Goal: Contribute content: Add original content to the website for others to see

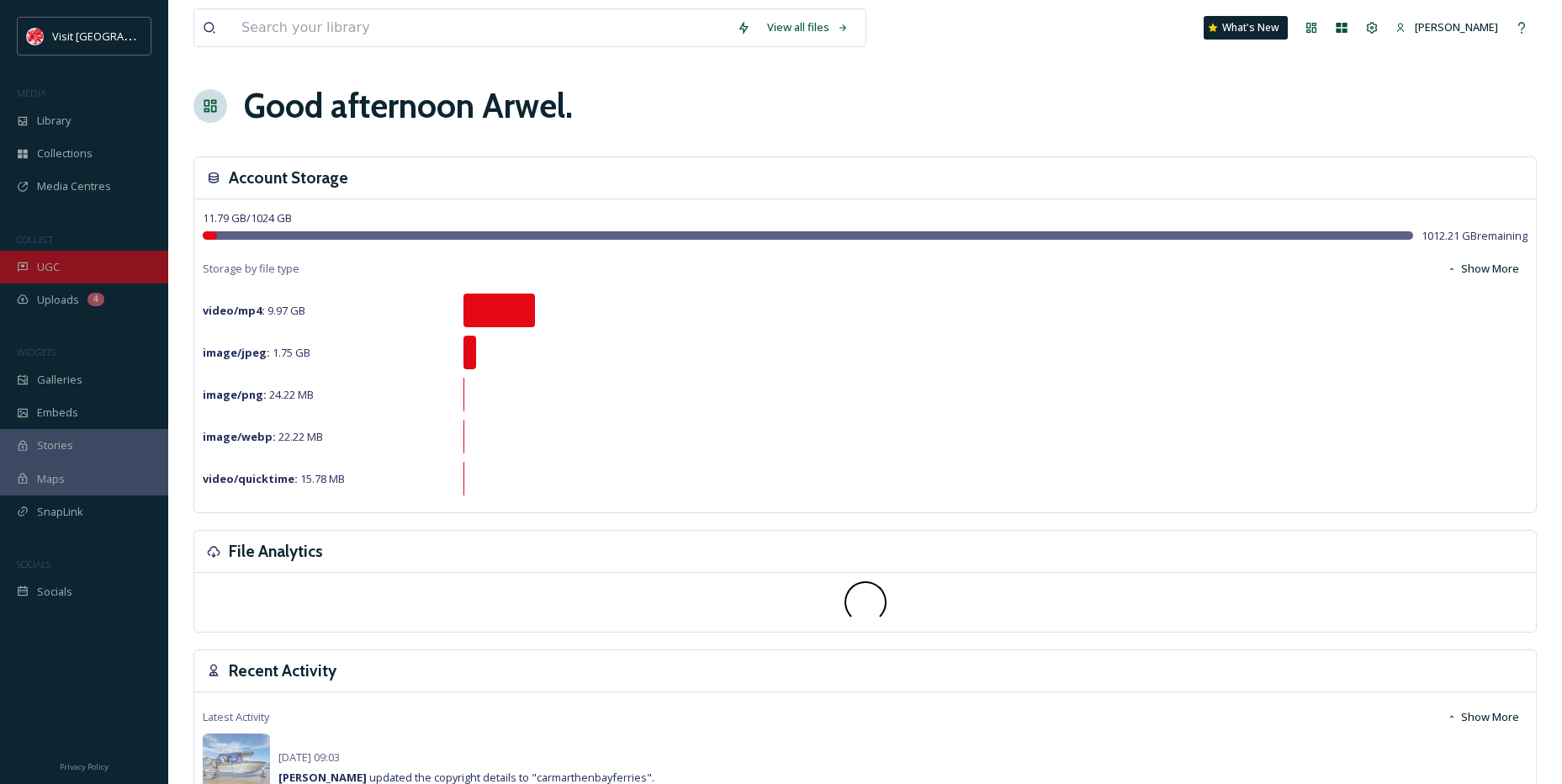
click at [67, 266] on div "UGC" at bounding box center [84, 266] width 168 height 33
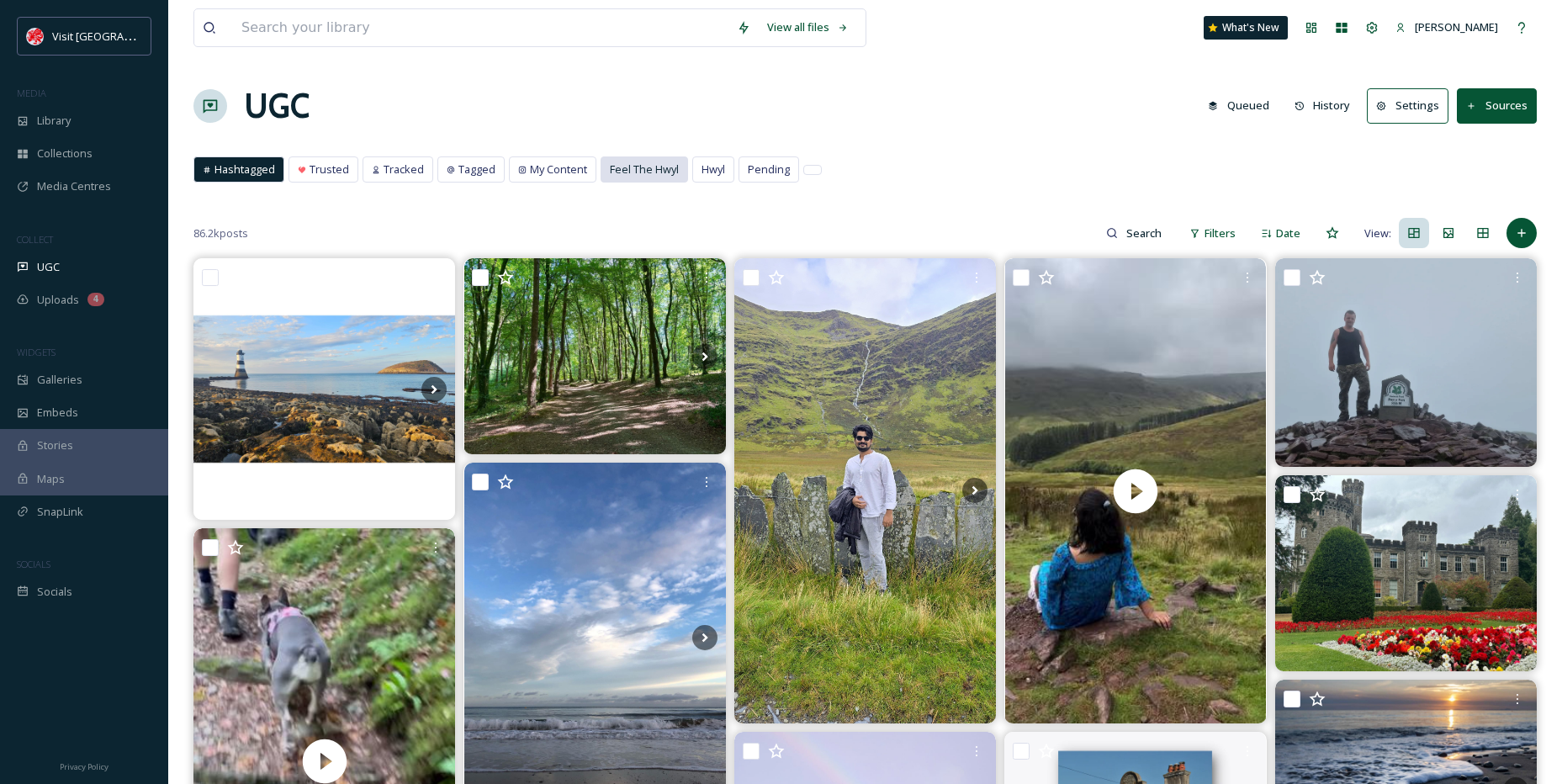
click at [636, 178] on div "Feel The Hwyl" at bounding box center [644, 169] width 85 height 25
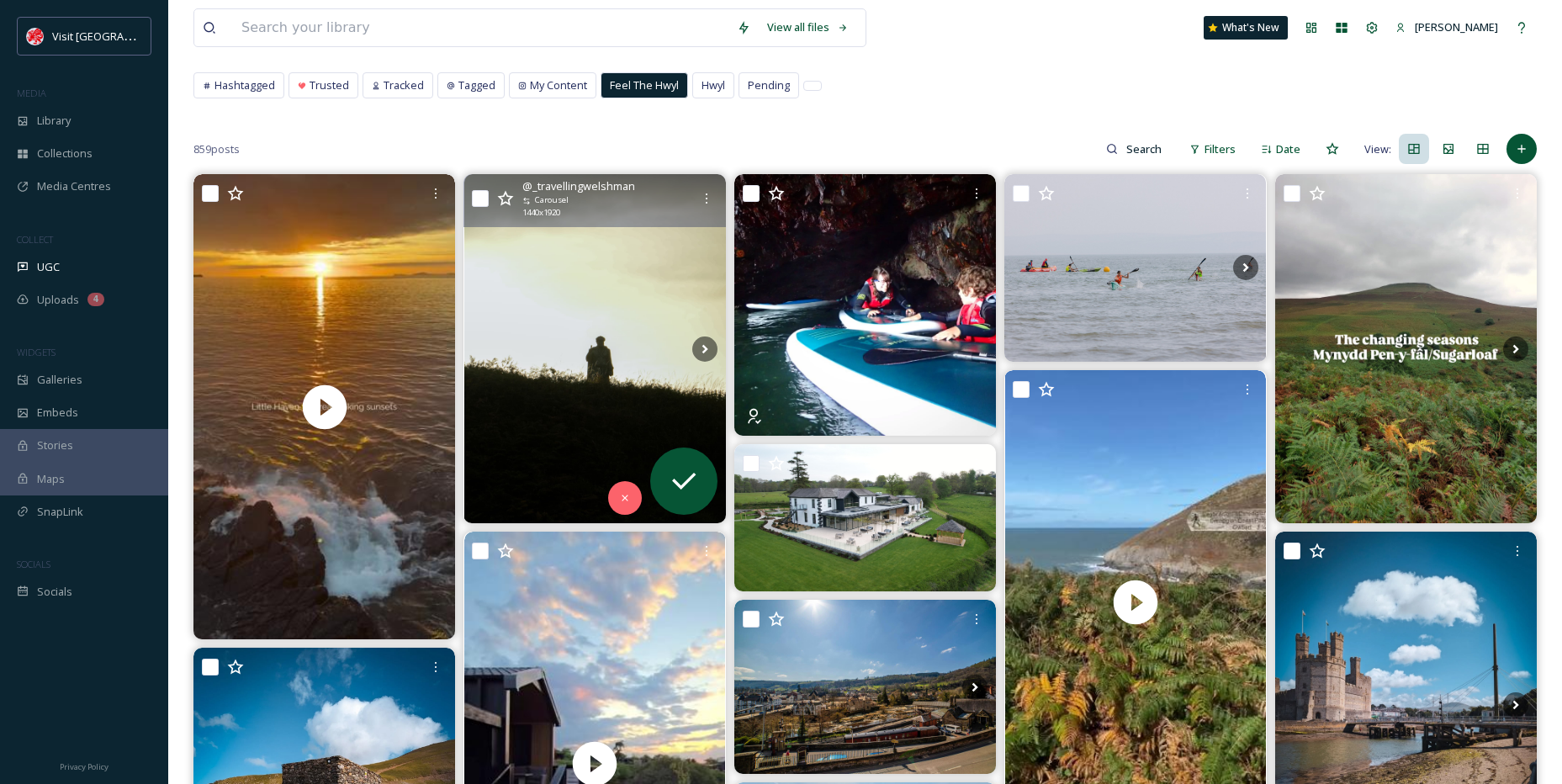
scroll to position [168, 0]
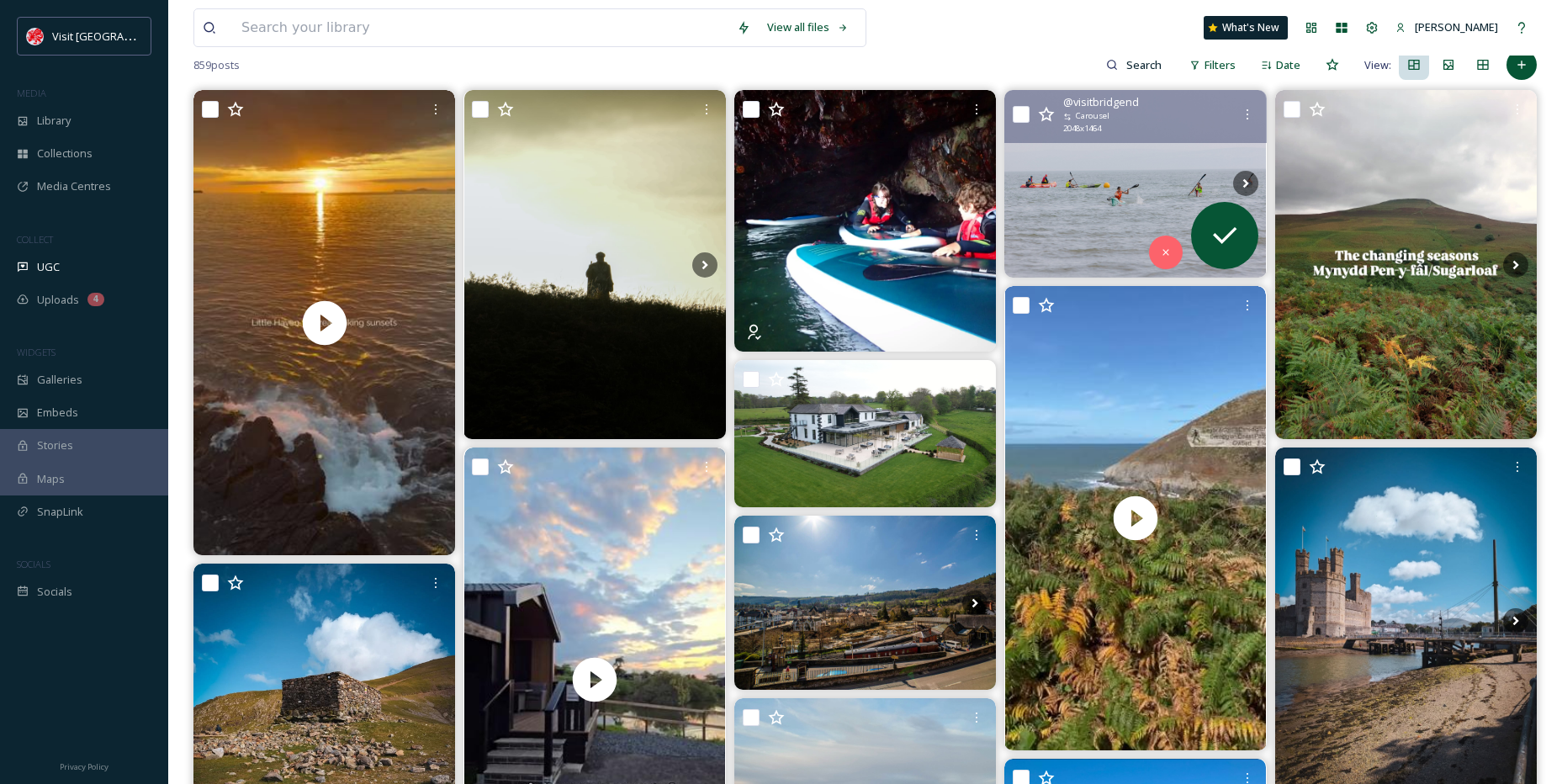
click at [1141, 236] on img at bounding box center [1135, 183] width 261 height 187
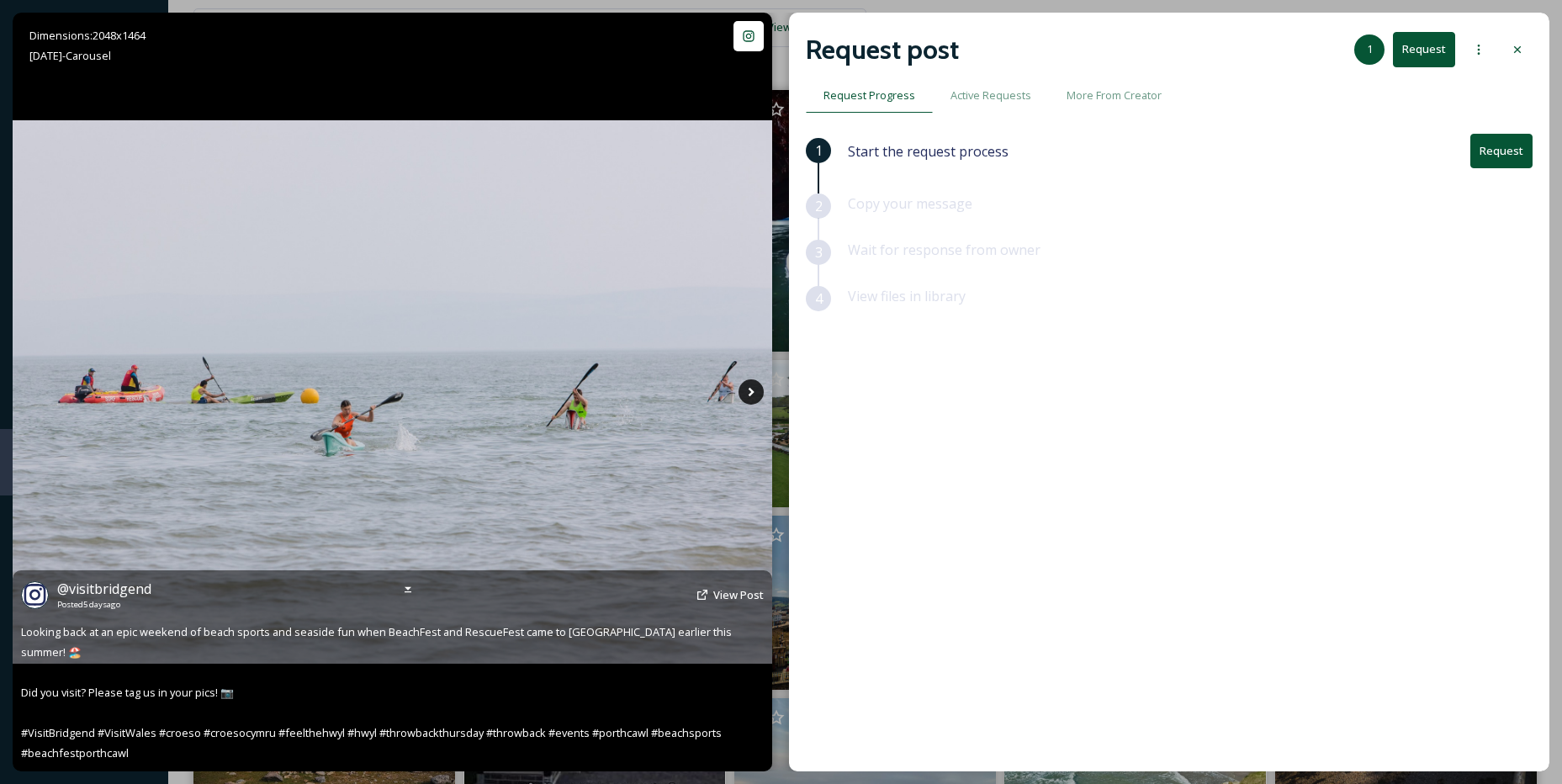
click at [751, 393] on icon at bounding box center [751, 392] width 6 height 9
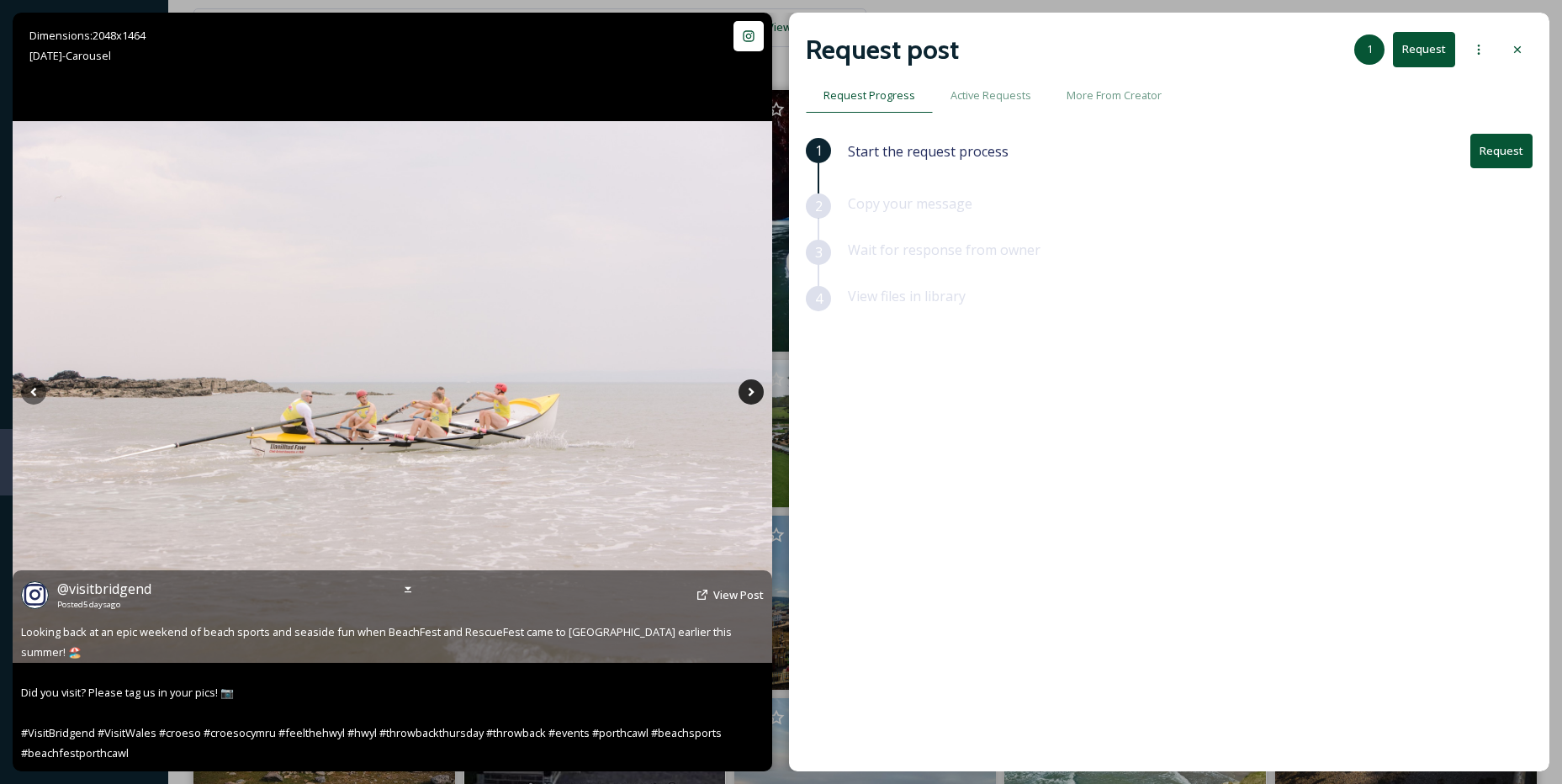
click at [751, 394] on icon at bounding box center [751, 392] width 6 height 9
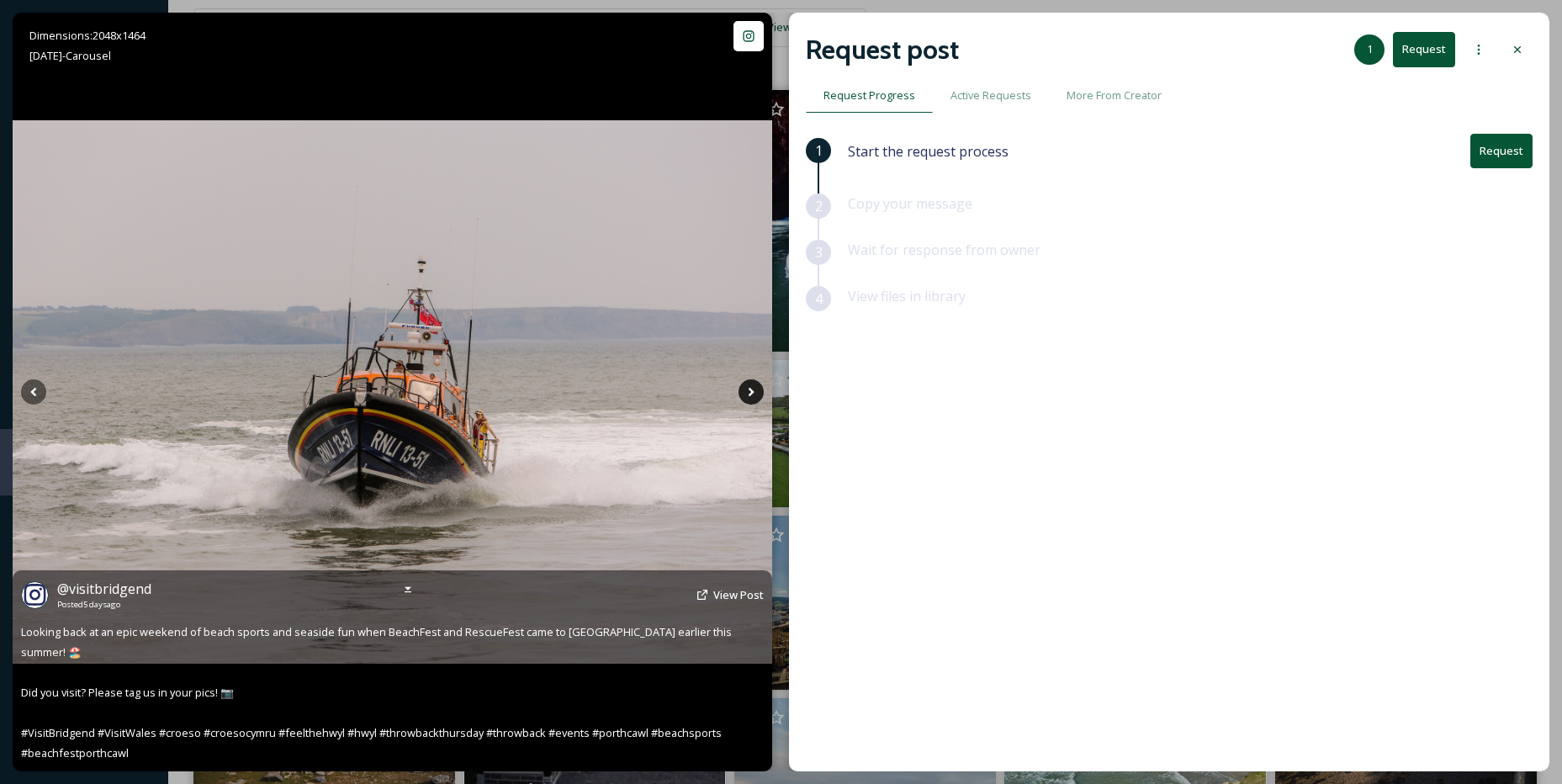
click at [751, 394] on icon at bounding box center [751, 392] width 6 height 9
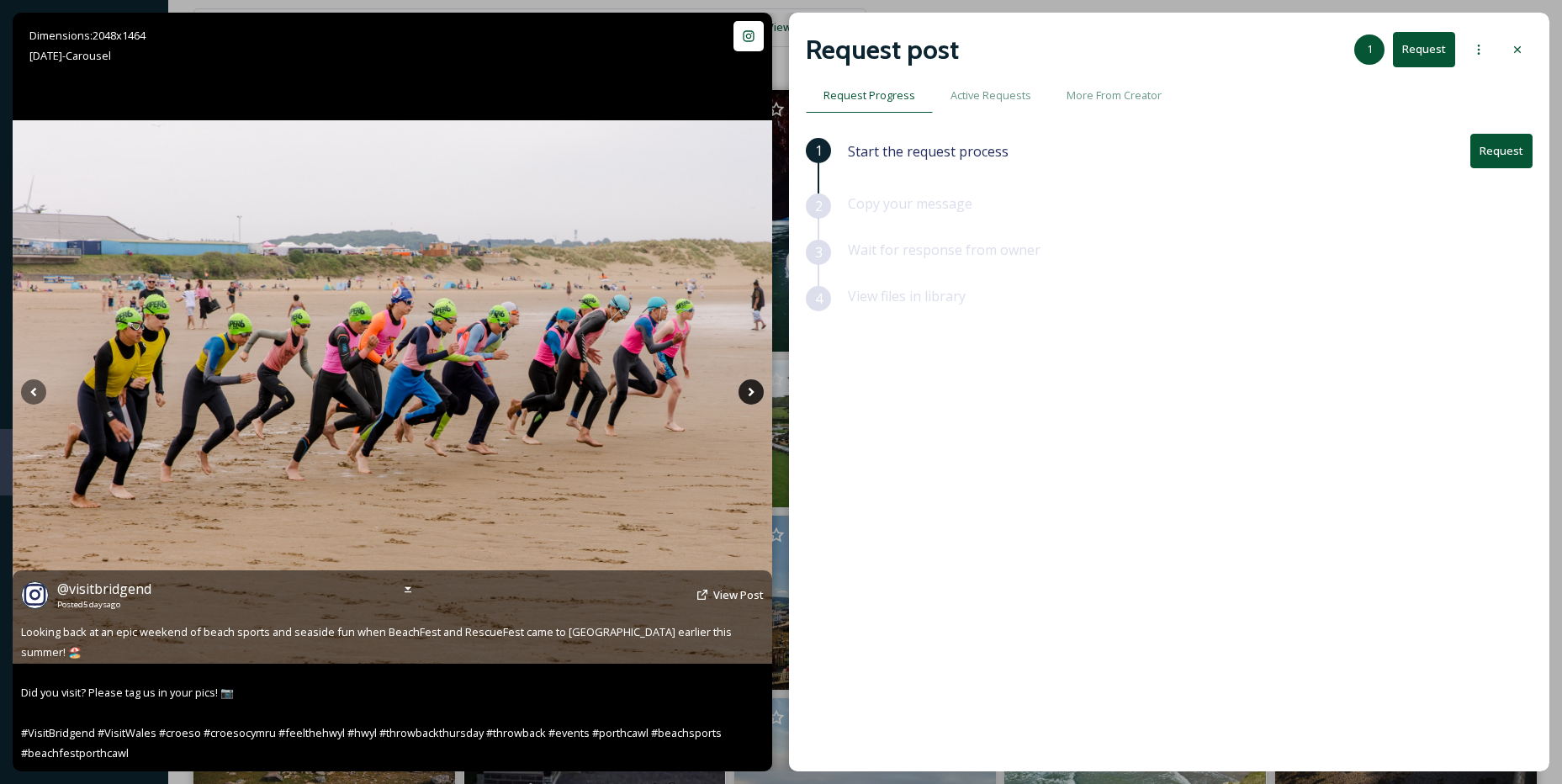
click at [751, 394] on icon at bounding box center [751, 392] width 6 height 9
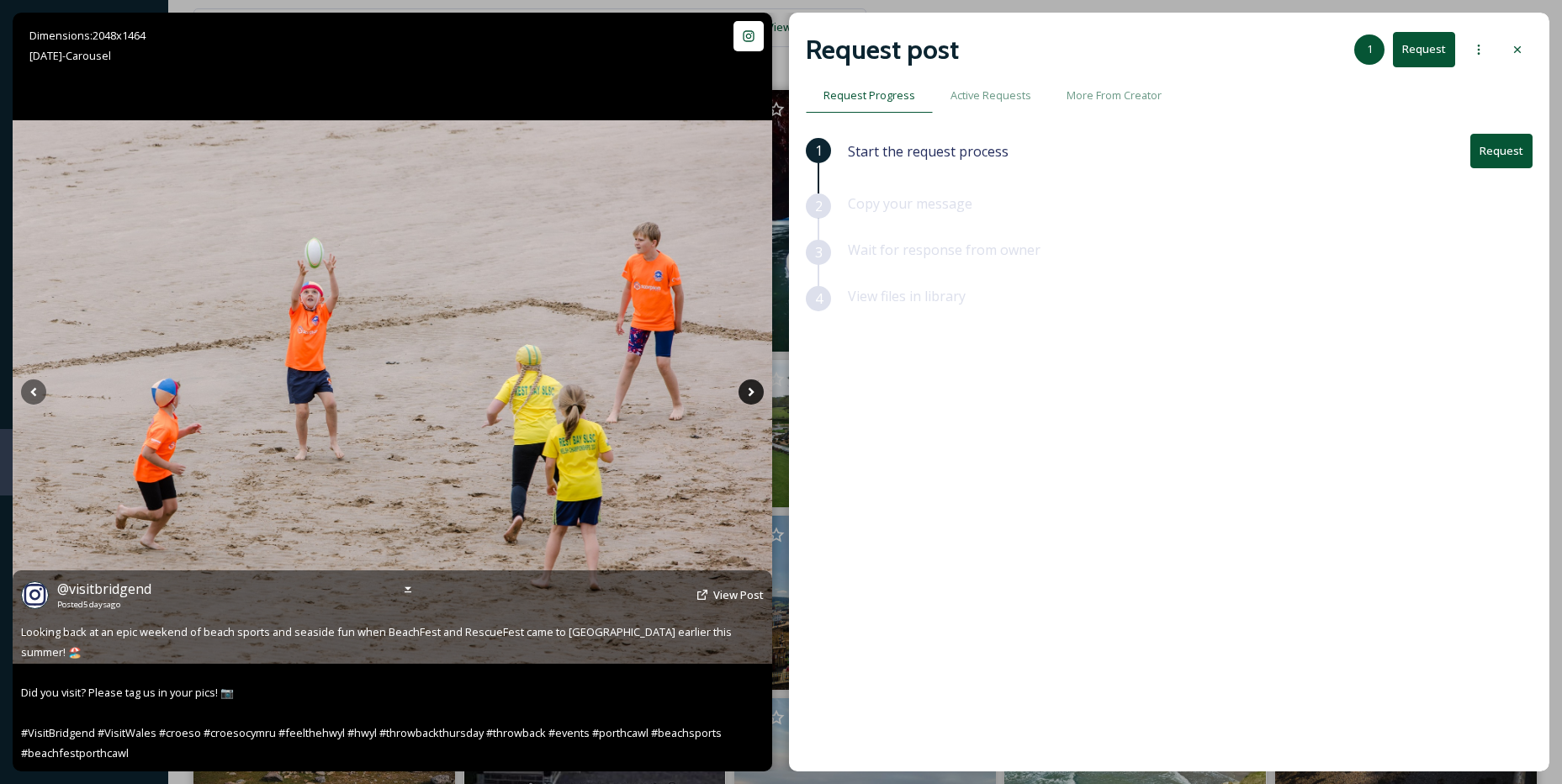
click at [751, 394] on icon at bounding box center [751, 392] width 6 height 9
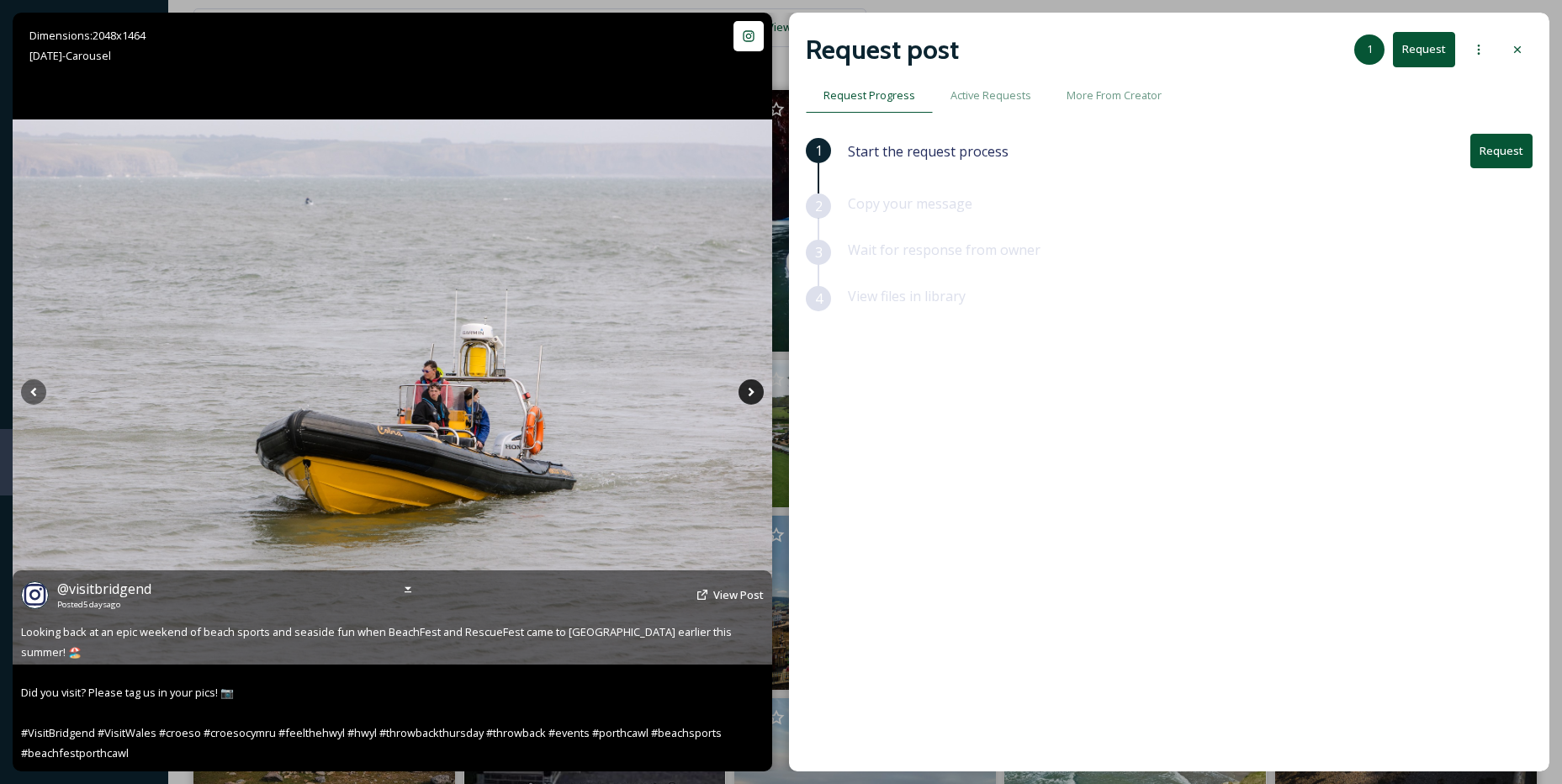
click at [751, 394] on icon at bounding box center [751, 392] width 6 height 9
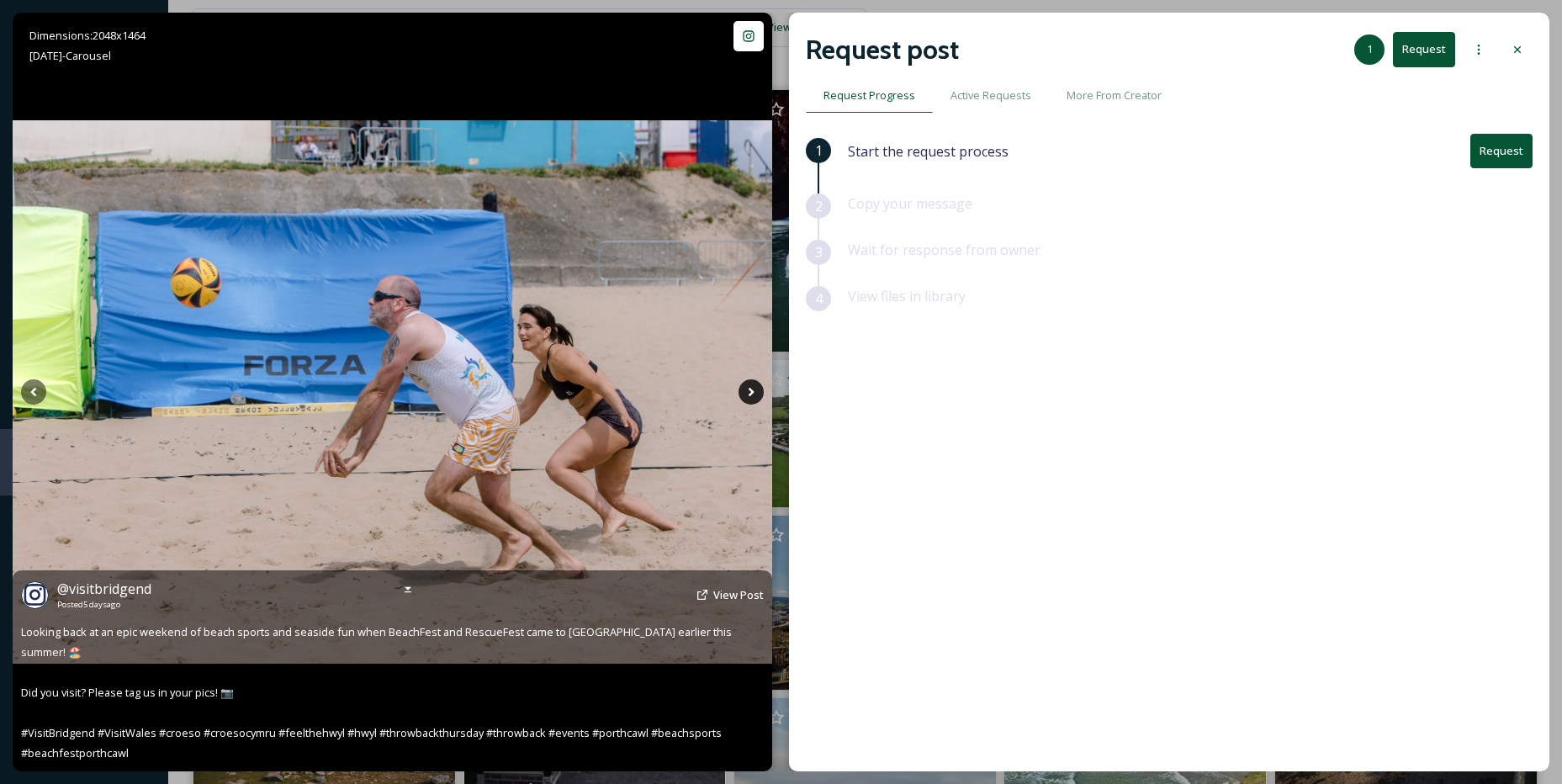
click at [751, 395] on icon at bounding box center [751, 392] width 6 height 9
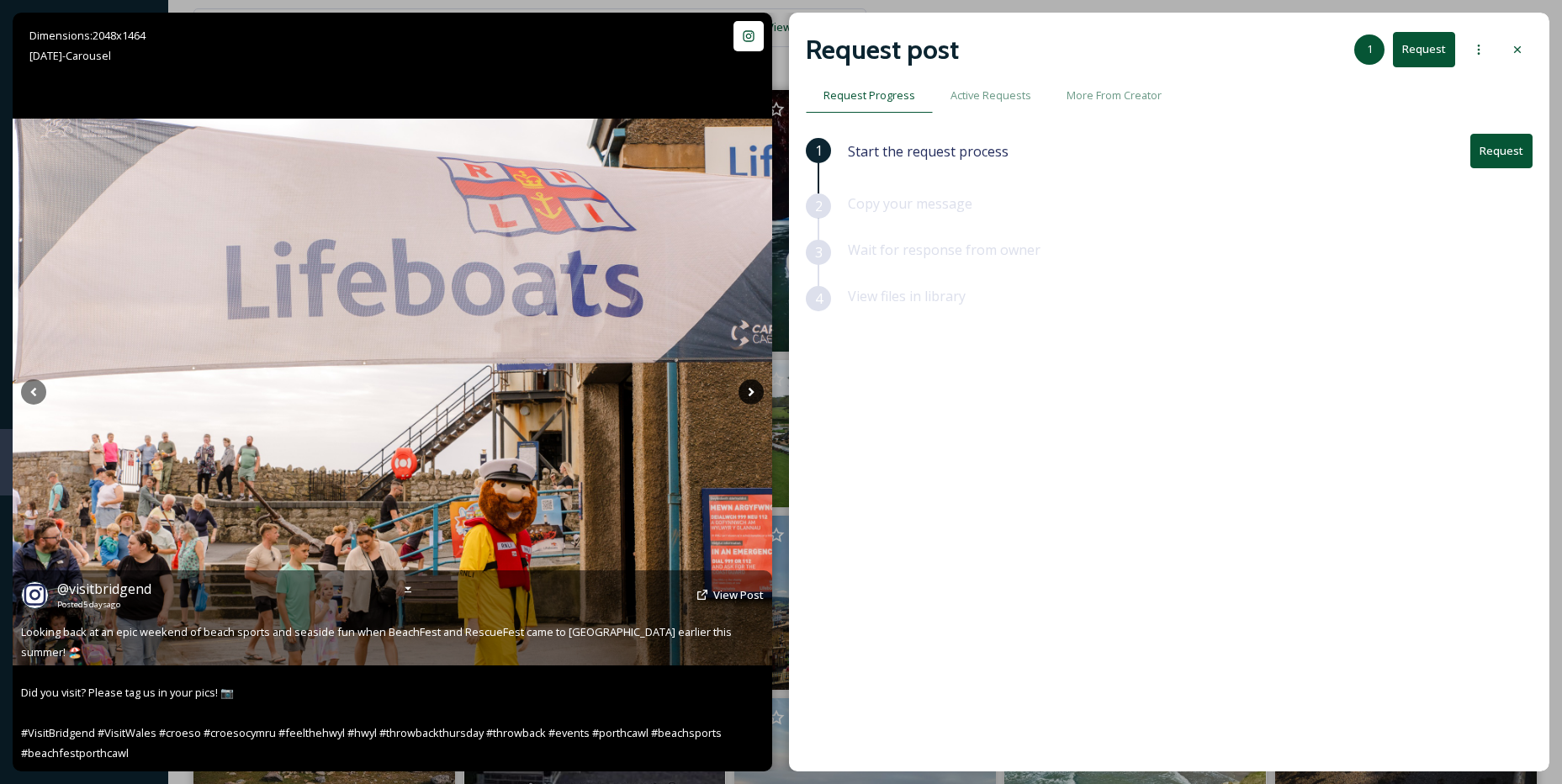
click at [751, 395] on icon at bounding box center [751, 392] width 6 height 9
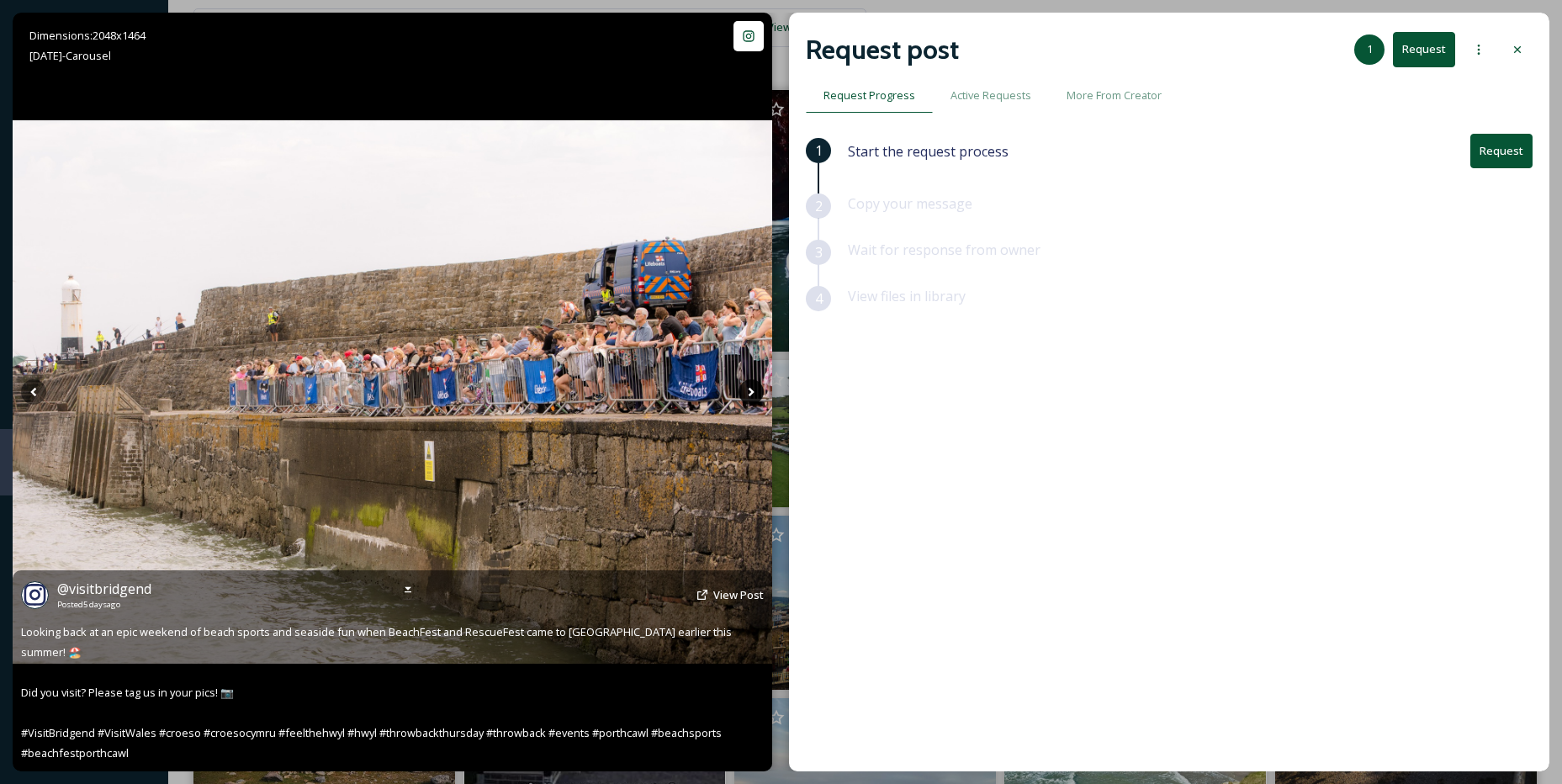
click at [751, 395] on icon at bounding box center [751, 392] width 6 height 9
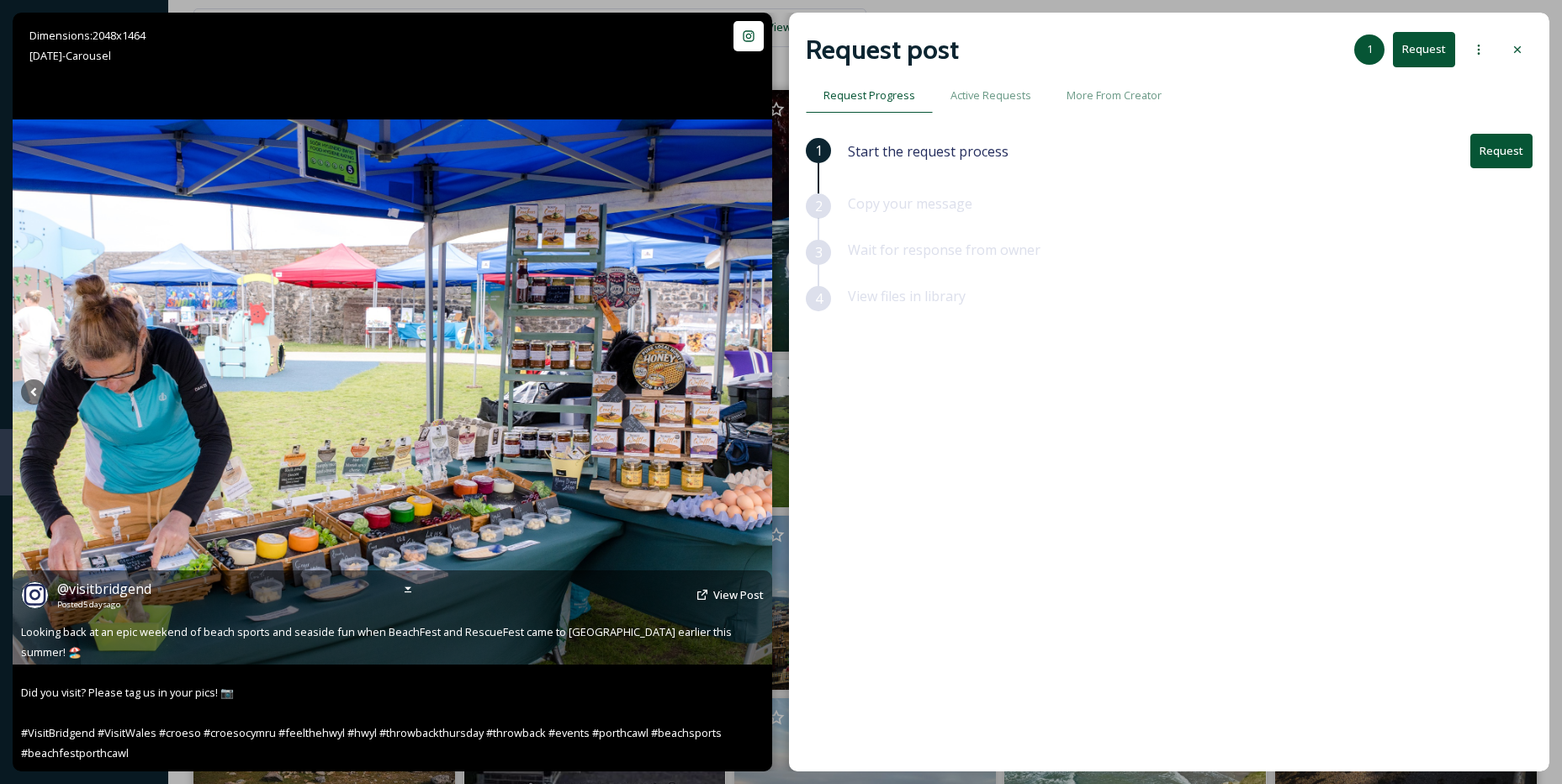
click at [751, 395] on icon at bounding box center [751, 392] width 6 height 9
drag, startPoint x: 751, startPoint y: 395, endPoint x: 716, endPoint y: 359, distance: 50.2
click at [716, 359] on img at bounding box center [393, 392] width 760 height 545
click at [751, 388] on icon at bounding box center [751, 392] width 6 height 9
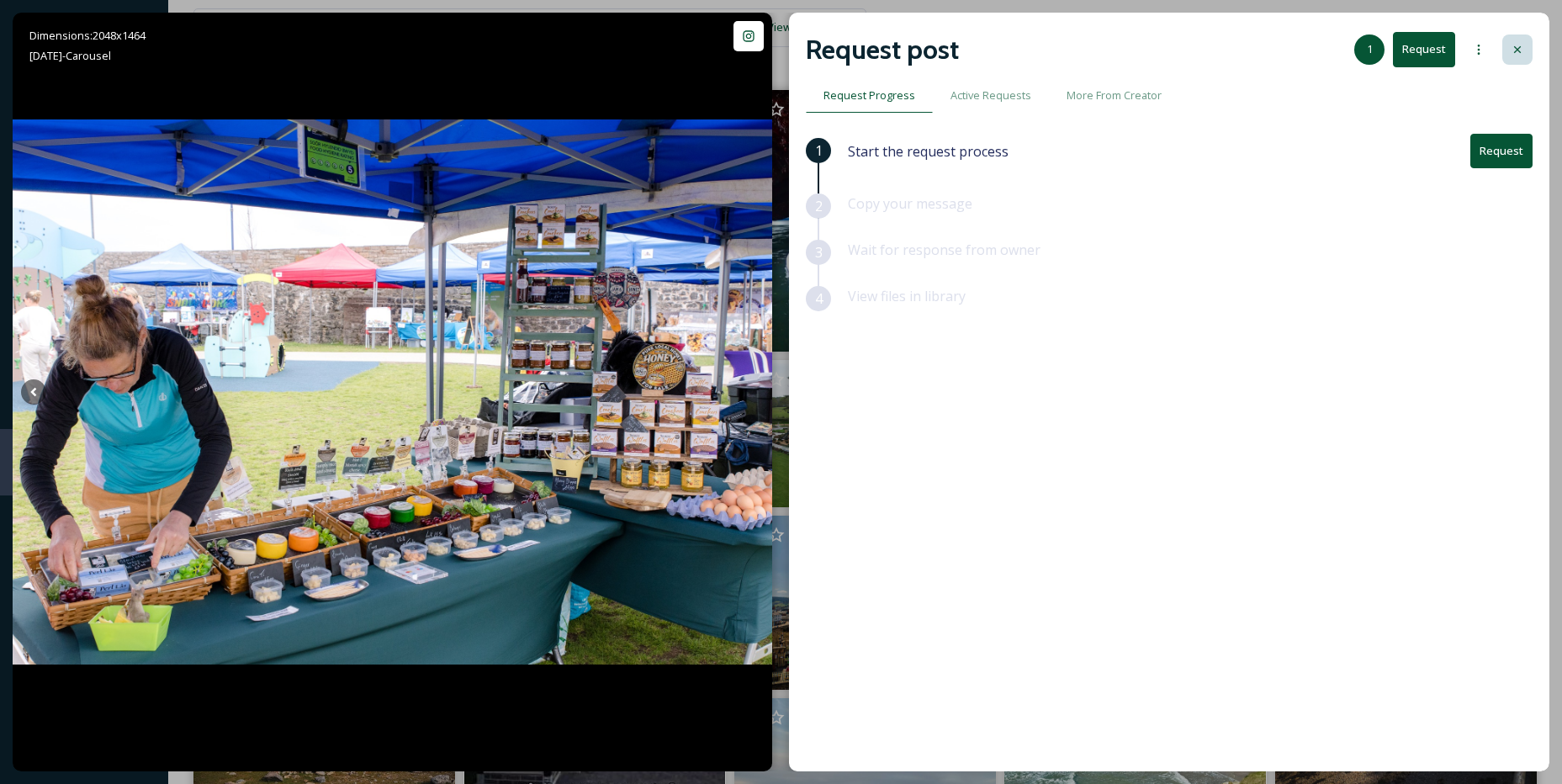
click at [1522, 44] on icon at bounding box center [1518, 50] width 14 height 14
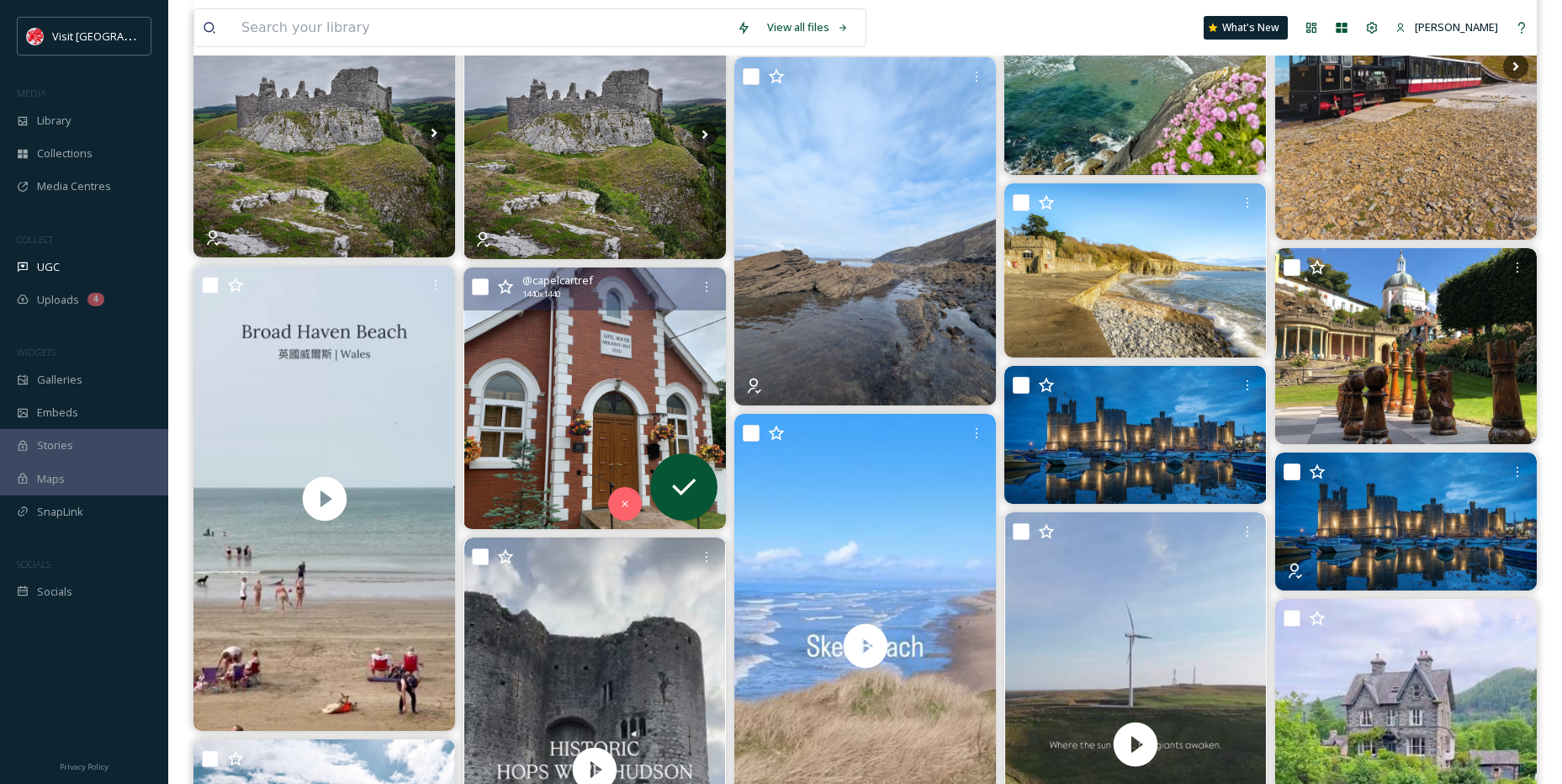
scroll to position [1094, 0]
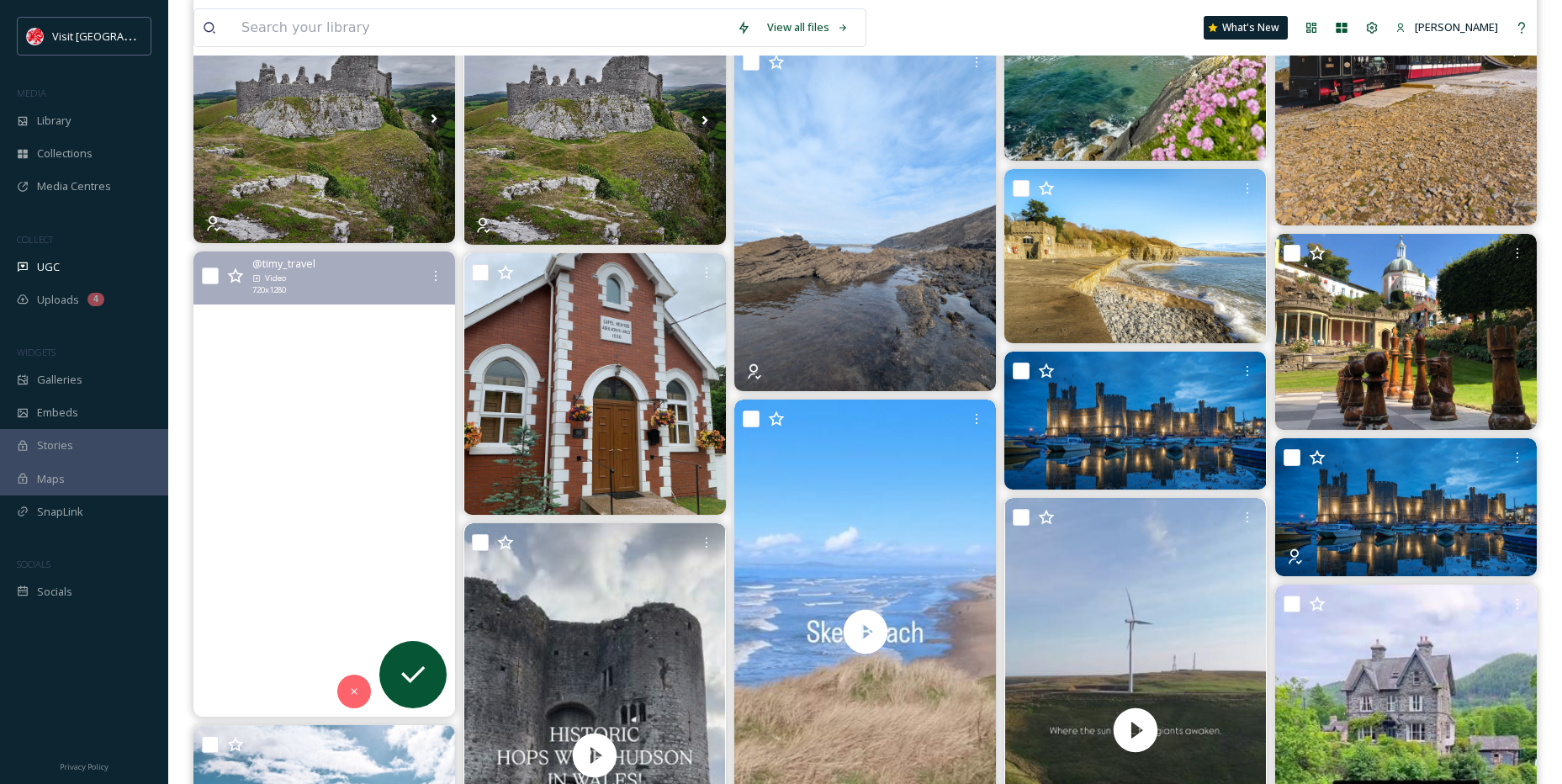
click at [299, 474] on video "Broad Haven Beach in Wales is a stunning, dog-friendly spot on the Pembrokeshir…" at bounding box center [324, 484] width 261 height 465
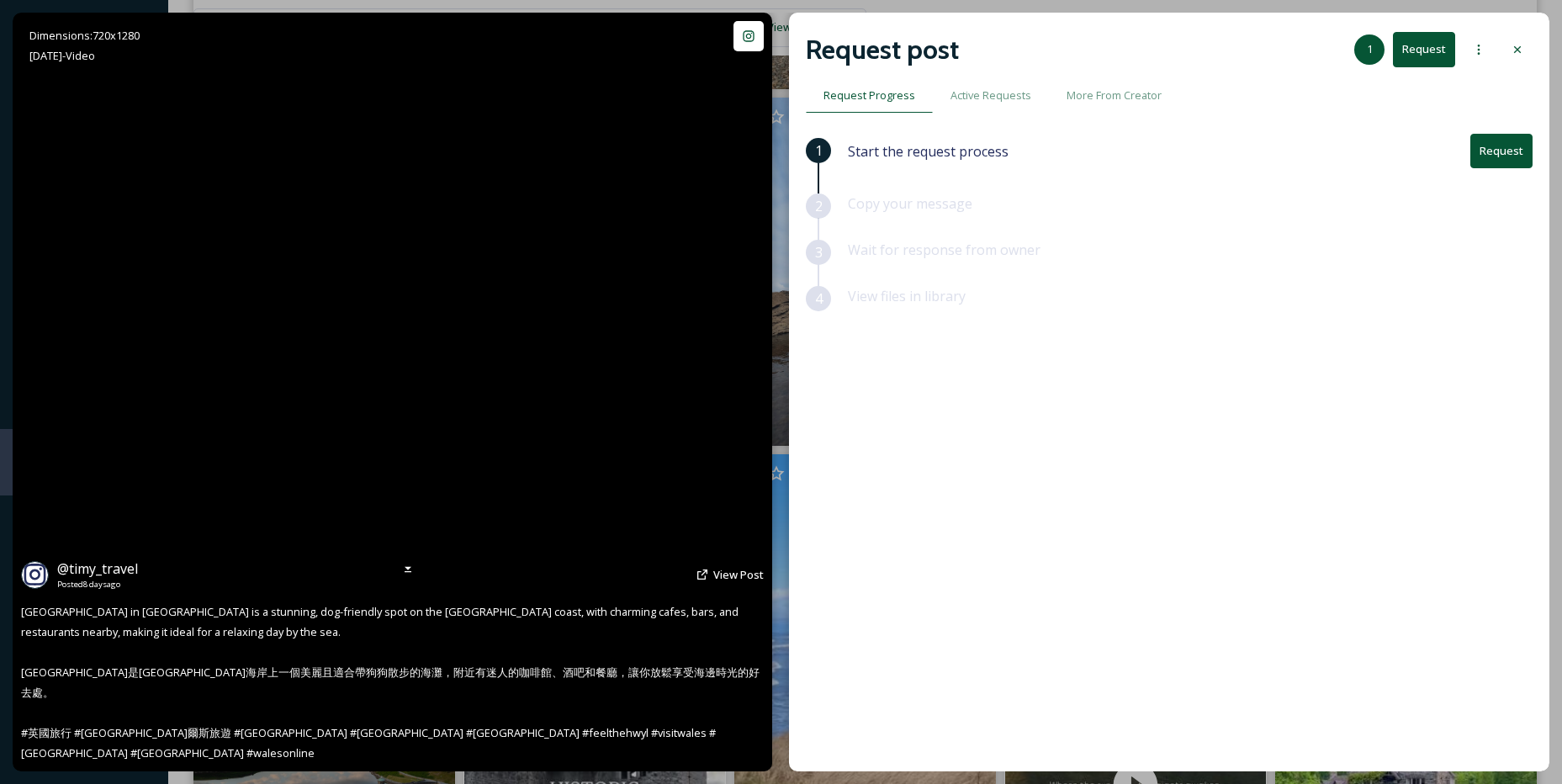
scroll to position [1009, 0]
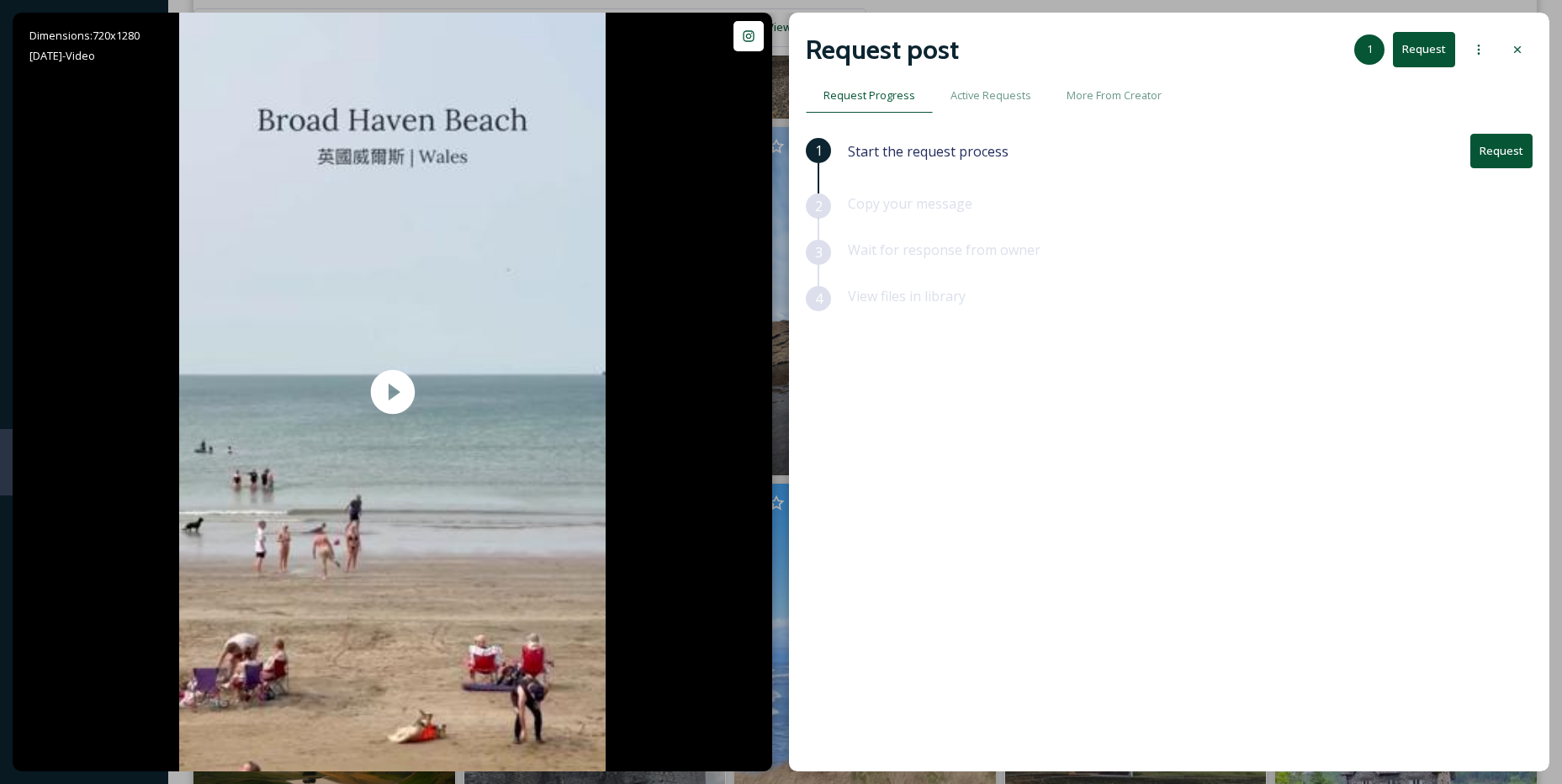
click at [1520, 145] on button "Request" at bounding box center [1502, 151] width 63 height 35
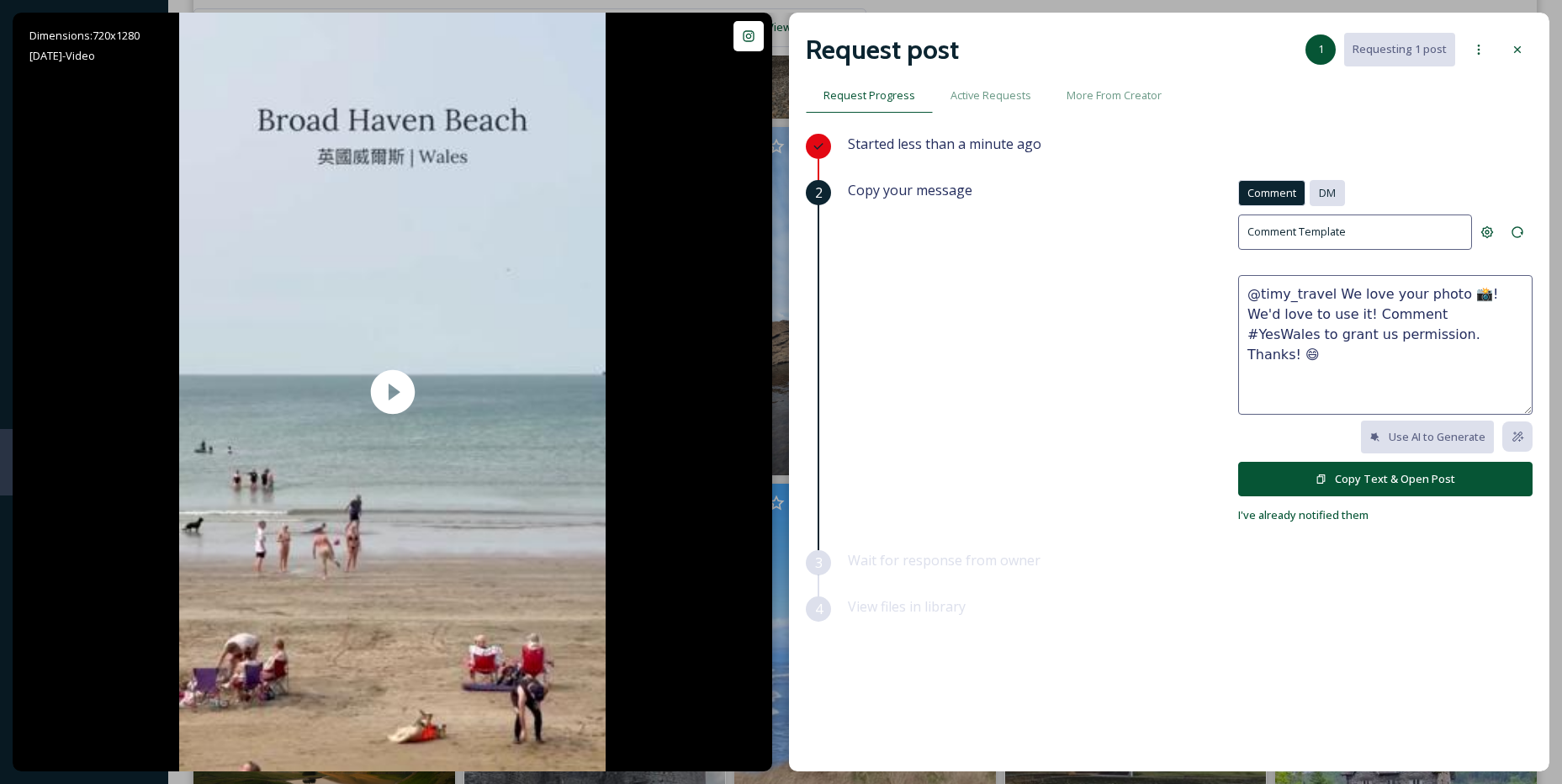
click at [1338, 189] on div "DM" at bounding box center [1328, 193] width 36 height 26
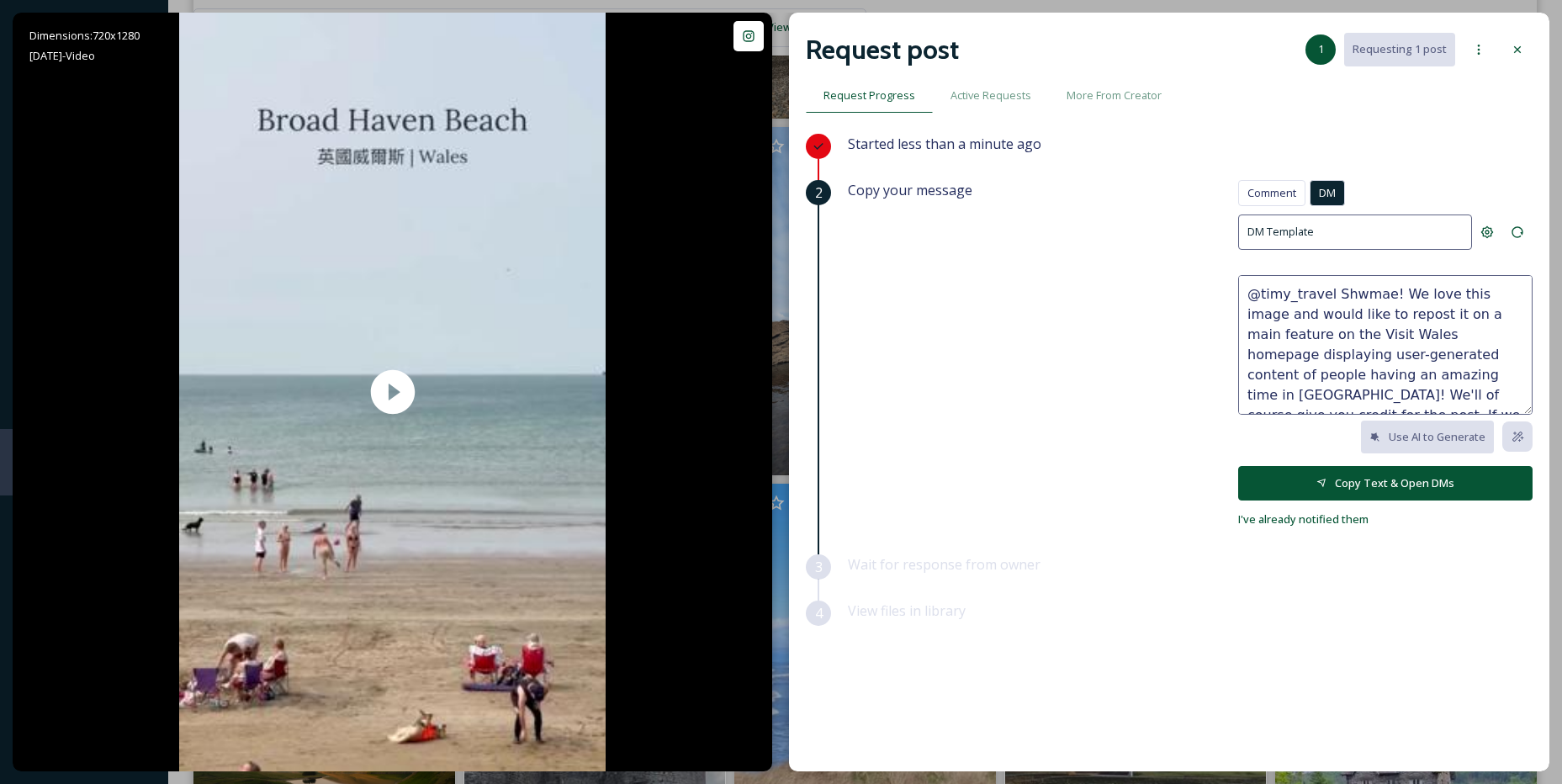
click at [1369, 485] on button "Copy Text & Open DMs" at bounding box center [1386, 483] width 294 height 35
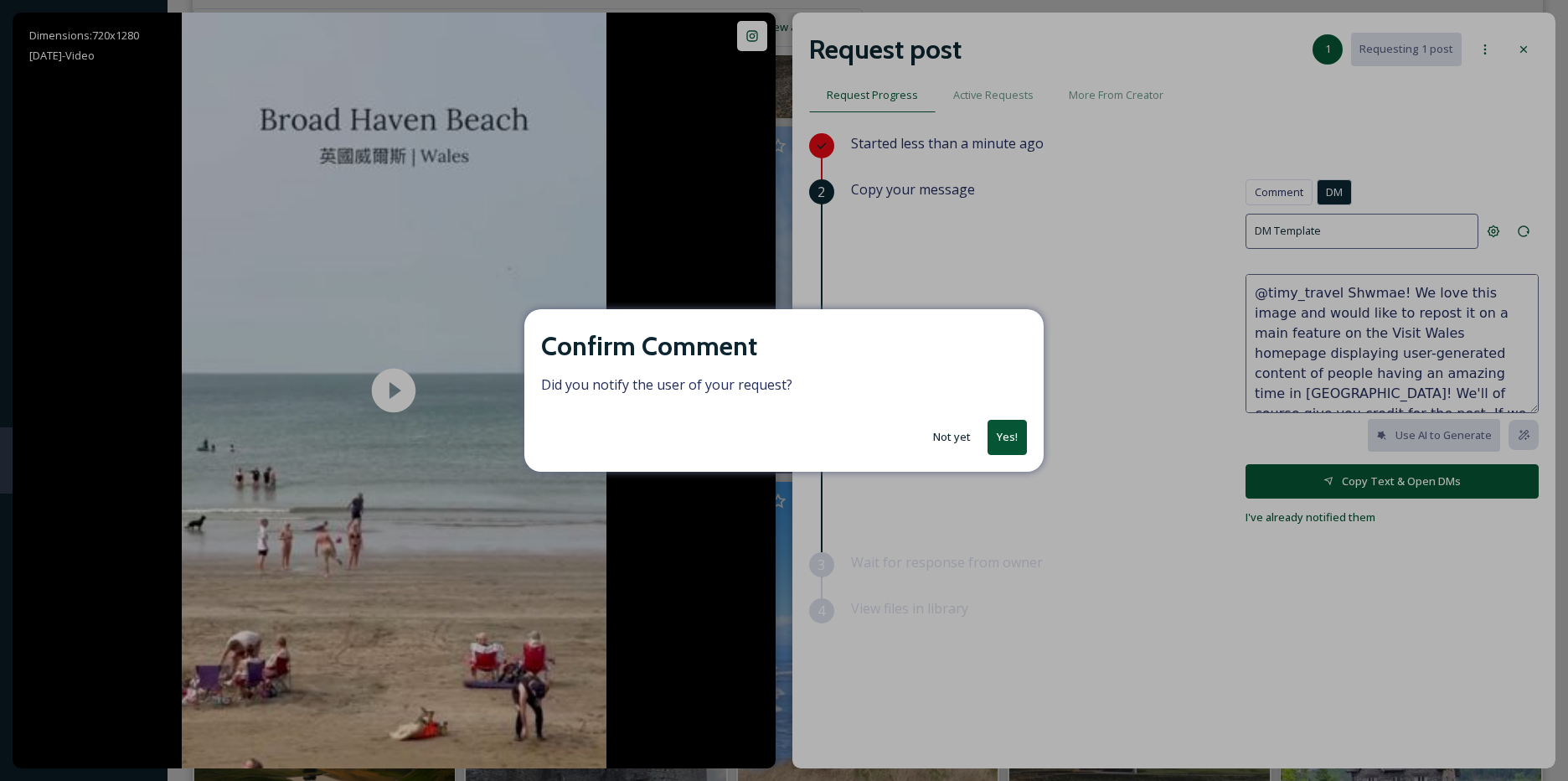
click at [1001, 437] on button "Yes!" at bounding box center [1007, 436] width 40 height 35
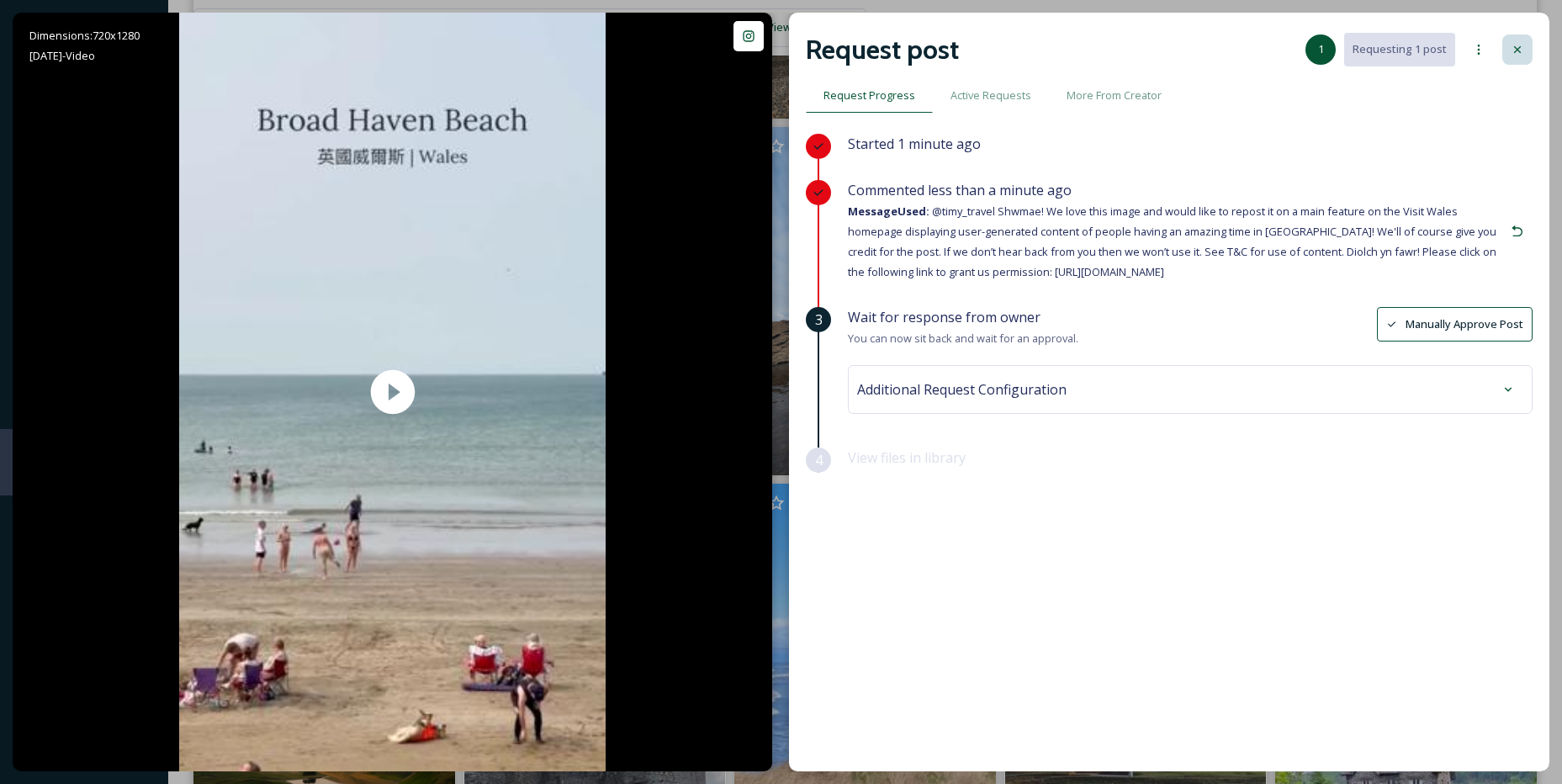
click at [1526, 60] on div at bounding box center [1518, 50] width 30 height 30
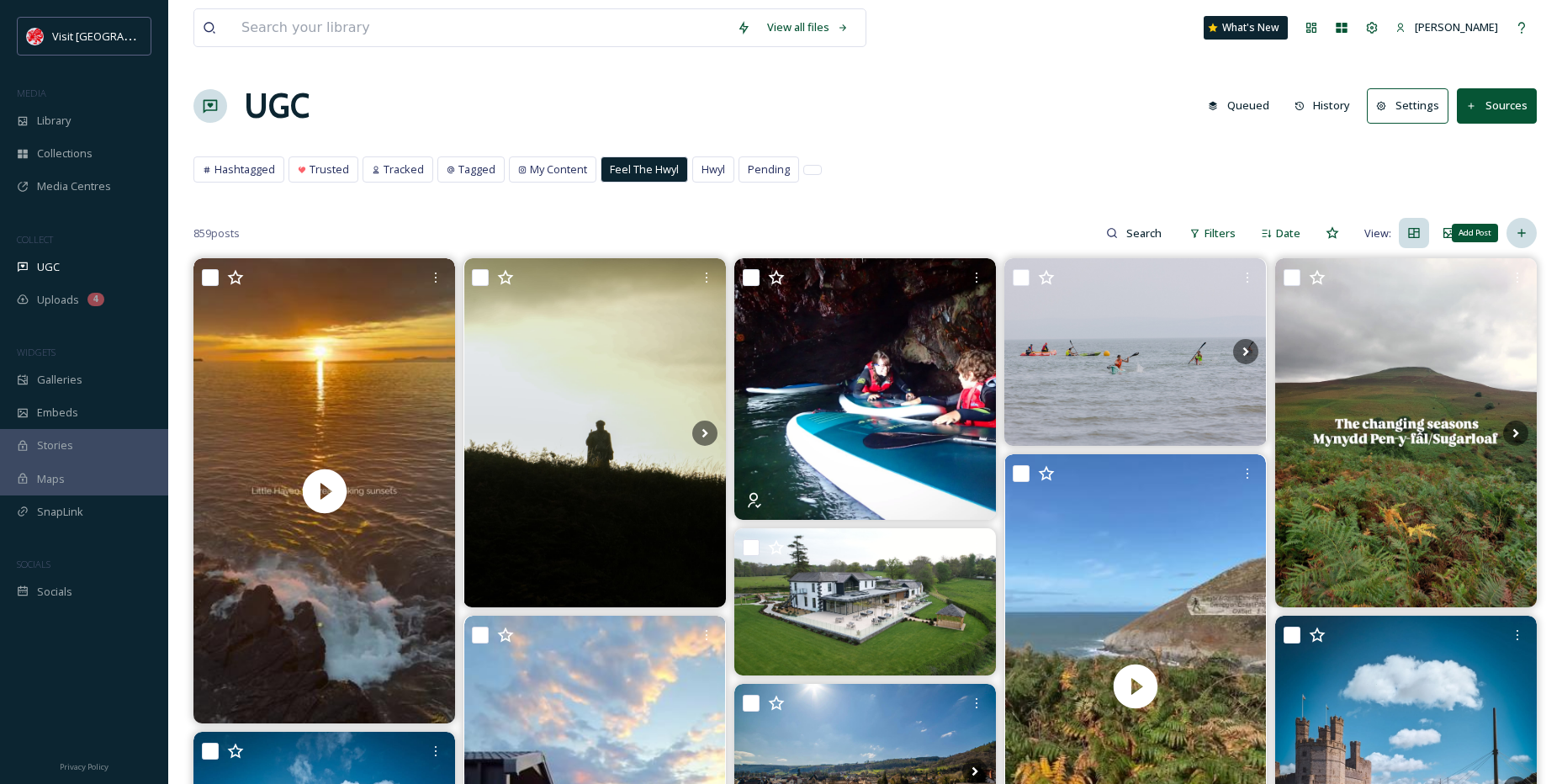
click at [1528, 221] on div "Add Post" at bounding box center [1522, 233] width 30 height 30
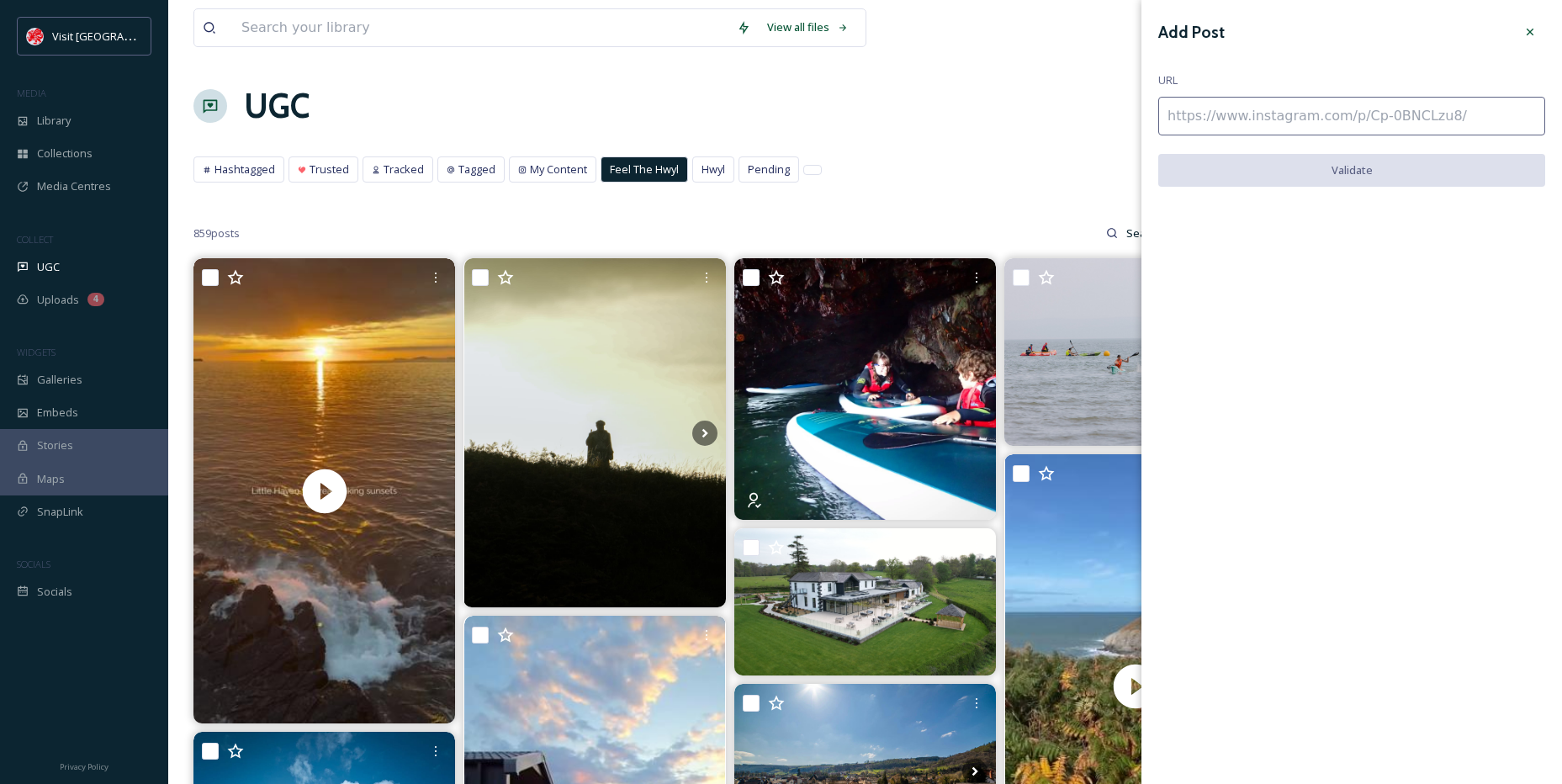
paste input "https://www.instagram.com/p/DND9UAVtn0P/"
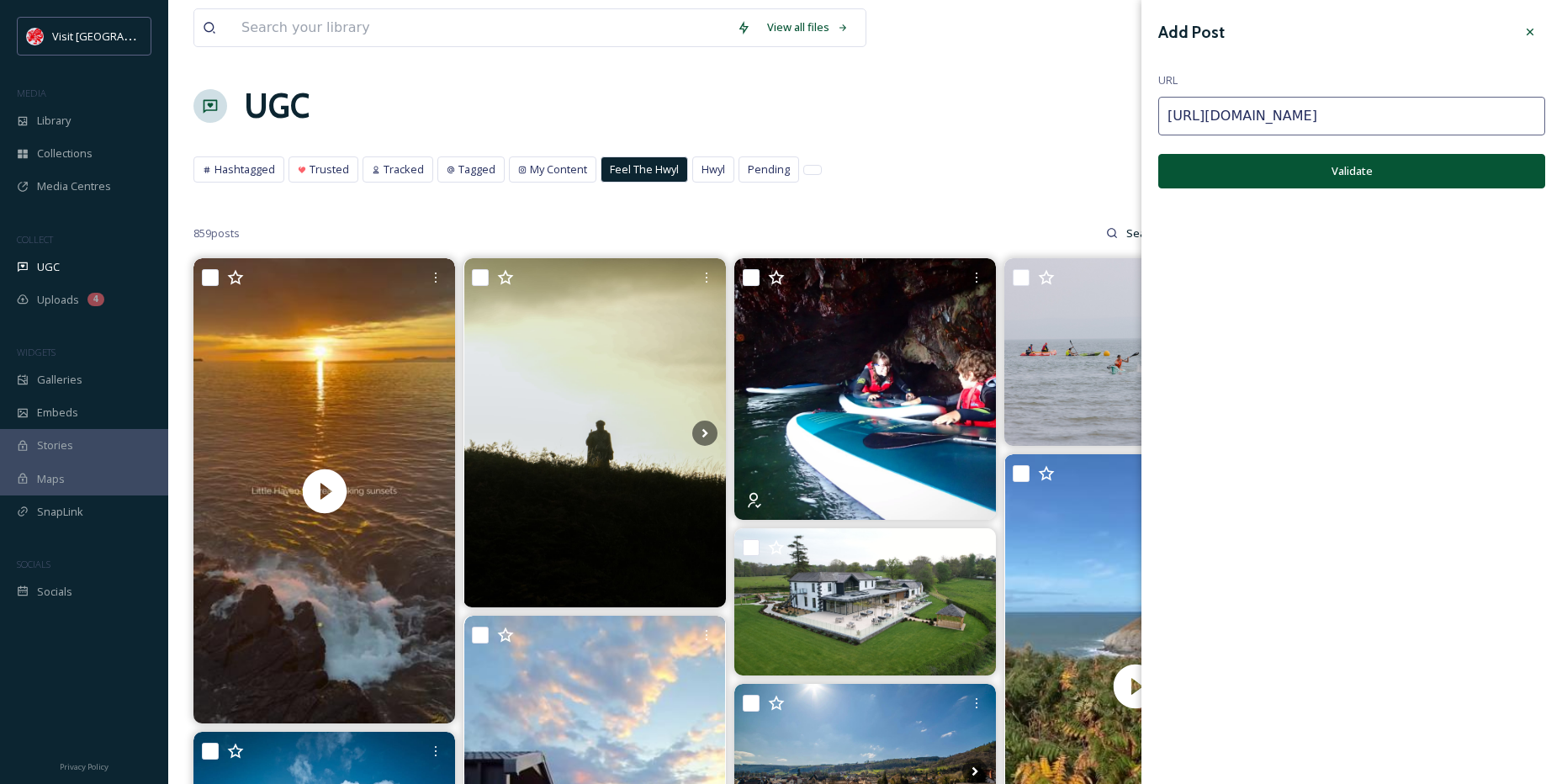
type input "https://www.instagram.com/p/DND9UAVtn0P/"
click at [1278, 186] on button "Validate" at bounding box center [1351, 171] width 387 height 35
click at [1286, 176] on button "Add Post" at bounding box center [1351, 171] width 387 height 35
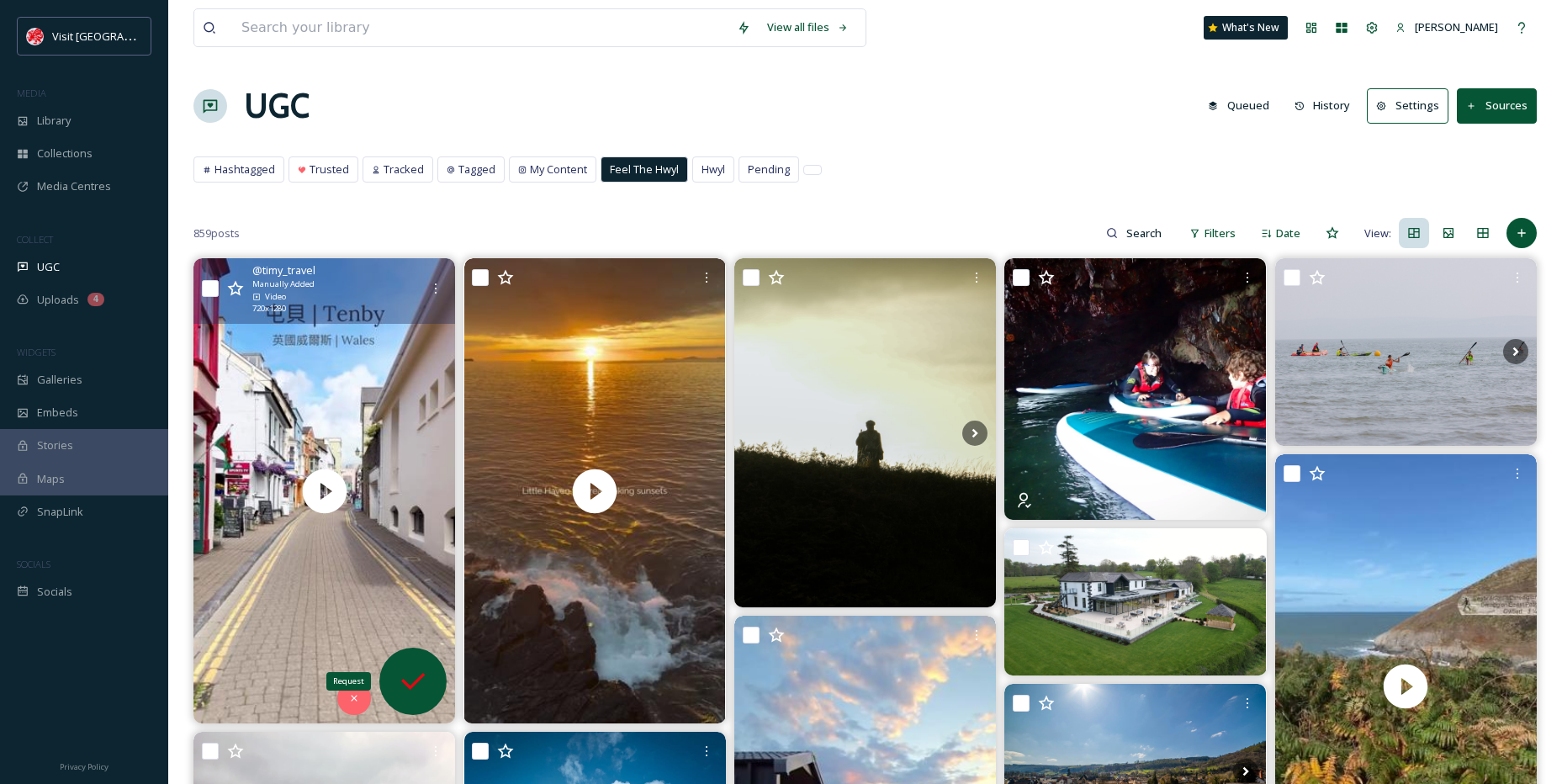
click at [409, 662] on div "Request" at bounding box center [413, 682] width 68 height 68
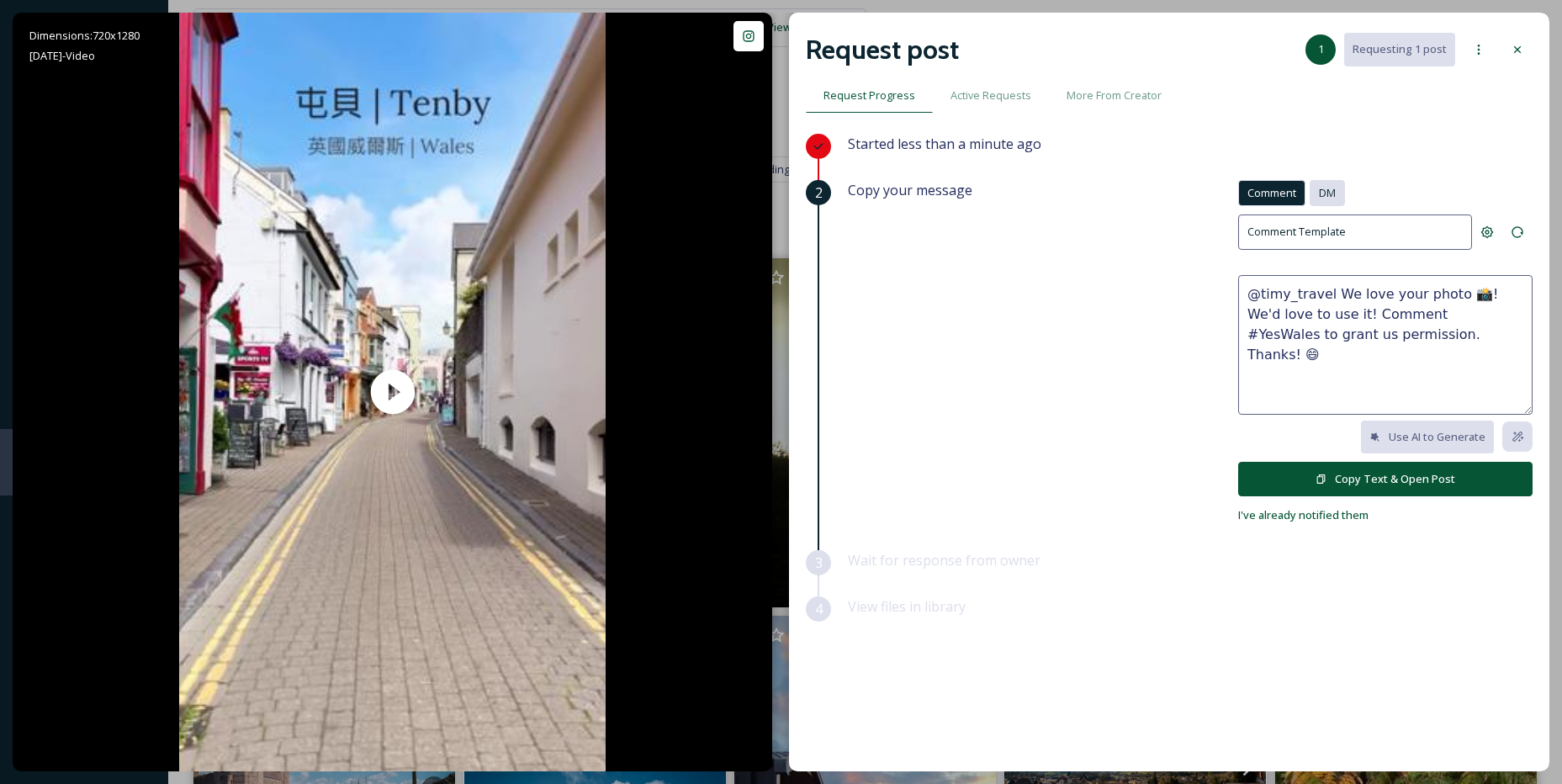
click at [1340, 202] on div "DM" at bounding box center [1328, 193] width 36 height 26
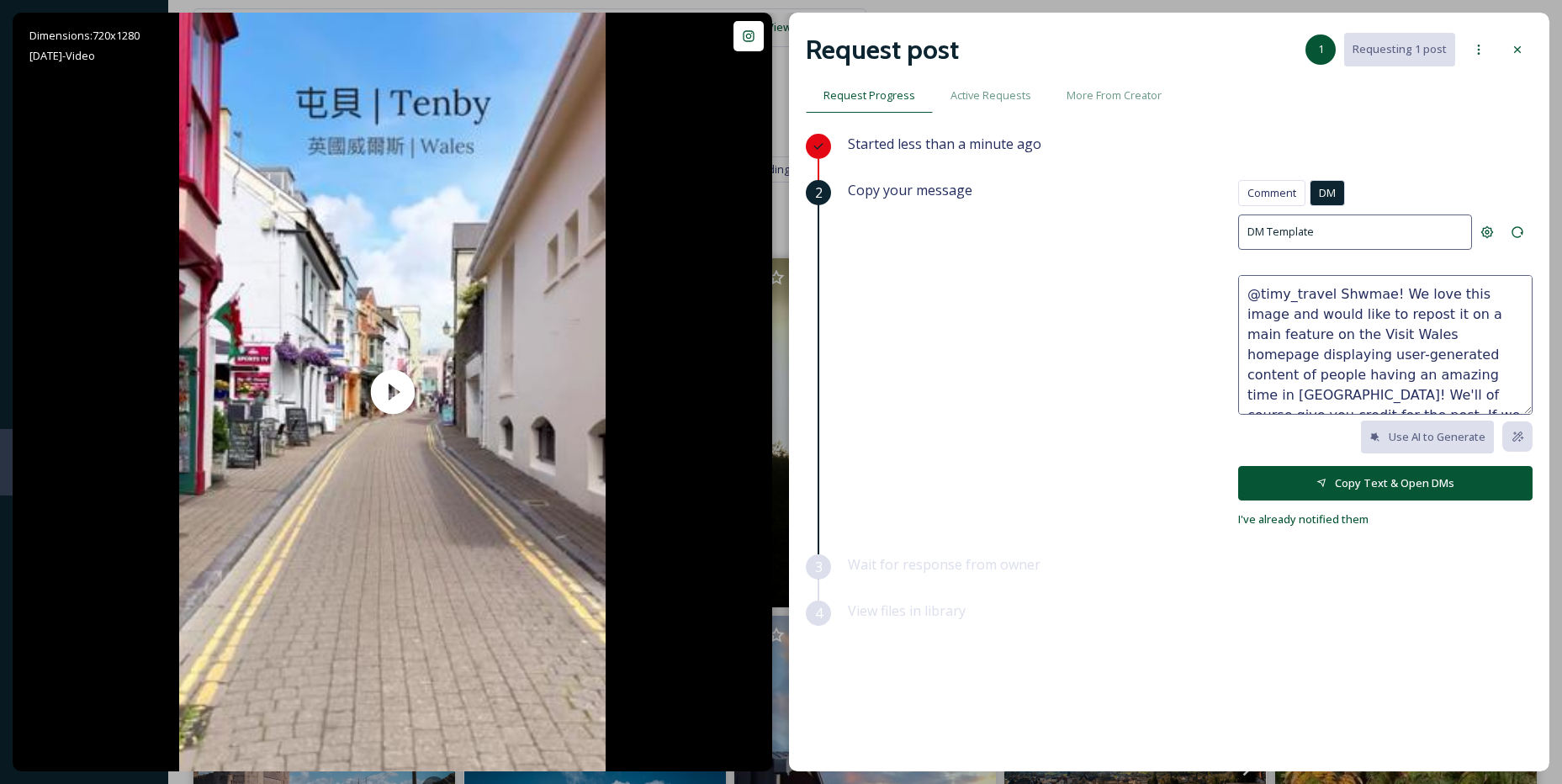
click at [1419, 491] on button "Copy Text & Open DMs" at bounding box center [1386, 483] width 294 height 35
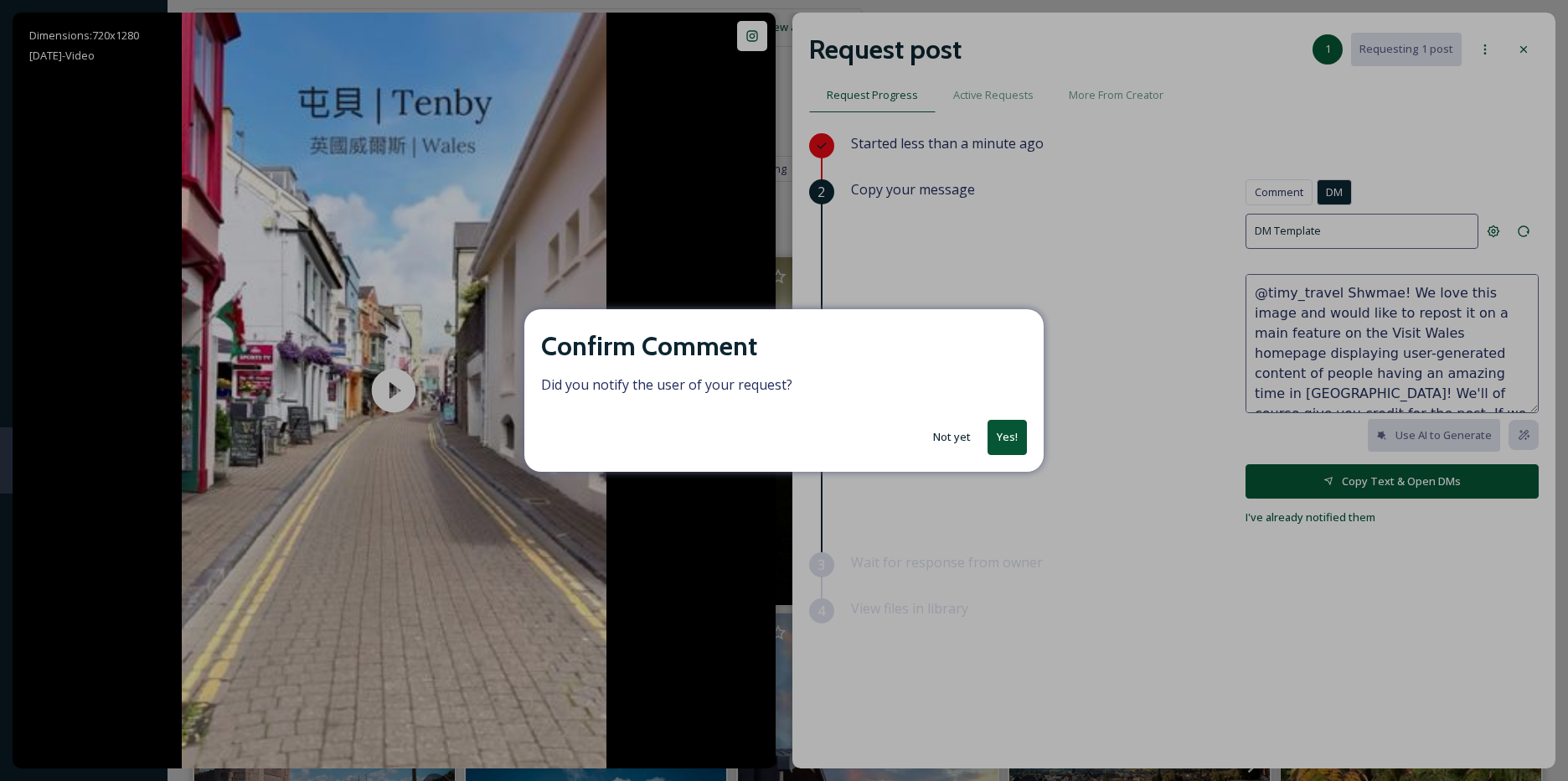
click at [1000, 424] on button "Yes!" at bounding box center [1007, 436] width 40 height 35
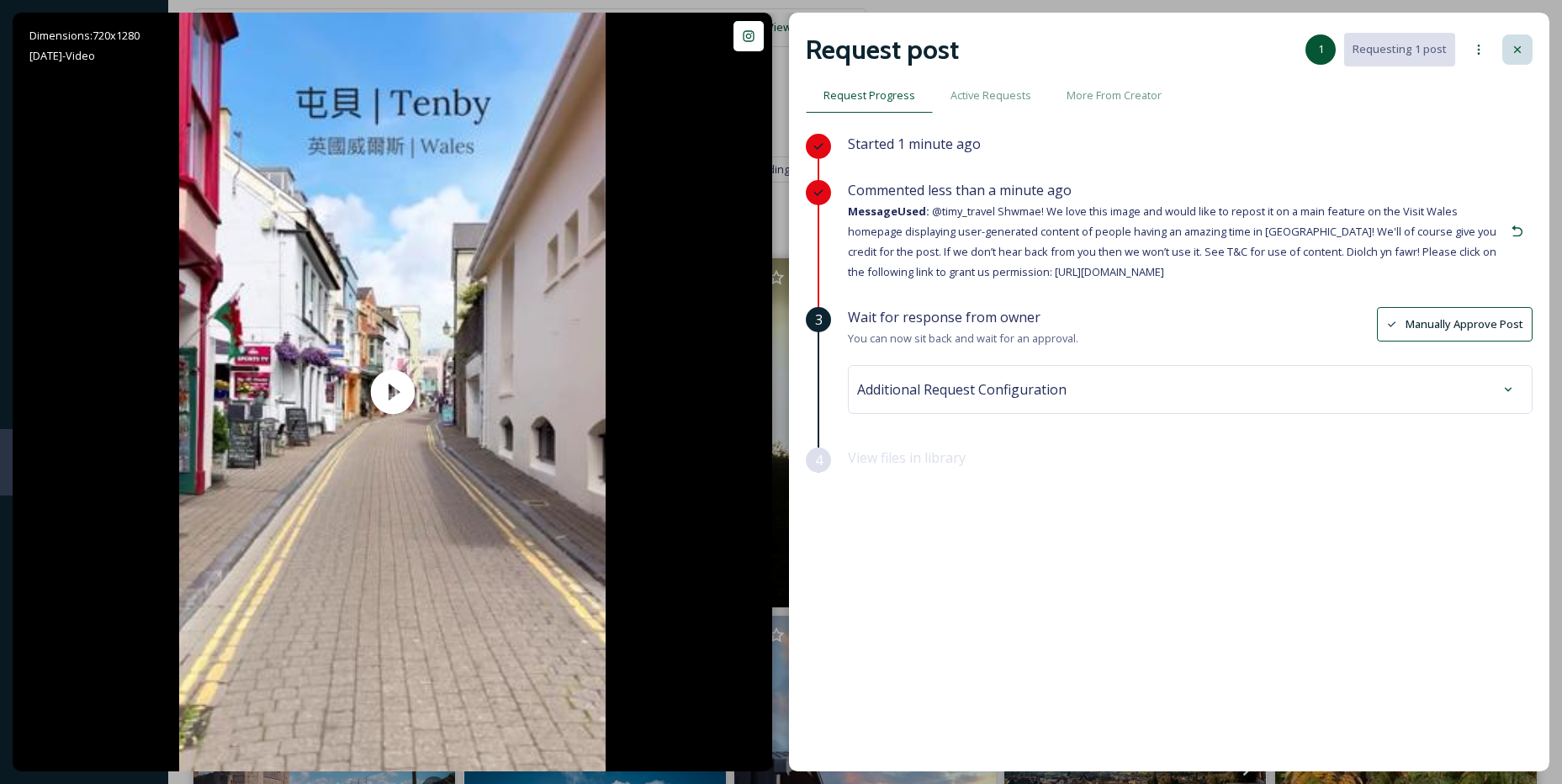
click at [1523, 59] on div at bounding box center [1518, 50] width 30 height 30
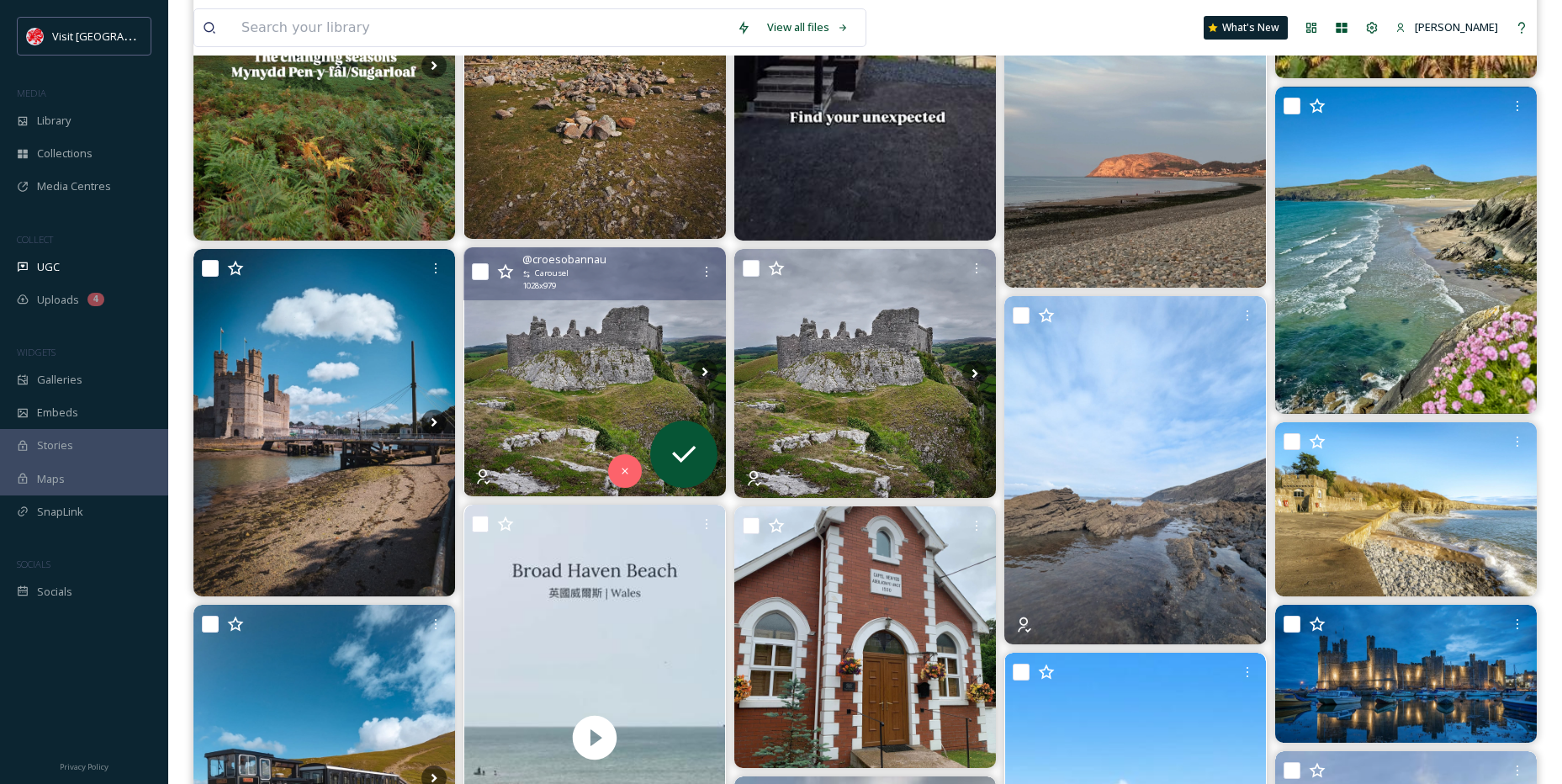
scroll to position [841, 0]
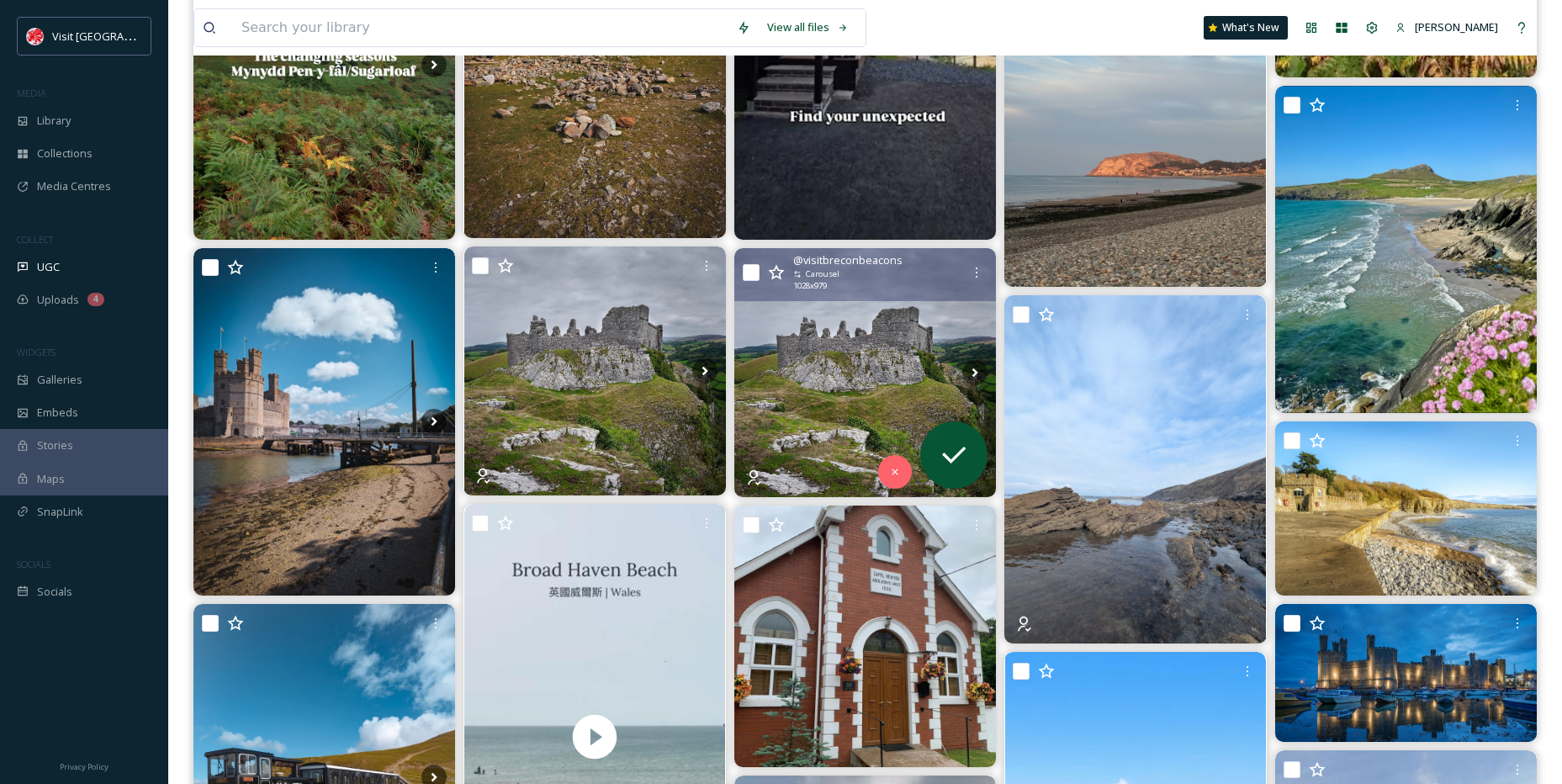
click at [806, 345] on img at bounding box center [865, 372] width 261 height 249
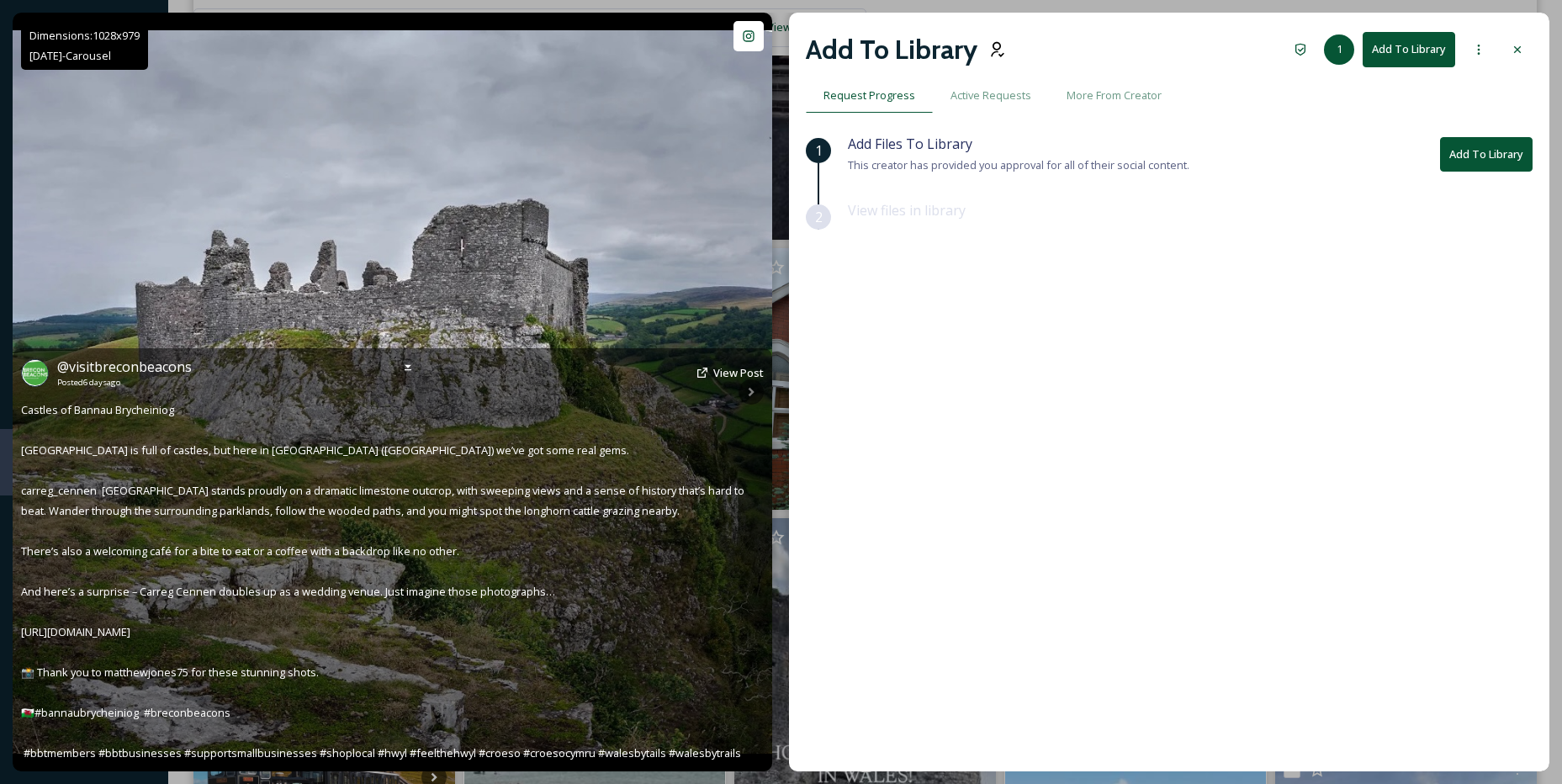
click at [755, 399] on div "@ visitbreconbeacons Posted 6 days ago View Post Castles of Bannau Brycheiniog …" at bounding box center [393, 560] width 760 height 423
click at [748, 386] on div "@ visitbreconbeacons Posted 6 days ago View Post" at bounding box center [393, 373] width 743 height 32
click at [745, 393] on div "@ visitbreconbeacons Posted 6 days ago View Post Castles of Bannau Brycheiniog …" at bounding box center [393, 560] width 760 height 423
click at [755, 399] on div "@ visitbreconbeacons Posted 6 days ago View Post Castles of Bannau Brycheiniog …" at bounding box center [393, 560] width 760 height 423
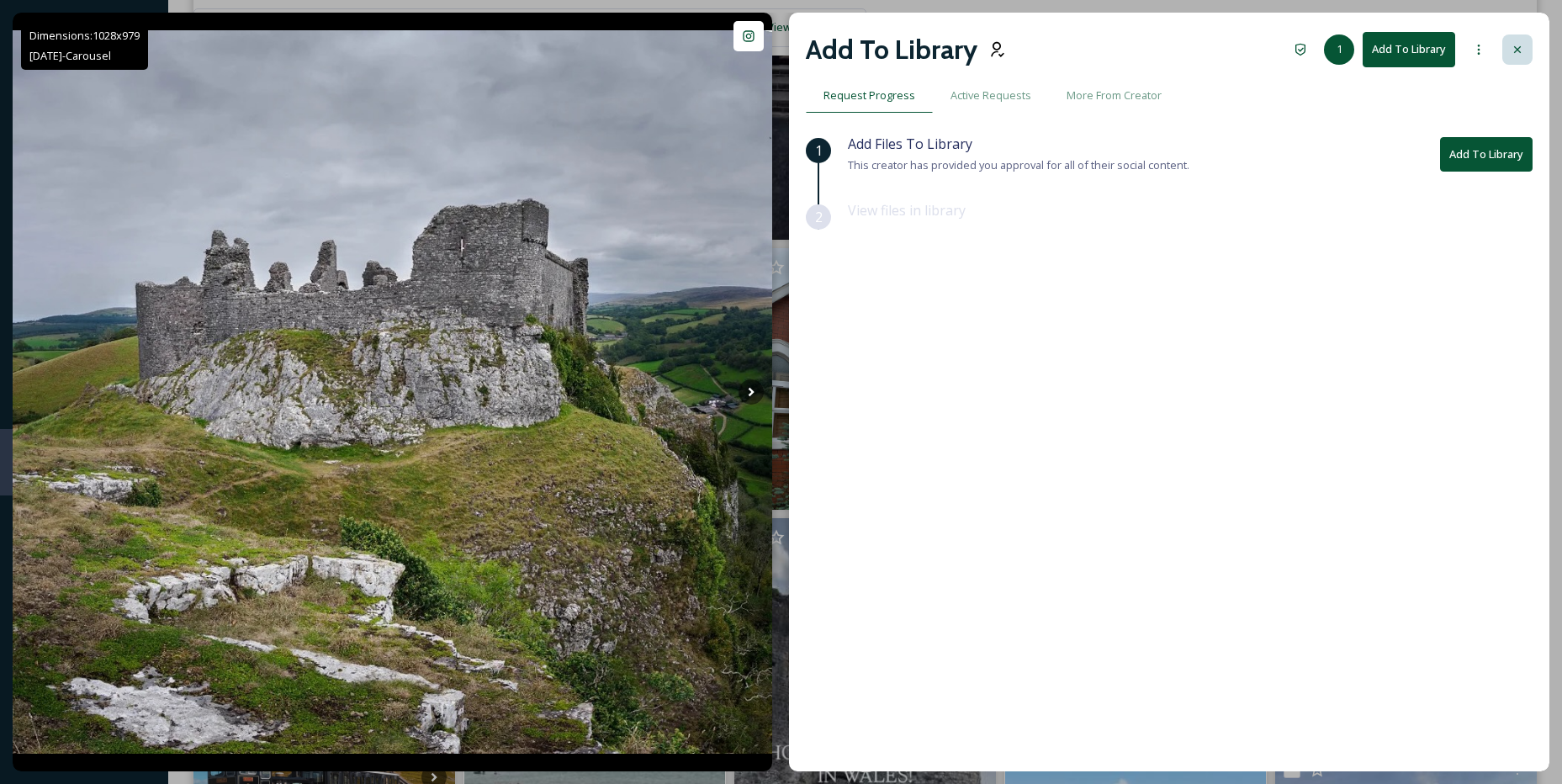
click at [1517, 45] on icon at bounding box center [1518, 50] width 14 height 14
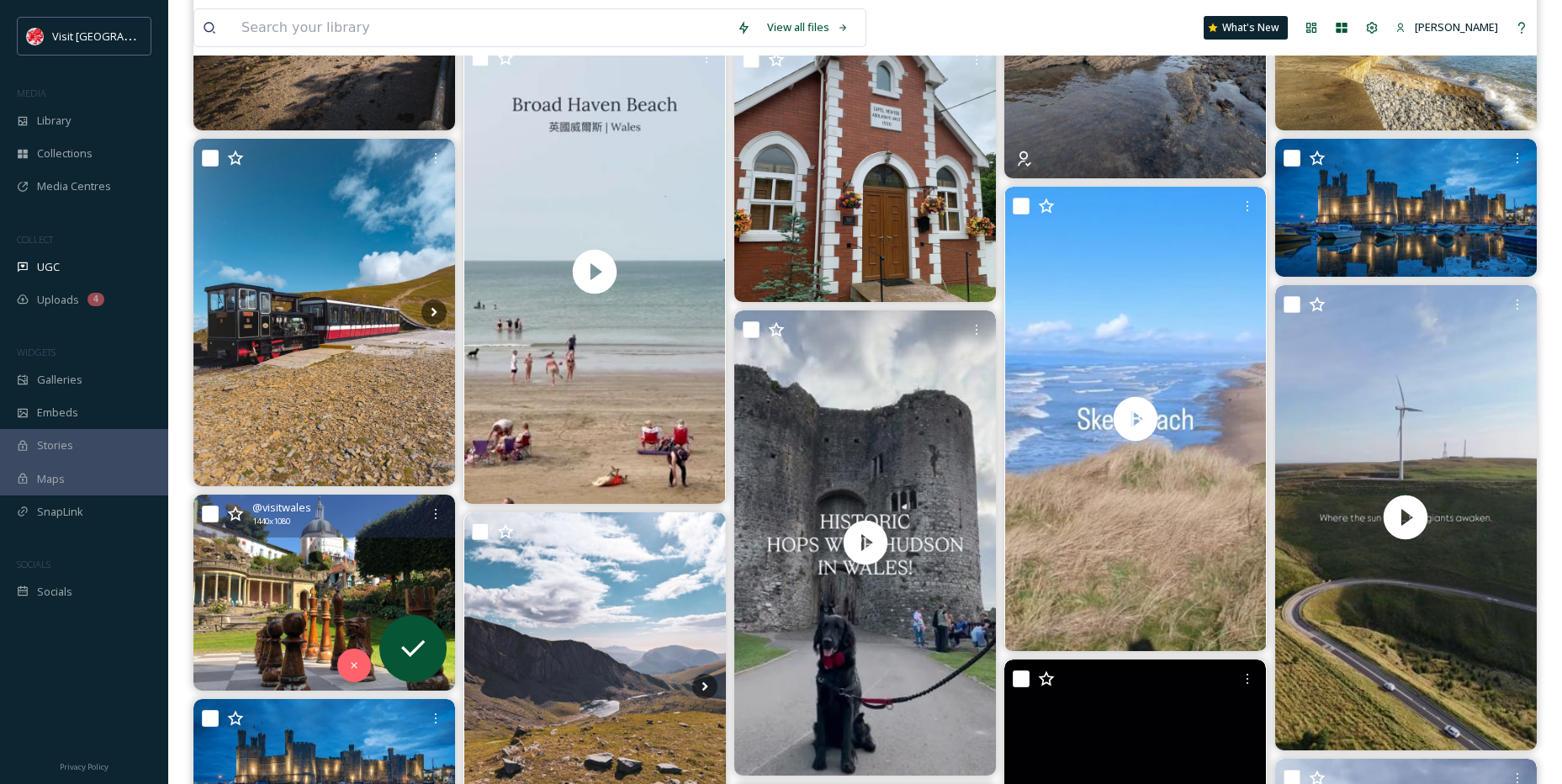
scroll to position [1261, 0]
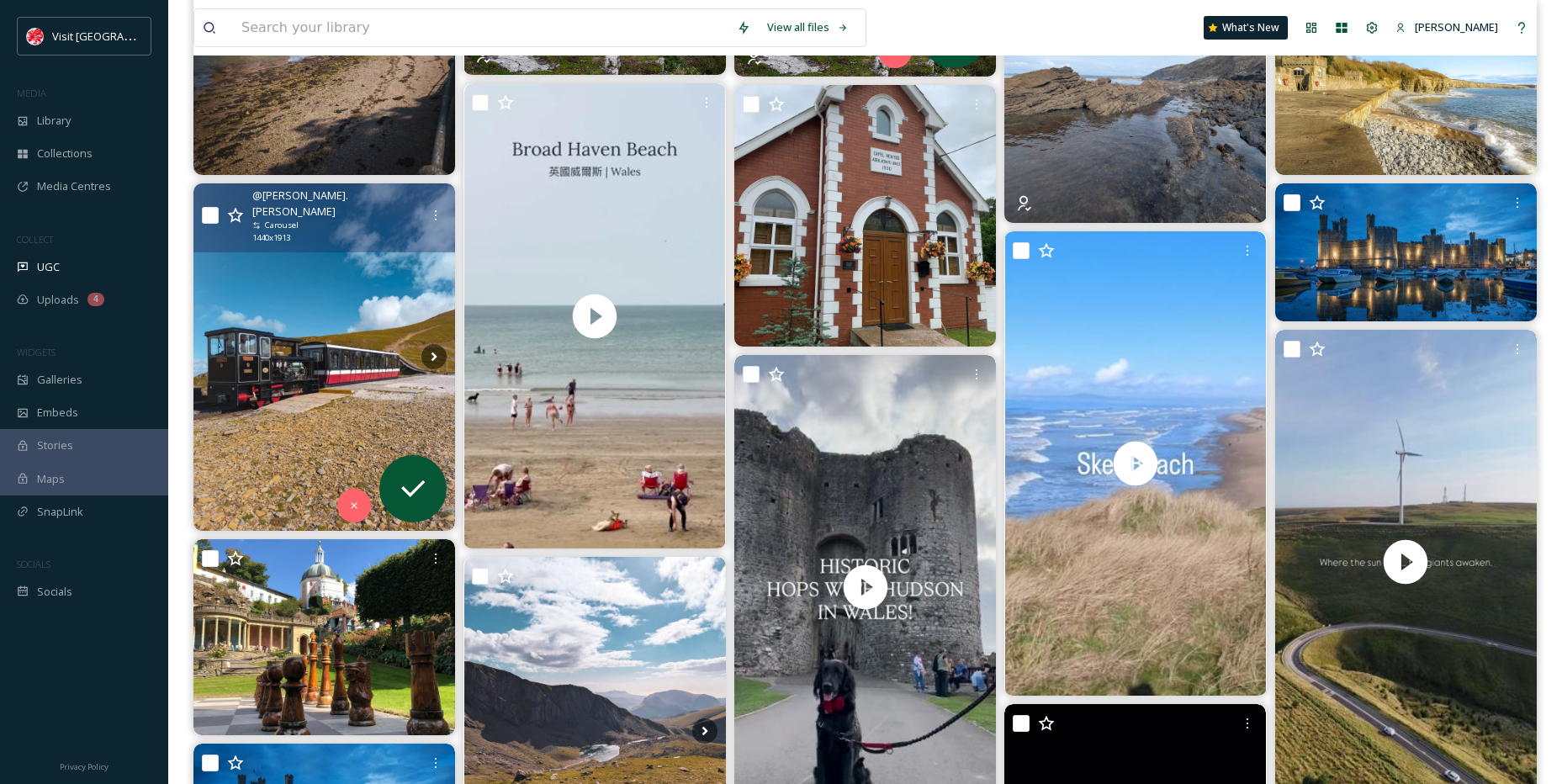
click at [242, 302] on img at bounding box center [324, 357] width 261 height 348
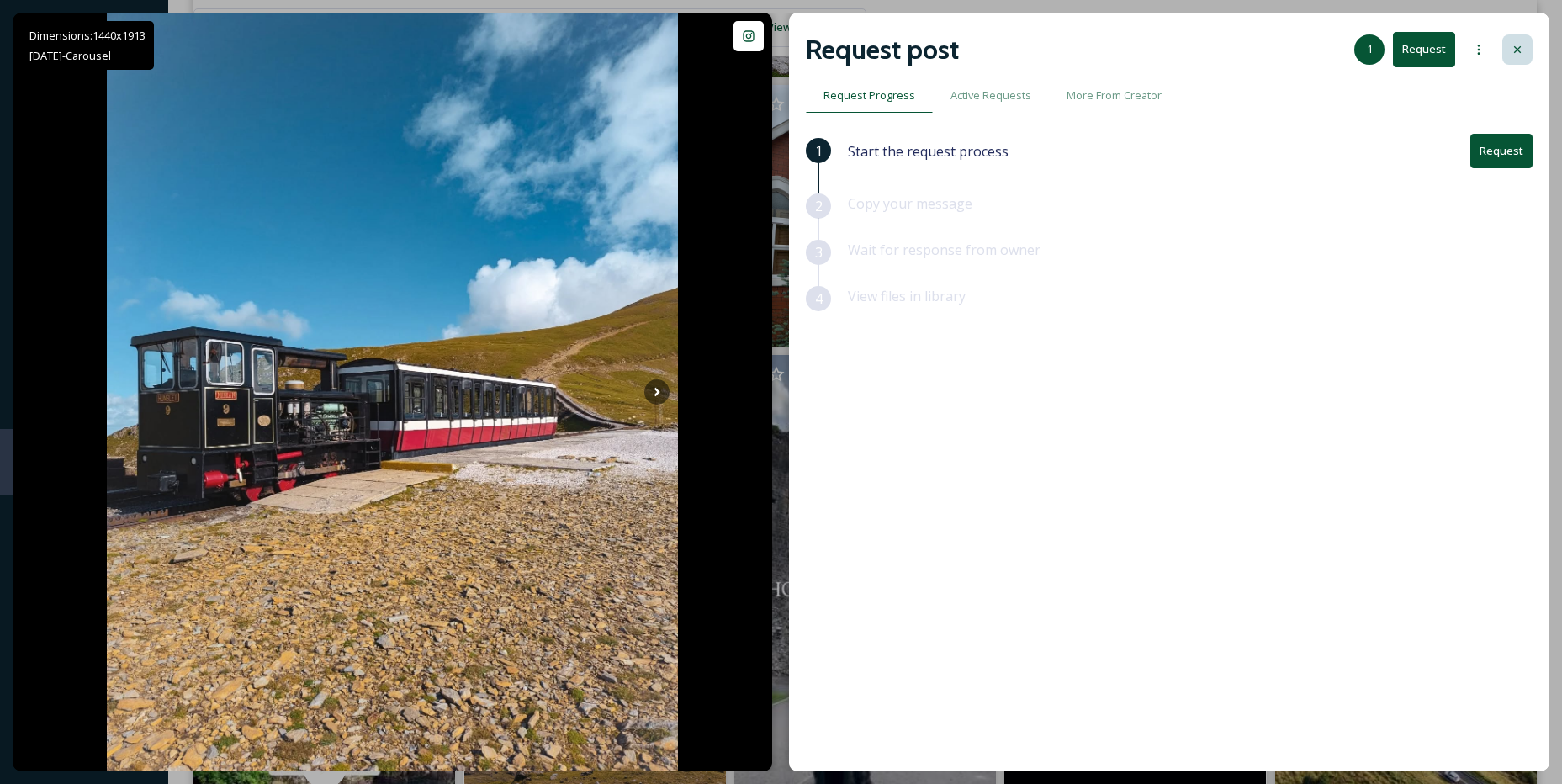
click at [1521, 48] on icon at bounding box center [1518, 50] width 14 height 14
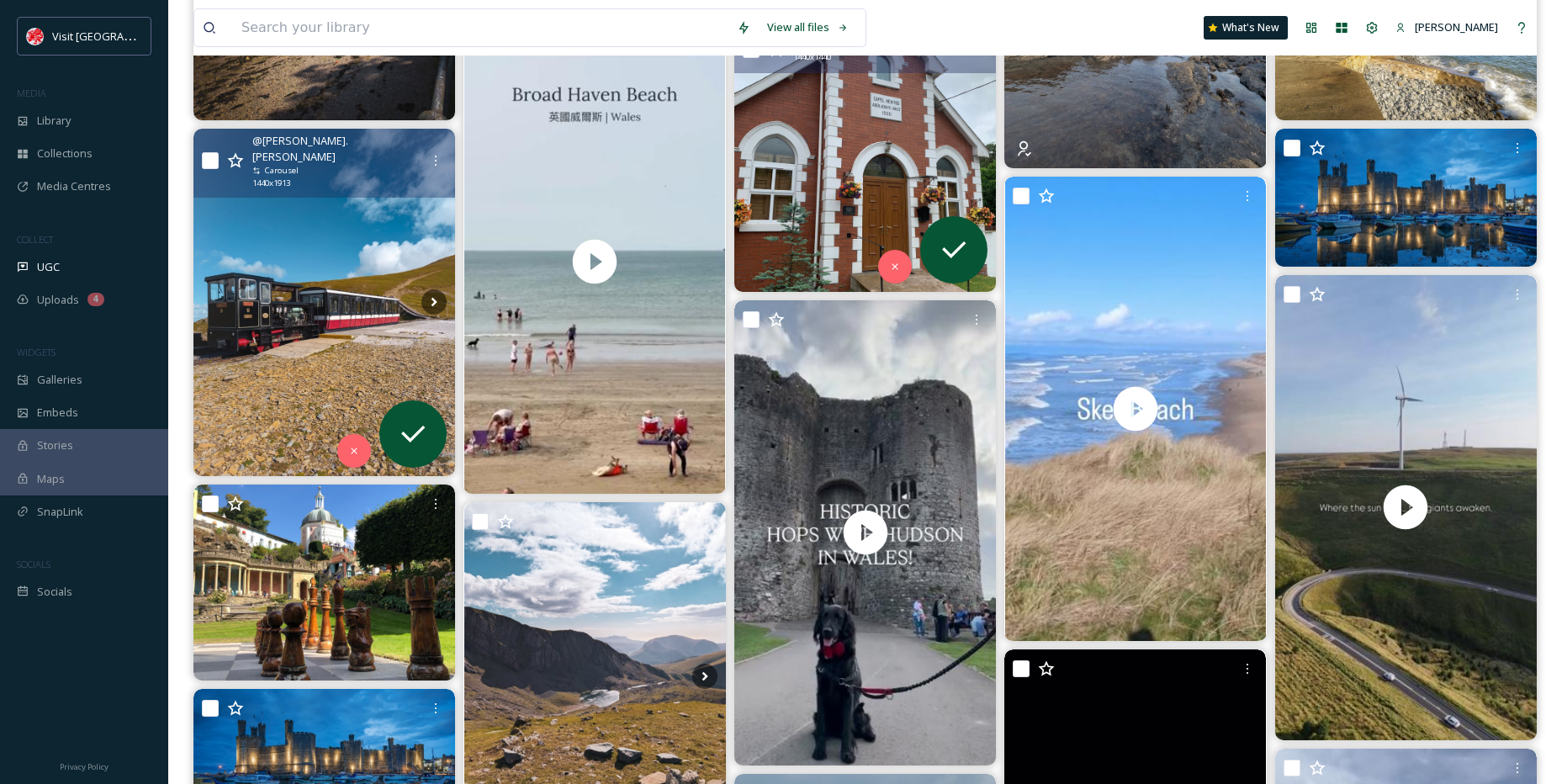
scroll to position [1346, 0]
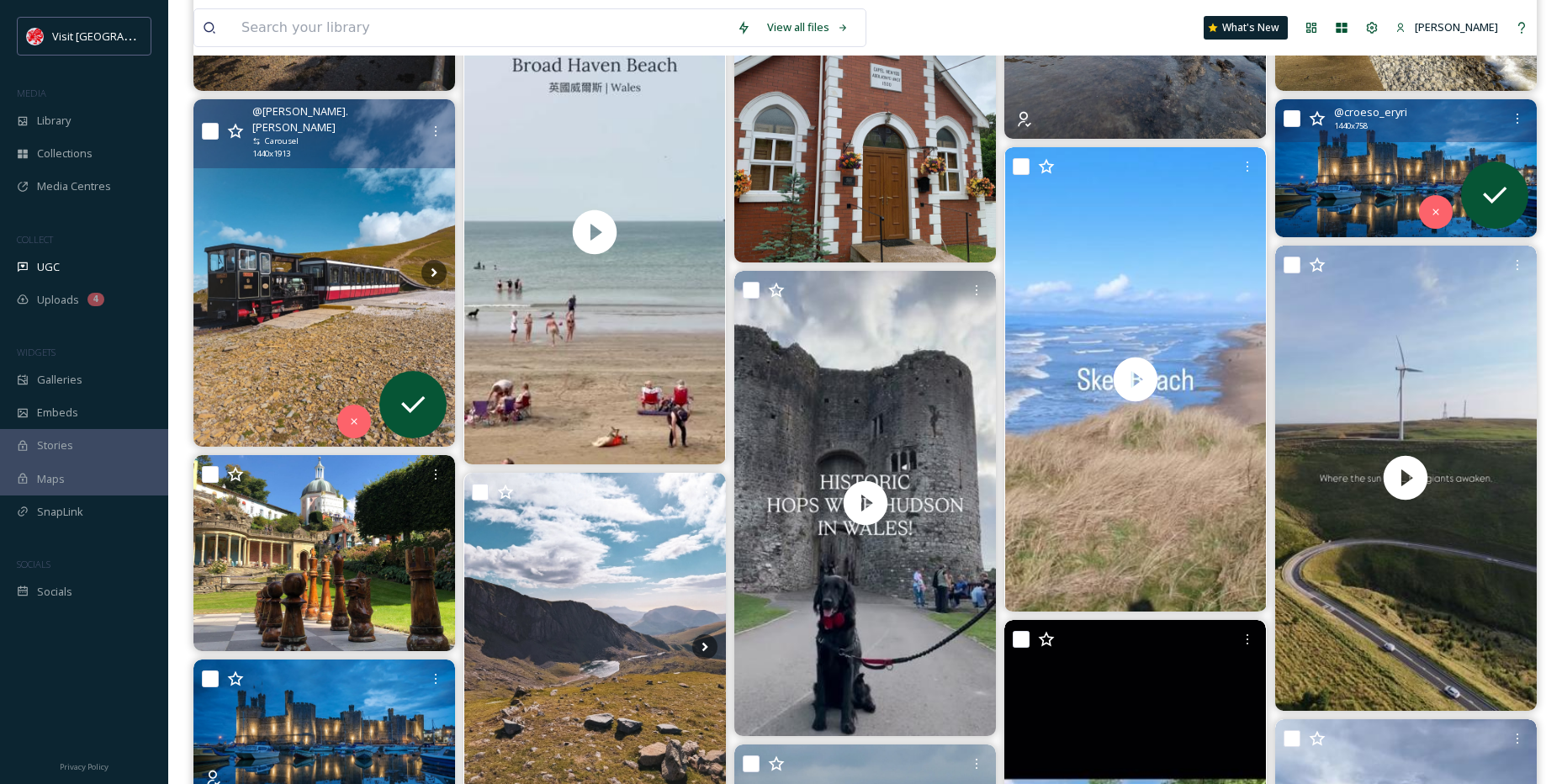
click at [1387, 169] on img at bounding box center [1405, 167] width 261 height 138
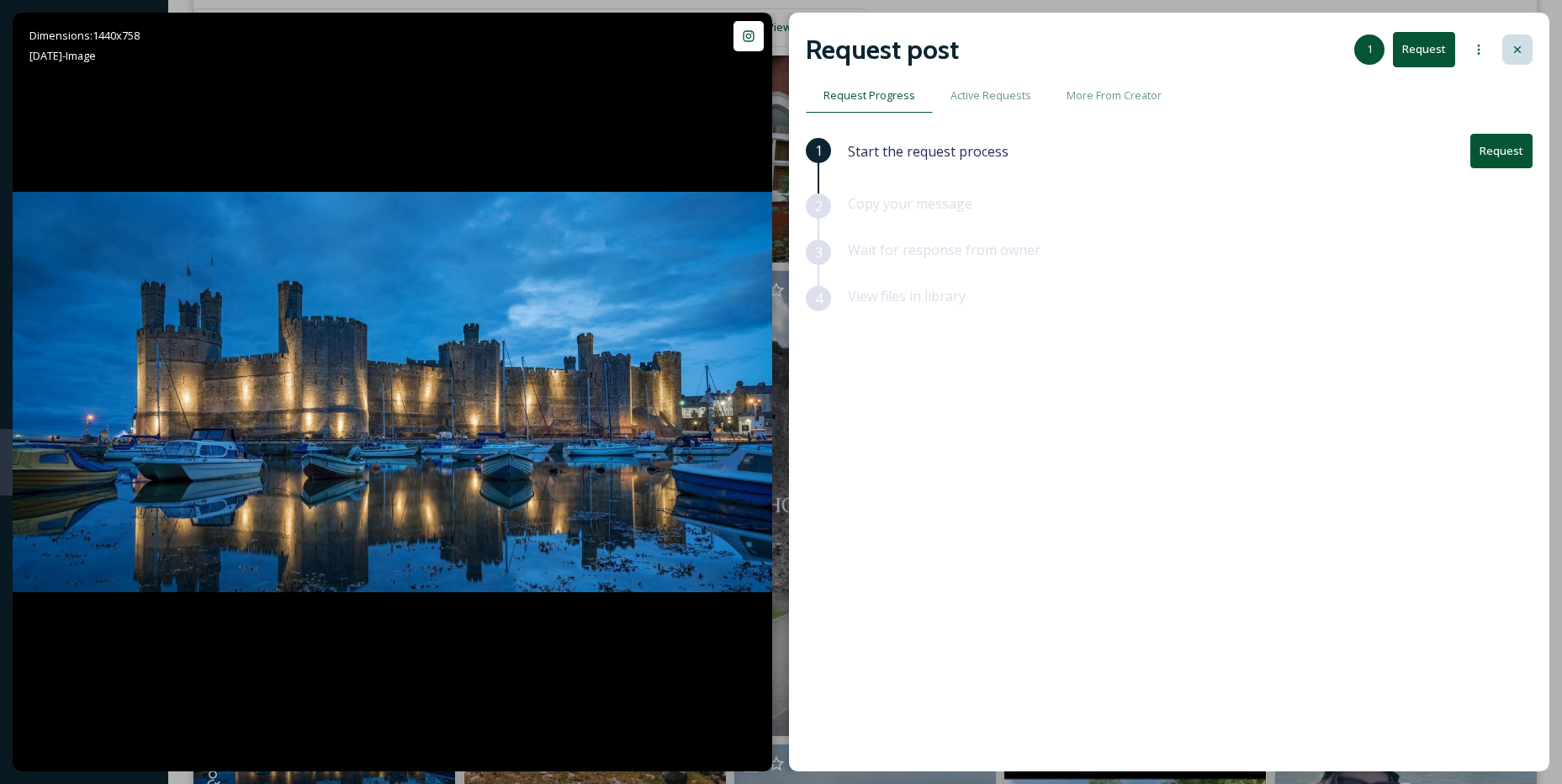
click at [1514, 38] on div at bounding box center [1518, 50] width 30 height 30
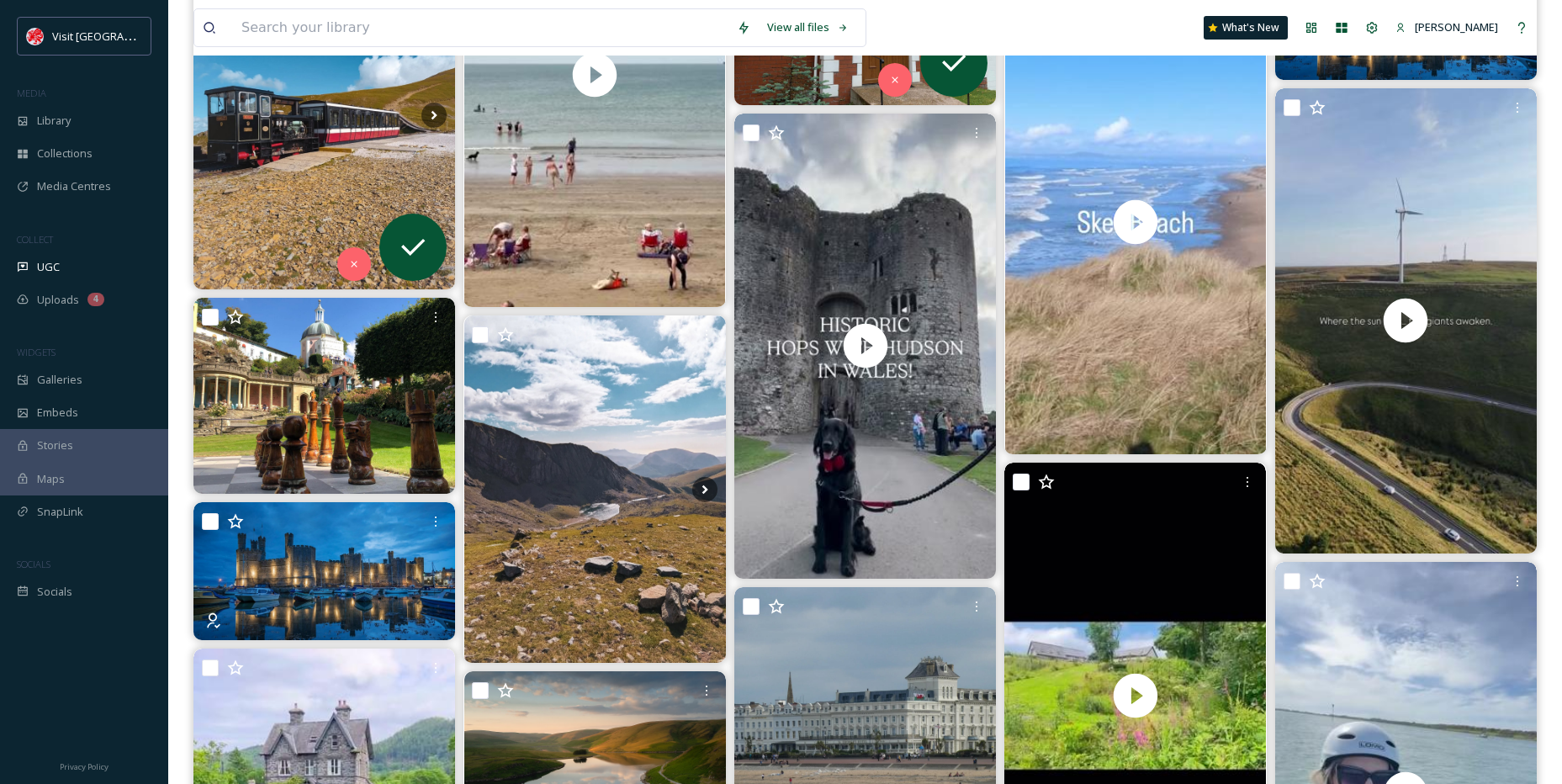
scroll to position [1514, 0]
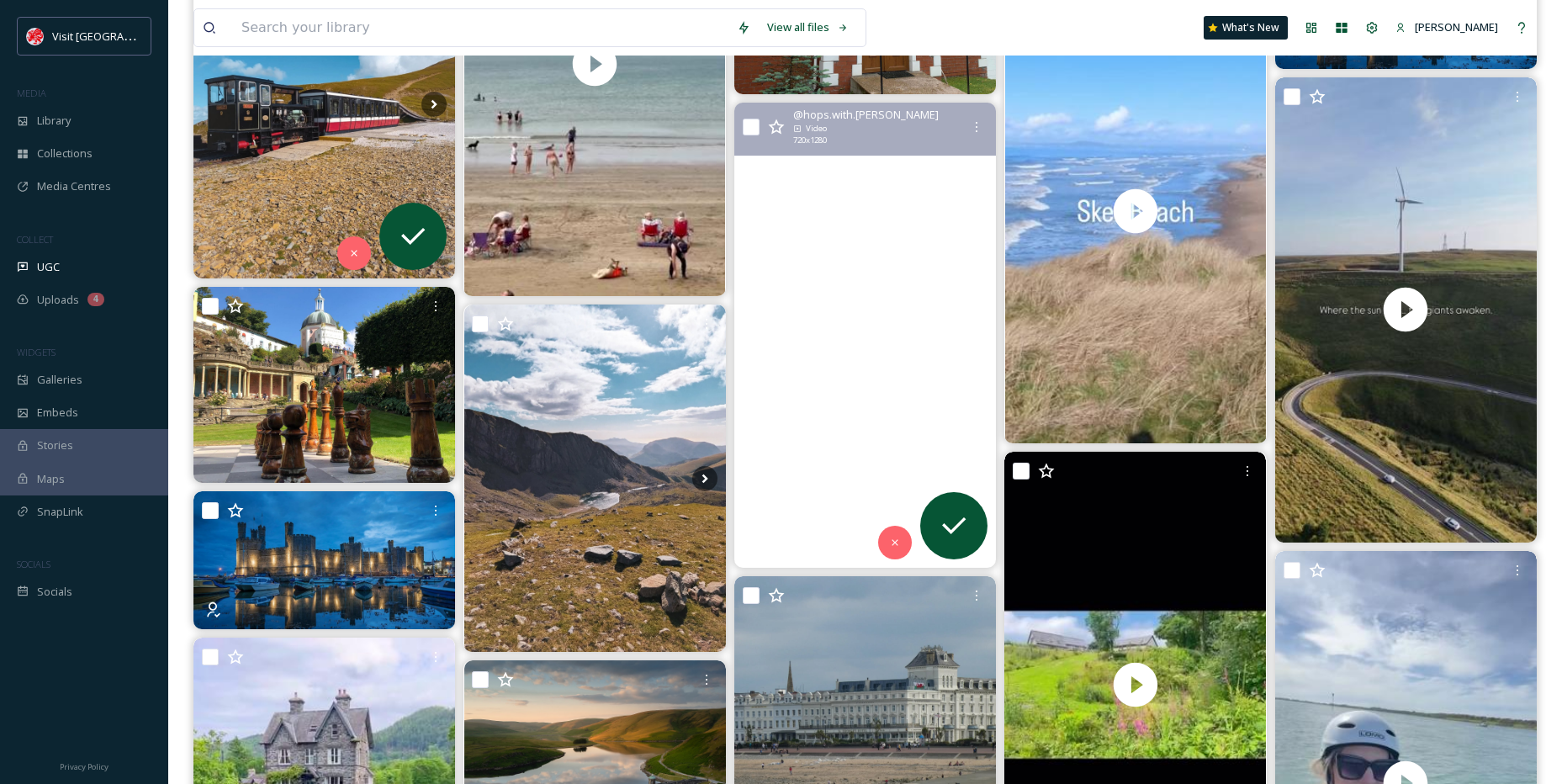
click at [849, 288] on video "WALES, BABY! 🏴󠁧󠁢󠁷󠁬󠁳󠁿🐶🇬🇧\a\aI hopped my way through castles and abbeys, living m…" at bounding box center [865, 335] width 261 height 465
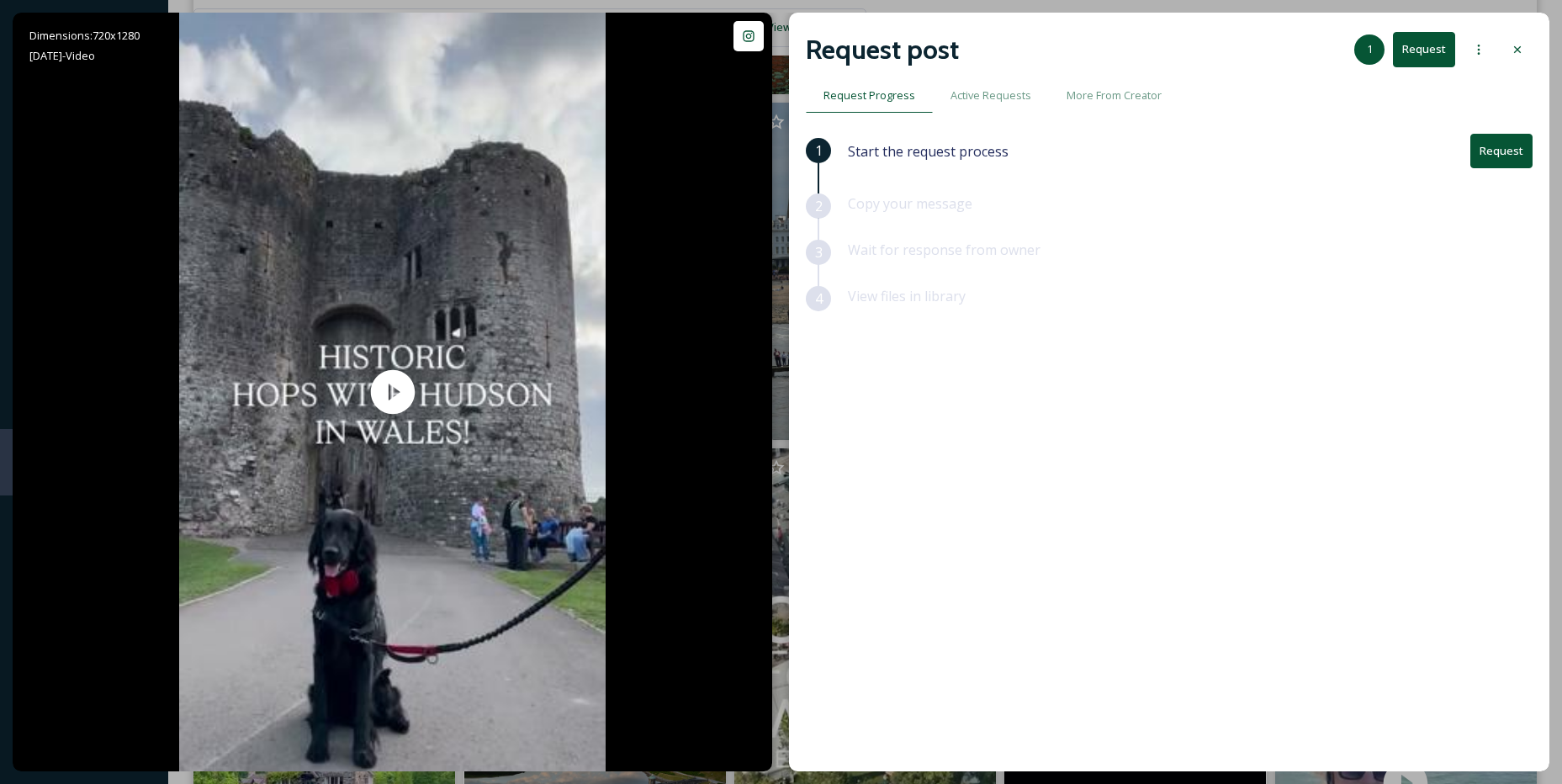
click at [1521, 151] on button "Request" at bounding box center [1502, 151] width 63 height 35
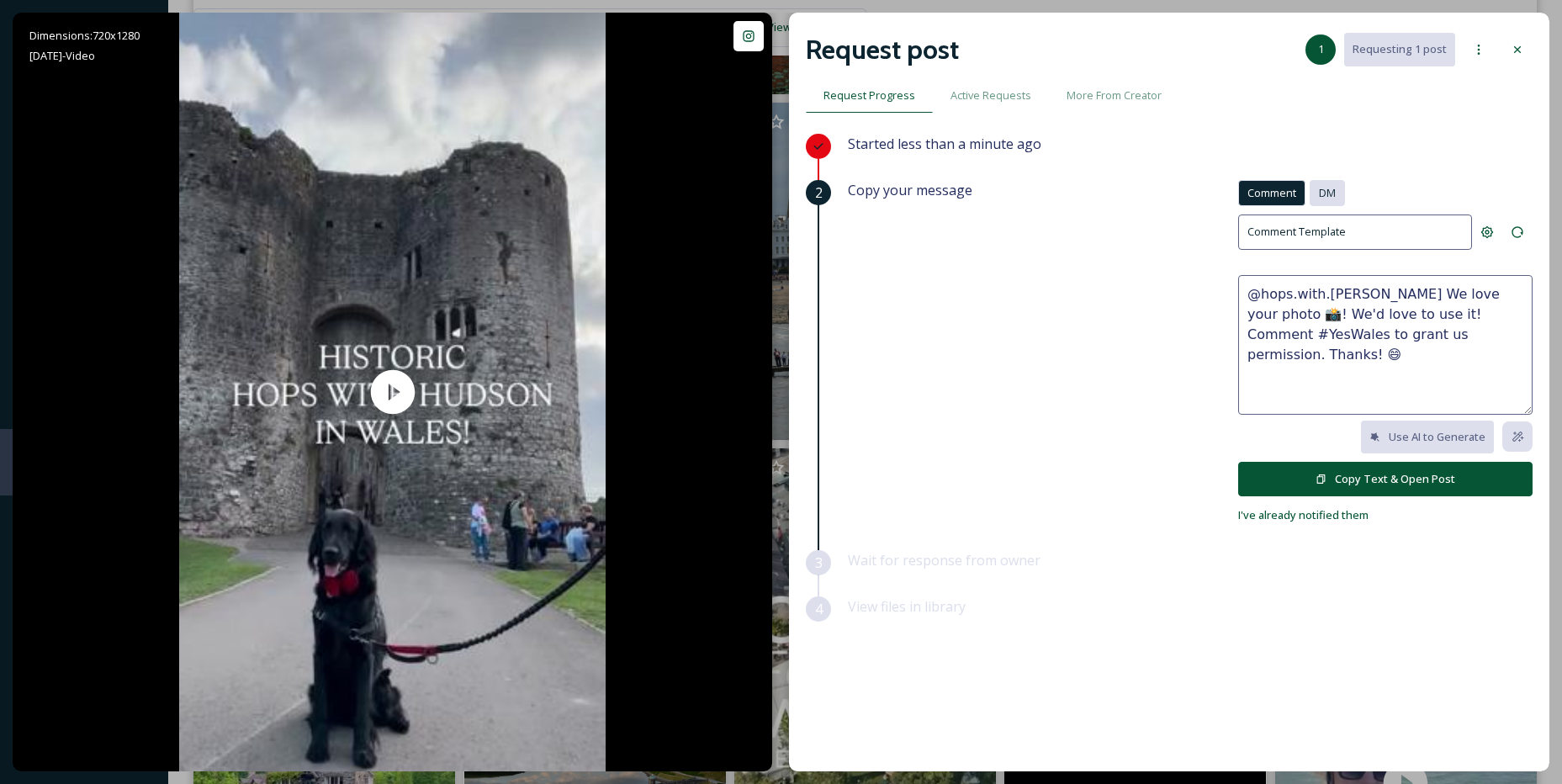
click at [1329, 195] on span "DM" at bounding box center [1328, 193] width 17 height 16
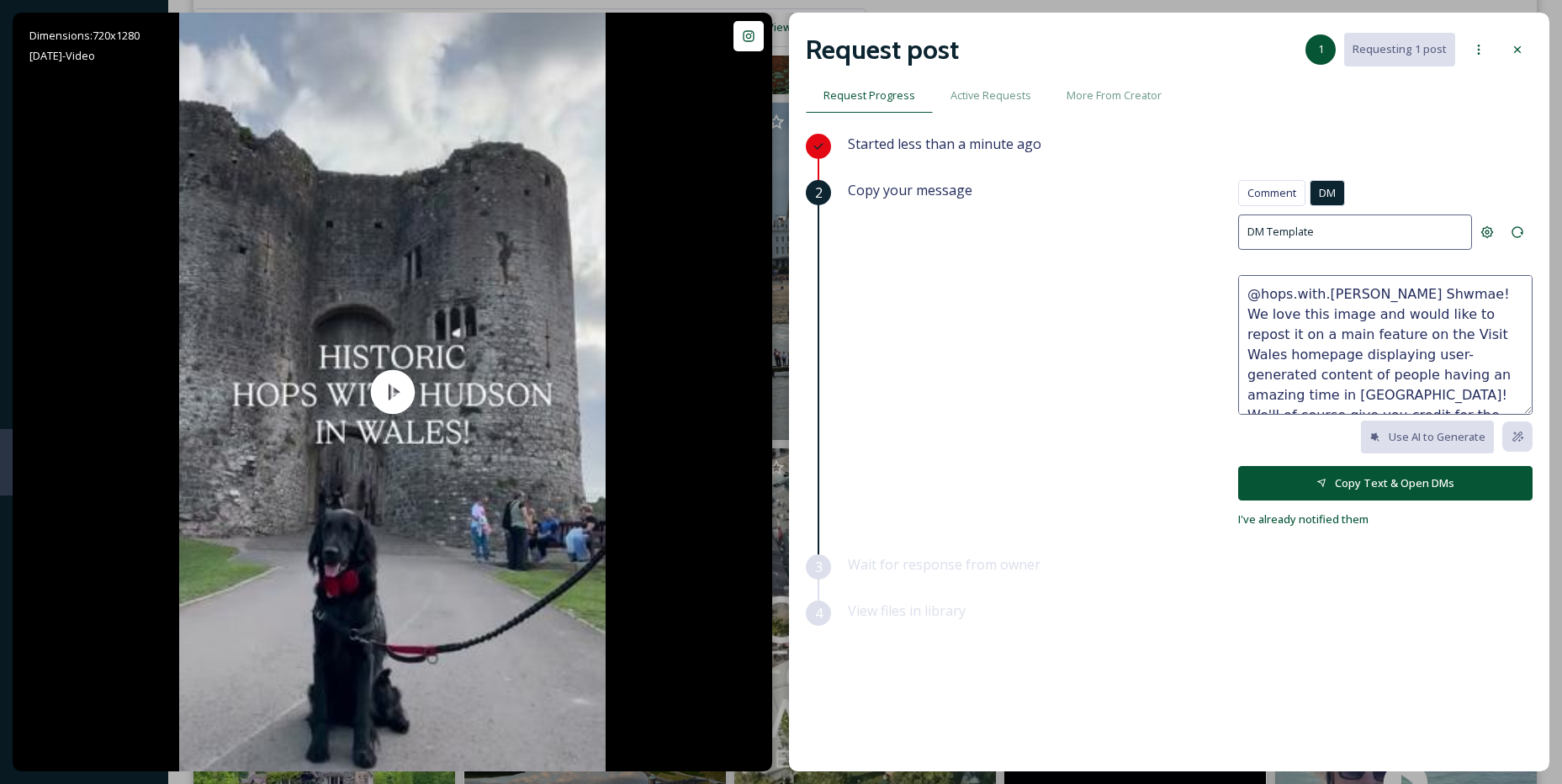
click at [1388, 496] on button "Copy Text & Open DMs" at bounding box center [1386, 483] width 294 height 35
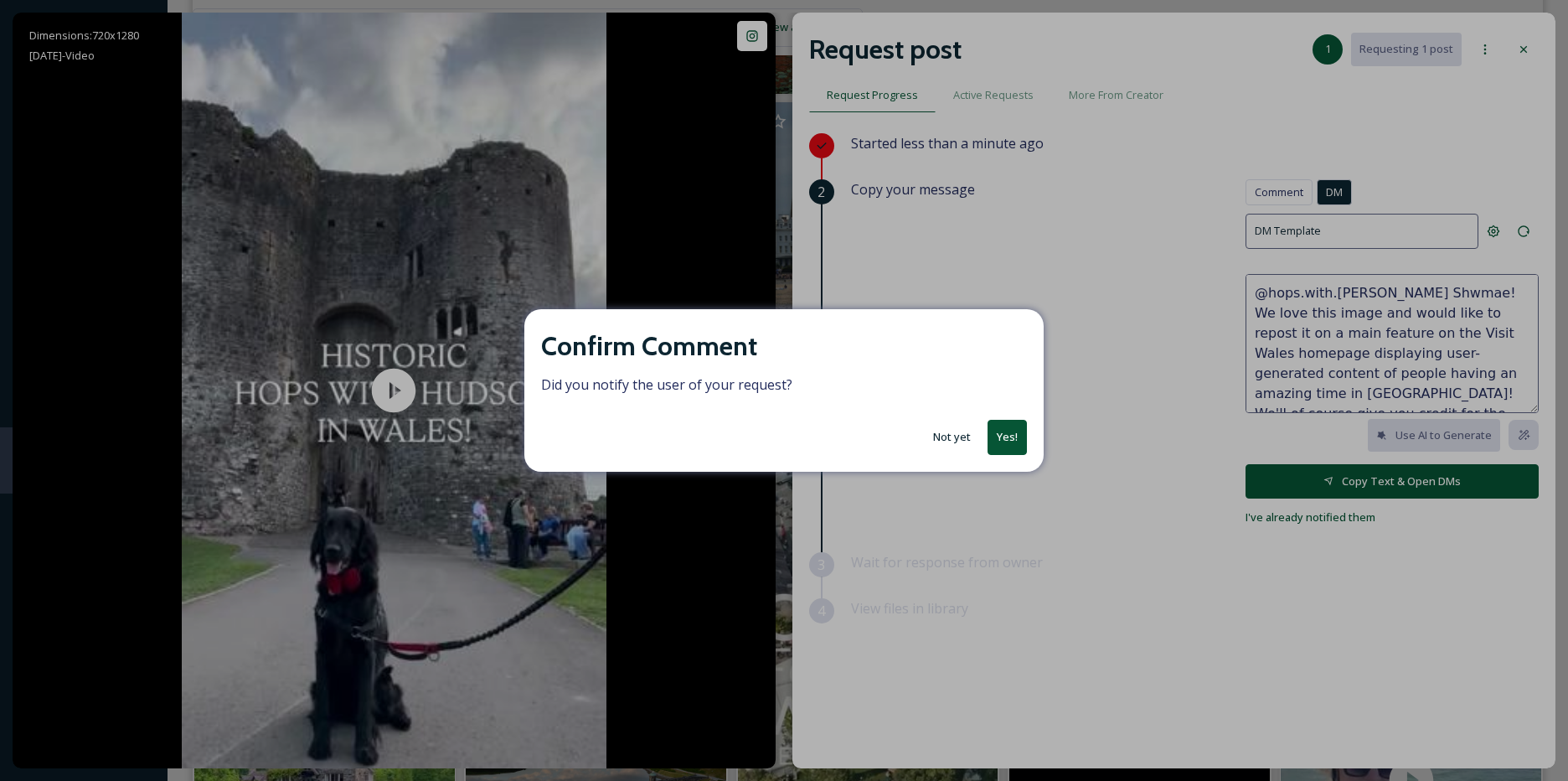
click at [1014, 426] on button "Yes!" at bounding box center [1007, 436] width 40 height 35
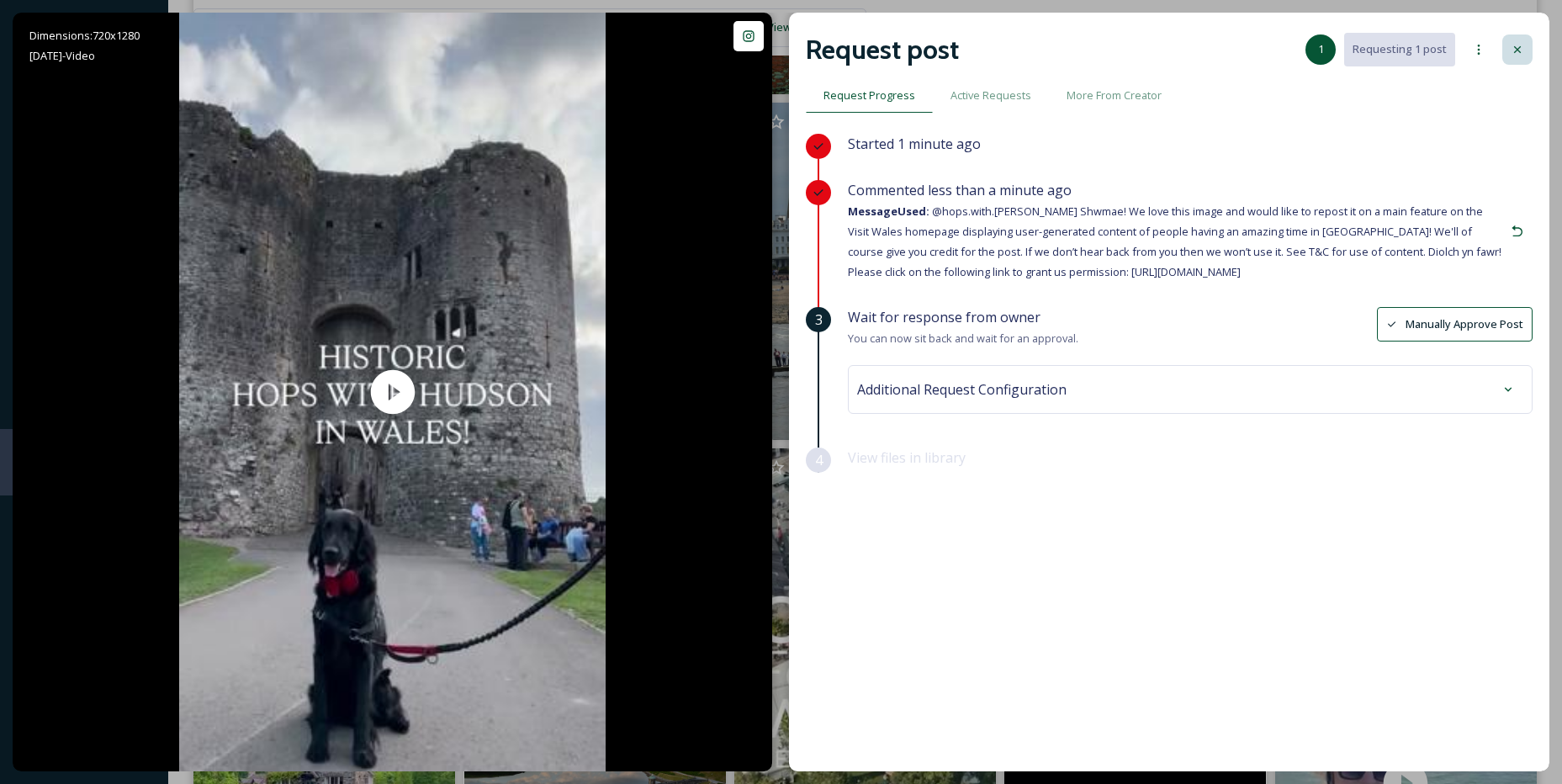
click at [1527, 40] on div at bounding box center [1518, 50] width 30 height 30
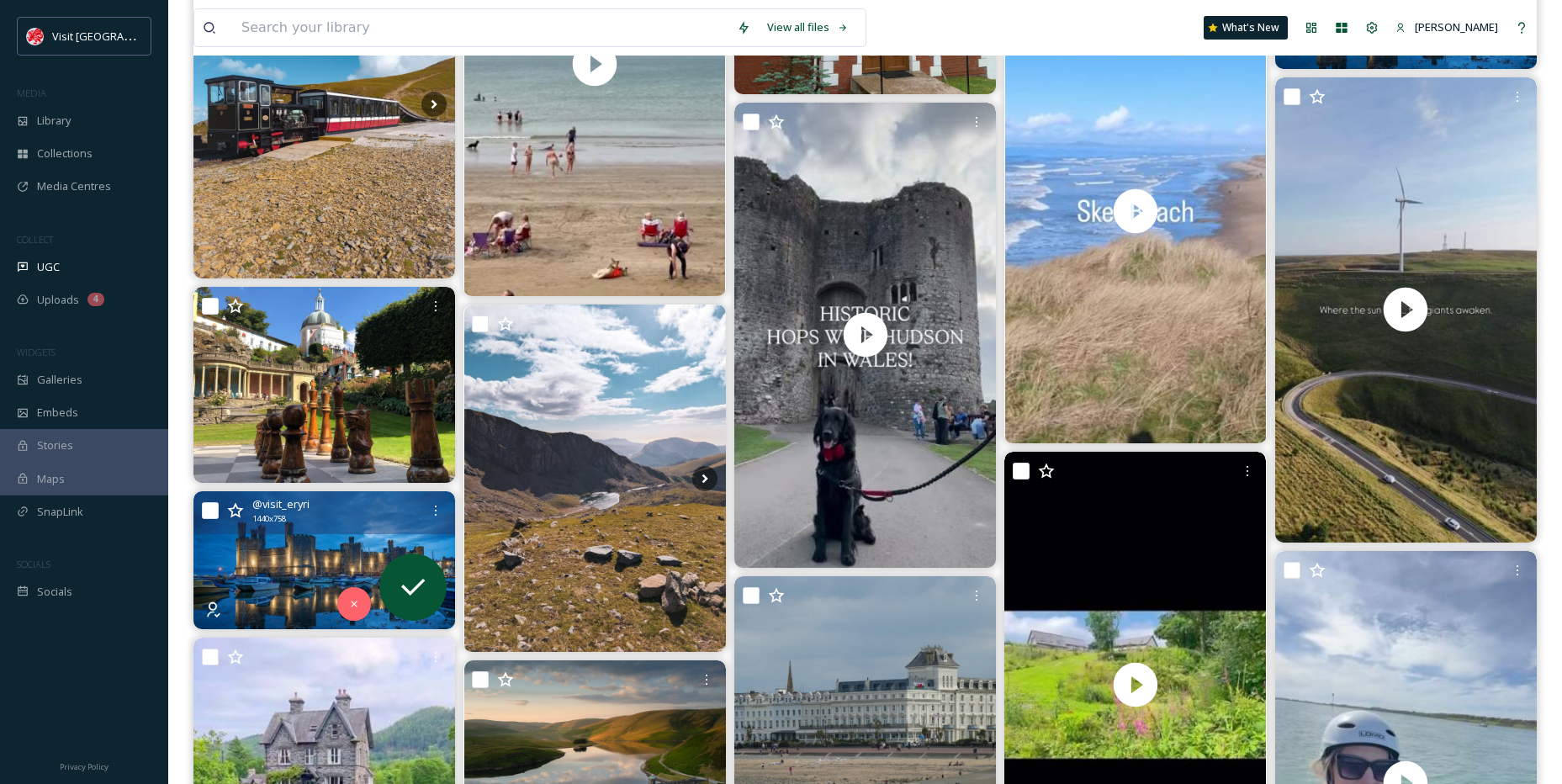
click at [344, 508] on div "@ visit_eryri 1440 x 758" at bounding box center [336, 511] width 168 height 29
click at [314, 519] on div "@ visit_eryri 1440 x 758" at bounding box center [336, 511] width 168 height 29
click at [221, 524] on div "@ visit_eryri 1440 x 758" at bounding box center [324, 513] width 261 height 43
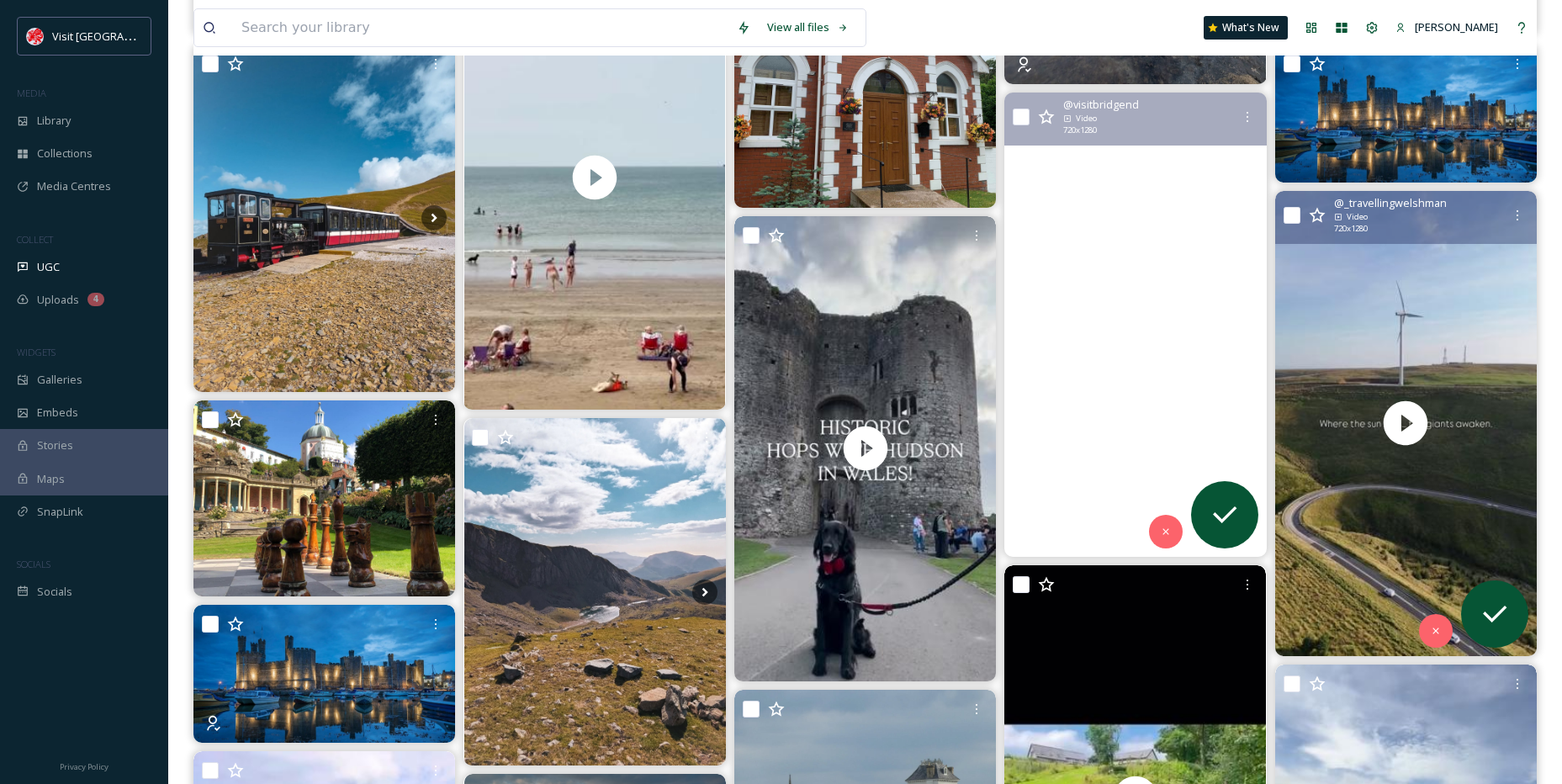
scroll to position [1429, 0]
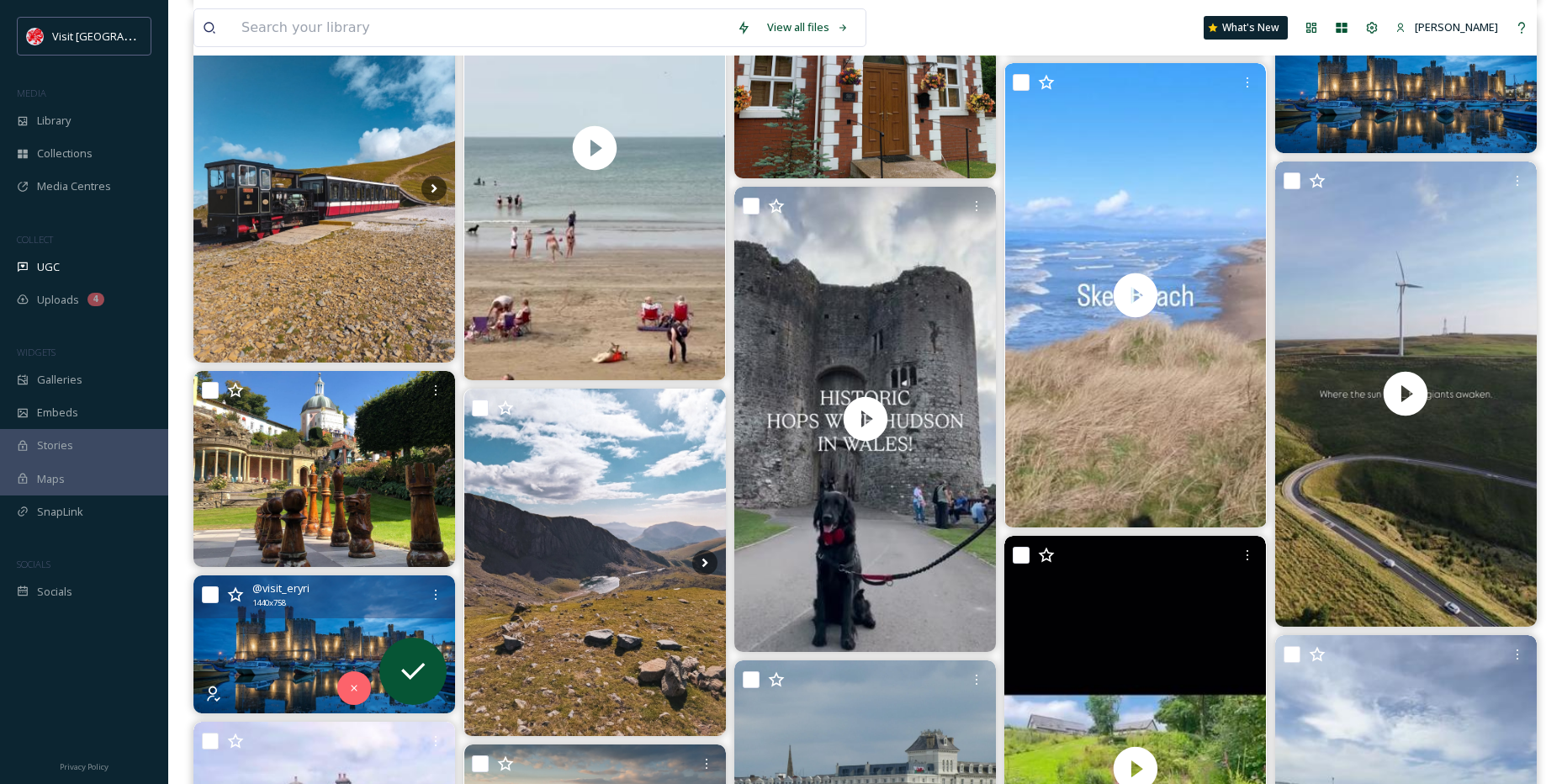
click at [286, 622] on img at bounding box center [324, 644] width 261 height 138
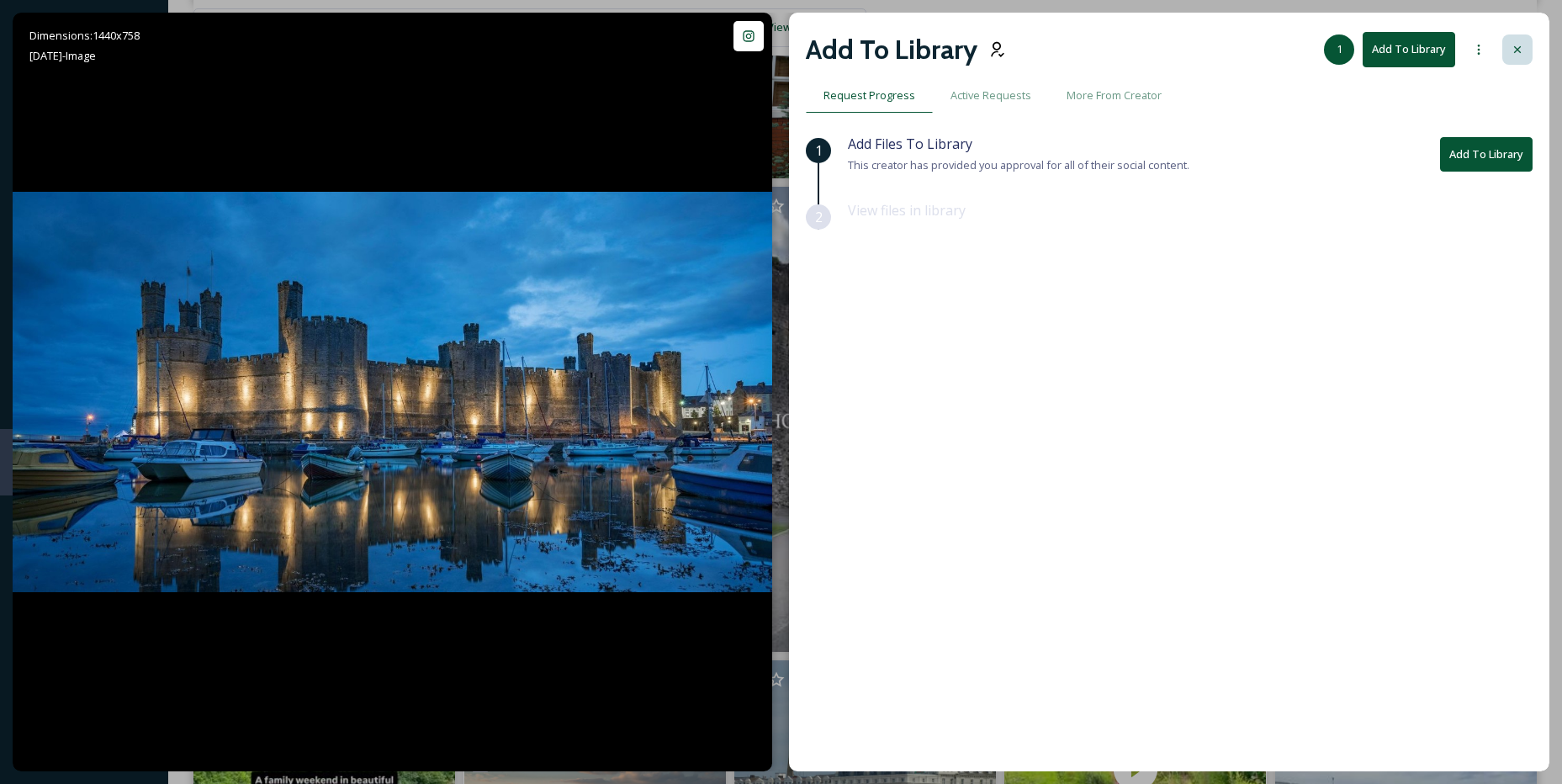
click at [1517, 49] on icon at bounding box center [1518, 50] width 7 height 7
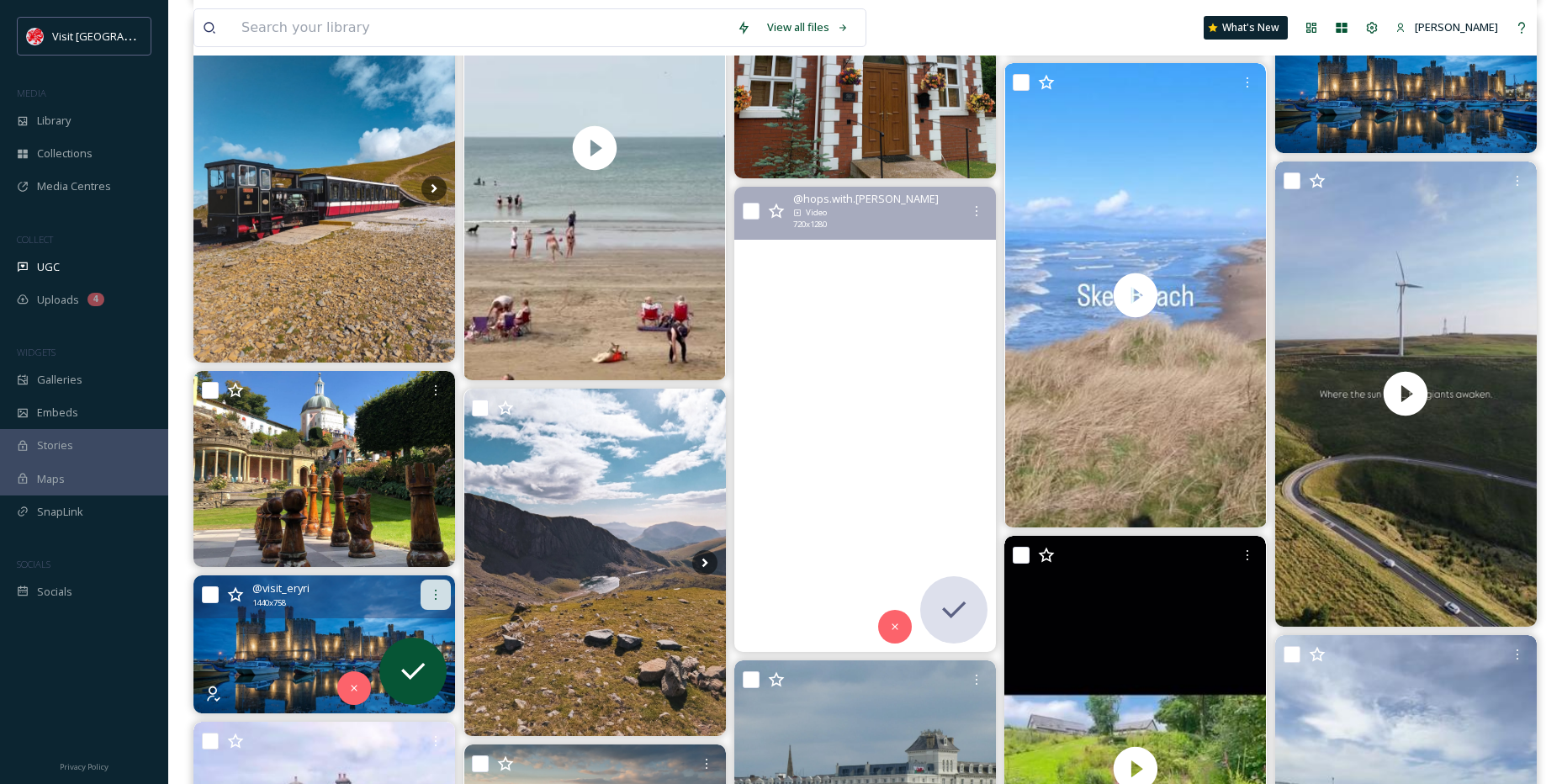
click at [426, 595] on div at bounding box center [436, 595] width 30 height 30
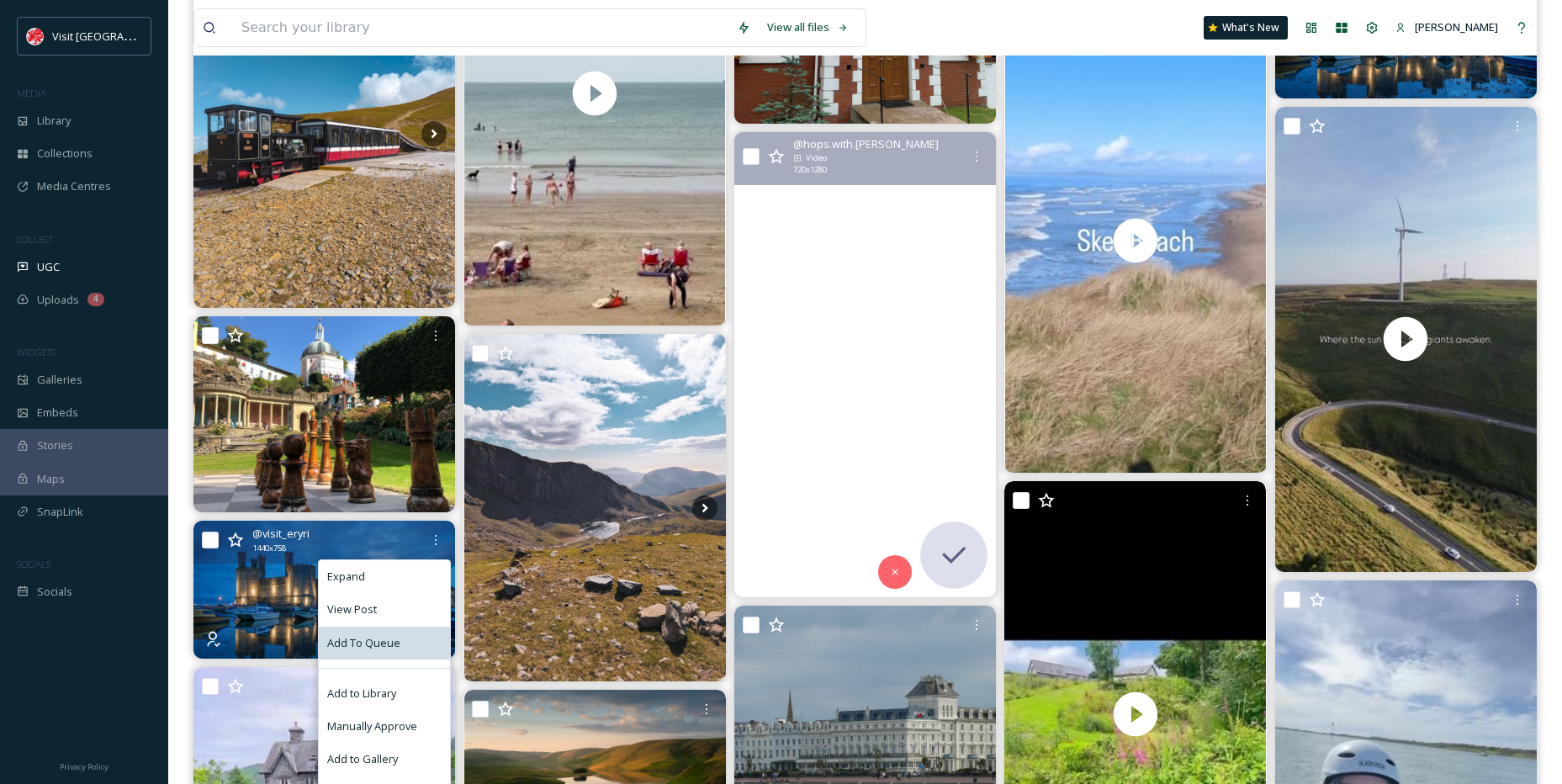
scroll to position [1514, 0]
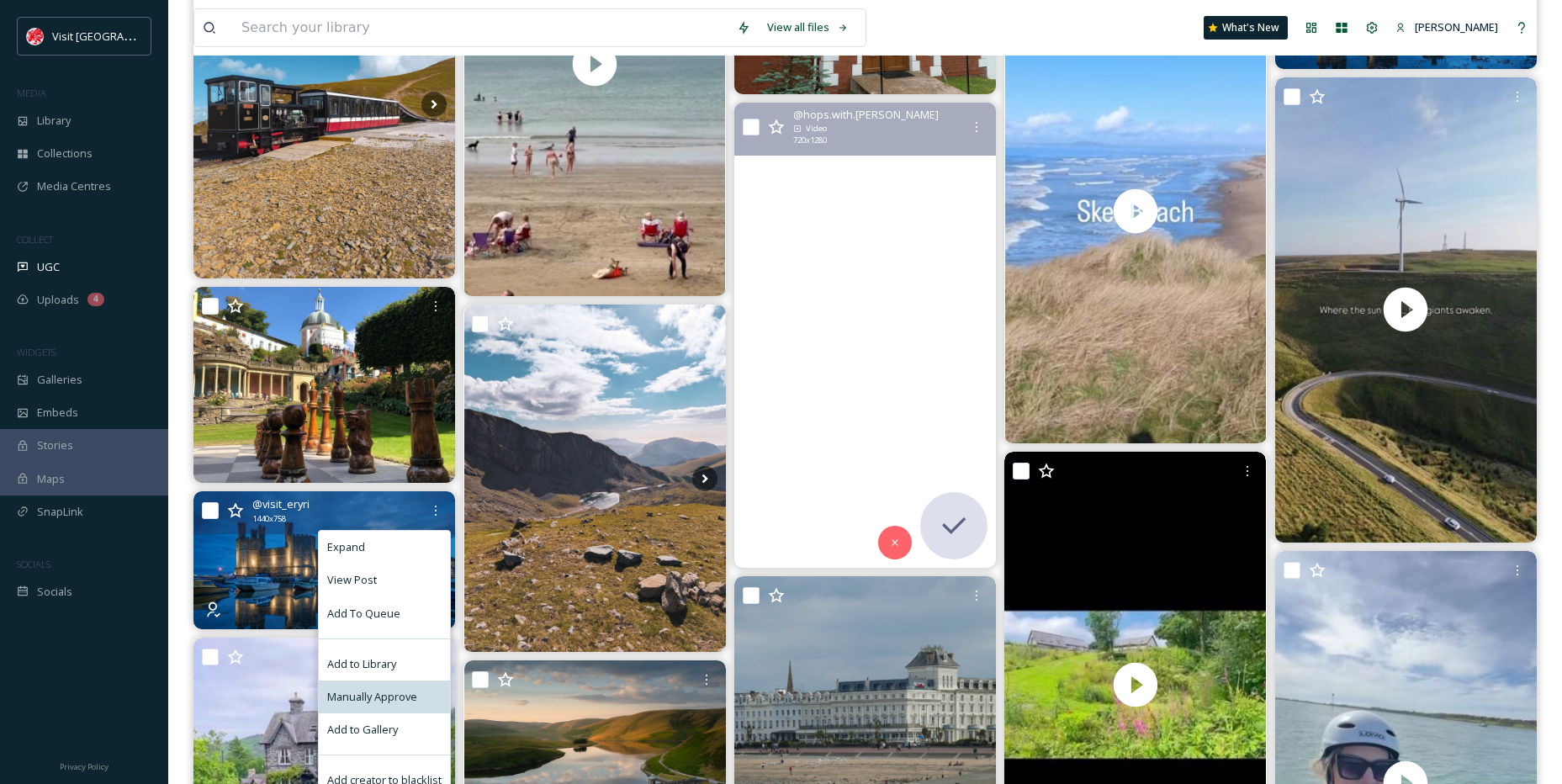
click at [384, 692] on span "Manually Approve" at bounding box center [372, 696] width 90 height 16
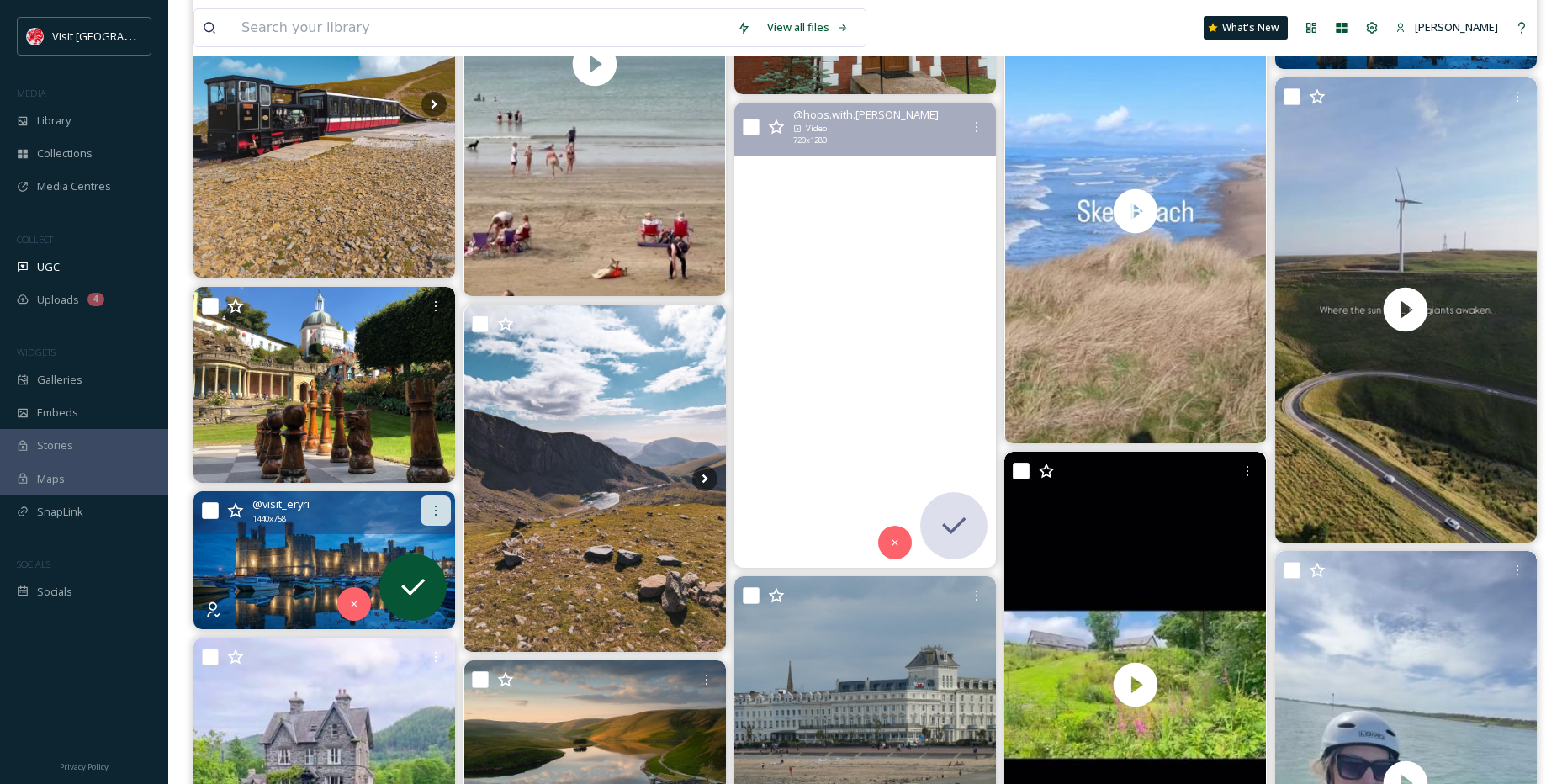
click at [434, 513] on icon at bounding box center [436, 511] width 14 height 14
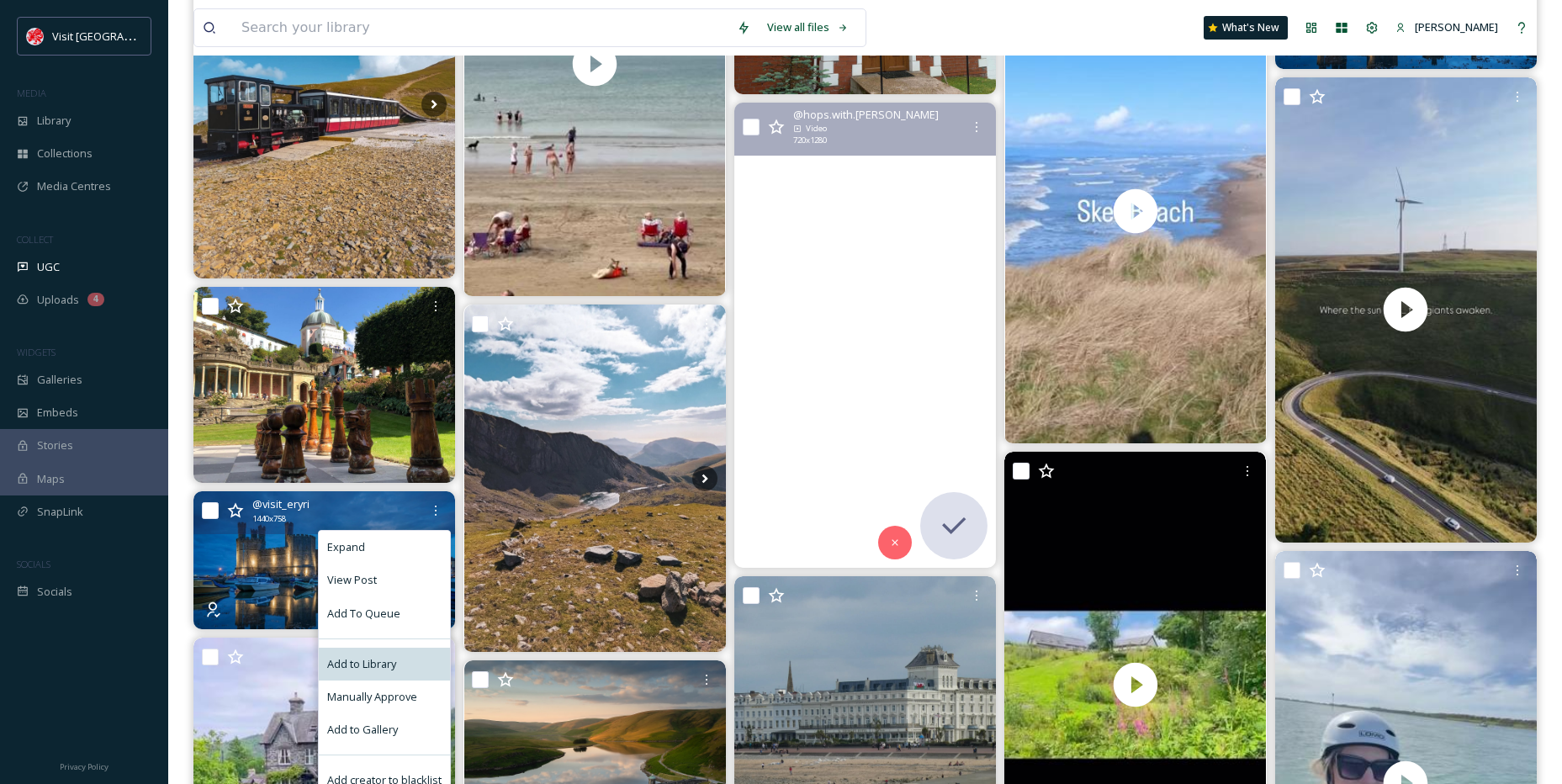
click at [370, 655] on div "Add to Library" at bounding box center [384, 664] width 131 height 33
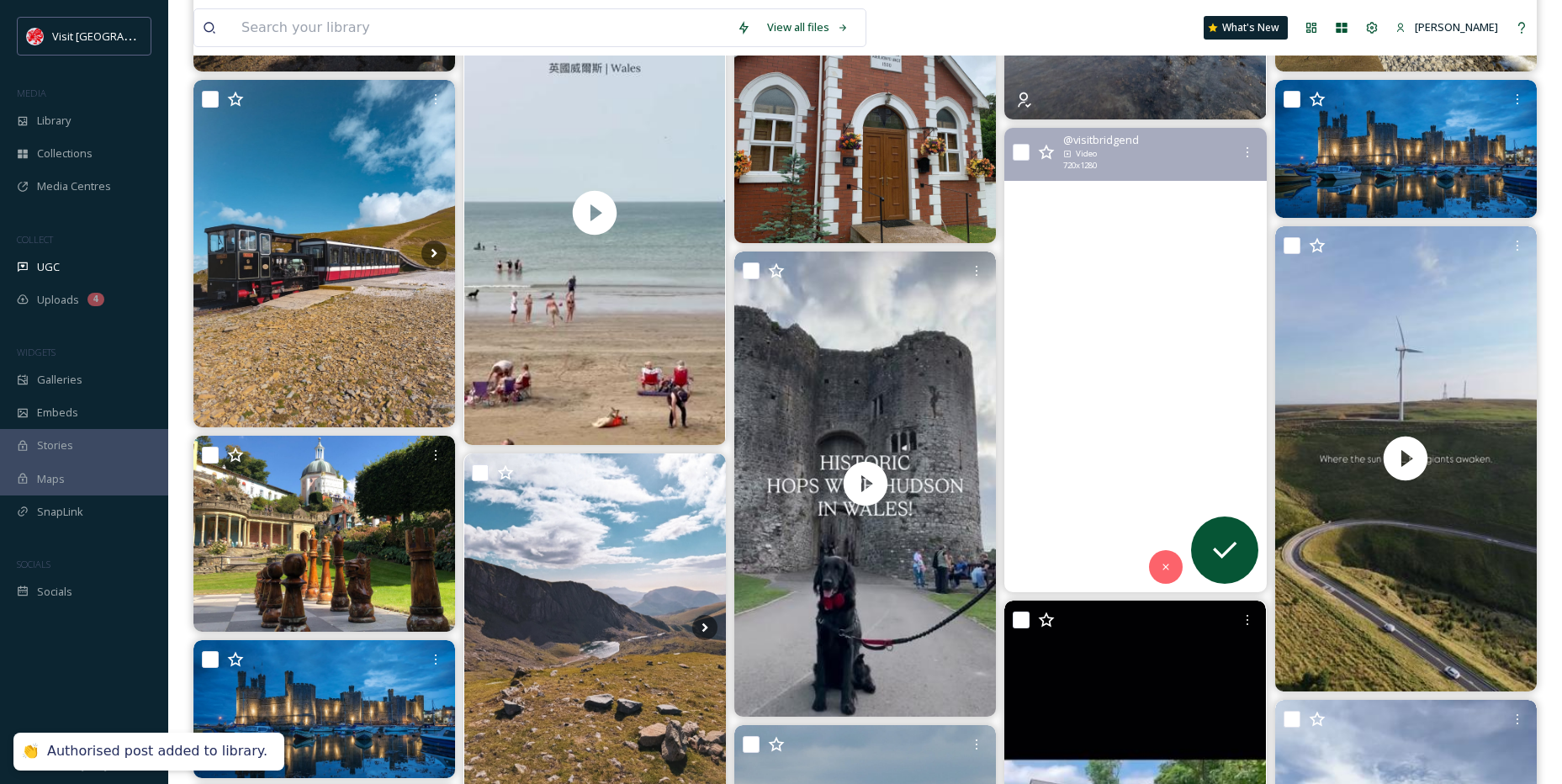
scroll to position [1346, 0]
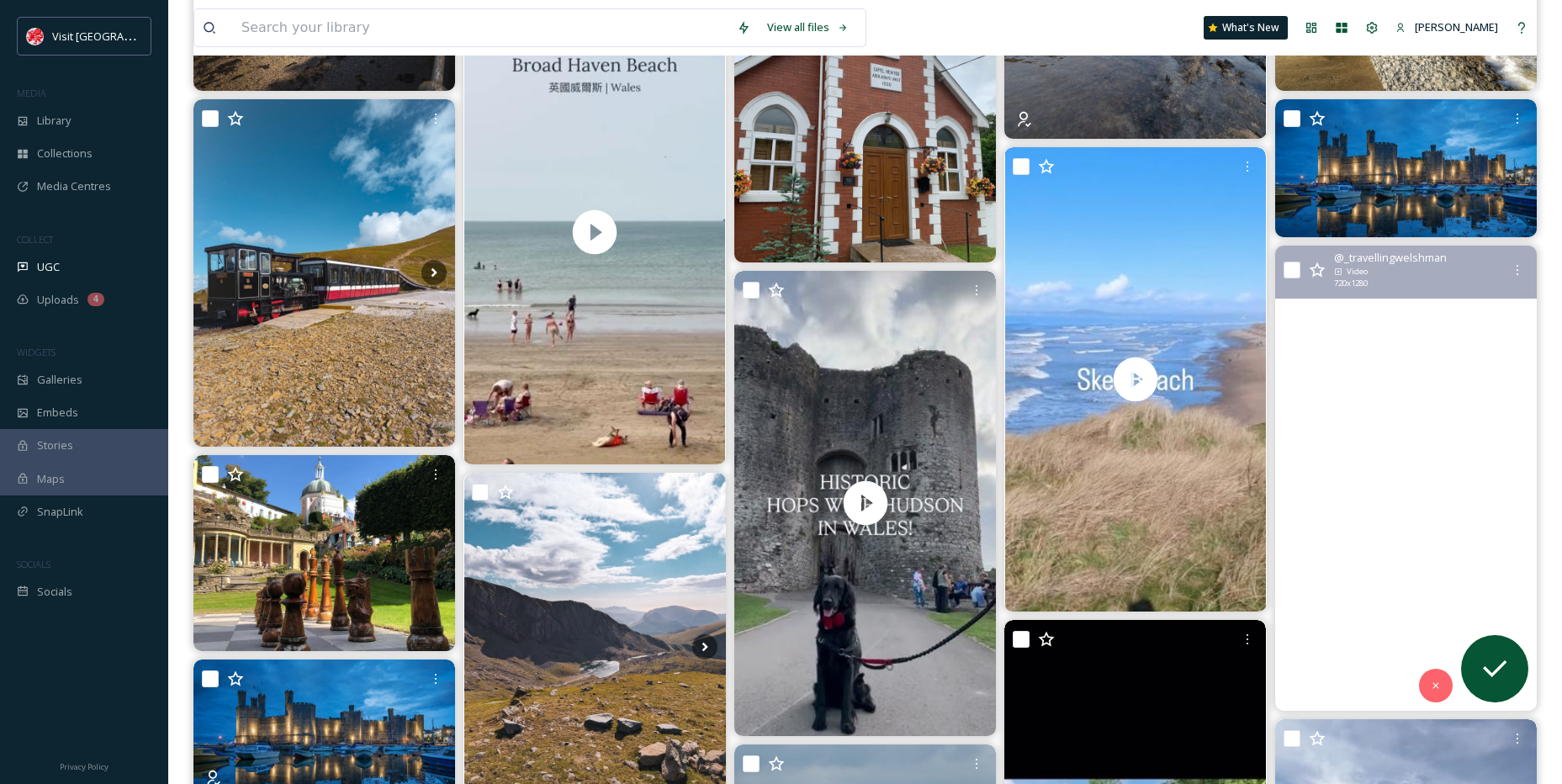
click at [1304, 380] on video "The horizon burns, and the sky begins to breathe.\a\a#wales #visitwales #feelth…" at bounding box center [1405, 478] width 261 height 465
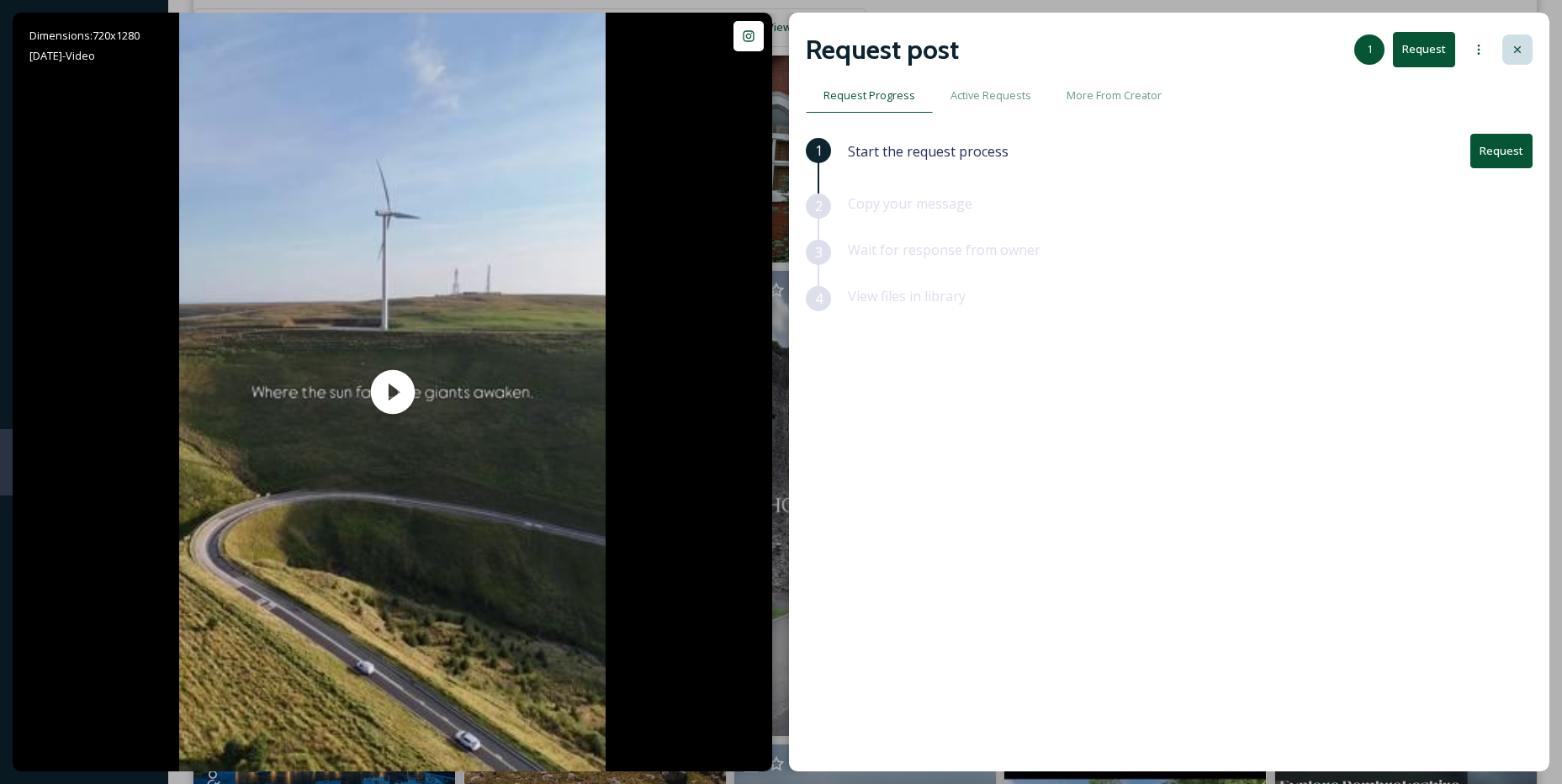
click at [1529, 46] on div at bounding box center [1518, 50] width 30 height 30
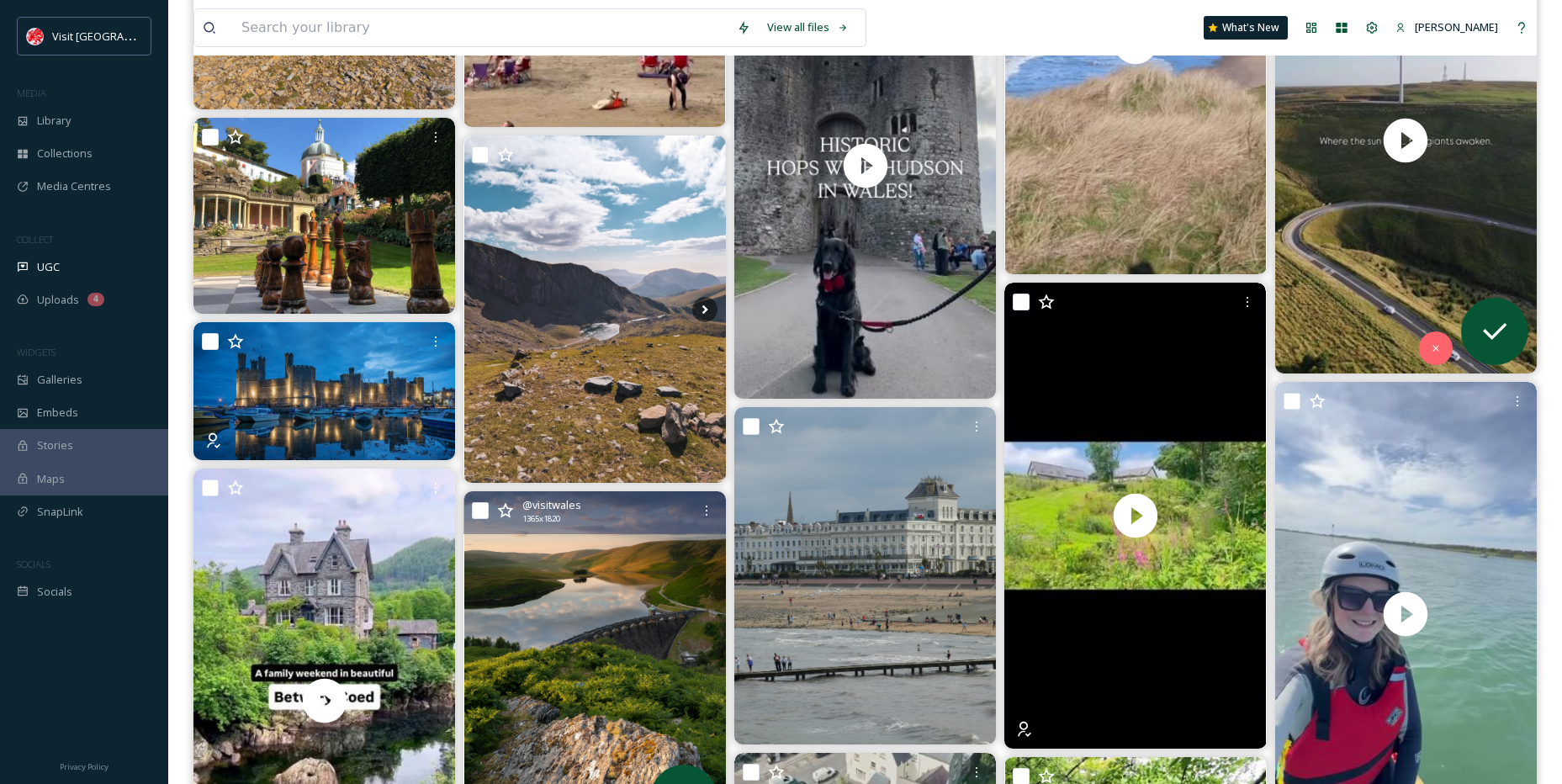
scroll to position [1850, 0]
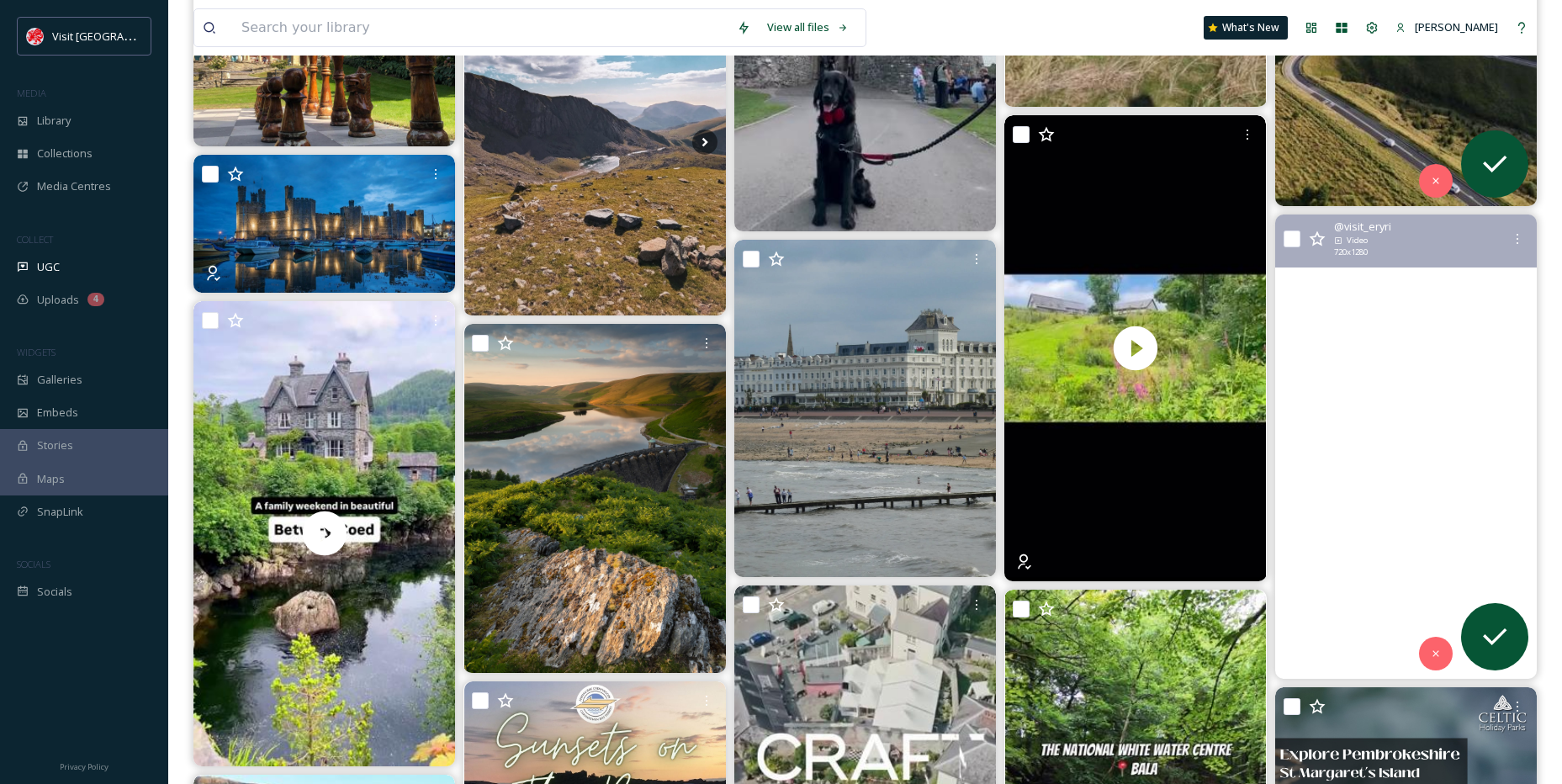
click at [1429, 356] on video "📍Plas Menai\a\aFrom relaxing hwyl that helps you reconnect with nature, to hear…" at bounding box center [1405, 447] width 261 height 465
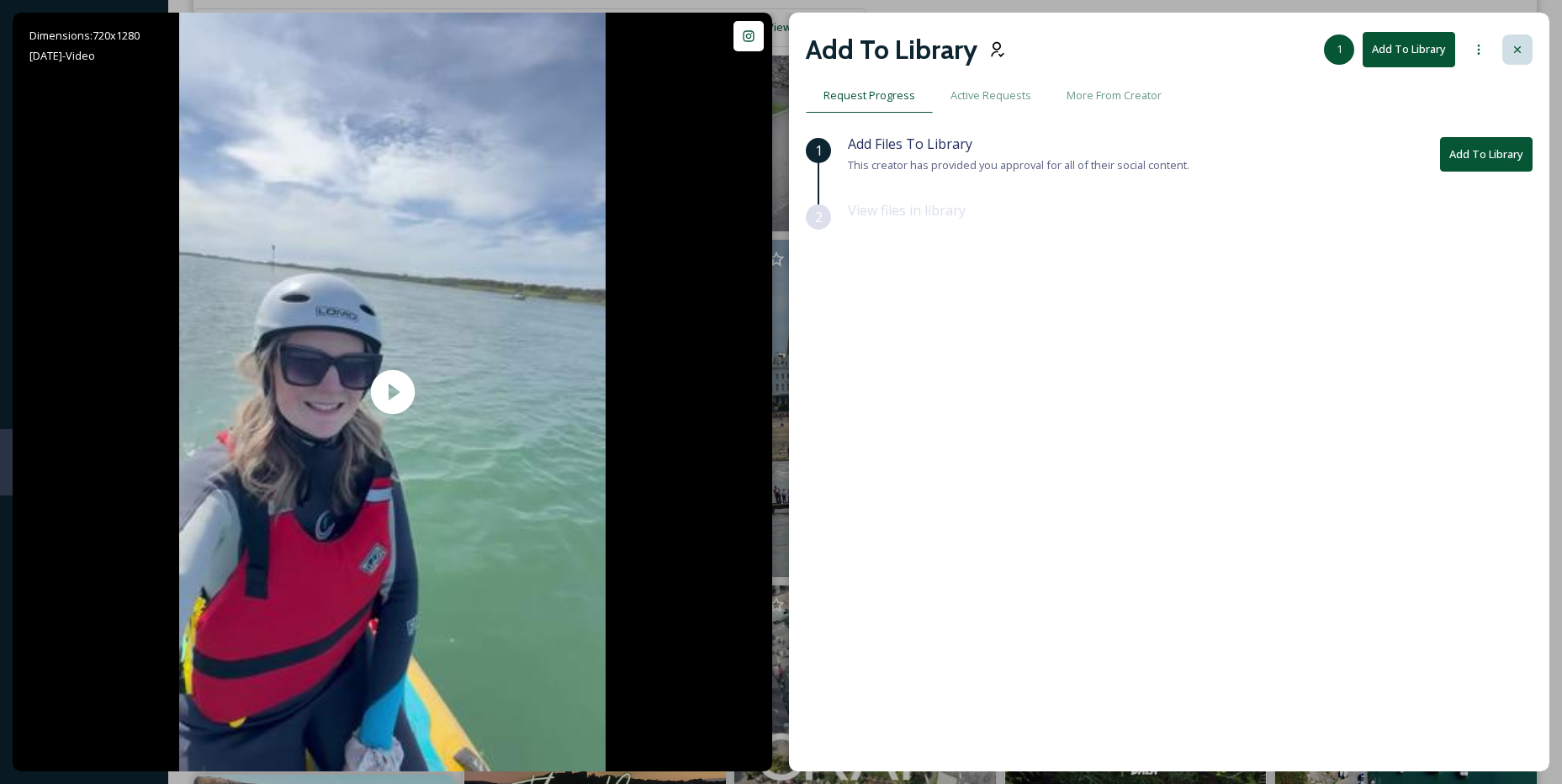
click at [1526, 49] on div at bounding box center [1518, 50] width 30 height 30
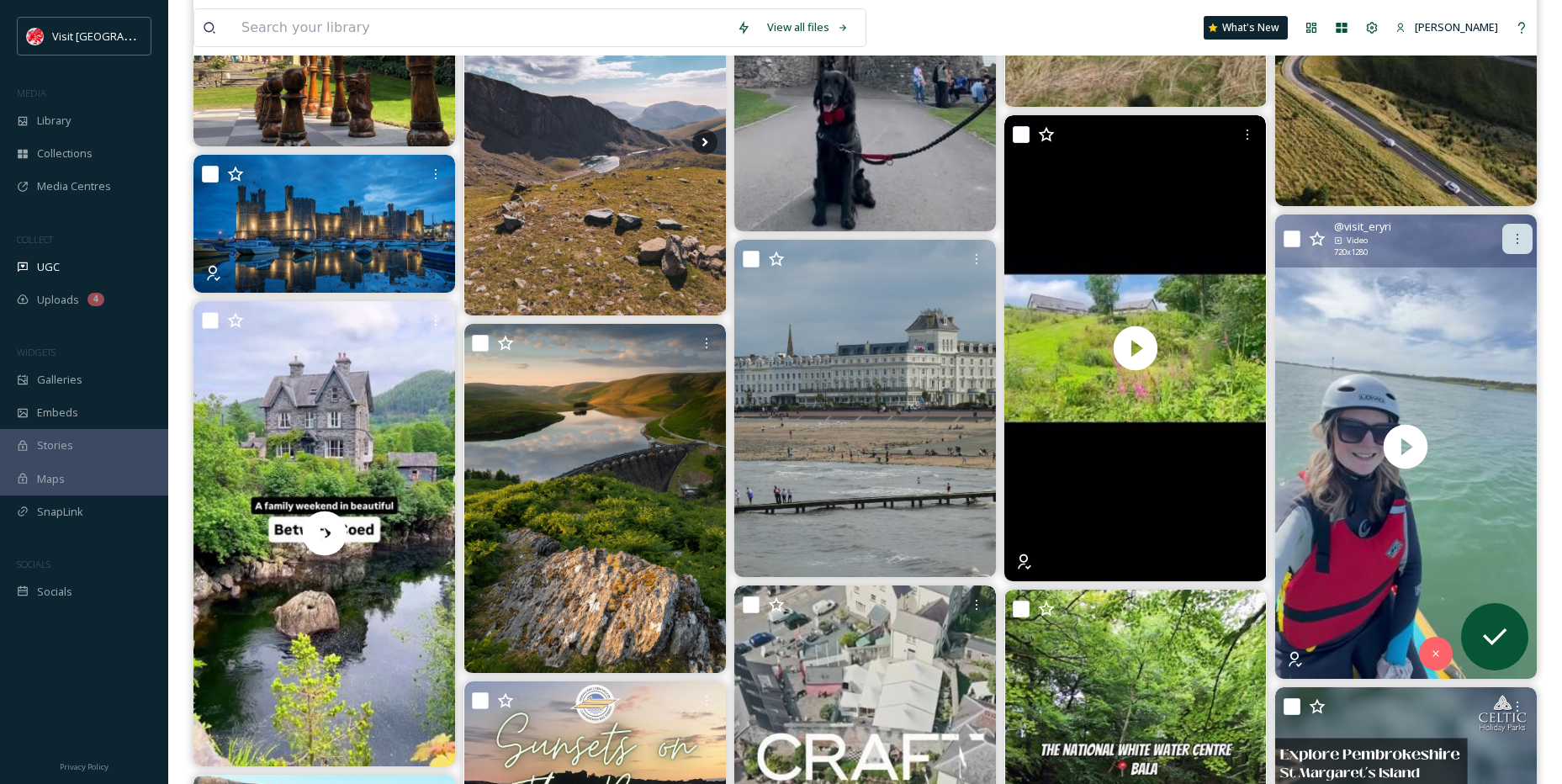
click at [1526, 238] on div at bounding box center [1518, 238] width 30 height 30
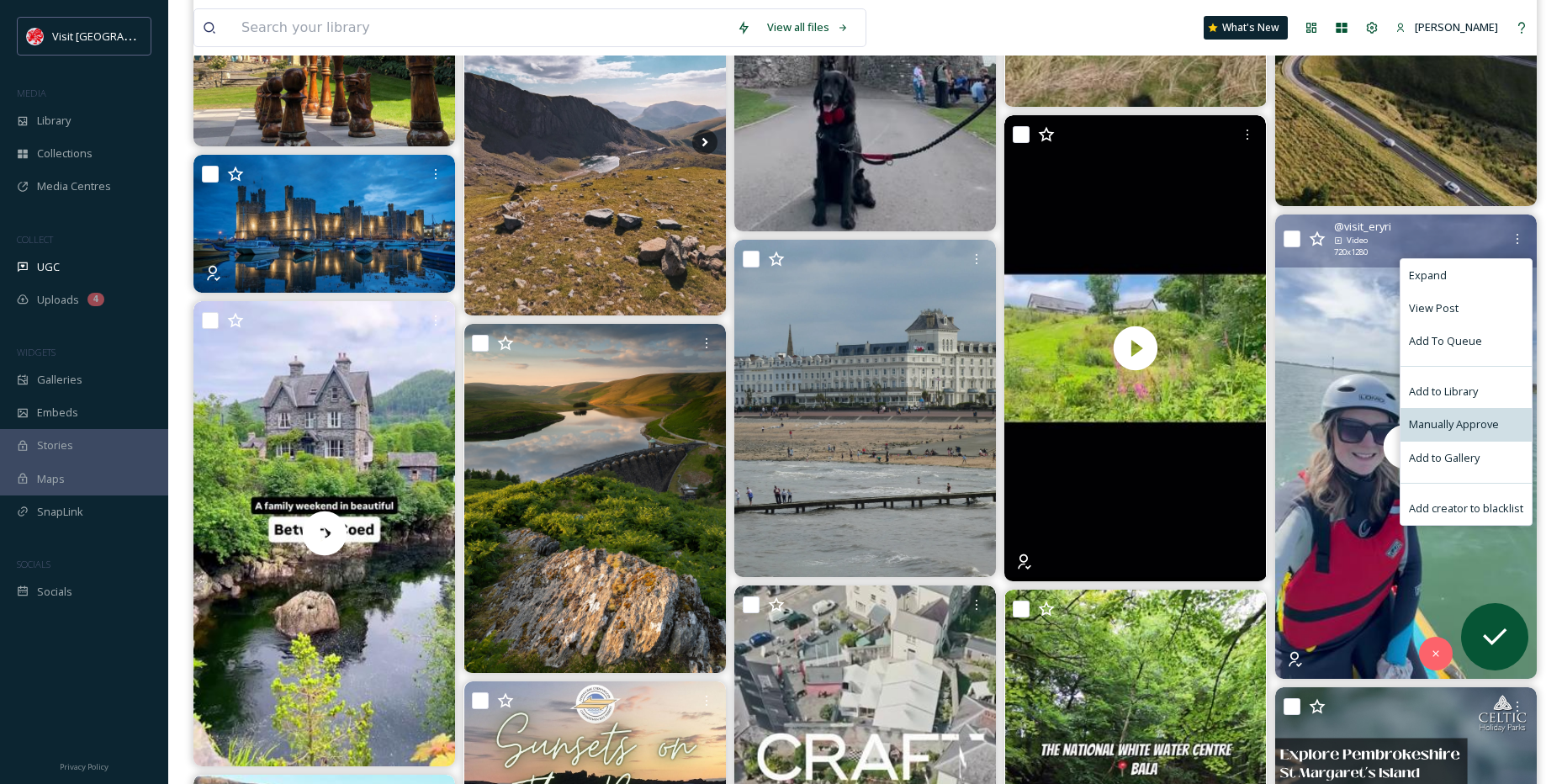
click at [1475, 414] on div "Manually Approve" at bounding box center [1466, 424] width 131 height 33
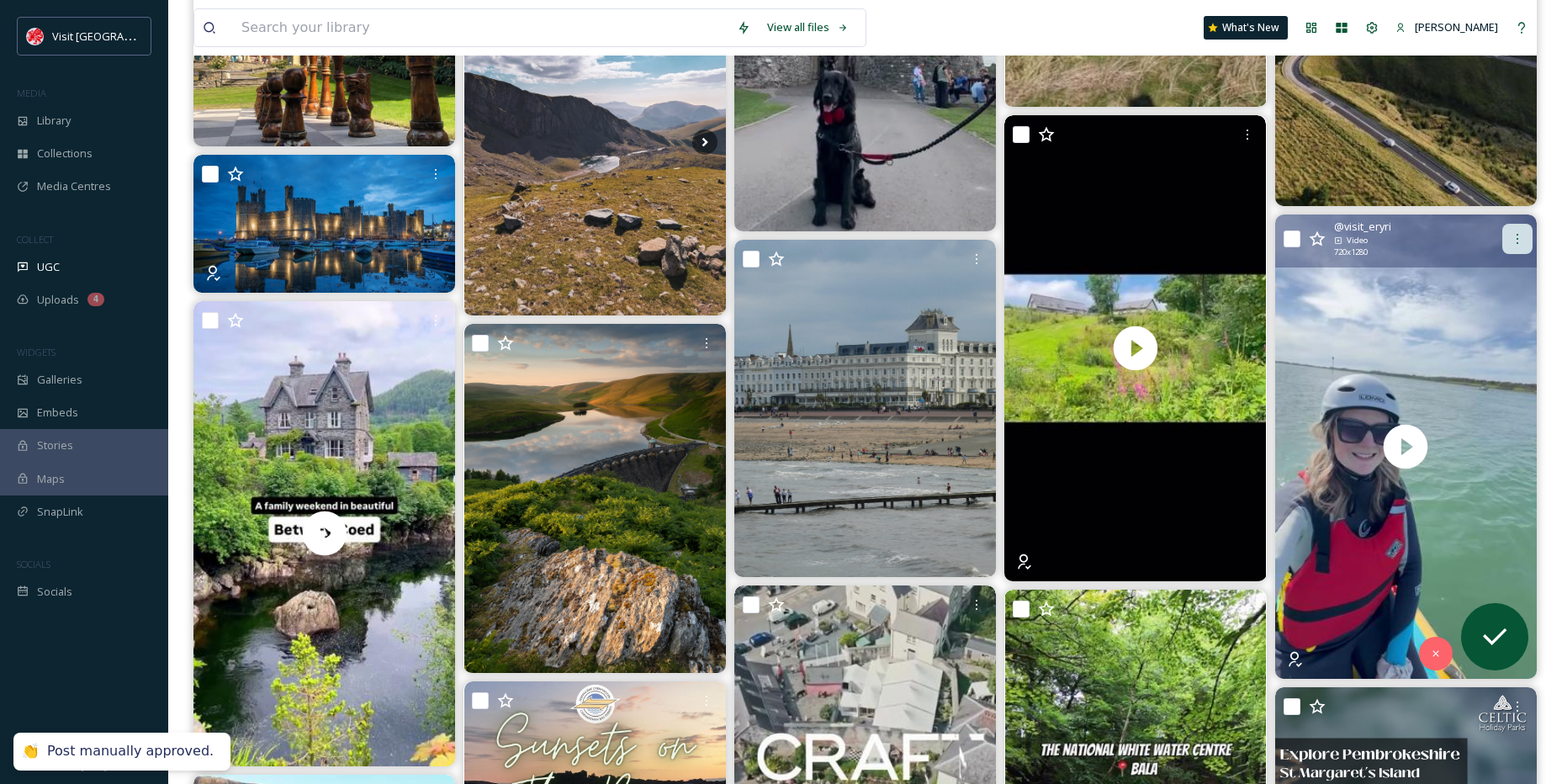
click at [1514, 229] on div at bounding box center [1518, 238] width 30 height 30
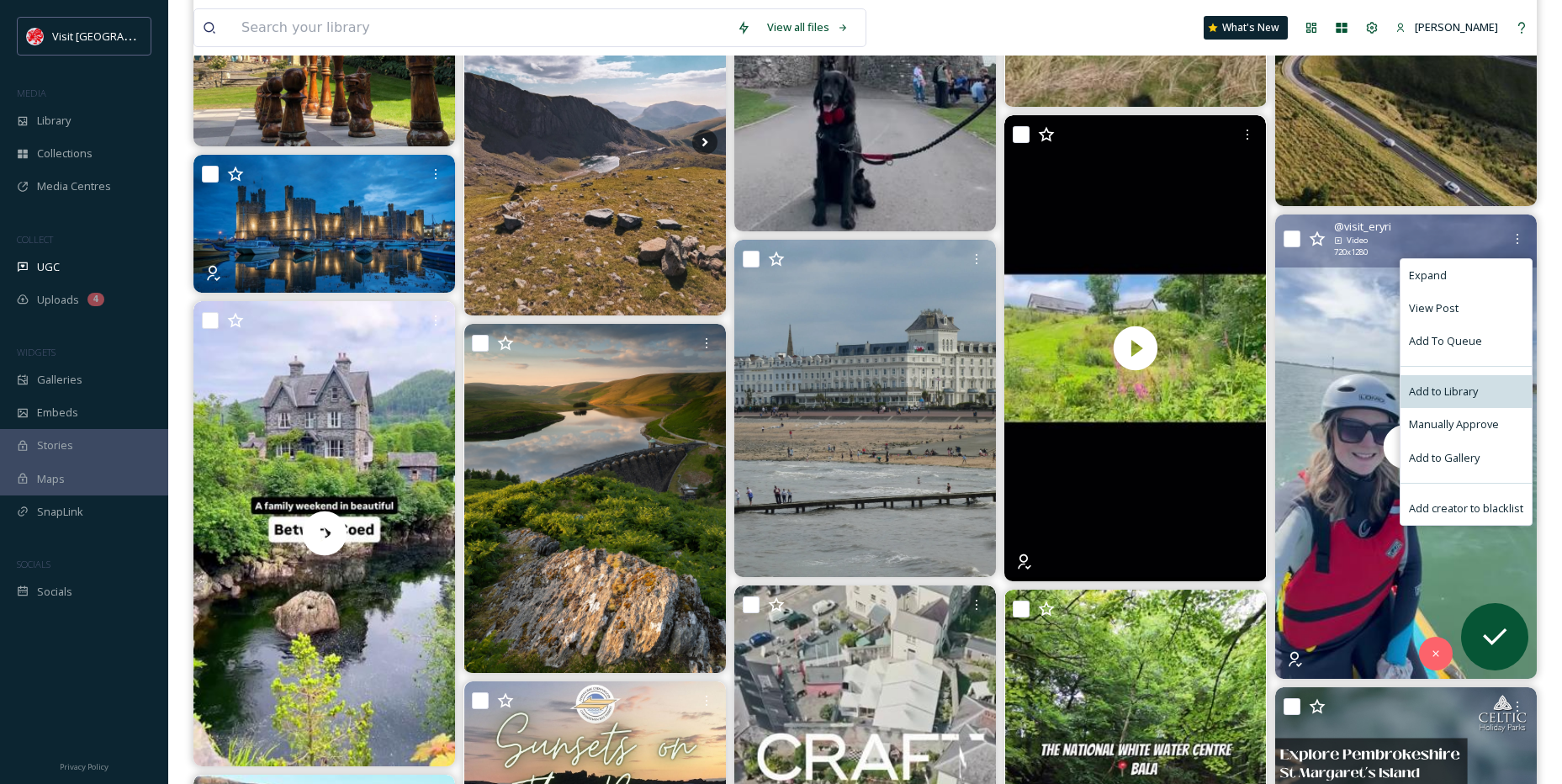
click at [1467, 378] on div "Add to Library" at bounding box center [1466, 391] width 131 height 33
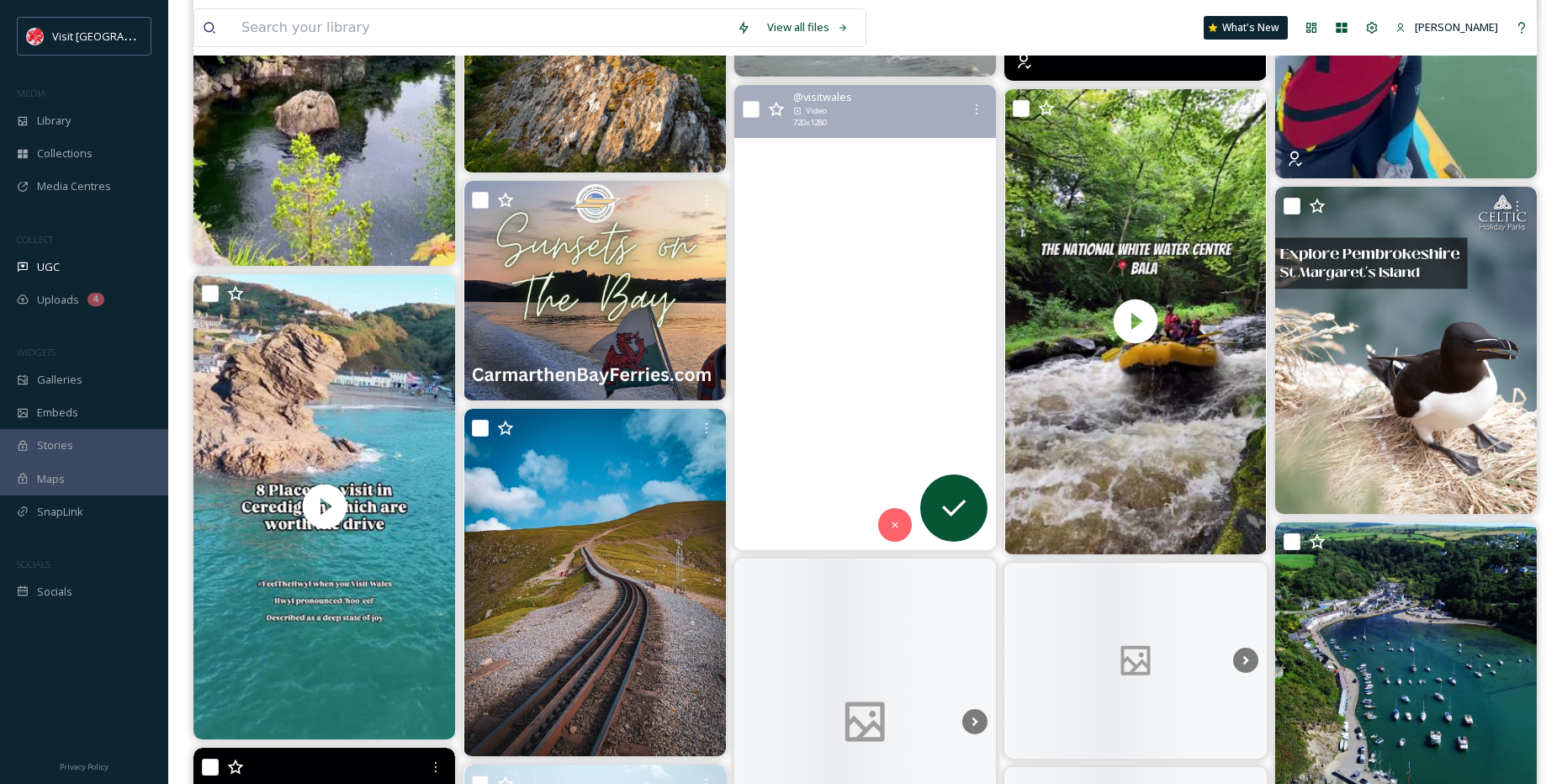
scroll to position [2355, 0]
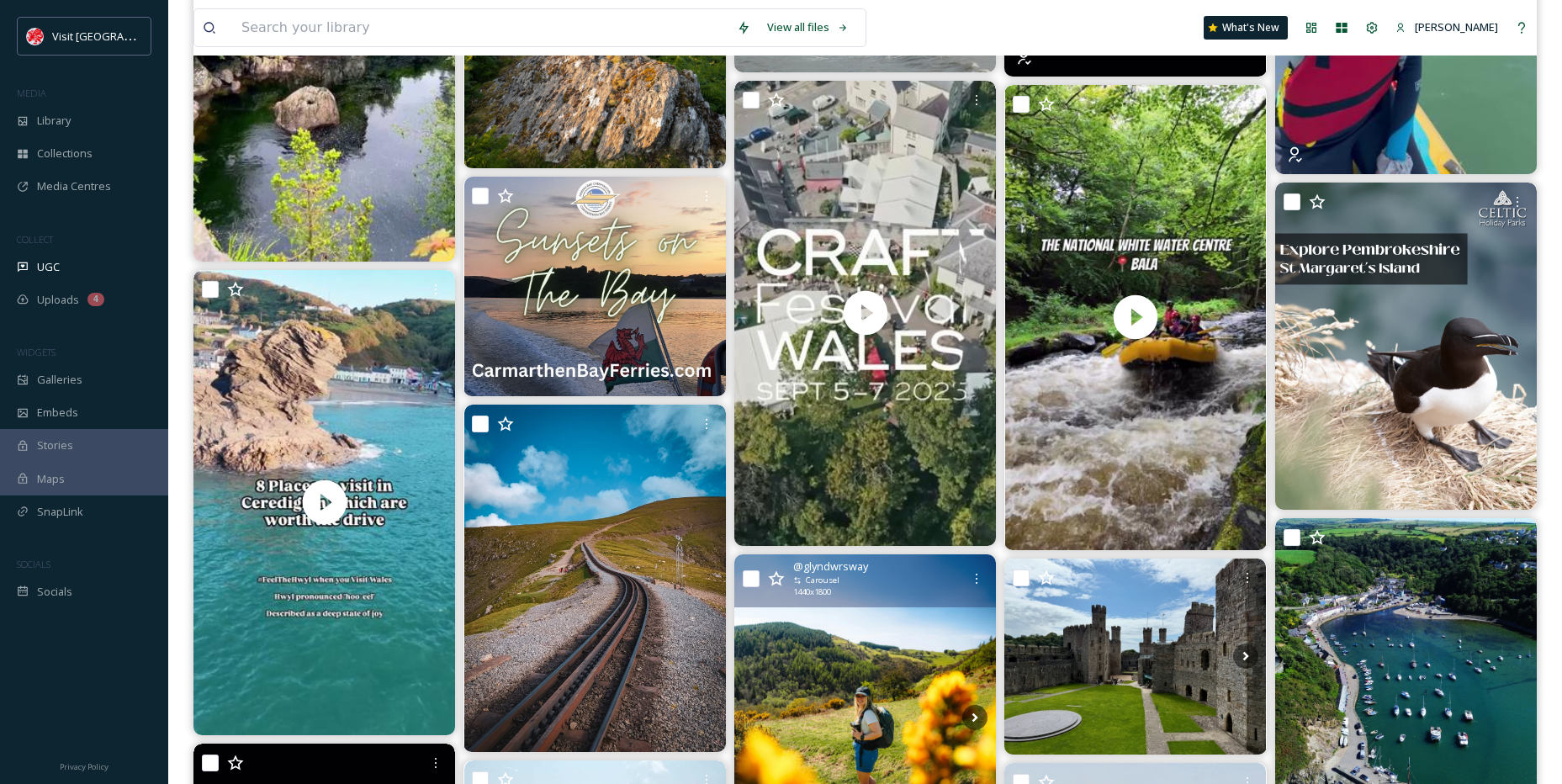
click at [893, 627] on img at bounding box center [865, 717] width 261 height 327
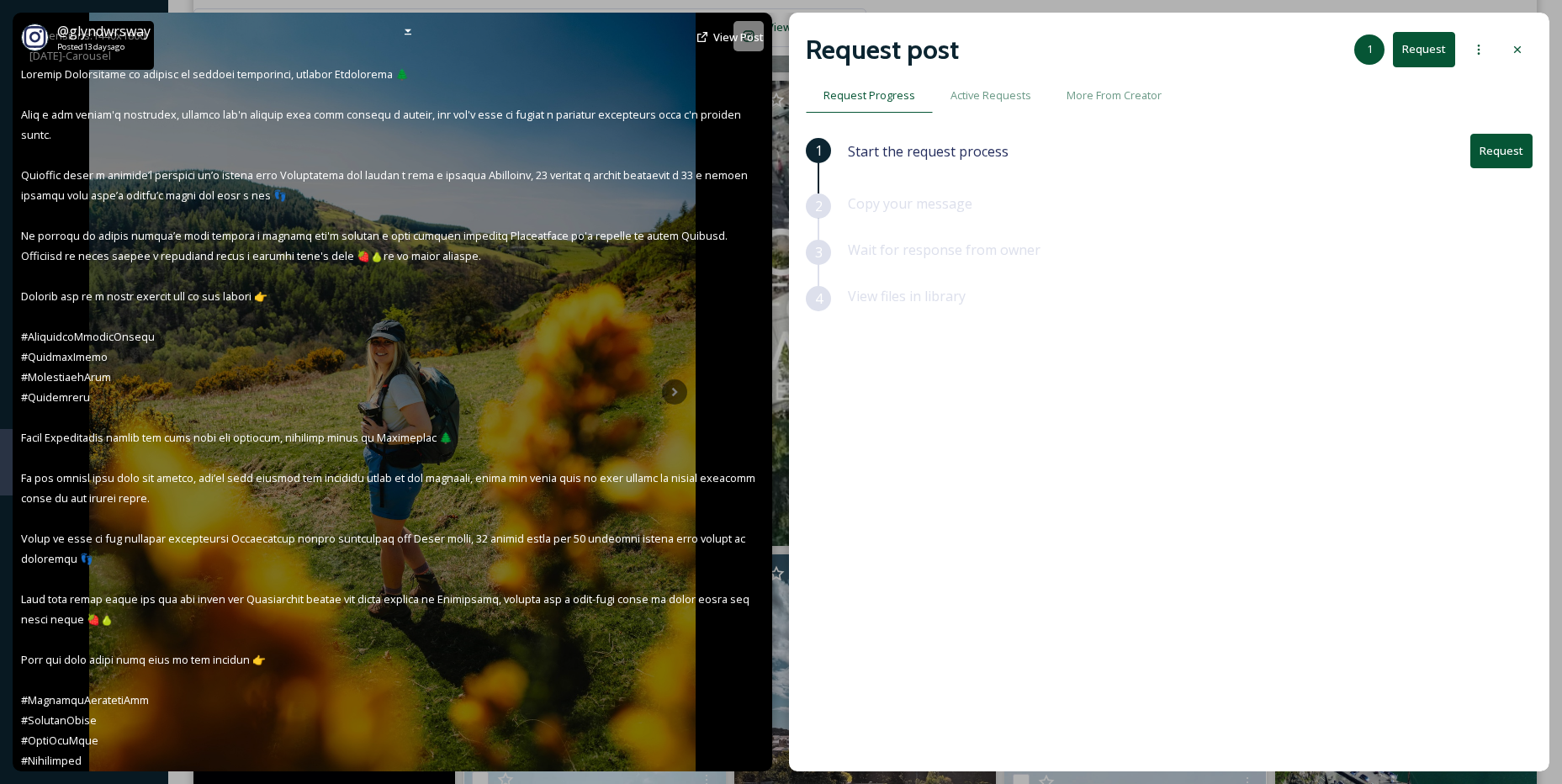
click at [679, 394] on div "@ glyndwrsway Posted 13 days ago View Post" at bounding box center [393, 392] width 760 height 759
click at [665, 392] on div "@ glyndwrsway Posted 13 days ago View Post" at bounding box center [393, 392] width 760 height 759
click at [668, 392] on div "@ glyndwrsway Posted 13 days ago View Post" at bounding box center [393, 392] width 760 height 759
click at [673, 392] on div "@ glyndwrsway Posted 13 days ago View Post" at bounding box center [393, 392] width 760 height 759
click at [673, 393] on div "@ glyndwrsway Posted 13 days ago View Post" at bounding box center [393, 392] width 760 height 759
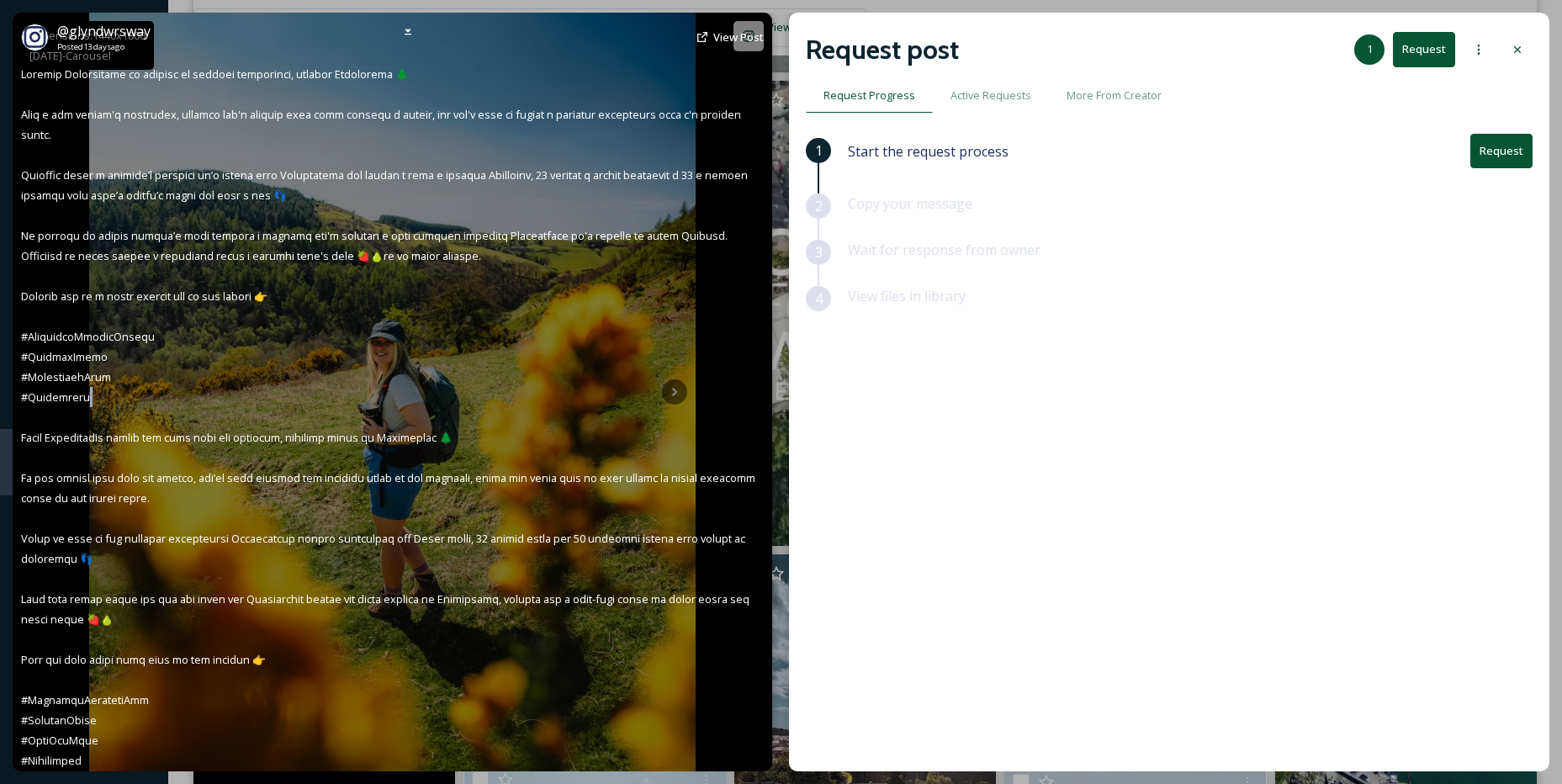
click at [678, 387] on div "@ glyndwrsway Posted 13 days ago View Post" at bounding box center [393, 392] width 760 height 759
drag, startPoint x: 678, startPoint y: 387, endPoint x: 676, endPoint y: 397, distance: 10.2
click at [678, 392] on div "@ glyndwrsway Posted 13 days ago View Post" at bounding box center [393, 392] width 760 height 759
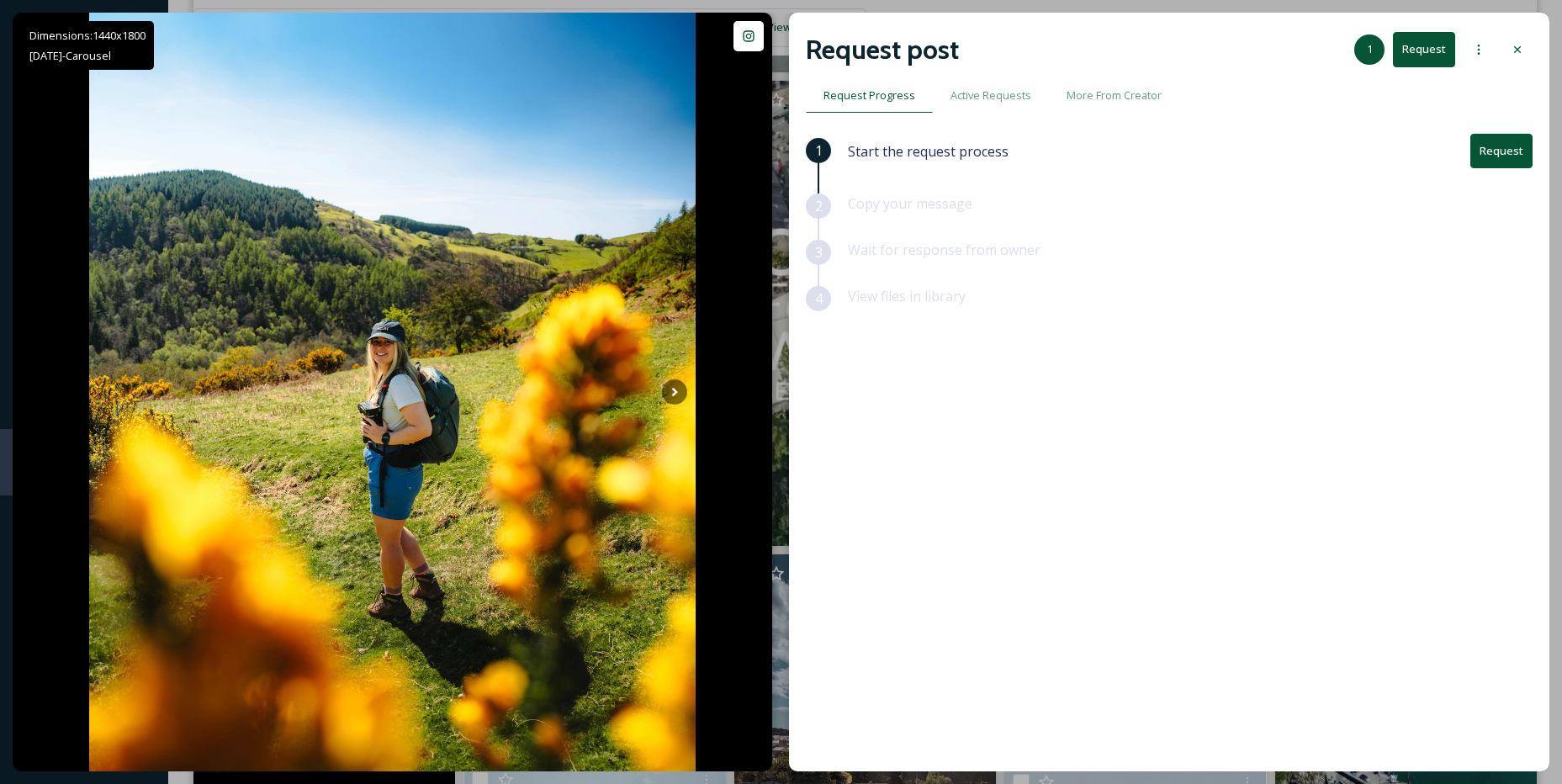
click at [996, 554] on div "1 Start the request process Request 2 Copy your message 3 Wait for response fro…" at bounding box center [1169, 408] width 727 height 550
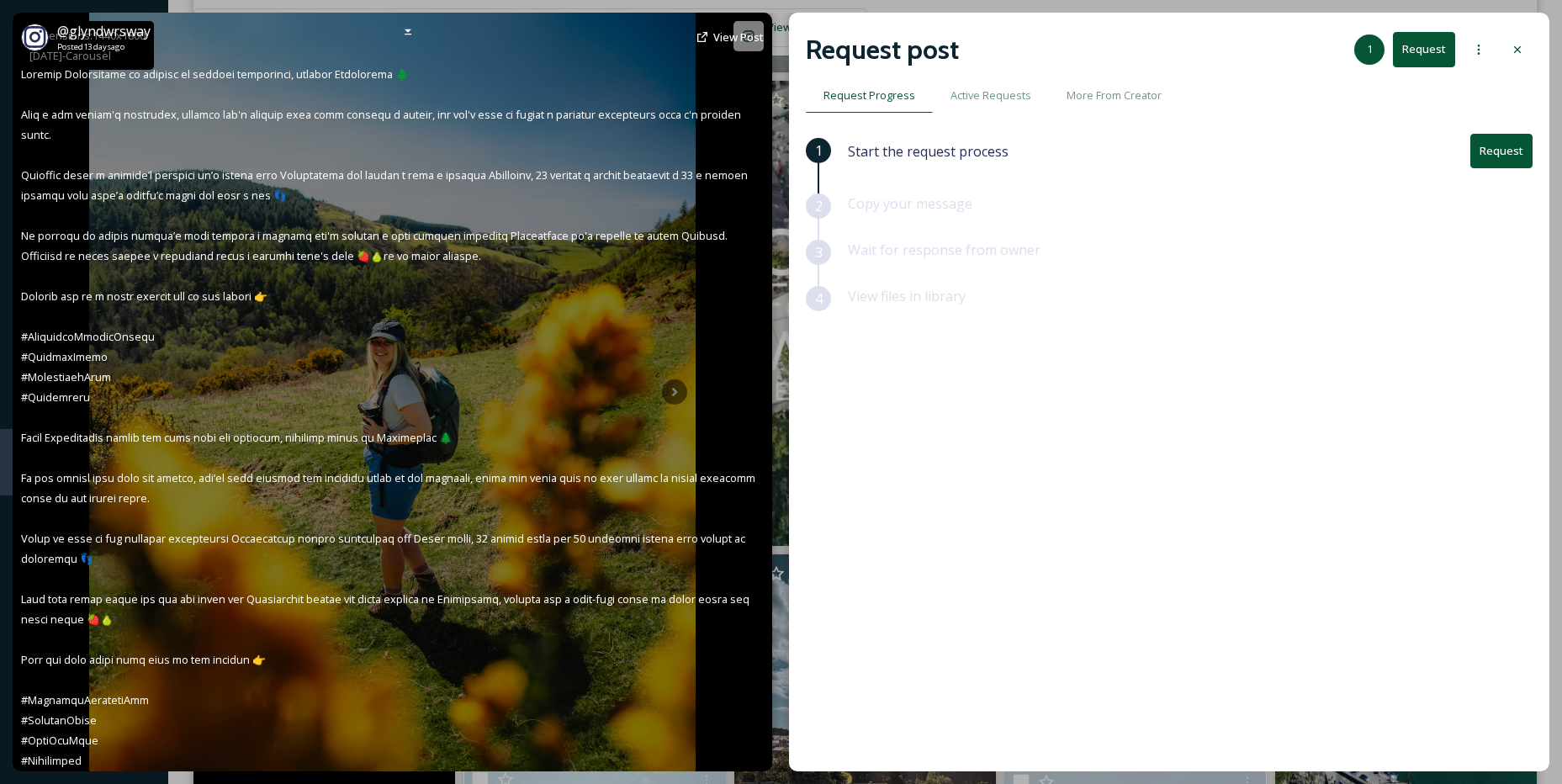
click at [729, 403] on div "@ glyndwrsway Posted 13 days ago View Post" at bounding box center [393, 392] width 760 height 759
click at [676, 385] on div "@ glyndwrsway Posted 13 days ago View Post" at bounding box center [393, 392] width 760 height 759
click at [679, 385] on div "@ glyndwrsway Posted 13 days ago View Post" at bounding box center [393, 392] width 760 height 759
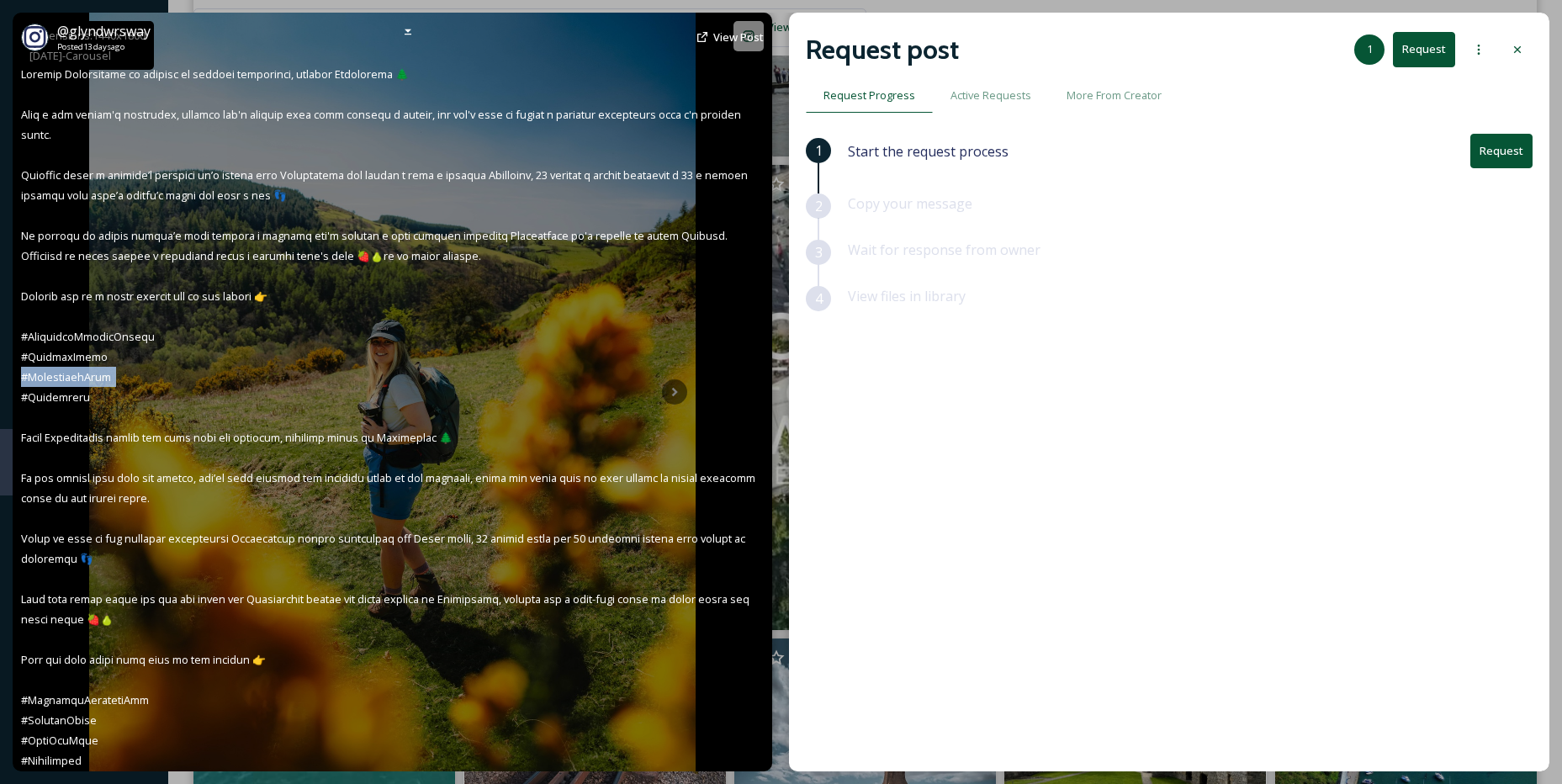
scroll to position [2355, 0]
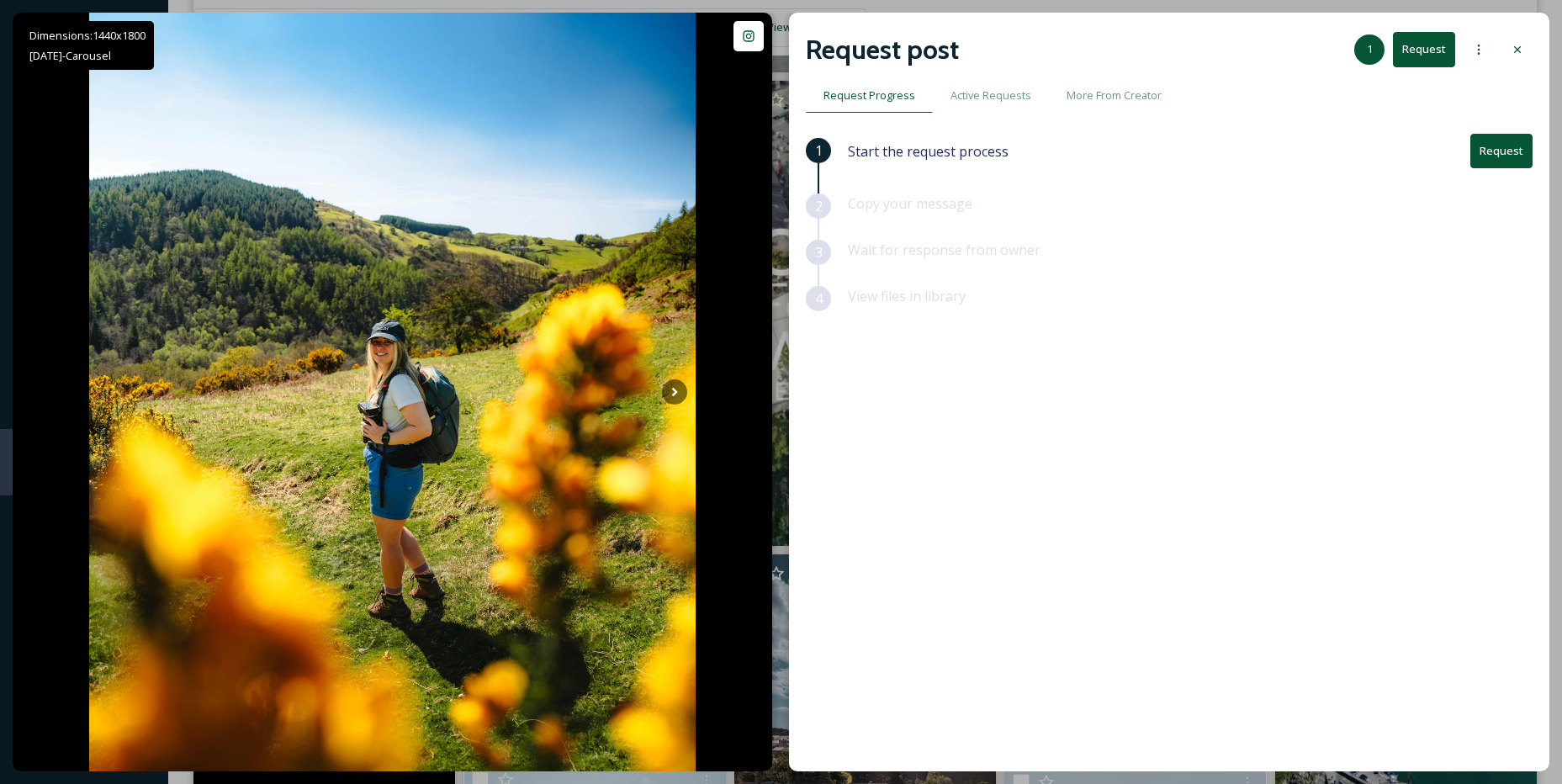
click at [1523, 65] on div "Request post 1 Request" at bounding box center [1169, 50] width 727 height 41
click at [1515, 56] on icon at bounding box center [1518, 50] width 14 height 14
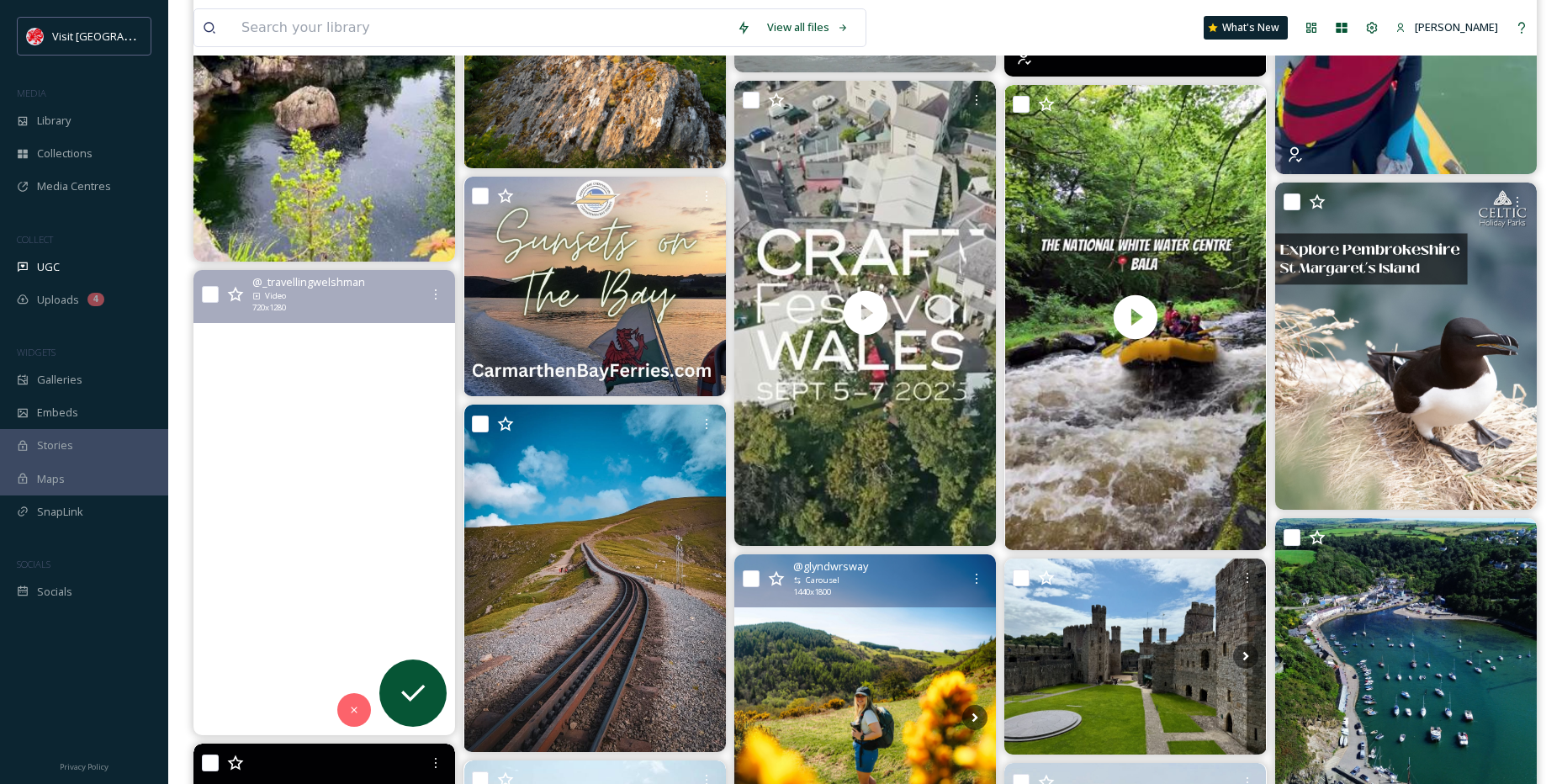
click at [383, 503] on video at bounding box center [324, 502] width 261 height 465
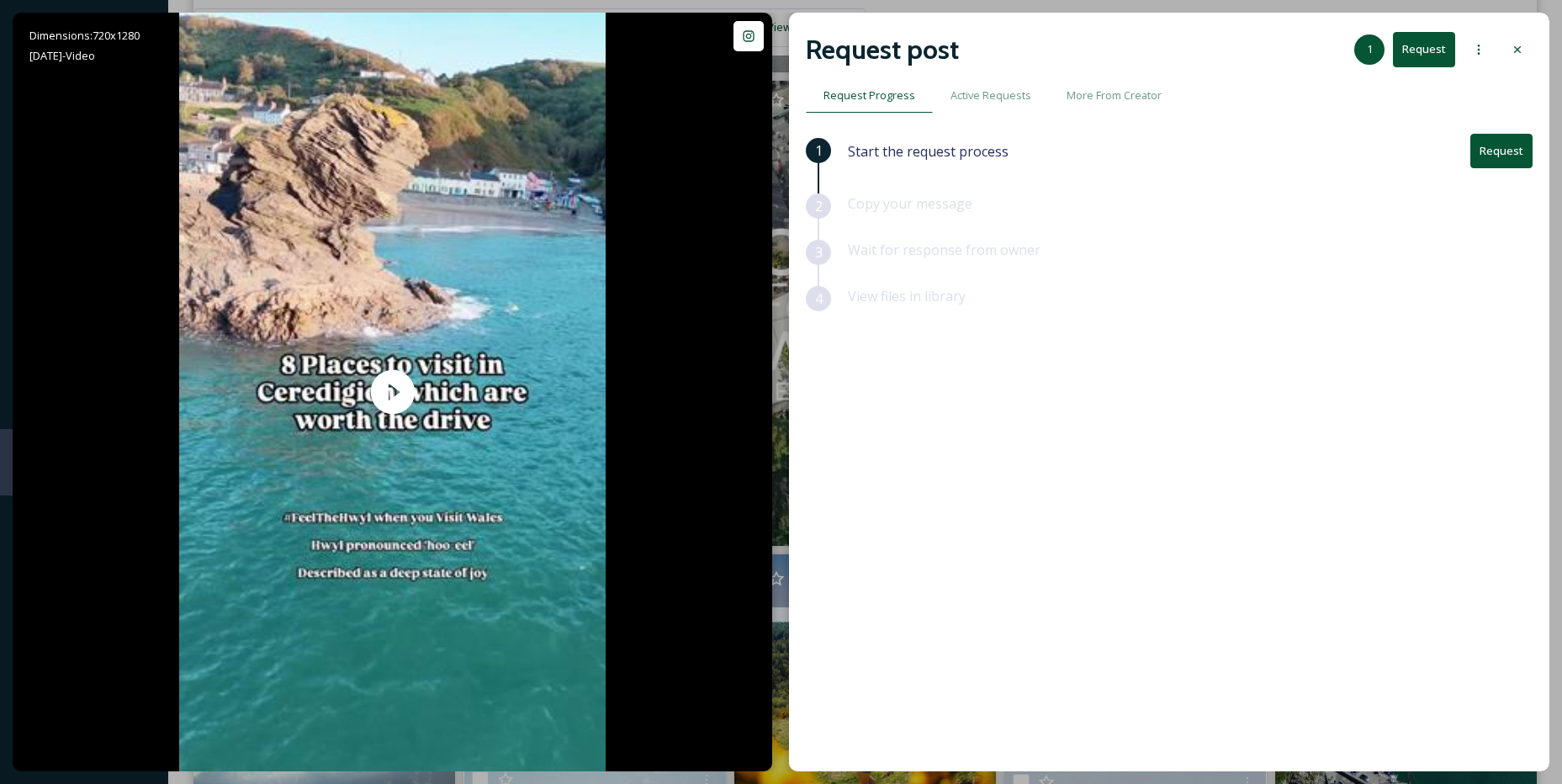
click at [1513, 151] on button "Request" at bounding box center [1502, 151] width 63 height 35
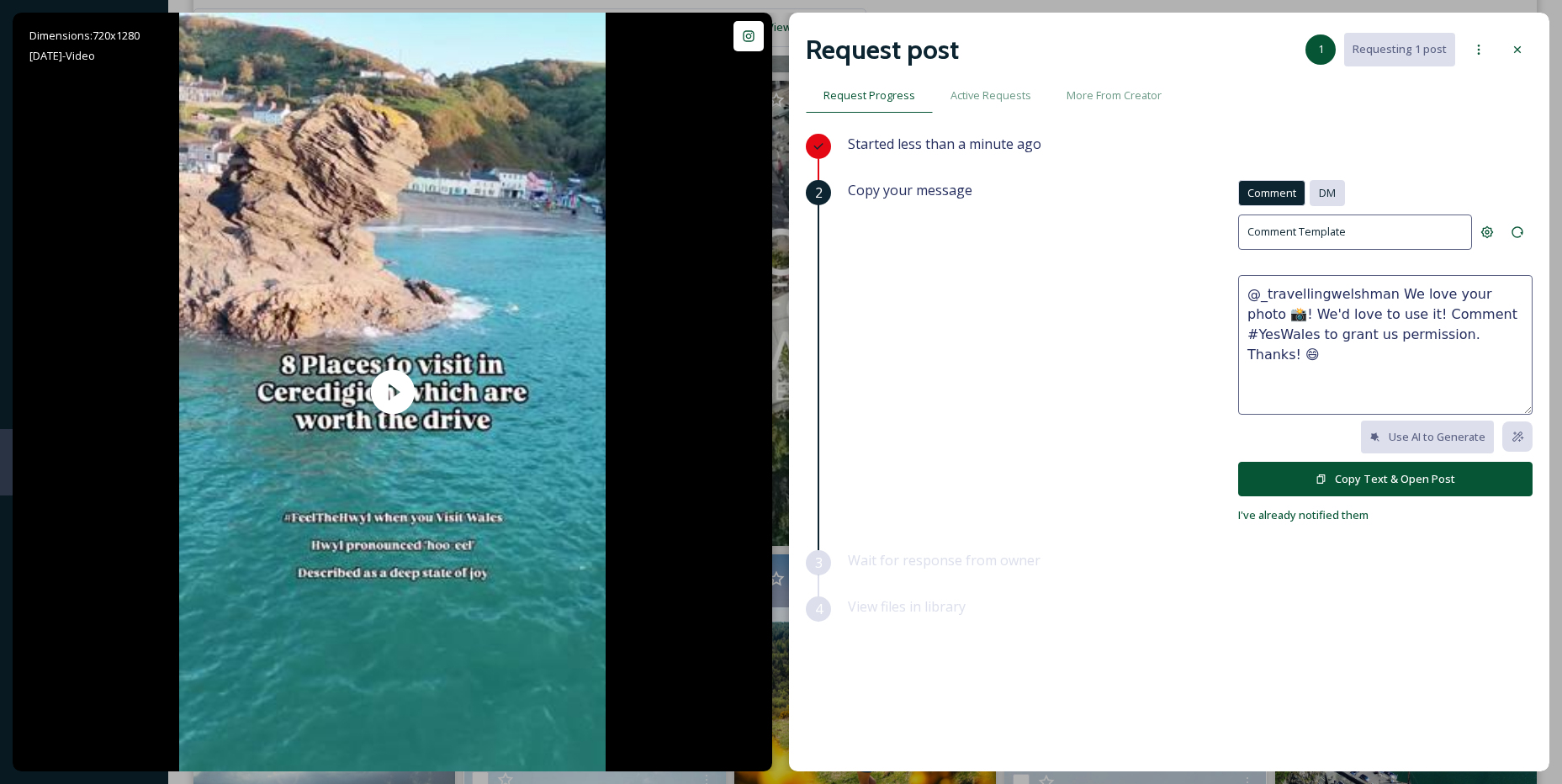
click at [1326, 195] on span "DM" at bounding box center [1328, 193] width 17 height 16
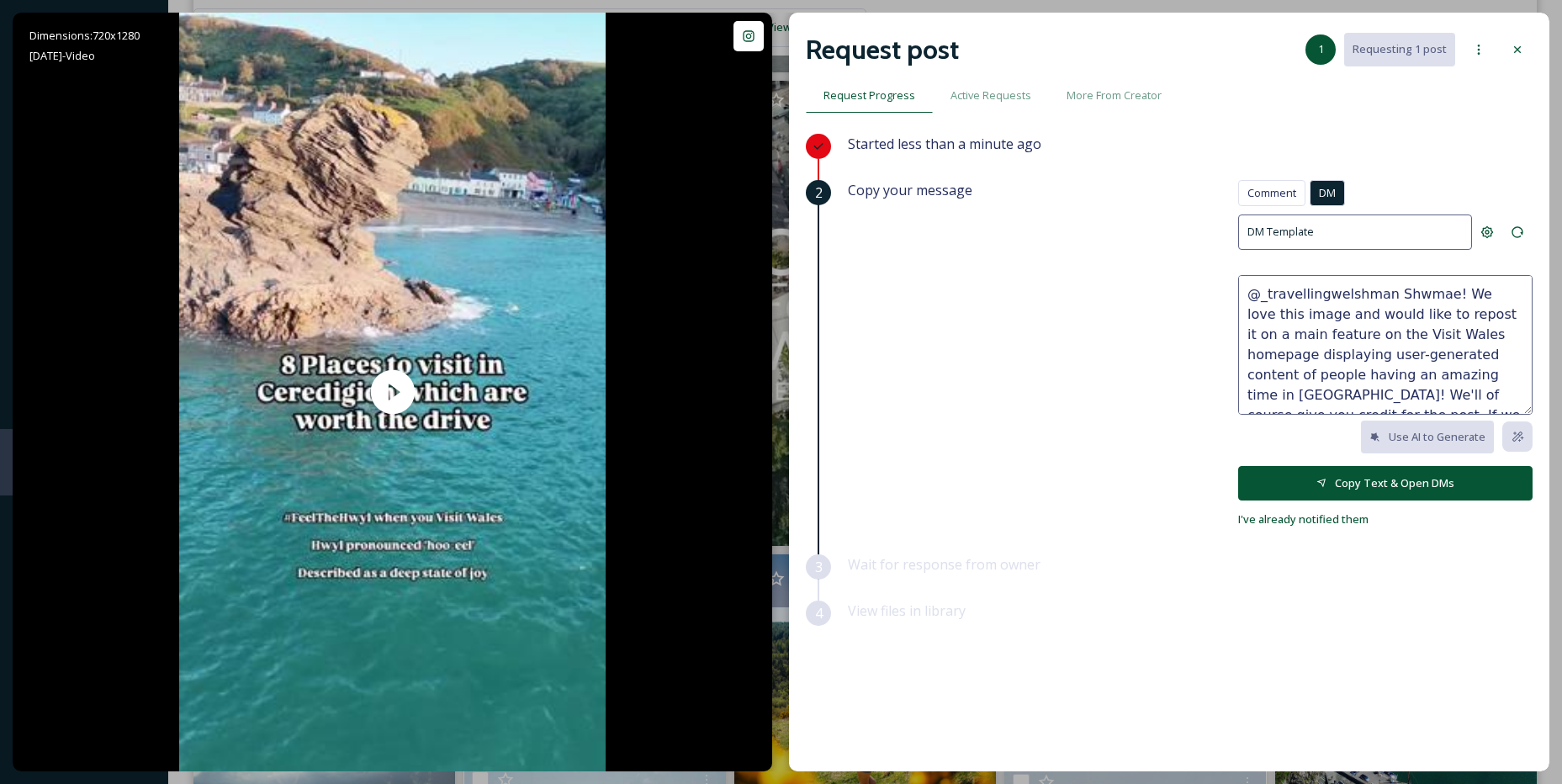
click at [1430, 476] on button "Copy Text & Open DMs" at bounding box center [1386, 483] width 294 height 35
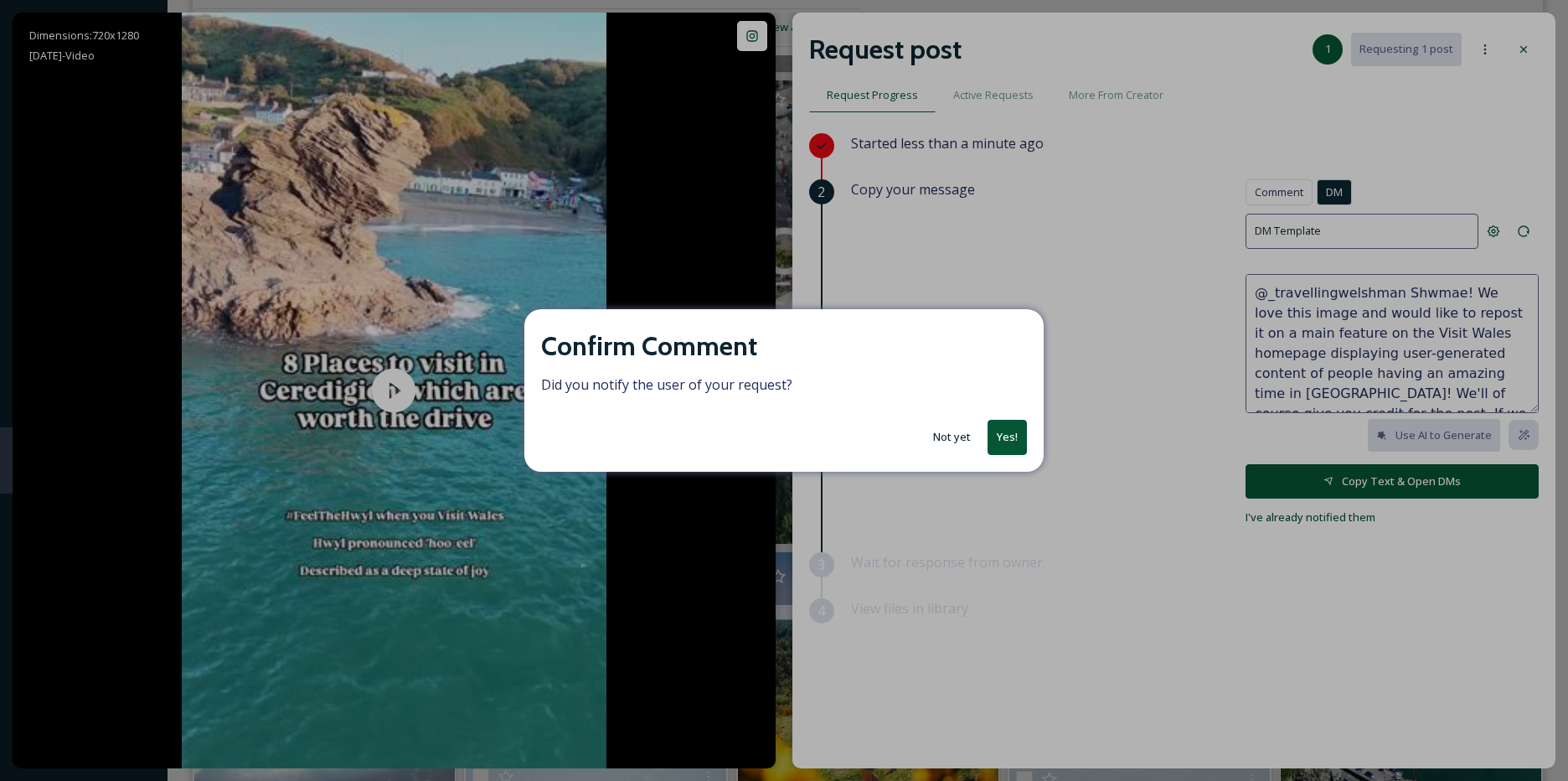
click at [1005, 440] on button "Yes!" at bounding box center [1007, 436] width 40 height 35
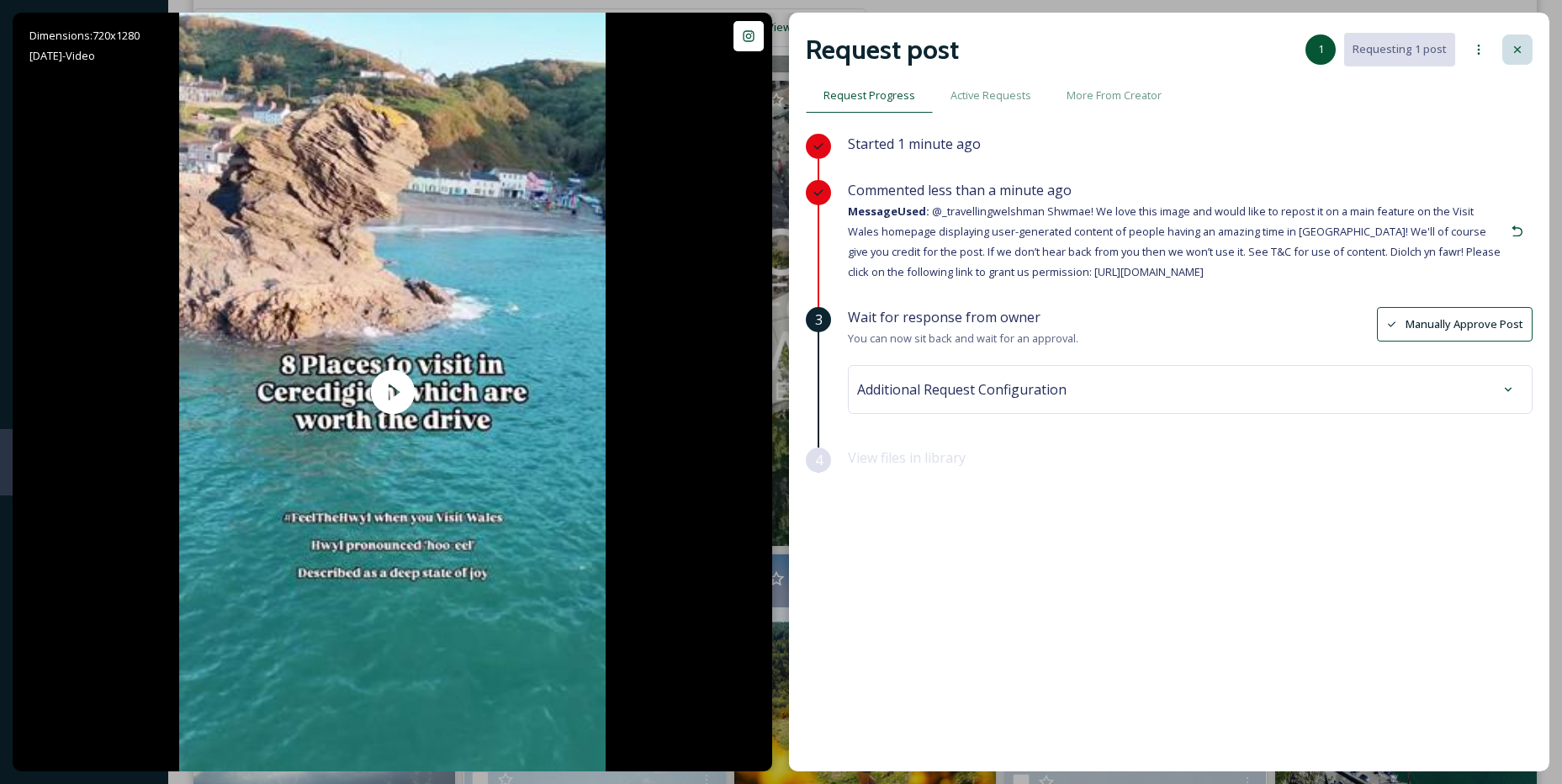
click at [1516, 55] on icon at bounding box center [1518, 50] width 14 height 14
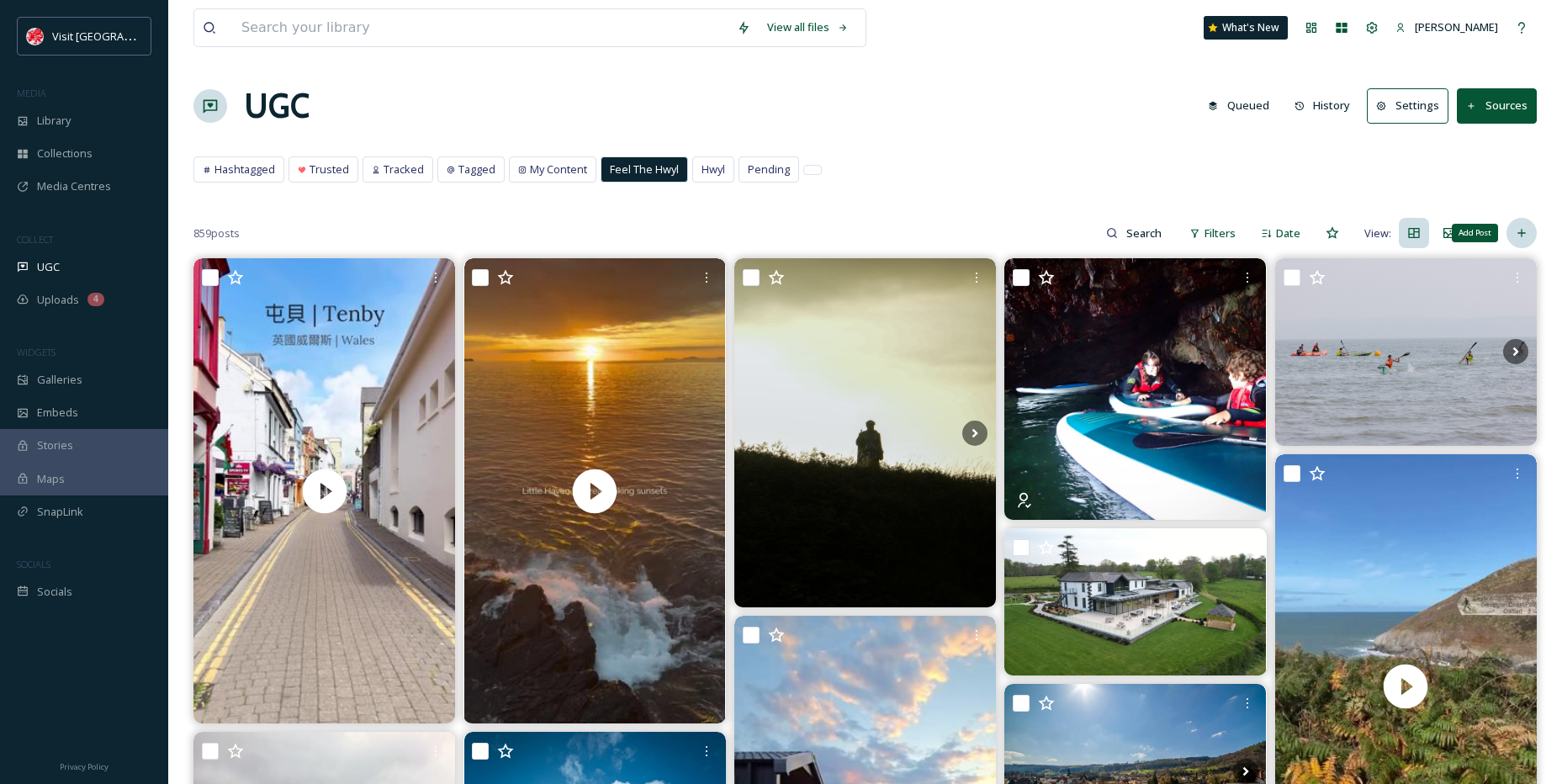
click at [1526, 227] on icon at bounding box center [1522, 233] width 14 height 14
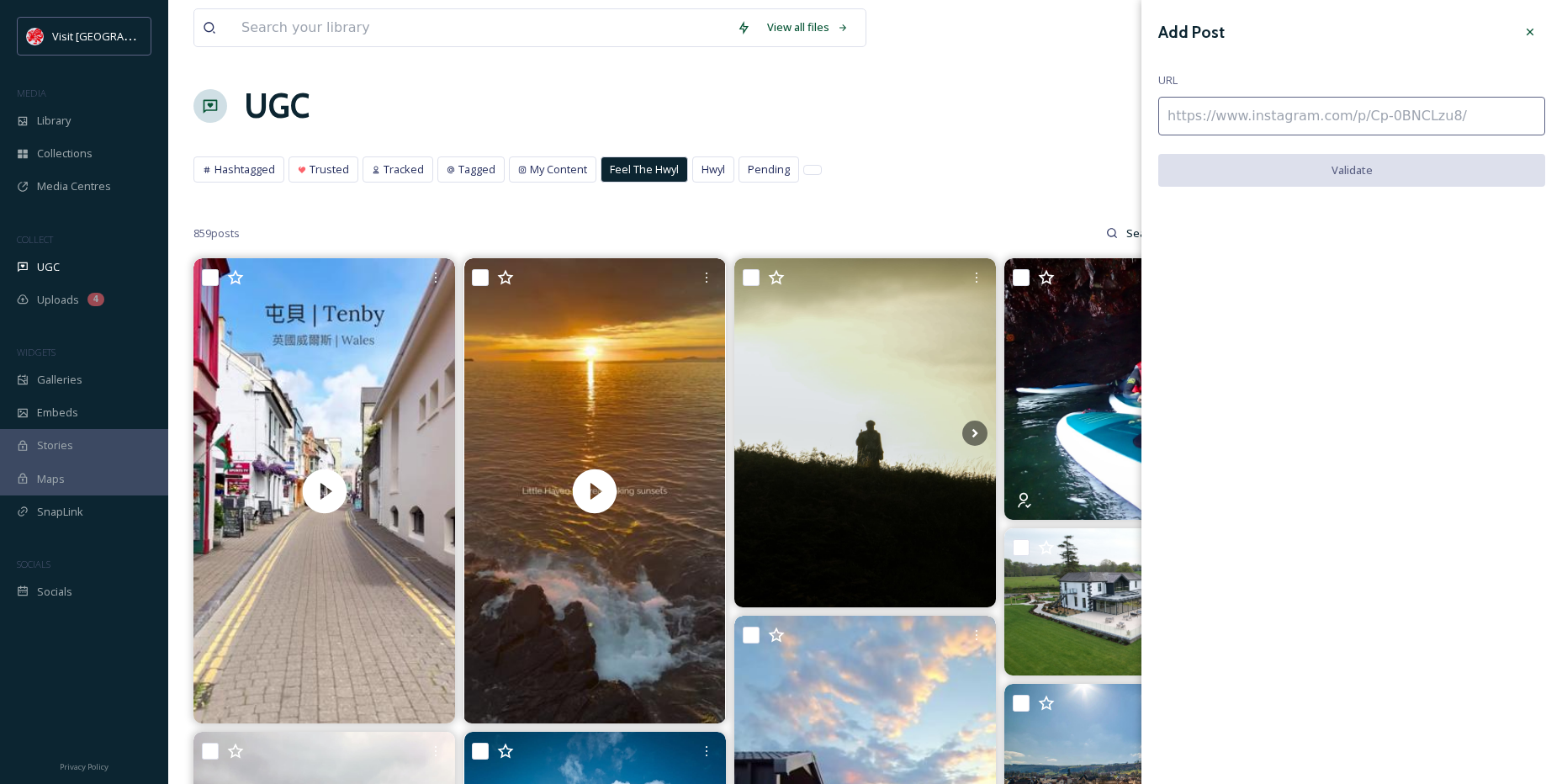
click at [1314, 99] on input at bounding box center [1351, 116] width 387 height 39
paste input "https://www.instagram.com/p/DN5l80RAh8-/"
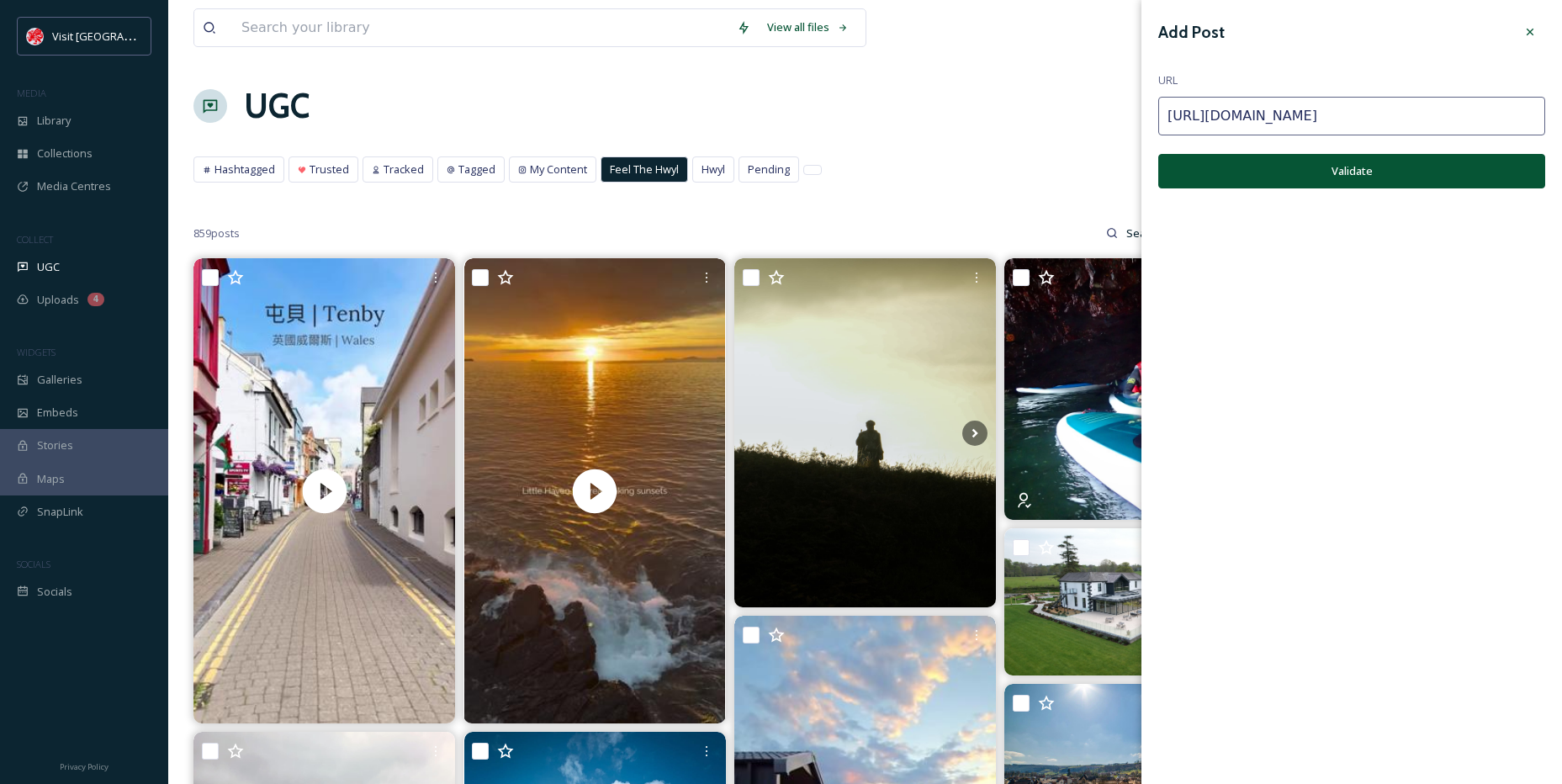
type input "https://www.instagram.com/p/DN5l80RAh8-/"
click at [1313, 161] on button "Validate" at bounding box center [1351, 171] width 387 height 35
click at [1352, 187] on button "Add Post" at bounding box center [1351, 171] width 387 height 35
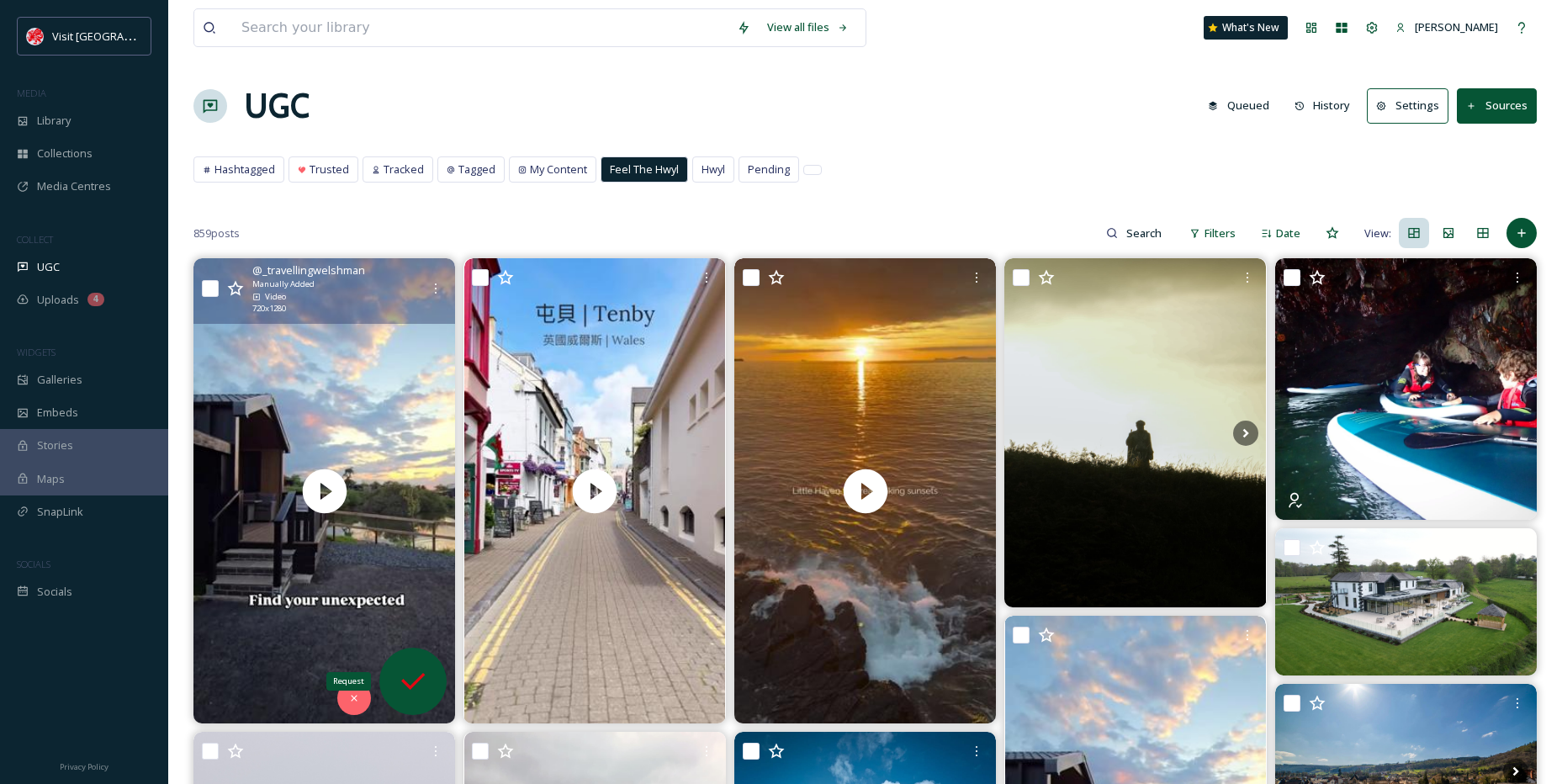
click at [422, 678] on icon at bounding box center [413, 681] width 34 height 34
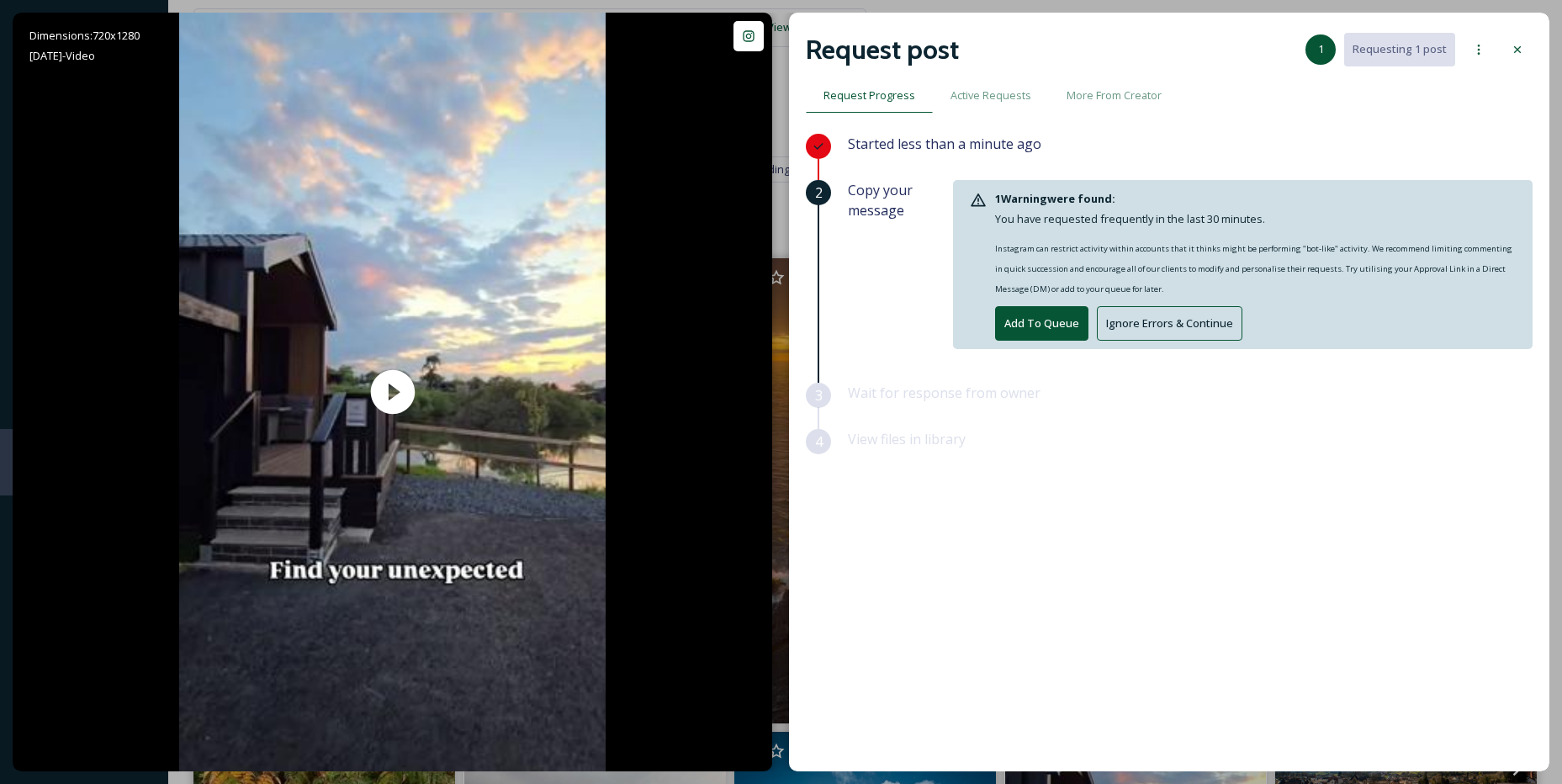
click at [1141, 329] on button "Ignore Errors & Continue" at bounding box center [1170, 323] width 146 height 35
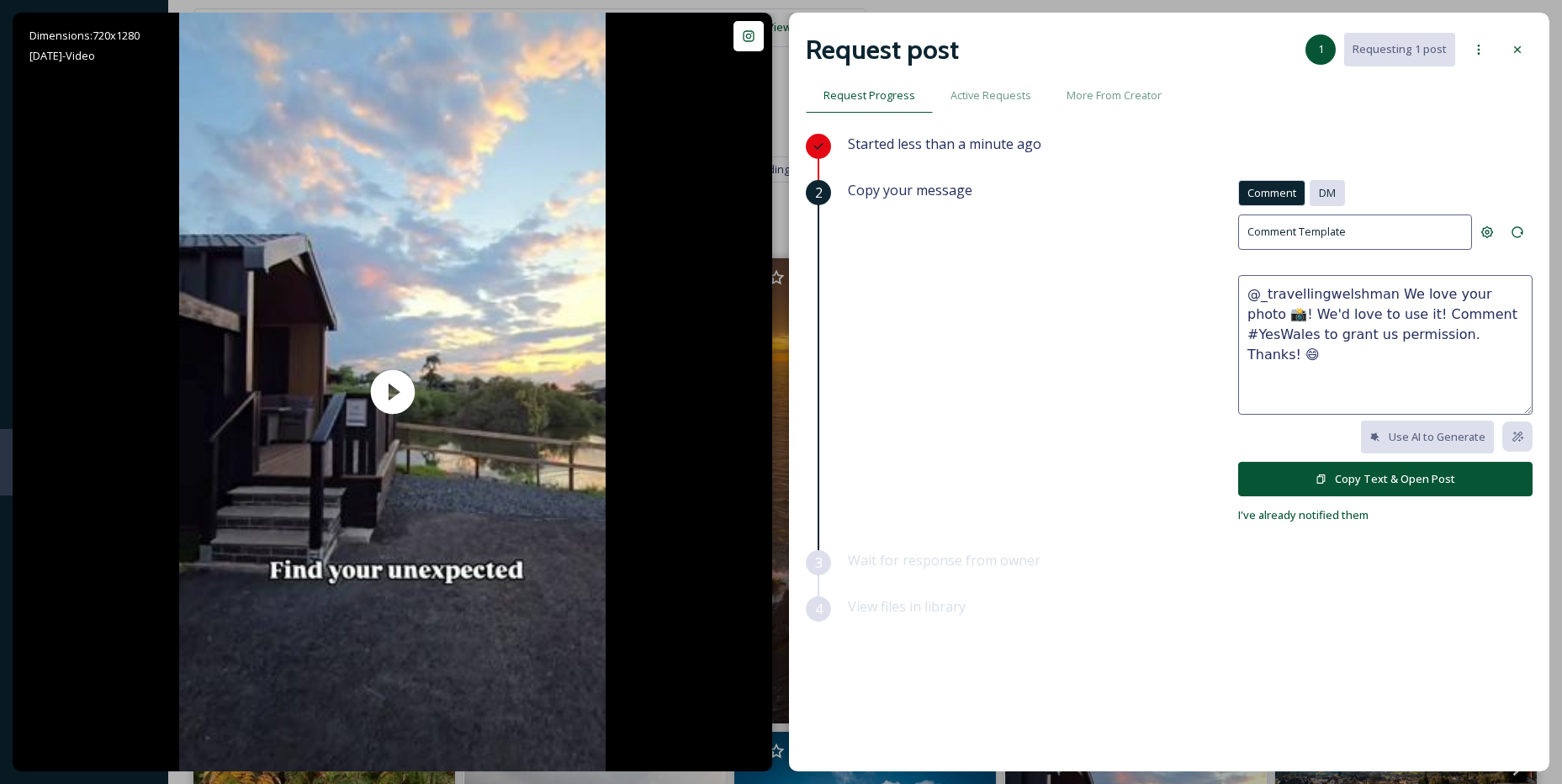
click at [1328, 203] on div "DM" at bounding box center [1328, 193] width 36 height 26
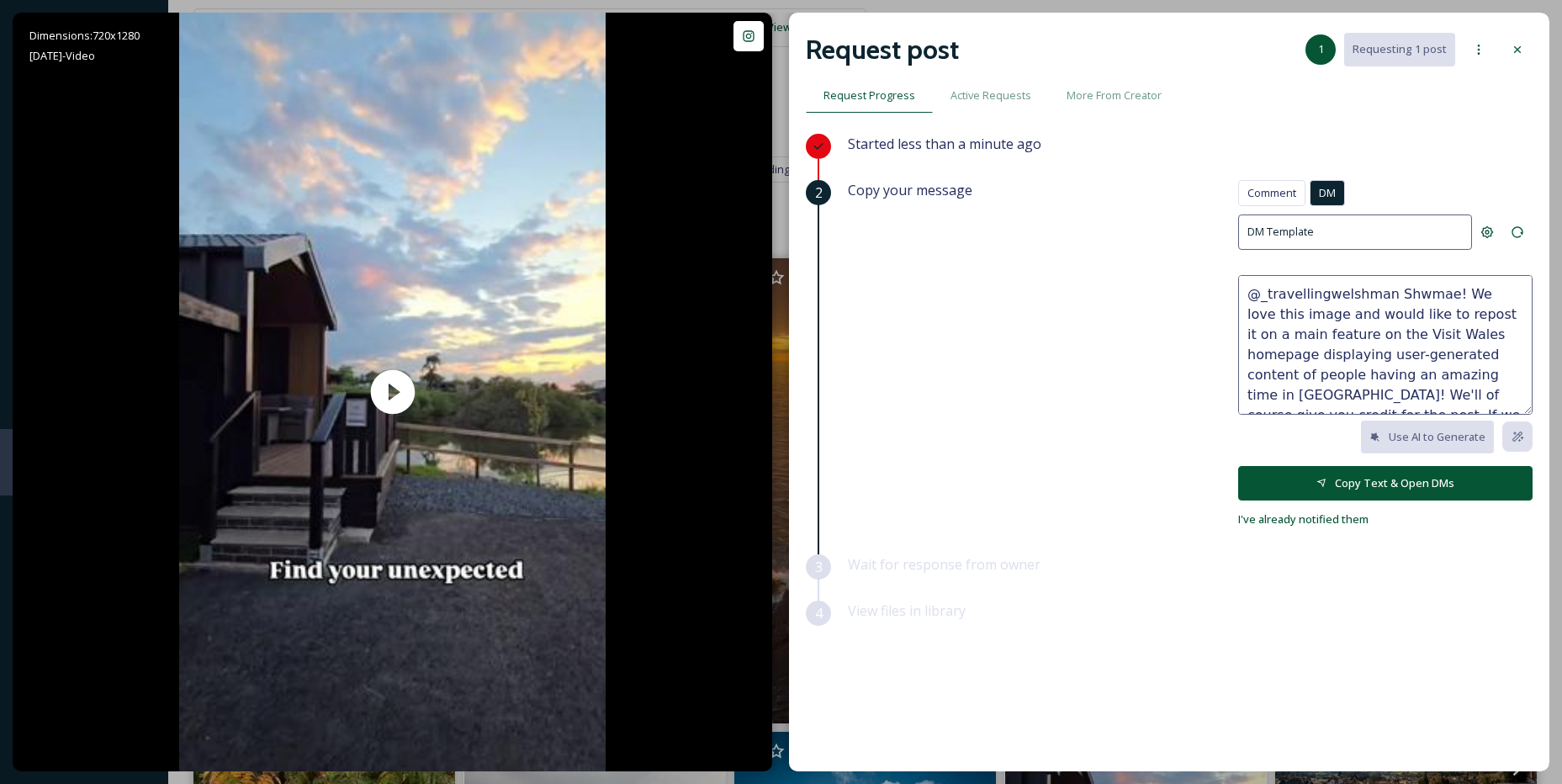
click at [1412, 473] on button "Copy Text & Open DMs" at bounding box center [1386, 483] width 294 height 35
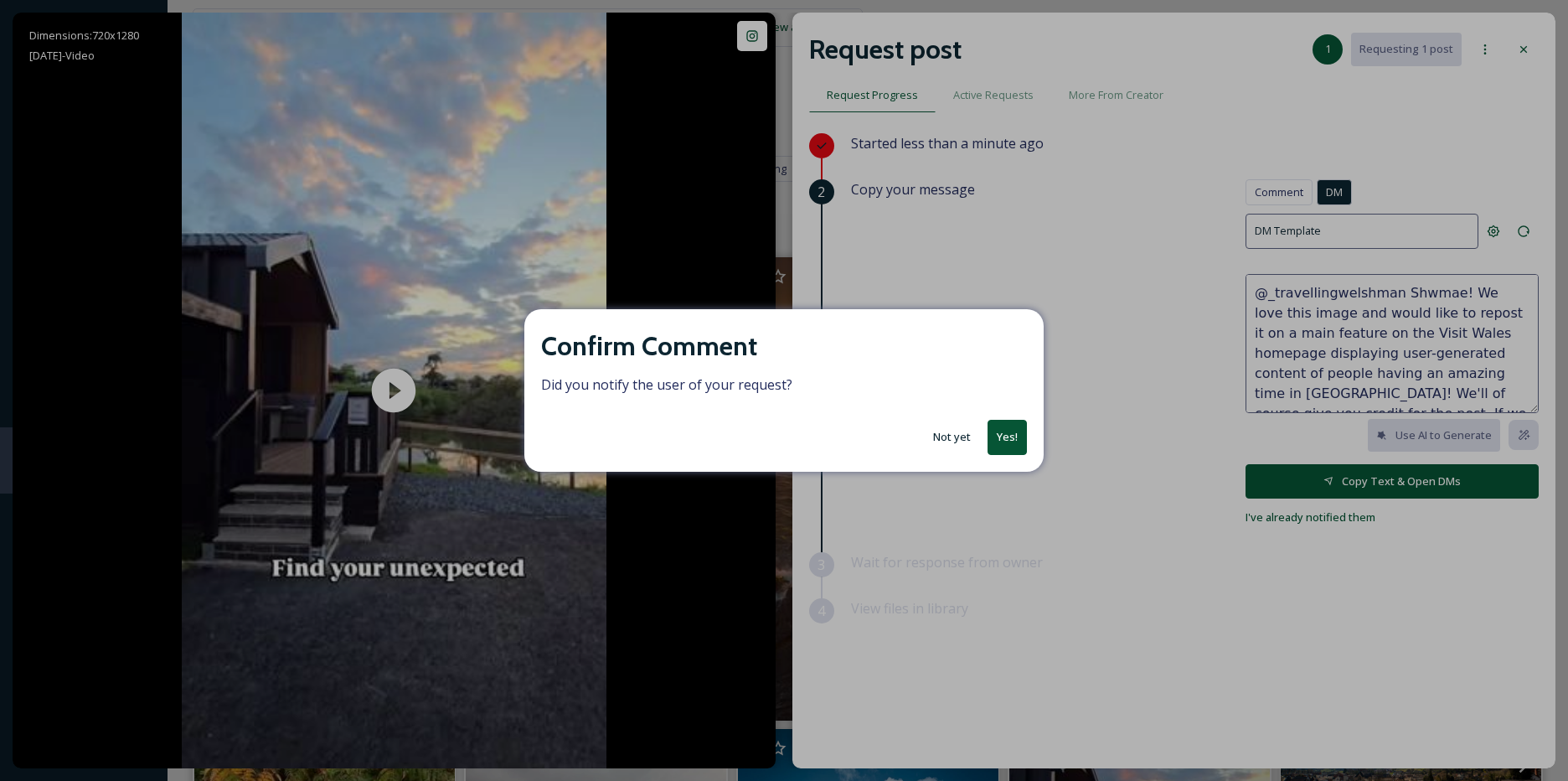
click at [1014, 431] on button "Yes!" at bounding box center [1007, 436] width 40 height 35
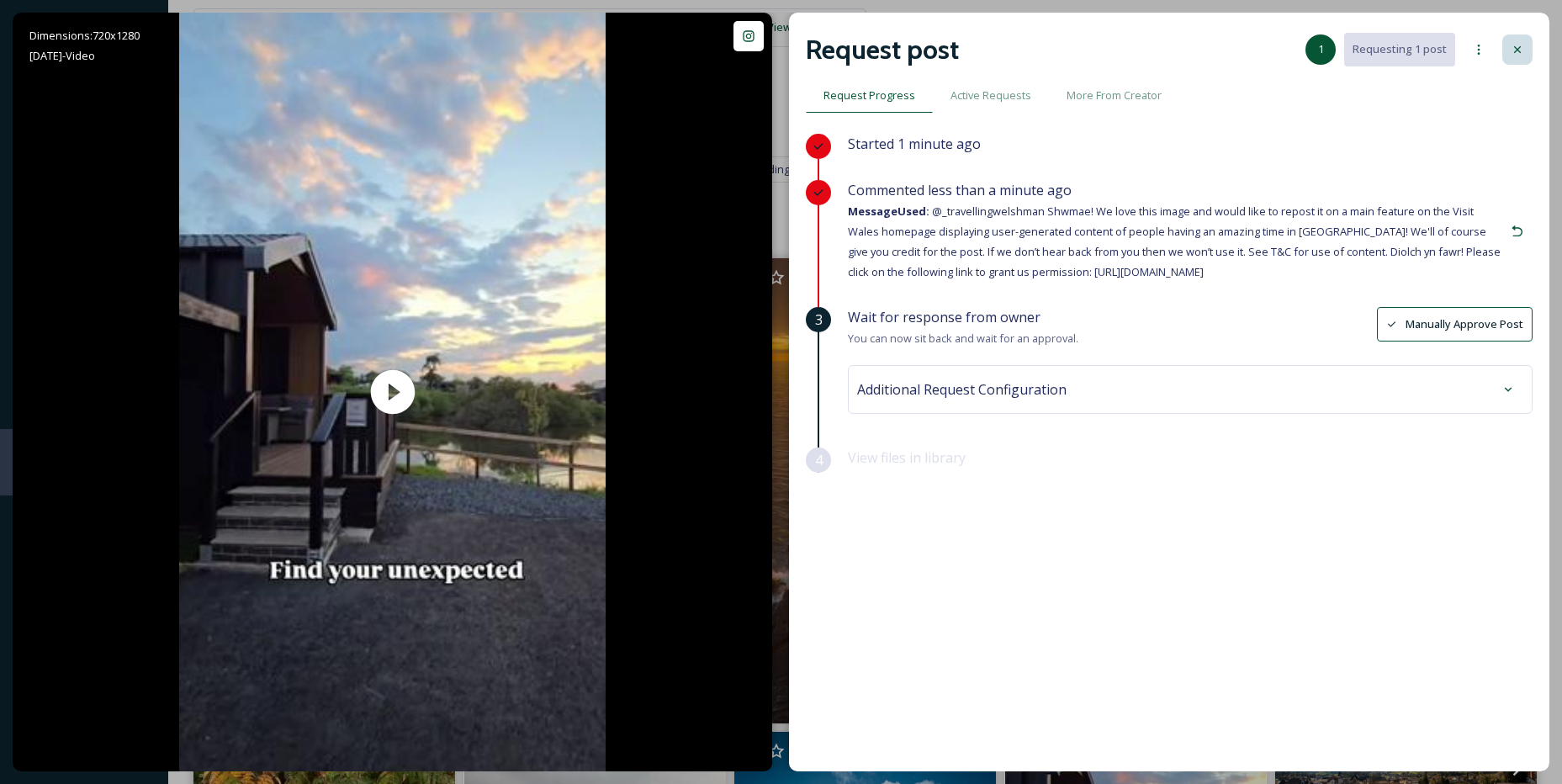
click at [1528, 44] on div at bounding box center [1518, 50] width 30 height 30
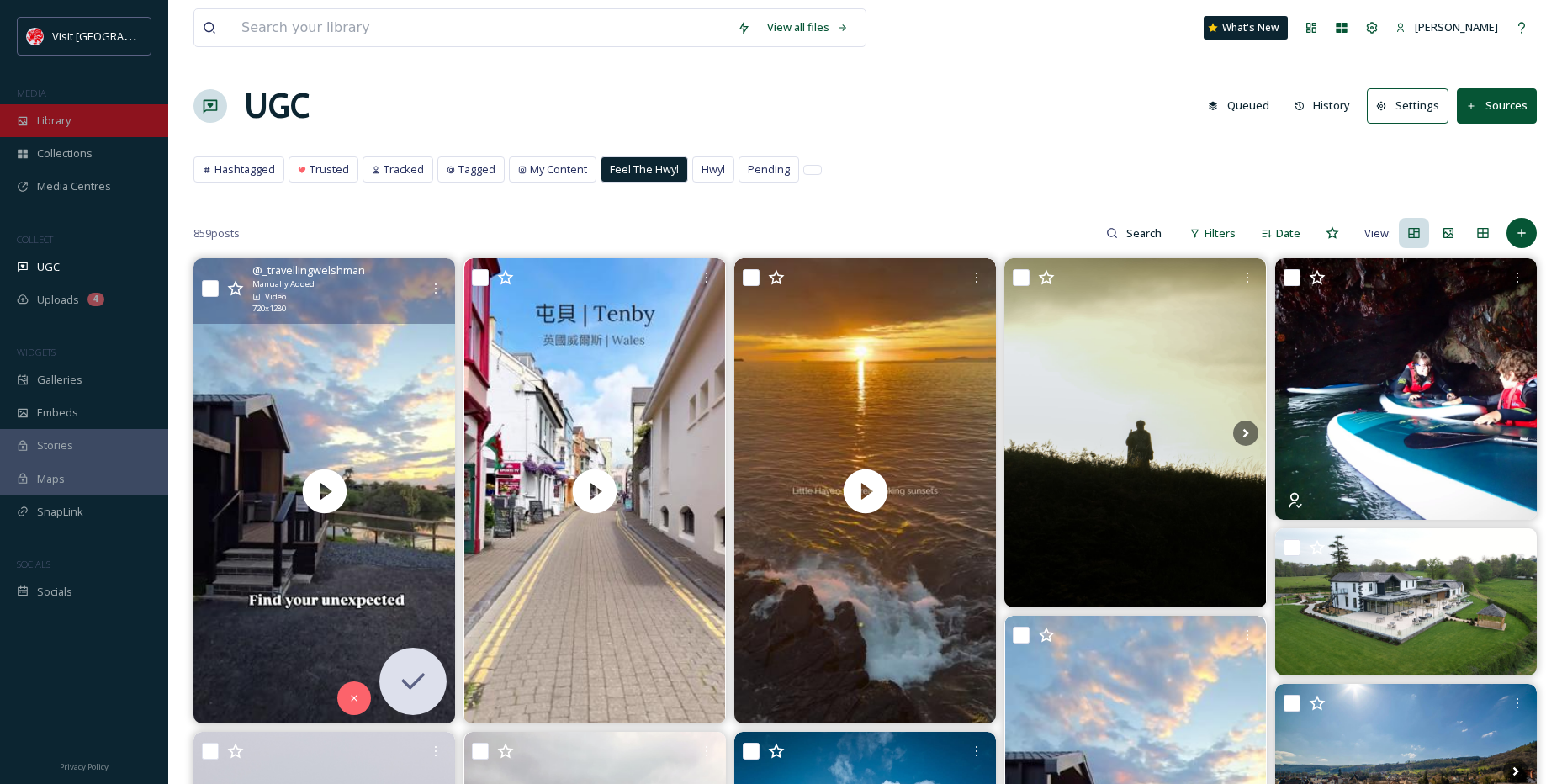
click at [70, 122] on span "Library" at bounding box center [54, 120] width 34 height 16
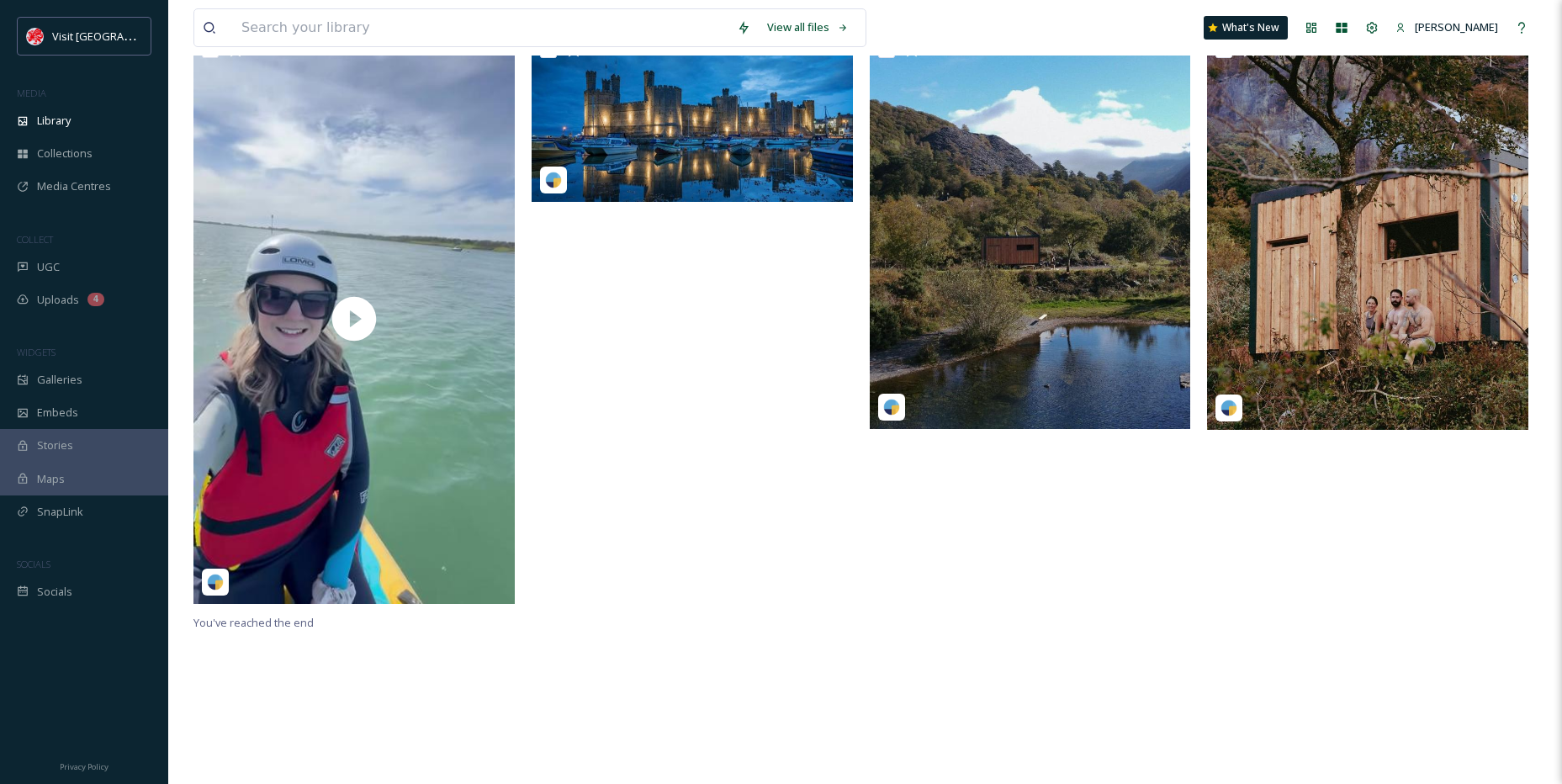
scroll to position [414, 0]
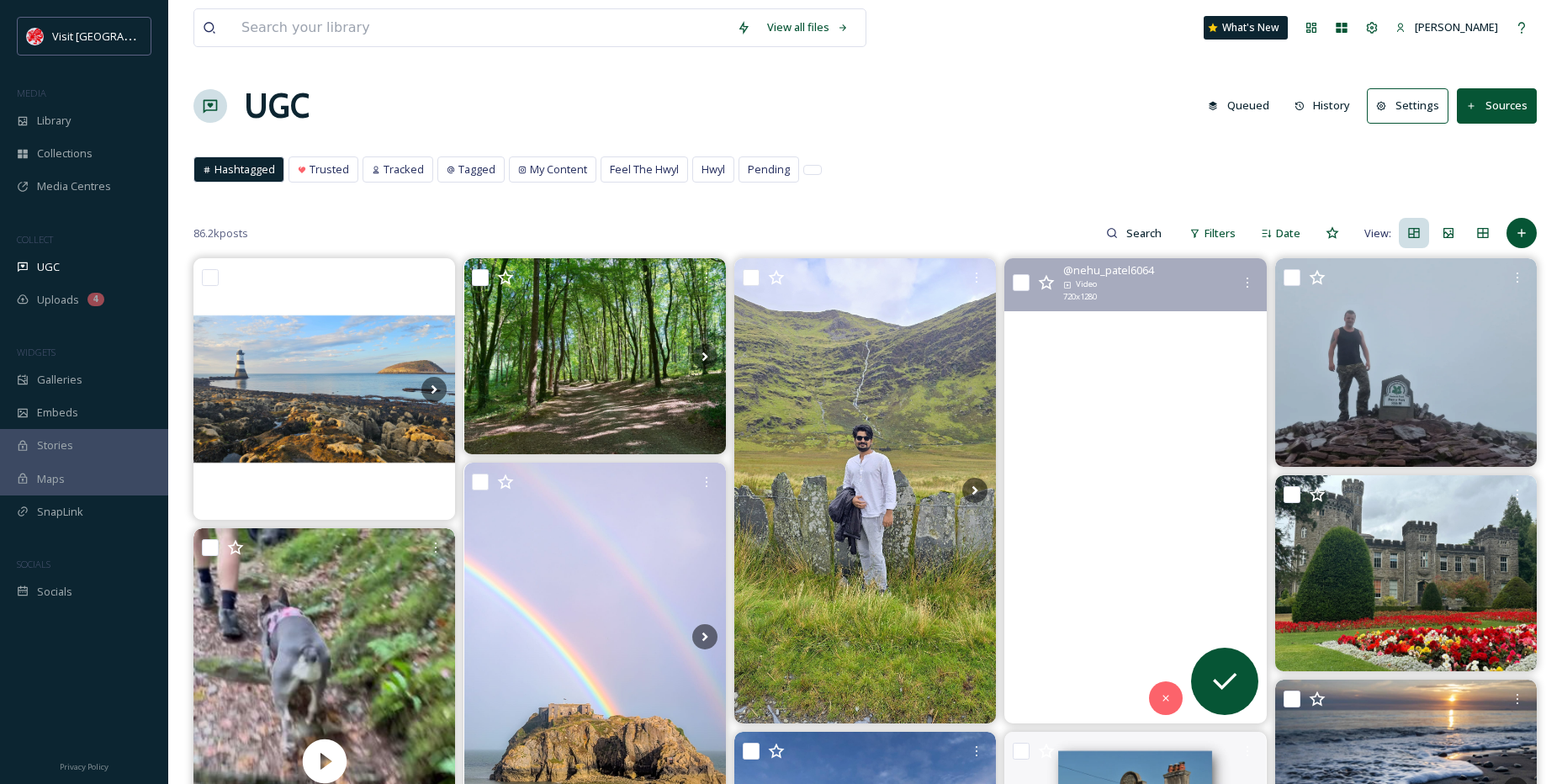
click at [1495, 105] on button "Sources" at bounding box center [1497, 105] width 80 height 35
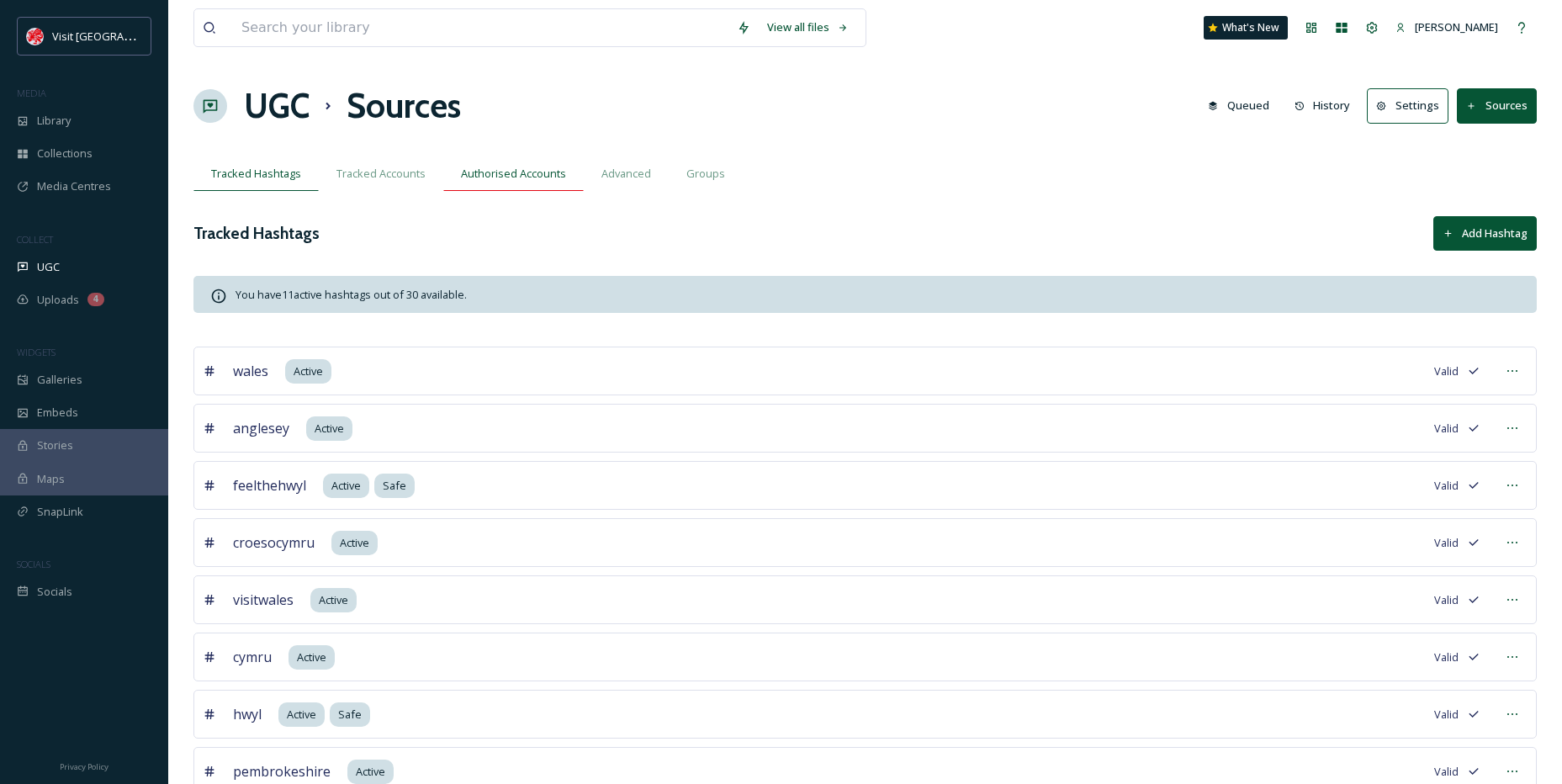
click at [494, 172] on span "Authorised Accounts" at bounding box center [514, 173] width 105 height 16
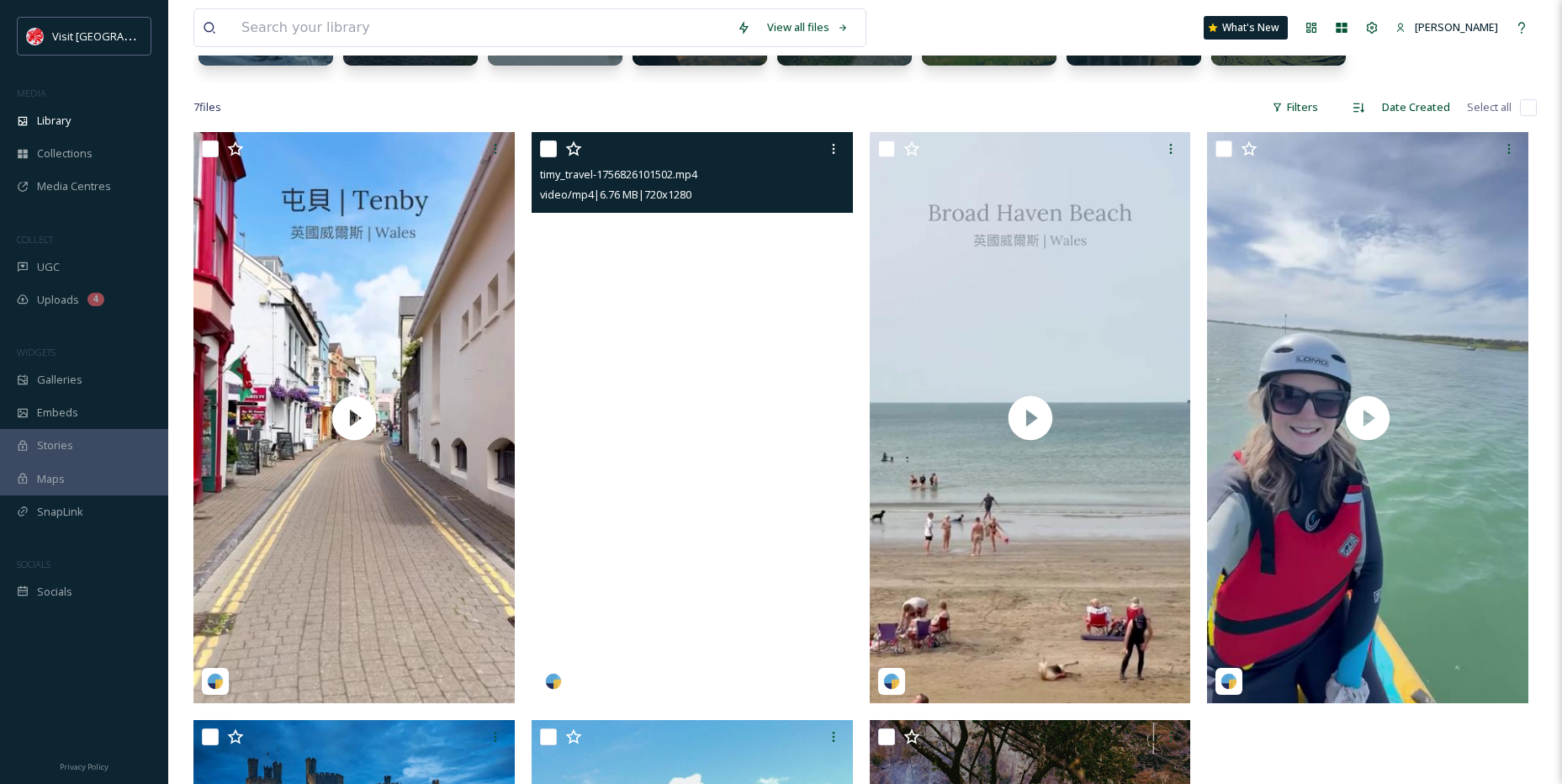
scroll to position [168, 0]
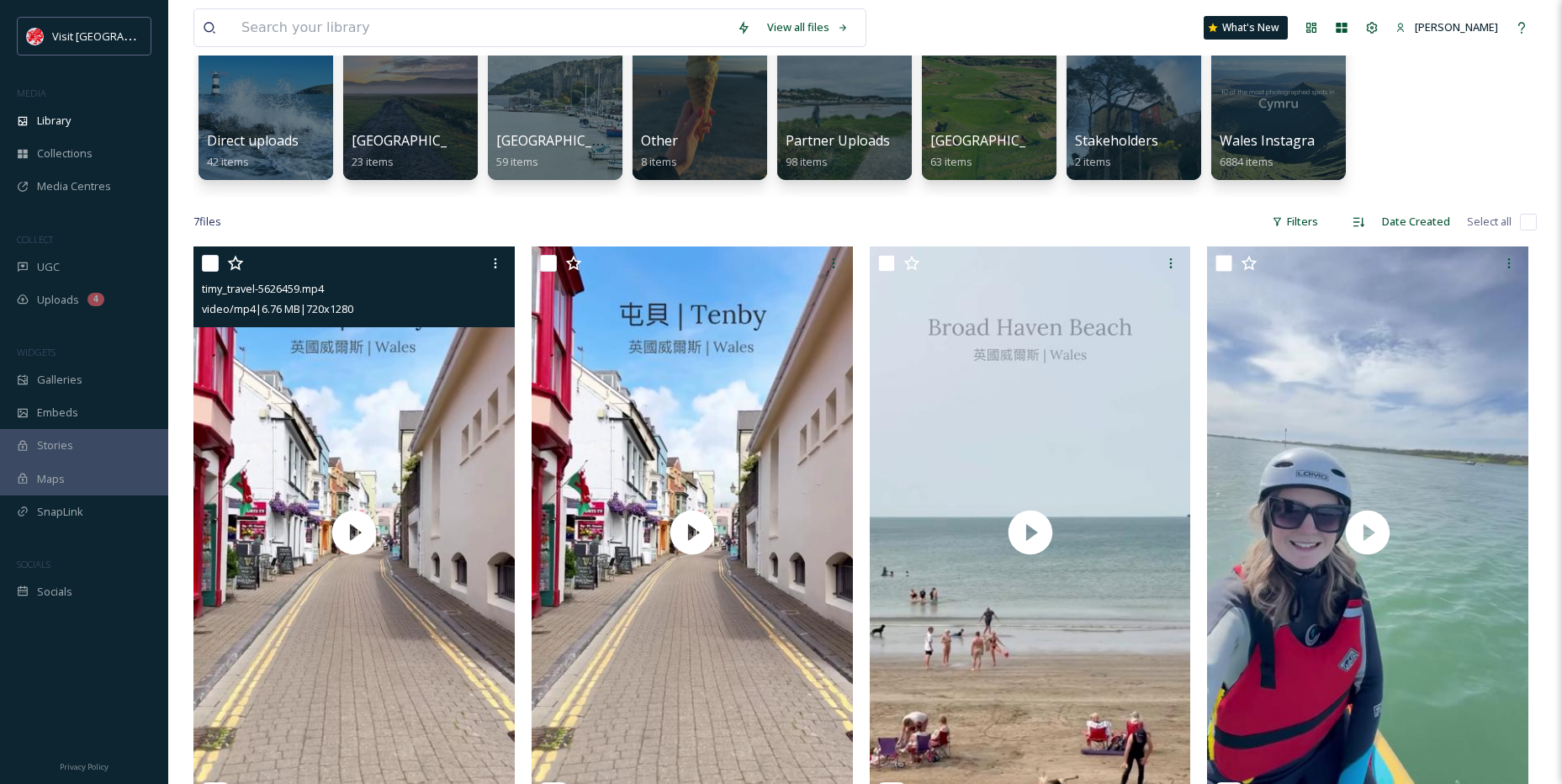
click at [212, 268] on input "checkbox" at bounding box center [211, 263] width 17 height 17
checkbox input "true"
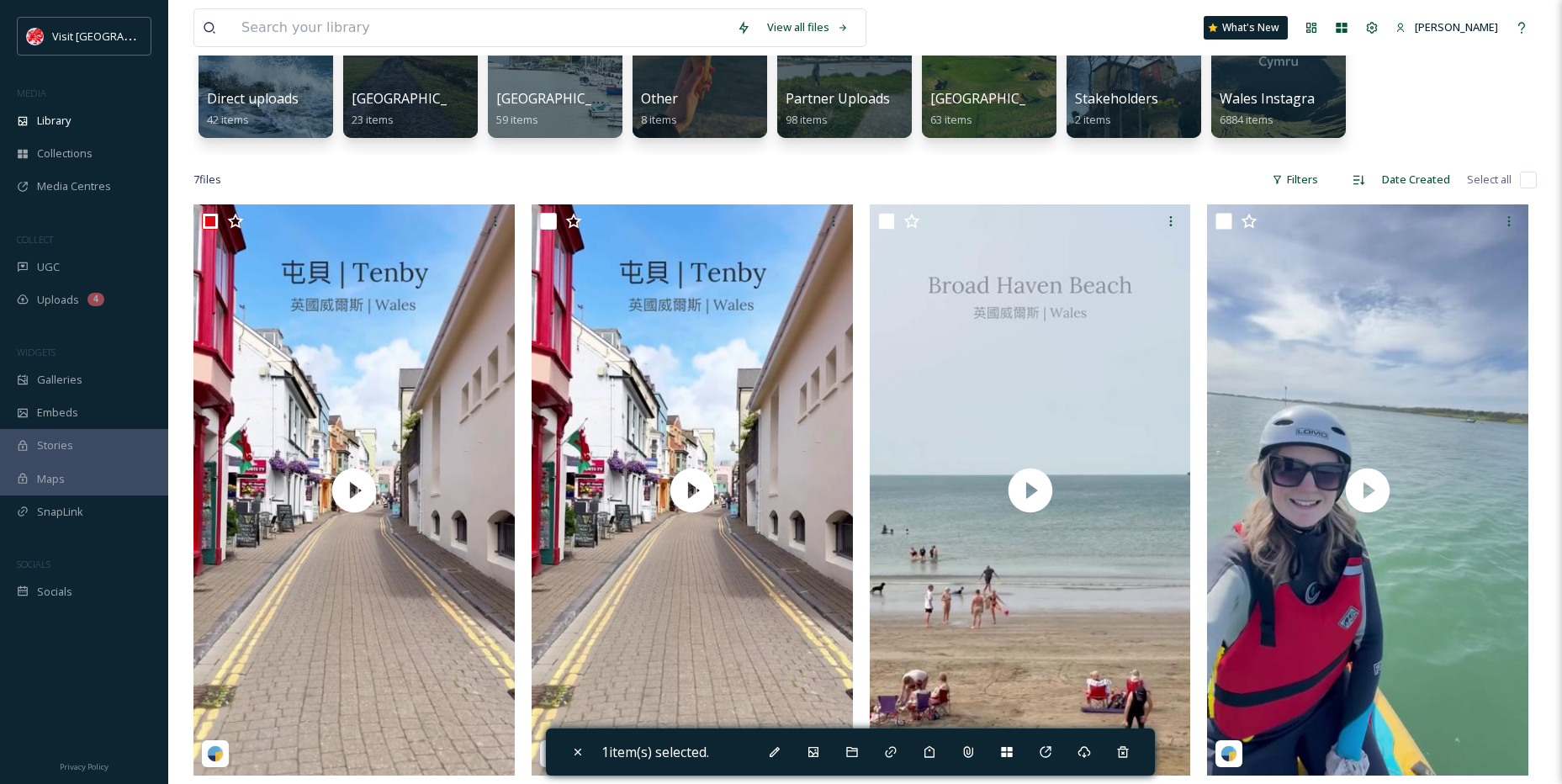
scroll to position [140, 0]
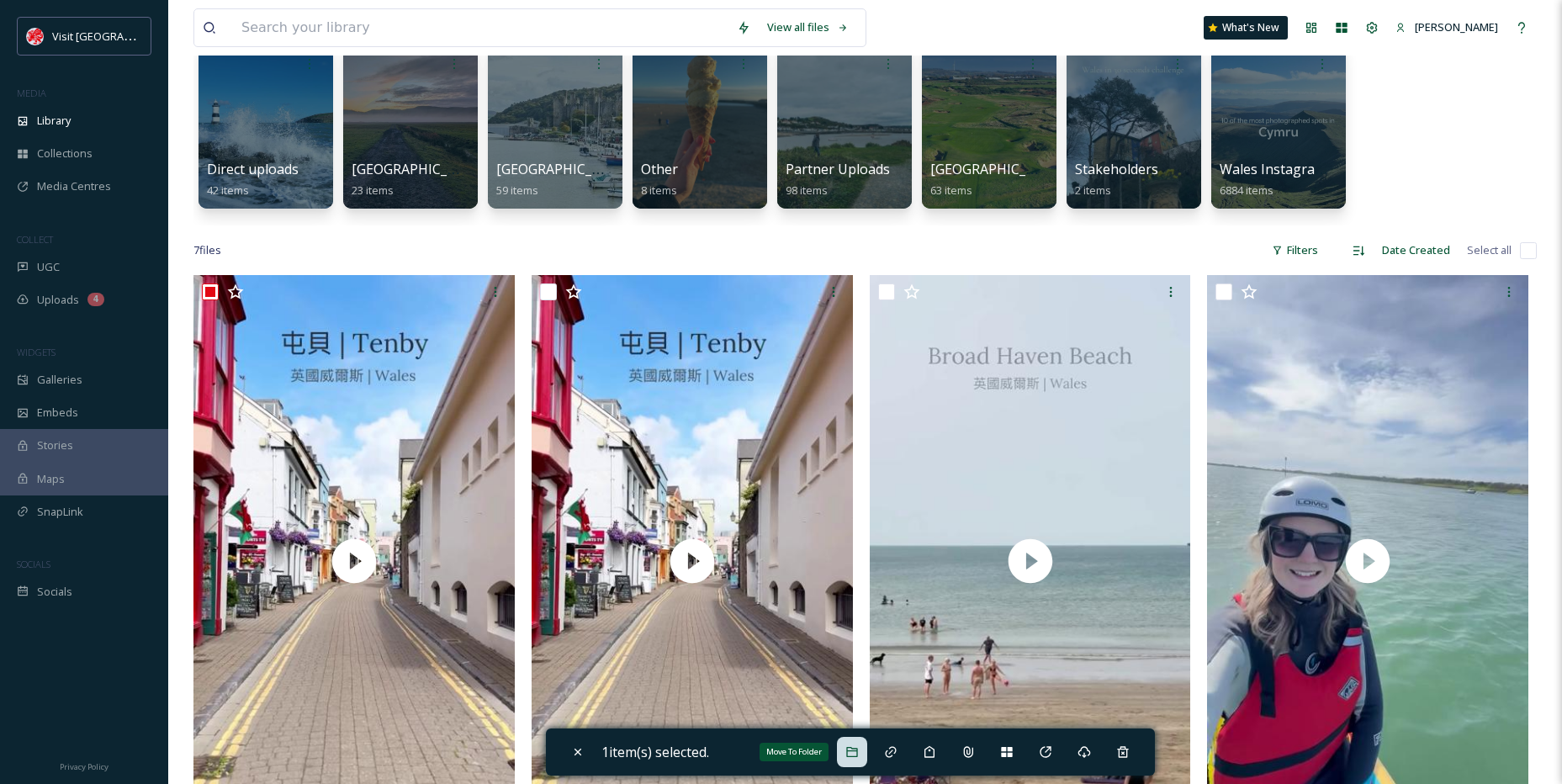
click at [850, 756] on icon at bounding box center [852, 752] width 14 height 14
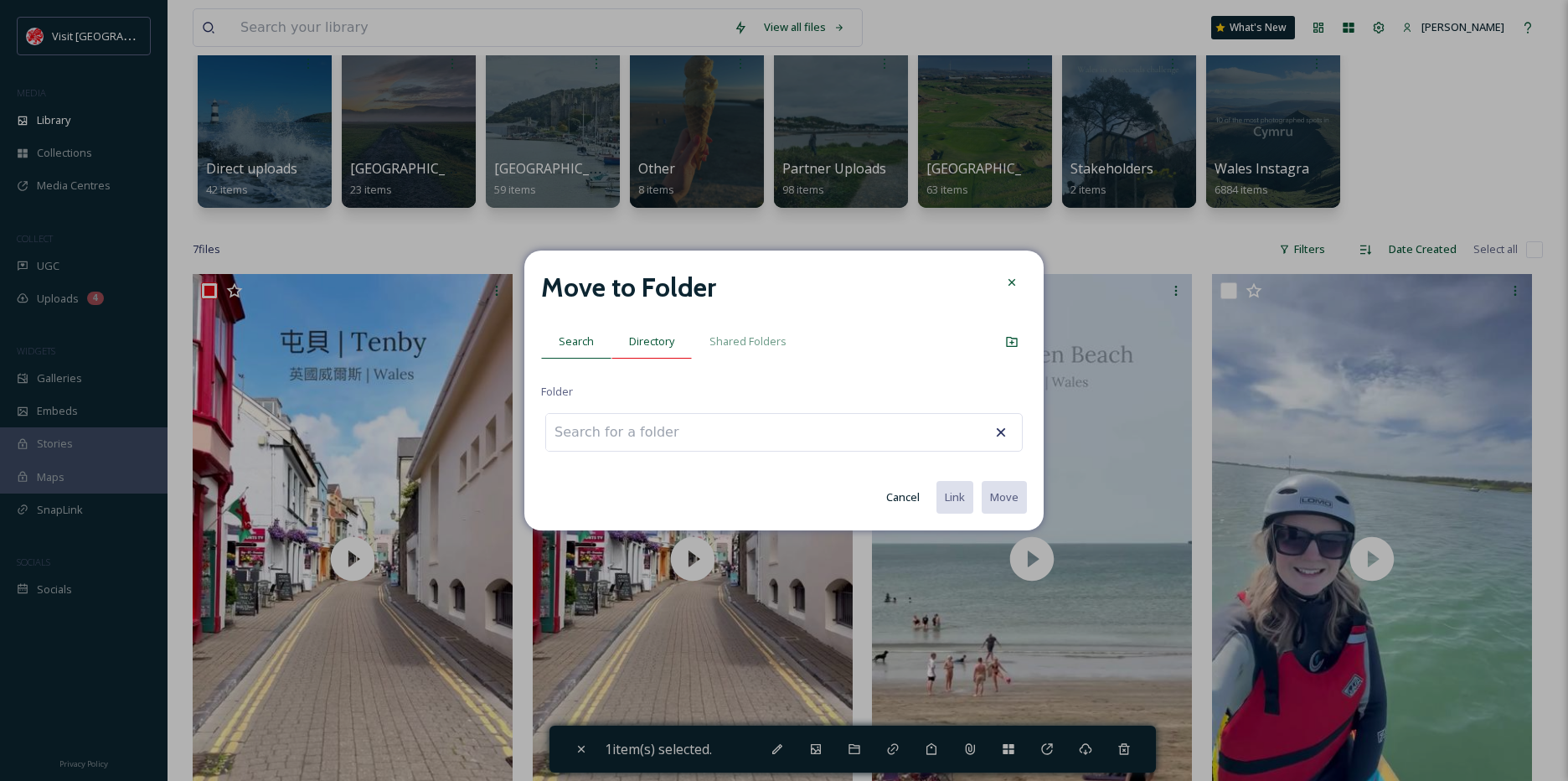
click at [665, 353] on div "Directory" at bounding box center [651, 341] width 80 height 35
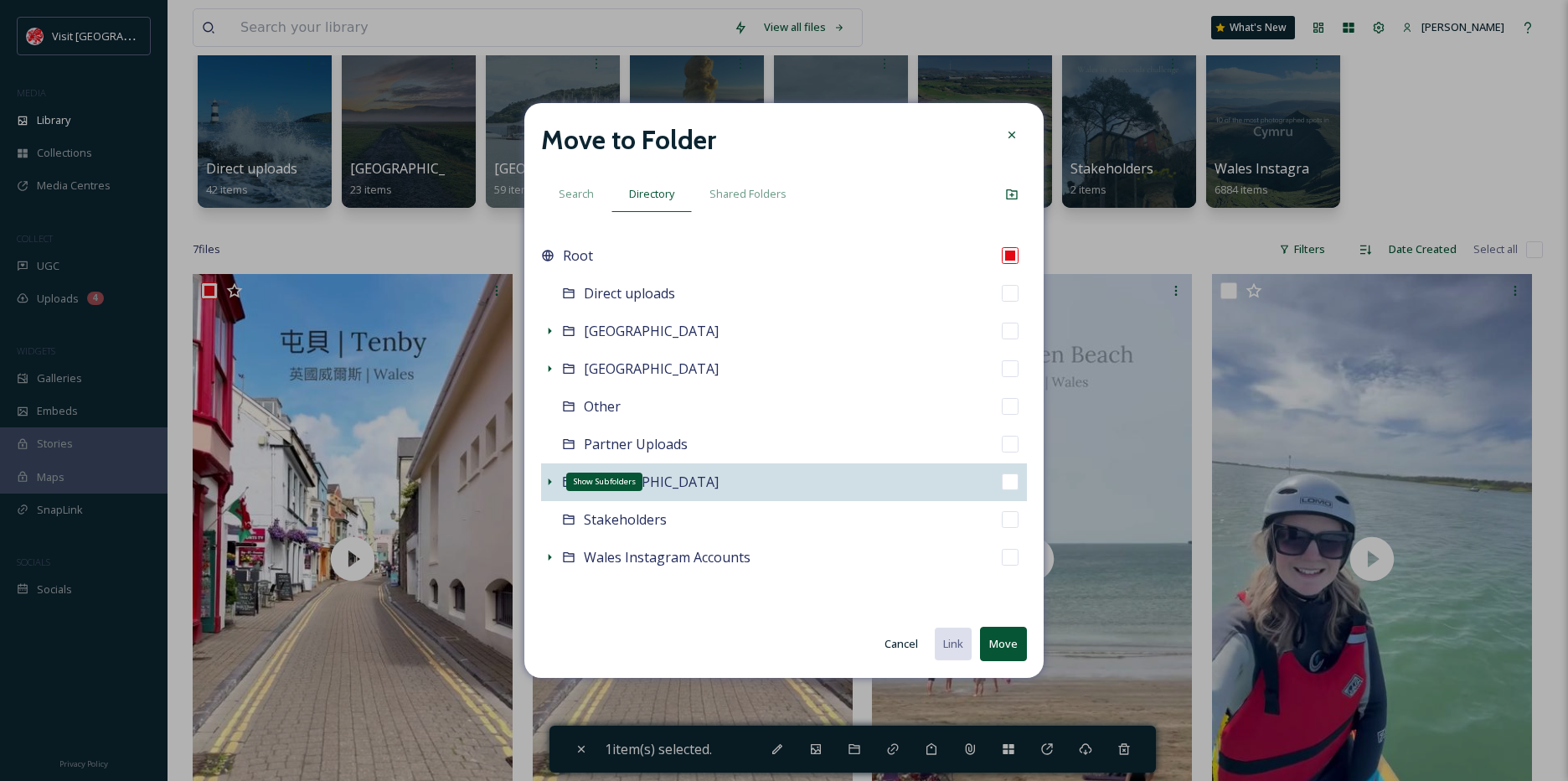
click at [554, 479] on icon at bounding box center [549, 482] width 13 height 13
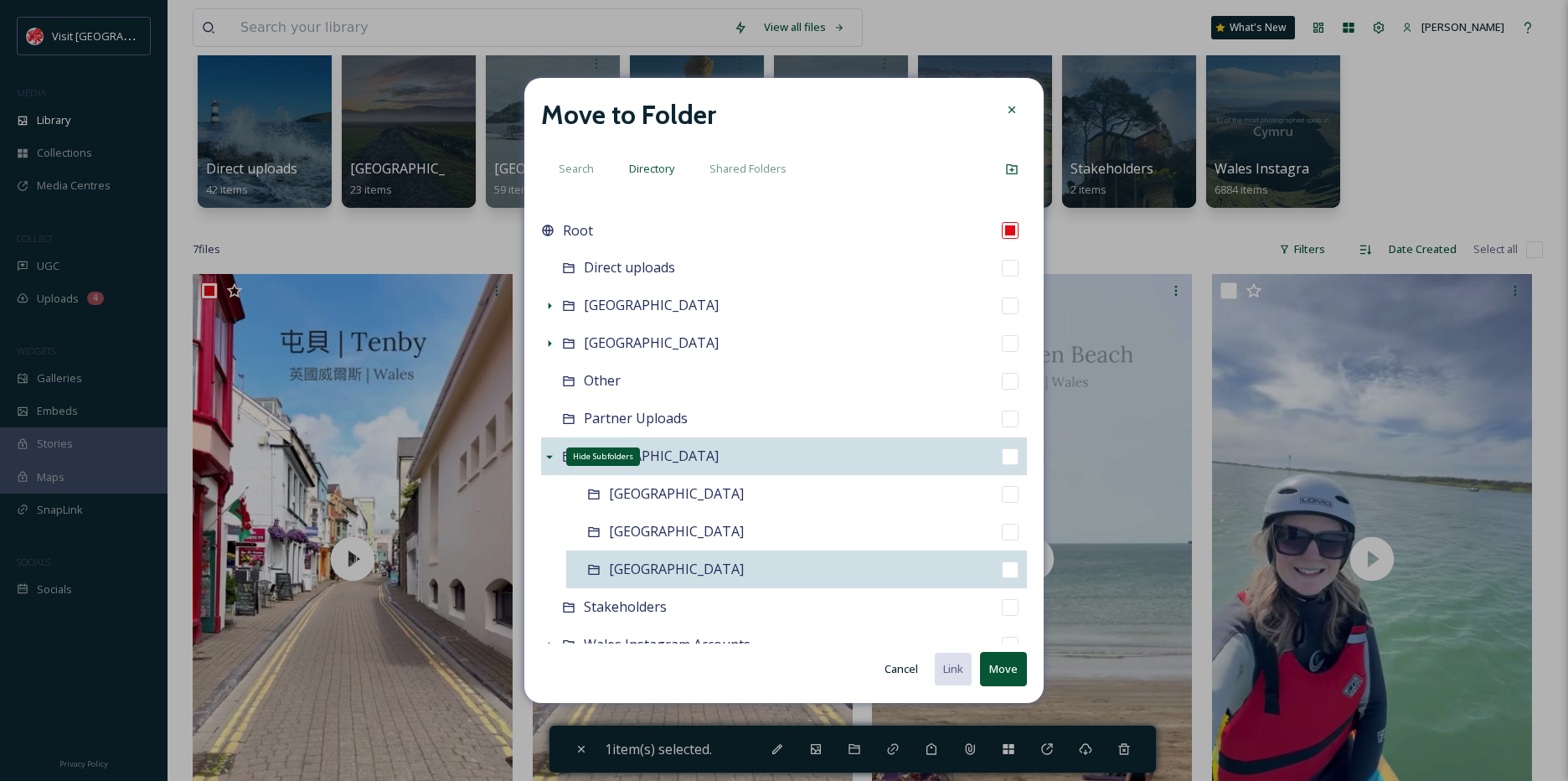
click at [649, 573] on span "[GEOGRAPHIC_DATA]" at bounding box center [677, 569] width 135 height 19
checkbox input "false"
checkbox input "true"
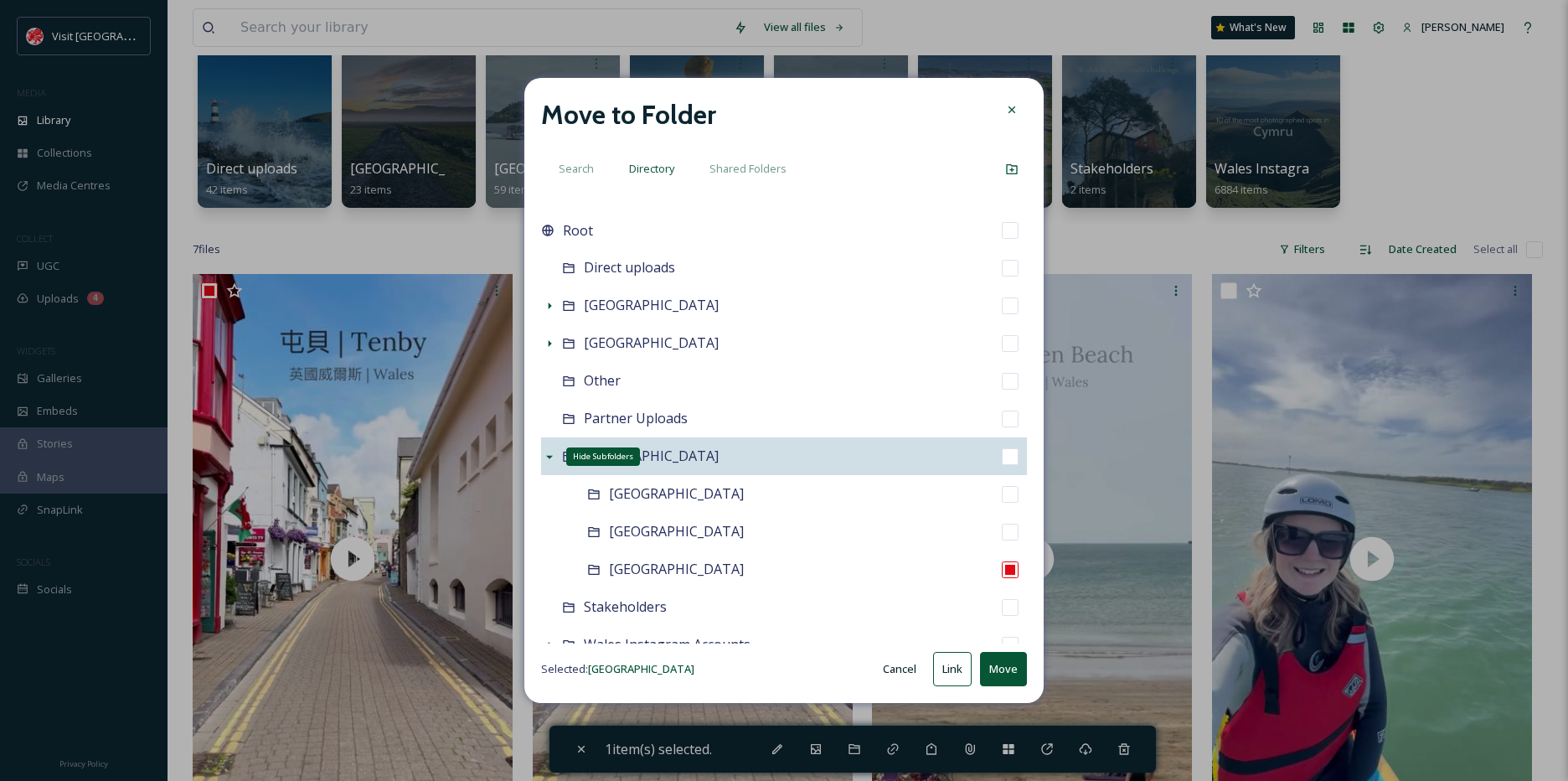
click at [992, 682] on button "Move" at bounding box center [1003, 669] width 47 height 35
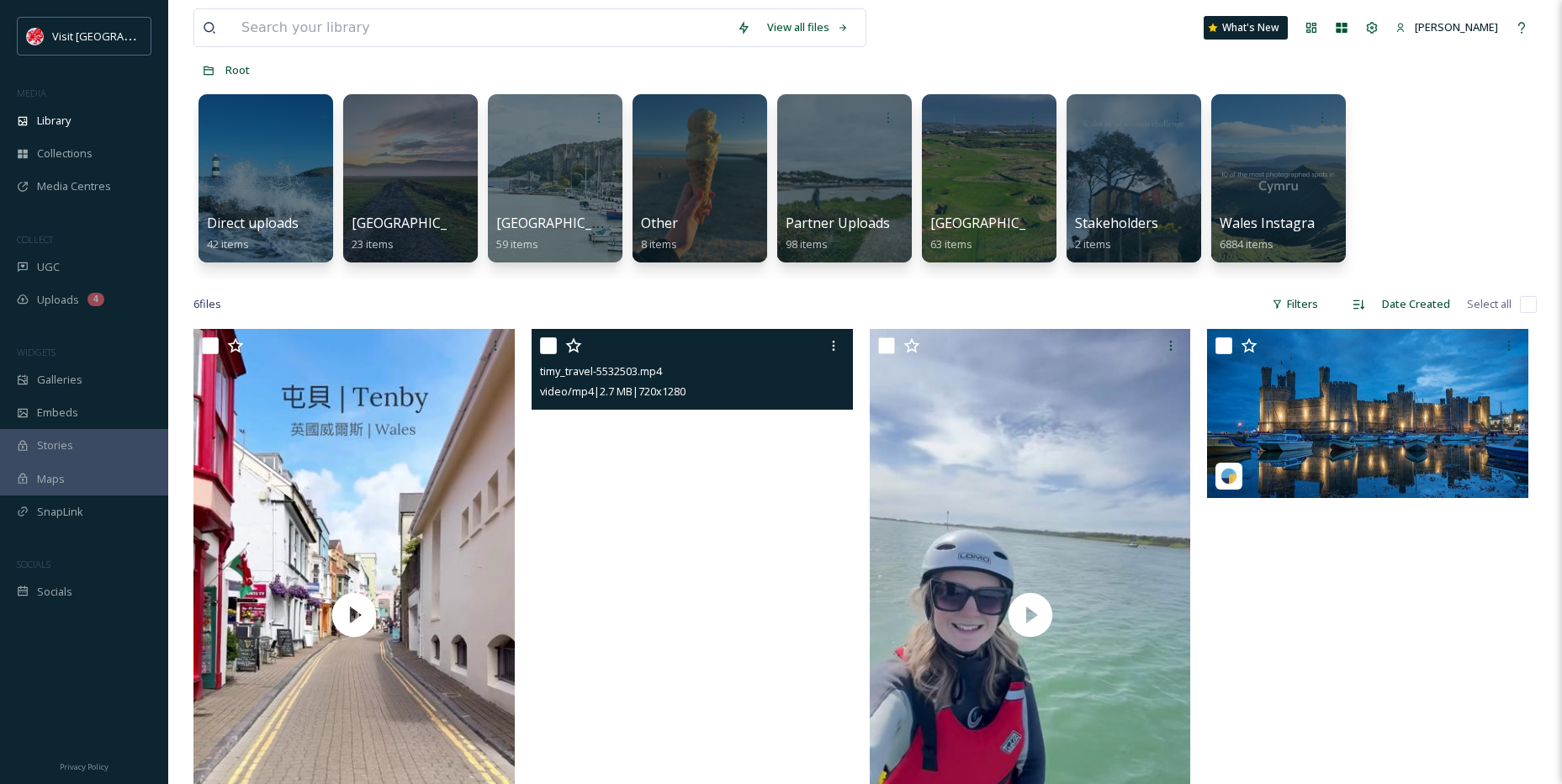
scroll to position [56, 0]
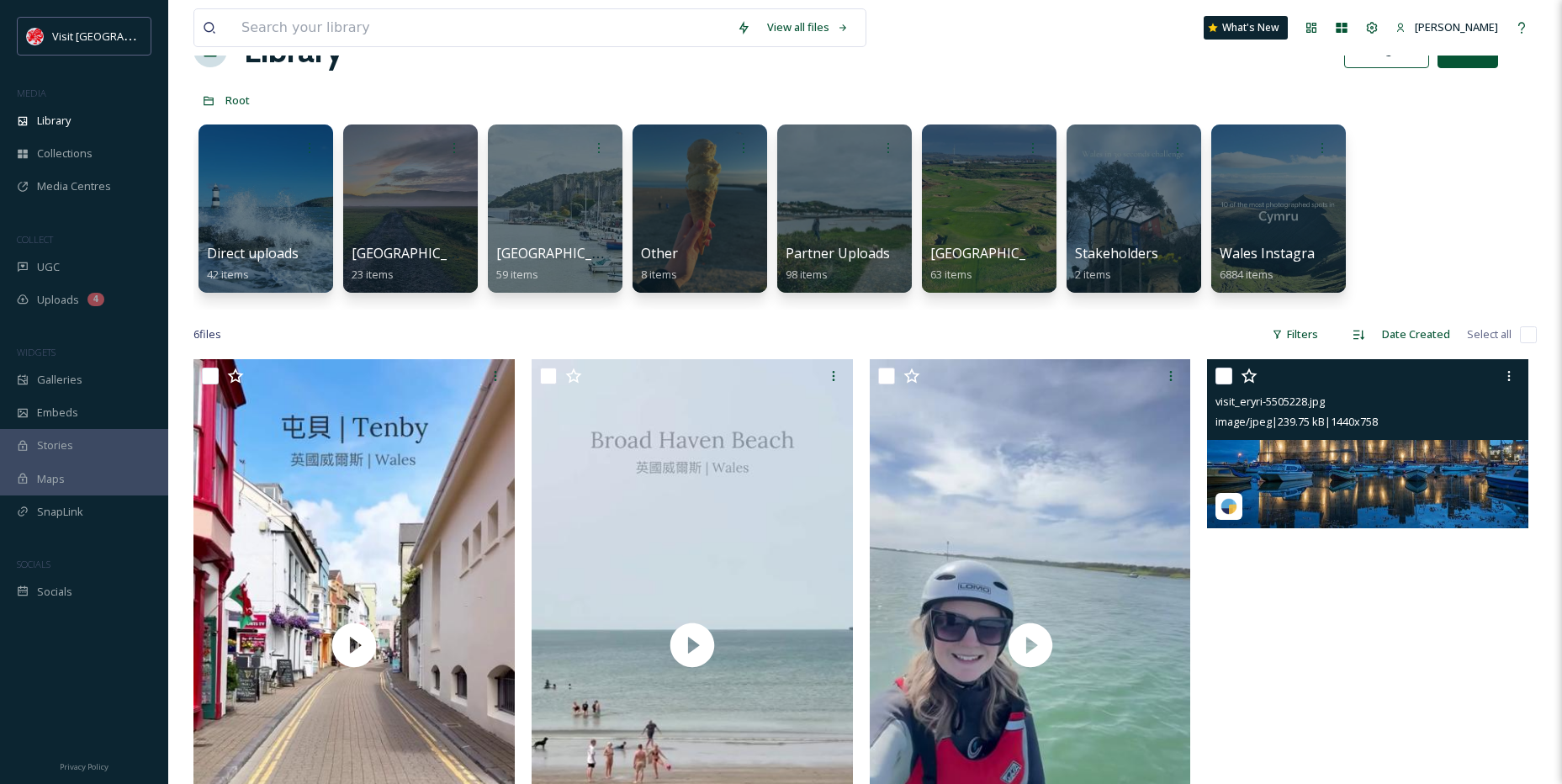
click at [1216, 384] on div at bounding box center [1370, 376] width 309 height 30
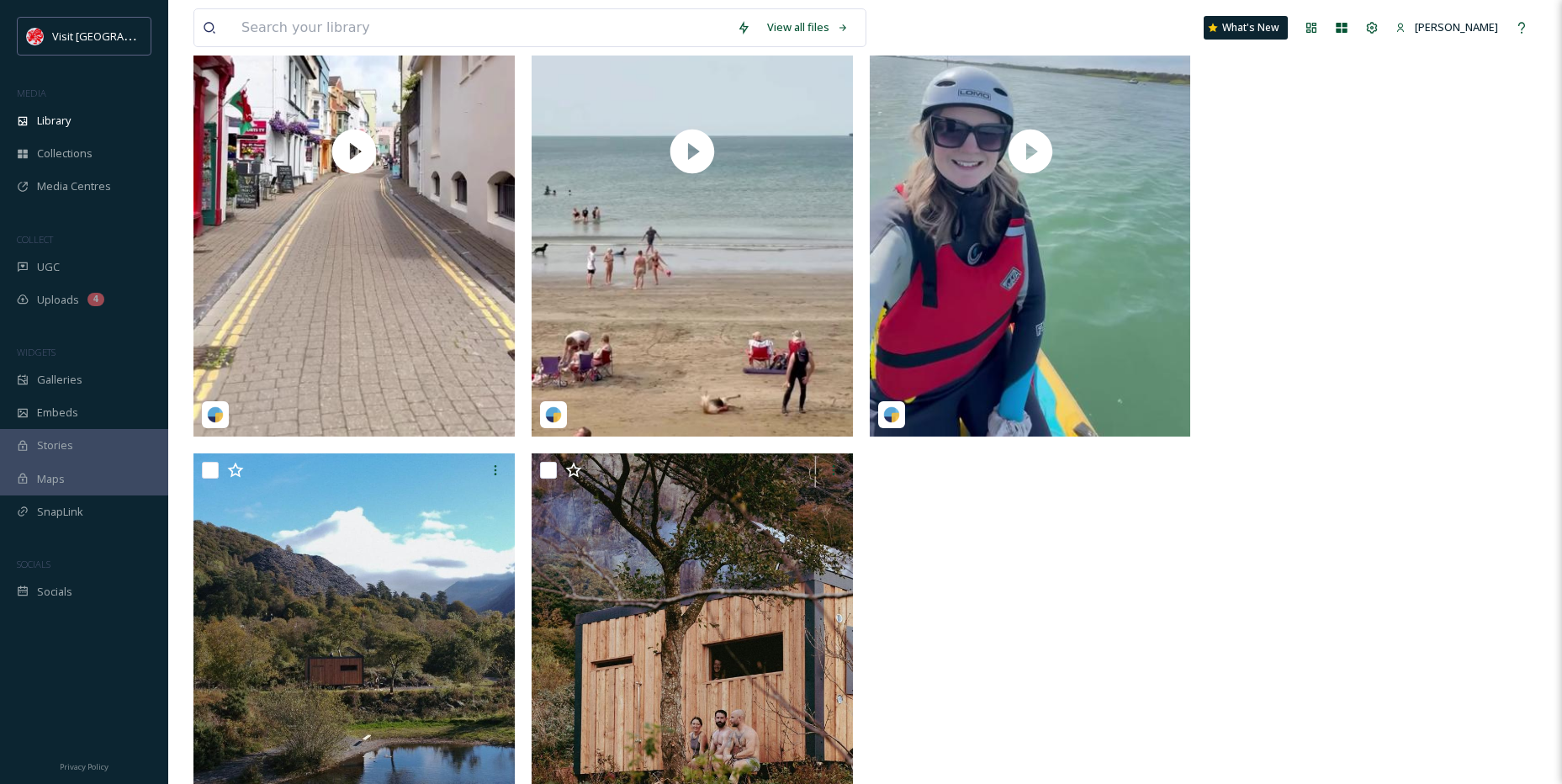
scroll to position [560, 0]
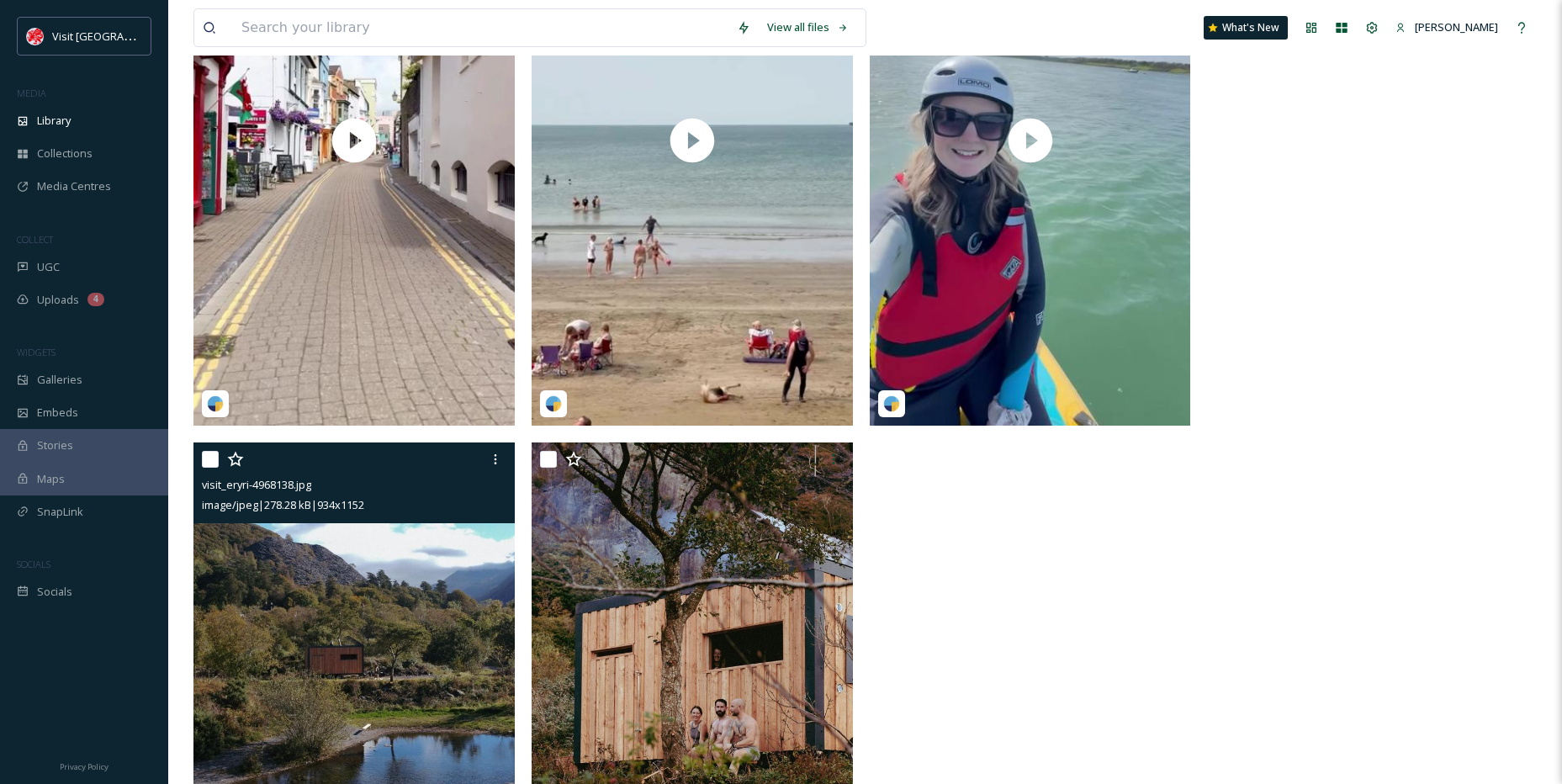
click at [211, 459] on input "checkbox" at bounding box center [211, 459] width 17 height 17
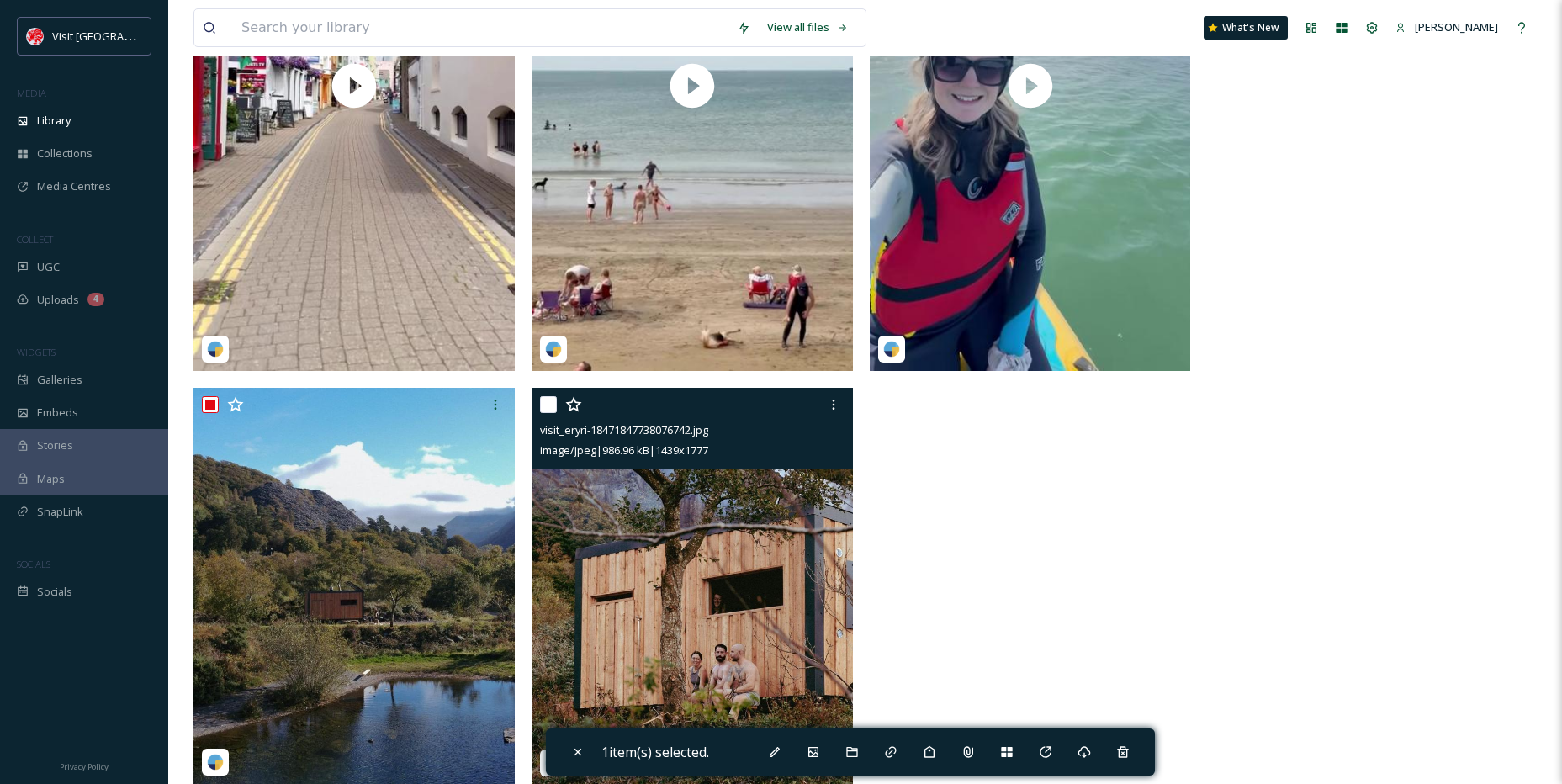
scroll to position [644, 0]
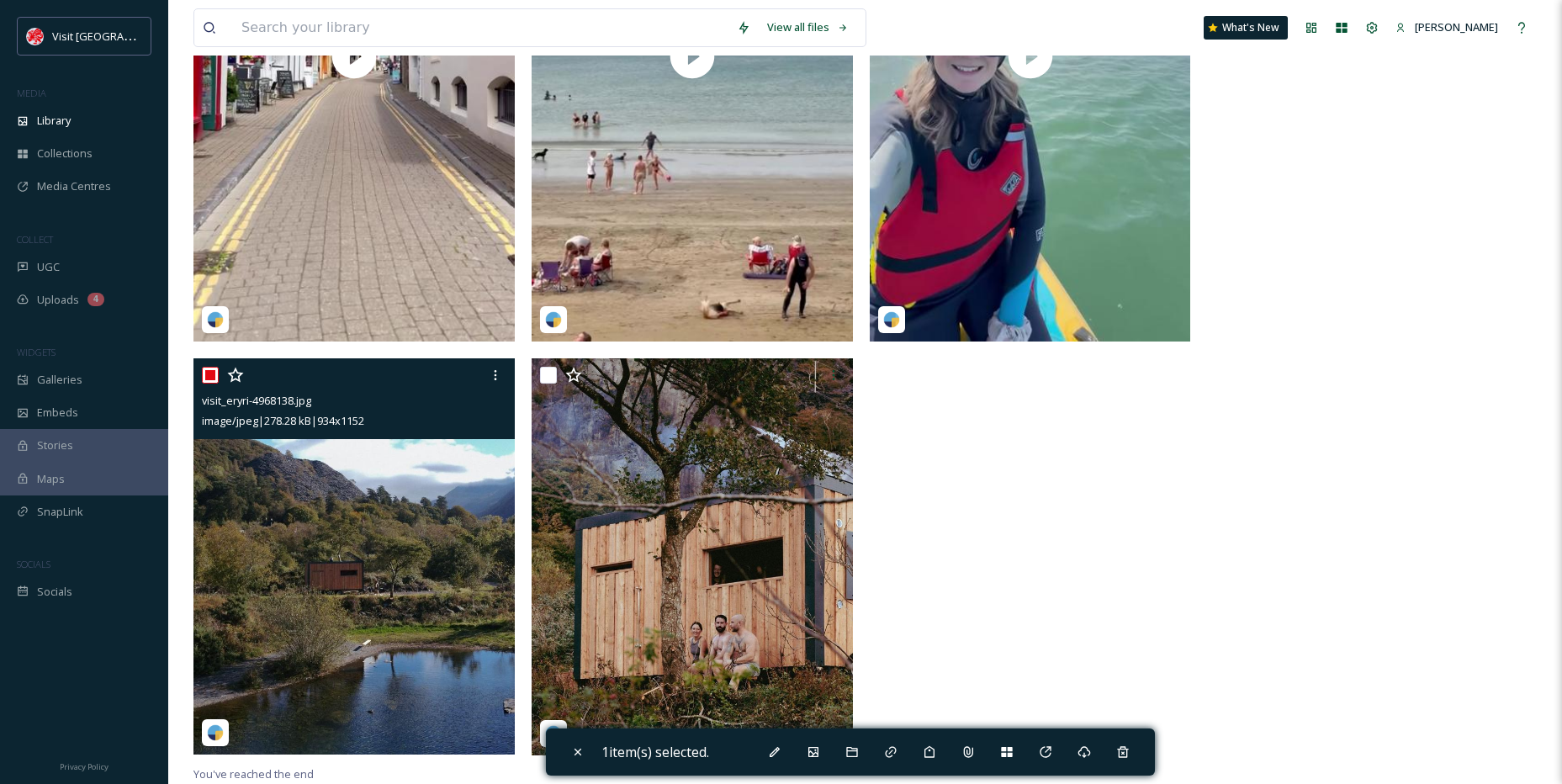
click at [206, 374] on input "checkbox" at bounding box center [211, 376] width 17 height 17
checkbox input "false"
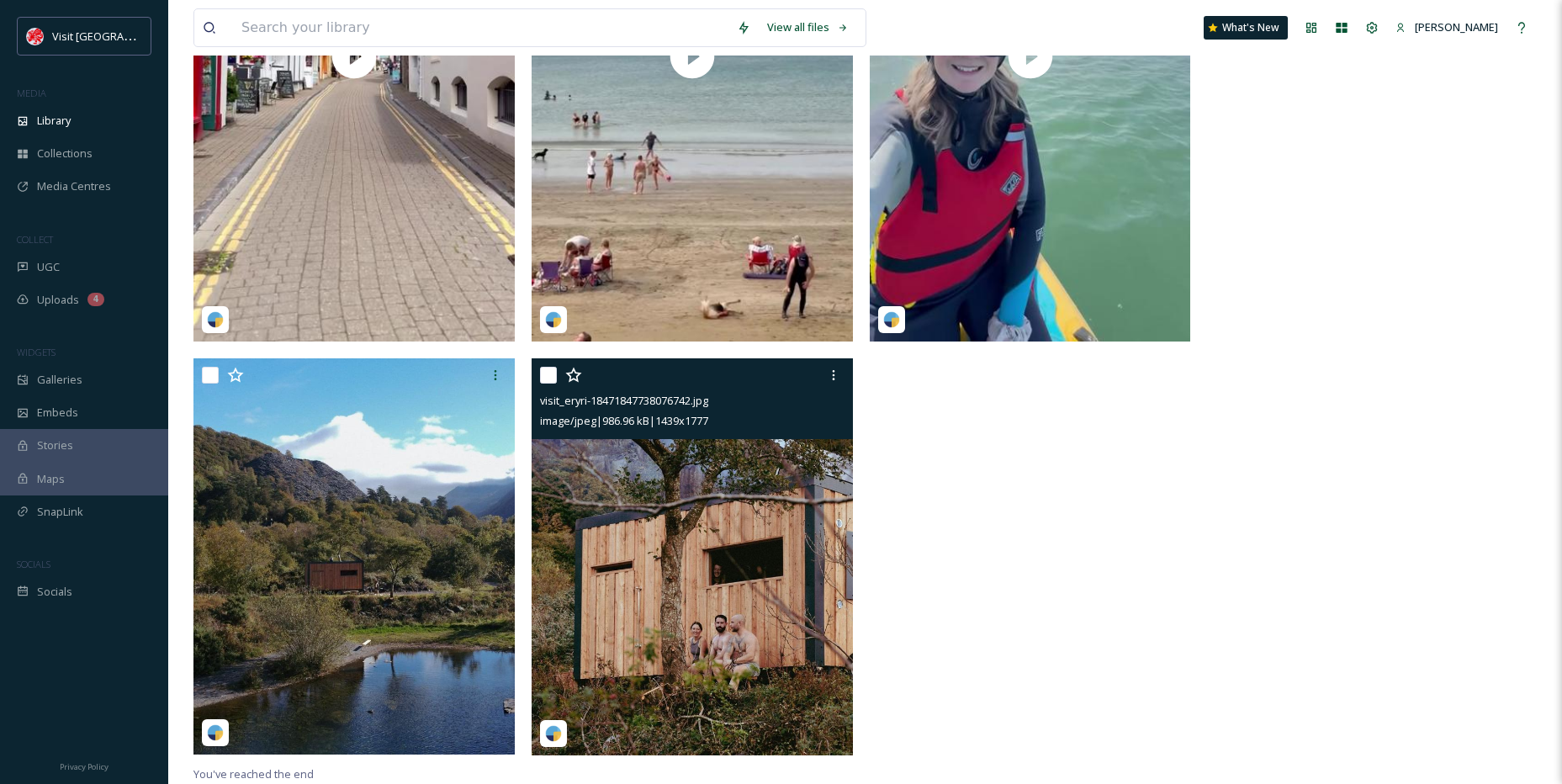
click at [541, 373] on input "checkbox" at bounding box center [548, 376] width 17 height 17
checkbox input "true"
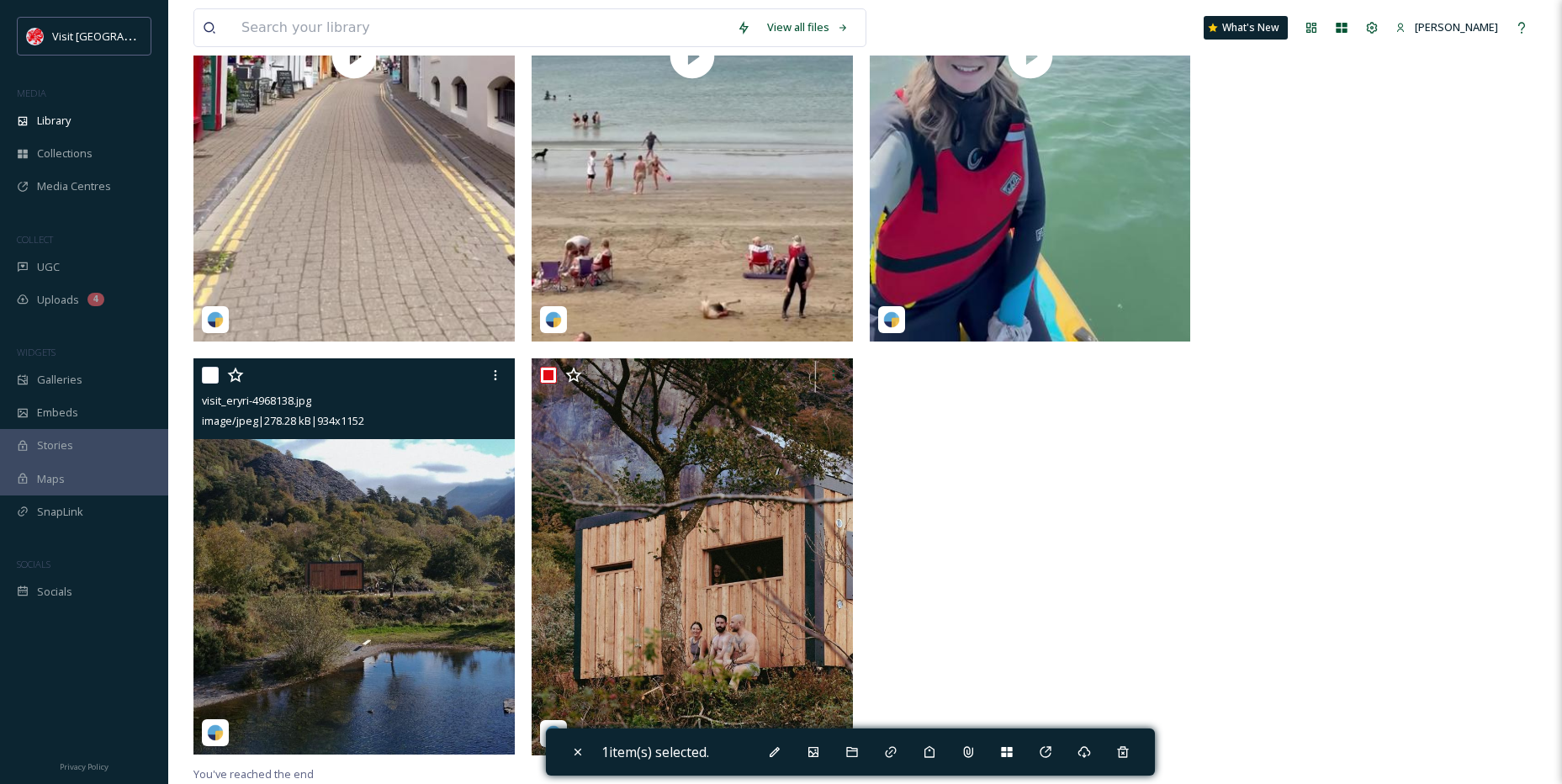
click at [202, 369] on input "checkbox" at bounding box center [211, 376] width 17 height 17
checkbox input "true"
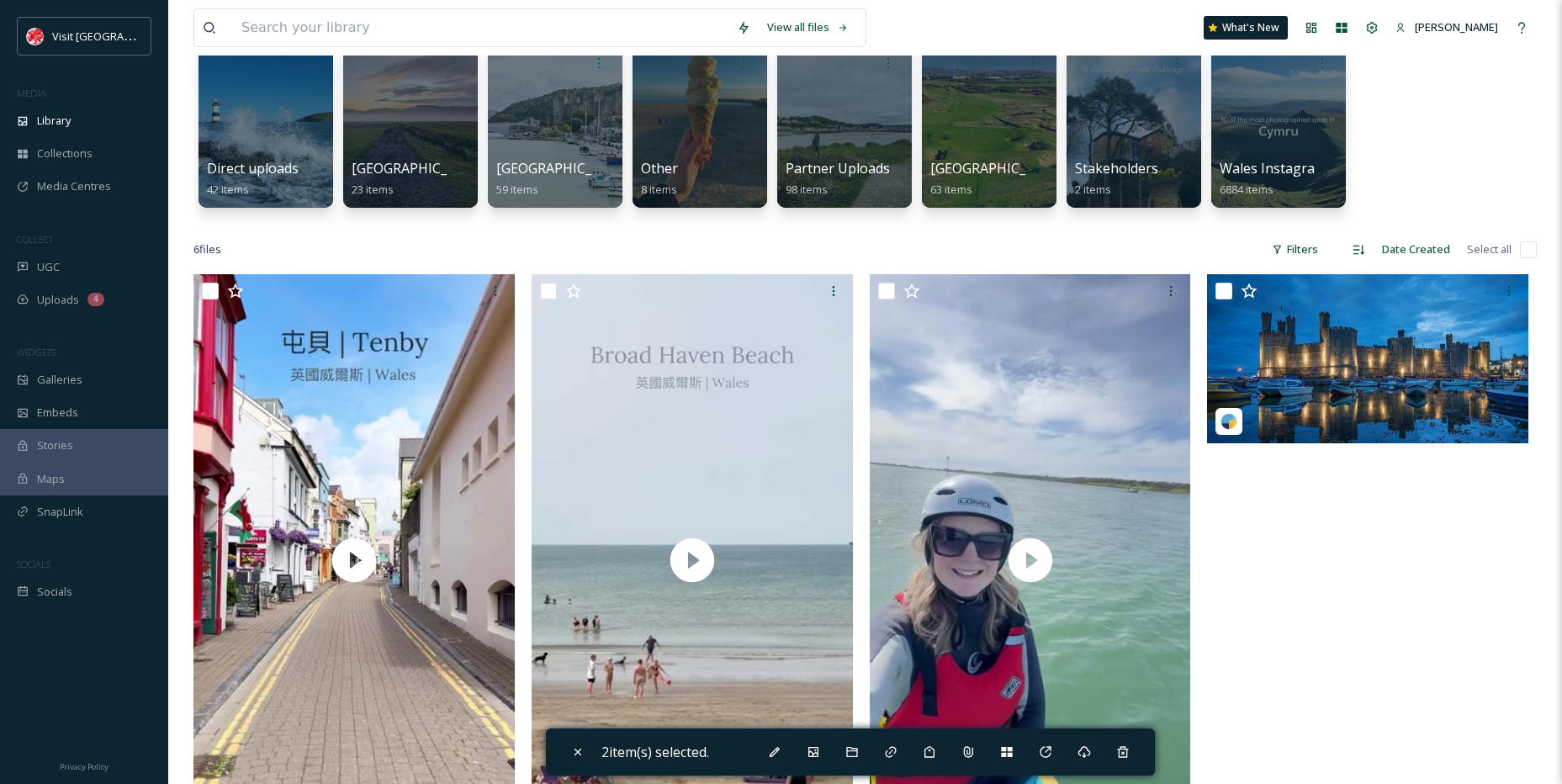
scroll to position [140, 0]
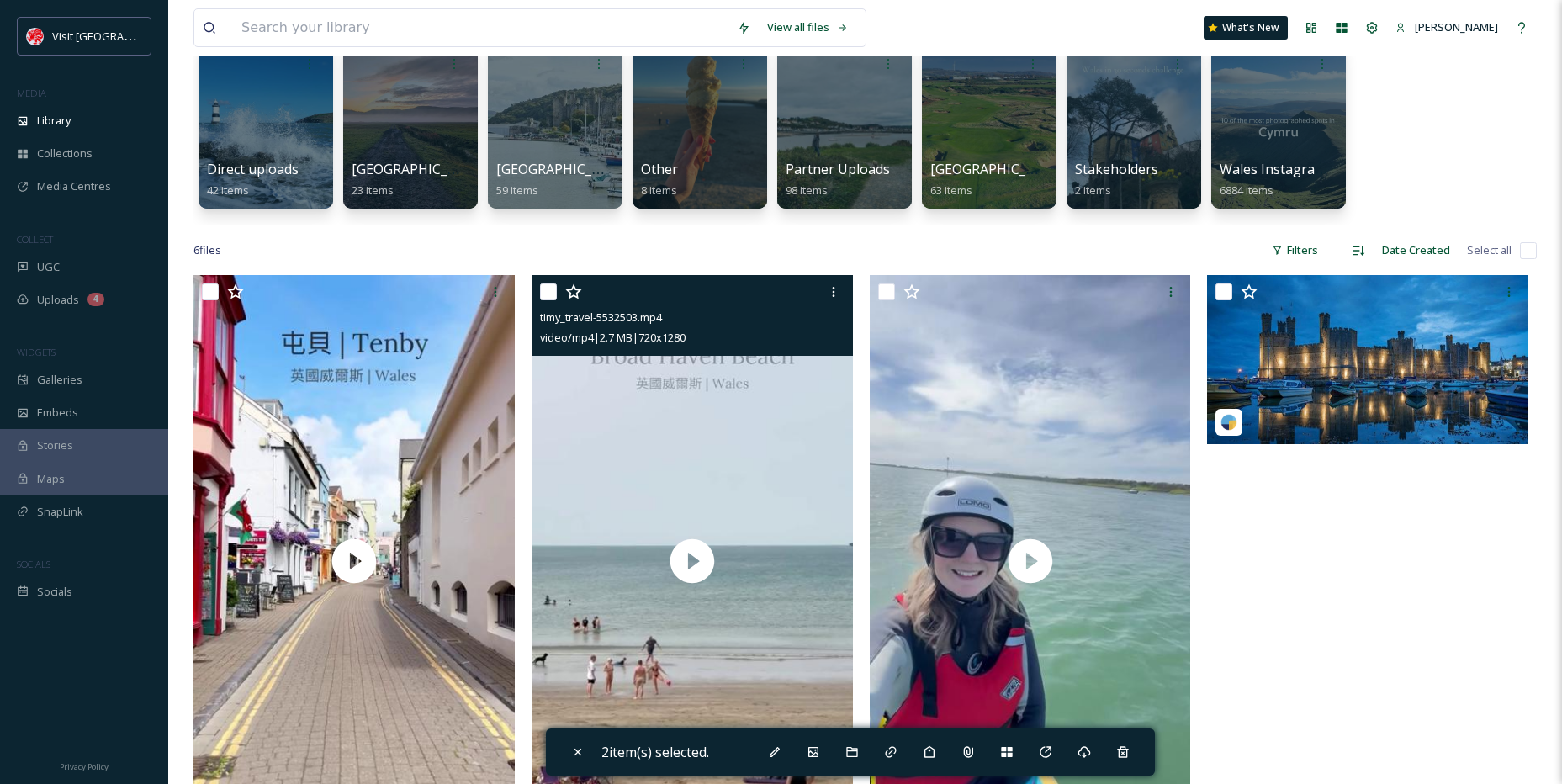
click at [551, 292] on input "checkbox" at bounding box center [548, 292] width 17 height 17
checkbox input "true"
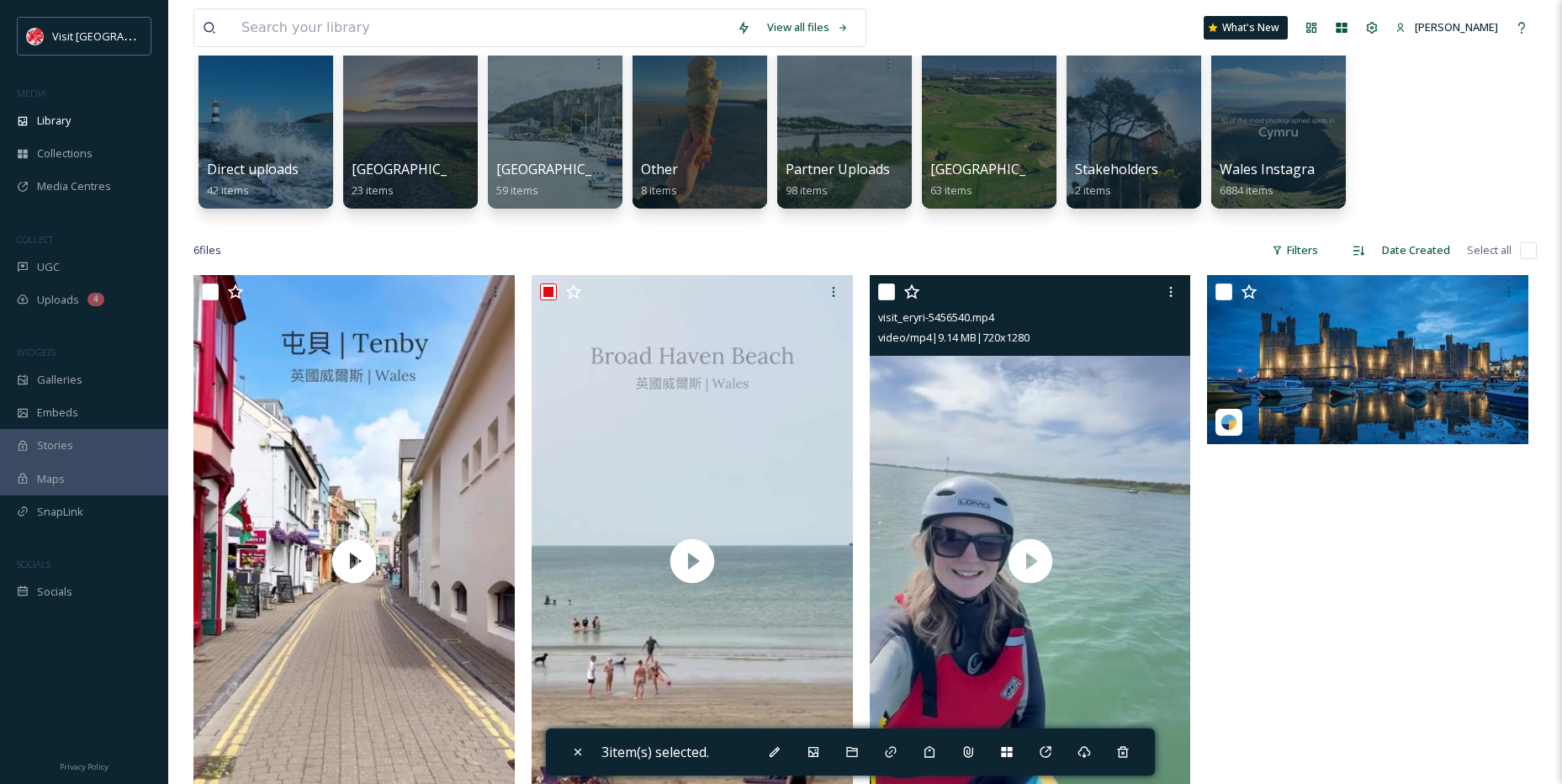
drag, startPoint x: 878, startPoint y: 288, endPoint x: 761, endPoint y: 297, distance: 117.3
click at [878, 289] on input "checkbox" at bounding box center [887, 292] width 17 height 17
checkbox input "true"
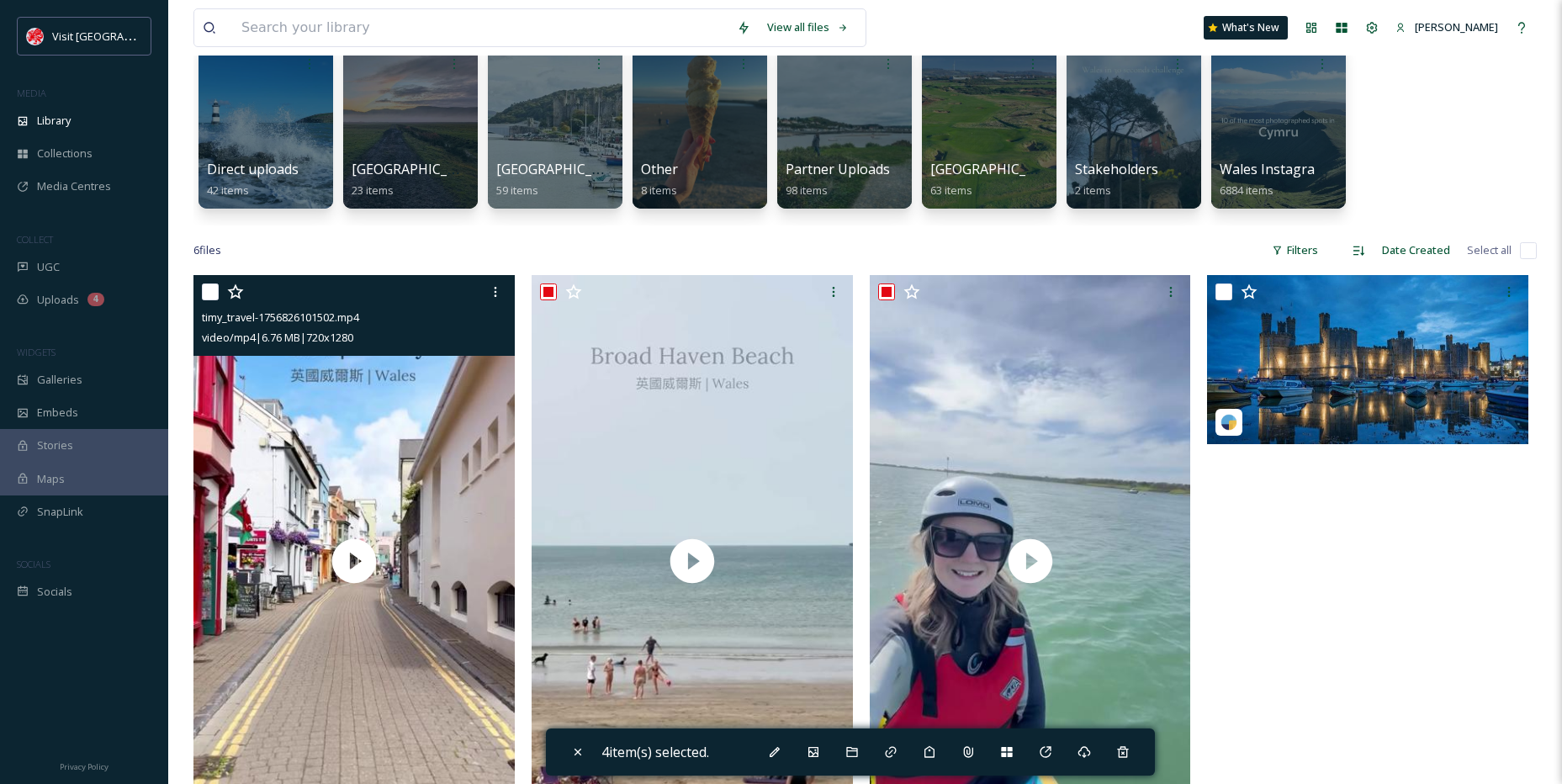
click at [214, 287] on input "checkbox" at bounding box center [211, 292] width 17 height 17
checkbox input "true"
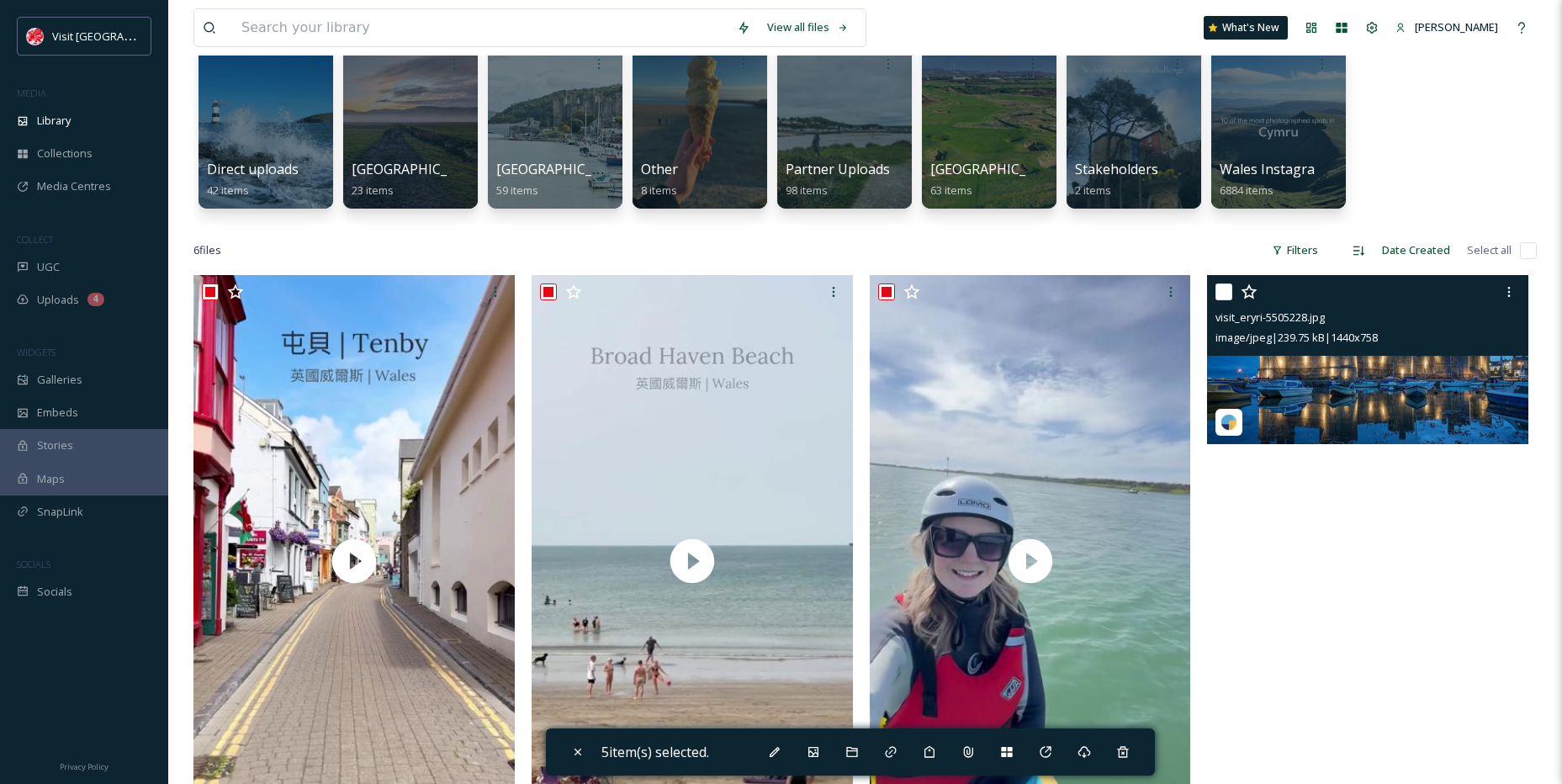
click at [1235, 283] on div at bounding box center [1370, 292] width 309 height 30
drag, startPoint x: 1227, startPoint y: 289, endPoint x: 1180, endPoint y: 220, distance: 83.5
click at [1229, 289] on input "checkbox" at bounding box center [1224, 292] width 17 height 17
checkbox input "true"
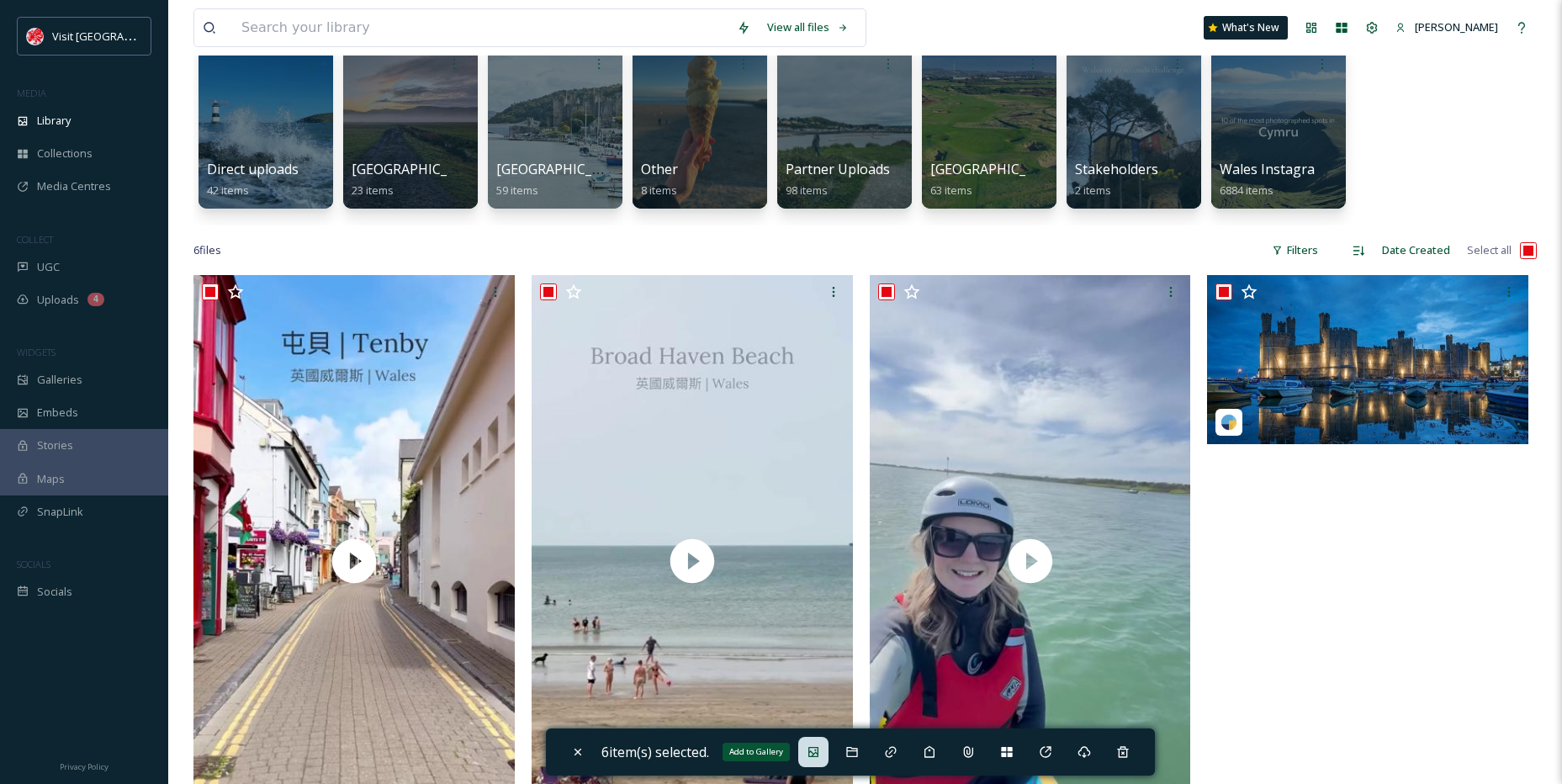
click at [821, 744] on div "Add to Gallery" at bounding box center [814, 752] width 30 height 30
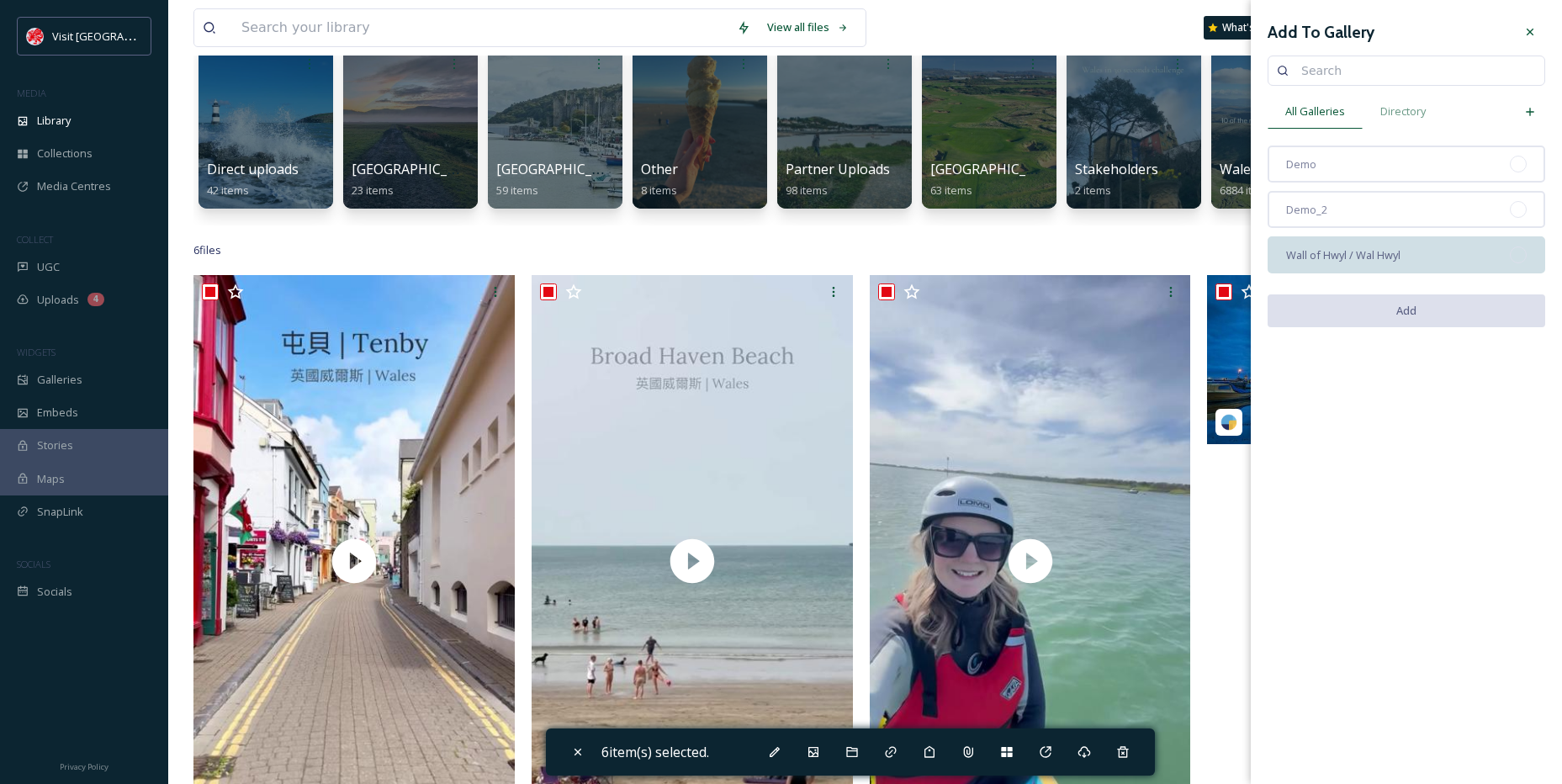
click at [1378, 263] on div "Wall of Hwyl / Wal Hwyl" at bounding box center [1406, 255] width 278 height 37
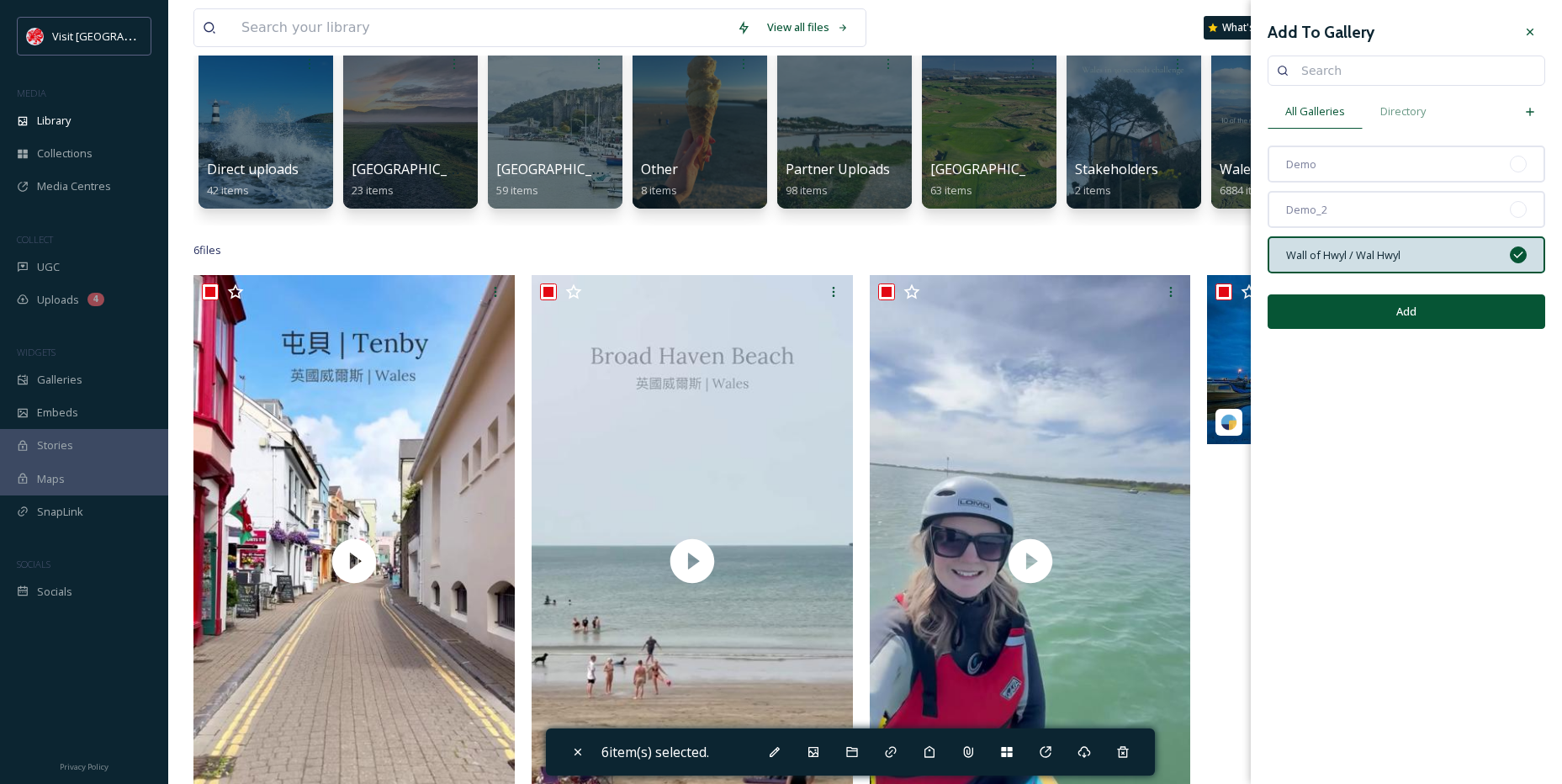
click at [1489, 301] on button "Add" at bounding box center [1406, 311] width 278 height 35
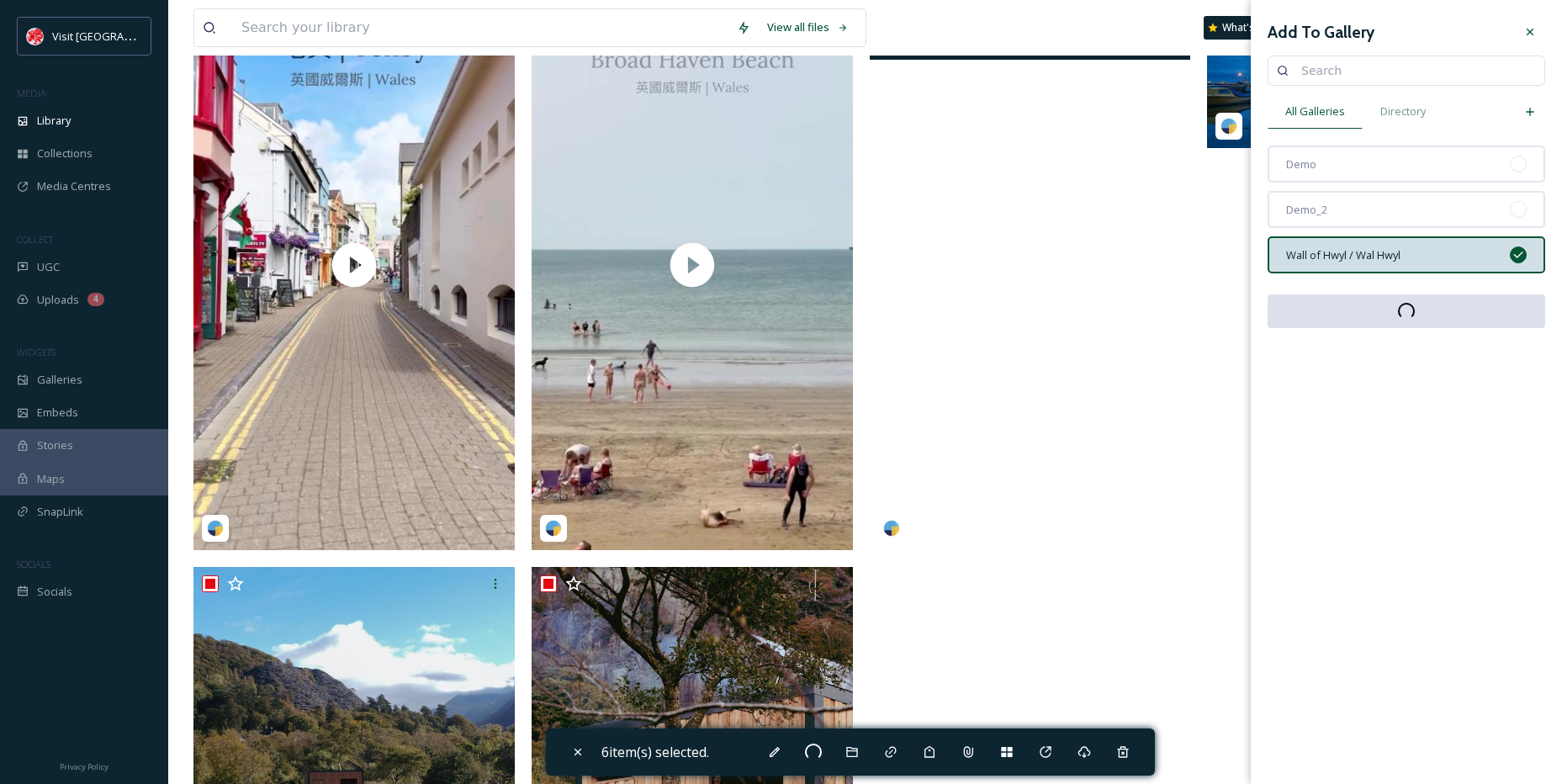
scroll to position [392, 0]
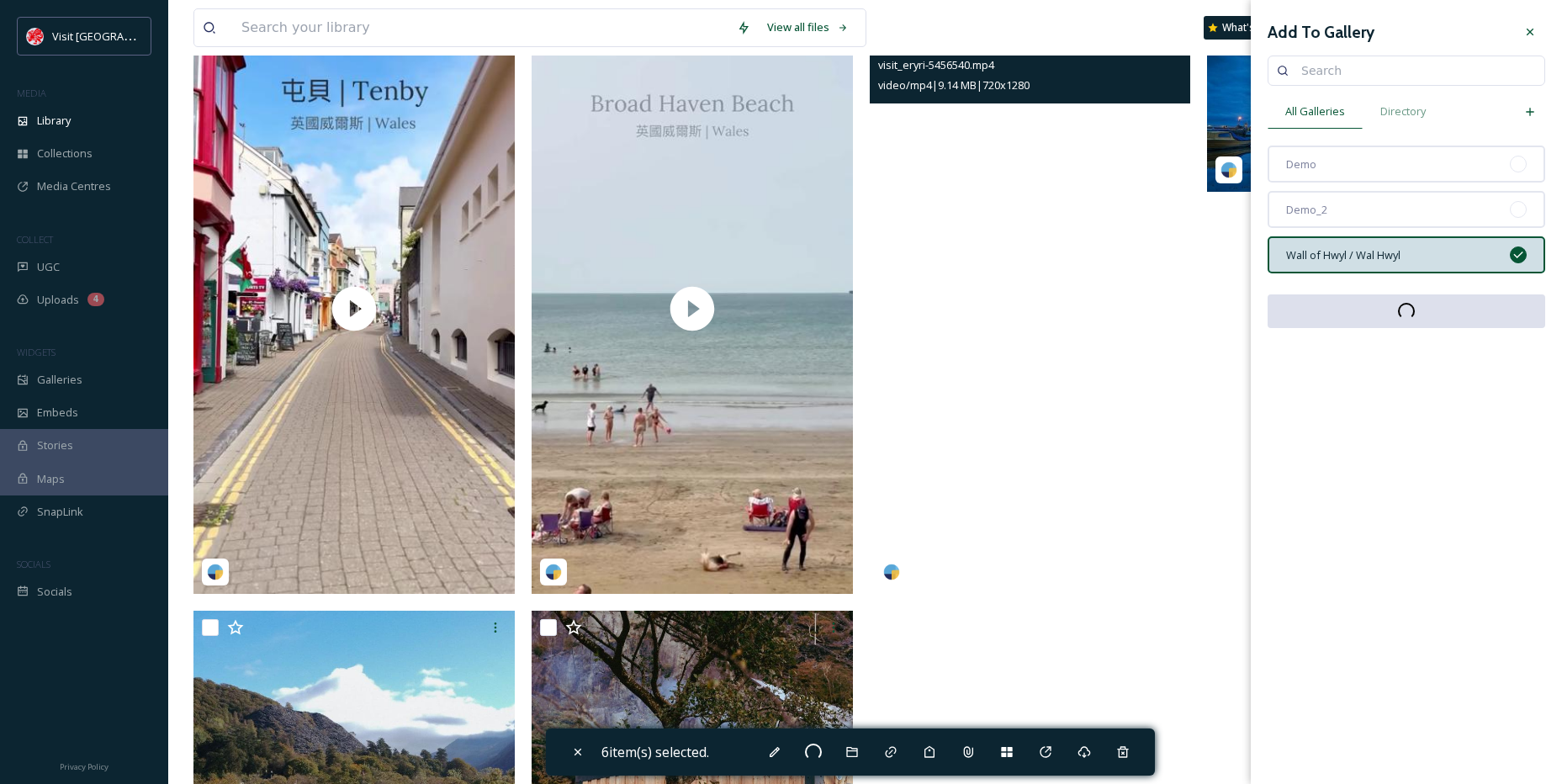
checkbox input "false"
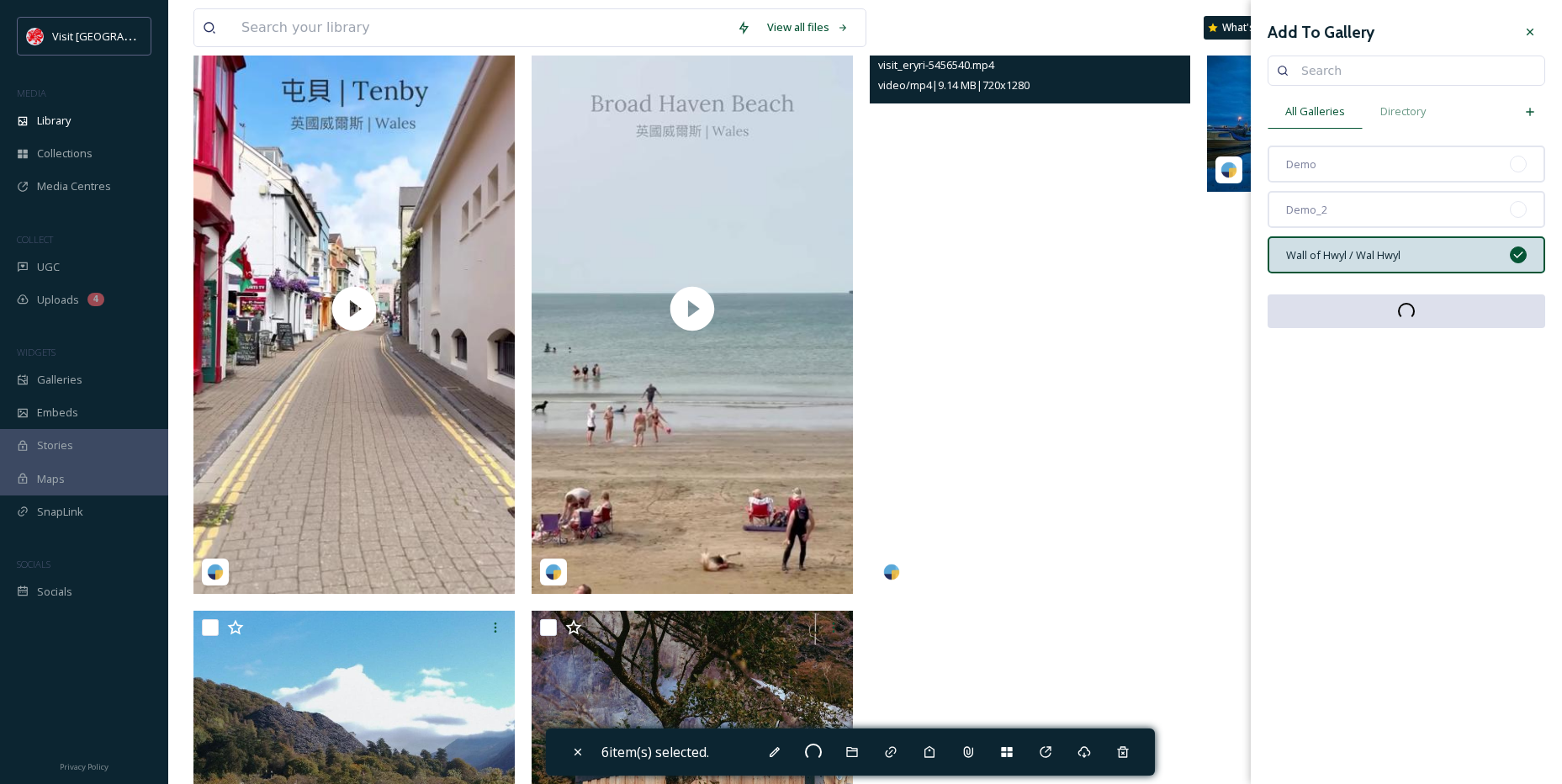
checkbox input "false"
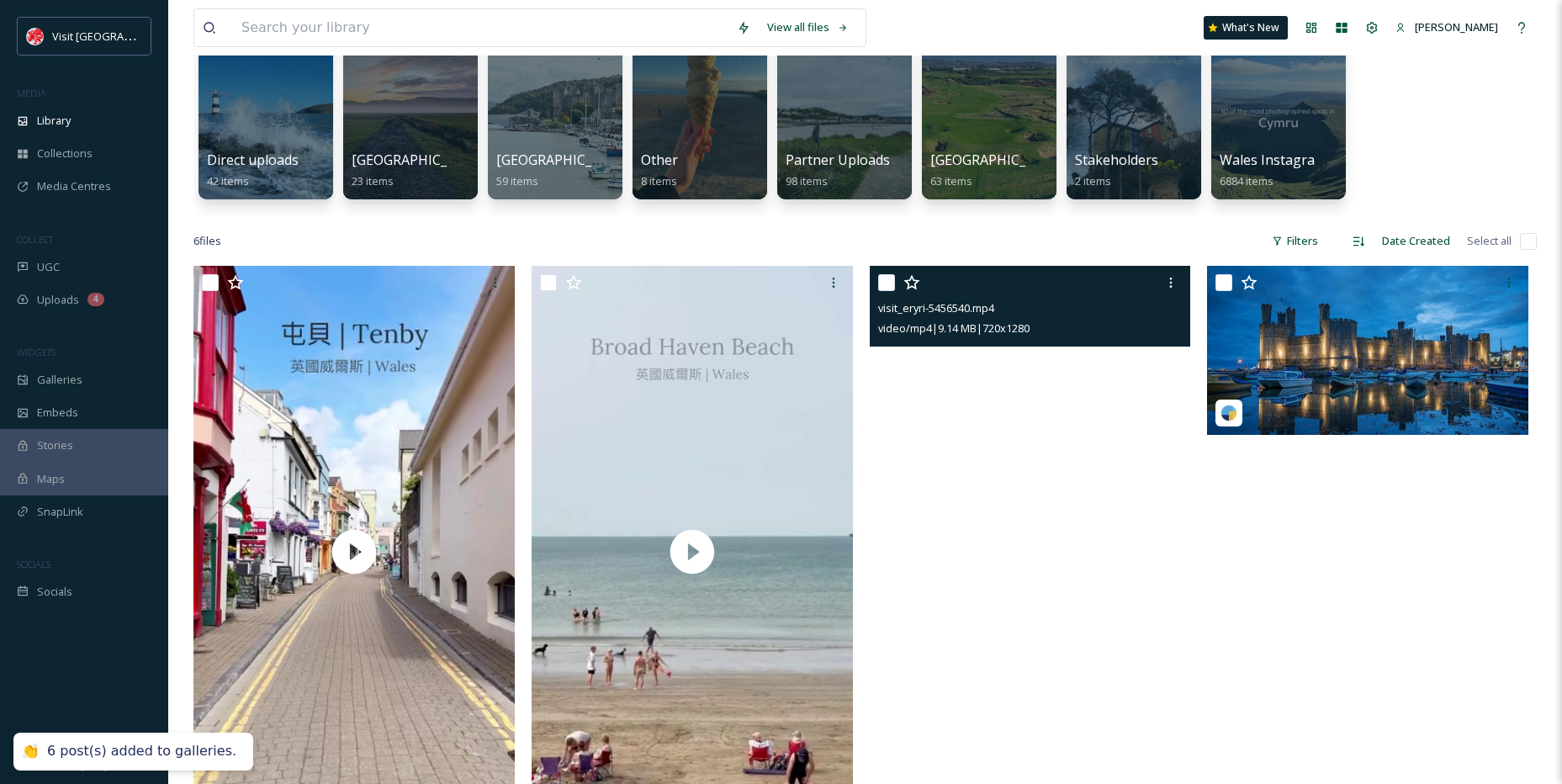
scroll to position [140, 0]
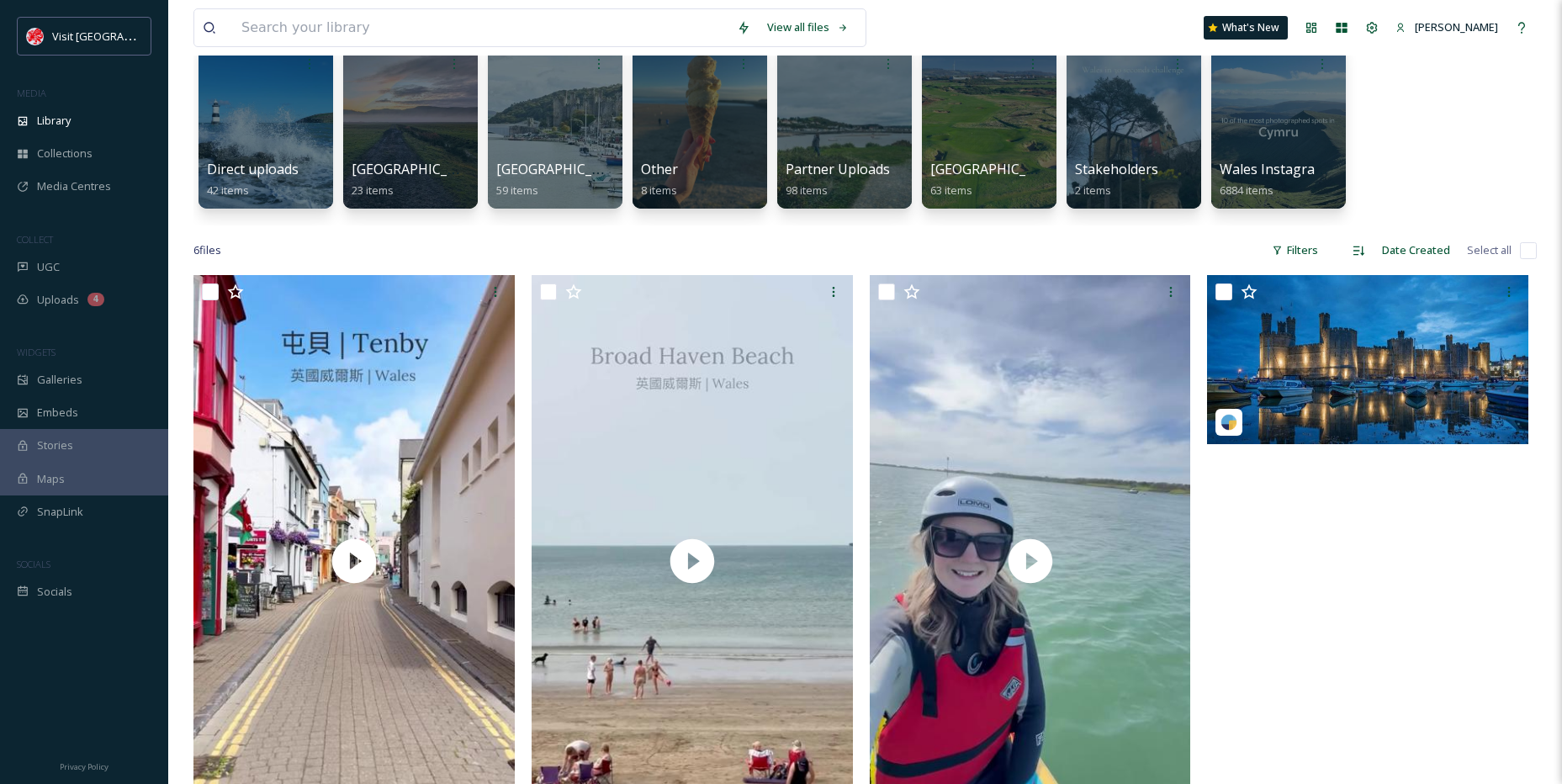
click at [1521, 252] on input "checkbox" at bounding box center [1529, 250] width 17 height 17
checkbox input "true"
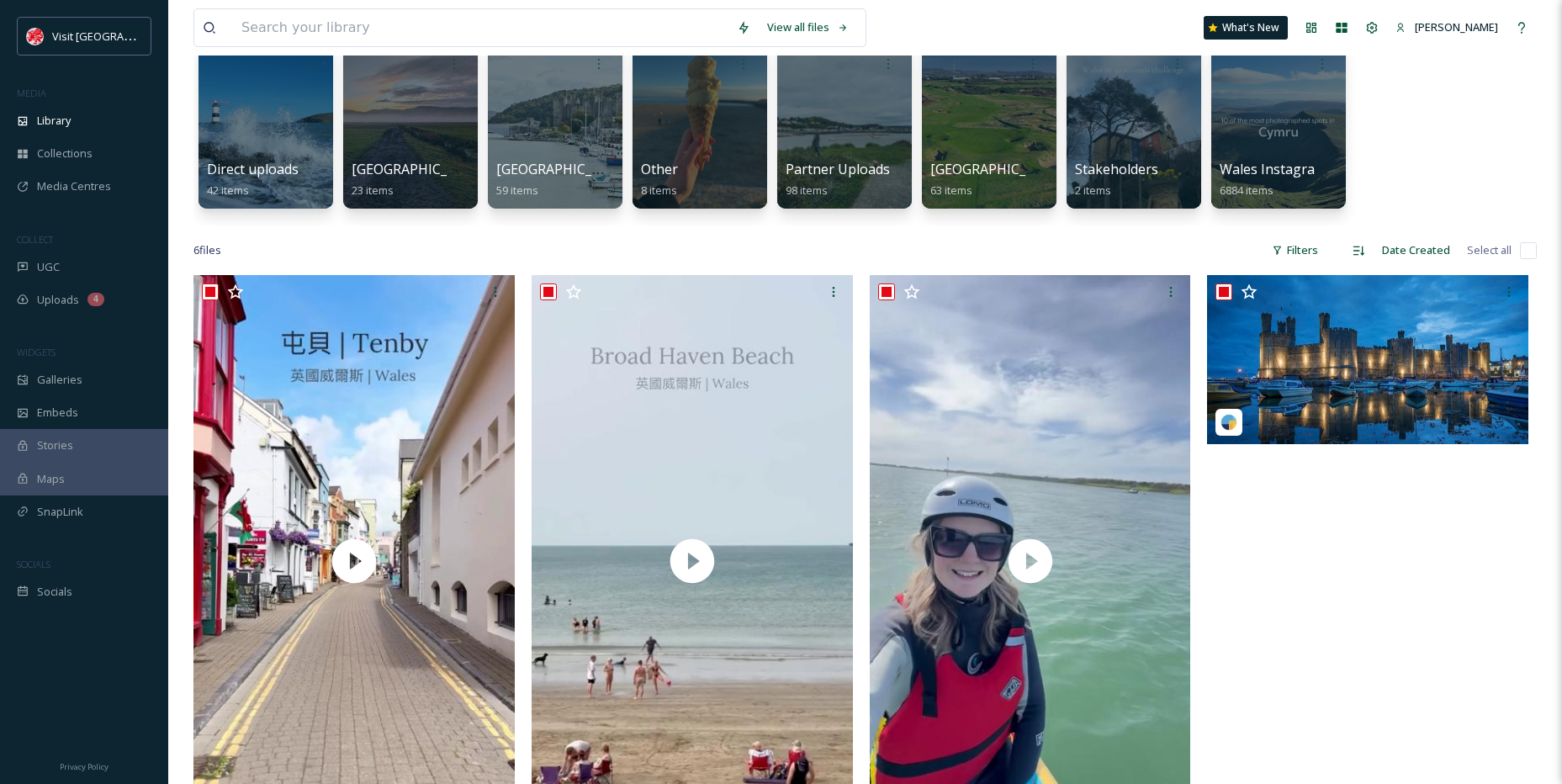
checkbox input "true"
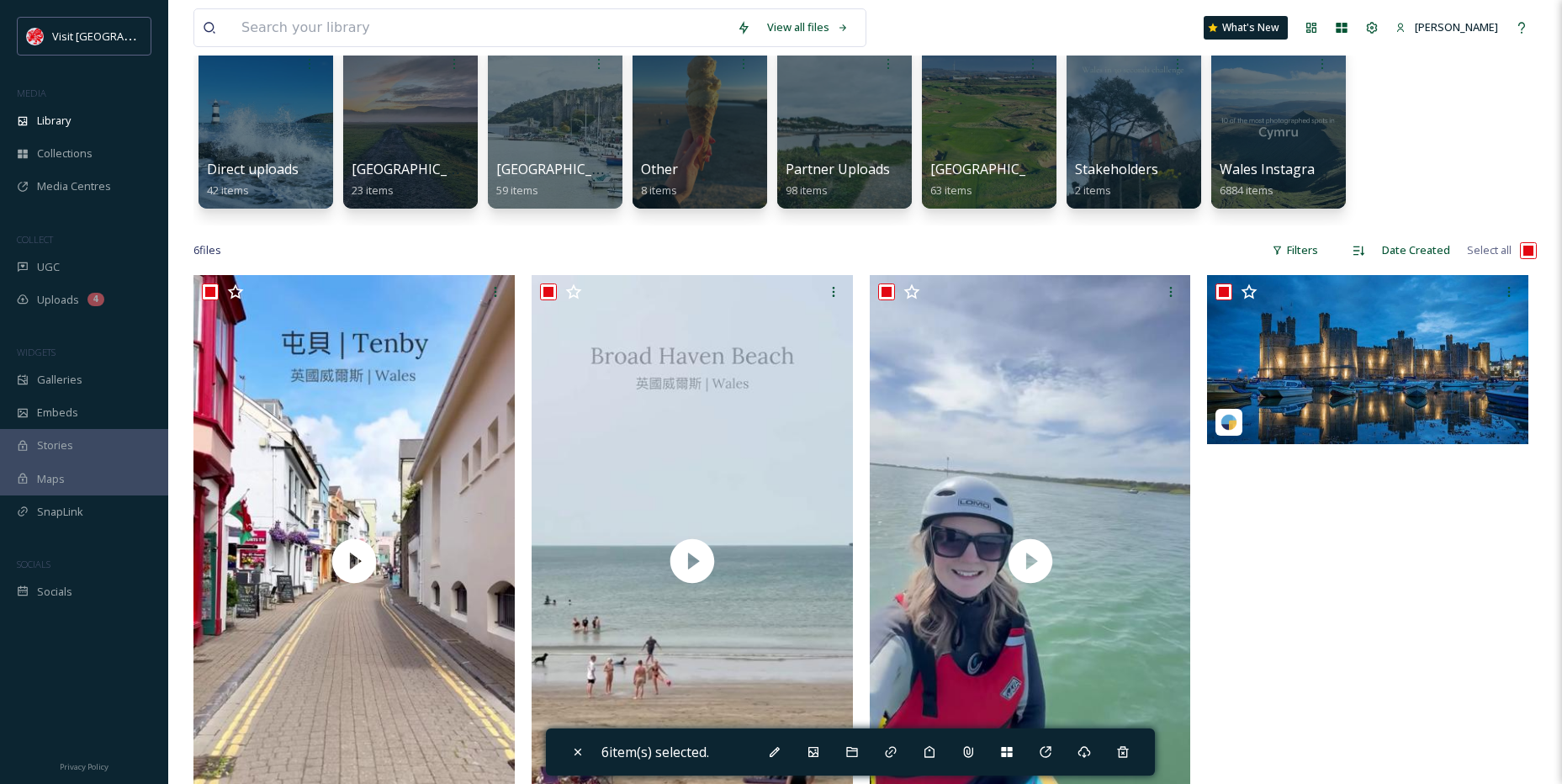
click at [1521, 252] on input "checkbox" at bounding box center [1529, 250] width 17 height 17
checkbox input "false"
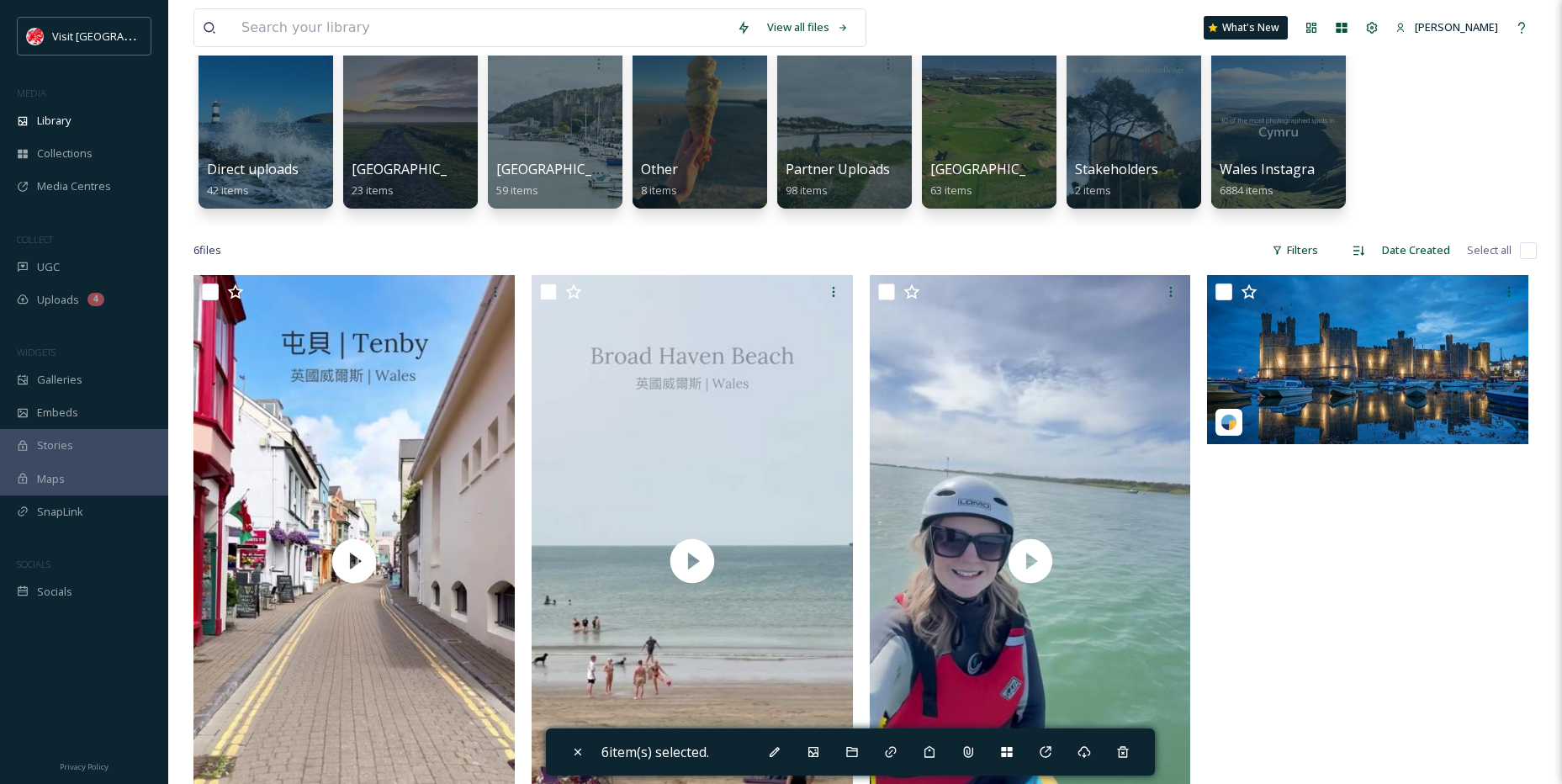
checkbox input "false"
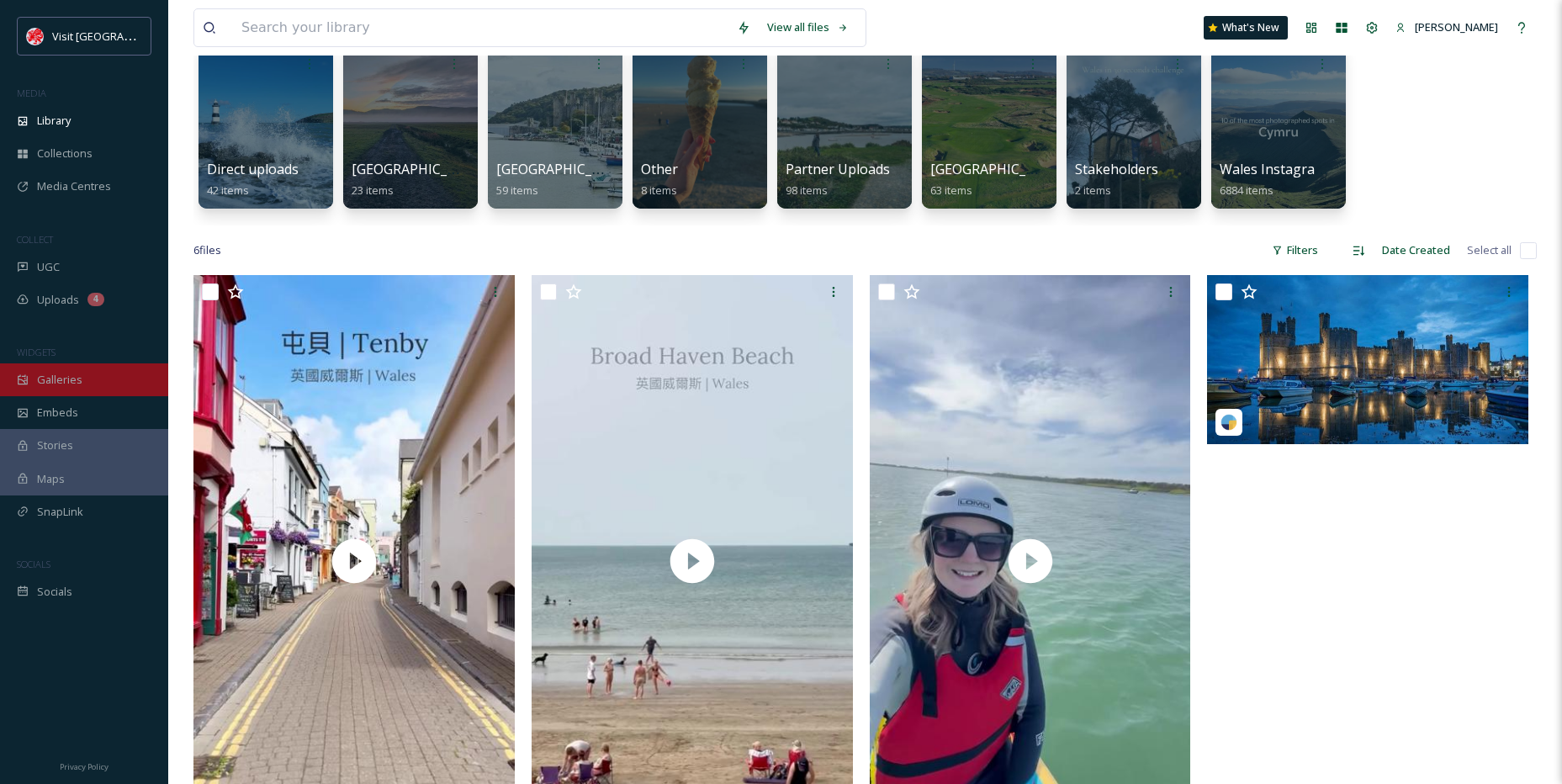
click at [68, 375] on span "Galleries" at bounding box center [60, 379] width 46 height 16
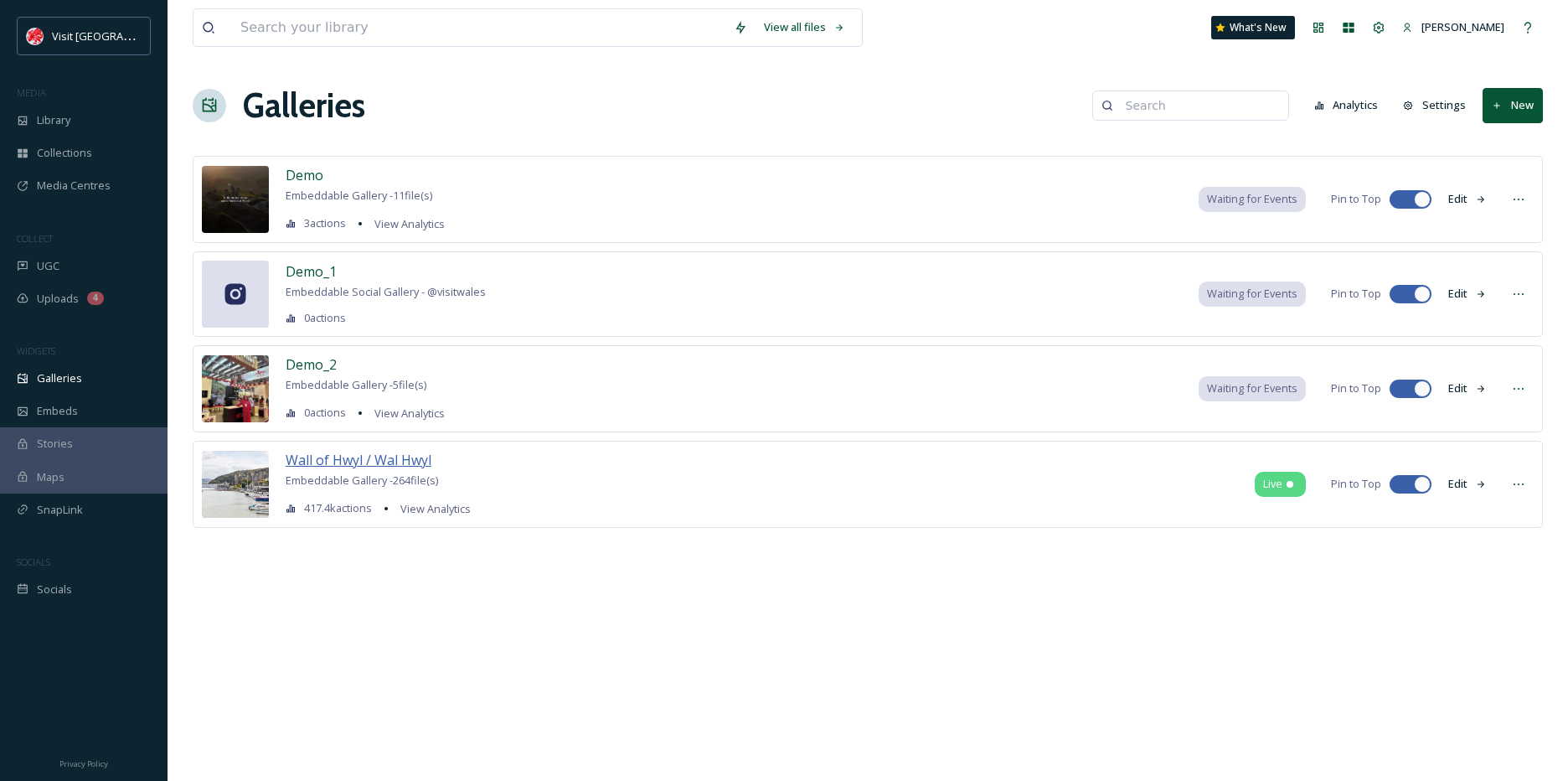
click at [414, 462] on span "Wall of Hwyl / Wal Hwyl" at bounding box center [358, 460] width 146 height 19
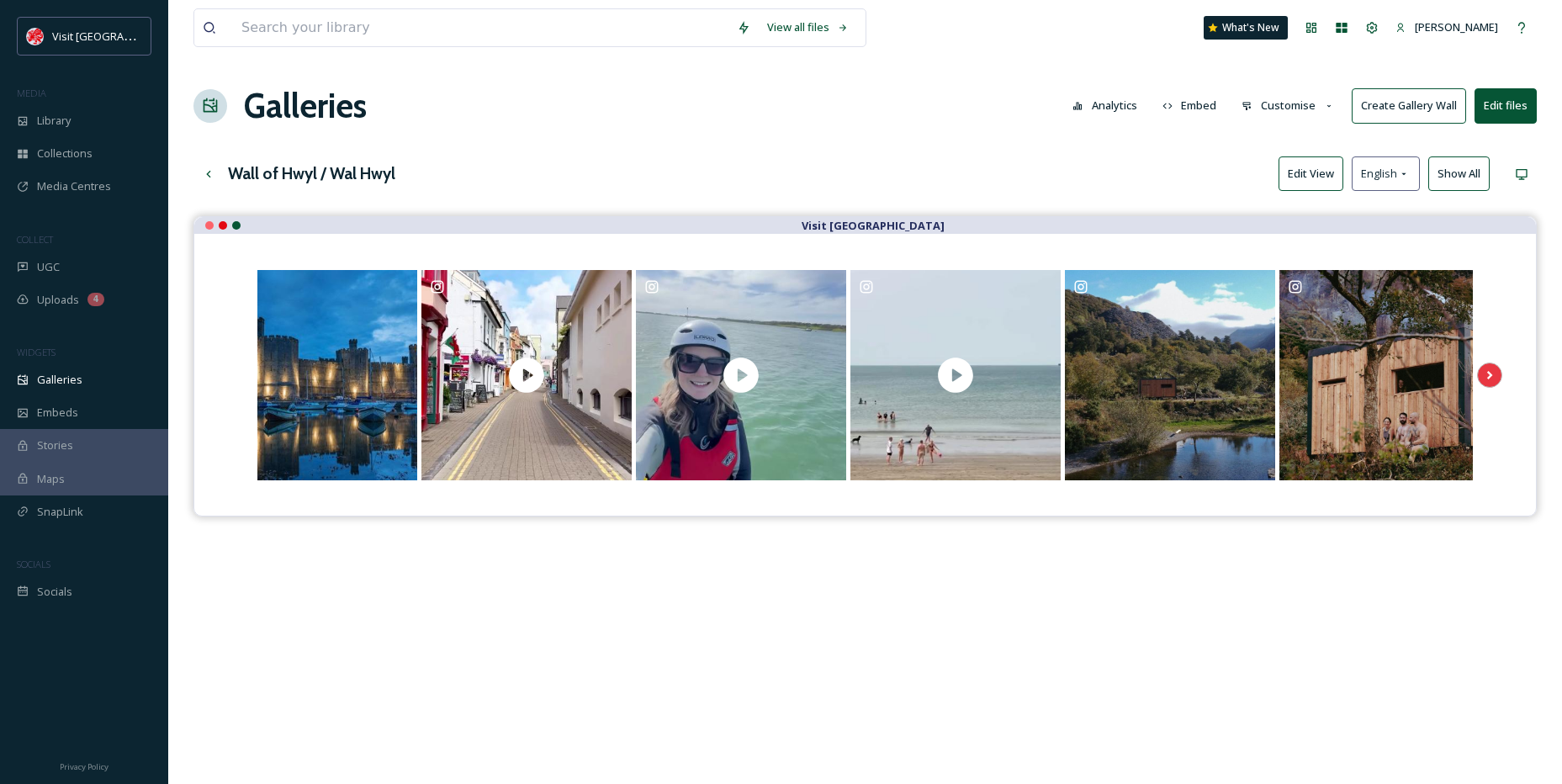
click at [1291, 181] on button "Edit View" at bounding box center [1311, 173] width 65 height 35
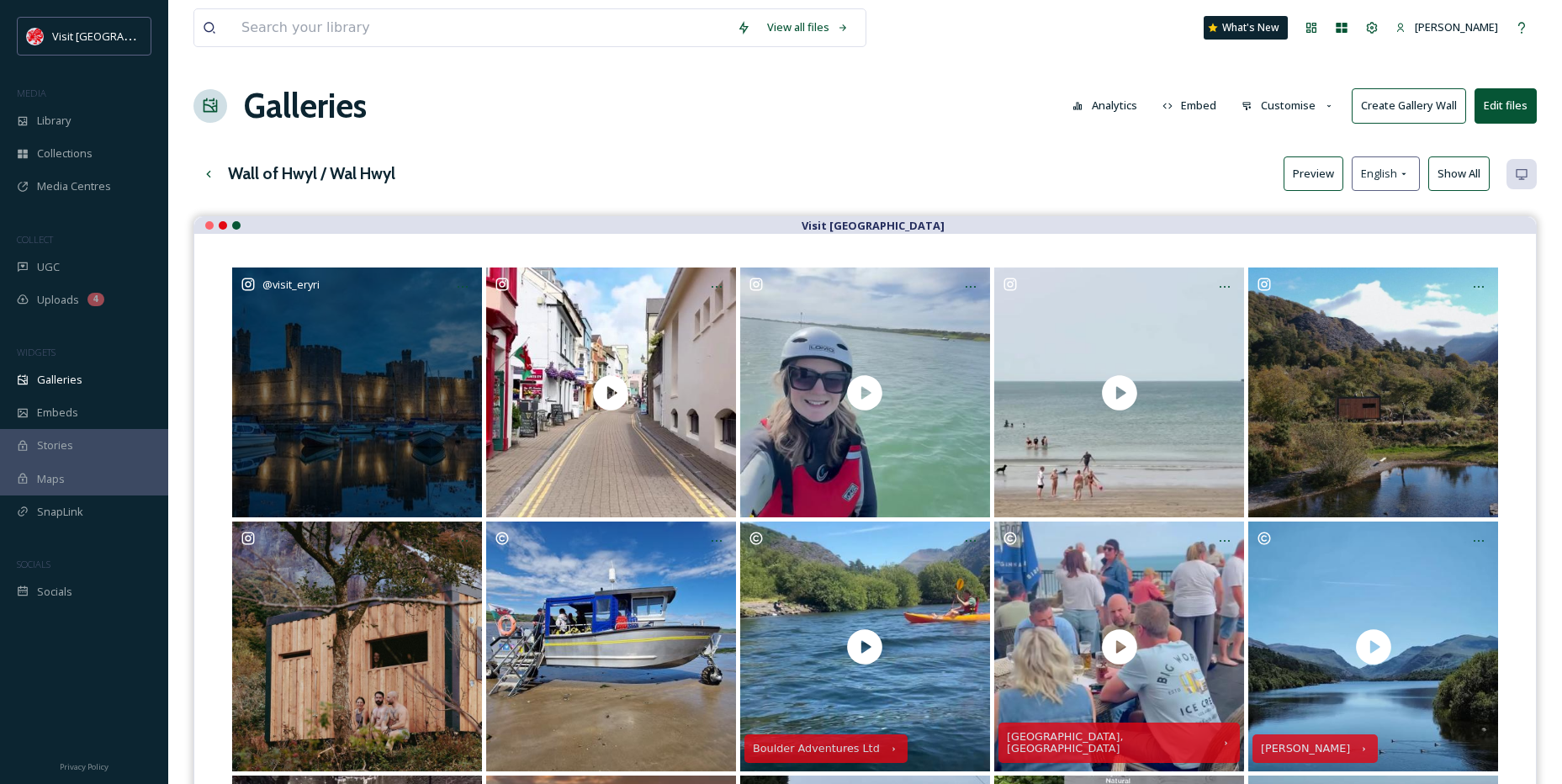
click at [424, 305] on div "@ visit_eryri" at bounding box center [356, 392] width 250 height 249
click at [450, 290] on div at bounding box center [463, 287] width 30 height 30
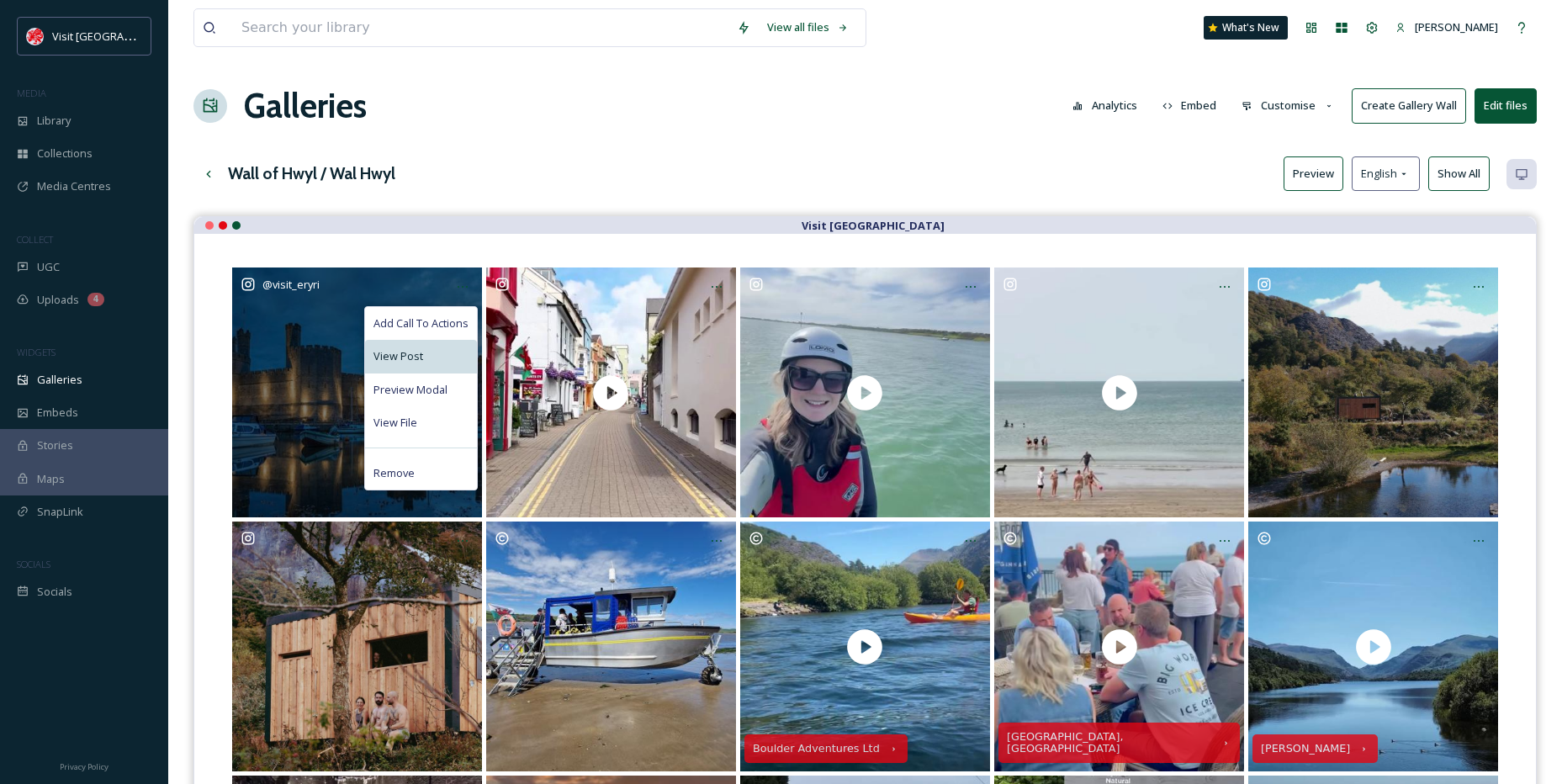
click at [414, 354] on span "View Post" at bounding box center [398, 356] width 50 height 16
click at [407, 416] on span "View File" at bounding box center [395, 422] width 44 height 16
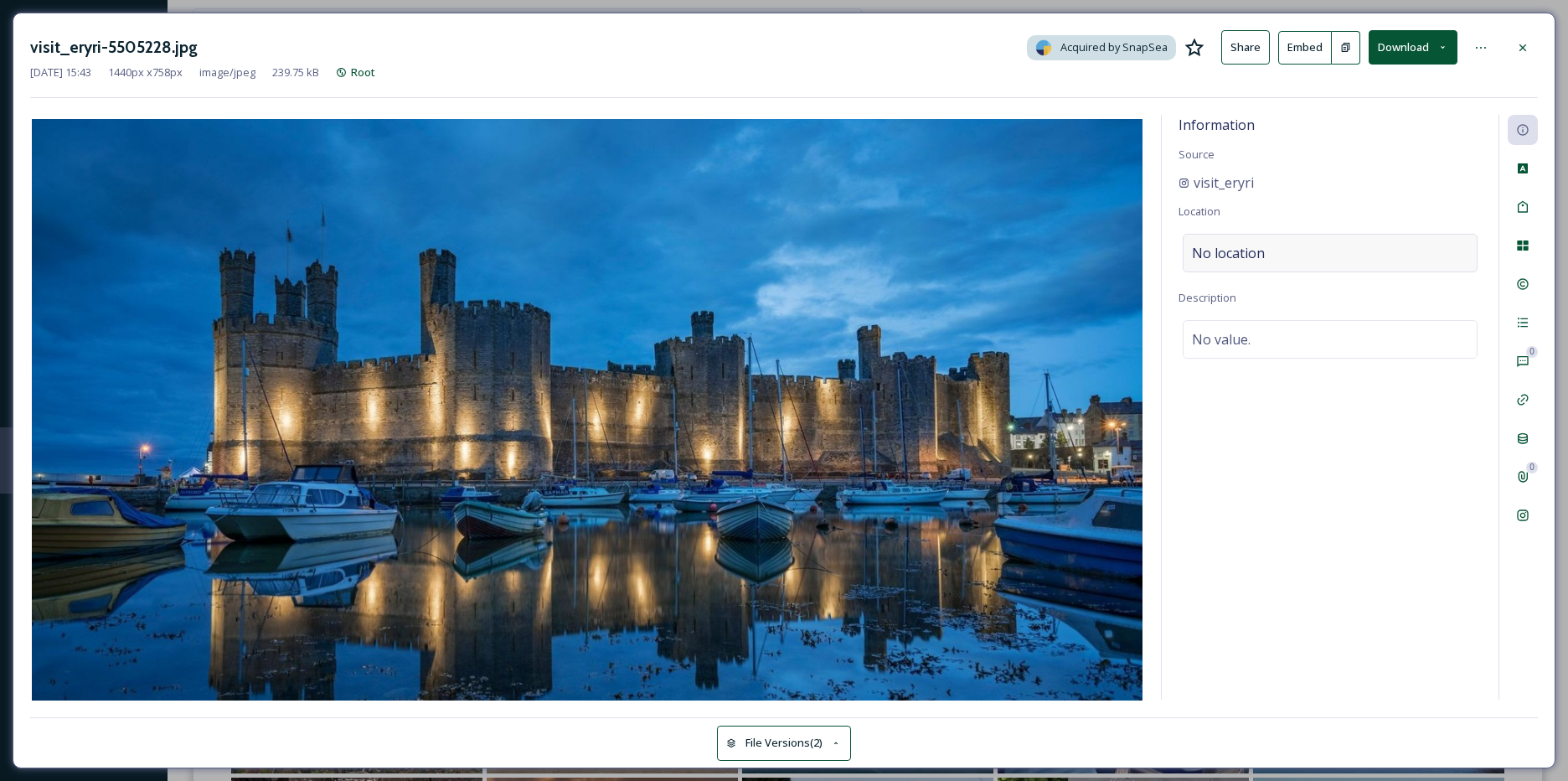
click at [1272, 248] on div "No location" at bounding box center [1330, 253] width 295 height 39
click at [1269, 249] on input at bounding box center [1330, 253] width 293 height 37
click at [1273, 245] on input "Caernarfon catle" at bounding box center [1330, 253] width 293 height 37
type input "[GEOGRAPHIC_DATA]"
click at [1299, 286] on div "[STREET_ADDRESS]" at bounding box center [1246, 305] width 106 height 40
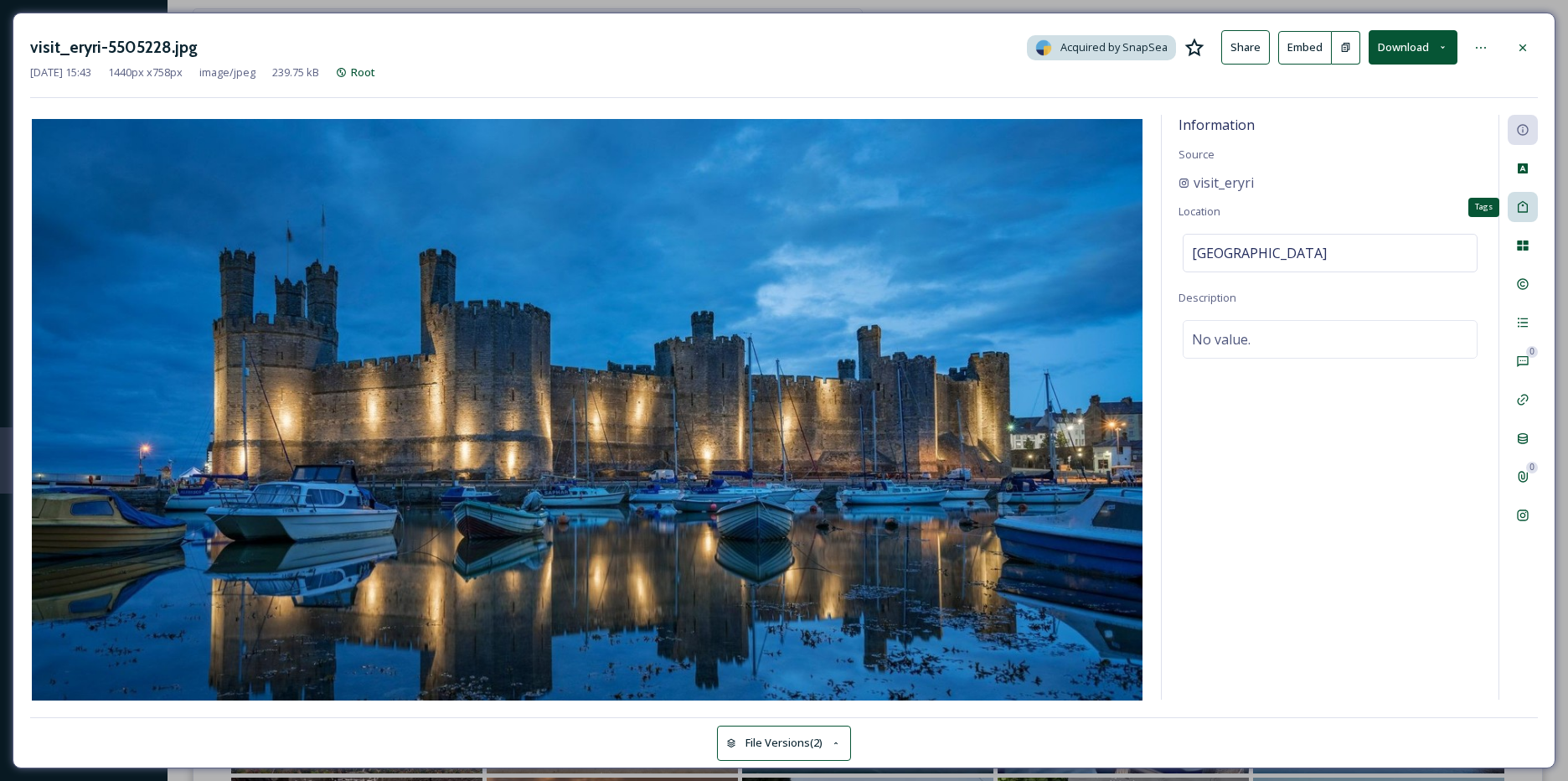
click at [1531, 218] on div "Tags" at bounding box center [1523, 207] width 30 height 30
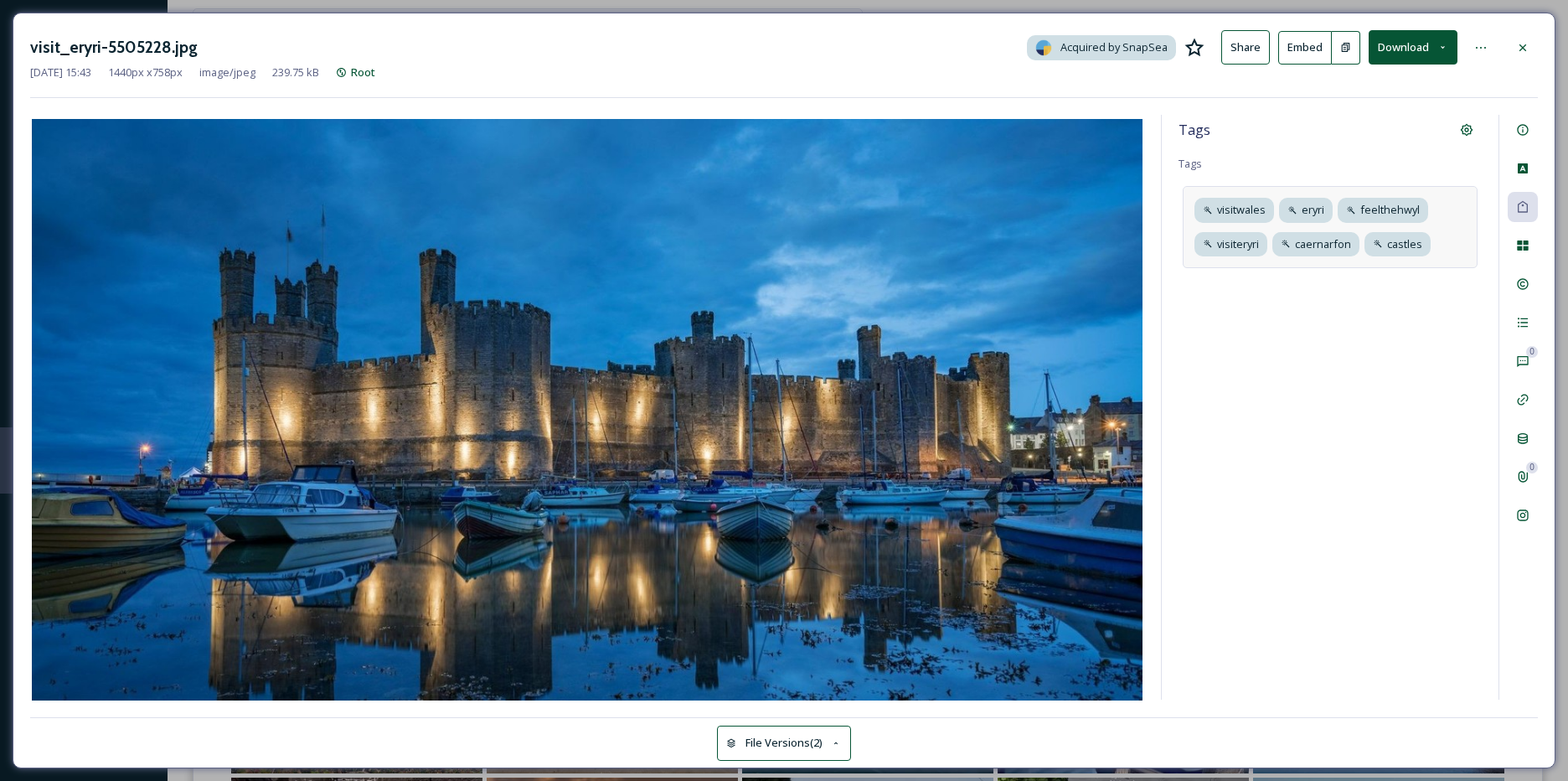
click at [1448, 246] on div "visitwales eryri feelthehwyl visiteryri caernarfon castles" at bounding box center [1330, 227] width 295 height 81
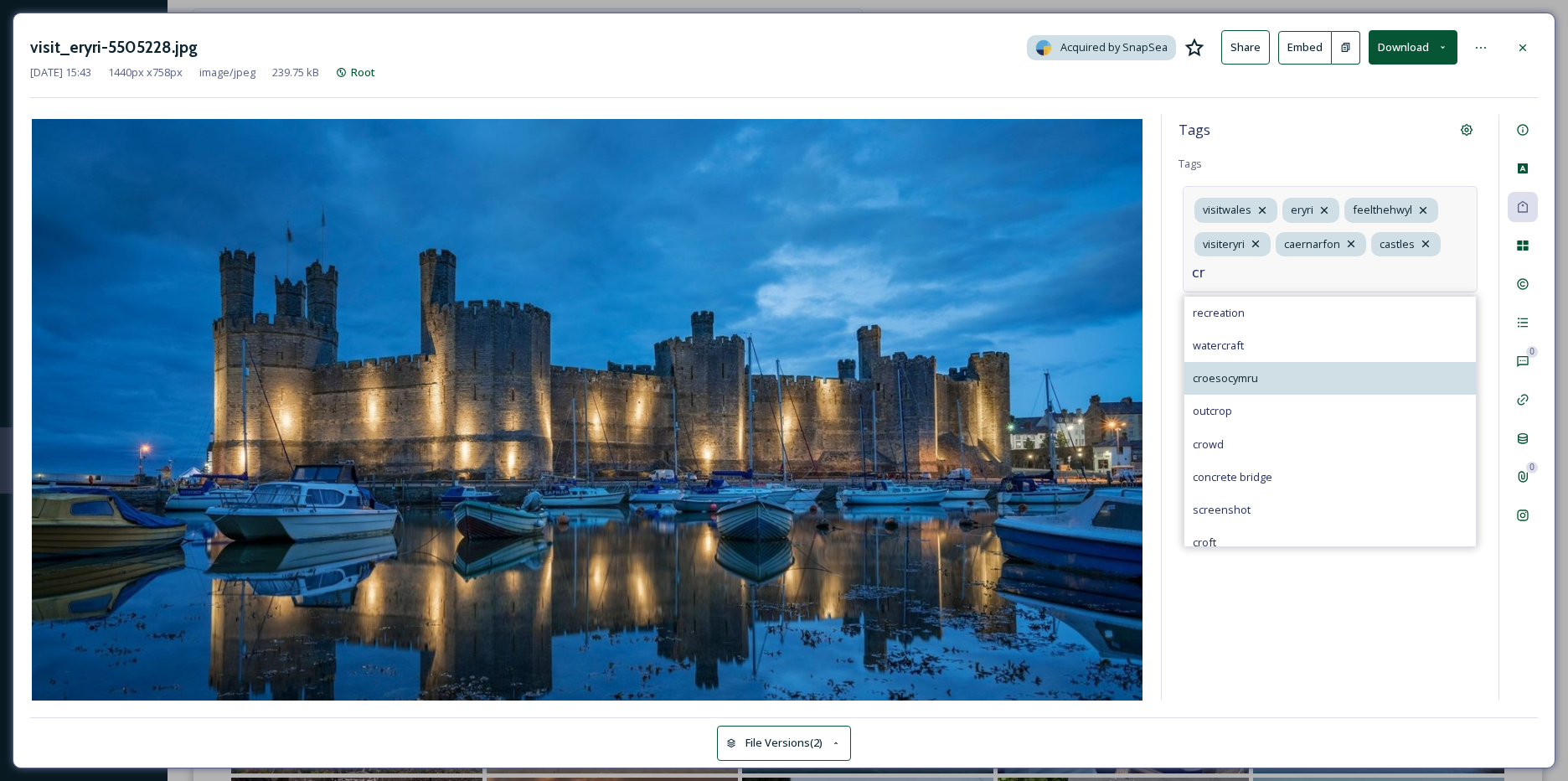
type input "cr"
click at [1239, 372] on span "croesocymru" at bounding box center [1226, 377] width 66 height 16
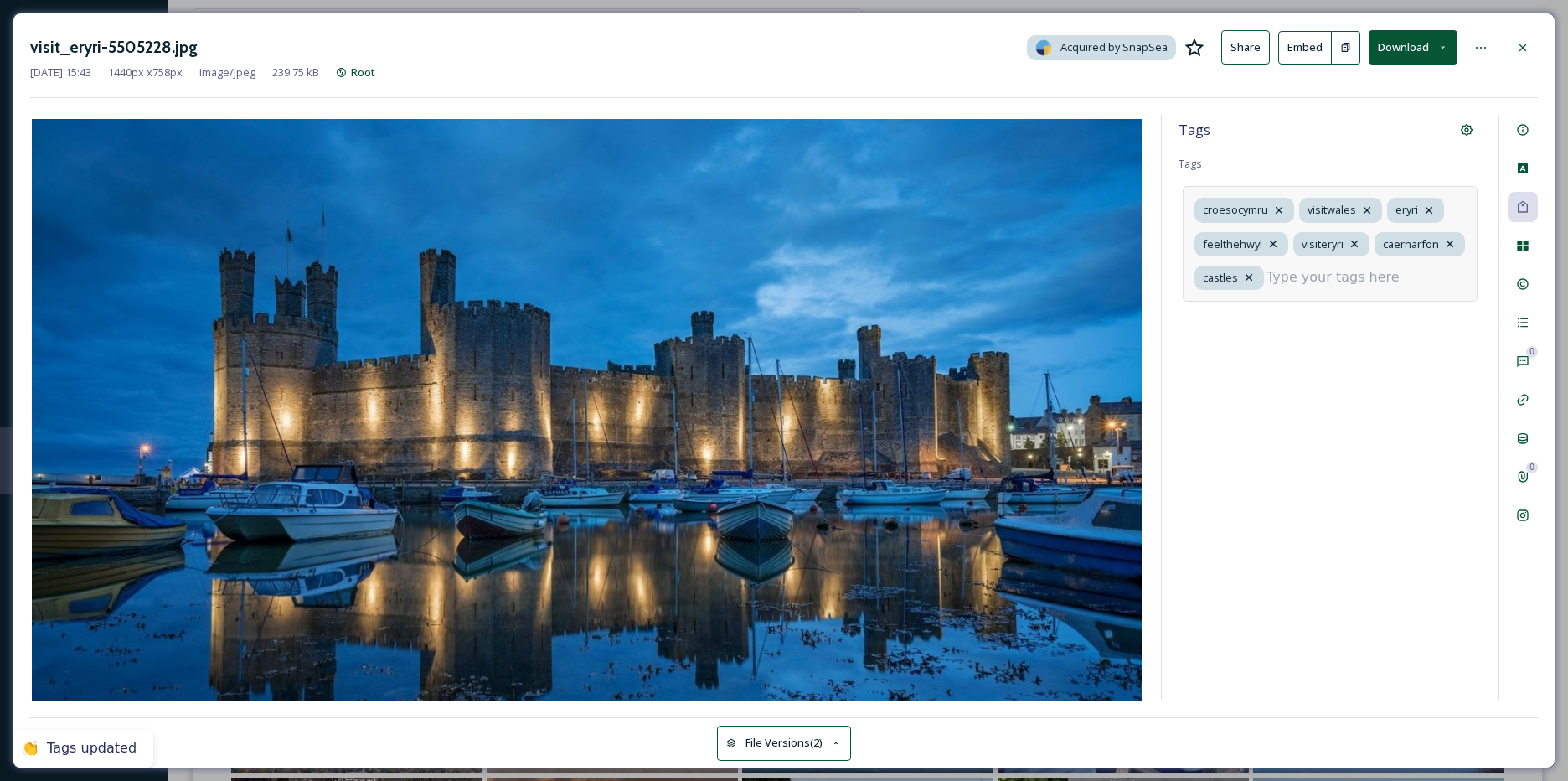
click at [1319, 278] on input at bounding box center [1350, 277] width 168 height 20
type input "v"
click at [1515, 284] on div "Rights" at bounding box center [1523, 284] width 30 height 30
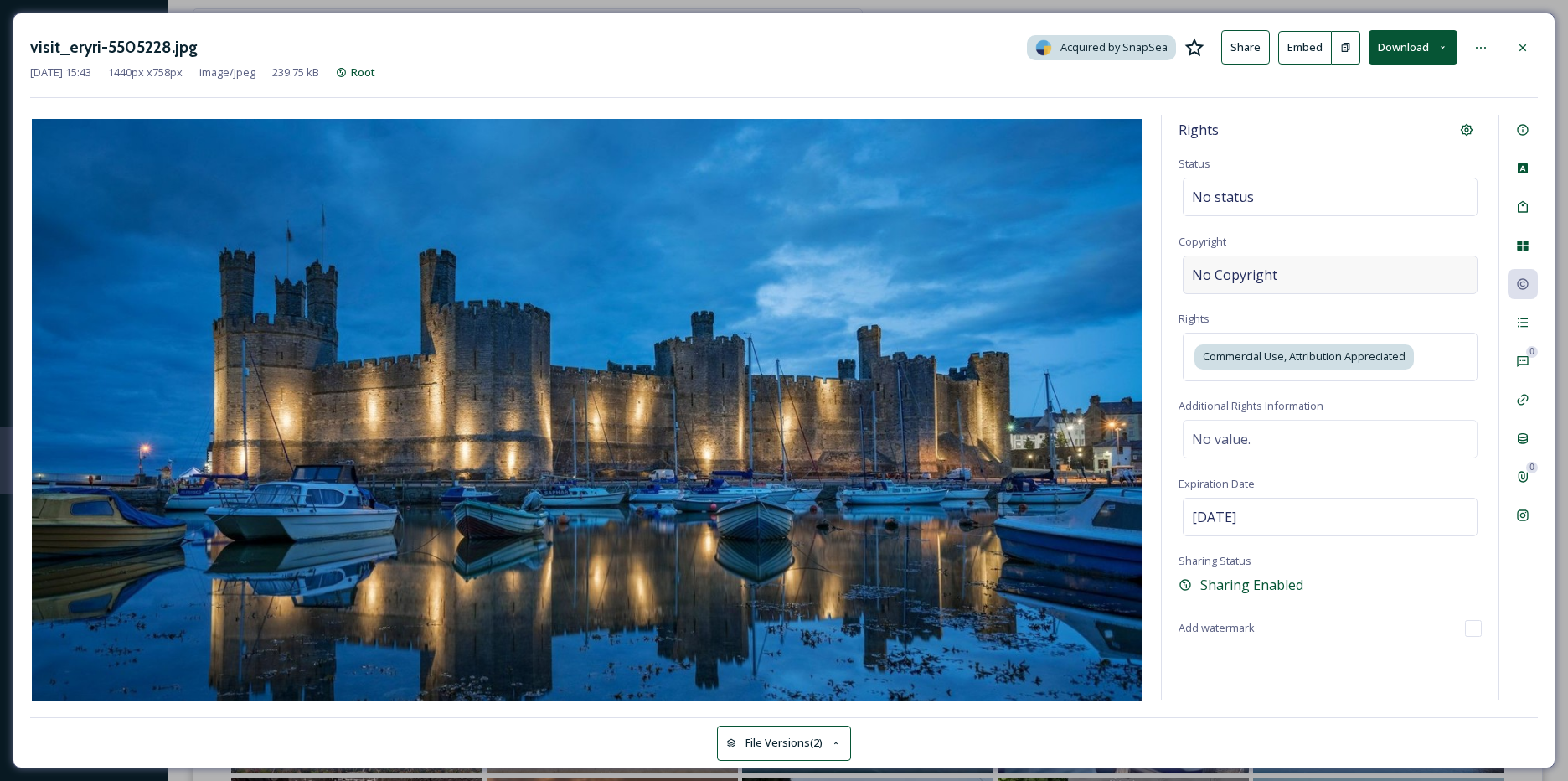
click at [1252, 282] on span "No Copyright" at bounding box center [1234, 275] width 85 height 20
type input "visit_eryri"
click at [1520, 39] on div at bounding box center [1523, 48] width 30 height 30
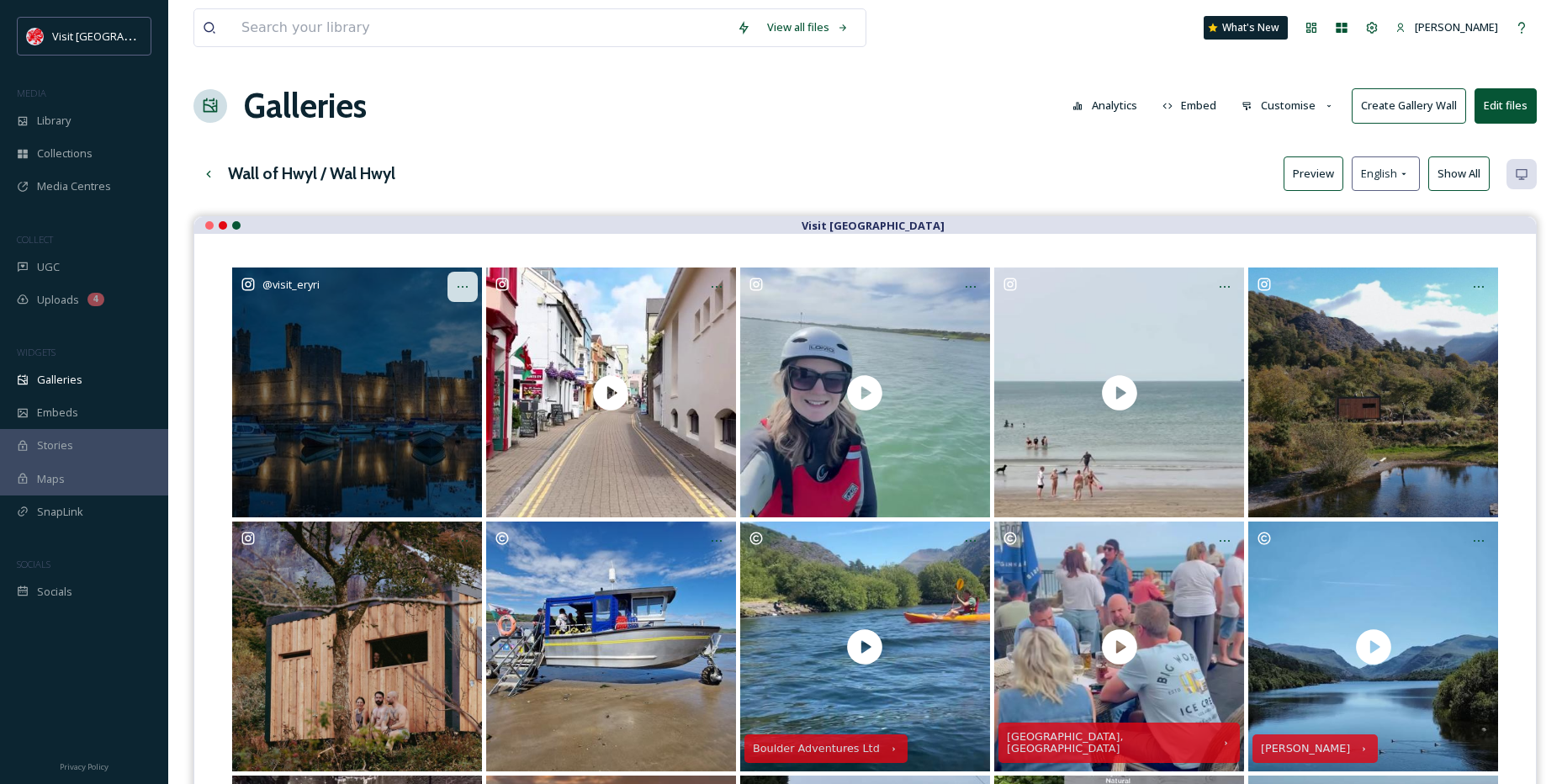
click at [467, 294] on div at bounding box center [463, 287] width 30 height 30
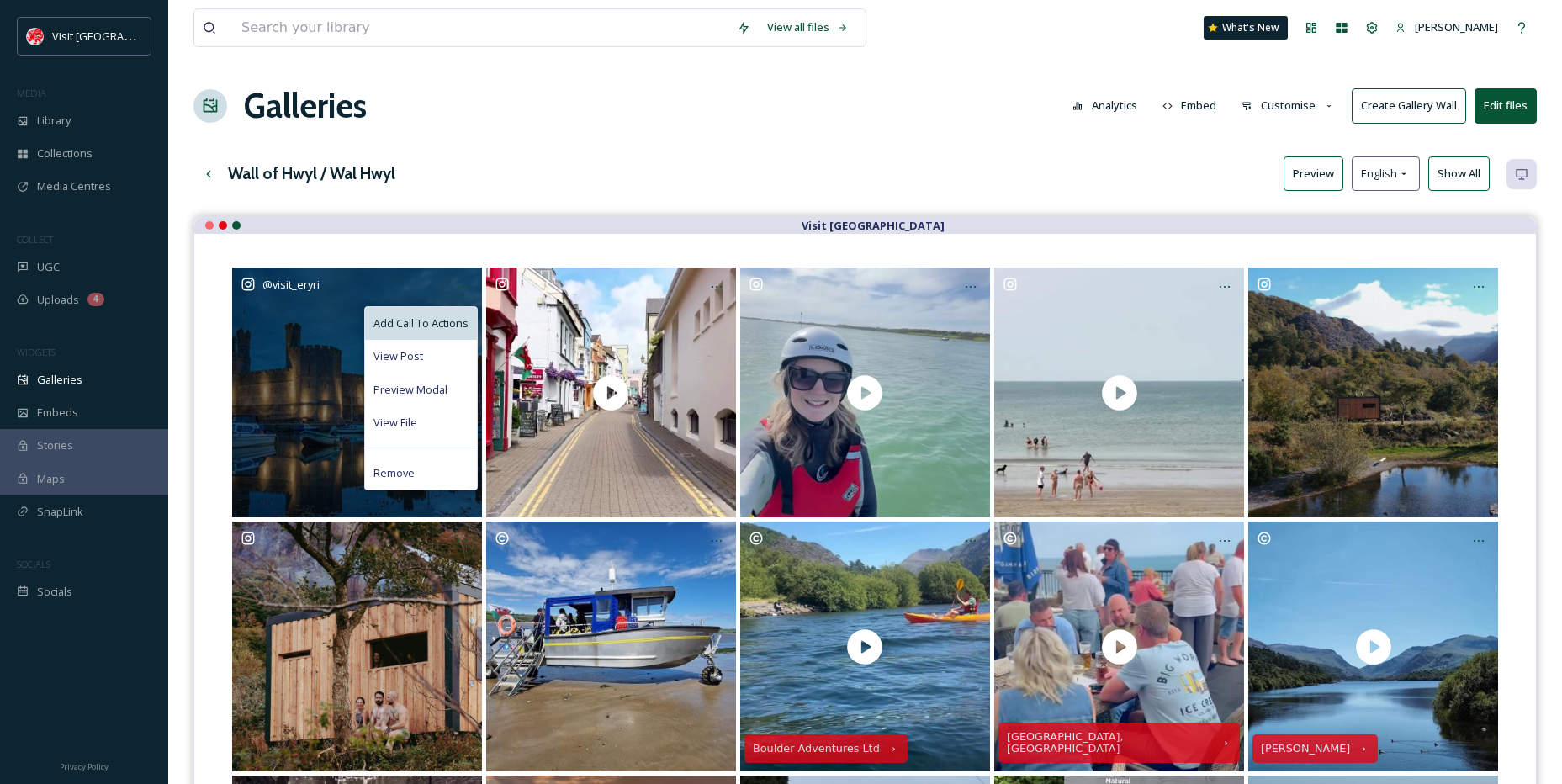
click at [443, 326] on span "Add Call To Actions" at bounding box center [421, 323] width 95 height 16
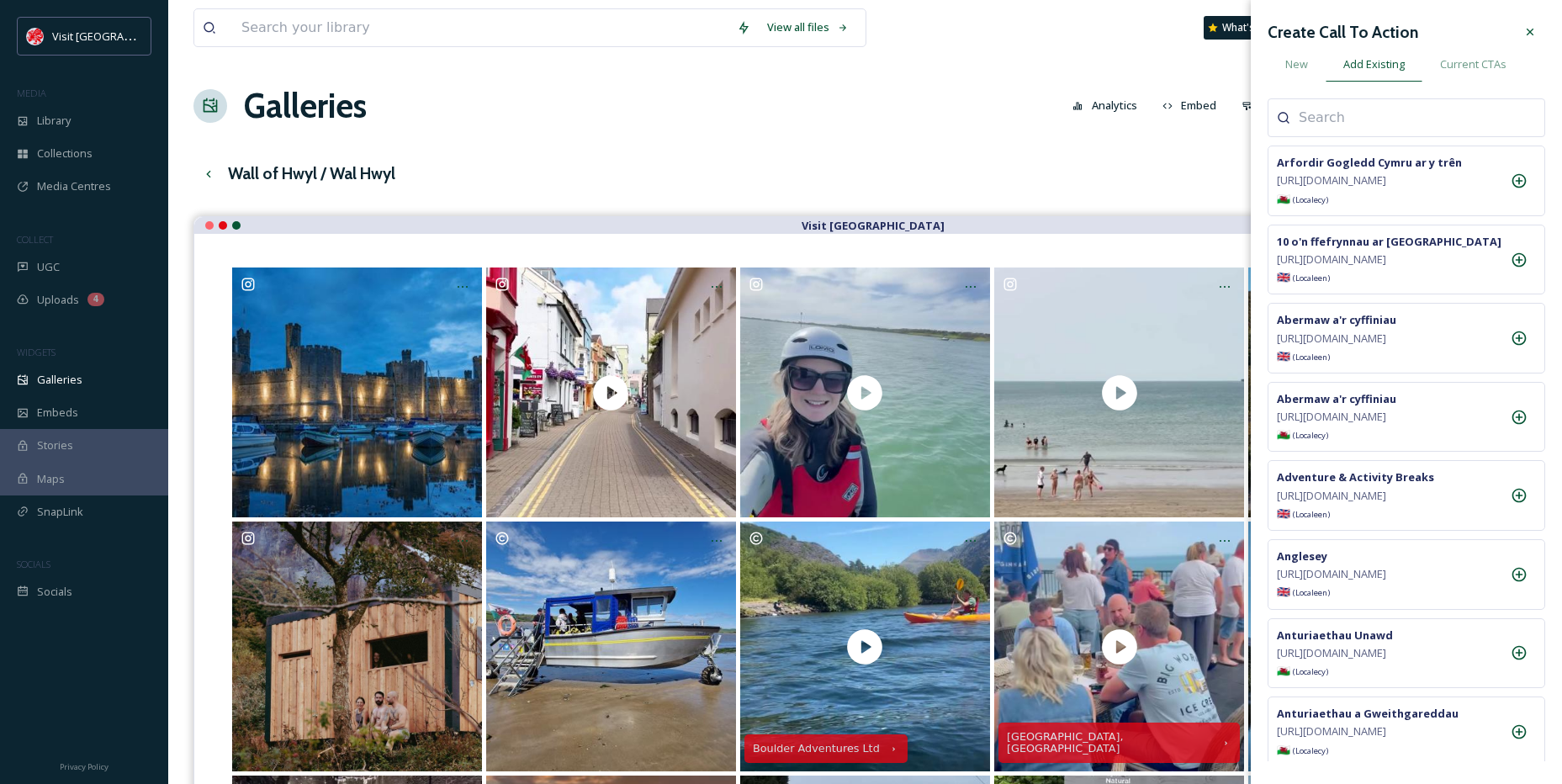
click at [1342, 126] on input at bounding box center [1383, 118] width 168 height 20
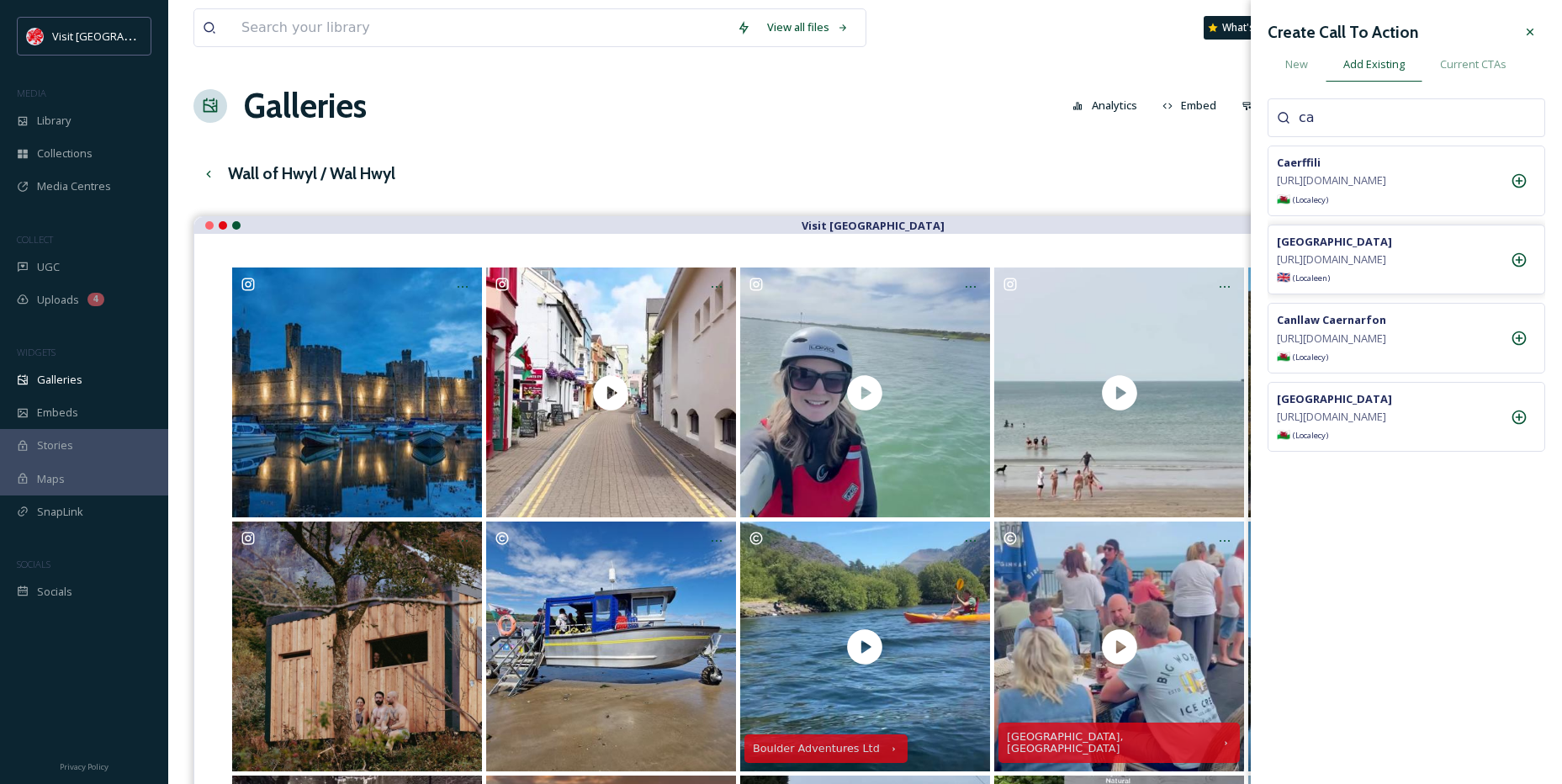
type input "c"
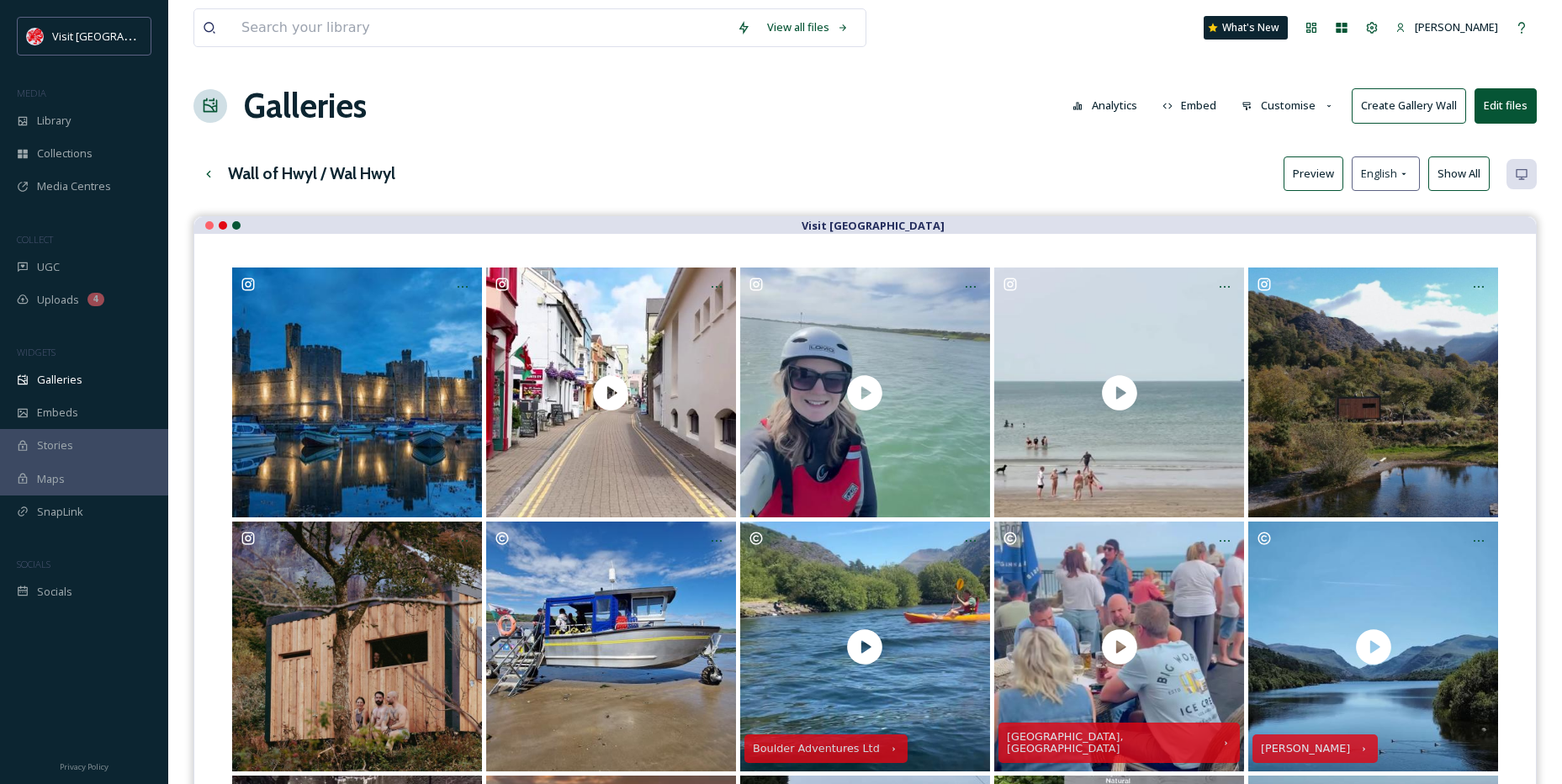
click at [896, 162] on div "Wall of Hwyl / Wal Hwyl Preview English Show All" at bounding box center [866, 173] width 1344 height 35
click at [1378, 169] on span "English" at bounding box center [1379, 173] width 36 height 16
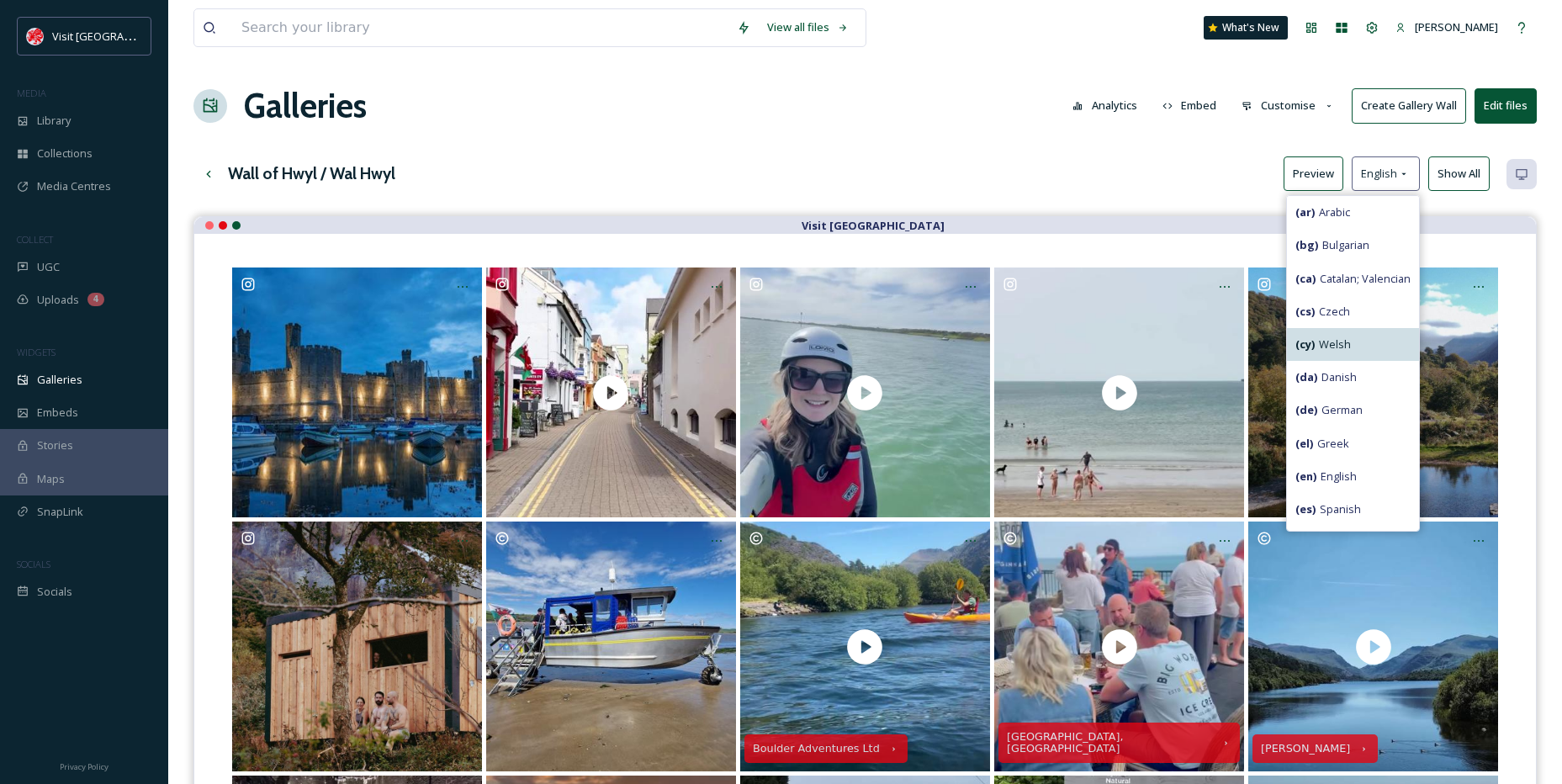
click at [1350, 348] on div "( cy ) Welsh" at bounding box center [1353, 344] width 132 height 33
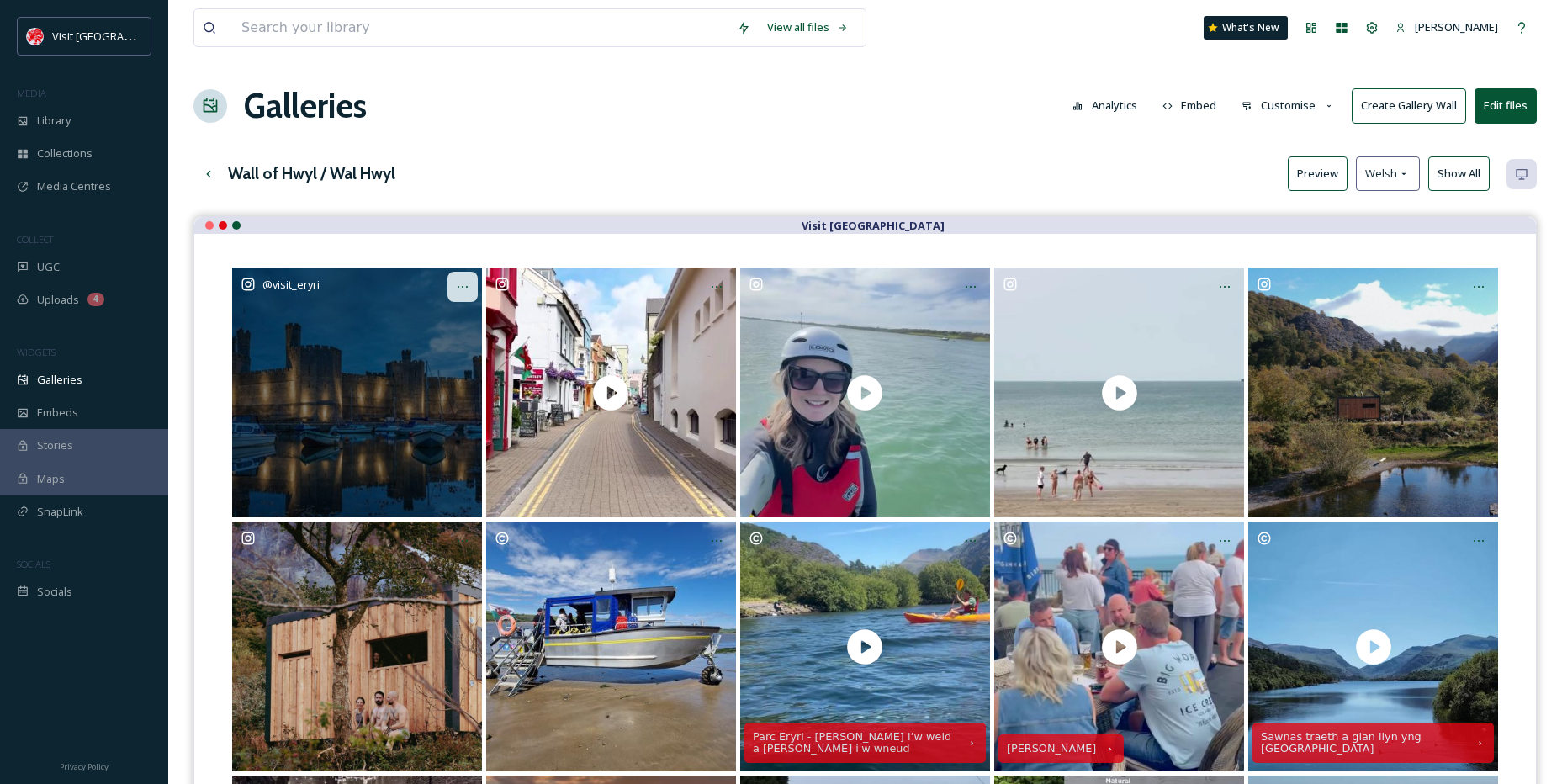
click at [460, 293] on icon at bounding box center [463, 287] width 14 height 14
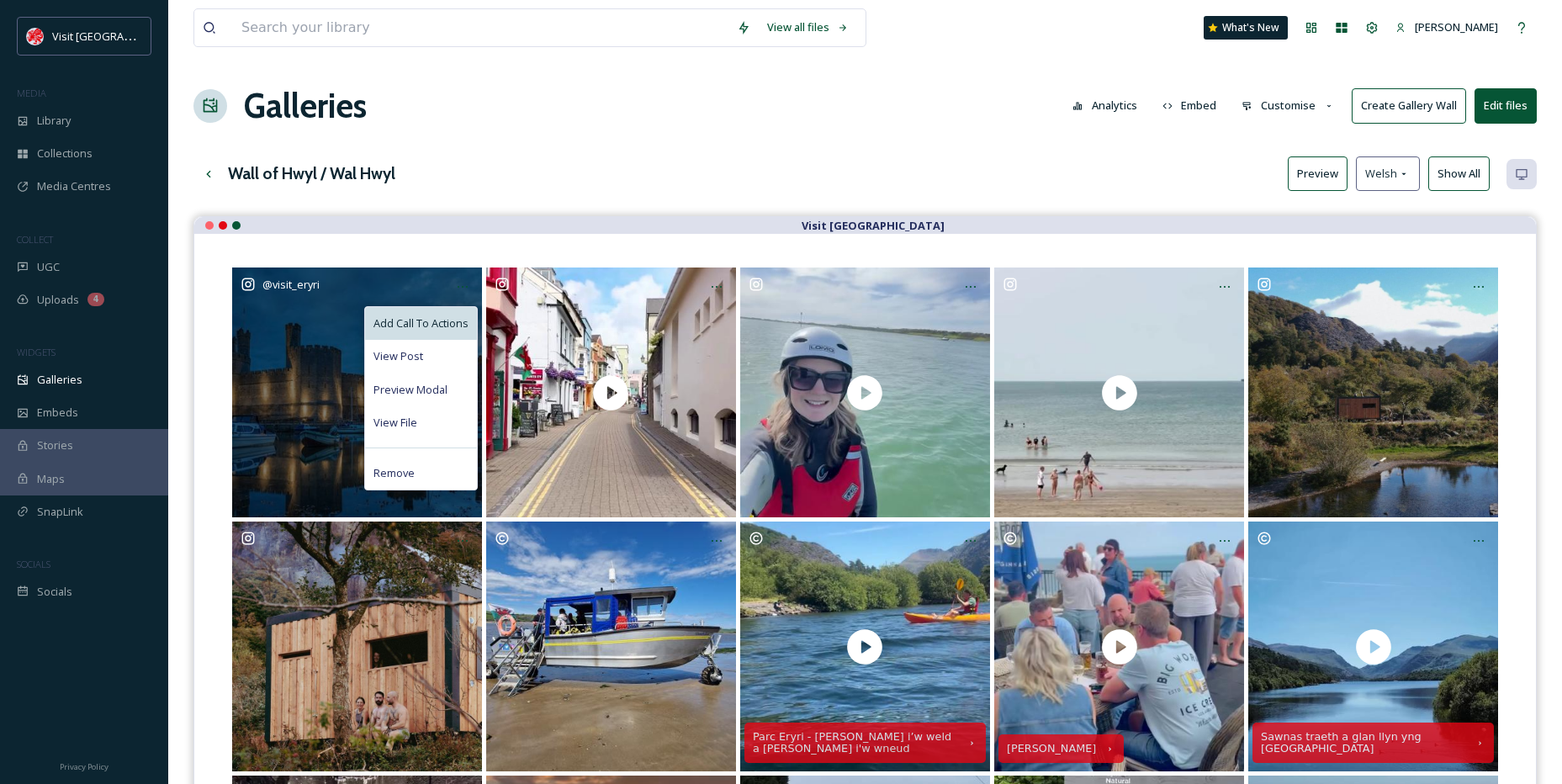
click at [444, 319] on span "Add Call To Actions" at bounding box center [421, 323] width 95 height 16
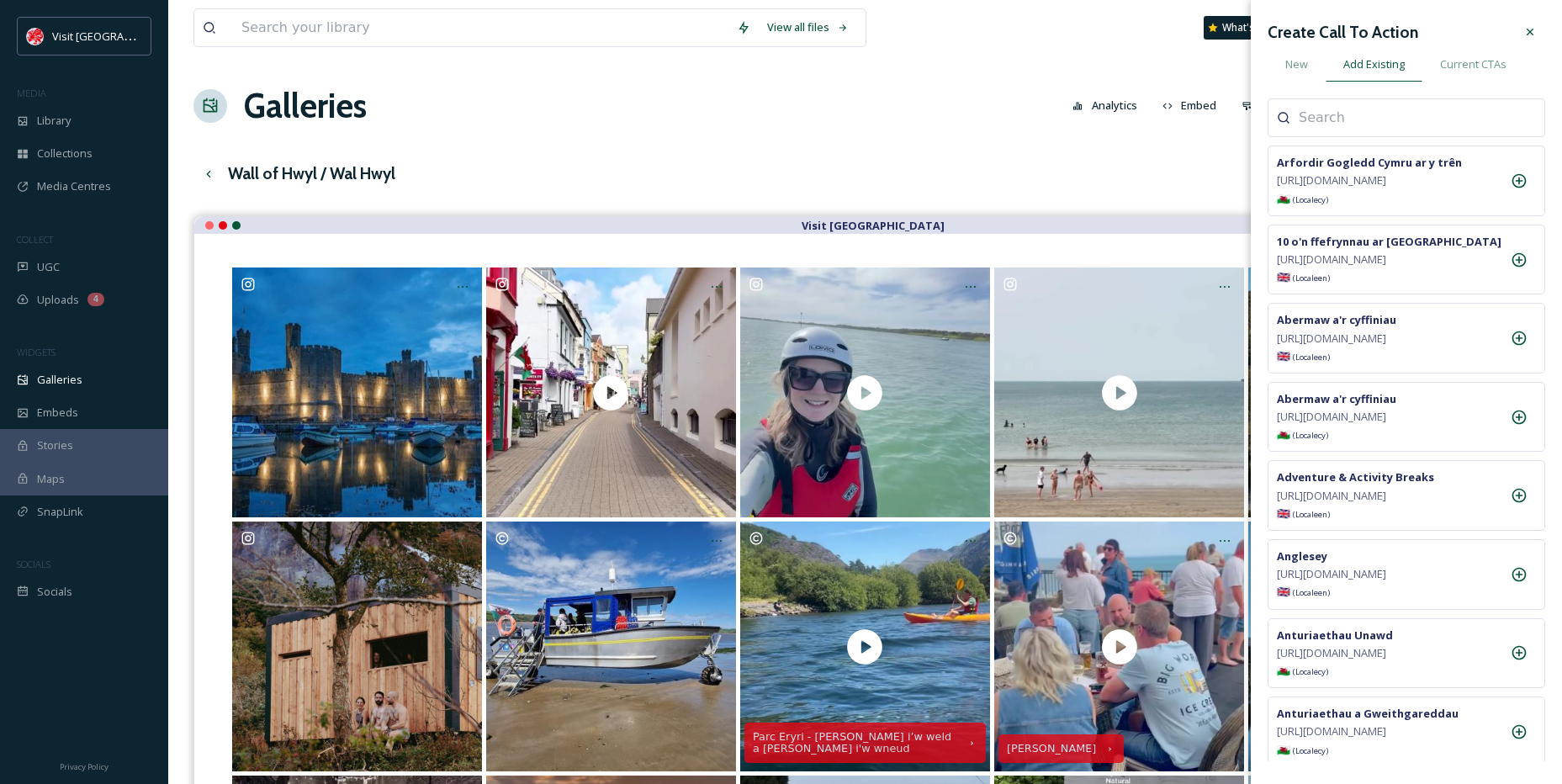
click at [1334, 122] on input at bounding box center [1383, 118] width 168 height 20
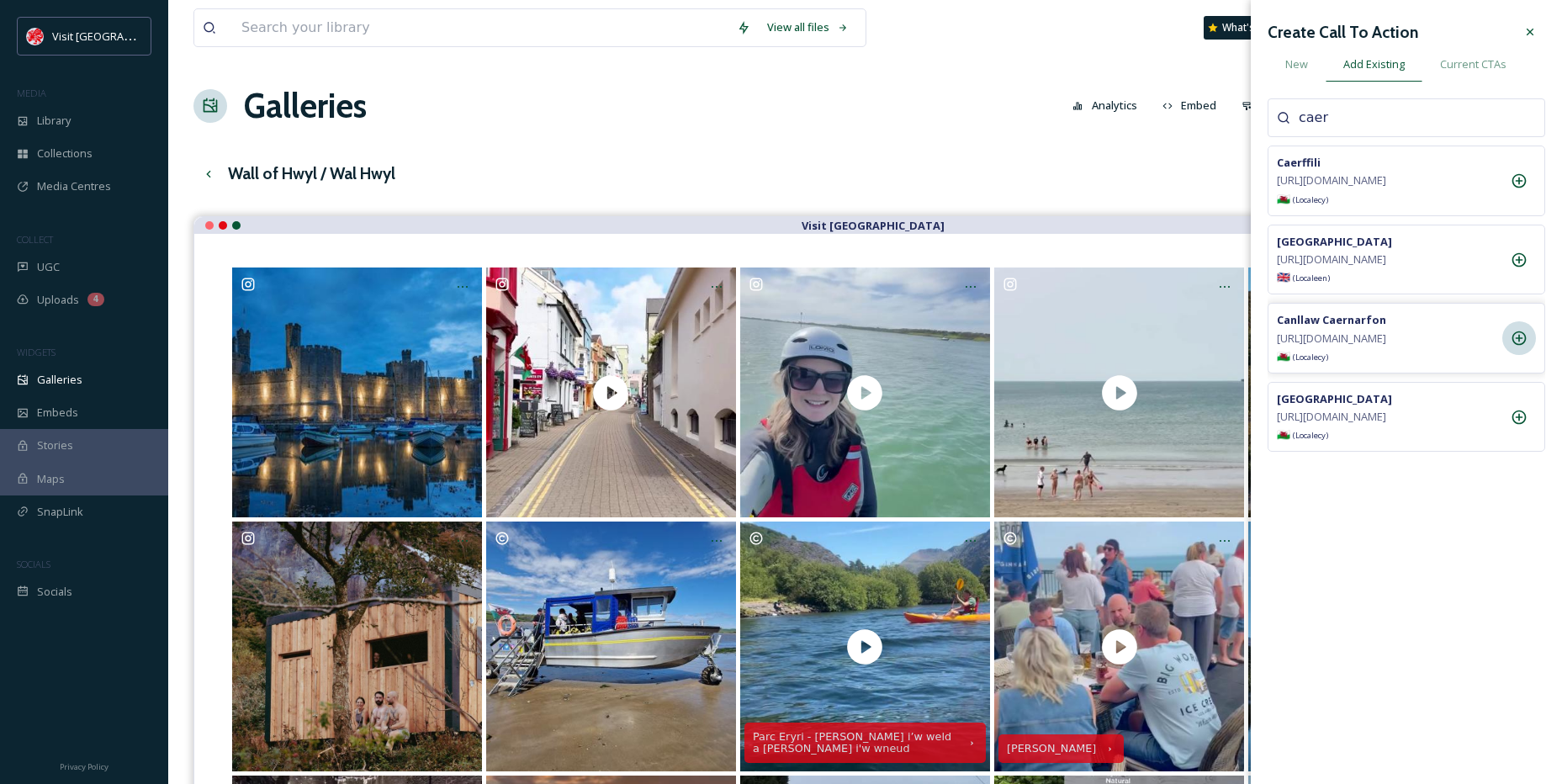
type input "caer"
click at [1526, 346] on icon at bounding box center [1520, 338] width 14 height 14
click at [1527, 34] on icon at bounding box center [1531, 32] width 14 height 14
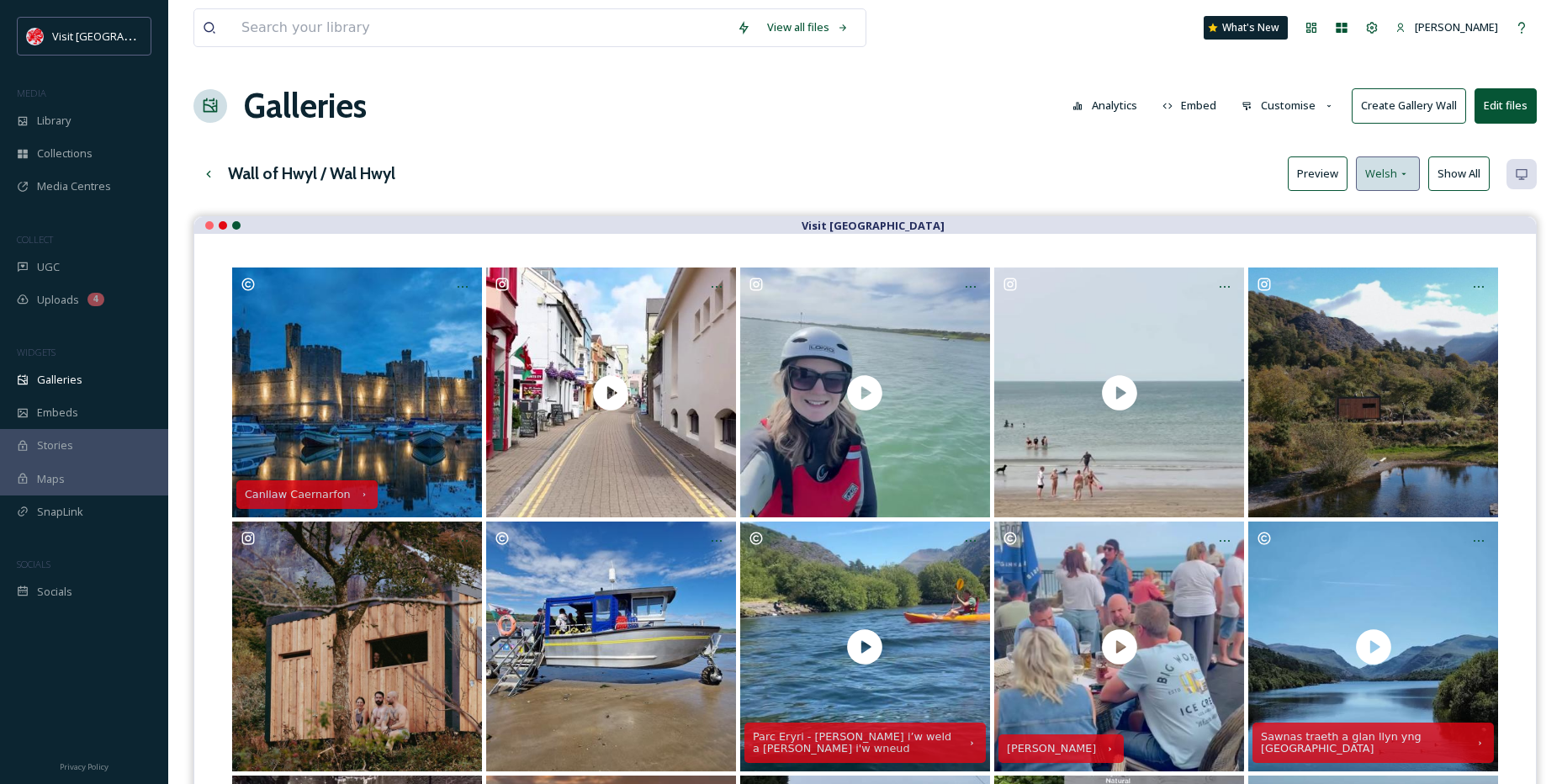
click at [1415, 172] on div "Welsh" at bounding box center [1389, 173] width 64 height 35
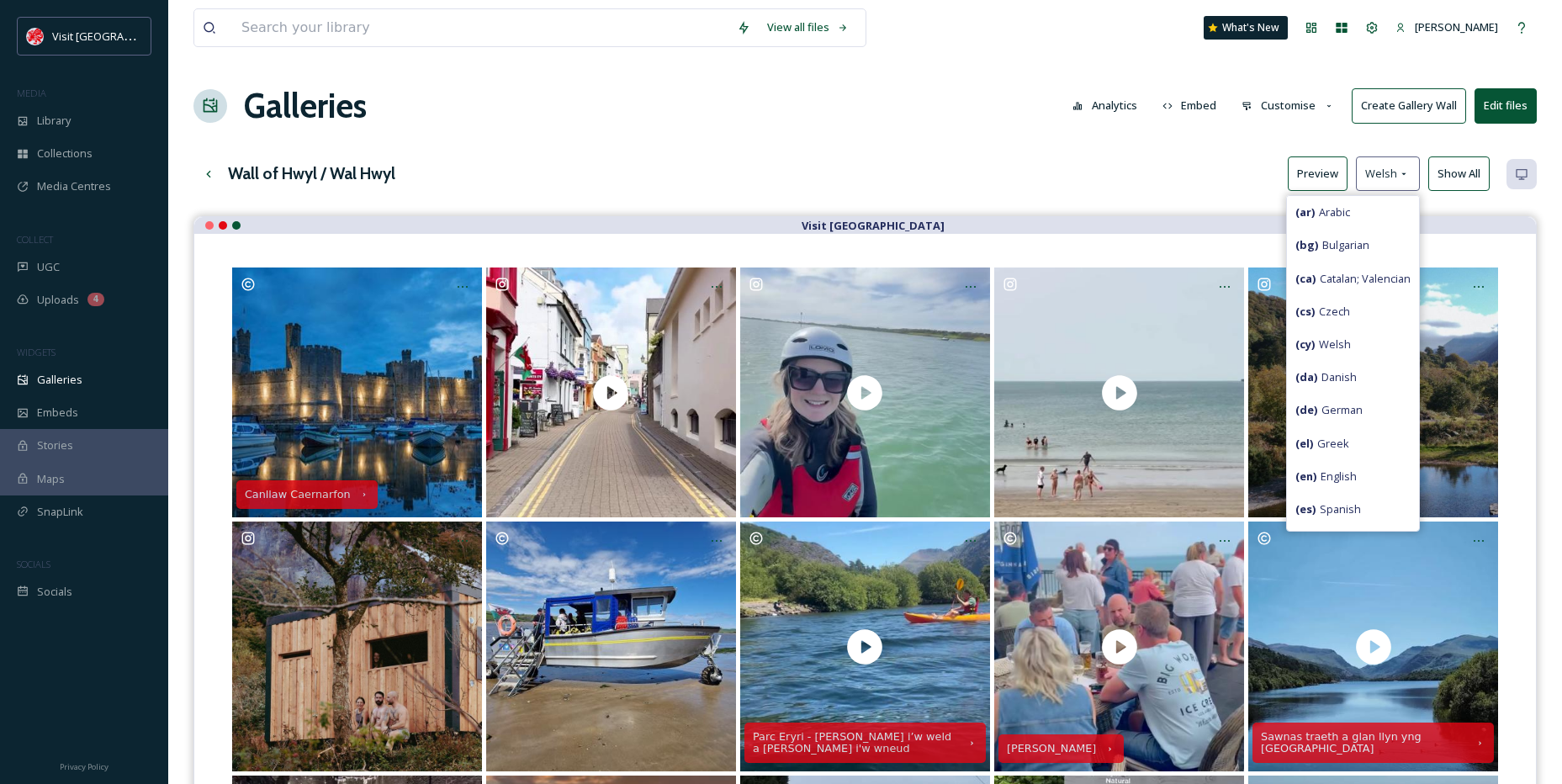
click at [1339, 466] on div "( en ) English" at bounding box center [1353, 476] width 132 height 33
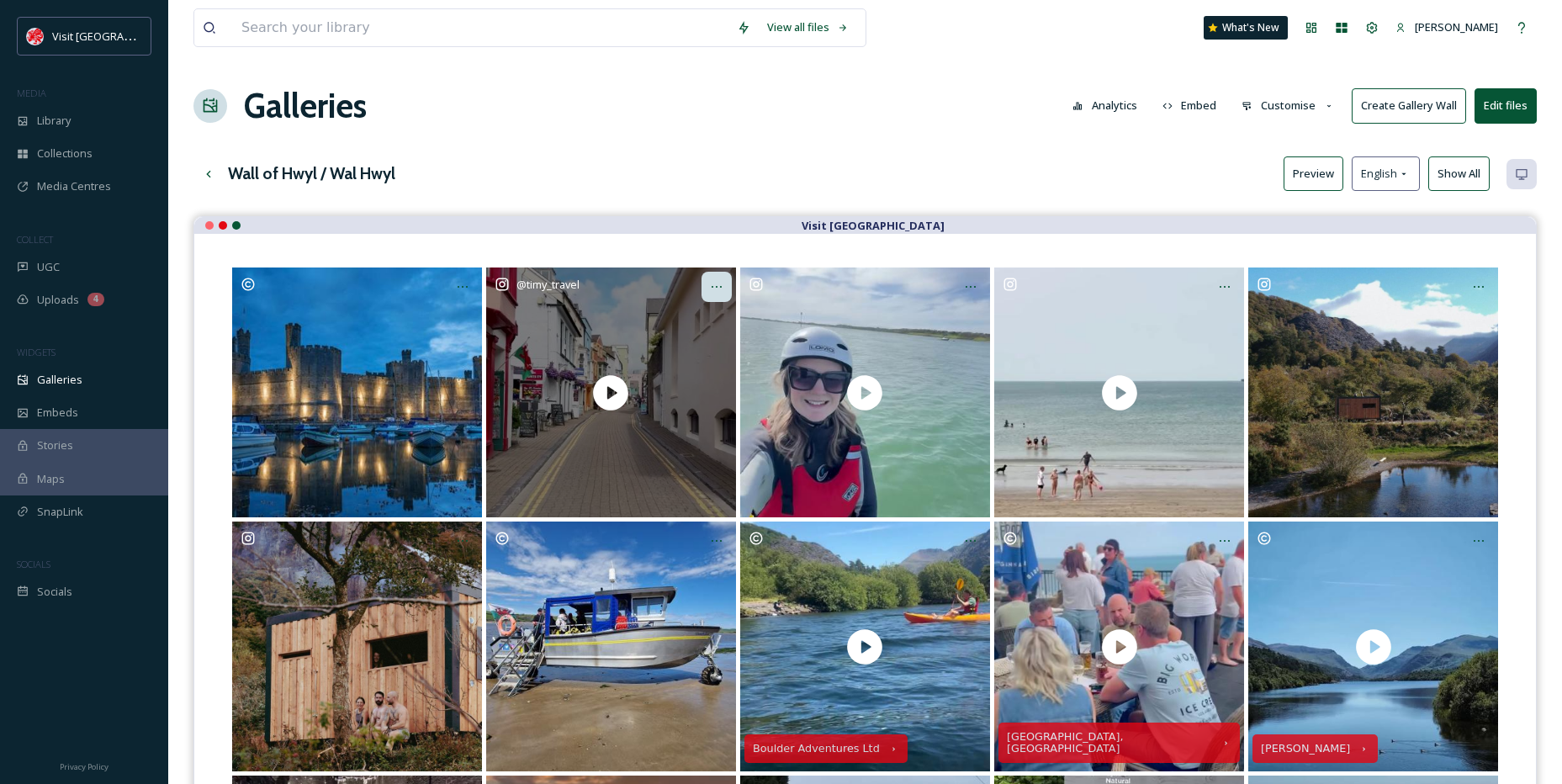
click at [713, 281] on icon at bounding box center [717, 287] width 14 height 14
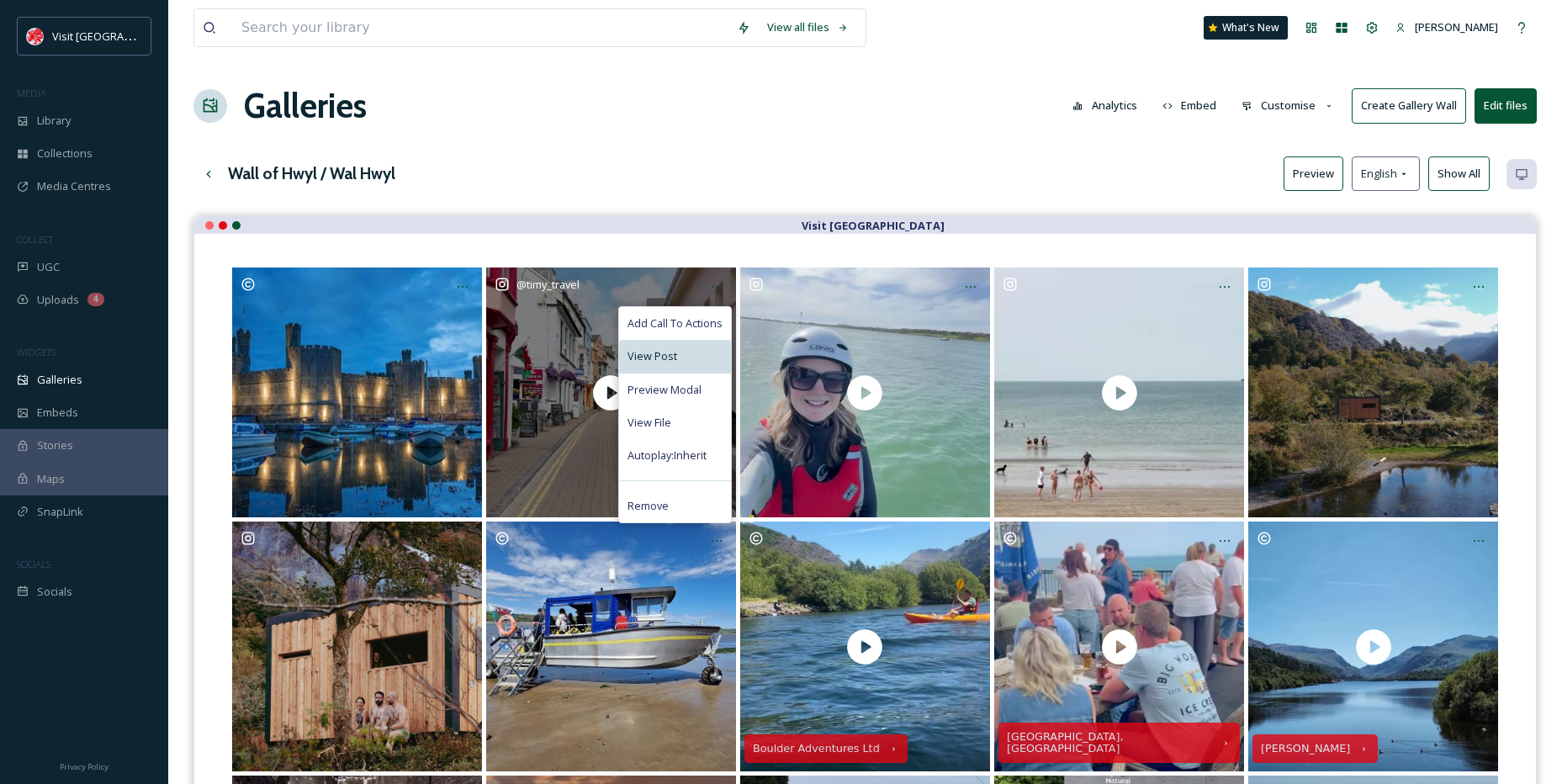
click at [668, 358] on span "View Post" at bounding box center [652, 356] width 50 height 16
click at [663, 410] on div "View File" at bounding box center [675, 422] width 112 height 33
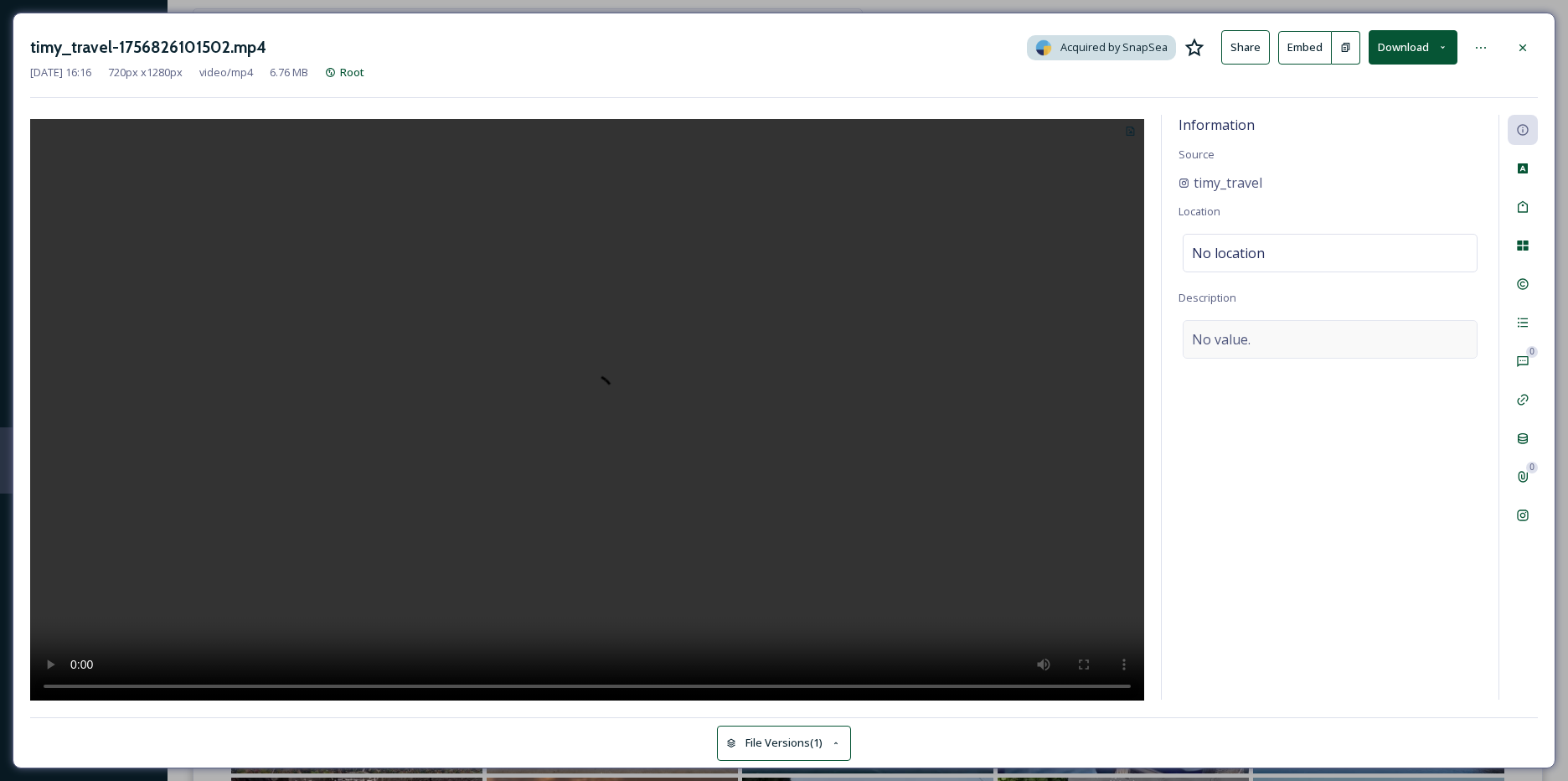
click at [1212, 345] on span "No value." at bounding box center [1222, 340] width 59 height 20
click at [1212, 345] on textarea at bounding box center [1330, 389] width 303 height 139
paste textarea "[GEOGRAPHIC_DATA], one of my favorite places in [GEOGRAPHIC_DATA], with its stu…"
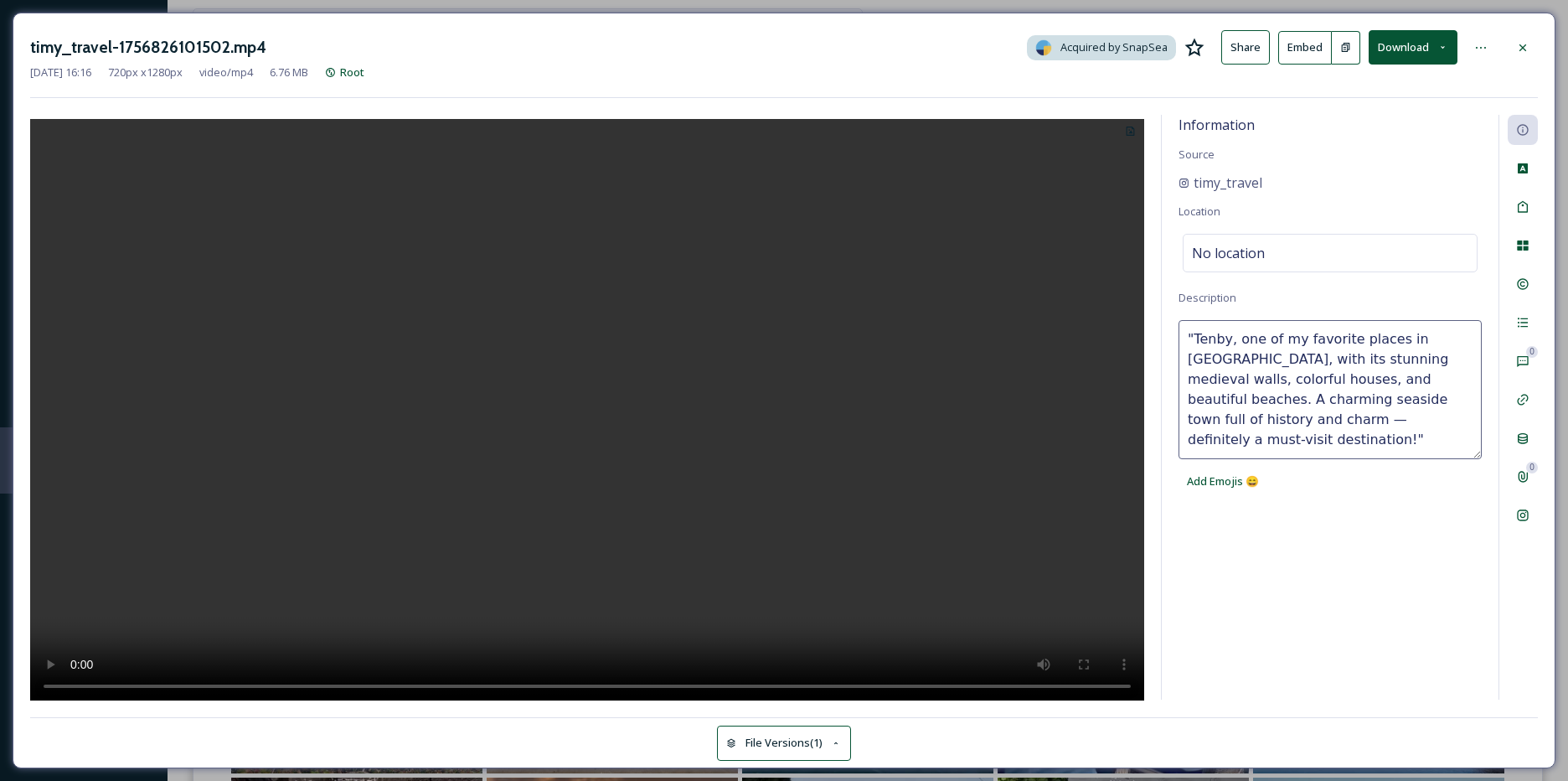
type textarea ""Tenby, one of my favorite places in [GEOGRAPHIC_DATA], with its stunning medie…"
click at [1373, 248] on div "No location" at bounding box center [1330, 253] width 295 height 39
click at [1373, 249] on input at bounding box center [1330, 253] width 293 height 37
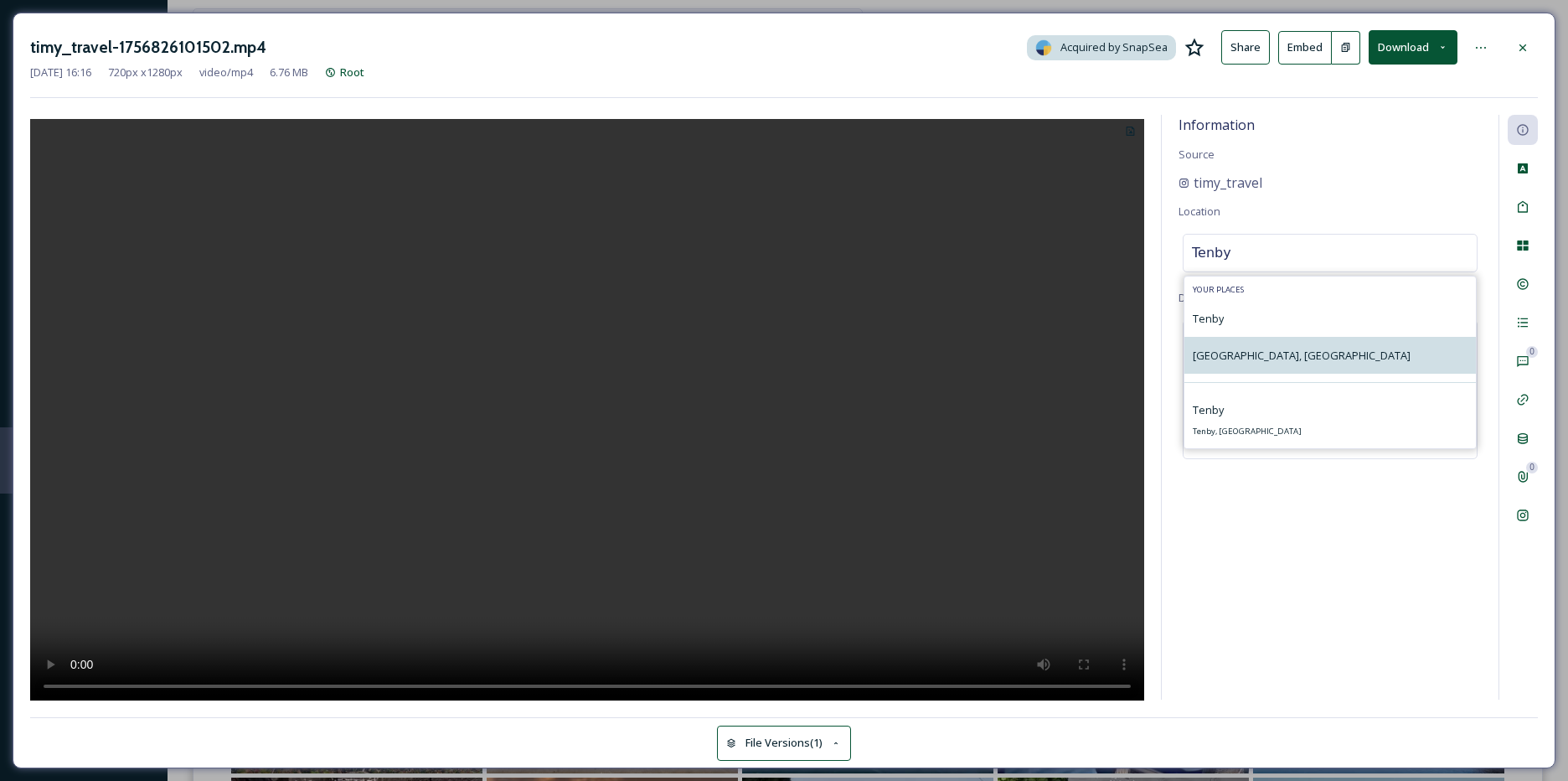
type input "Tenby"
click at [1294, 347] on div "[GEOGRAPHIC_DATA], [GEOGRAPHIC_DATA]" at bounding box center [1330, 356] width 292 height 37
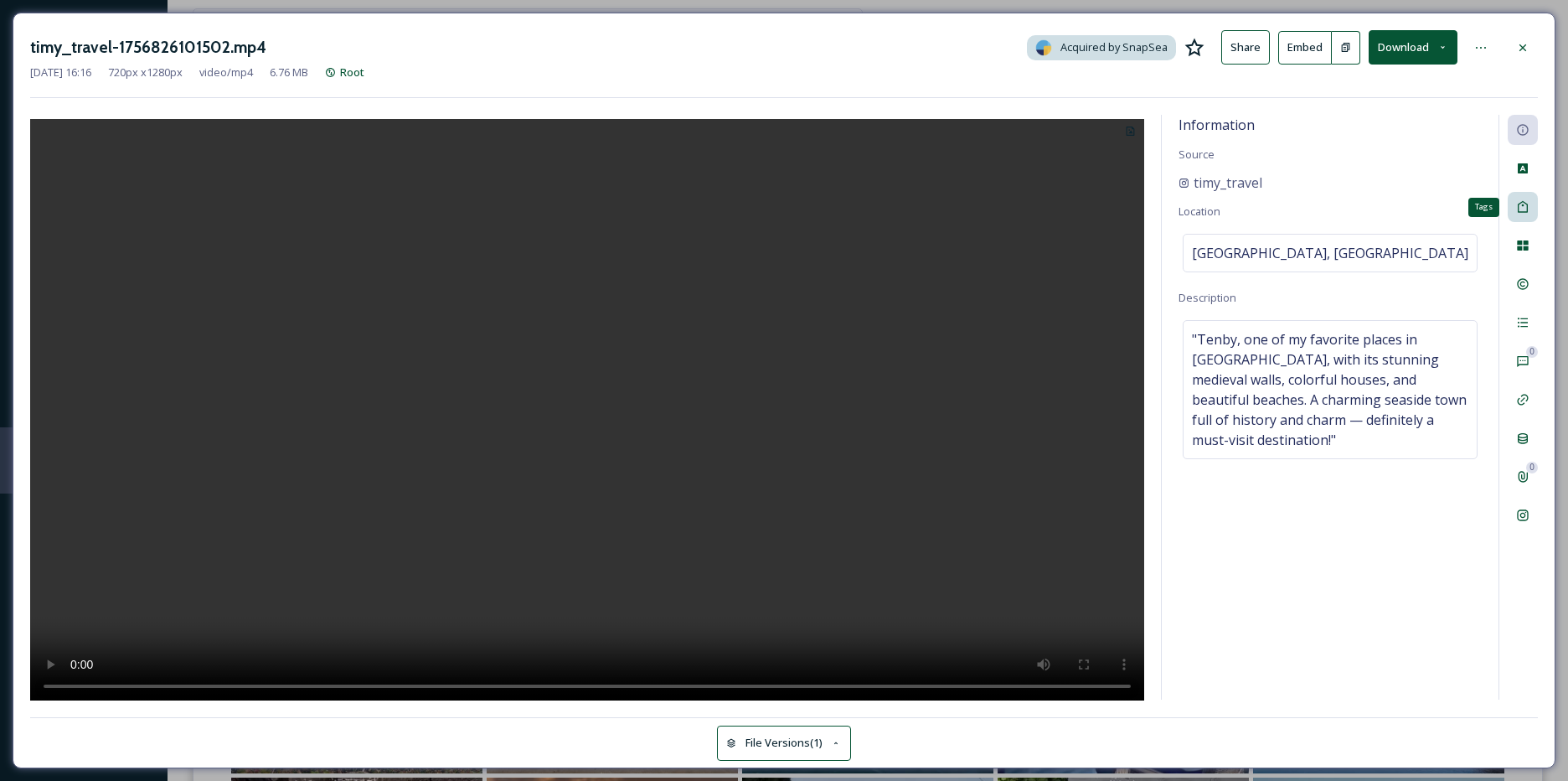
click at [1532, 193] on div "Tags" at bounding box center [1523, 207] width 30 height 30
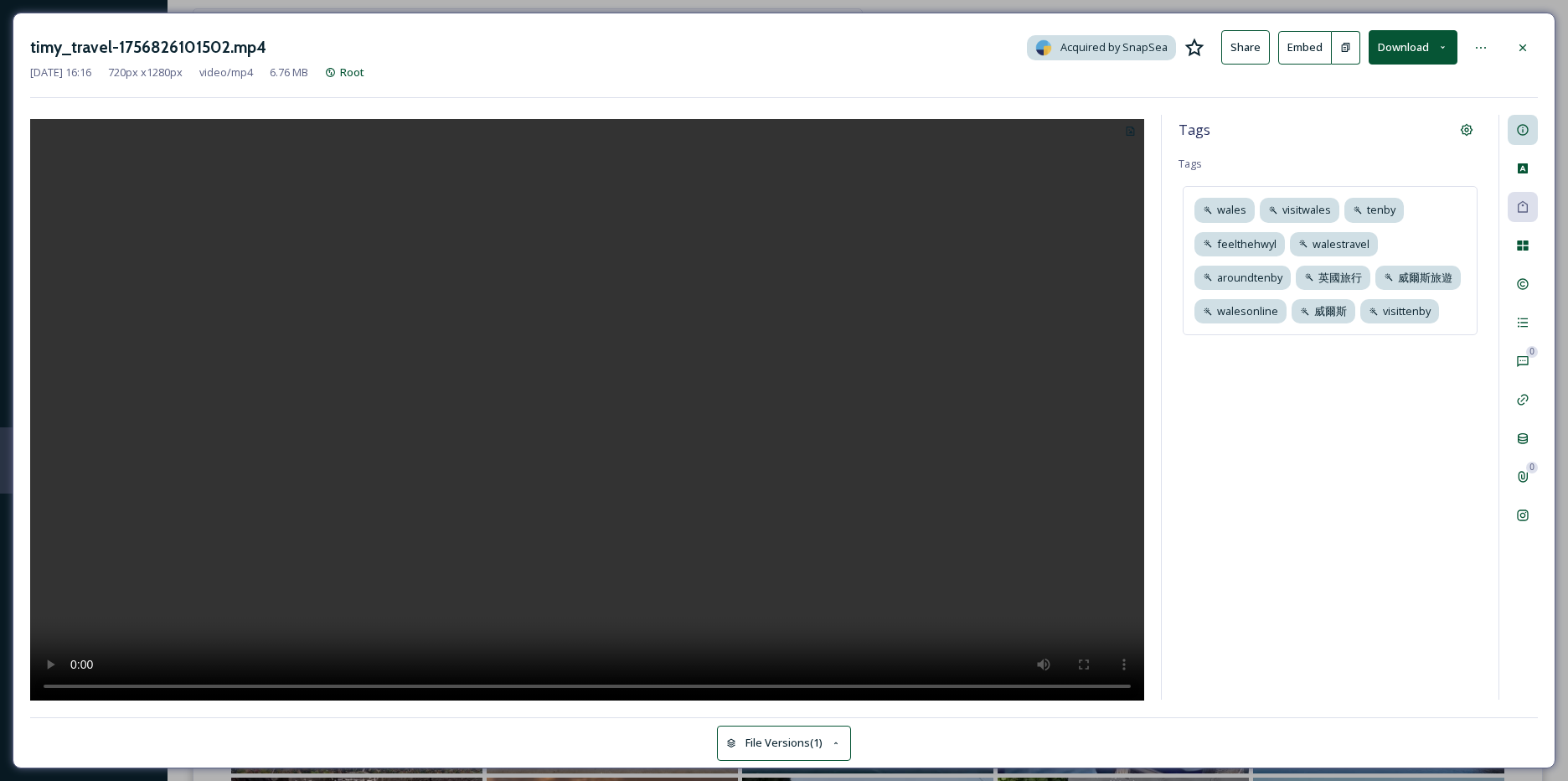
click at [1530, 141] on div at bounding box center [1523, 130] width 30 height 30
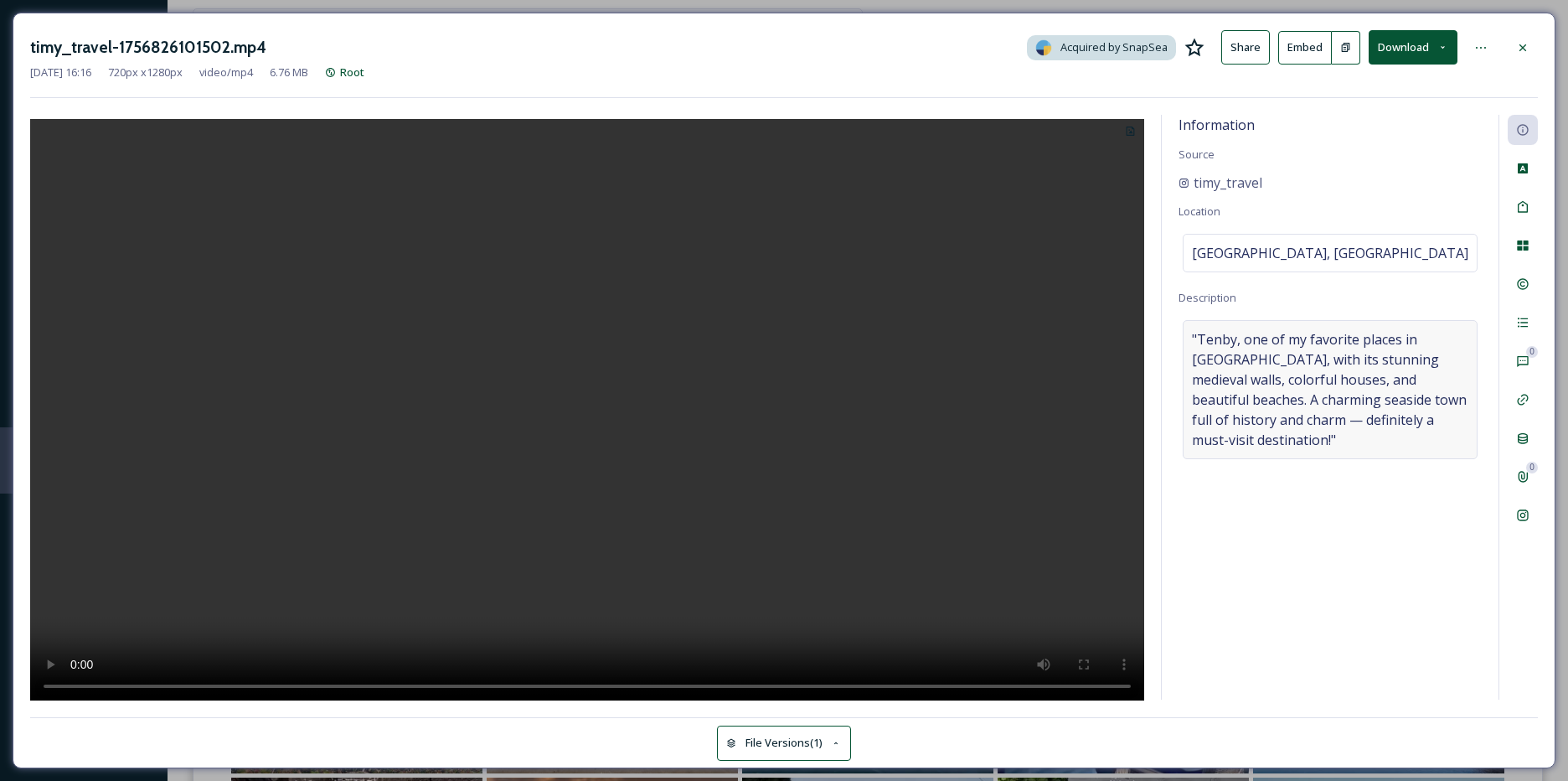
click at [1424, 420] on span ""Tenby, one of my favorite places in [GEOGRAPHIC_DATA], with its stunning medie…" at bounding box center [1330, 389] width 276 height 120
click at [1424, 420] on textarea ""Tenby, one of my favorite places in [GEOGRAPHIC_DATA], with its stunning medie…" at bounding box center [1330, 389] width 303 height 139
click at [1533, 218] on div "Tags" at bounding box center [1523, 207] width 30 height 30
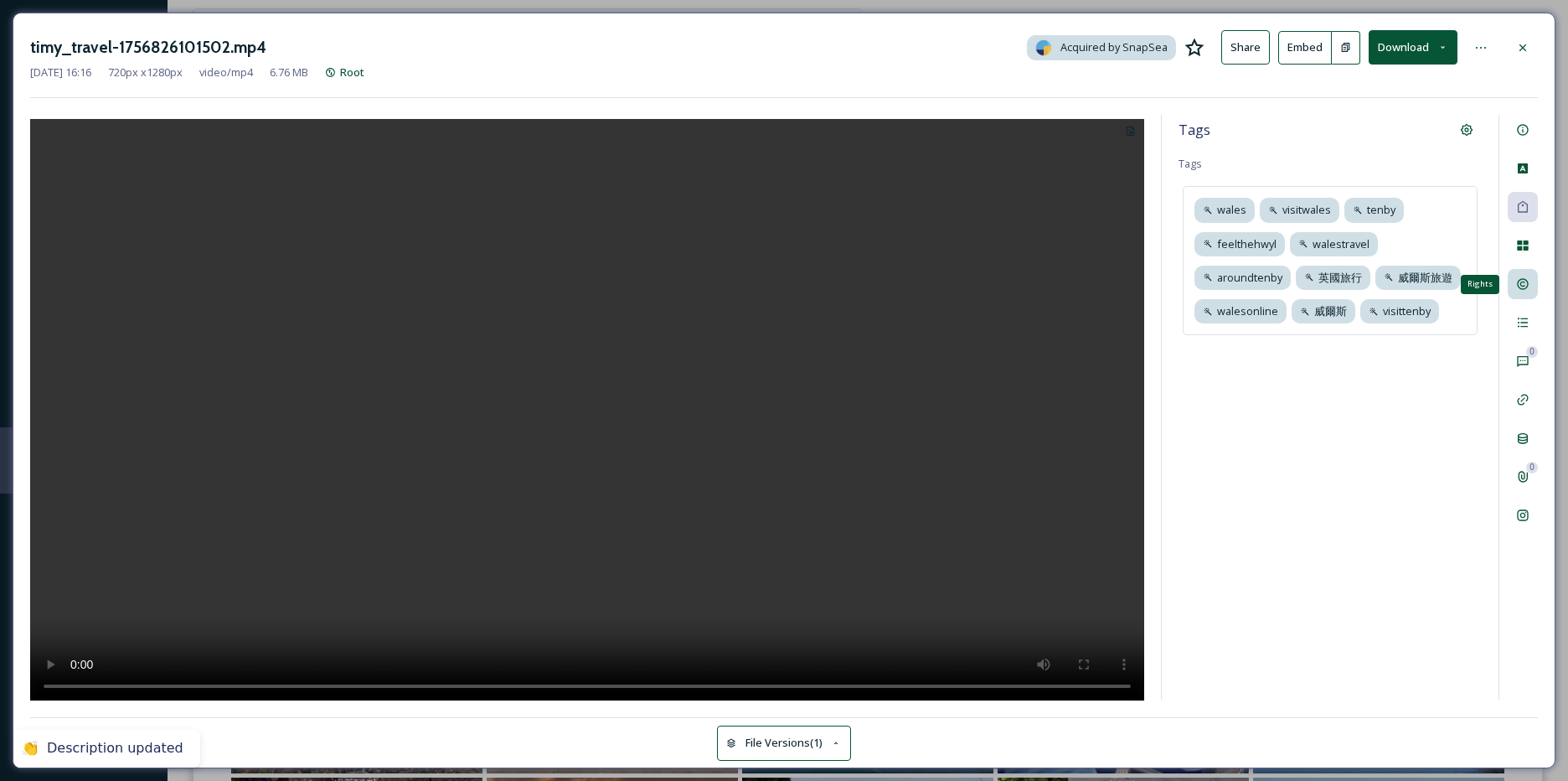
click at [1530, 277] on div "Rights" at bounding box center [1523, 284] width 30 height 30
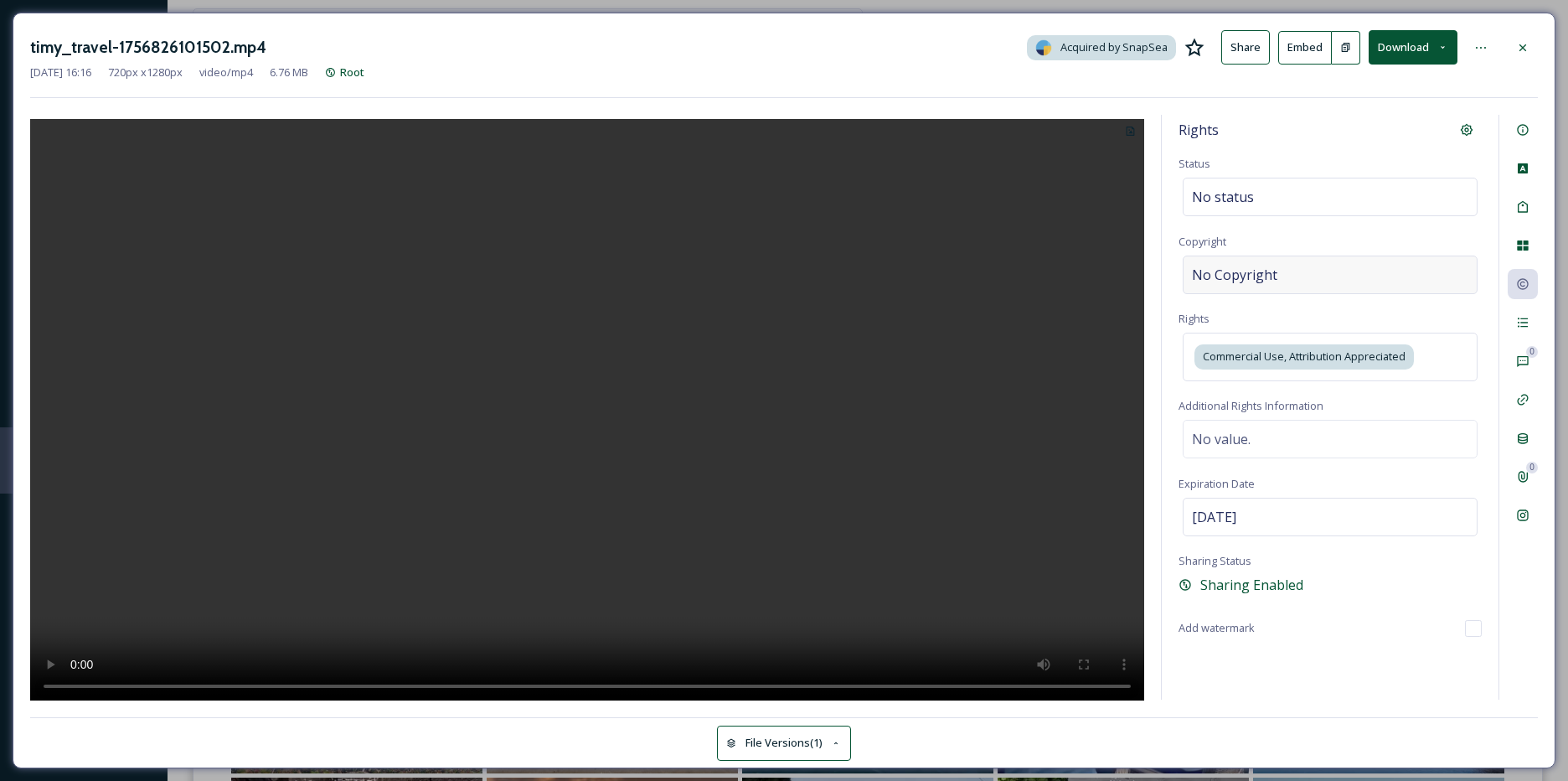
click at [1250, 284] on span "No Copyright" at bounding box center [1234, 275] width 85 height 20
type input "timy_travel"
click at [1536, 217] on div "Tags" at bounding box center [1523, 207] width 30 height 30
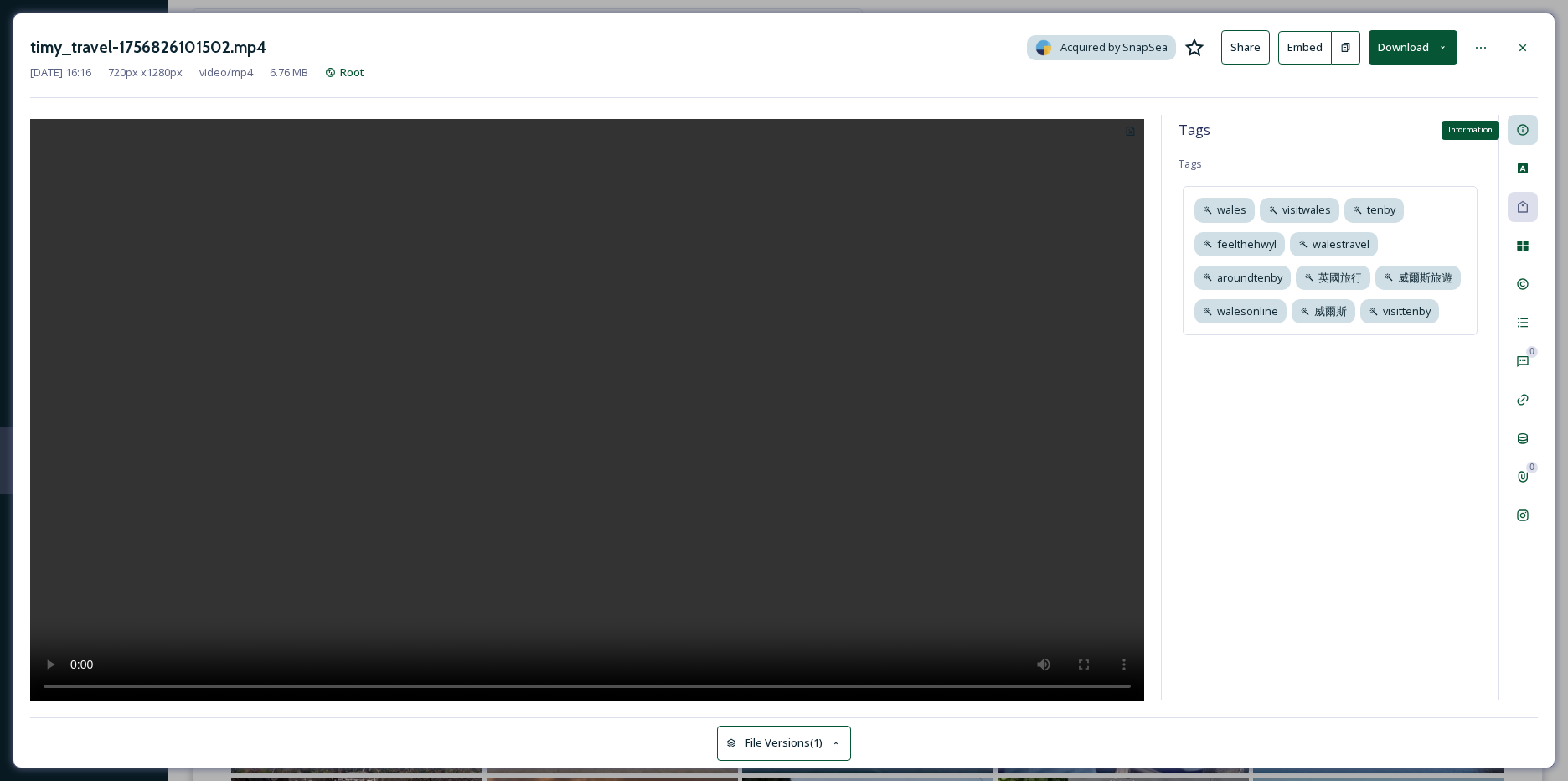
click at [1517, 136] on icon at bounding box center [1523, 130] width 13 height 13
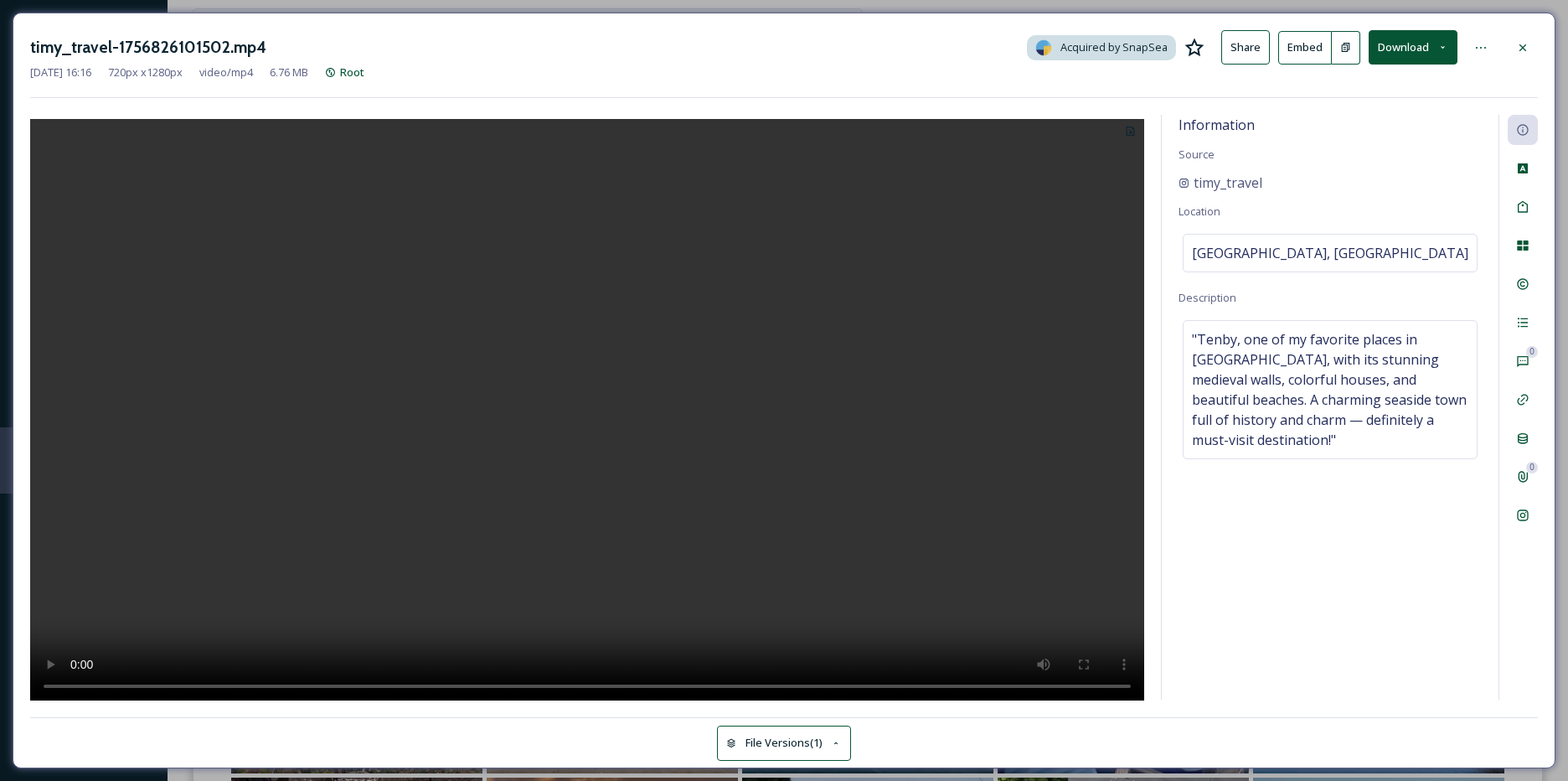
click at [1525, 49] on icon at bounding box center [1523, 47] width 7 height 7
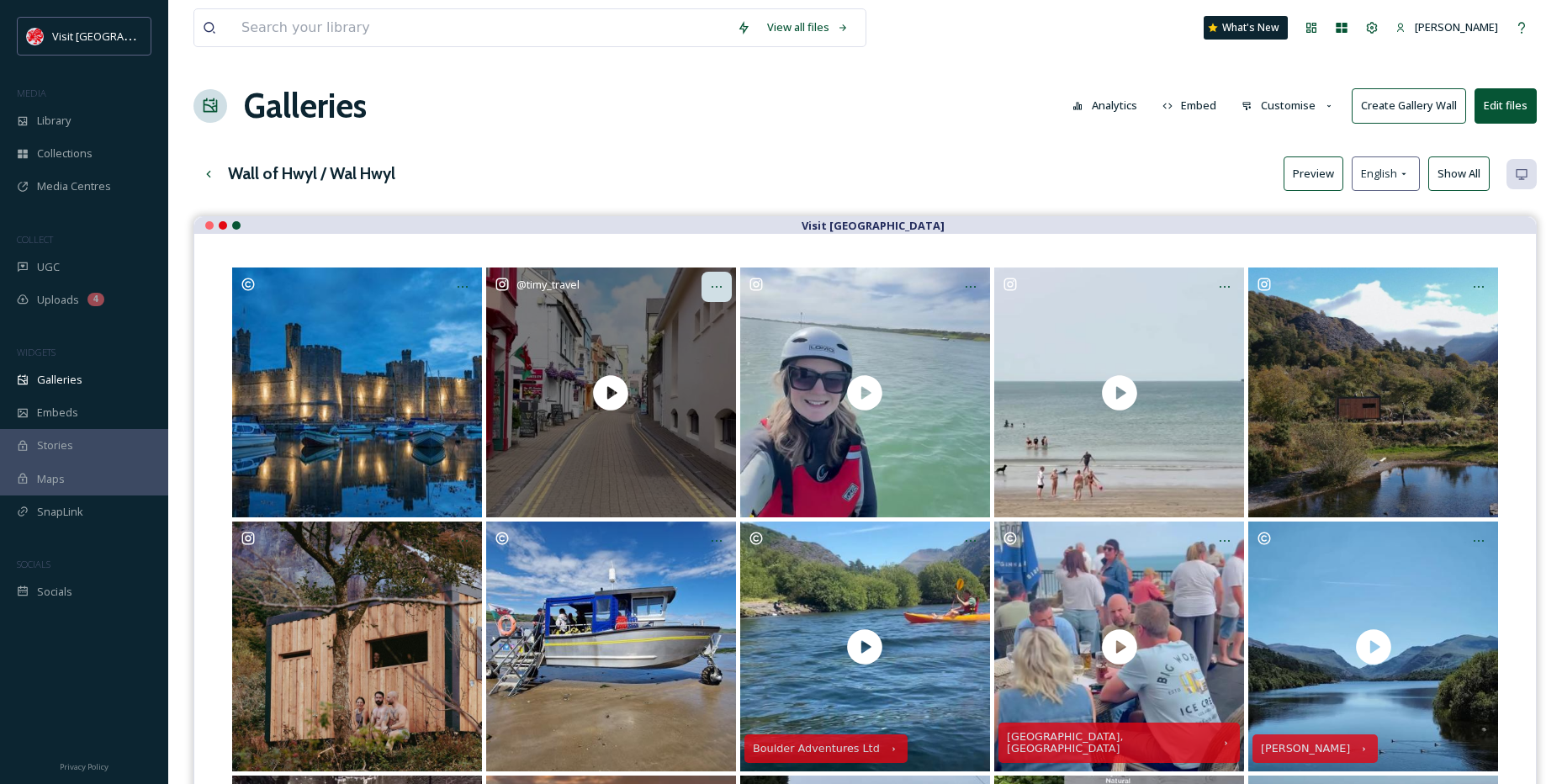
click at [715, 288] on icon at bounding box center [717, 287] width 14 height 14
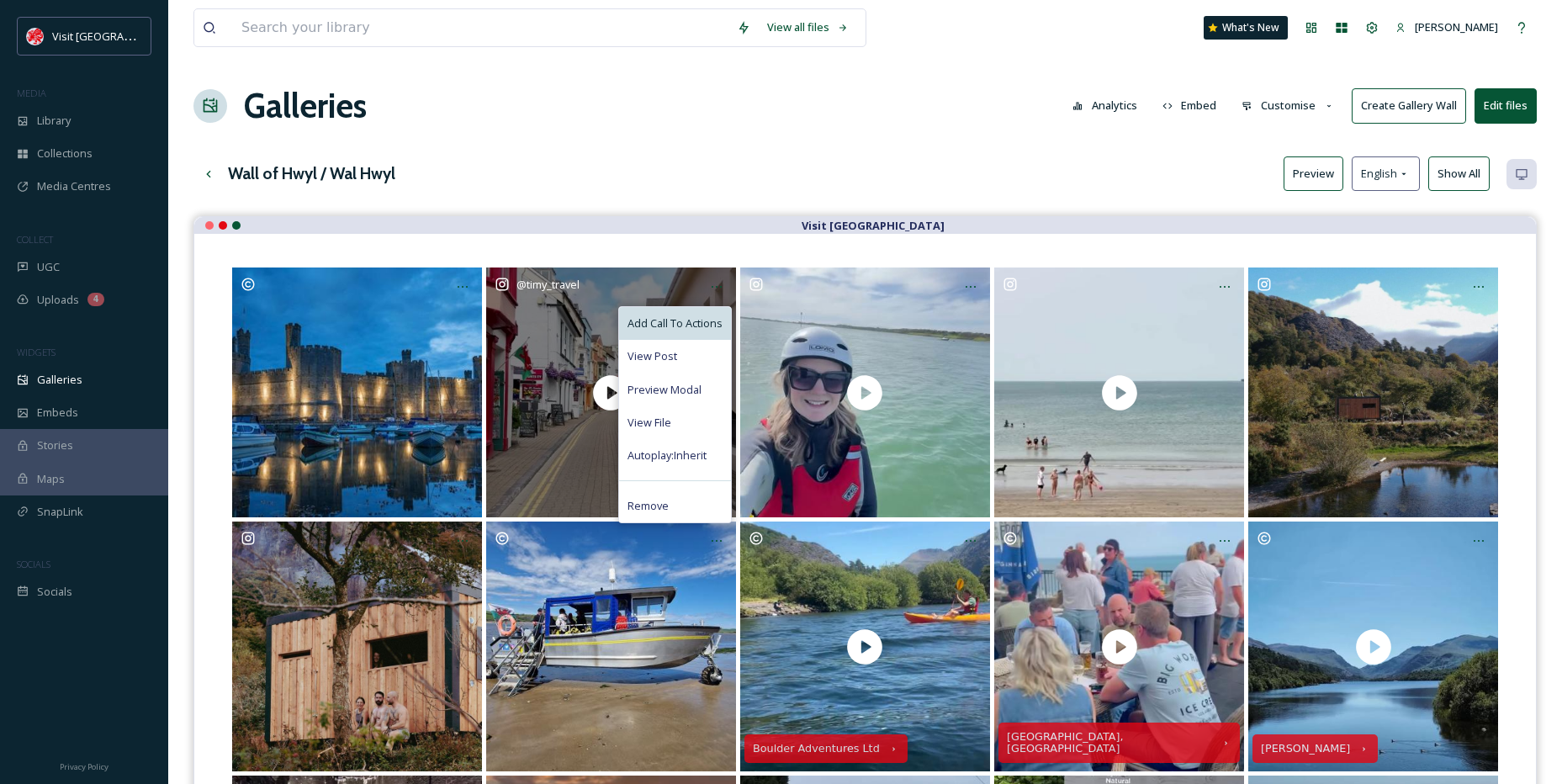
click at [675, 321] on span "Add Call To Actions" at bounding box center [675, 323] width 95 height 16
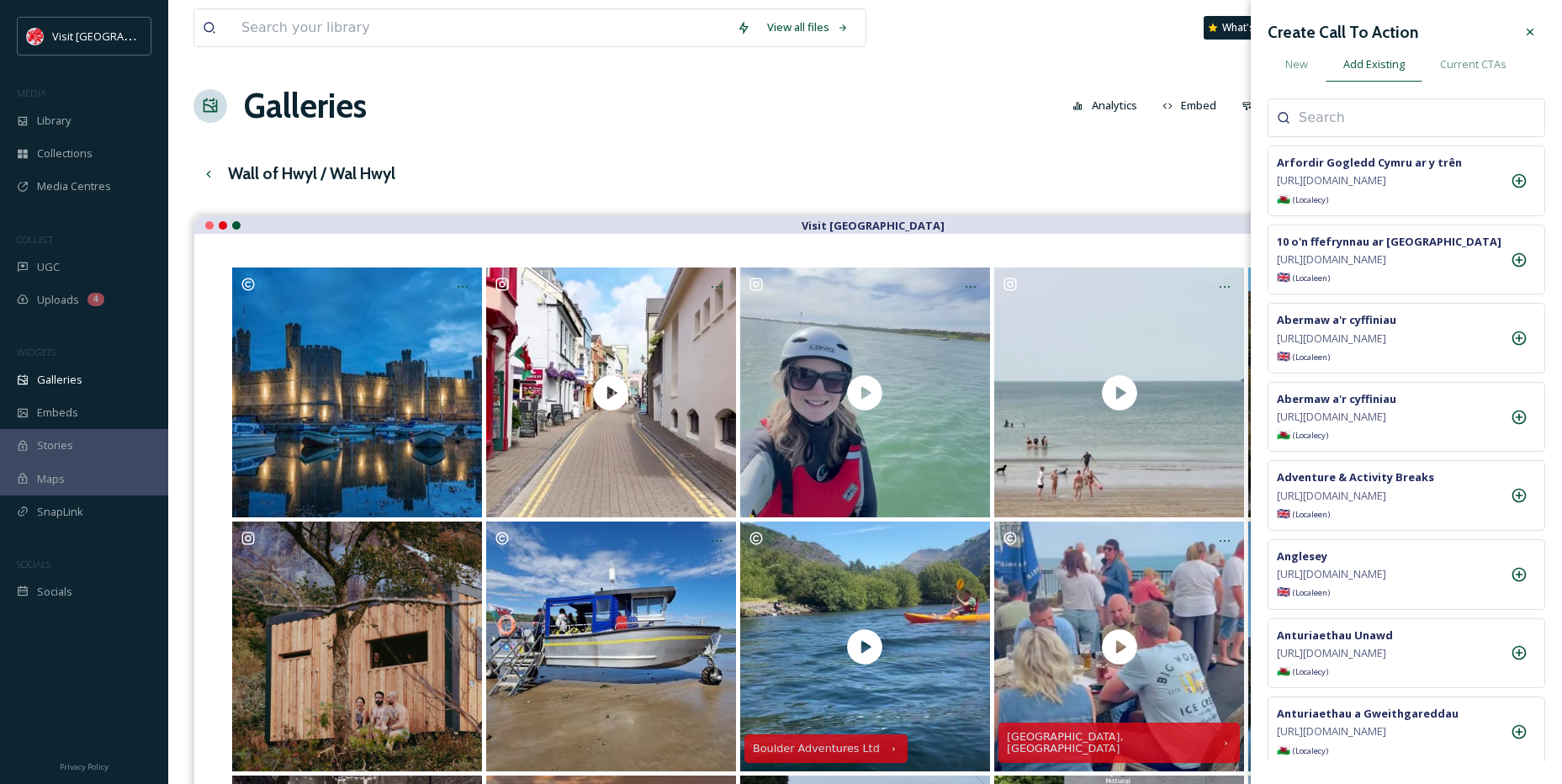
click at [1331, 131] on div at bounding box center [1406, 118] width 278 height 39
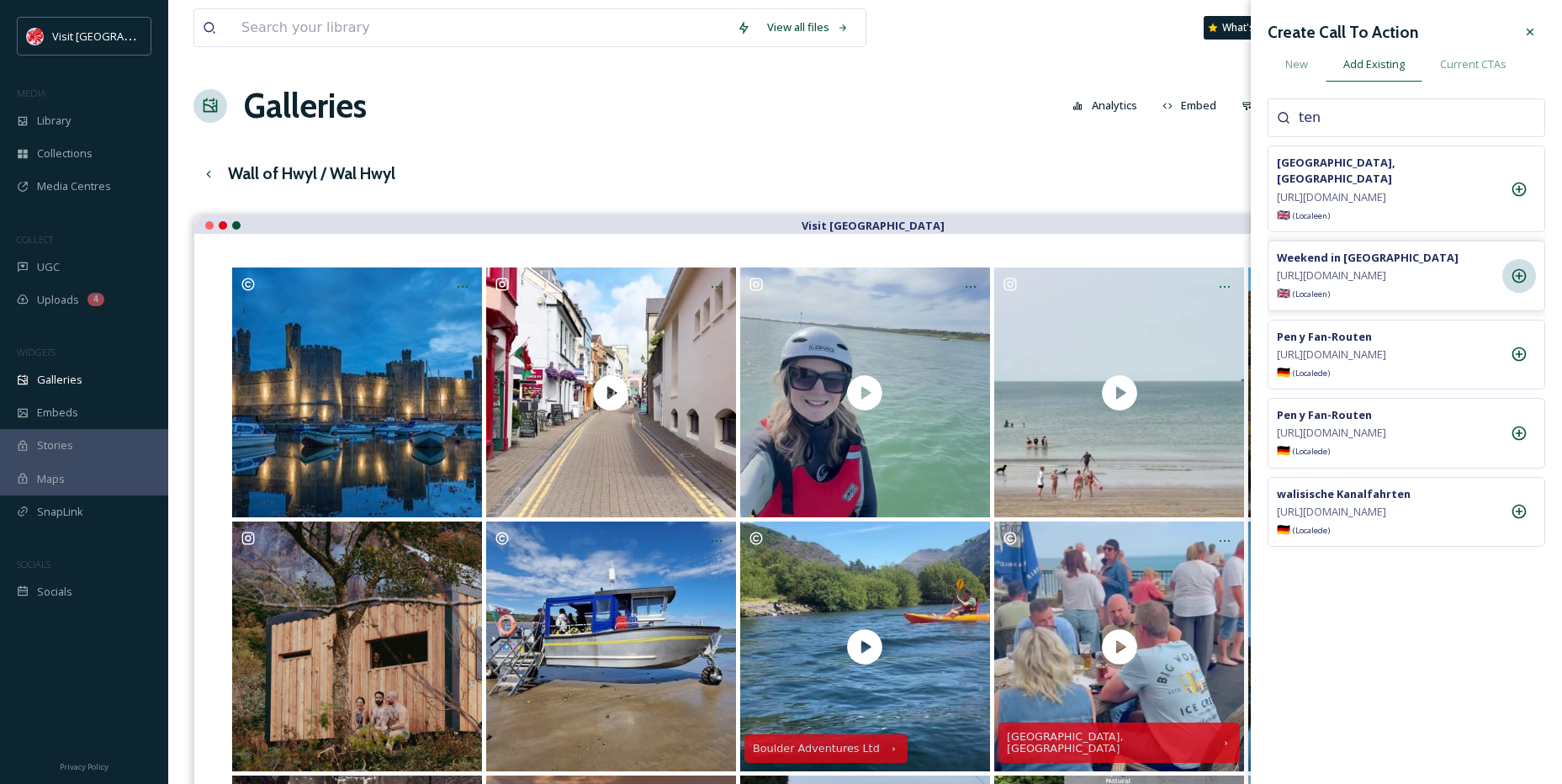
type input "ten"
click at [1529, 287] on div at bounding box center [1520, 276] width 34 height 34
click at [1539, 26] on div at bounding box center [1531, 32] width 30 height 30
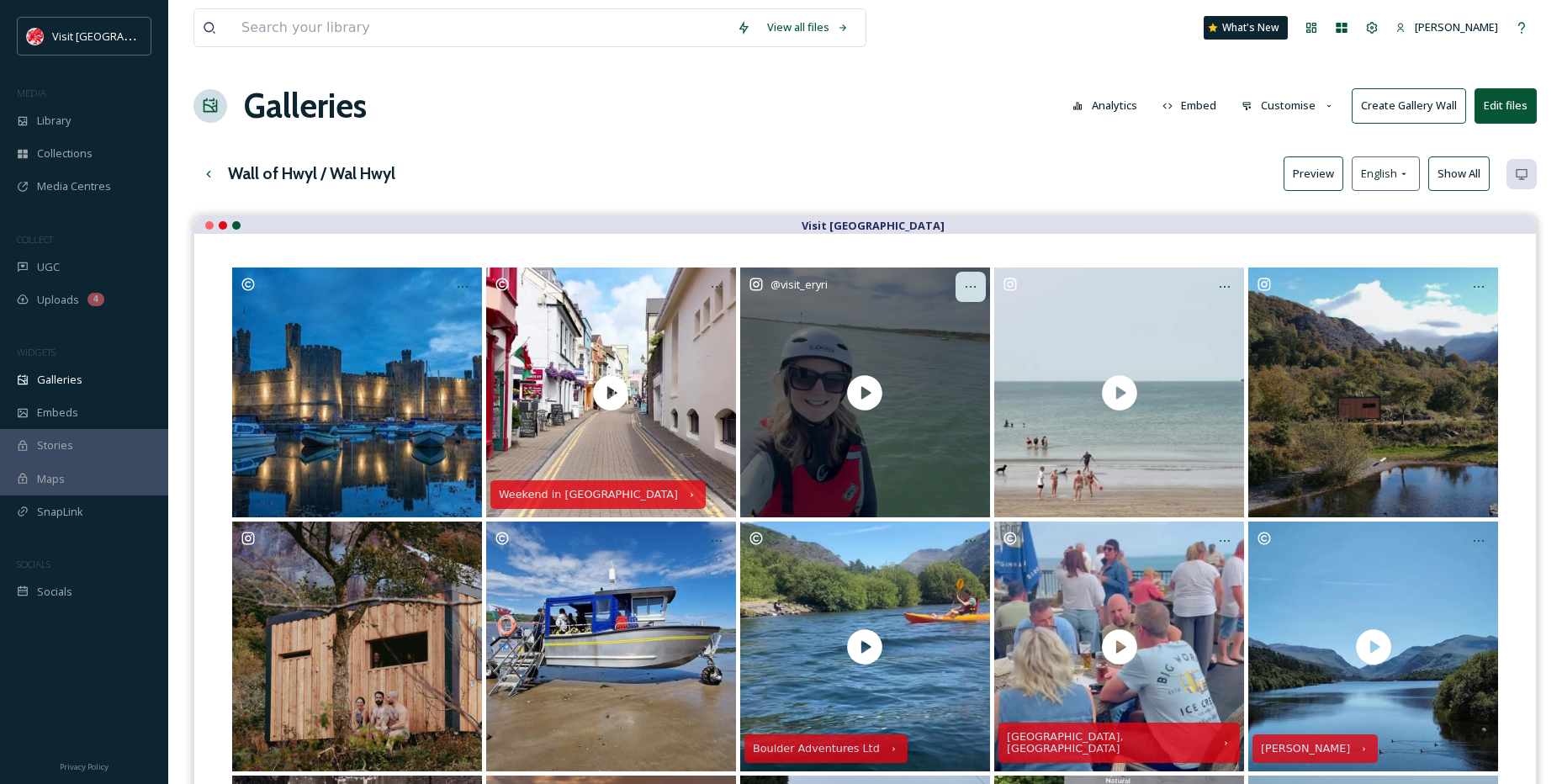
click at [976, 282] on icon at bounding box center [971, 287] width 14 height 14
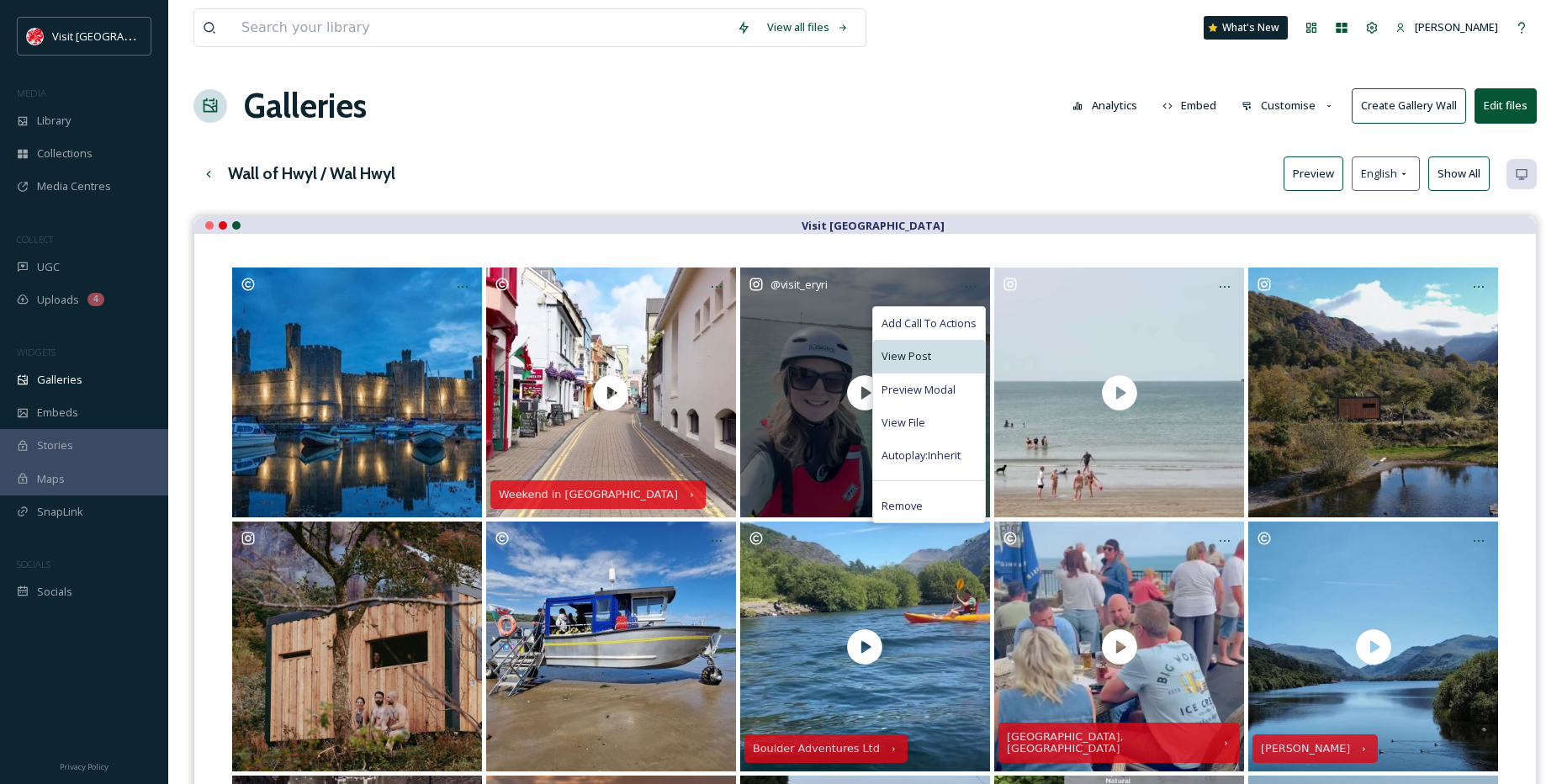
click at [925, 365] on div "View Post" at bounding box center [929, 356] width 112 height 33
click at [905, 414] on span "View File" at bounding box center [904, 422] width 44 height 16
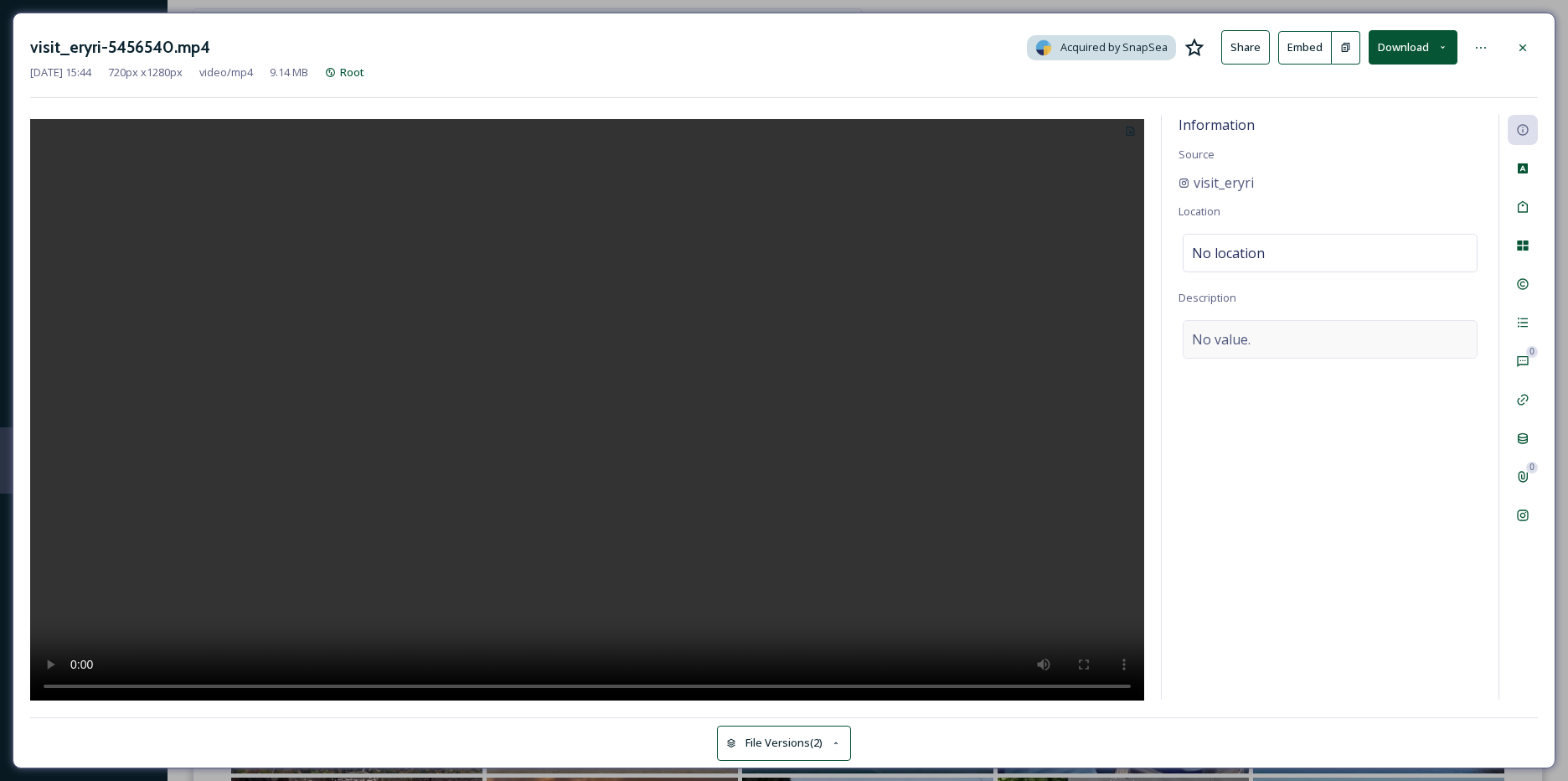
click at [1265, 347] on div "No value." at bounding box center [1330, 340] width 295 height 39
click at [1265, 347] on textarea at bounding box center [1330, 389] width 303 height 139
paste textarea "From relaxing hwyl that helps you reconnect with nature, to heart-pumping hwyl …"
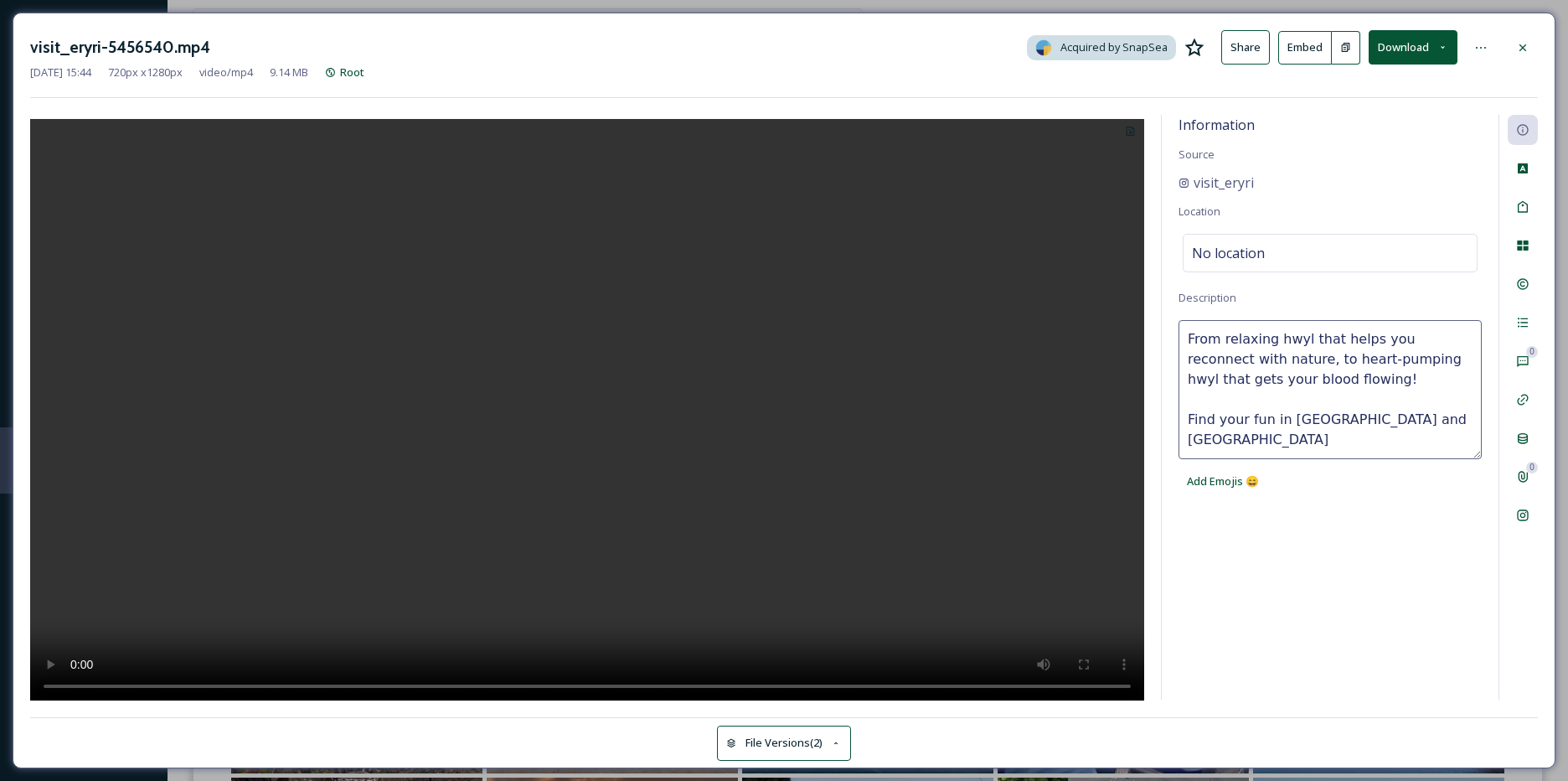
drag, startPoint x: 1268, startPoint y: 419, endPoint x: 1249, endPoint y: 421, distance: 19.1
click at [1249, 421] on textarea "From relaxing hwyl that helps you reconnect with nature, to heart-pumping hwyl …" at bounding box center [1330, 389] width 303 height 139
click at [1244, 425] on textarea "From relaxing hwyl that helps you reconnect with nature, to heart-pumping hwyl …" at bounding box center [1330, 389] width 303 height 139
click at [1234, 436] on textarea "From relaxing hwyl that helps you reconnect with nature, to heart-pumping hwyl …" at bounding box center [1330, 389] width 303 height 139
click at [1405, 418] on textarea "From relaxing hwyl that helps you reconnect with nature, to heart-pumping hwyl …" at bounding box center [1330, 389] width 303 height 139
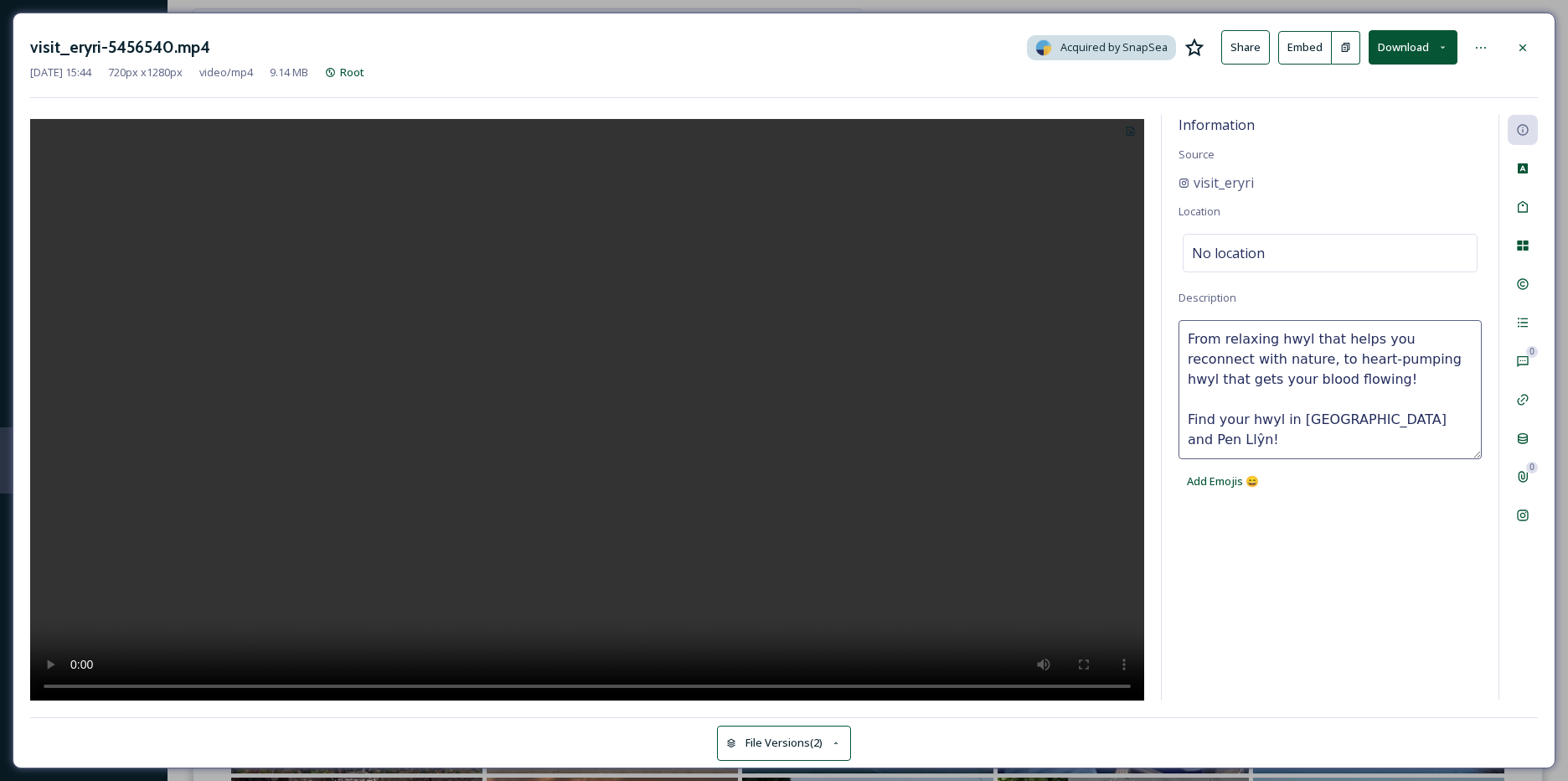
type textarea "From relaxing hwyl that helps you reconnect with nature, to heart-pumping hwyl …"
click at [1235, 251] on span "No location" at bounding box center [1228, 253] width 73 height 20
click at [1235, 252] on input at bounding box center [1330, 253] width 293 height 37
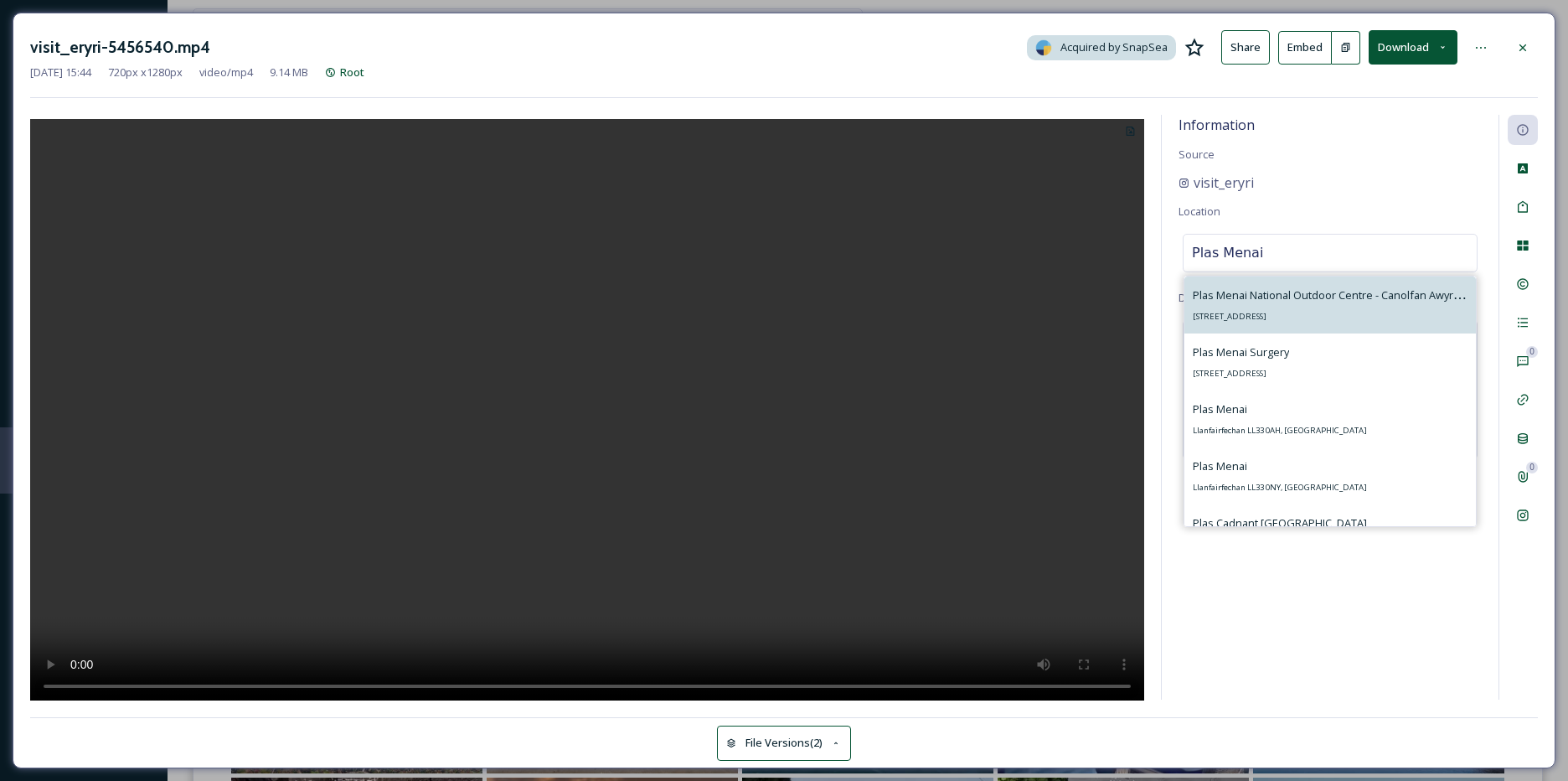
type input "Plas Menai"
click at [1260, 293] on span "Plas Menai National Outdoor Centre - Canolfan Awyr Agored Genedlaethol" at bounding box center [1378, 294] width 372 height 16
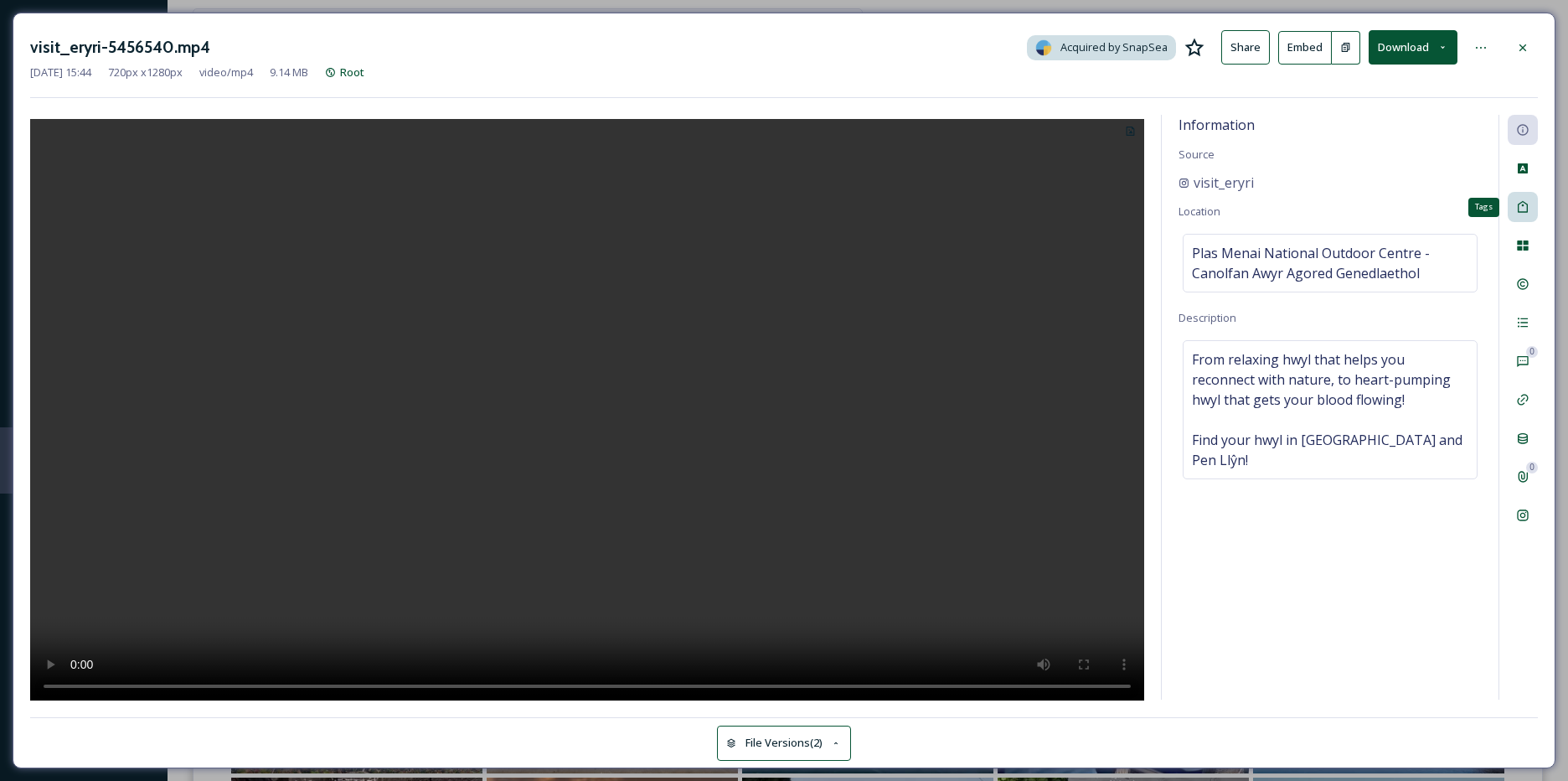
click at [1525, 217] on div "Tags" at bounding box center [1523, 207] width 30 height 30
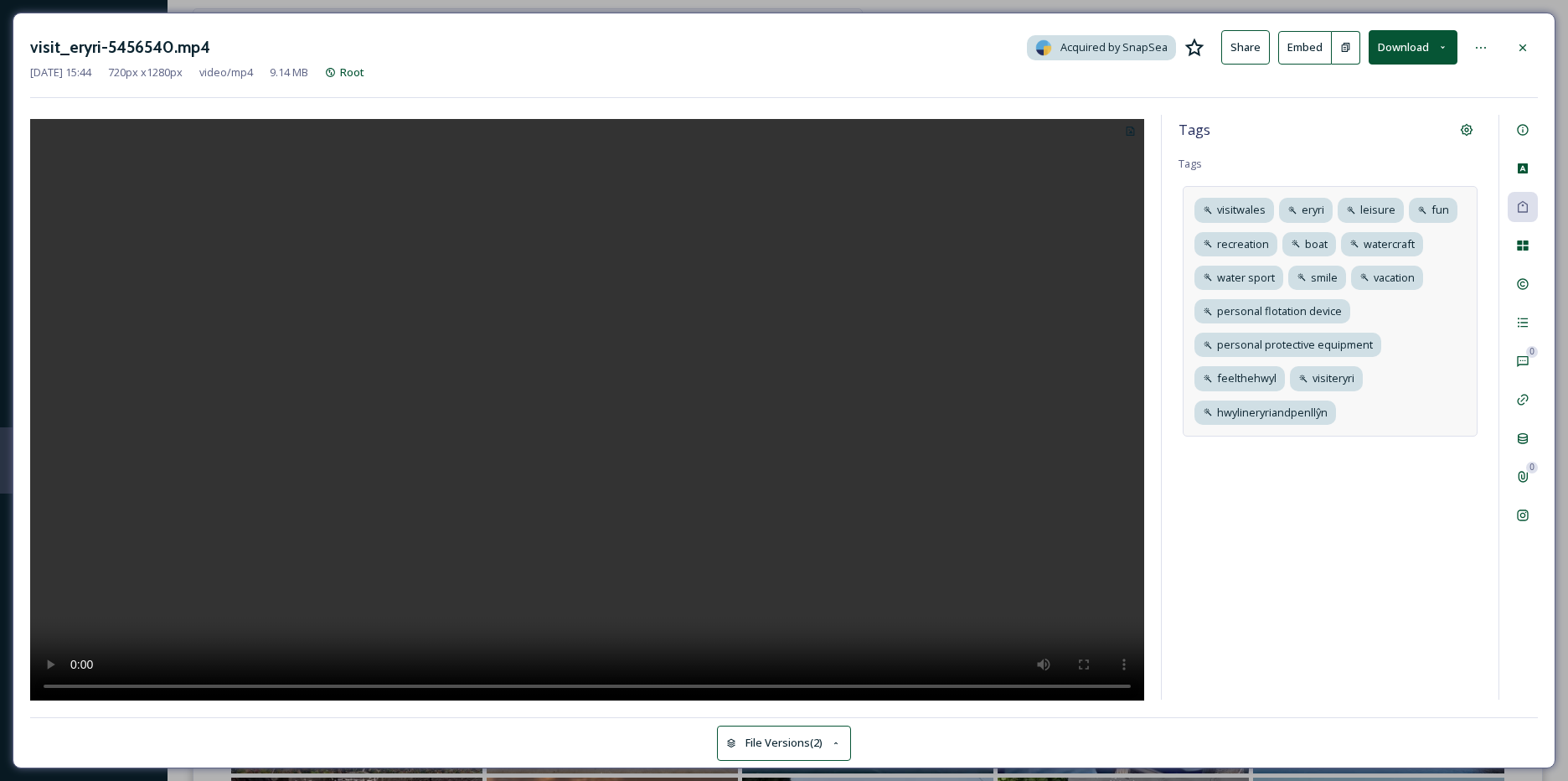
click at [1383, 414] on div "visitwales eryri leisure fun recreation boat watercraft water sport smile vacat…" at bounding box center [1330, 311] width 295 height 249
click at [1417, 308] on icon at bounding box center [1419, 312] width 13 height 13
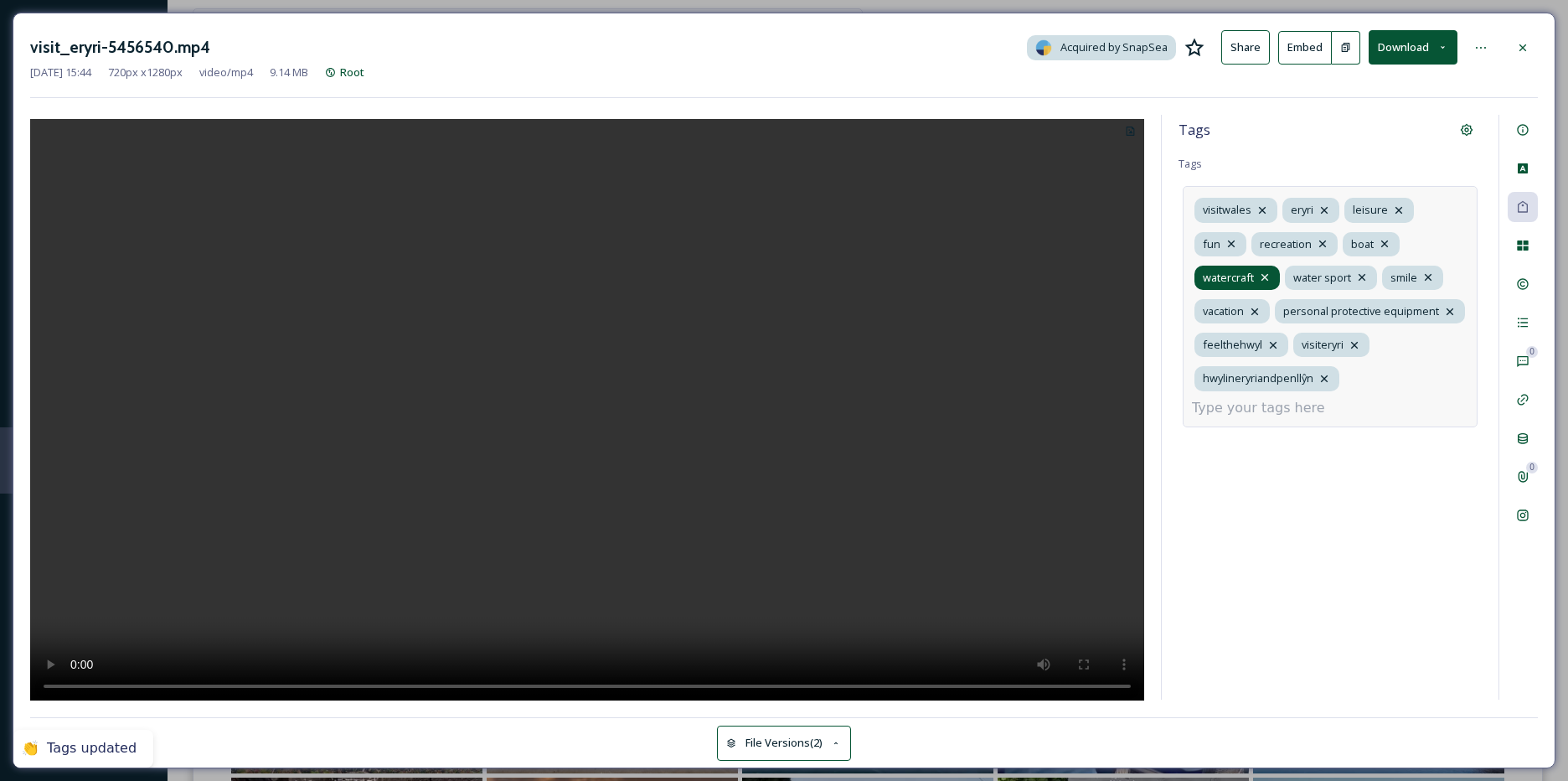
click at [1267, 270] on icon at bounding box center [1265, 277] width 13 height 13
click at [1326, 242] on icon at bounding box center [1323, 243] width 13 height 13
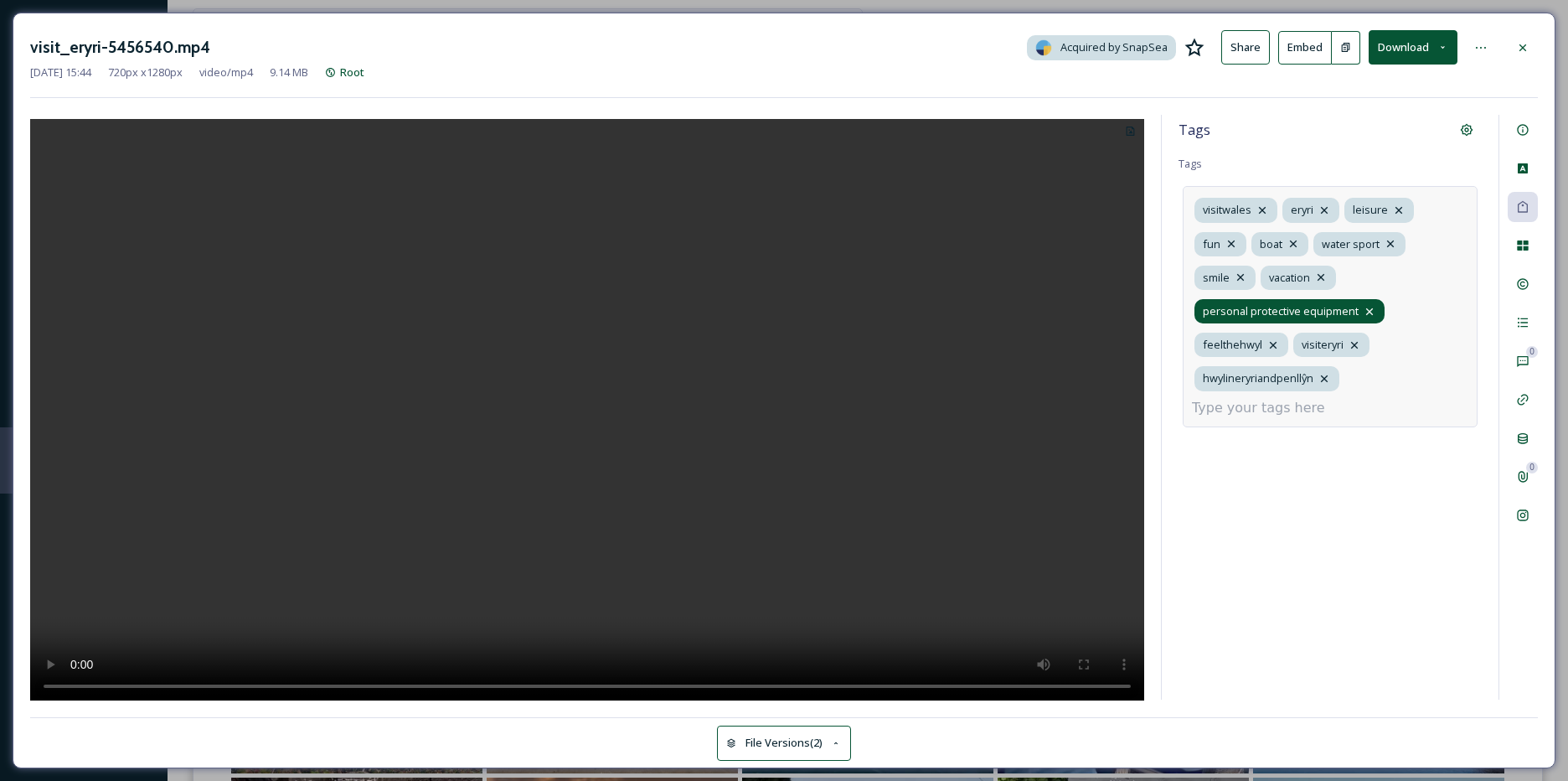
click at [1373, 308] on icon at bounding box center [1370, 312] width 13 height 13
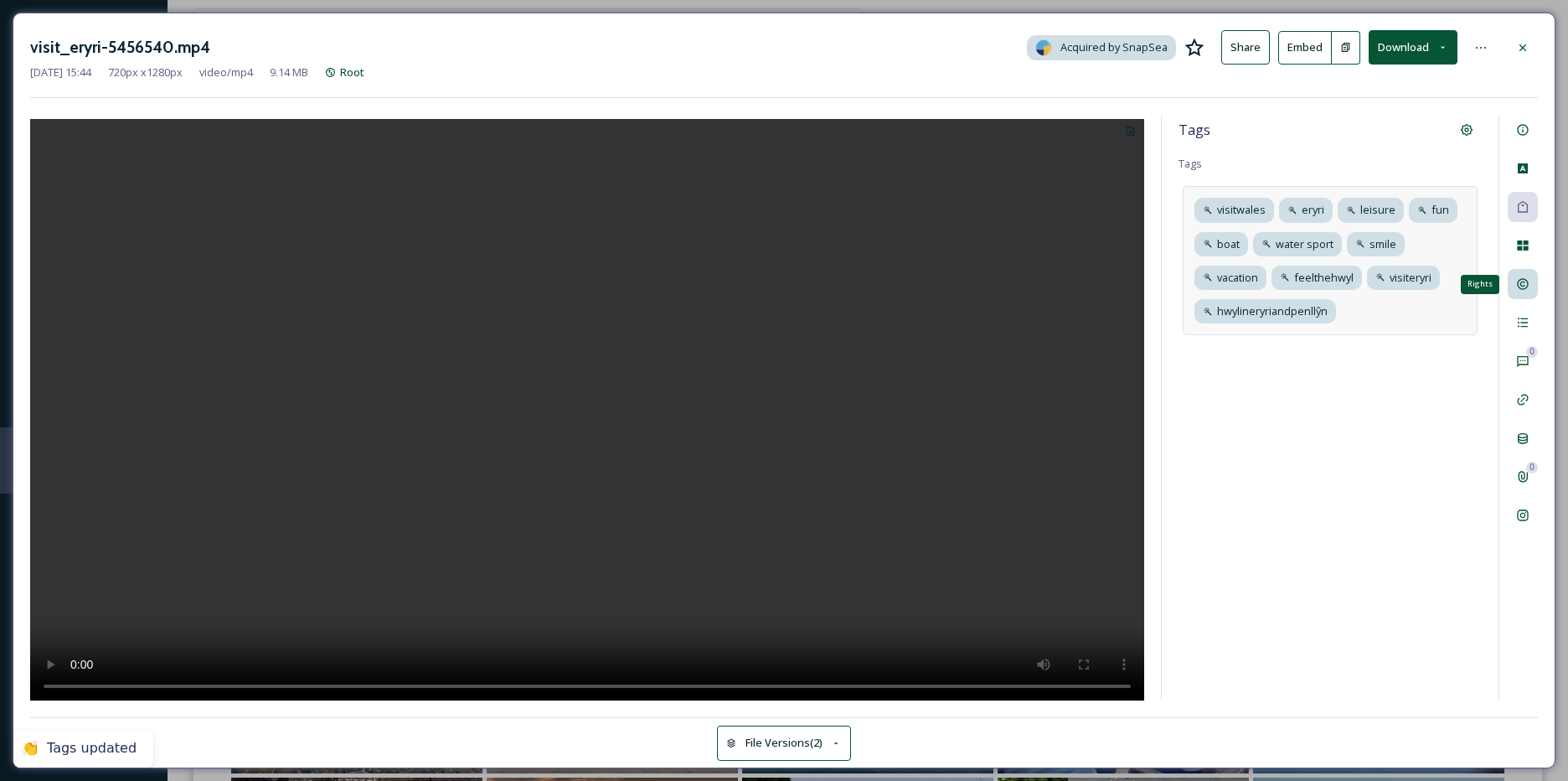
click at [1512, 275] on div "Rights" at bounding box center [1523, 284] width 30 height 30
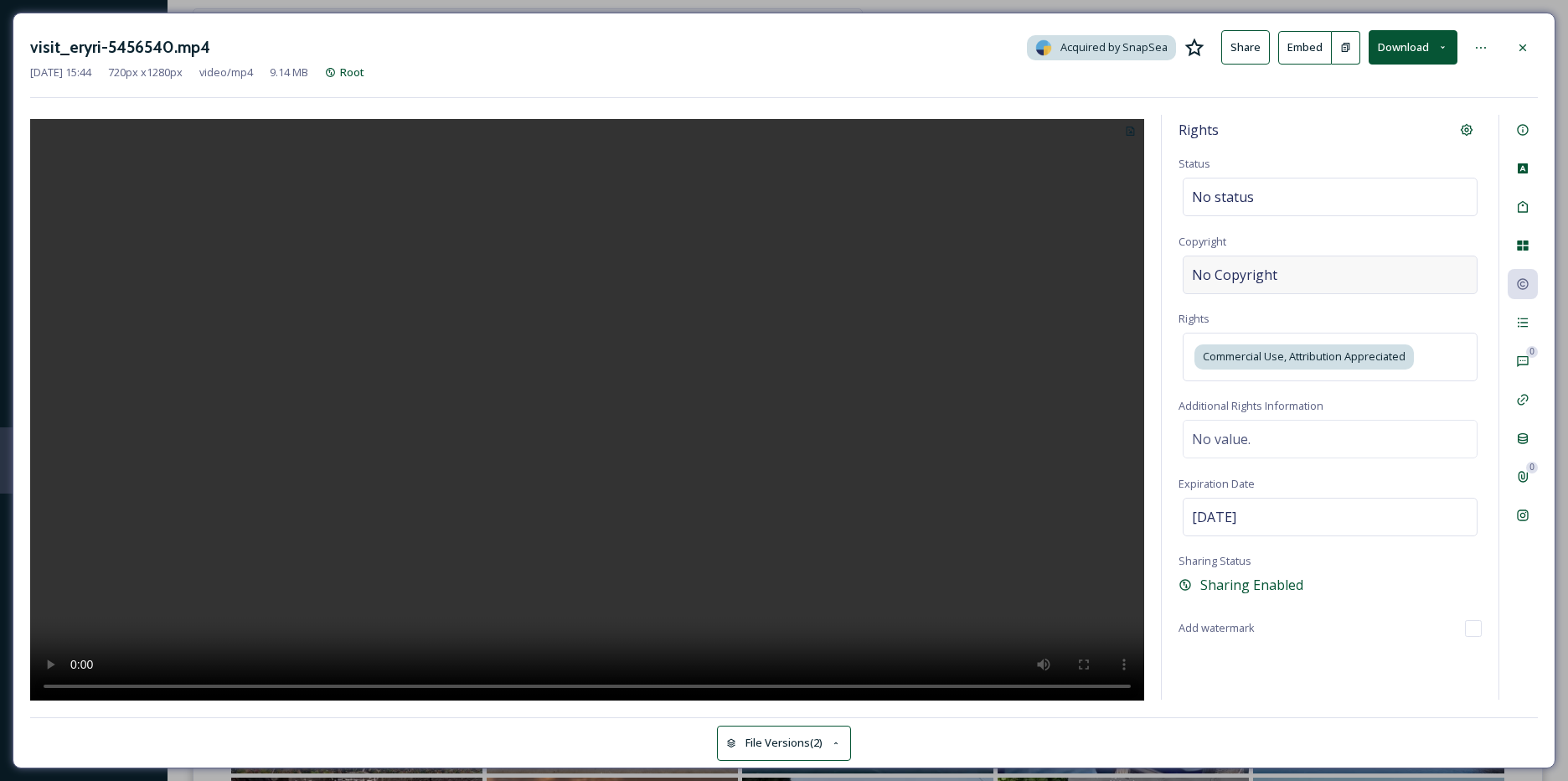
click at [1375, 280] on div "No Copyright" at bounding box center [1330, 275] width 295 height 39
type input "visit_eryri"
click at [1516, 51] on div at bounding box center [1523, 48] width 30 height 30
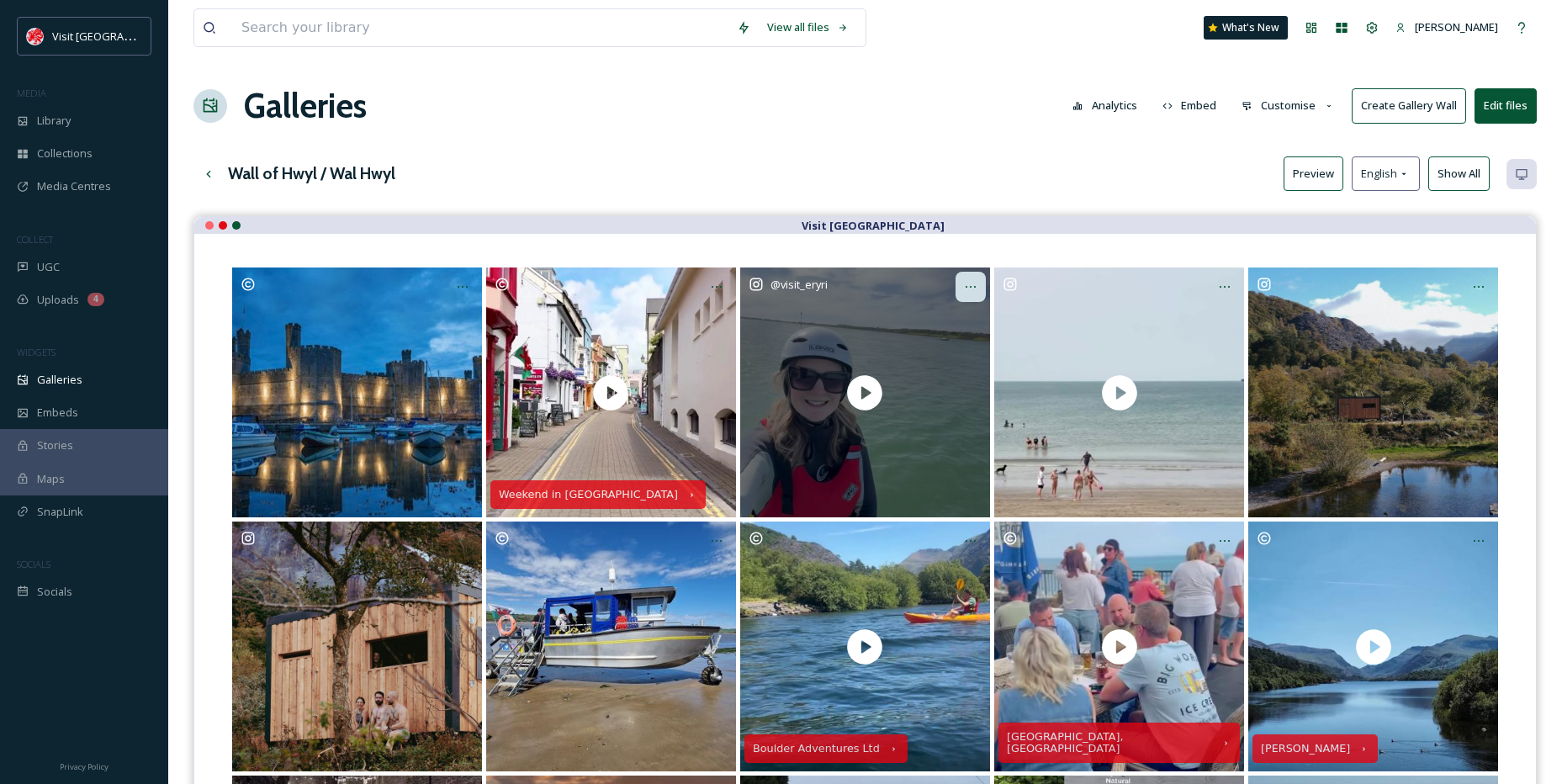
click at [973, 292] on icon at bounding box center [971, 287] width 14 height 14
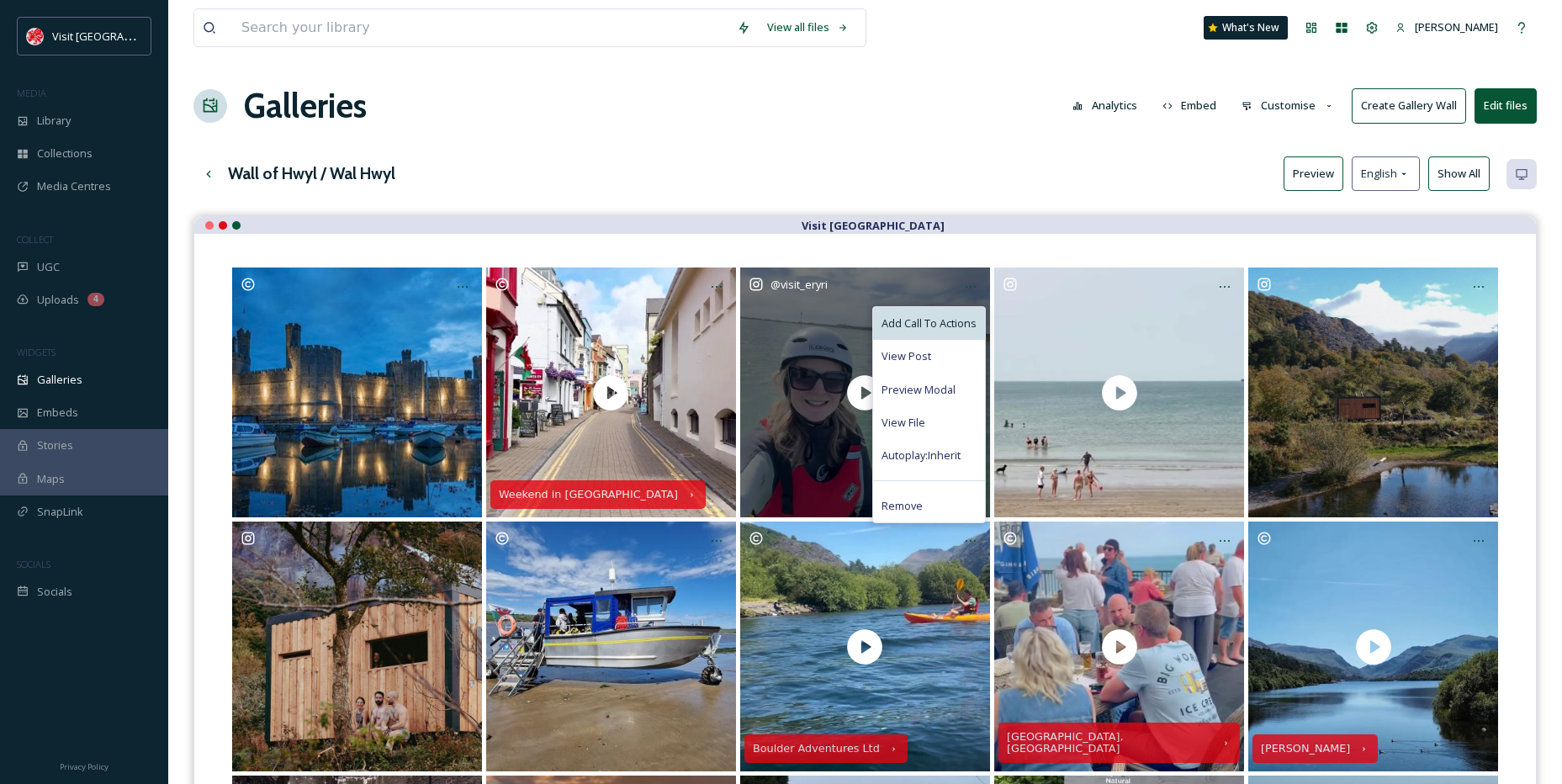
click at [922, 313] on div "Add Call To Actions" at bounding box center [929, 323] width 112 height 33
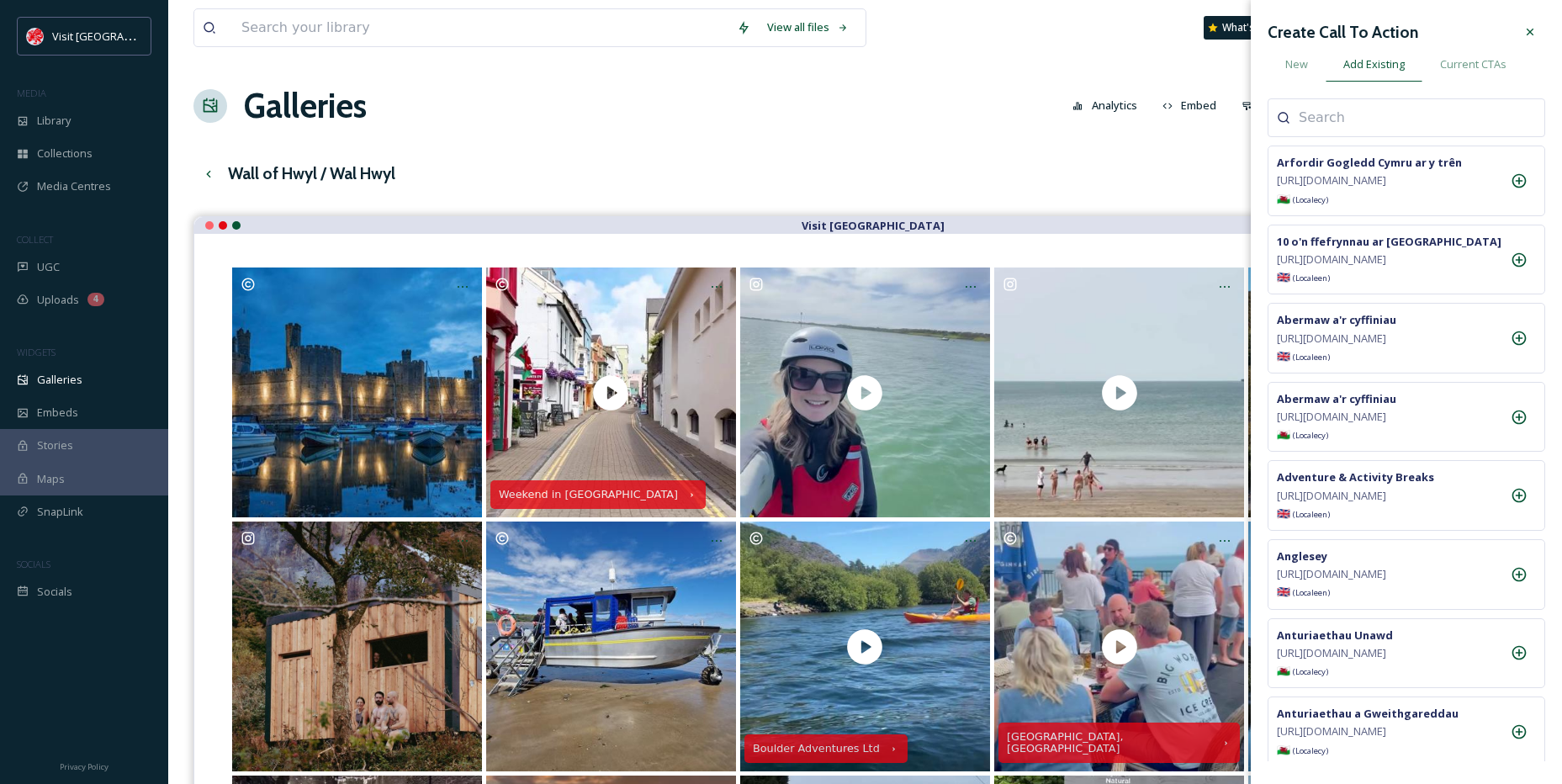
click at [1318, 124] on input at bounding box center [1383, 118] width 168 height 20
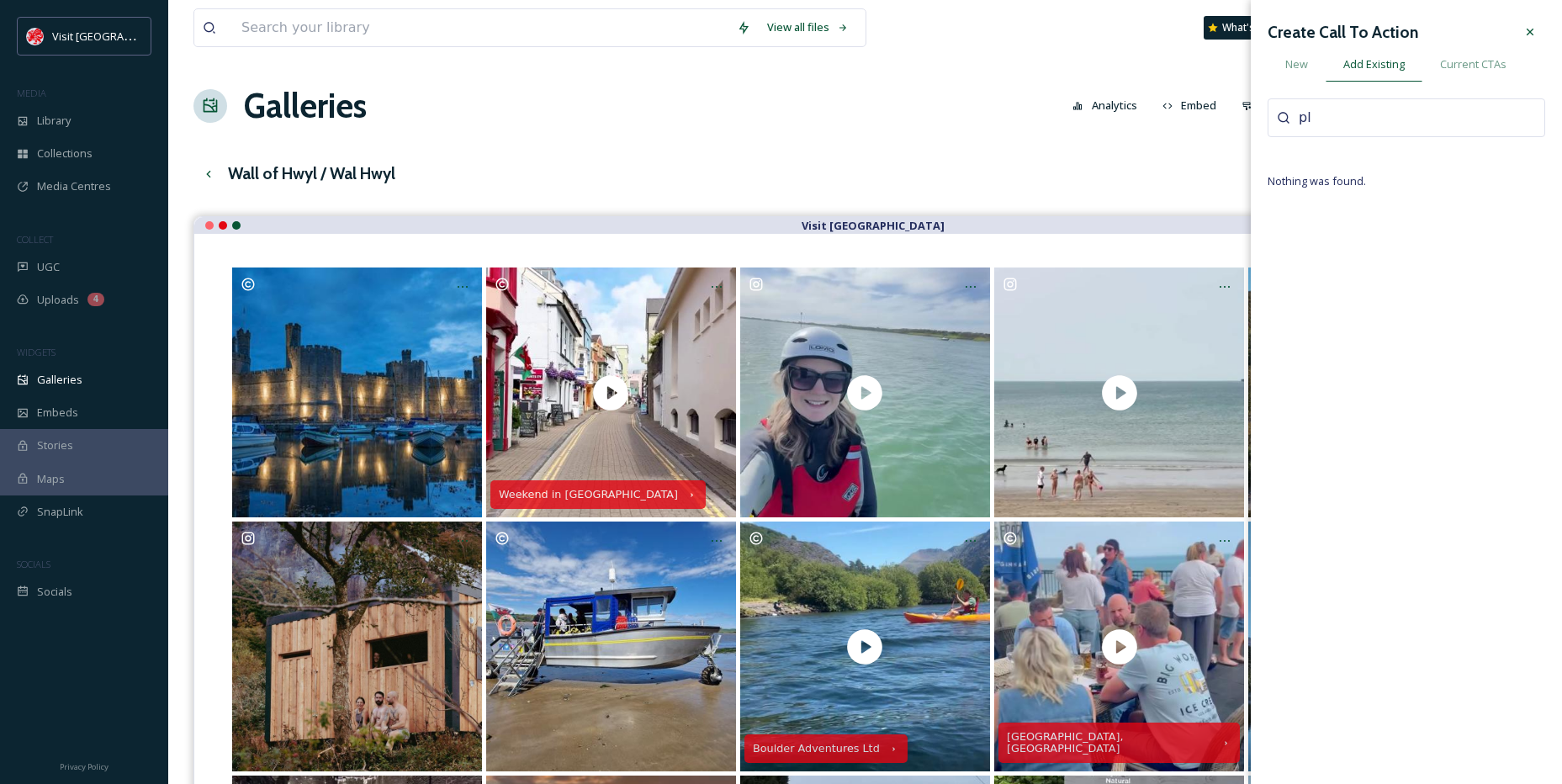
type input "p"
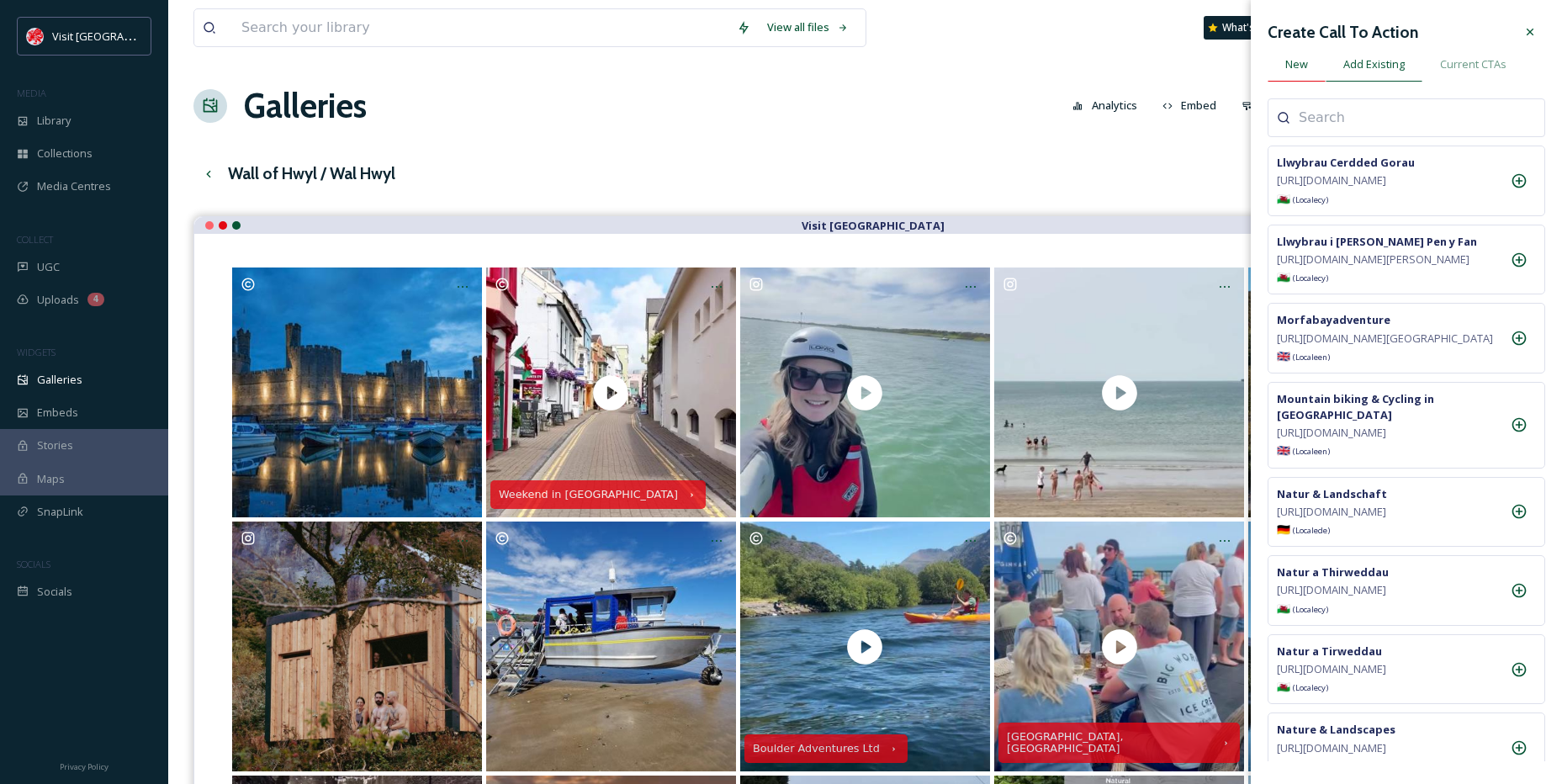
click at [1302, 74] on div "New" at bounding box center [1296, 64] width 58 height 35
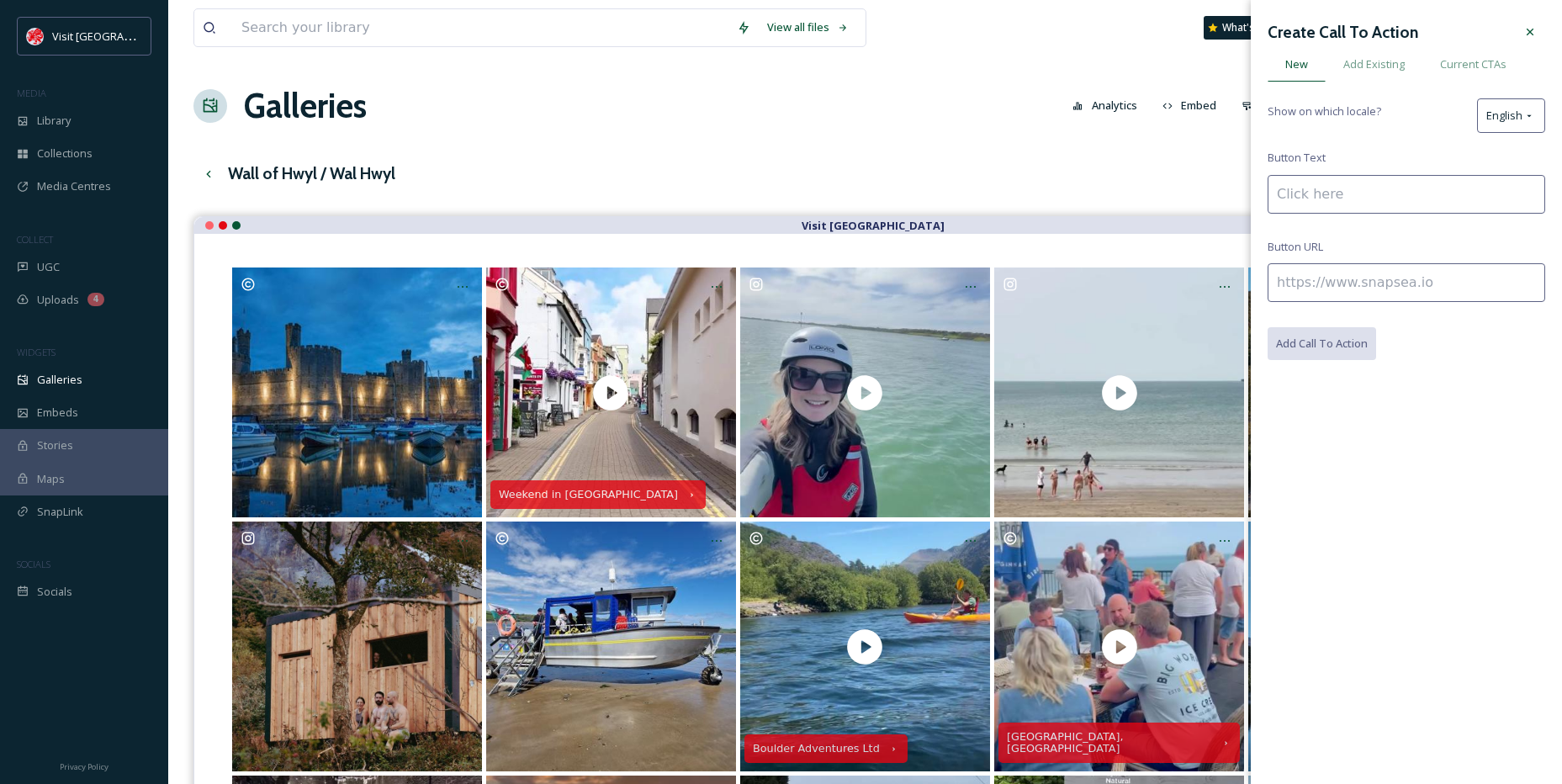
click at [1338, 192] on input at bounding box center [1406, 195] width 278 height 39
type input "Plas Menai"
paste input "[URL][DOMAIN_NAME]"
type input "[URL][DOMAIN_NAME]"
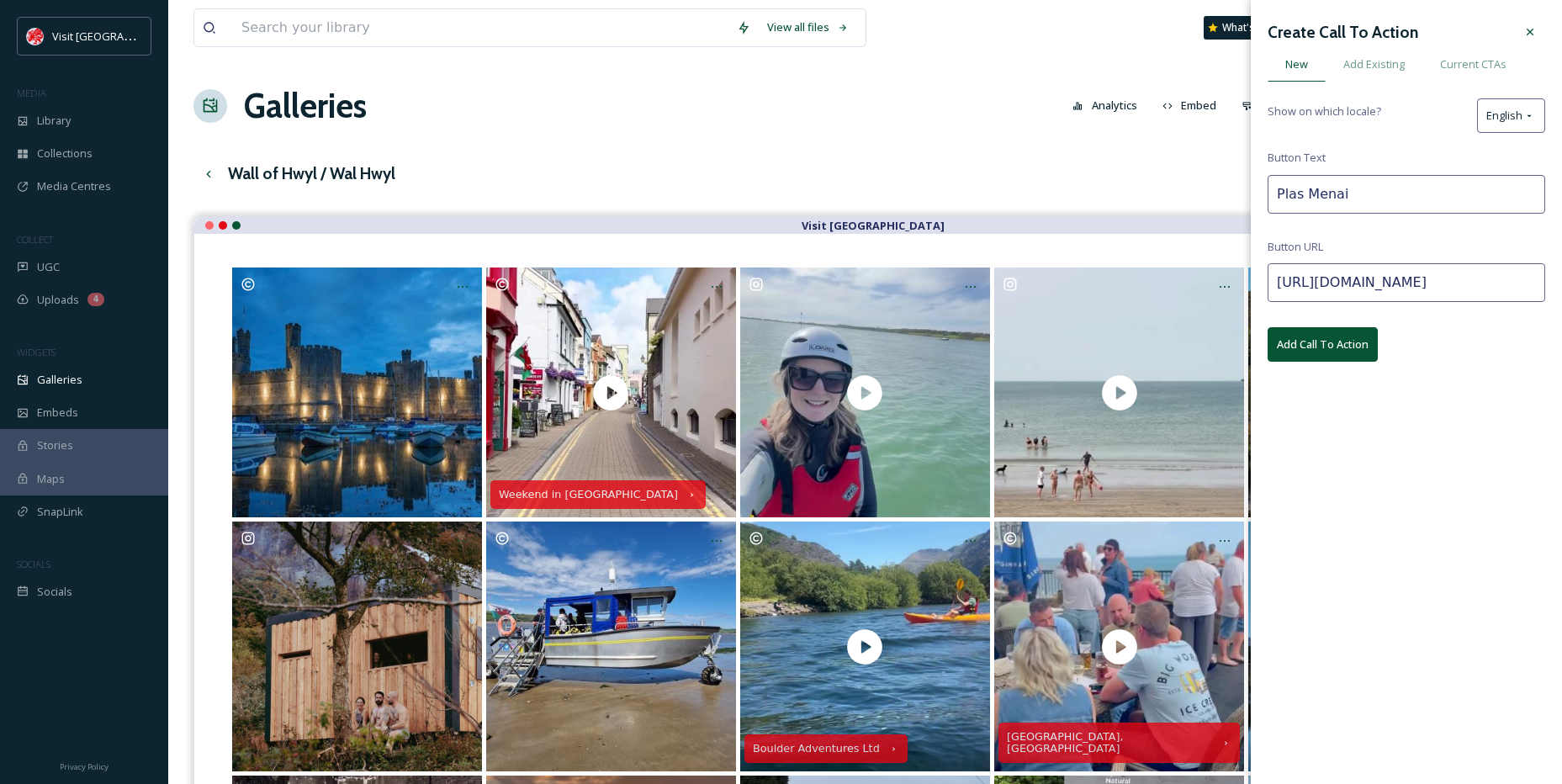
click at [1327, 345] on button "Add Call To Action" at bounding box center [1323, 344] width 110 height 35
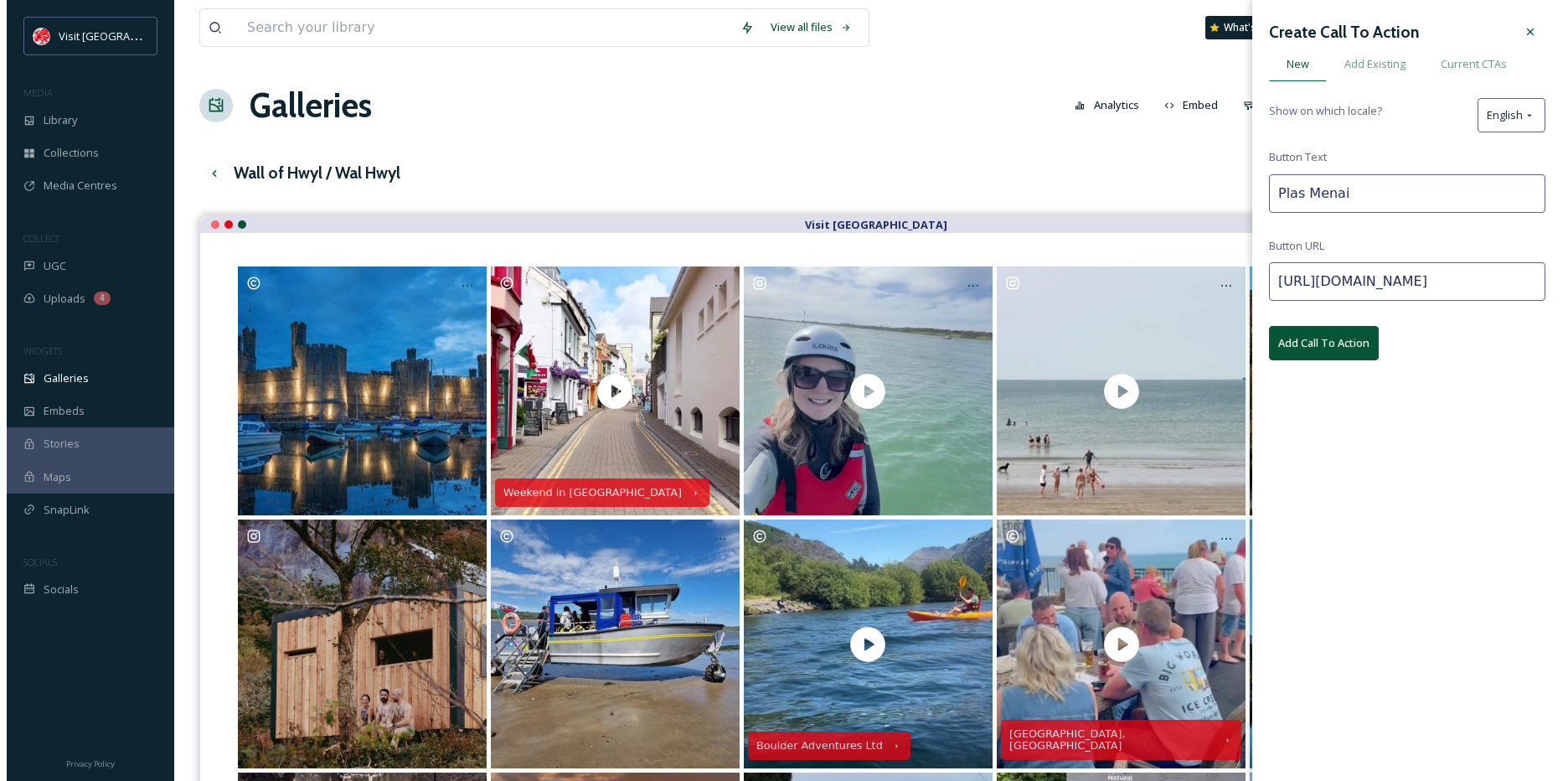
scroll to position [0, 0]
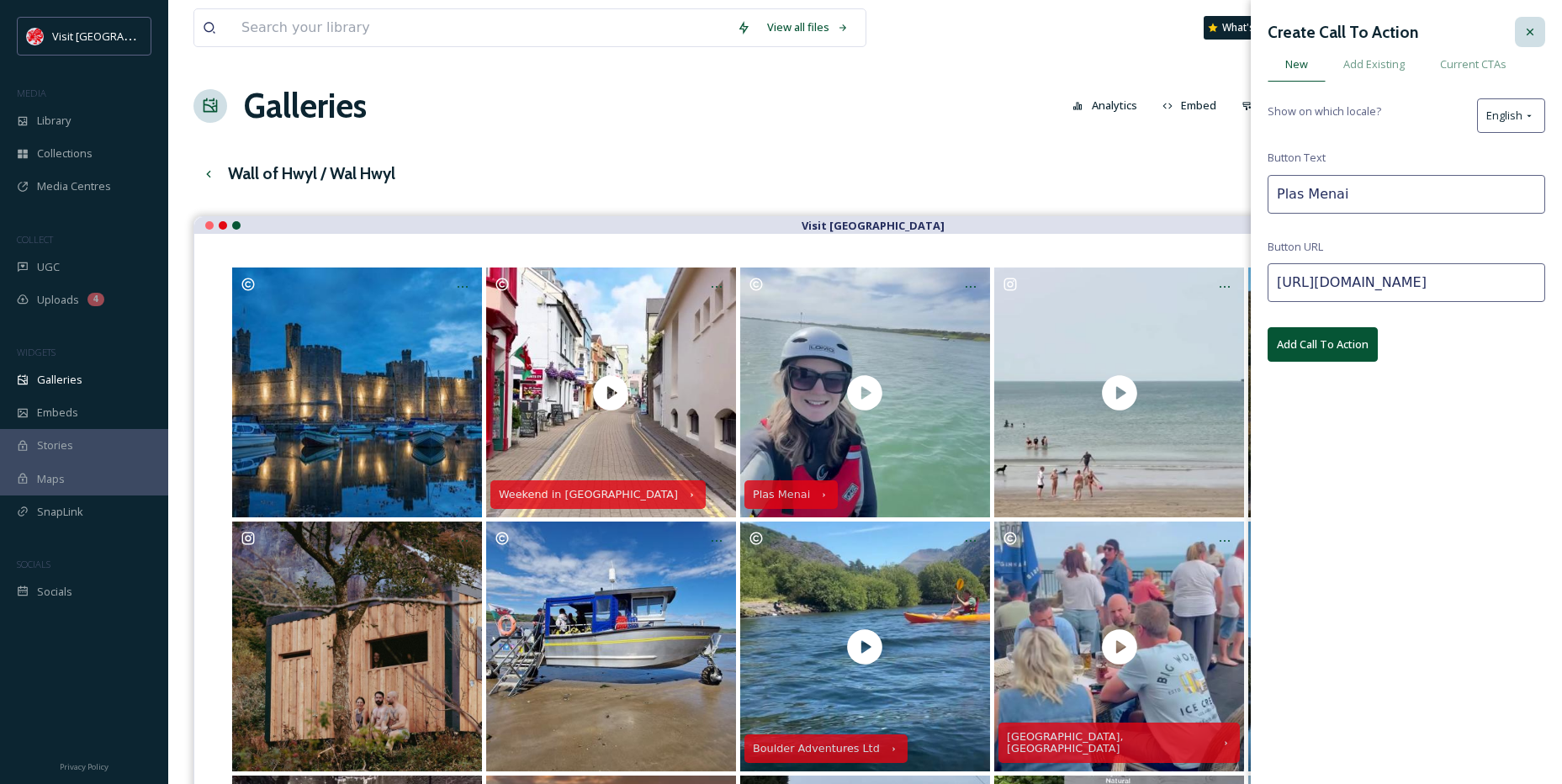
click at [1544, 36] on div at bounding box center [1531, 32] width 30 height 30
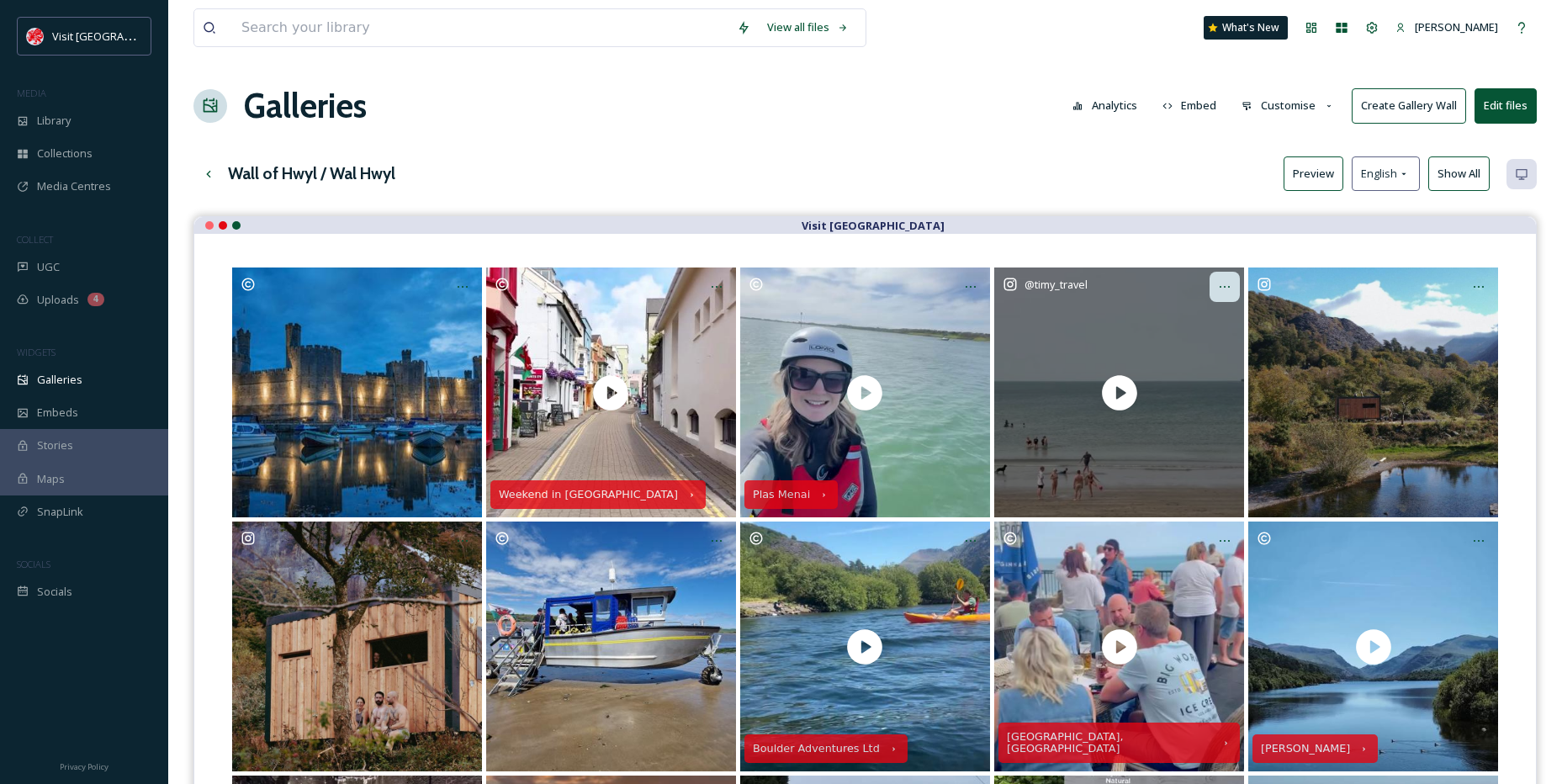
click at [1229, 283] on icon at bounding box center [1225, 287] width 14 height 14
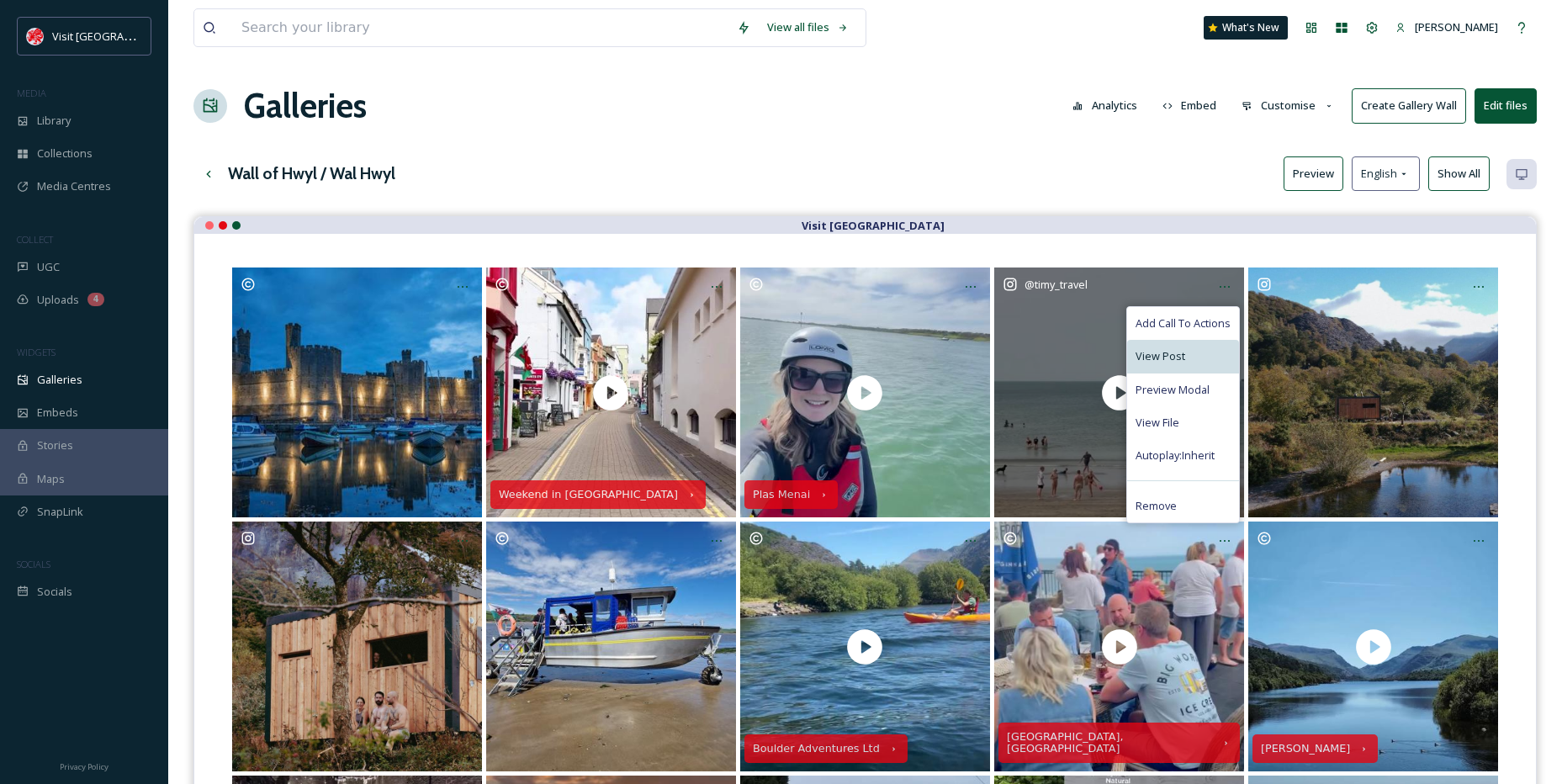
click at [1184, 348] on div "View Post" at bounding box center [1183, 356] width 112 height 33
click at [1177, 413] on div "View File" at bounding box center [1183, 422] width 112 height 33
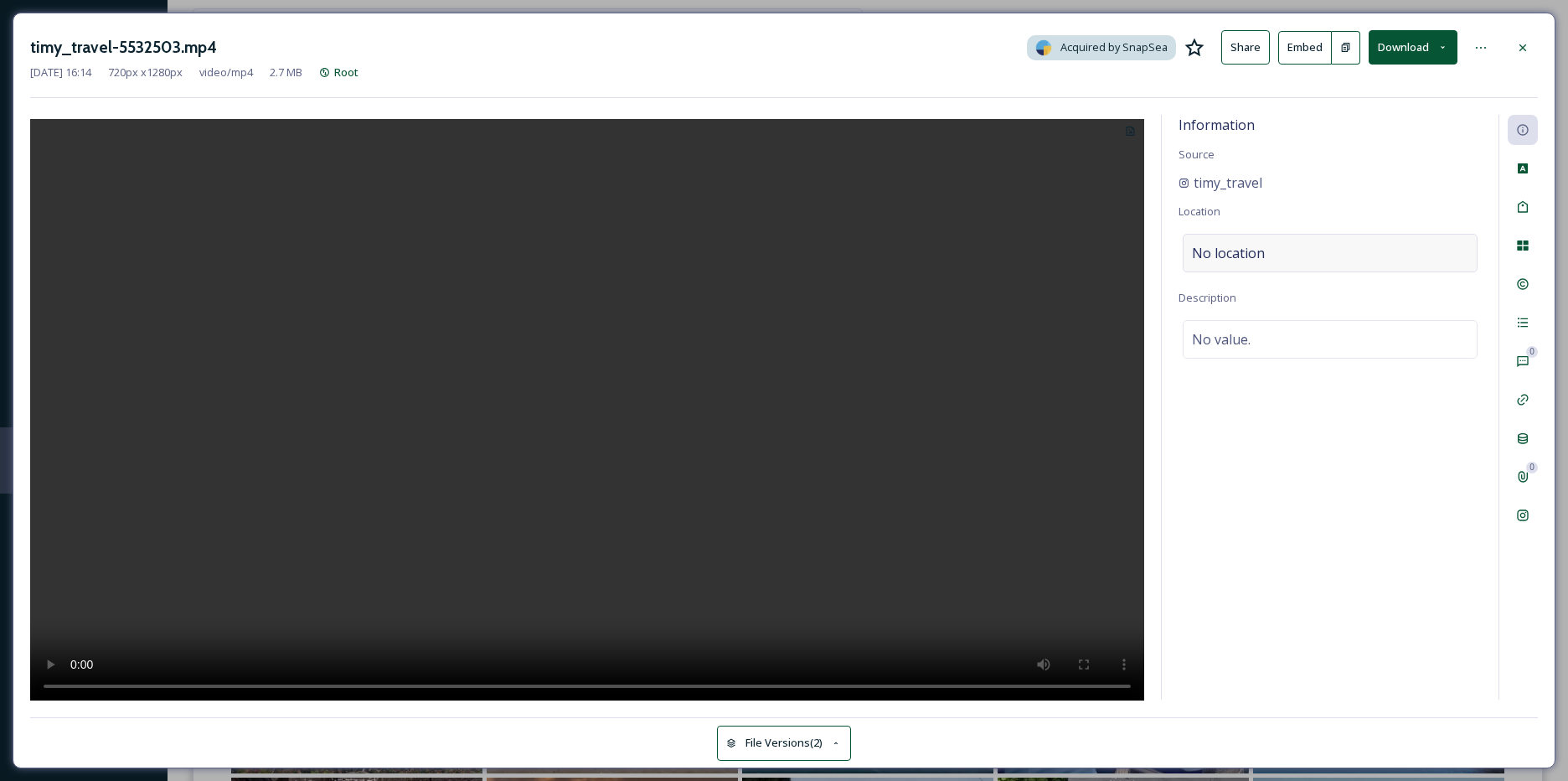
click at [1241, 243] on span "No location" at bounding box center [1228, 253] width 73 height 20
click at [1242, 242] on input at bounding box center [1330, 253] width 293 height 37
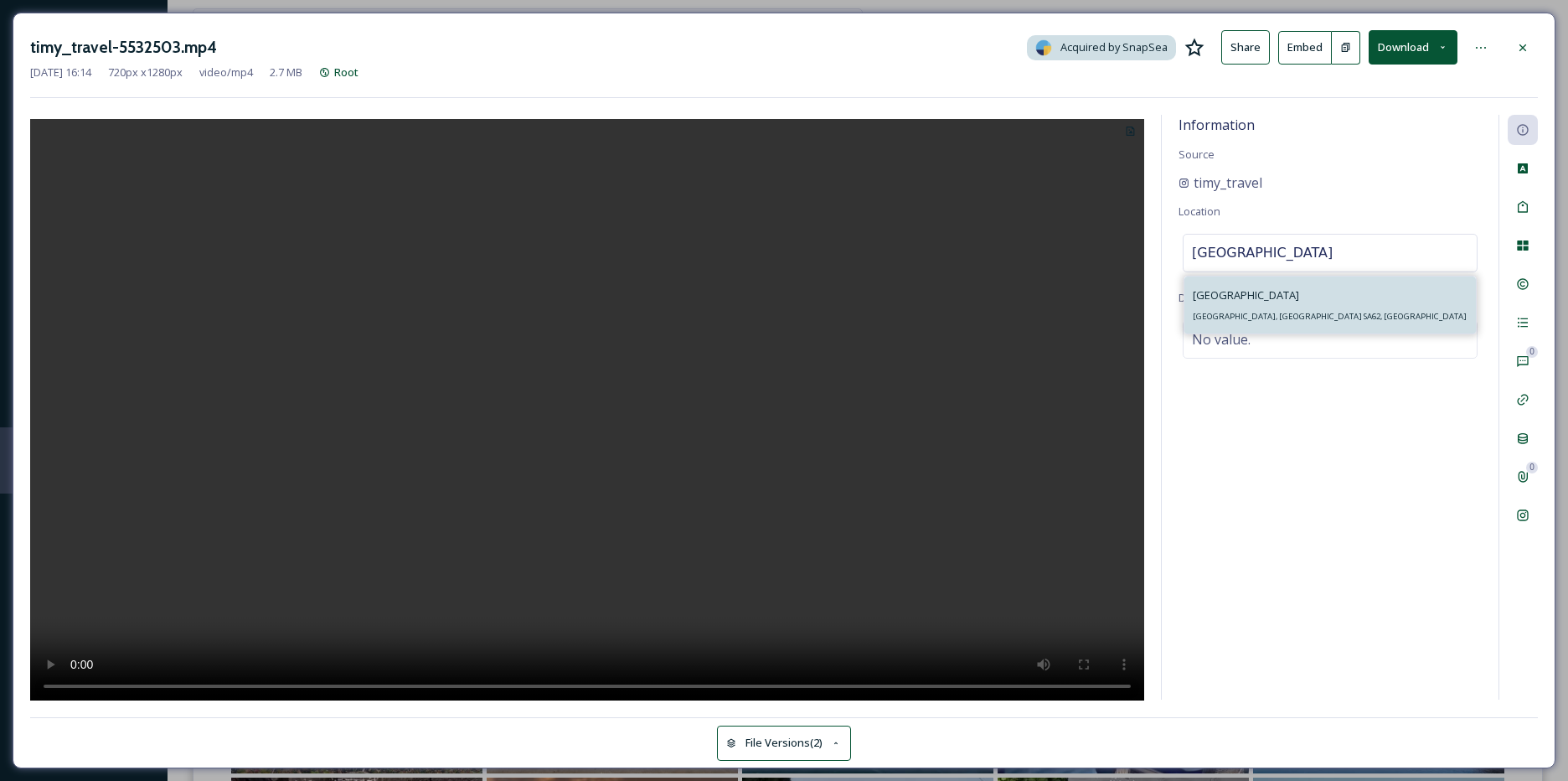
type input "[GEOGRAPHIC_DATA]"
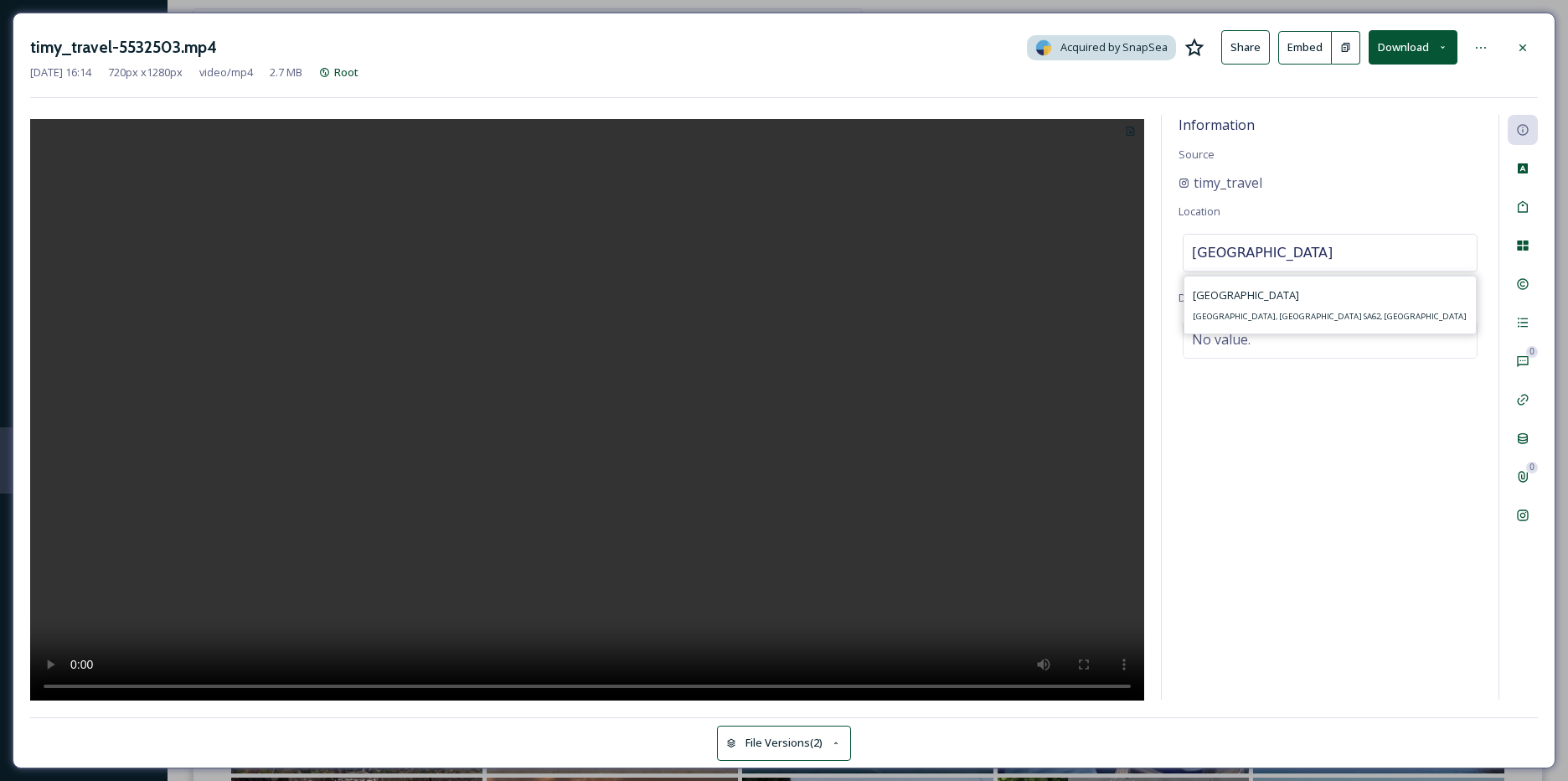
click at [1247, 284] on div "[GEOGRAPHIC_DATA], [GEOGRAPHIC_DATA] SA62, [GEOGRAPHIC_DATA]" at bounding box center [1330, 305] width 292 height 57
click at [1258, 331] on div "No value." at bounding box center [1330, 340] width 295 height 39
click at [1255, 333] on textarea at bounding box center [1330, 389] width 303 height 139
paste textarea "[GEOGRAPHIC_DATA] in [GEOGRAPHIC_DATA] is a stunning, dog-friendly spot on the …"
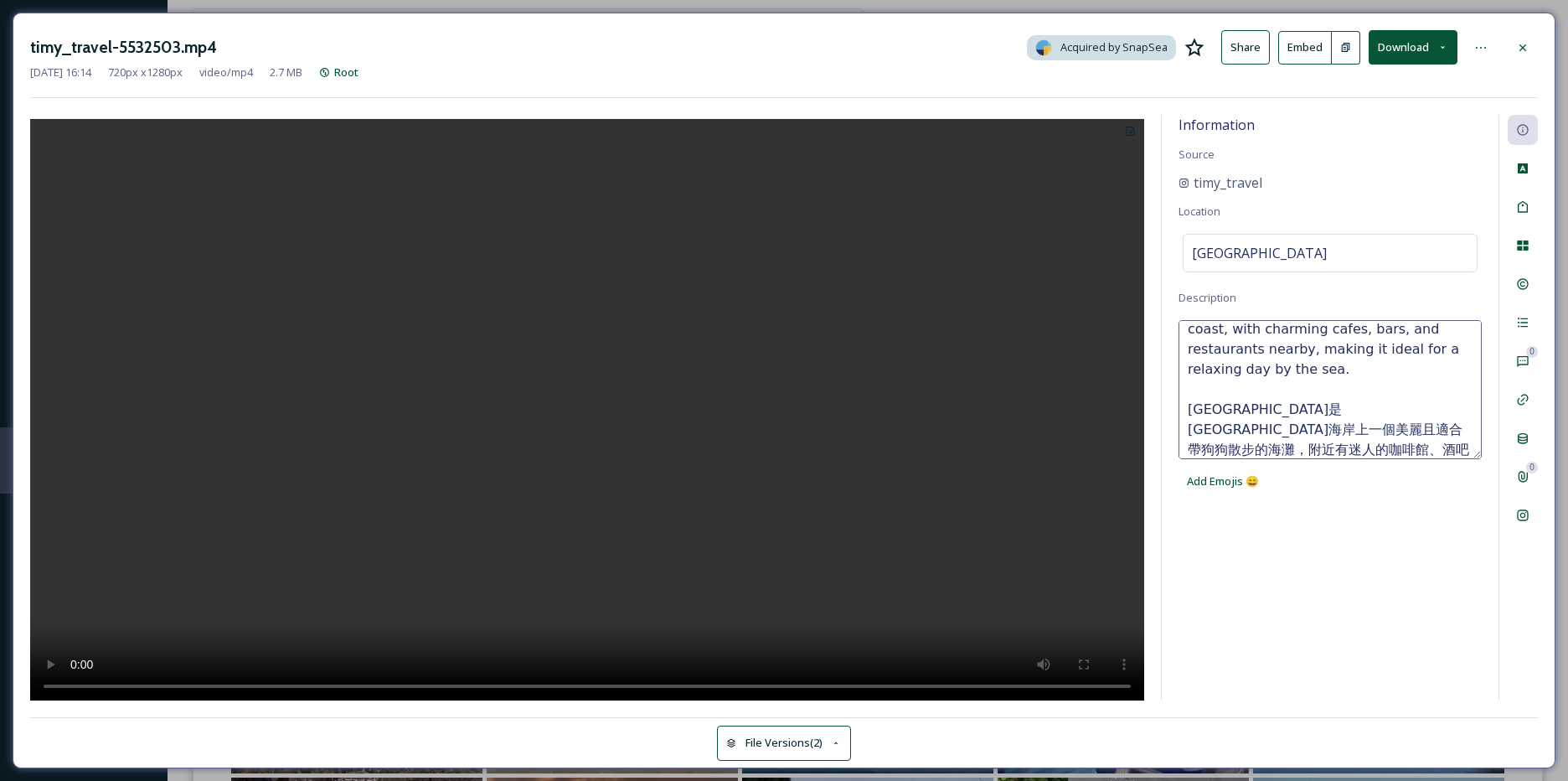
scroll to position [80, 0]
drag, startPoint x: 1291, startPoint y: 447, endPoint x: 1187, endPoint y: 386, distance: 120.6
click at [1187, 386] on textarea "[GEOGRAPHIC_DATA] in [GEOGRAPHIC_DATA] is a stunning, dog-friendly spot on the …" at bounding box center [1330, 389] width 303 height 139
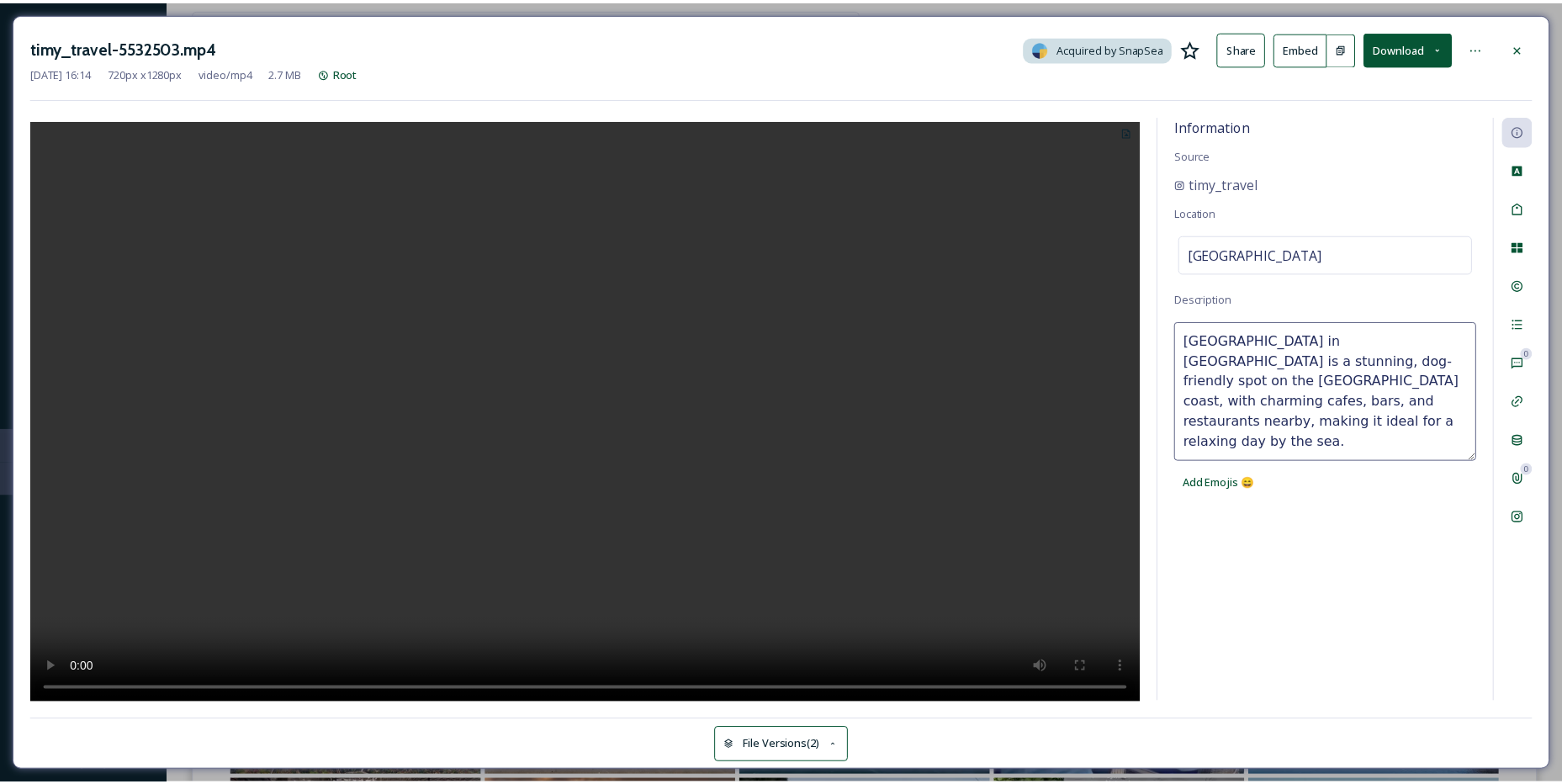
scroll to position [0, 0]
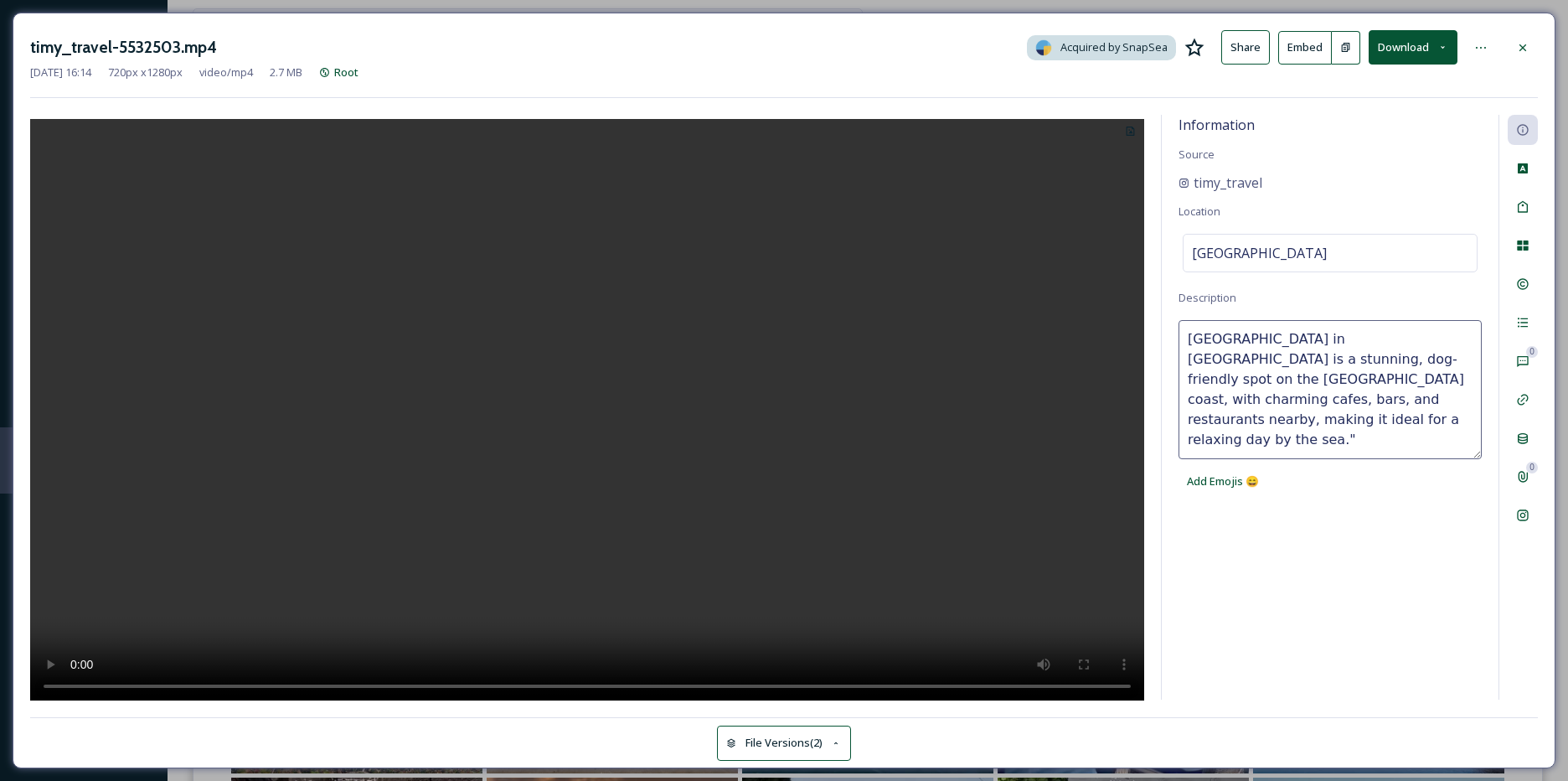
type textarea "[GEOGRAPHIC_DATA] in [GEOGRAPHIC_DATA] is a stunning, dog-friendly spot on the …"
click at [1522, 205] on icon at bounding box center [1523, 207] width 13 height 13
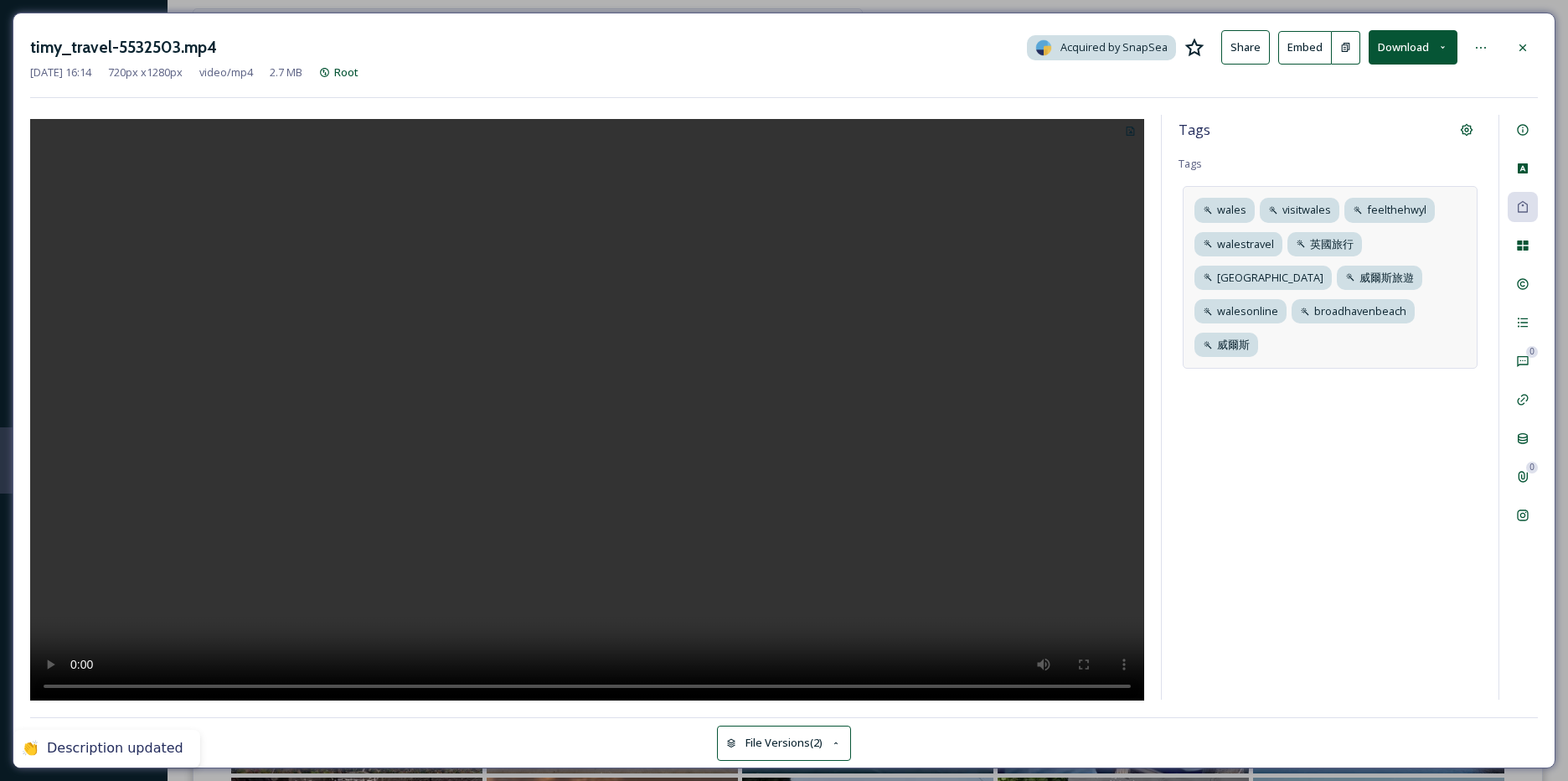
click at [1434, 316] on div "wales visitwales feelthehwyl walestravel 英國旅行 [GEOGRAPHIC_DATA] 威爾斯旅遊 walesonli…" at bounding box center [1330, 277] width 295 height 183
click at [1312, 345] on input at bounding box center [1347, 345] width 168 height 20
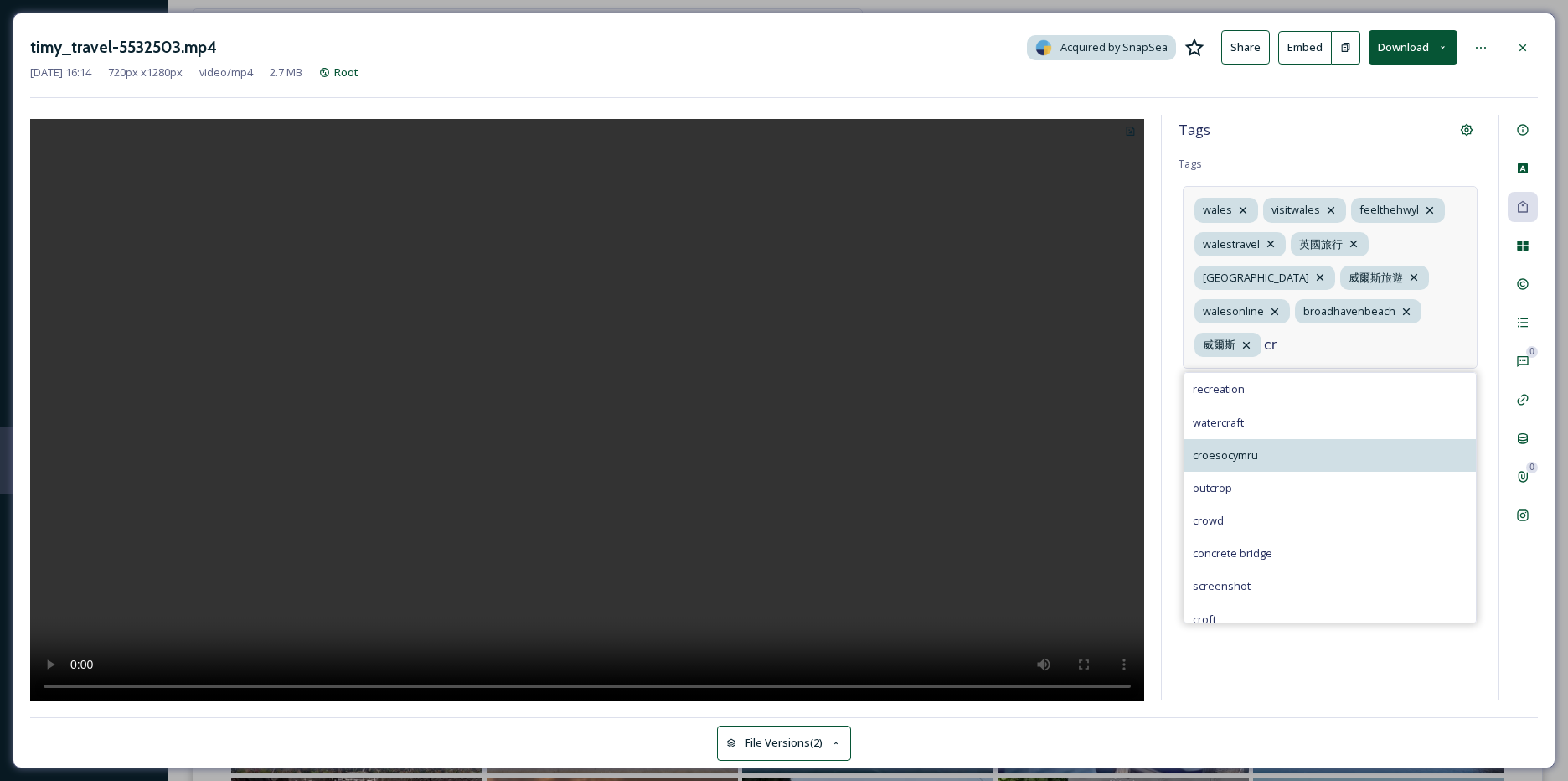
type input "cr"
click at [1271, 439] on div "croesocymru" at bounding box center [1330, 455] width 292 height 33
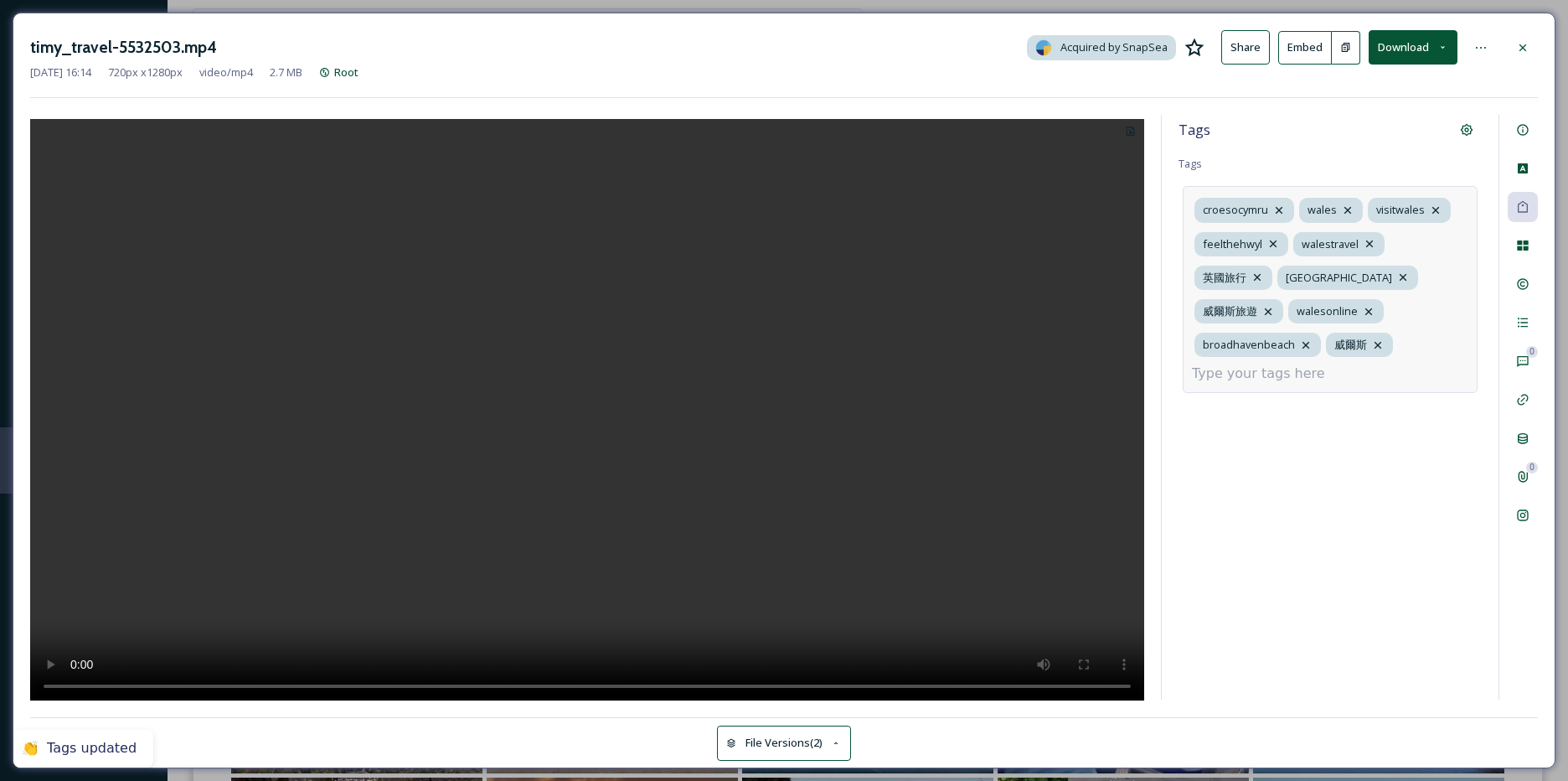
click at [1309, 364] on input at bounding box center [1276, 374] width 168 height 20
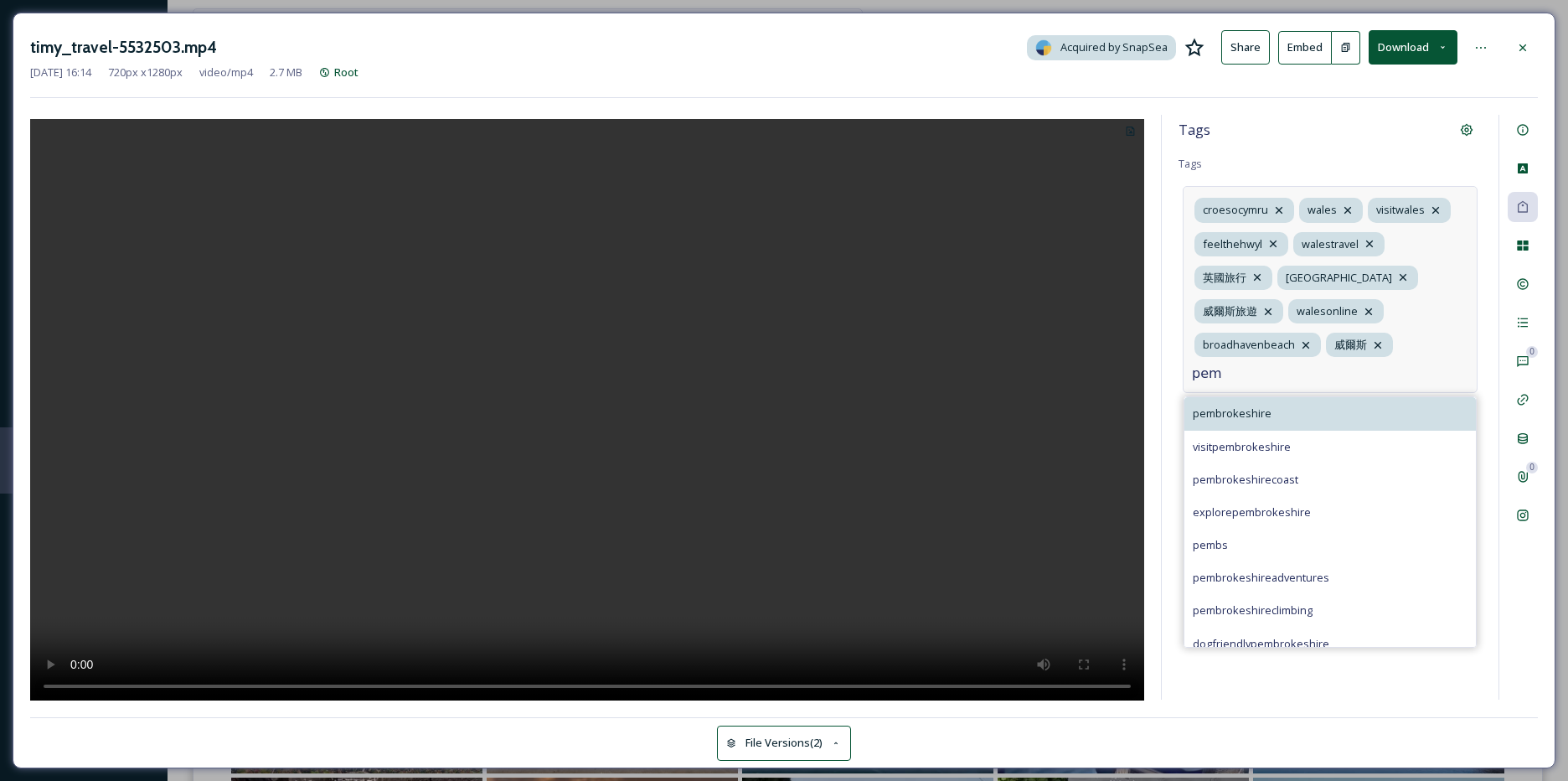
type input "pem"
click at [1256, 405] on span "pembrokeshire" at bounding box center [1232, 413] width 78 height 16
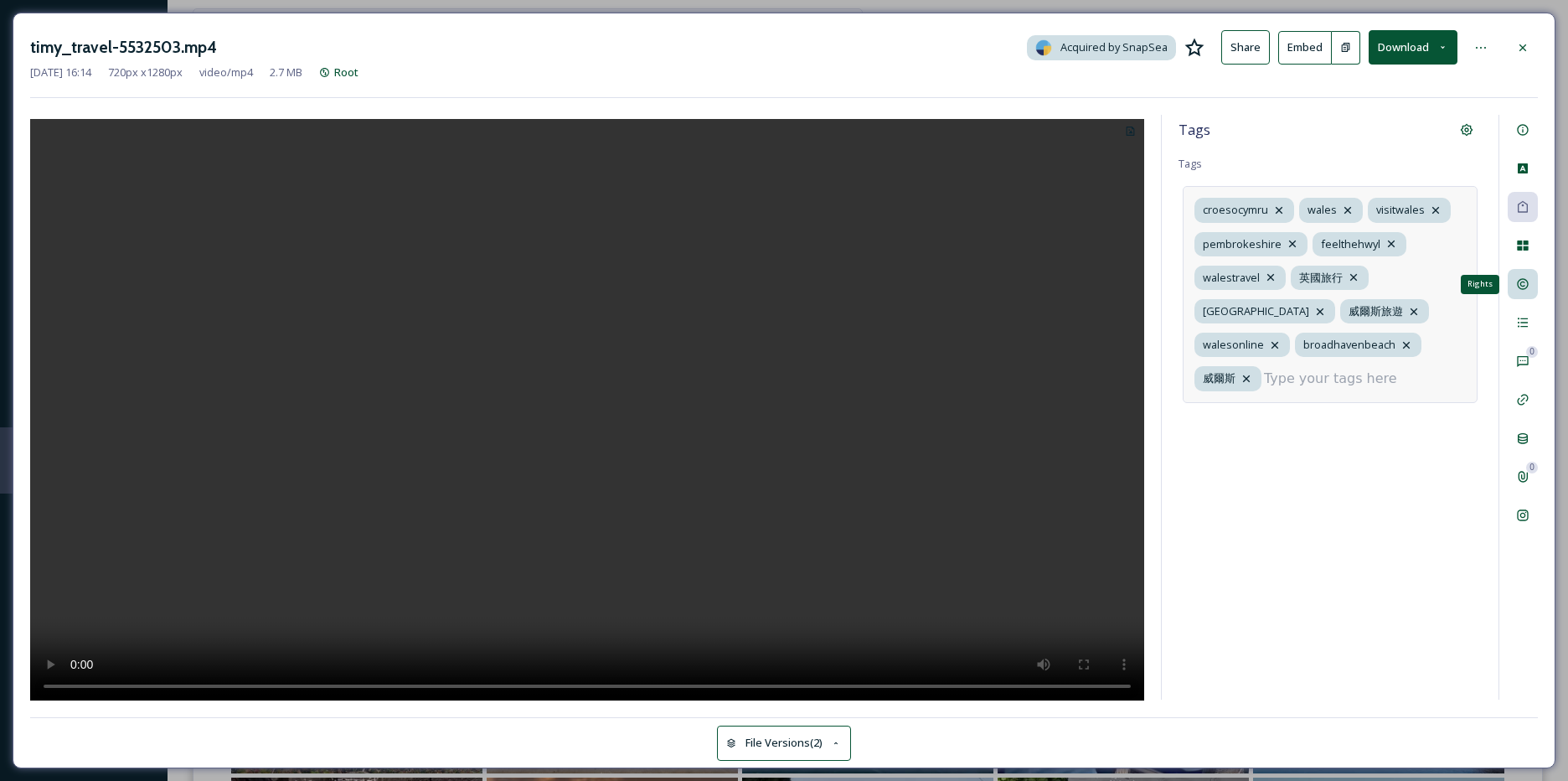
click at [1519, 297] on div "Rights" at bounding box center [1523, 284] width 30 height 30
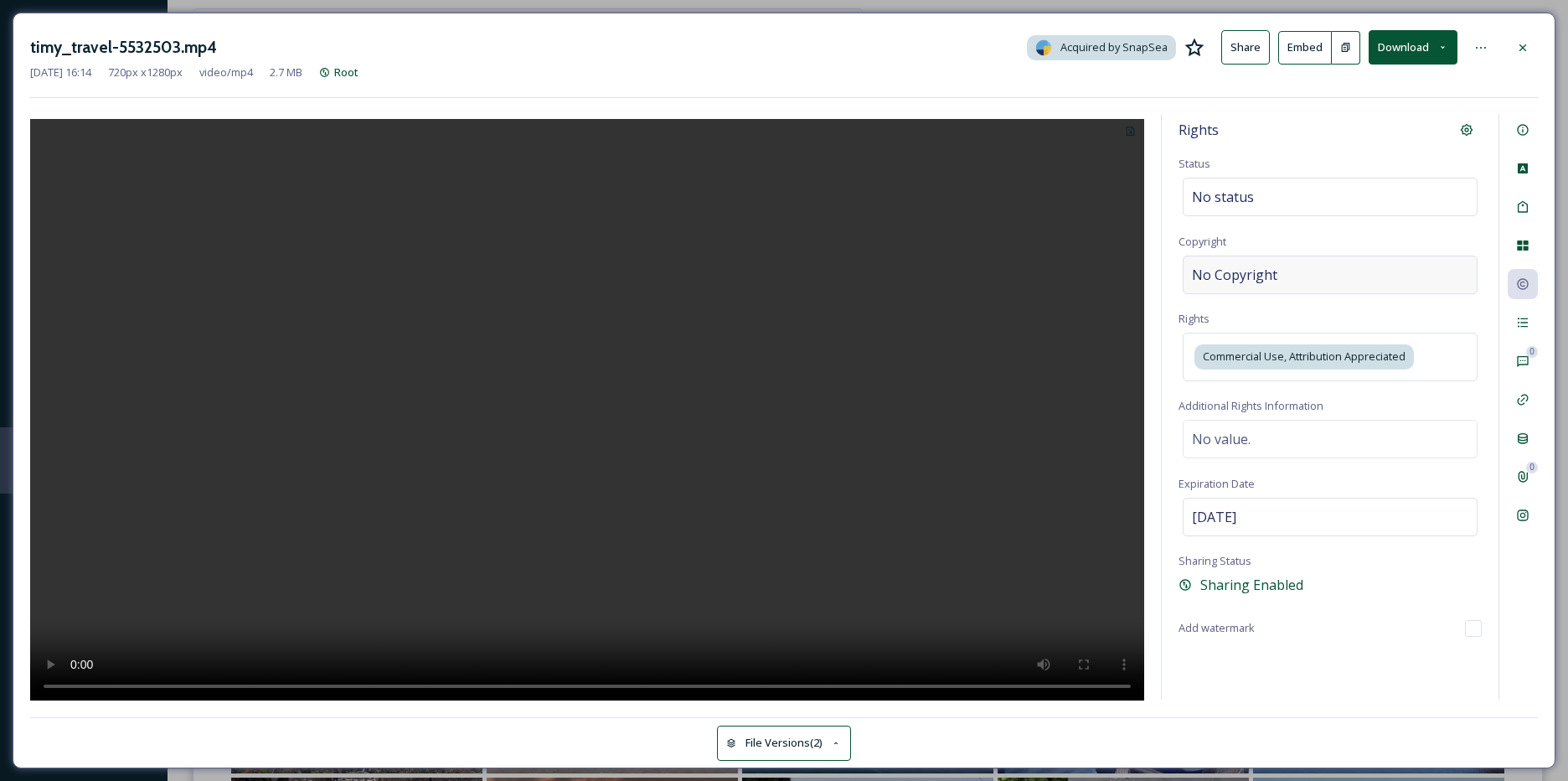
click at [1240, 285] on div "No Copyright" at bounding box center [1330, 275] width 295 height 39
type input "timy_travel"
click at [1528, 331] on div at bounding box center [1523, 323] width 30 height 30
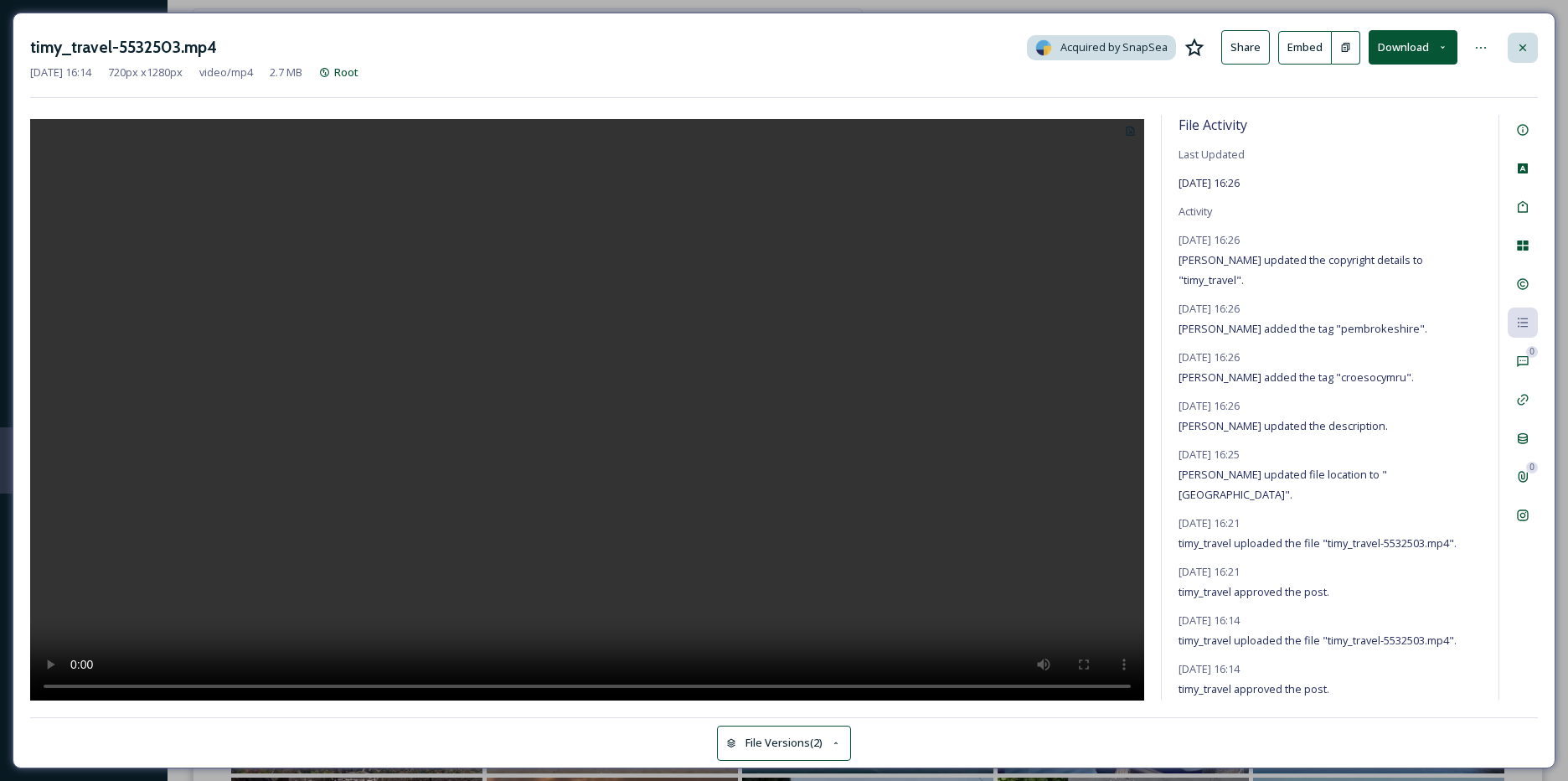
click at [1510, 49] on div at bounding box center [1523, 48] width 30 height 30
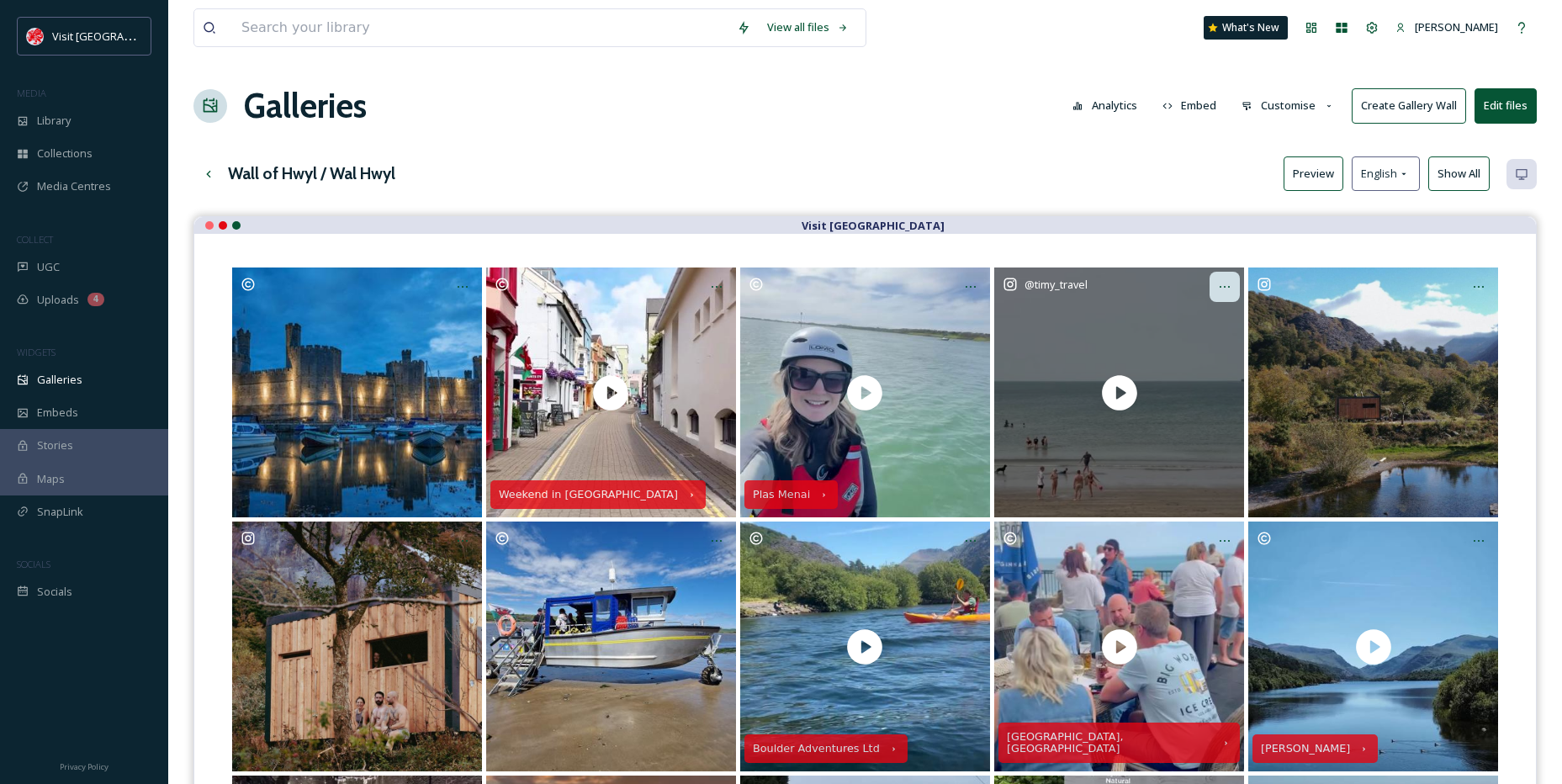
click at [1213, 288] on div at bounding box center [1225, 287] width 30 height 30
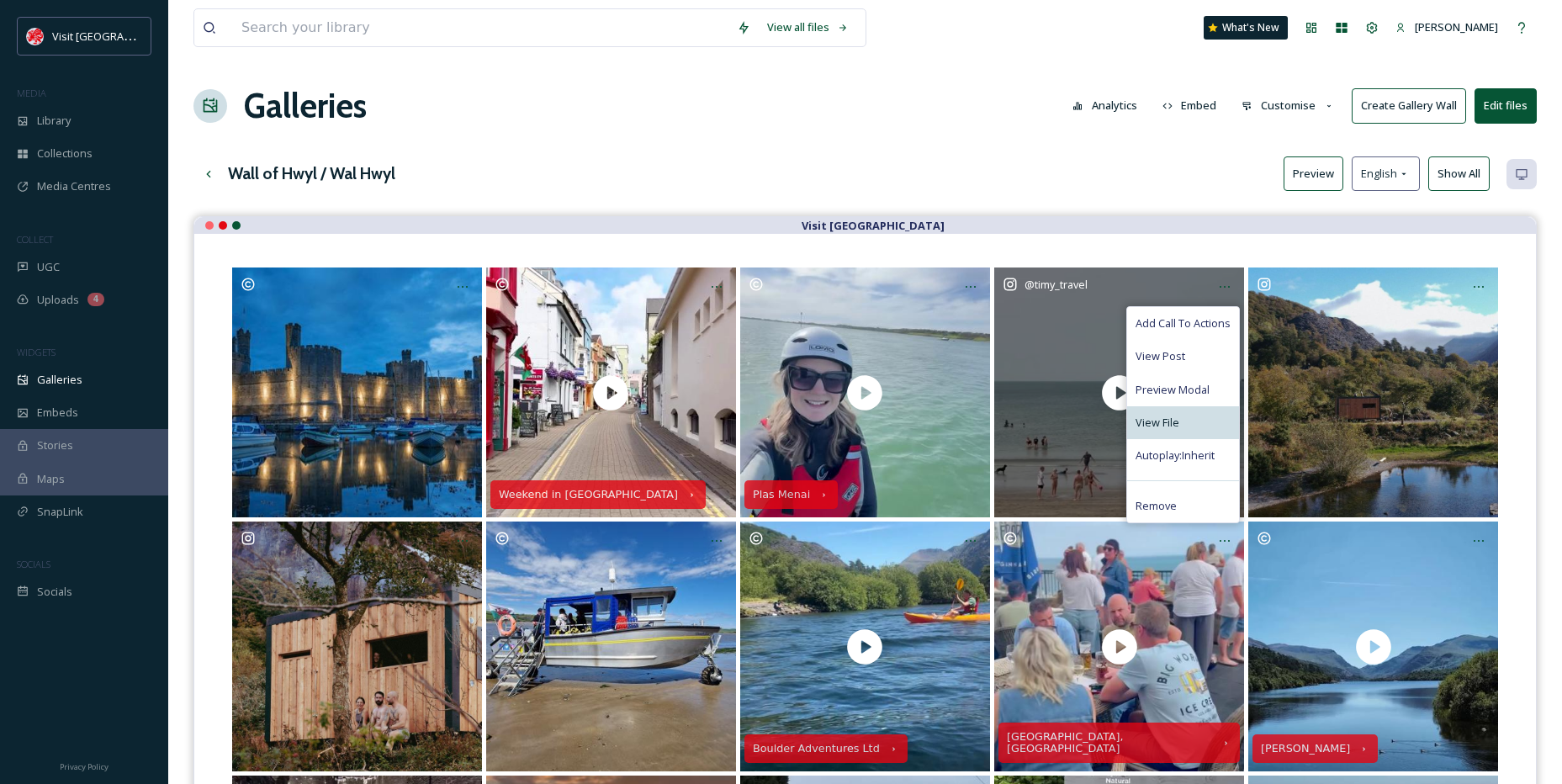
click at [1166, 417] on span "View File" at bounding box center [1158, 422] width 44 height 16
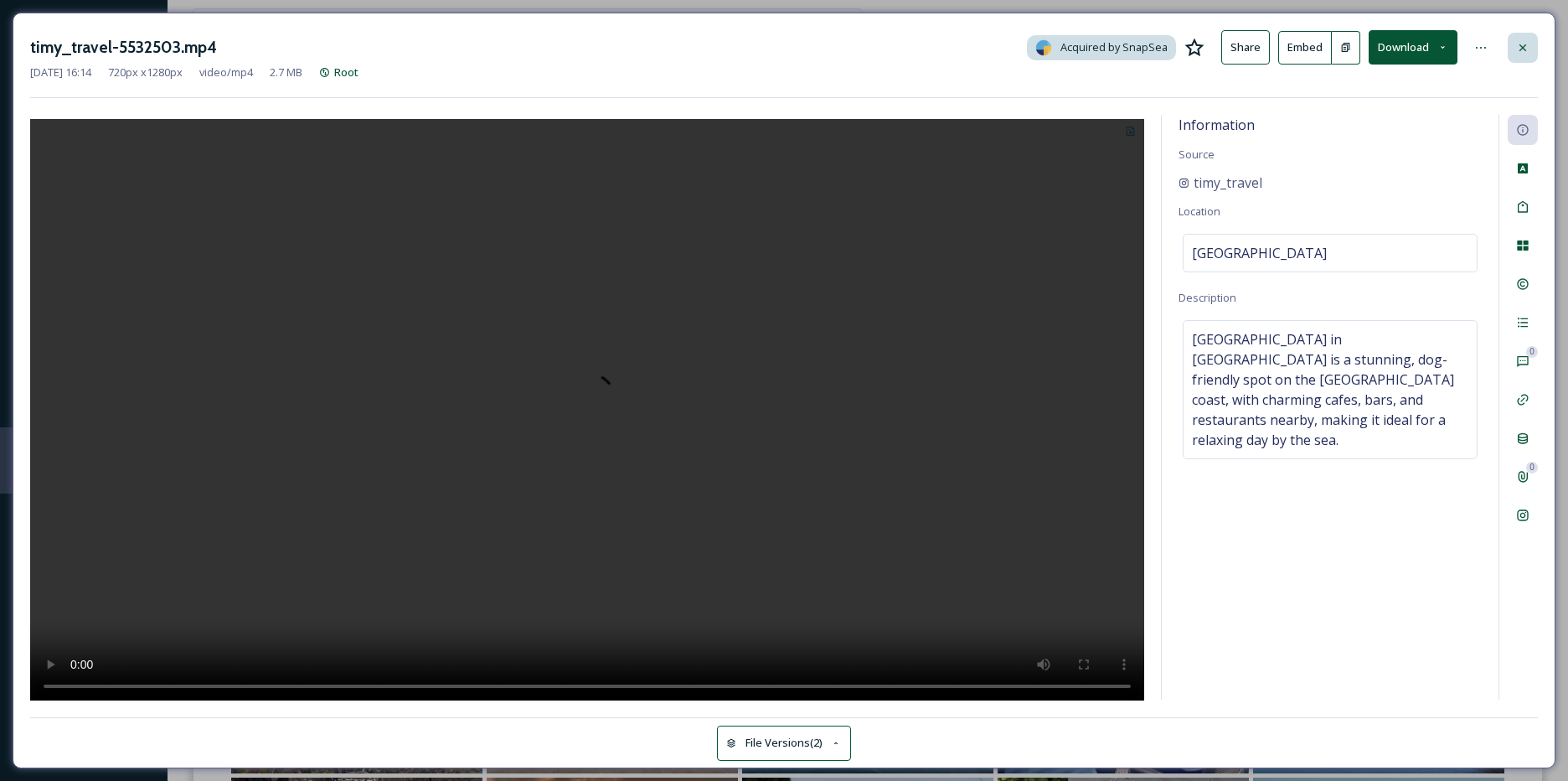
click at [1517, 47] on icon at bounding box center [1523, 48] width 13 height 13
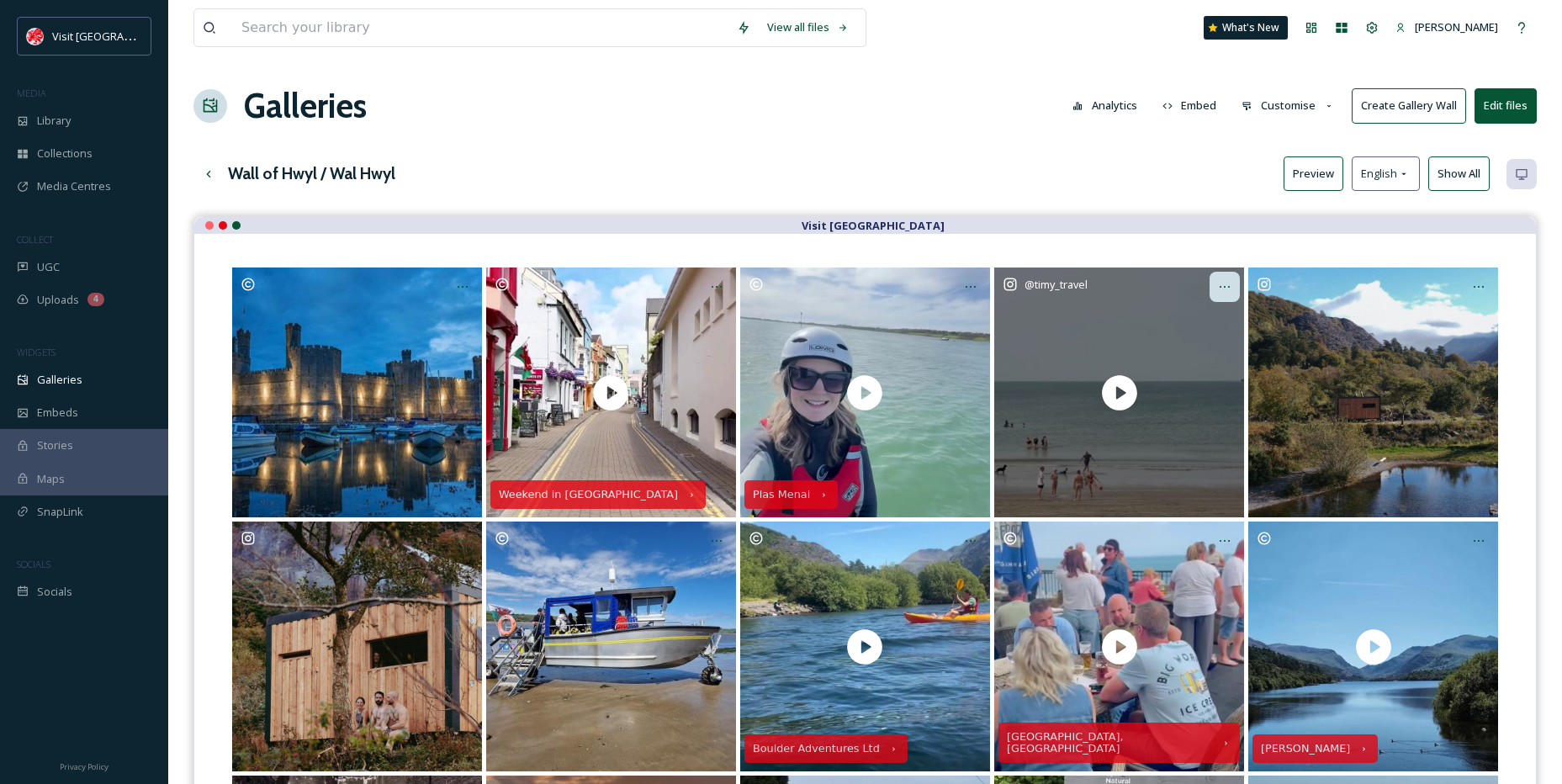
click at [1227, 277] on div at bounding box center [1225, 287] width 30 height 30
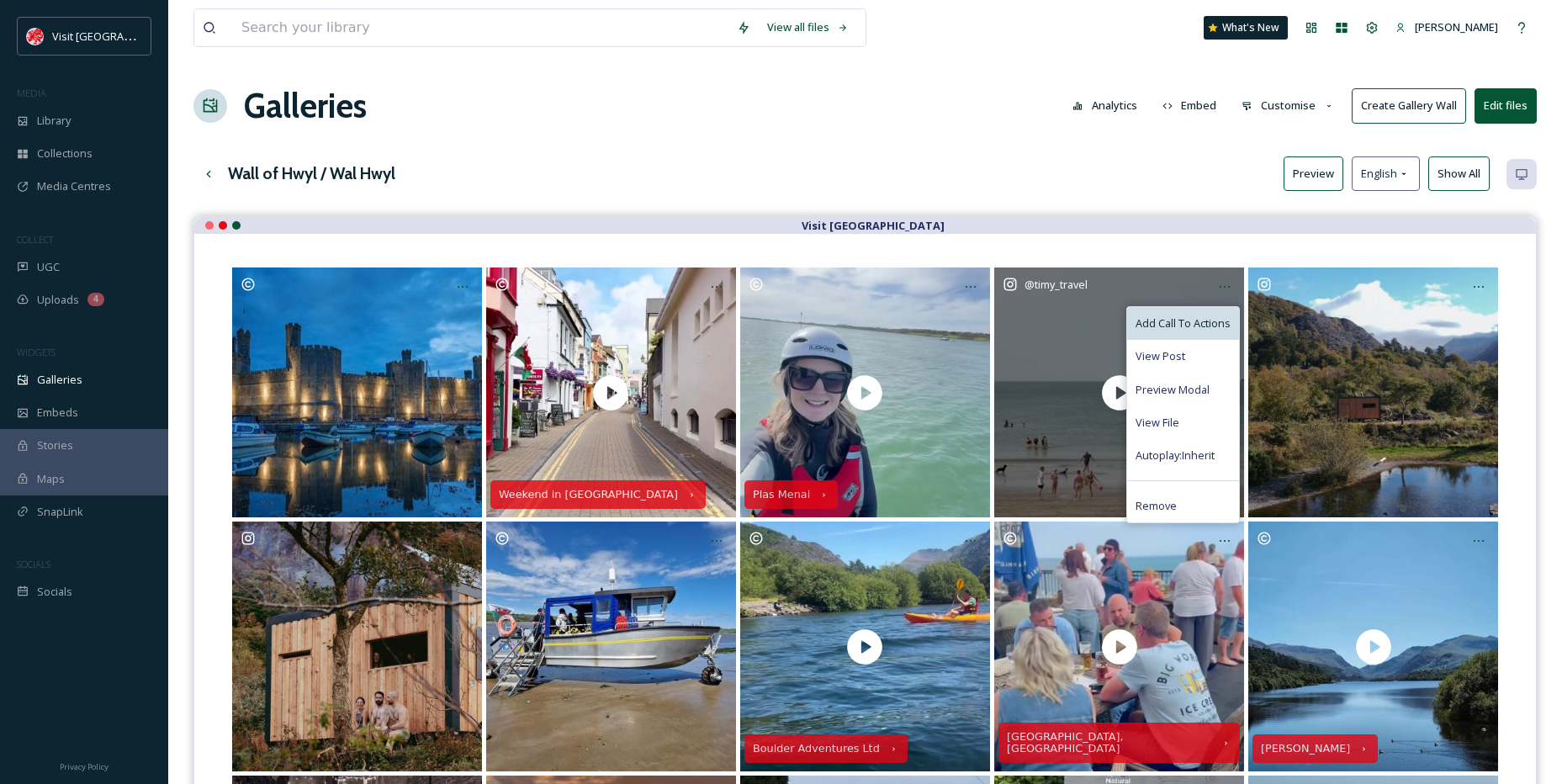
click at [1201, 318] on span "Add Call To Actions" at bounding box center [1183, 323] width 95 height 16
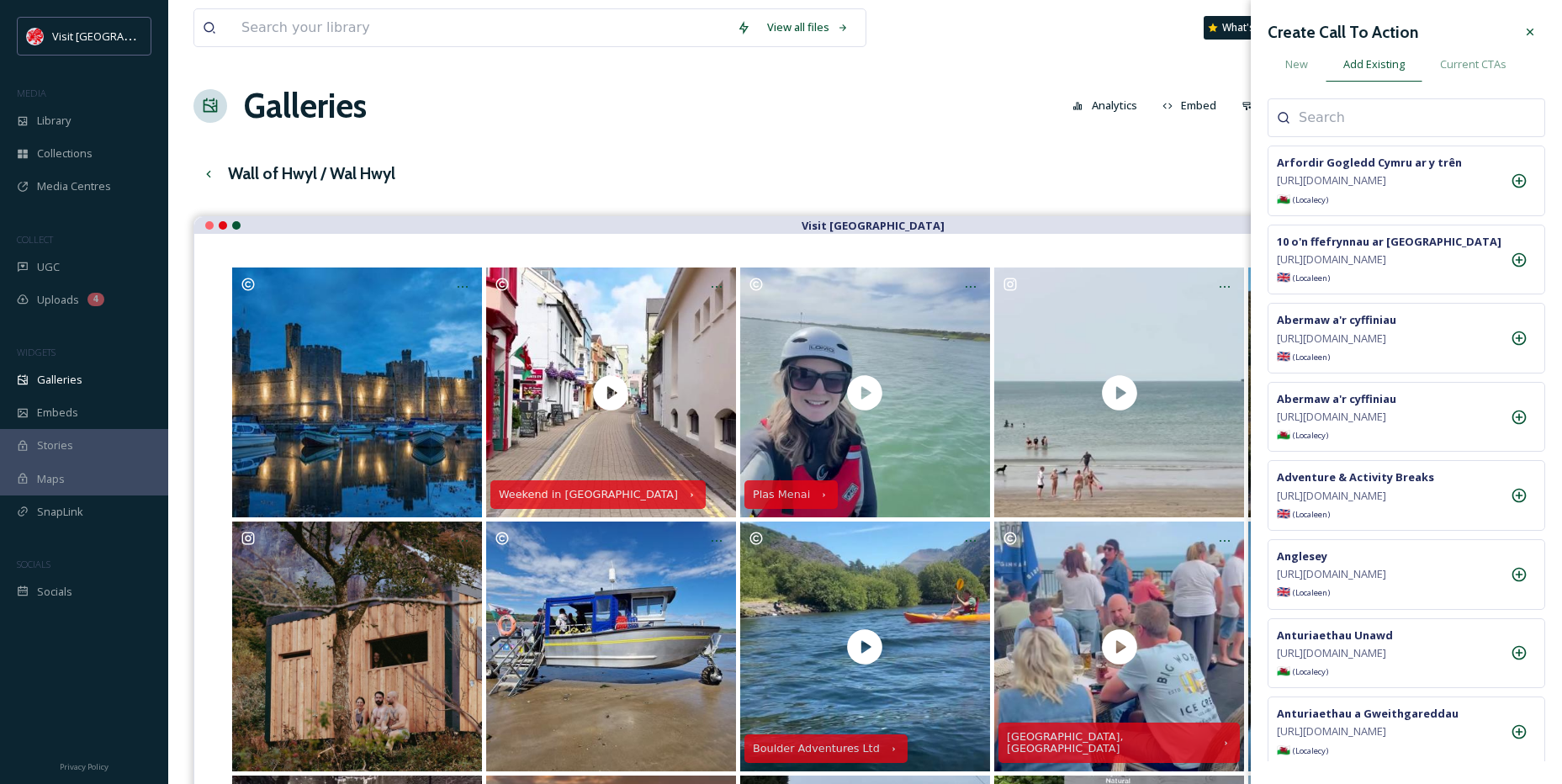
click at [1372, 123] on input at bounding box center [1383, 118] width 168 height 20
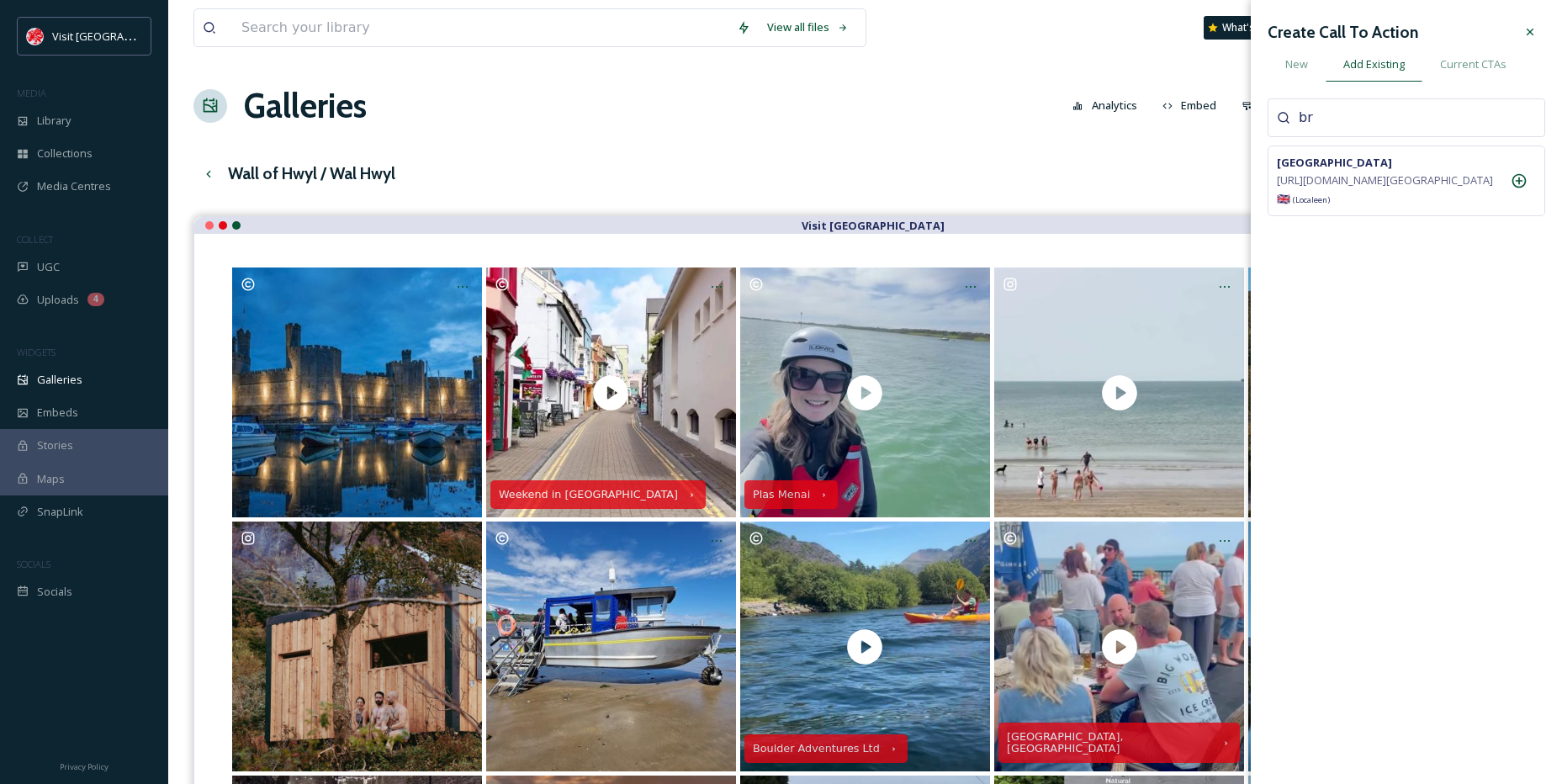
type input "b"
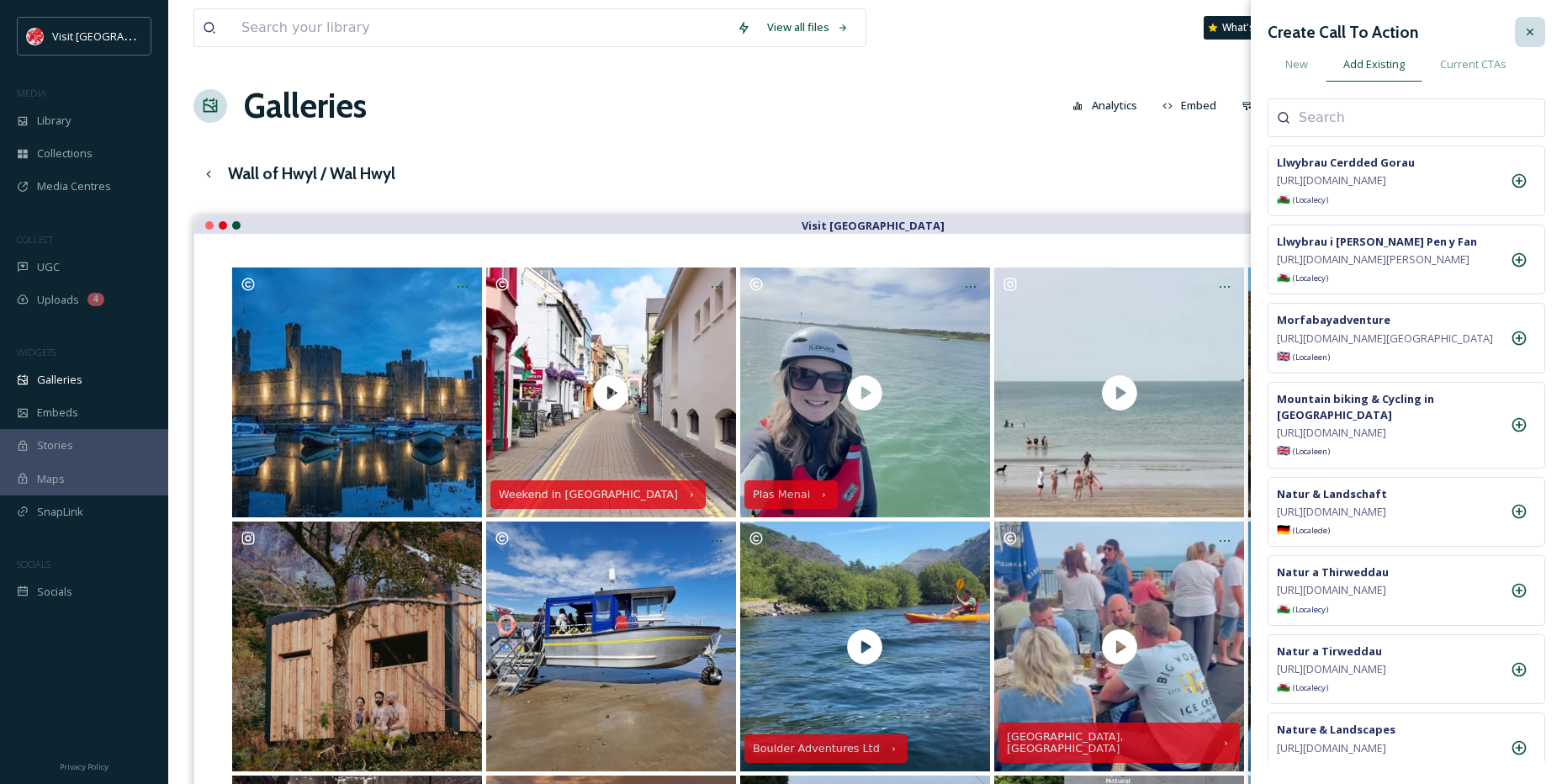
click at [1519, 34] on div at bounding box center [1531, 32] width 30 height 30
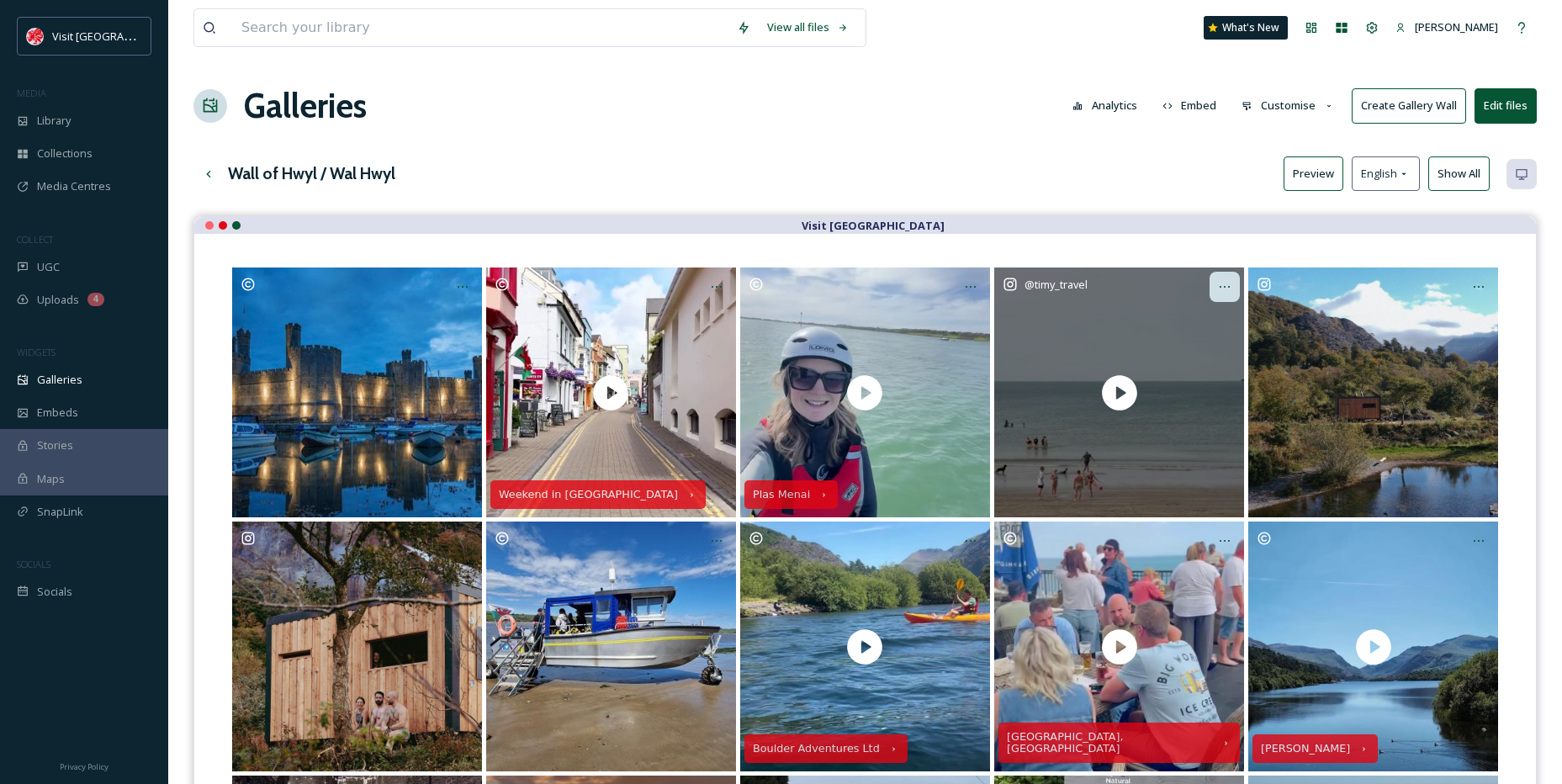
click at [1213, 287] on div at bounding box center [1225, 287] width 30 height 30
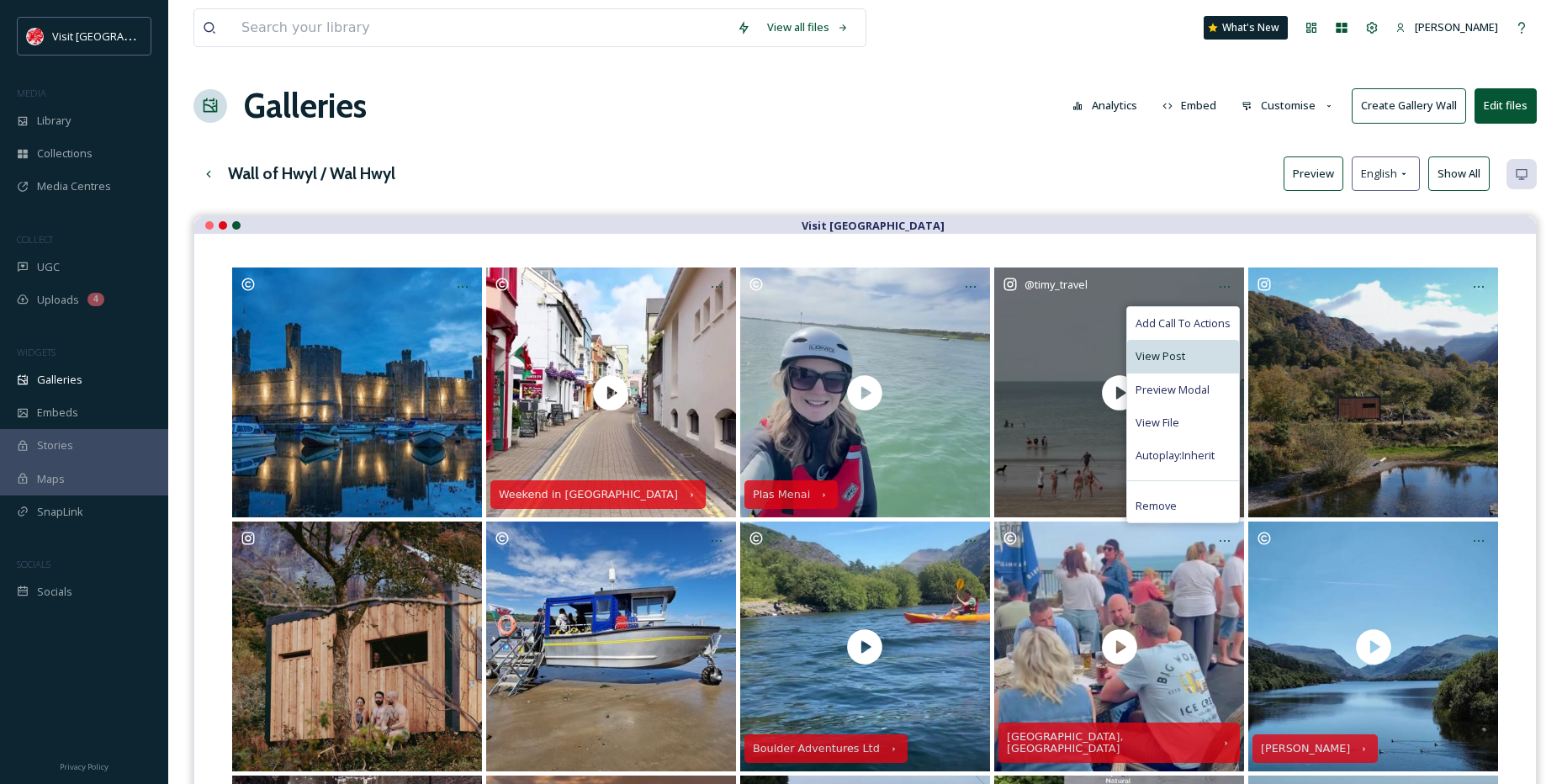
click at [1161, 370] on div "View Post" at bounding box center [1183, 356] width 112 height 33
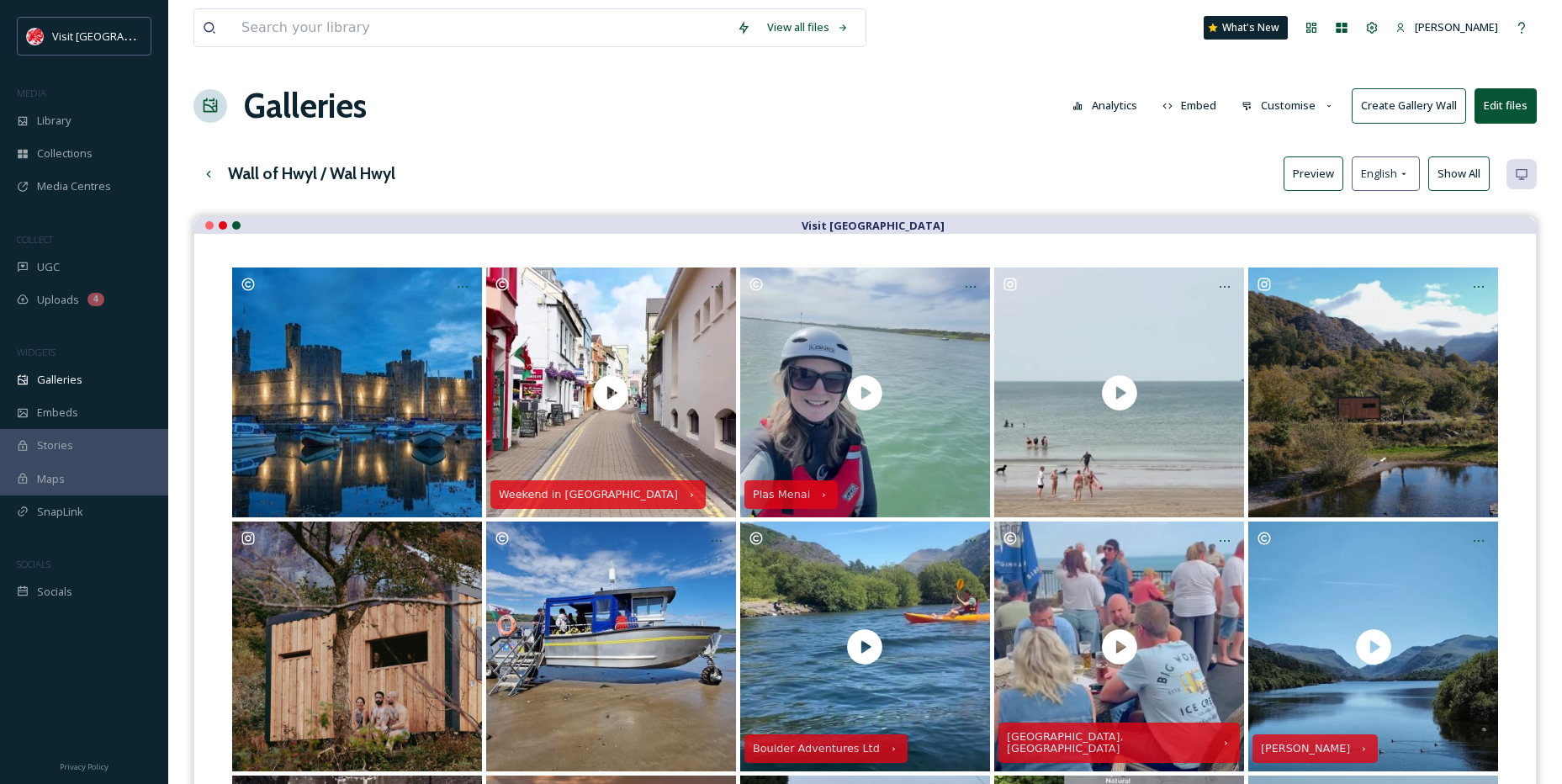
click at [1075, 162] on div "Wall of Hwyl / Wal Hwyl Preview English Show All" at bounding box center [866, 173] width 1344 height 35
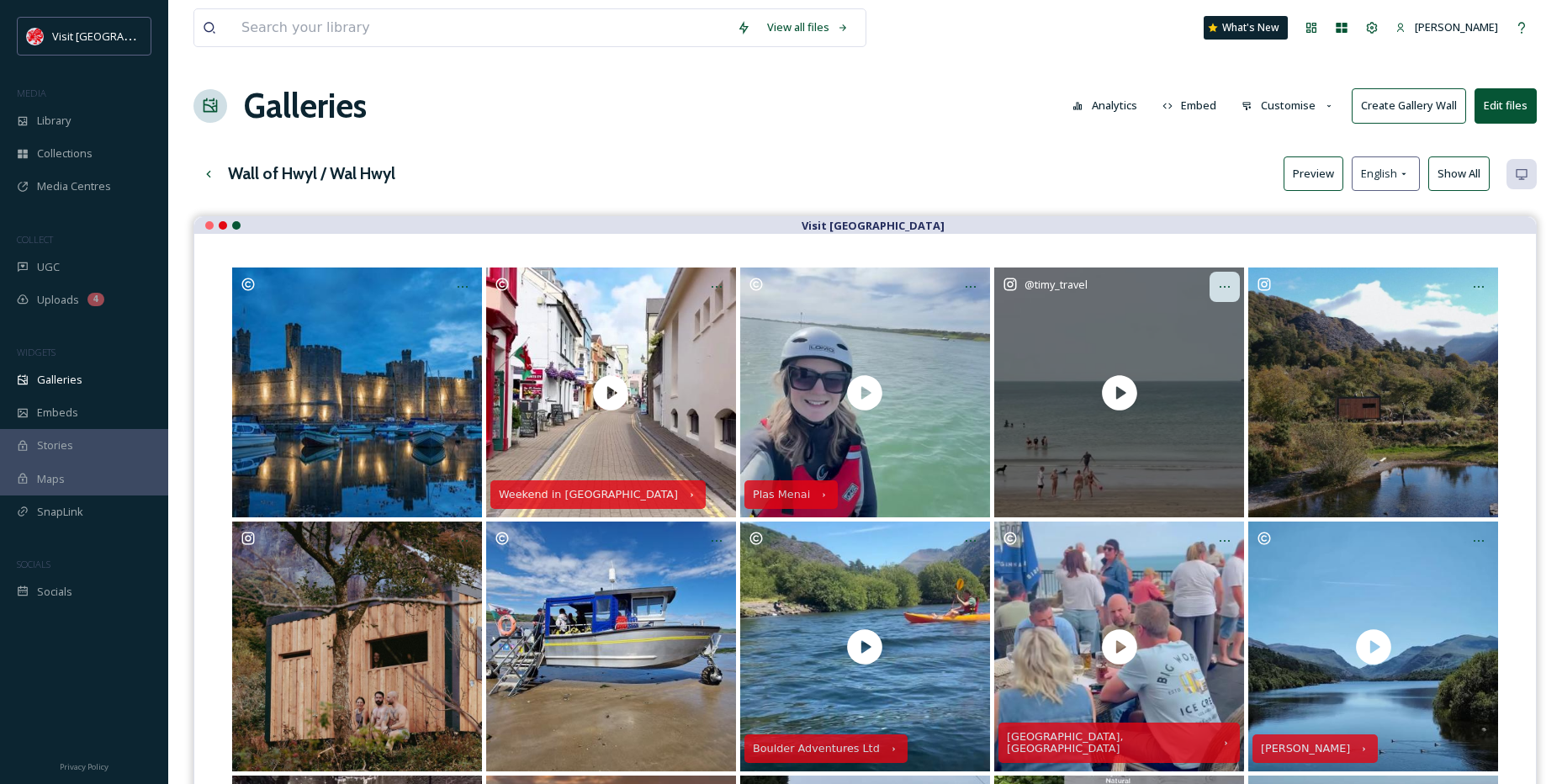
click at [1229, 295] on div at bounding box center [1225, 287] width 30 height 30
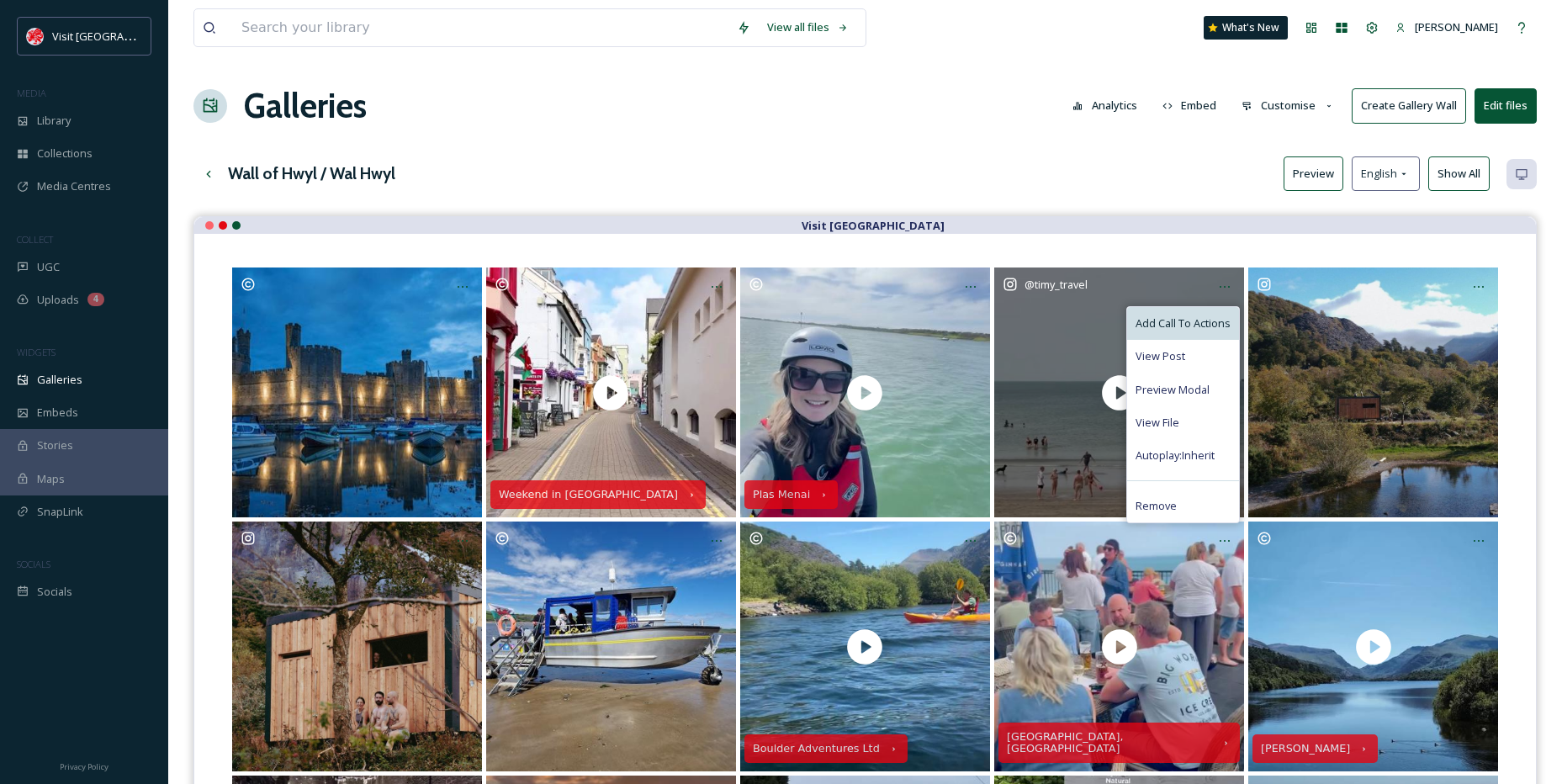
click at [1171, 326] on span "Add Call To Actions" at bounding box center [1183, 323] width 95 height 16
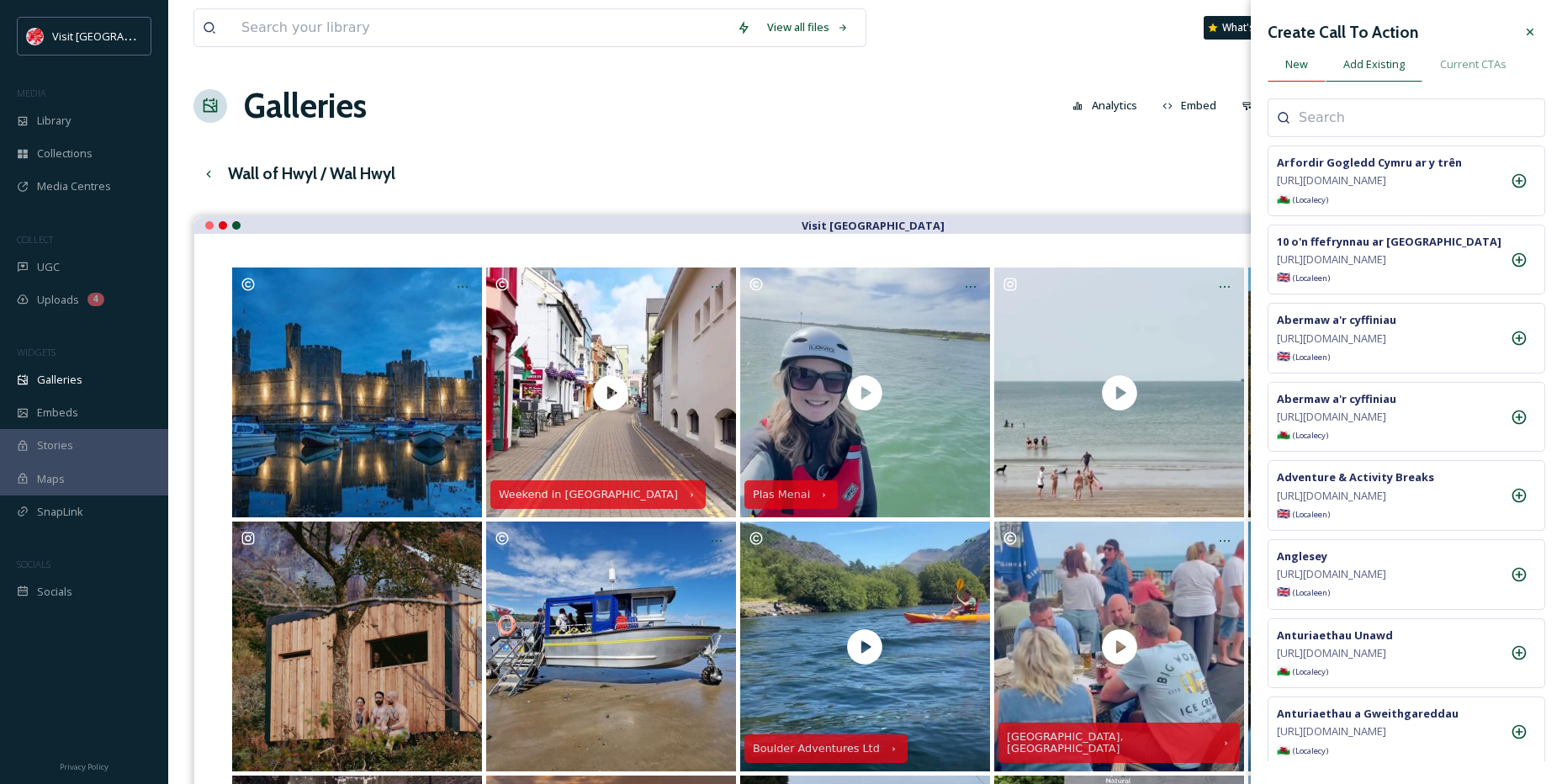
click at [1302, 66] on span "New" at bounding box center [1296, 64] width 23 height 16
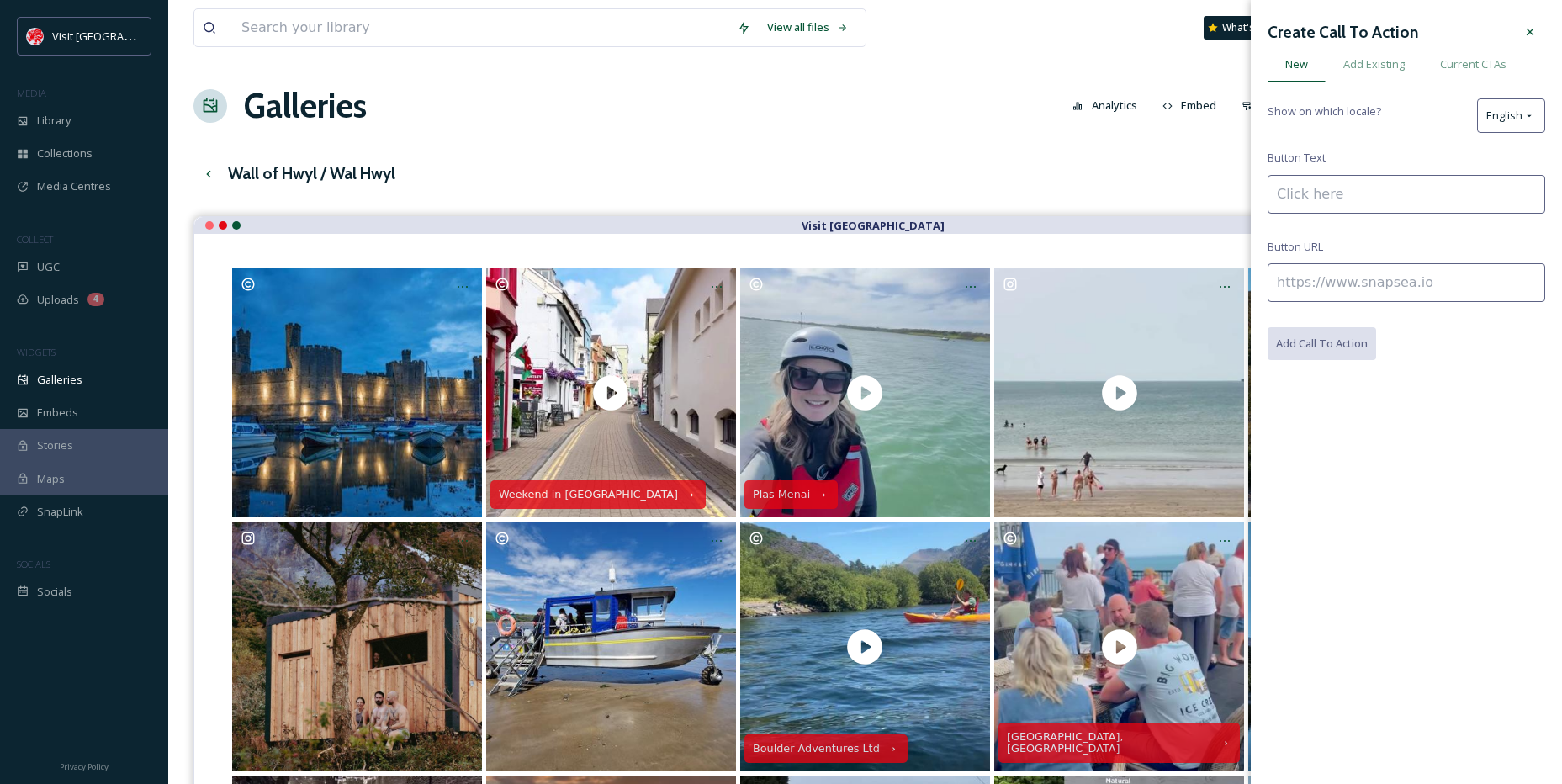
click at [1325, 203] on input at bounding box center [1406, 195] width 278 height 39
paste input "[GEOGRAPHIC_DATA] beaches"
type input "[GEOGRAPHIC_DATA] beaches"
click at [1328, 286] on input at bounding box center [1406, 282] width 278 height 39
paste input "[URL][DOMAIN_NAME]"
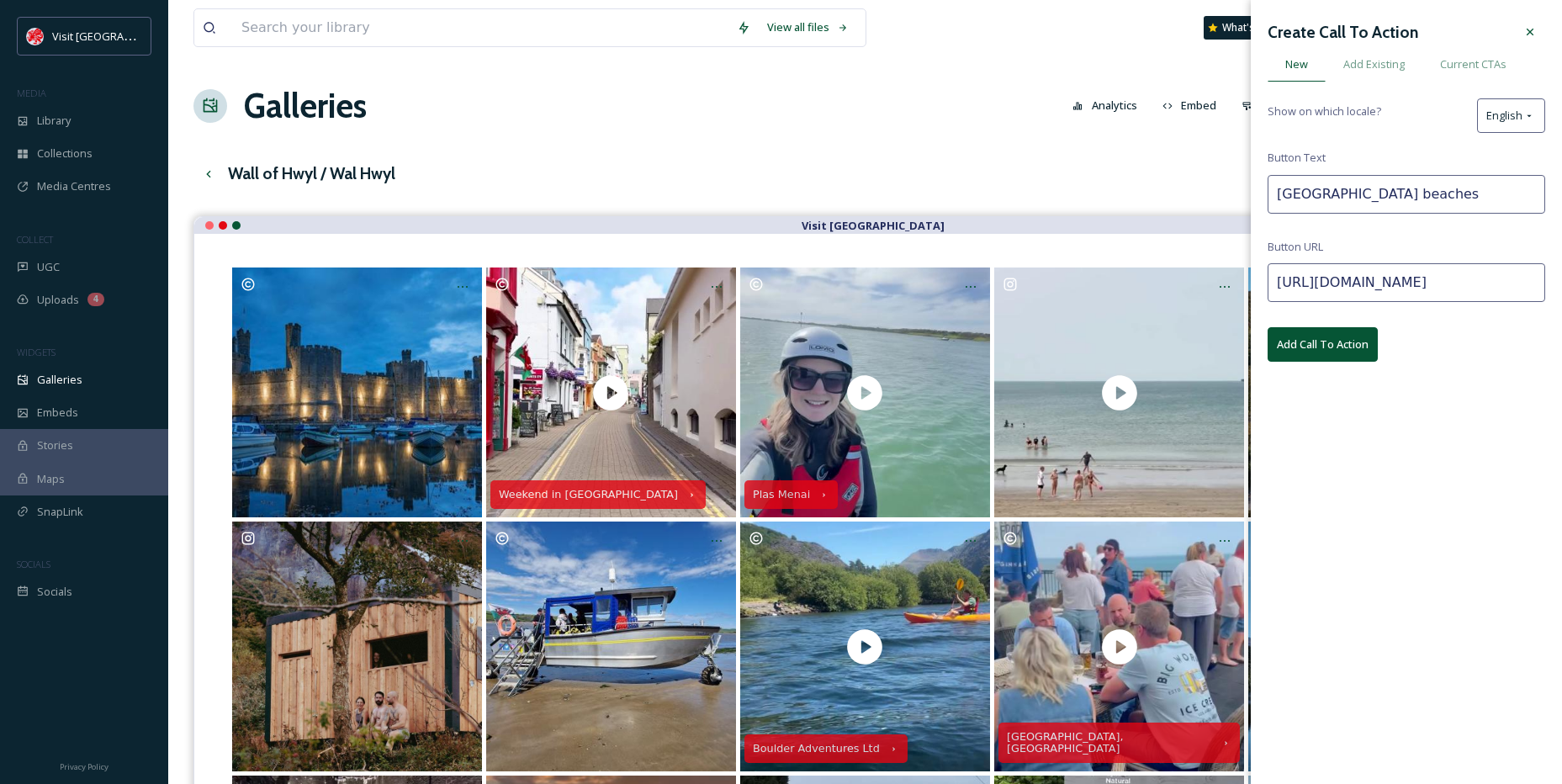
scroll to position [0, 283]
type input "[URL][DOMAIN_NAME]"
click at [1330, 334] on button "Add Call To Action" at bounding box center [1323, 344] width 110 height 35
click at [1533, 34] on icon at bounding box center [1531, 32] width 14 height 14
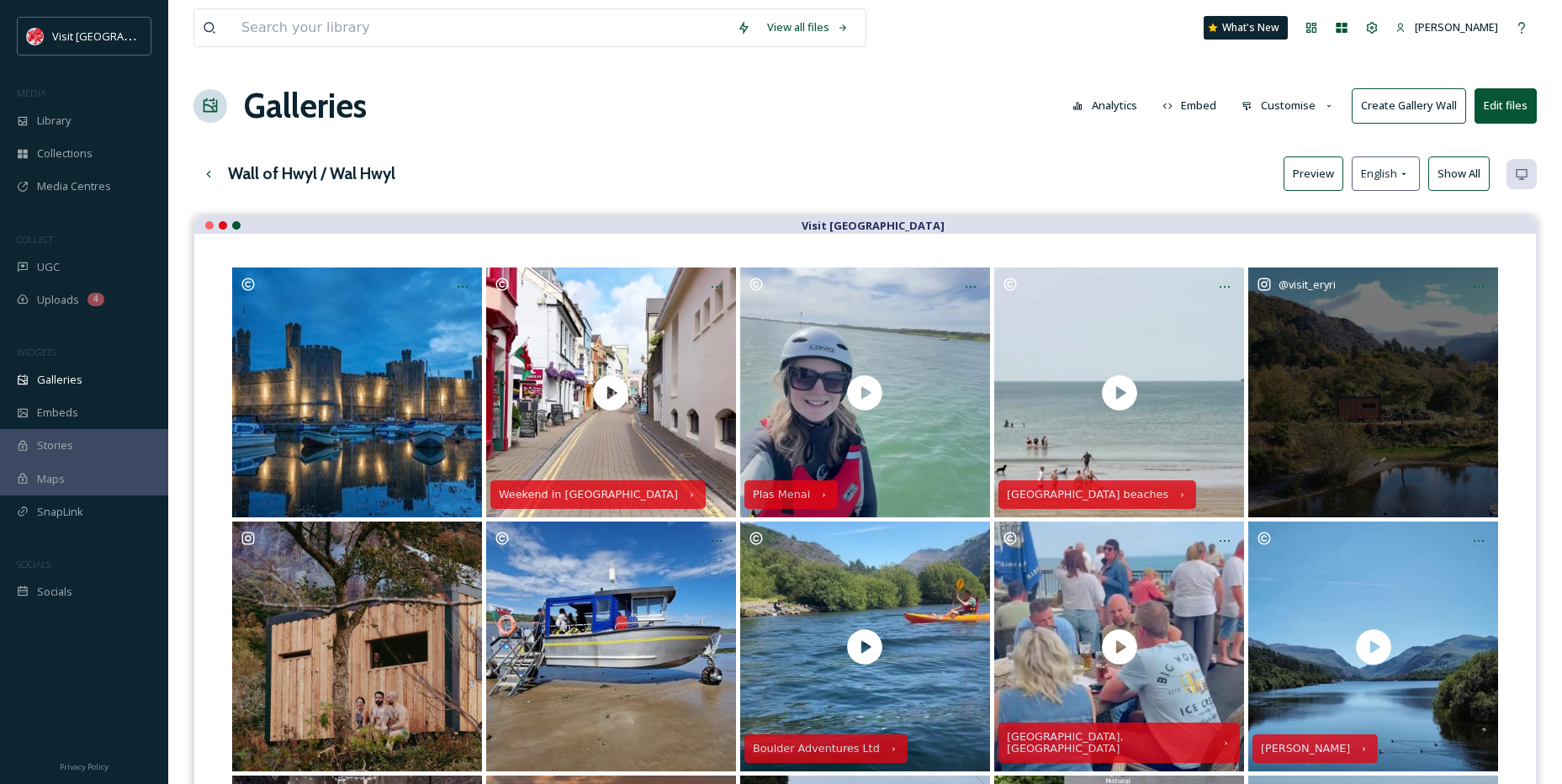
scroll to position [84, 0]
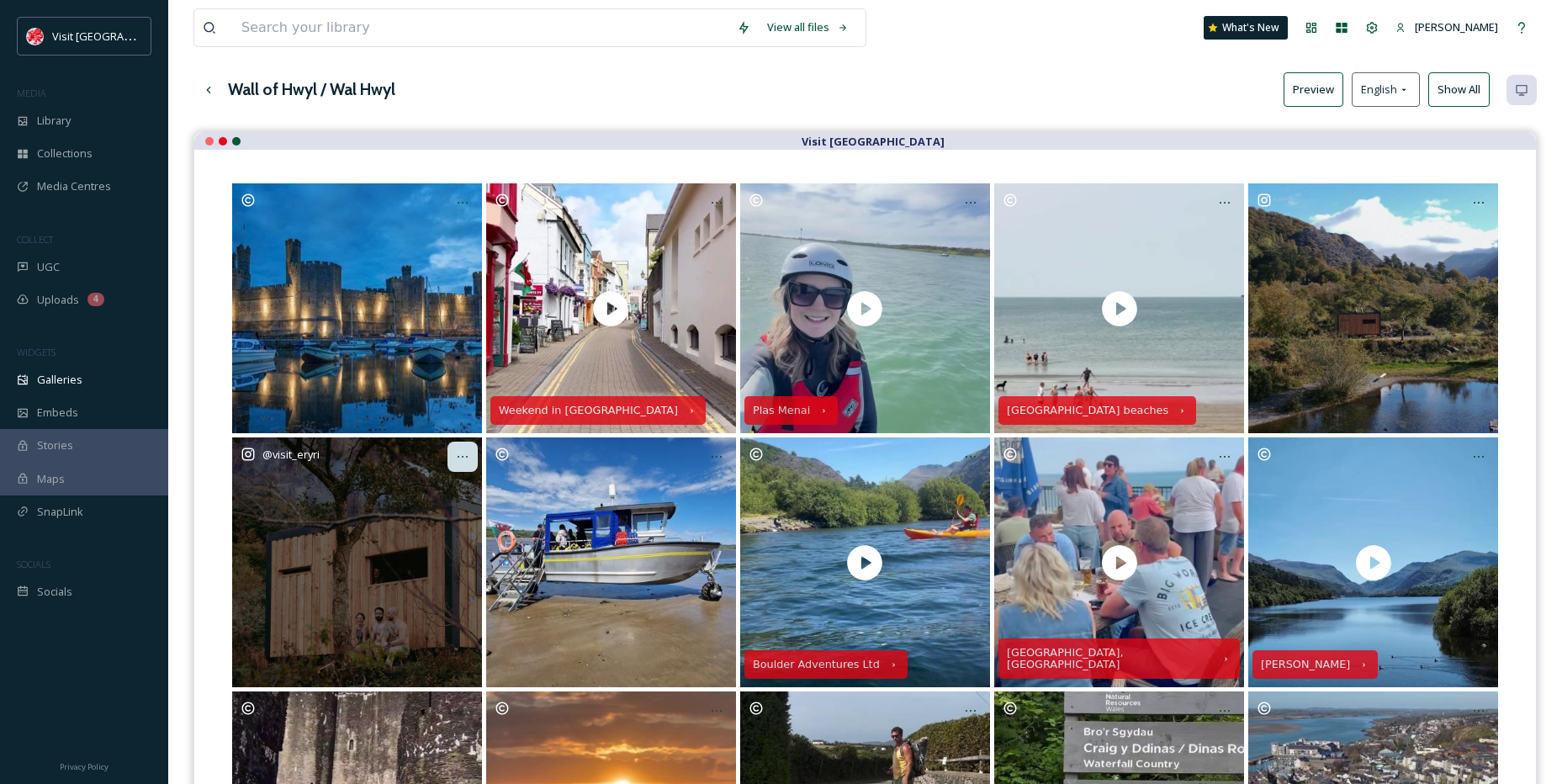
click at [471, 467] on div at bounding box center [463, 457] width 30 height 30
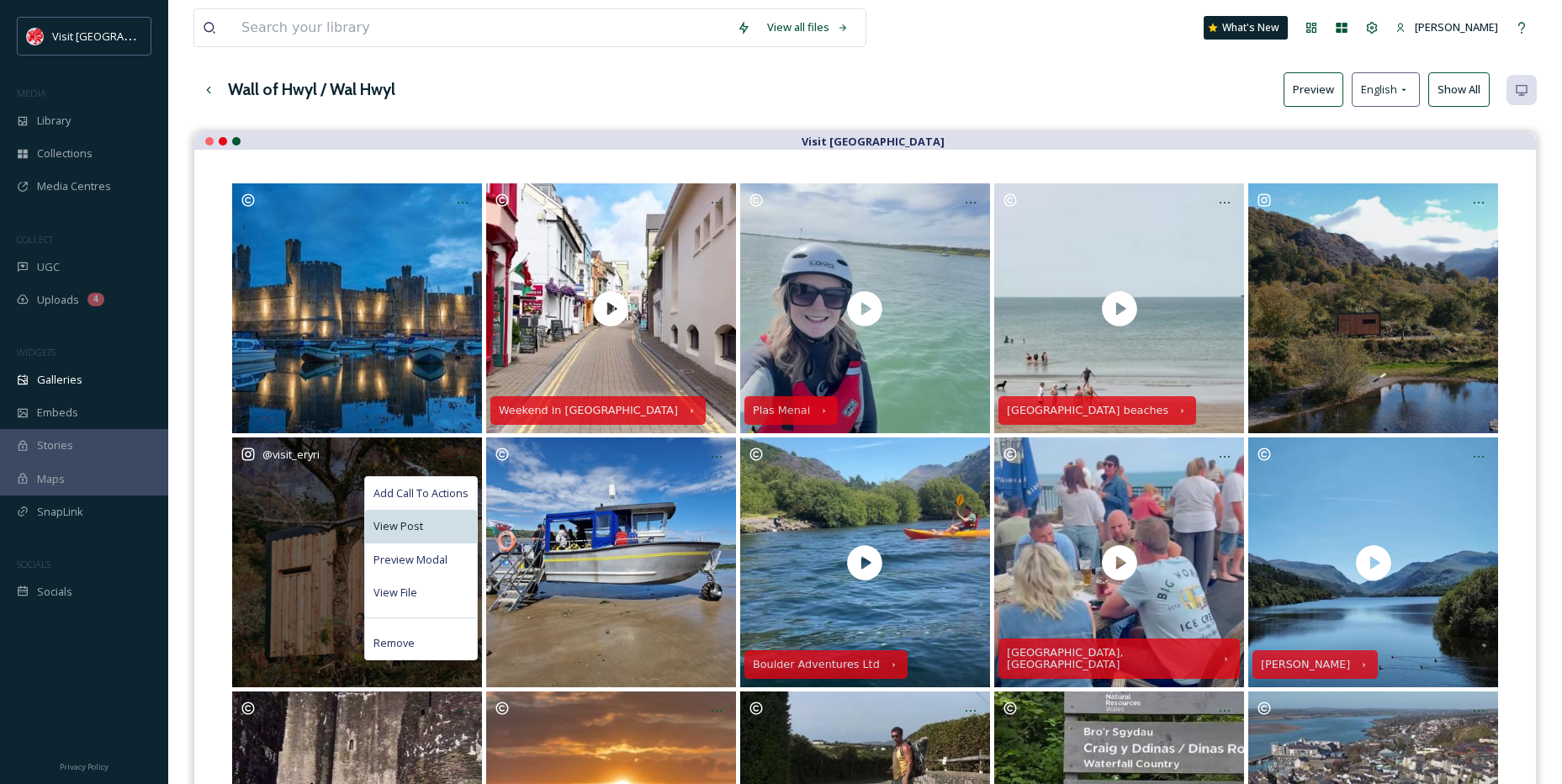
click at [437, 519] on div "View Post" at bounding box center [421, 526] width 112 height 33
click at [415, 579] on div "View File" at bounding box center [421, 592] width 112 height 33
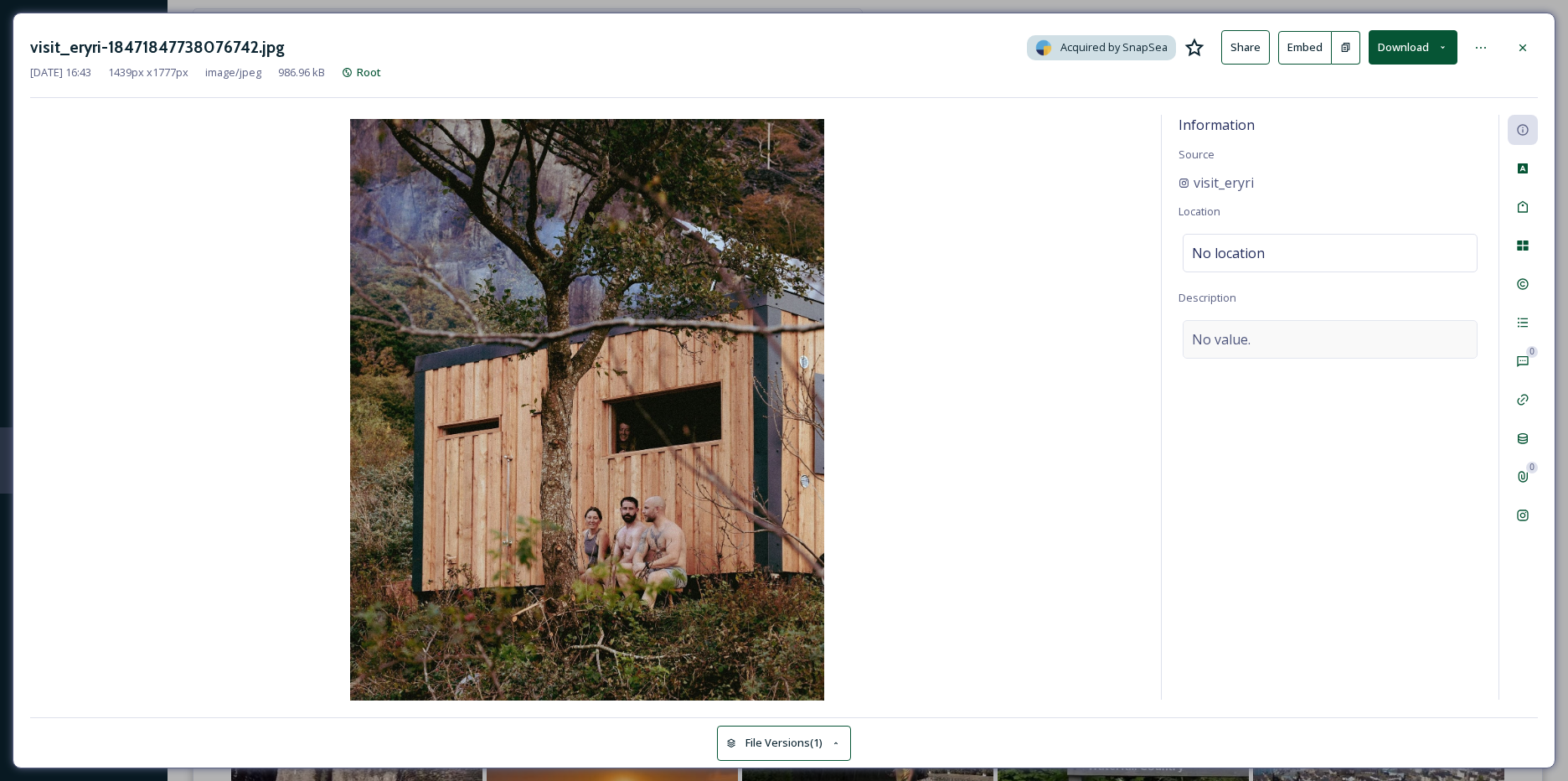
click at [1204, 355] on div "No value." at bounding box center [1330, 340] width 295 height 39
click at [1204, 355] on textarea at bounding box center [1330, 389] width 303 height 139
paste textarea "Be it a getaway with a girls, or a solo visit to unwind - Eryri and Pen Llŷn's …"
type textarea "Be it a getaway with a girls, or a solo visit to unwind - Eryri and Pen Llŷn's …"
click at [1210, 249] on span "No location" at bounding box center [1228, 253] width 73 height 20
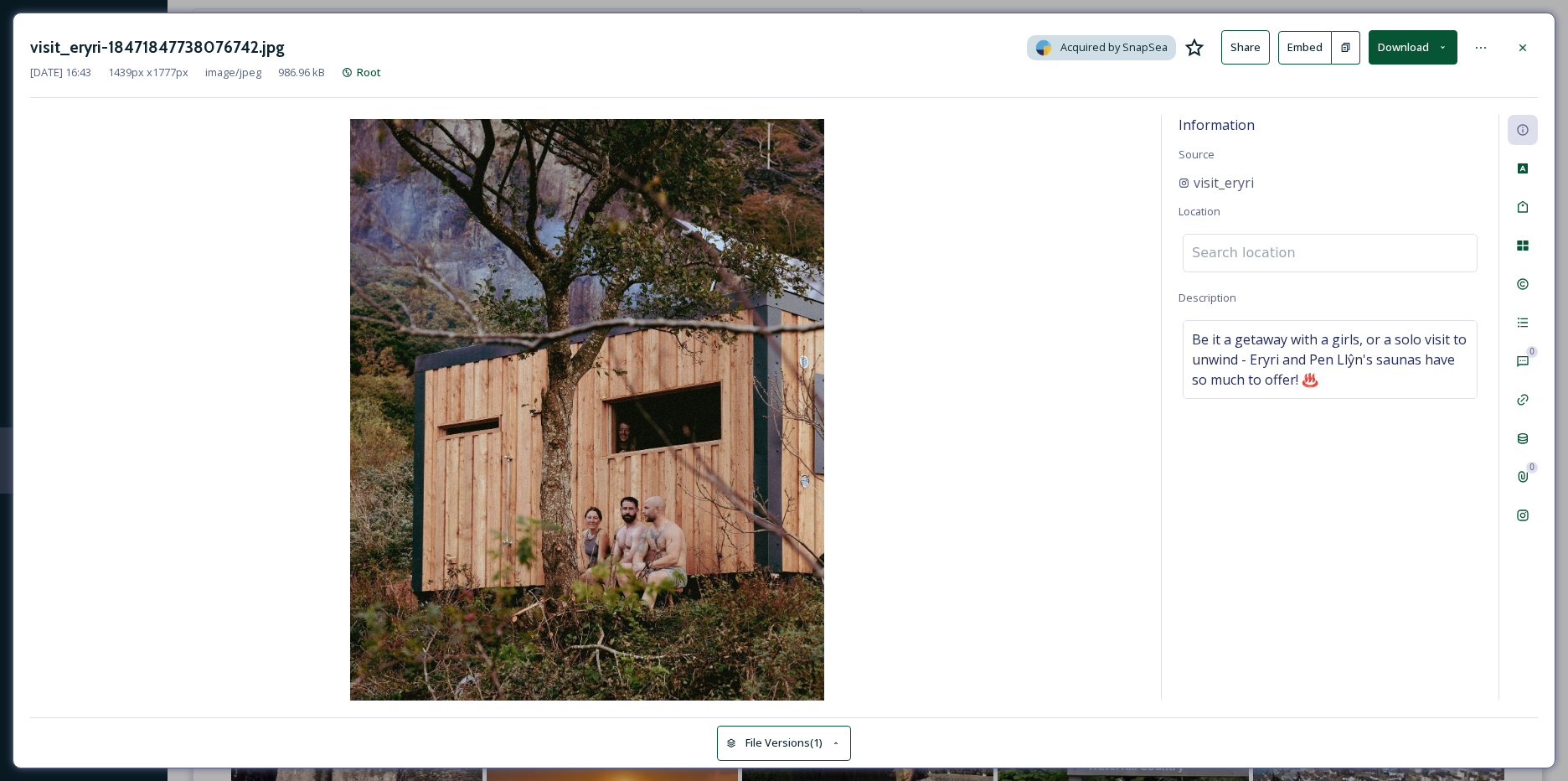
click at [1210, 248] on input at bounding box center [1330, 253] width 293 height 37
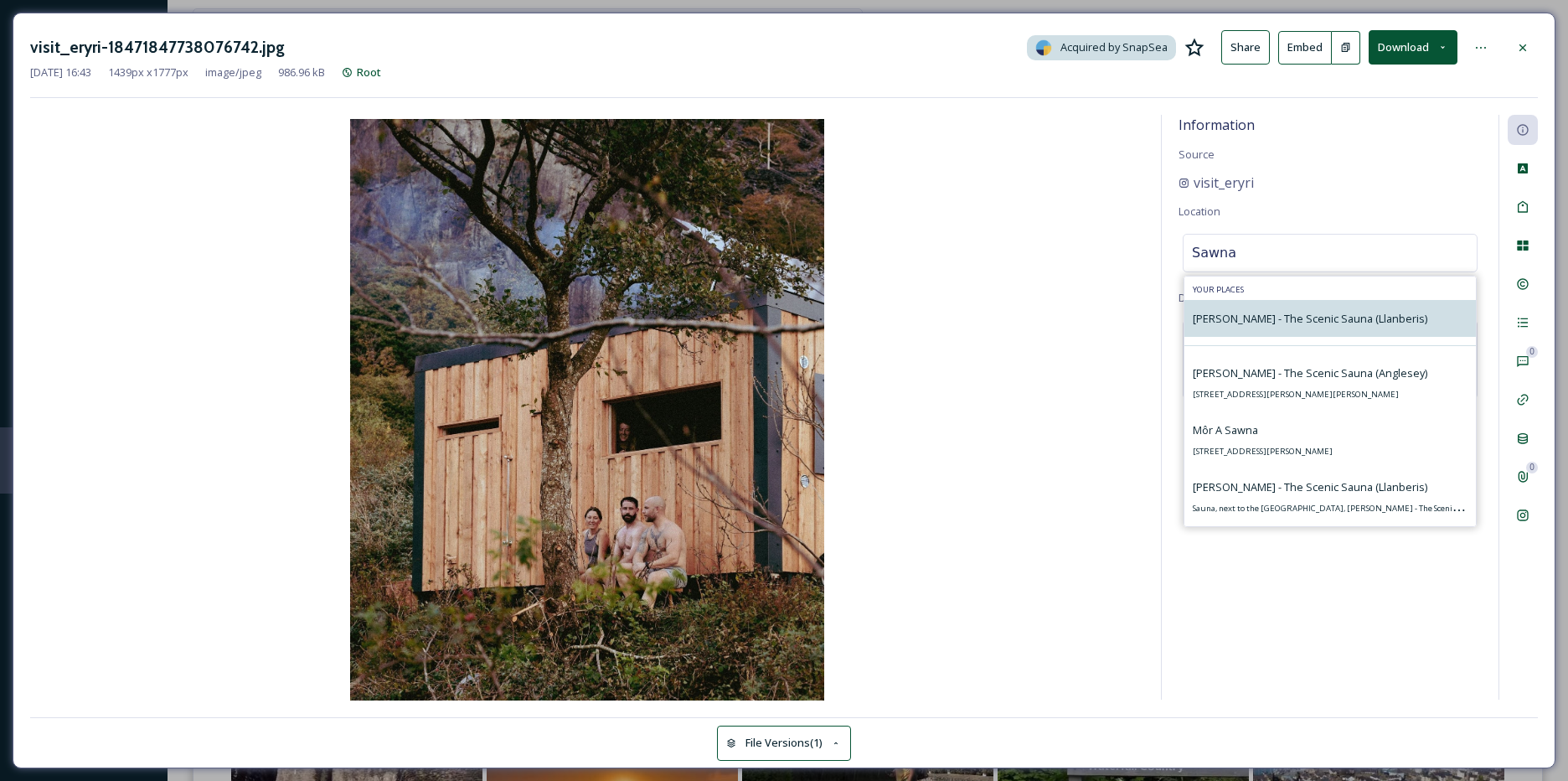
type input "Sawna"
click at [1310, 311] on span "[PERSON_NAME] - The Scenic Sauna (Llanberis)" at bounding box center [1310, 318] width 234 height 15
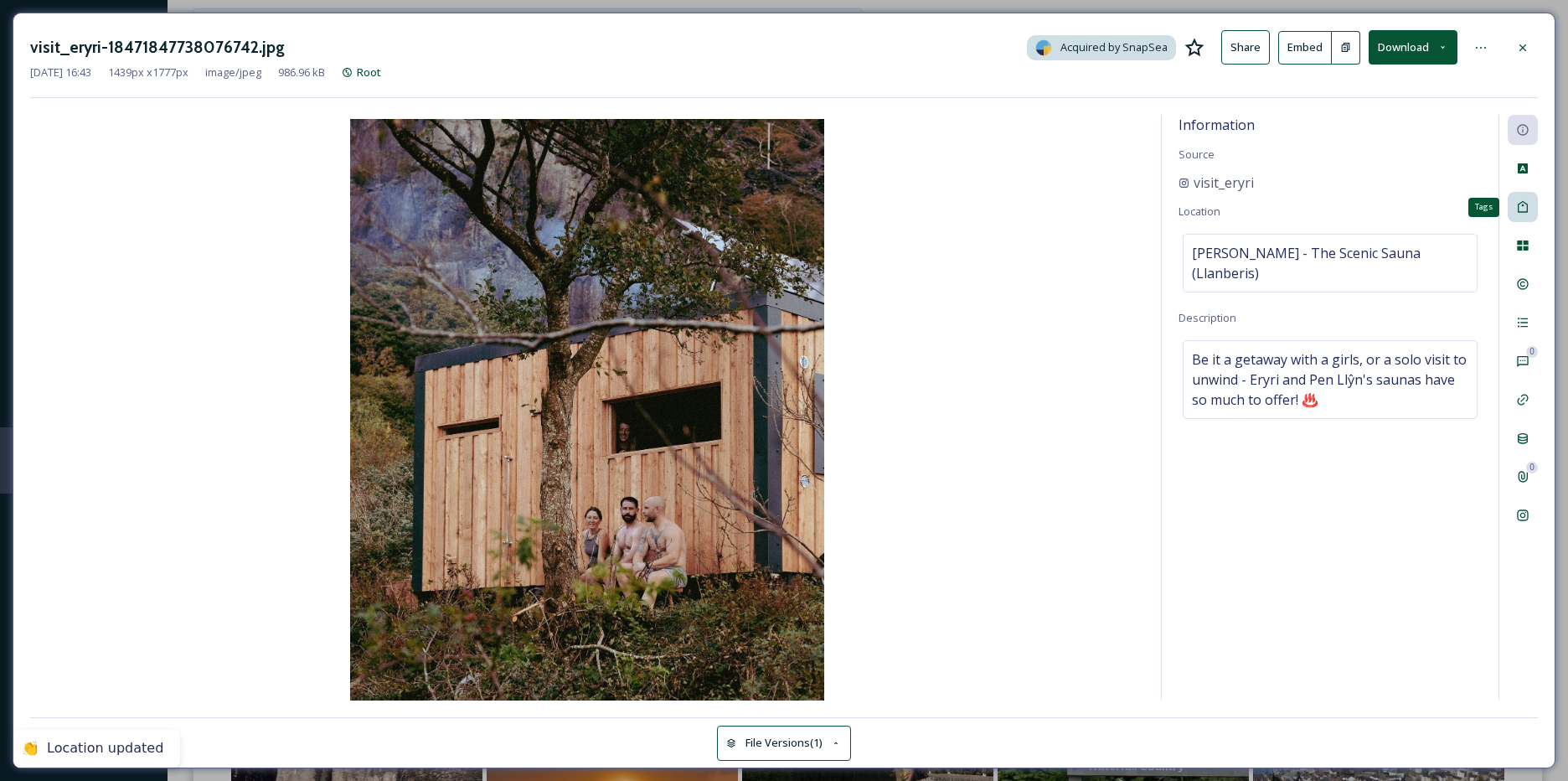
click at [1519, 206] on icon at bounding box center [1523, 207] width 10 height 12
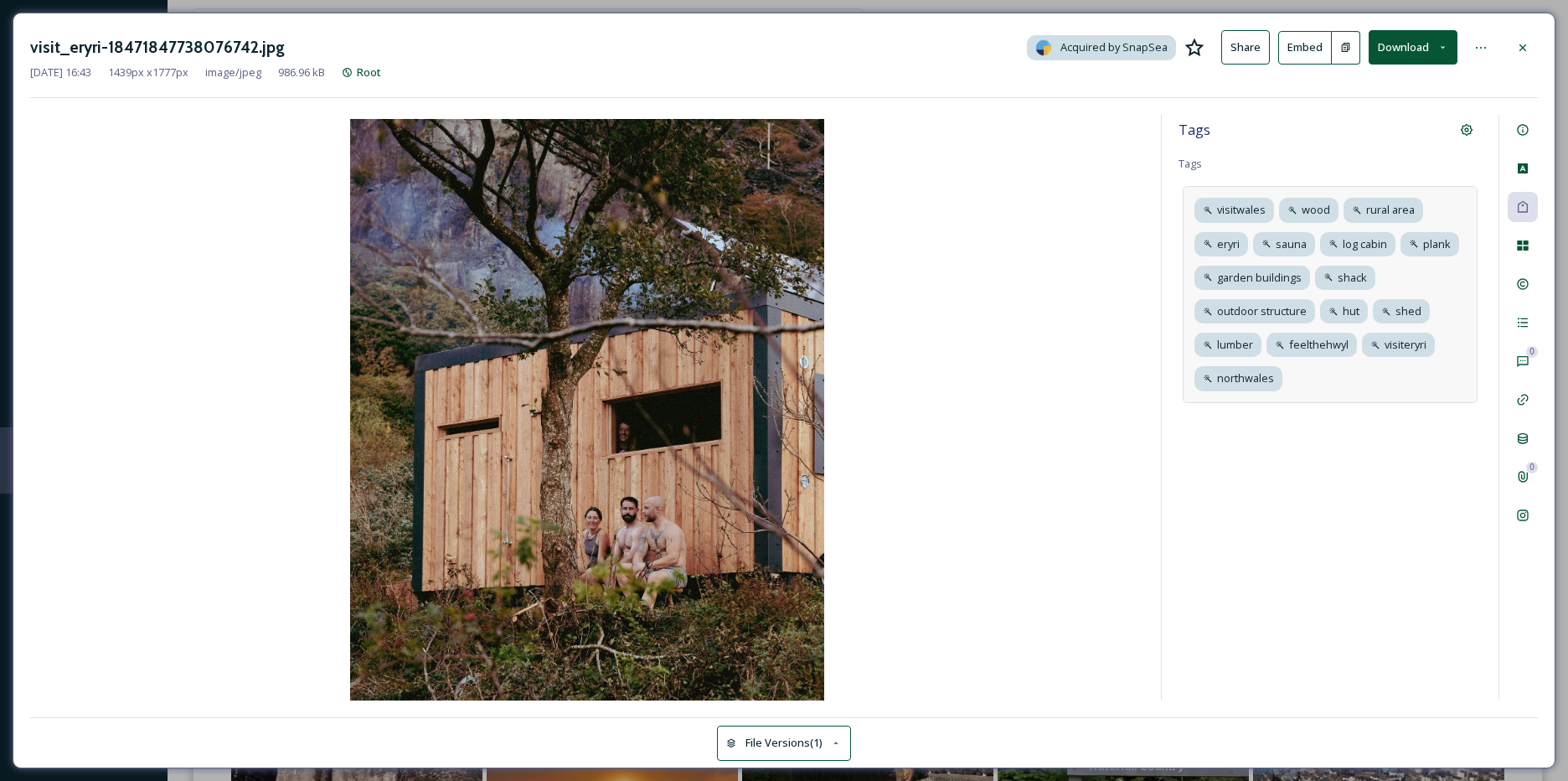
click at [1338, 376] on div "visitwales wood rural area eryri sauna log cabin plank garden buildings shack o…" at bounding box center [1330, 294] width 295 height 217
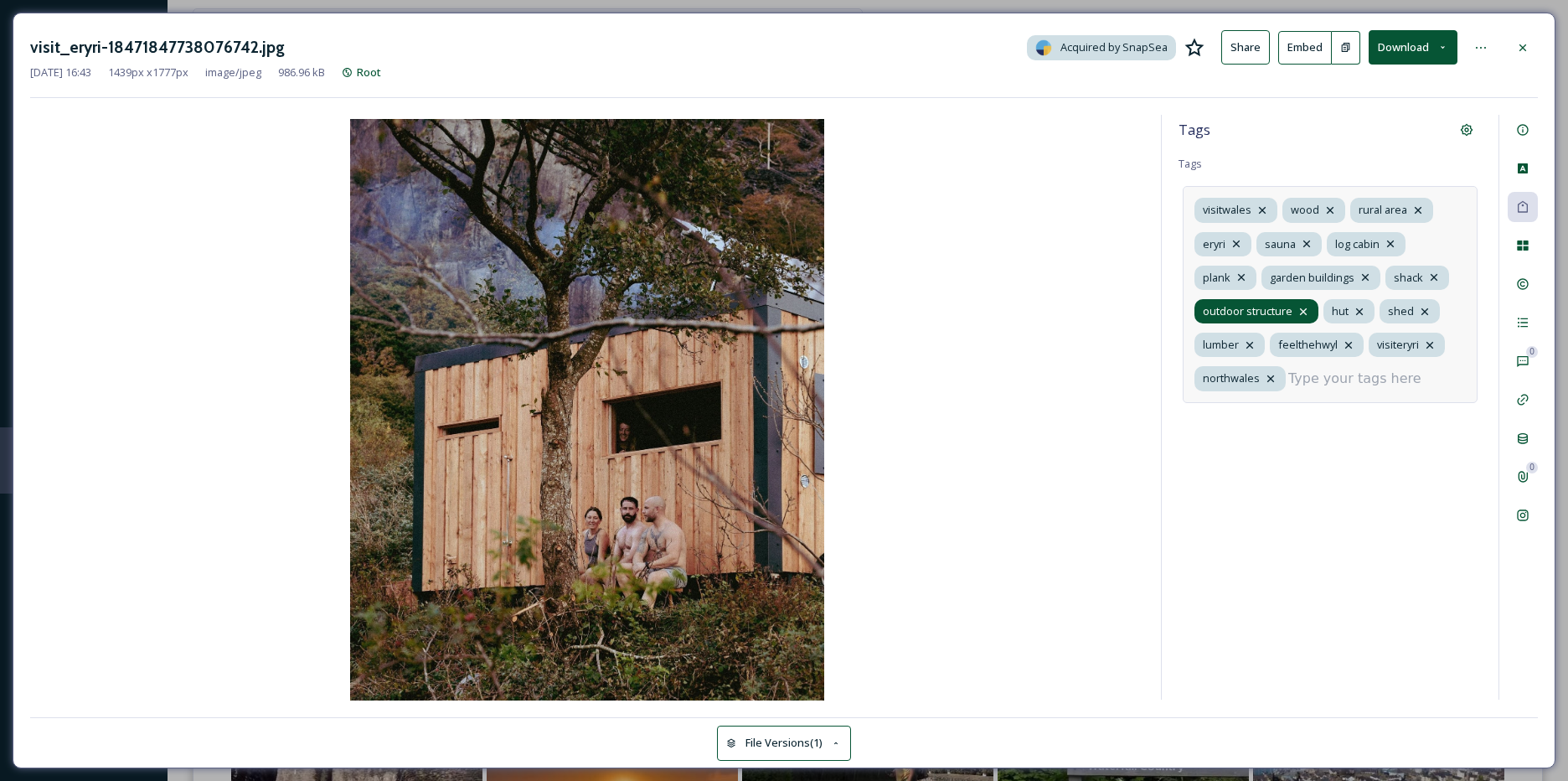
click at [1303, 313] on icon at bounding box center [1303, 312] width 13 height 13
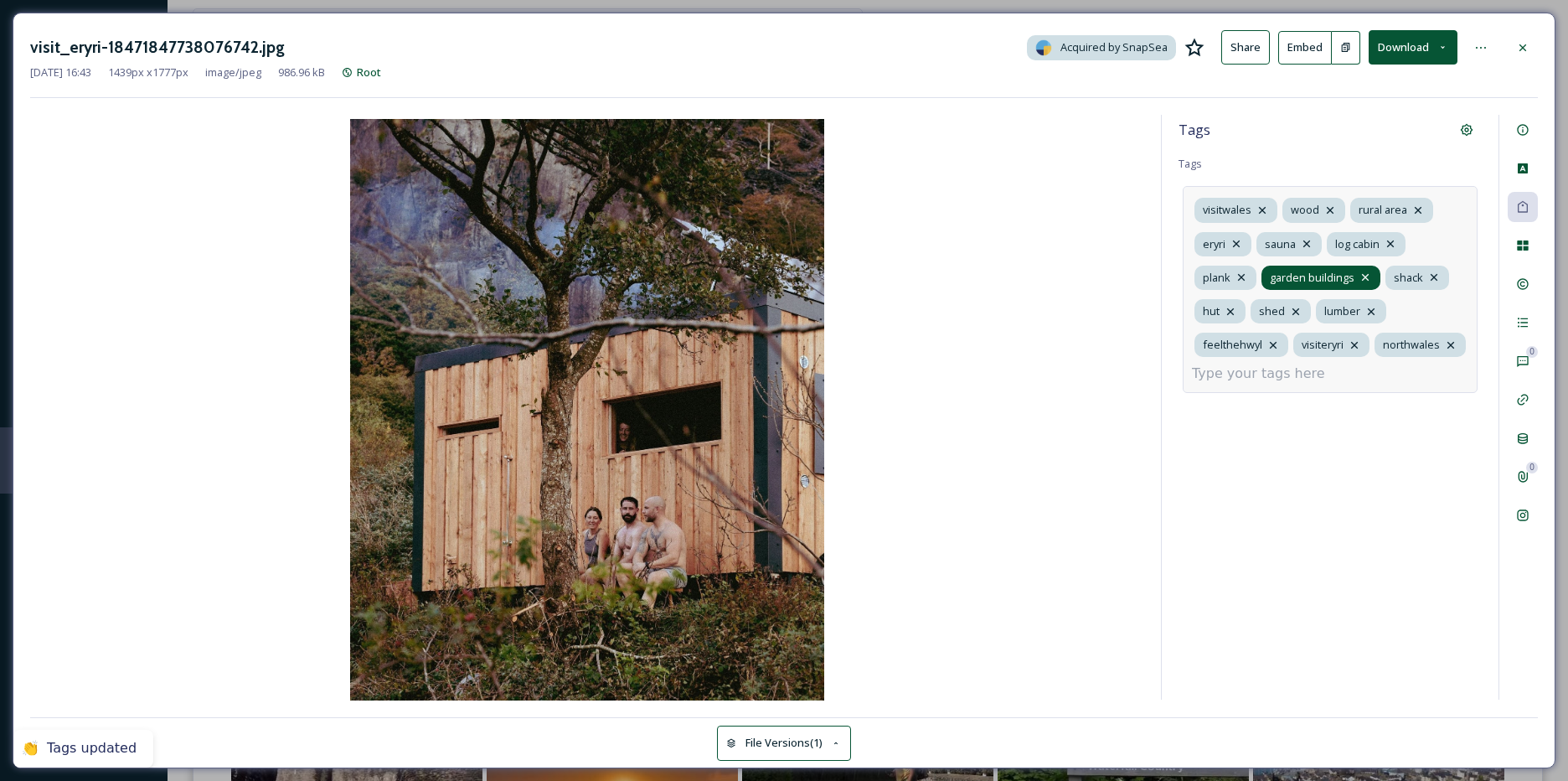
click at [1364, 278] on icon at bounding box center [1366, 277] width 7 height 7
click at [1319, 272] on div "shack" at bounding box center [1293, 277] width 64 height 24
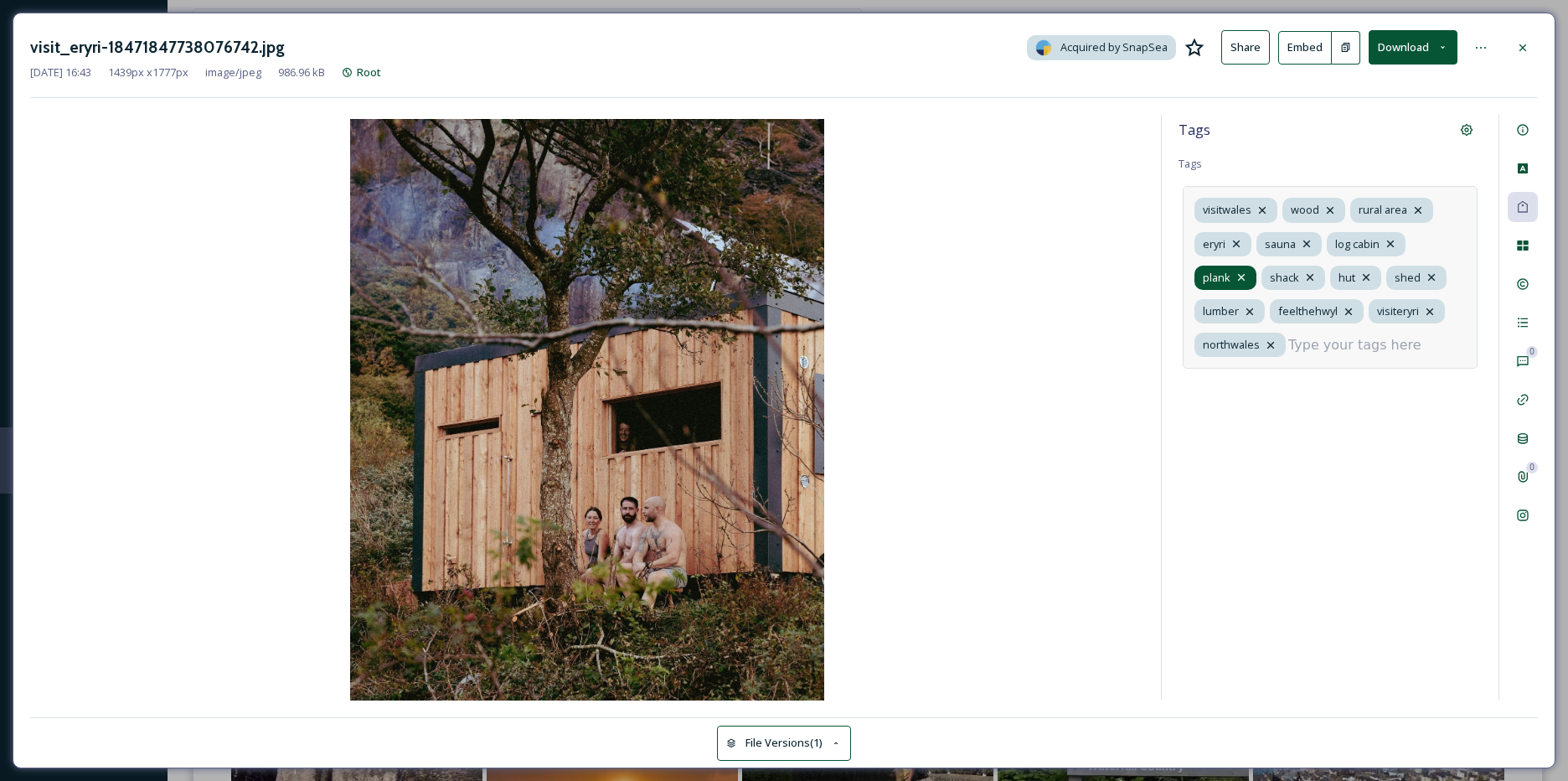
click at [1240, 279] on icon at bounding box center [1242, 277] width 7 height 7
click at [1438, 268] on div "lumber" at bounding box center [1421, 277] width 71 height 24
click at [1439, 275] on icon at bounding box center [1440, 277] width 13 height 13
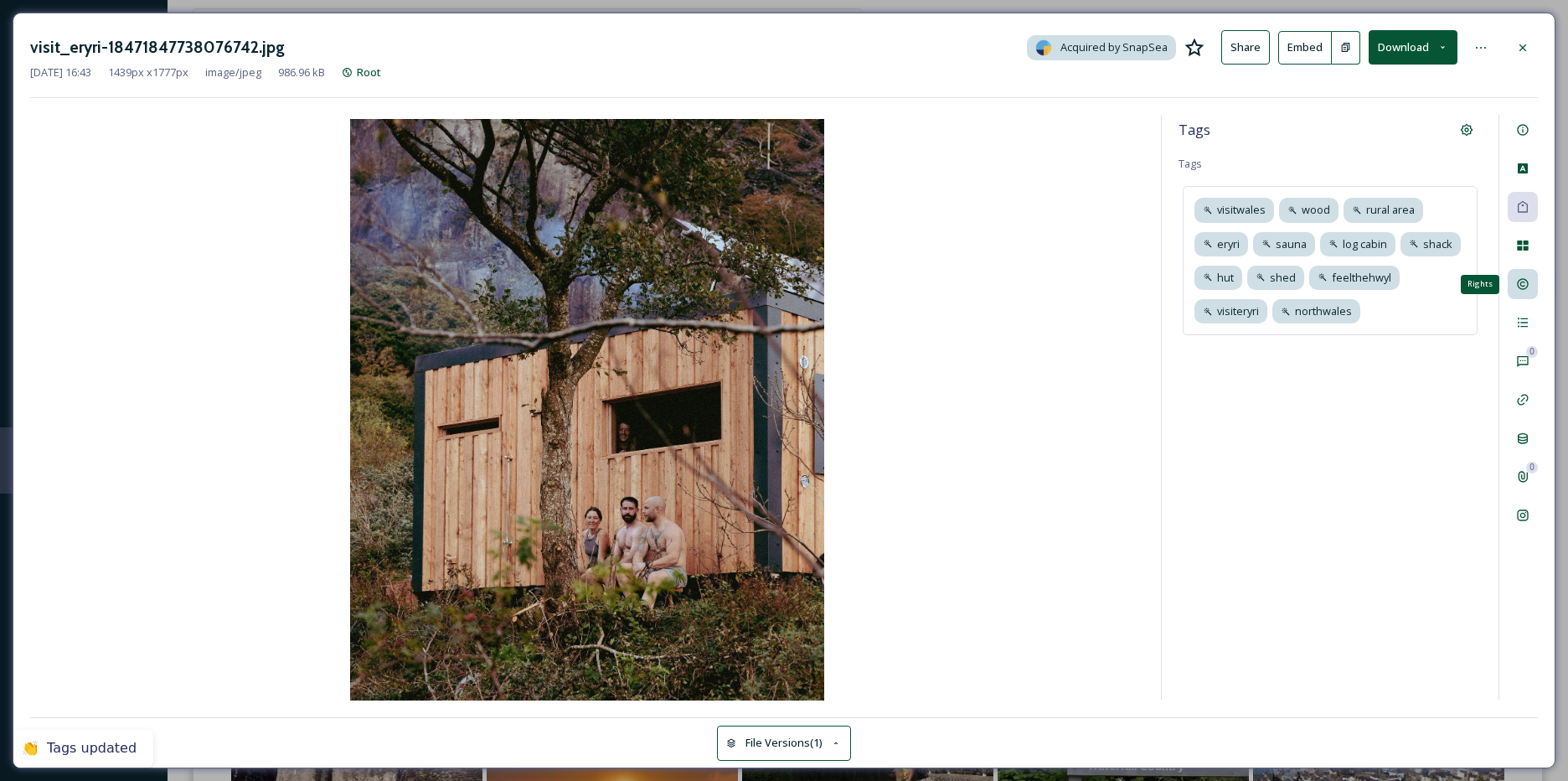
click at [1520, 279] on icon at bounding box center [1523, 284] width 13 height 13
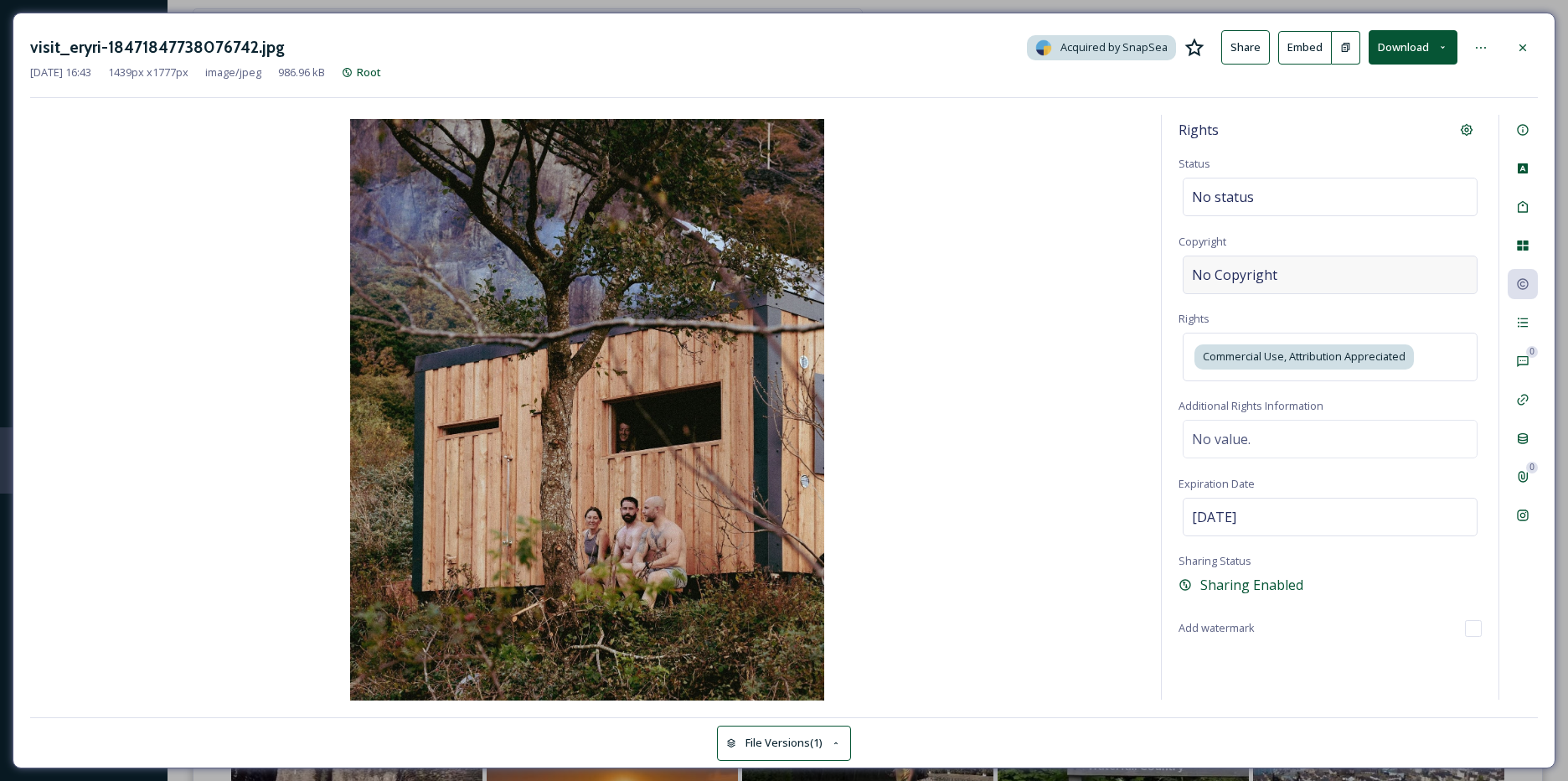
click at [1260, 292] on div "No Copyright" at bounding box center [1330, 275] width 295 height 39
type input "visit_eryri"
click at [1535, 318] on div "Activity" at bounding box center [1523, 323] width 30 height 30
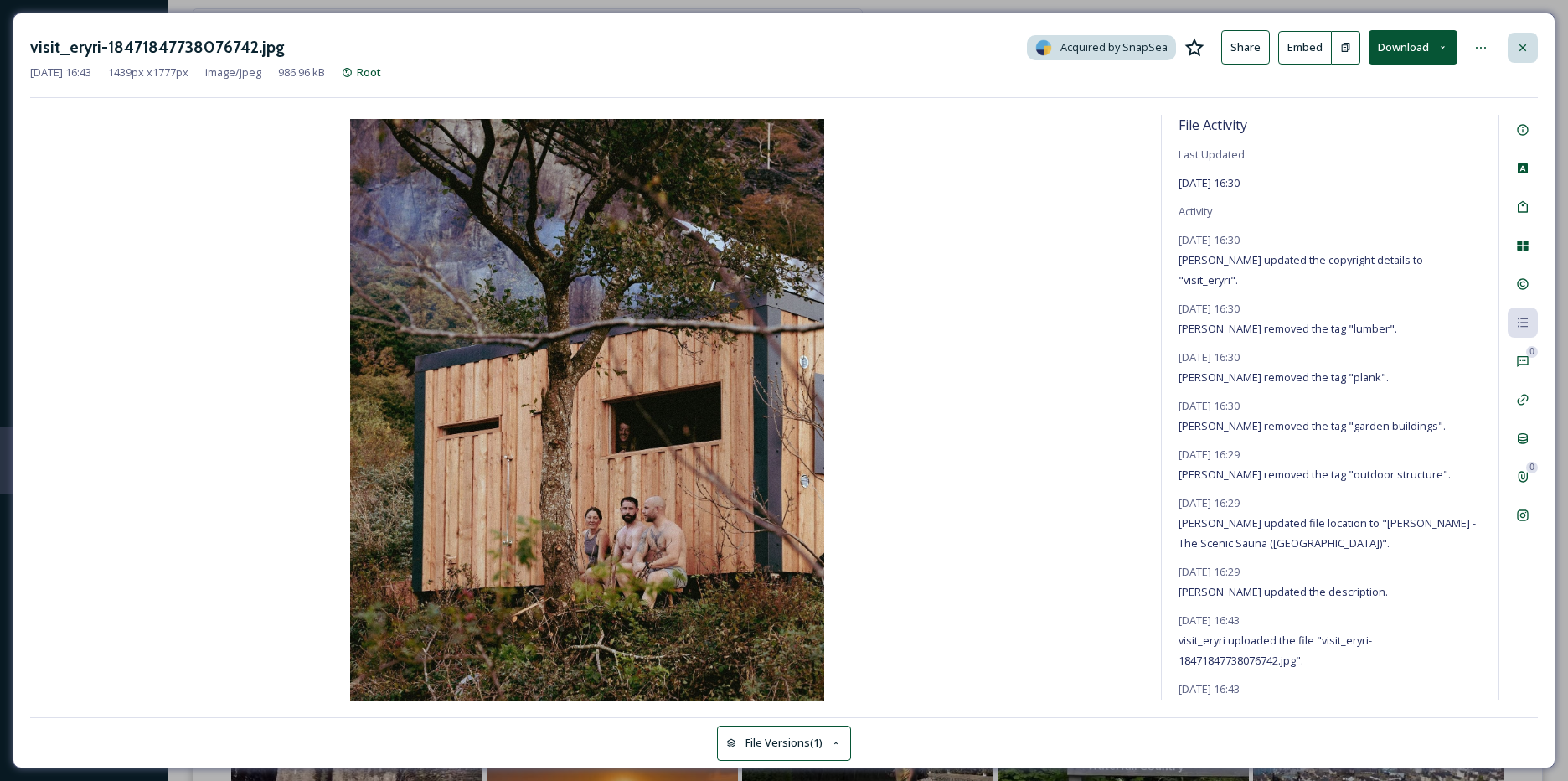
click at [1523, 57] on div at bounding box center [1523, 48] width 30 height 30
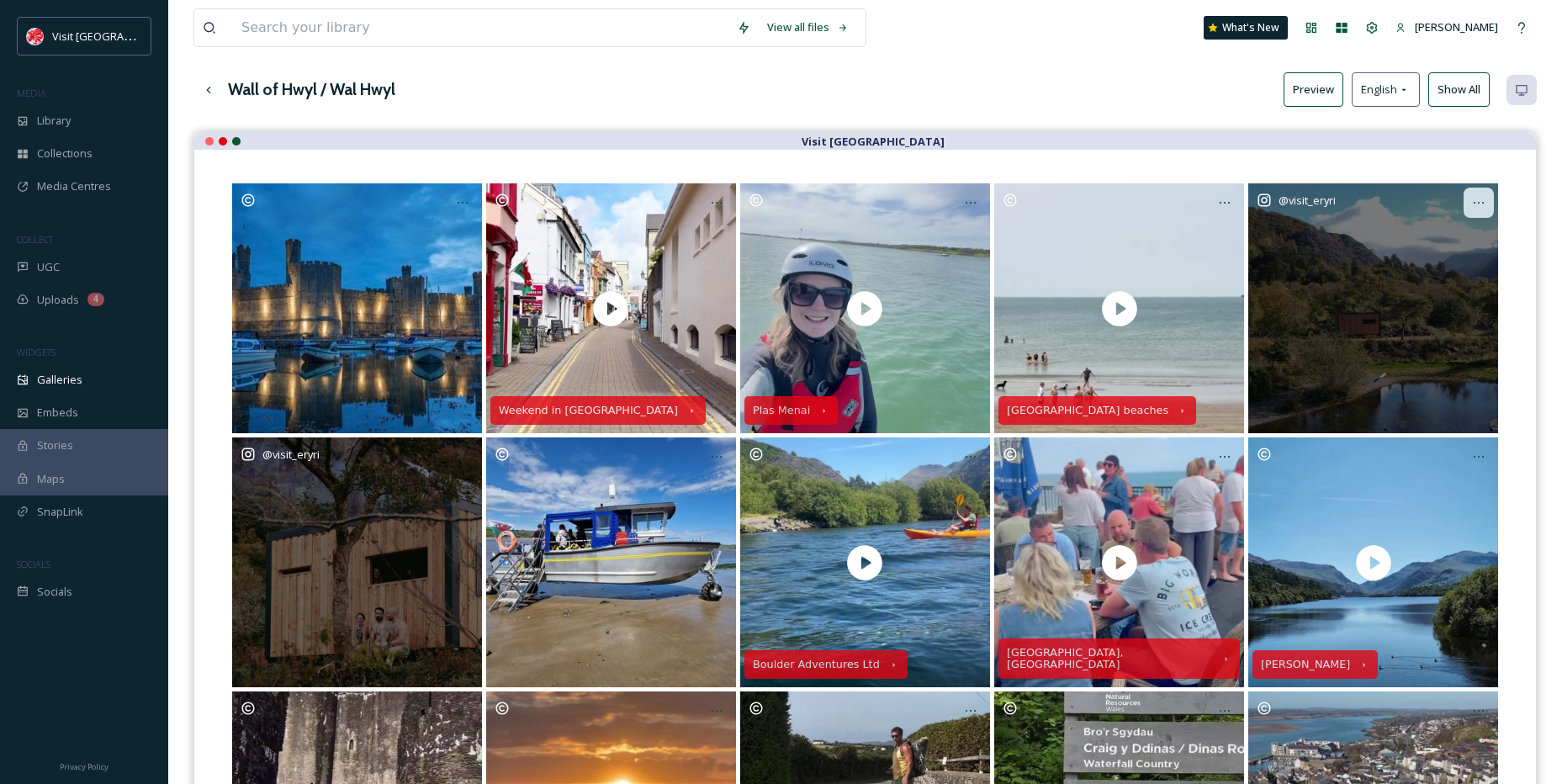
click at [1483, 201] on icon at bounding box center [1479, 203] width 14 height 14
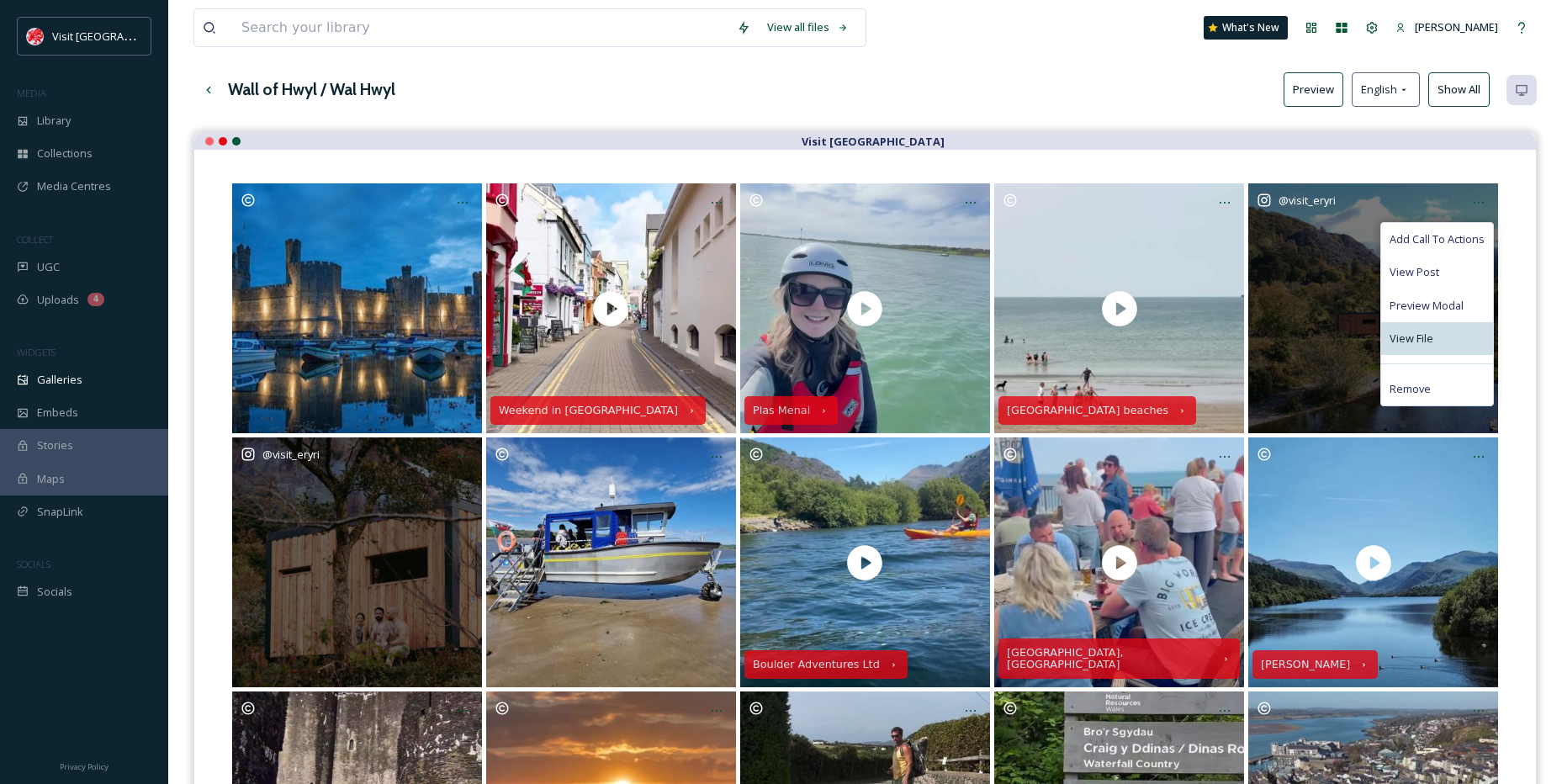
click at [1442, 332] on div "View File" at bounding box center [1438, 338] width 112 height 33
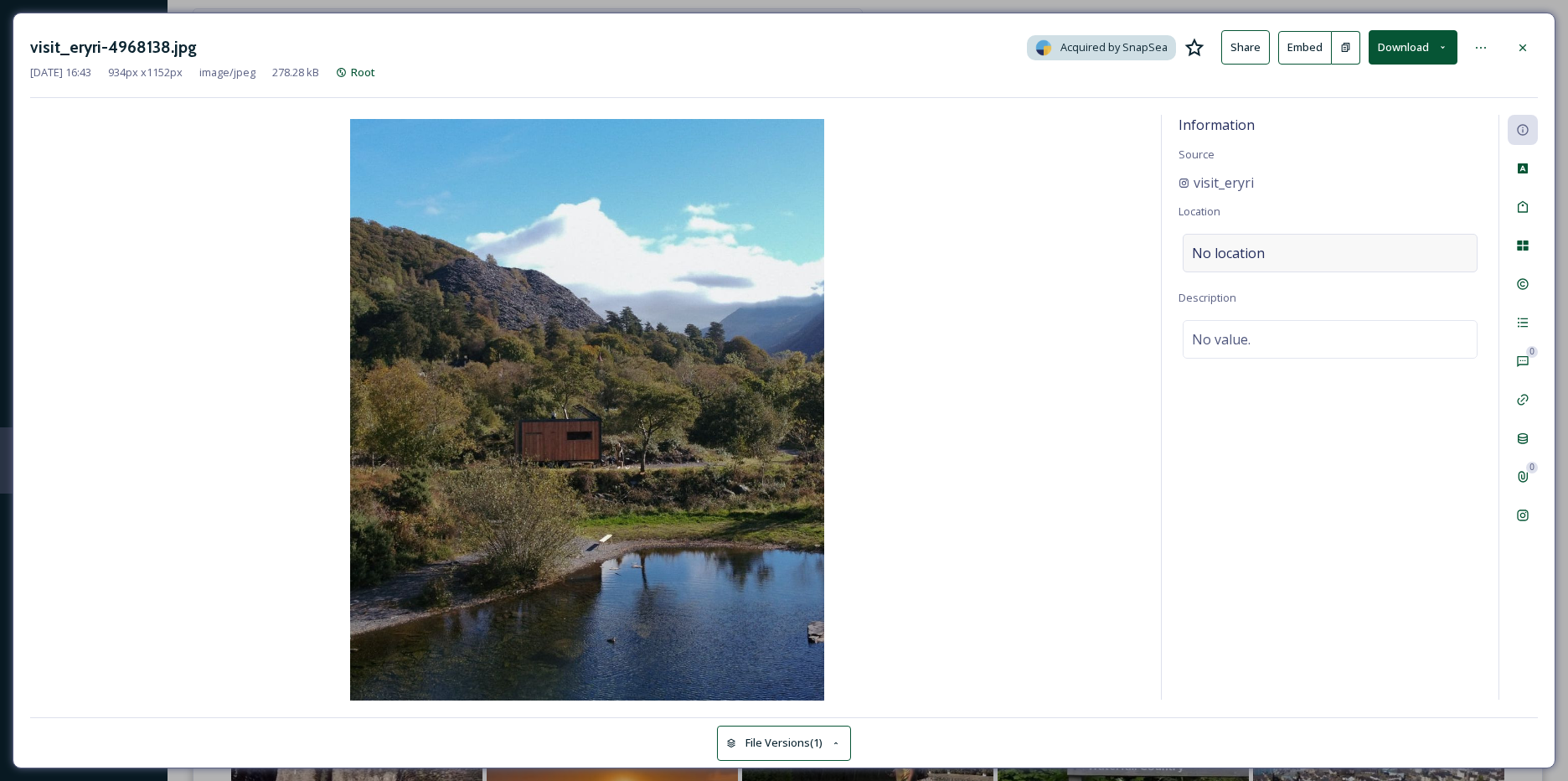
click at [1229, 262] on span "No location" at bounding box center [1228, 253] width 73 height 20
click at [1229, 262] on input at bounding box center [1330, 253] width 293 height 37
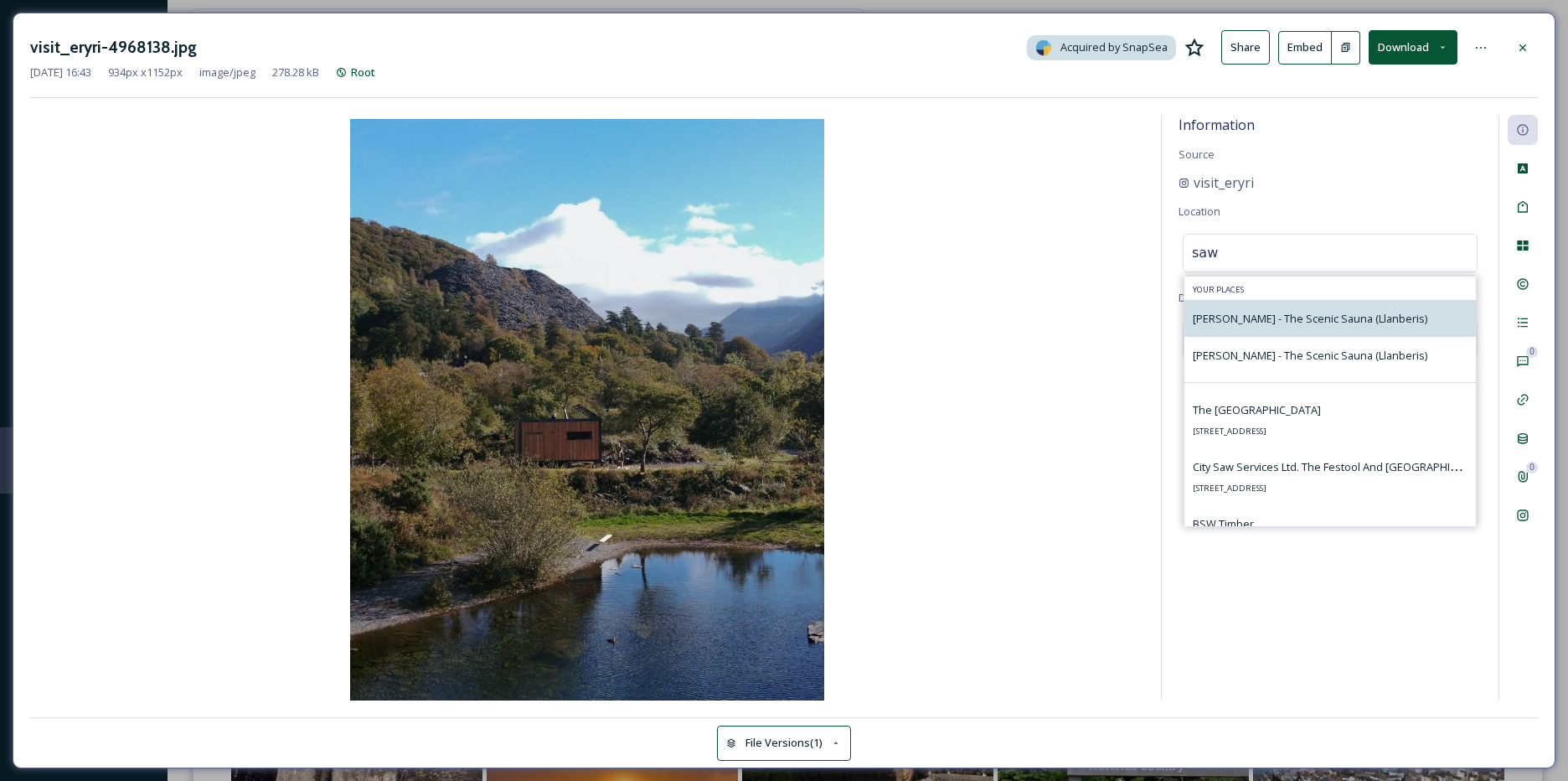
type input "saw"
click at [1256, 318] on span "[PERSON_NAME] - The Scenic Sauna (Llanberis)" at bounding box center [1310, 318] width 234 height 15
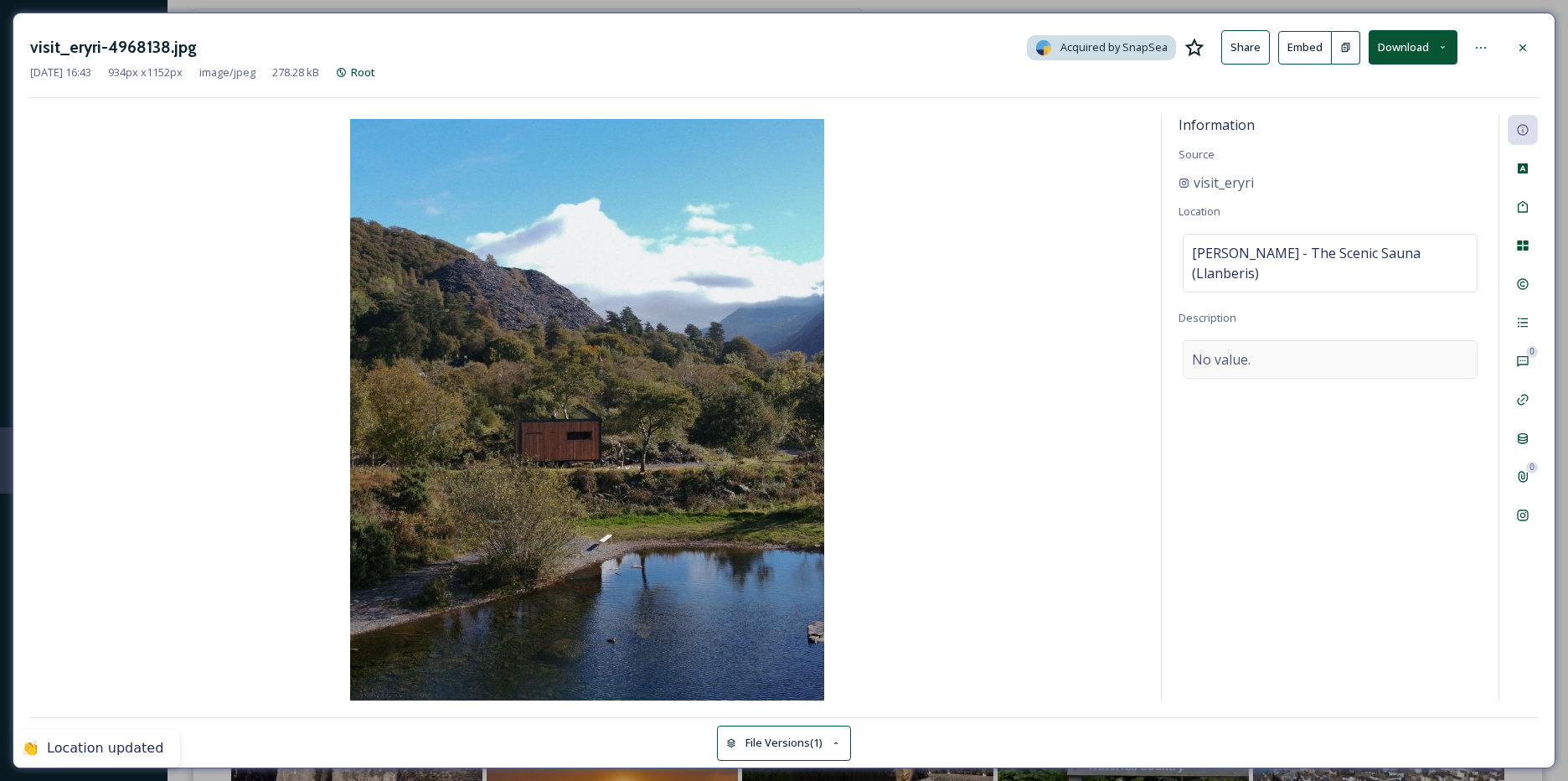
click at [1254, 340] on div "No value." at bounding box center [1330, 360] width 295 height 39
click at [1254, 340] on textarea at bounding box center [1330, 409] width 303 height 139
paste textarea "Be it a getaway with a girls, or a solo visit to unwind - Eryri and Pen Llŷn's …"
type textarea "Be it a getaway with a girls, or a solo visit to unwind - Eryri and Pen Llŷn's …"
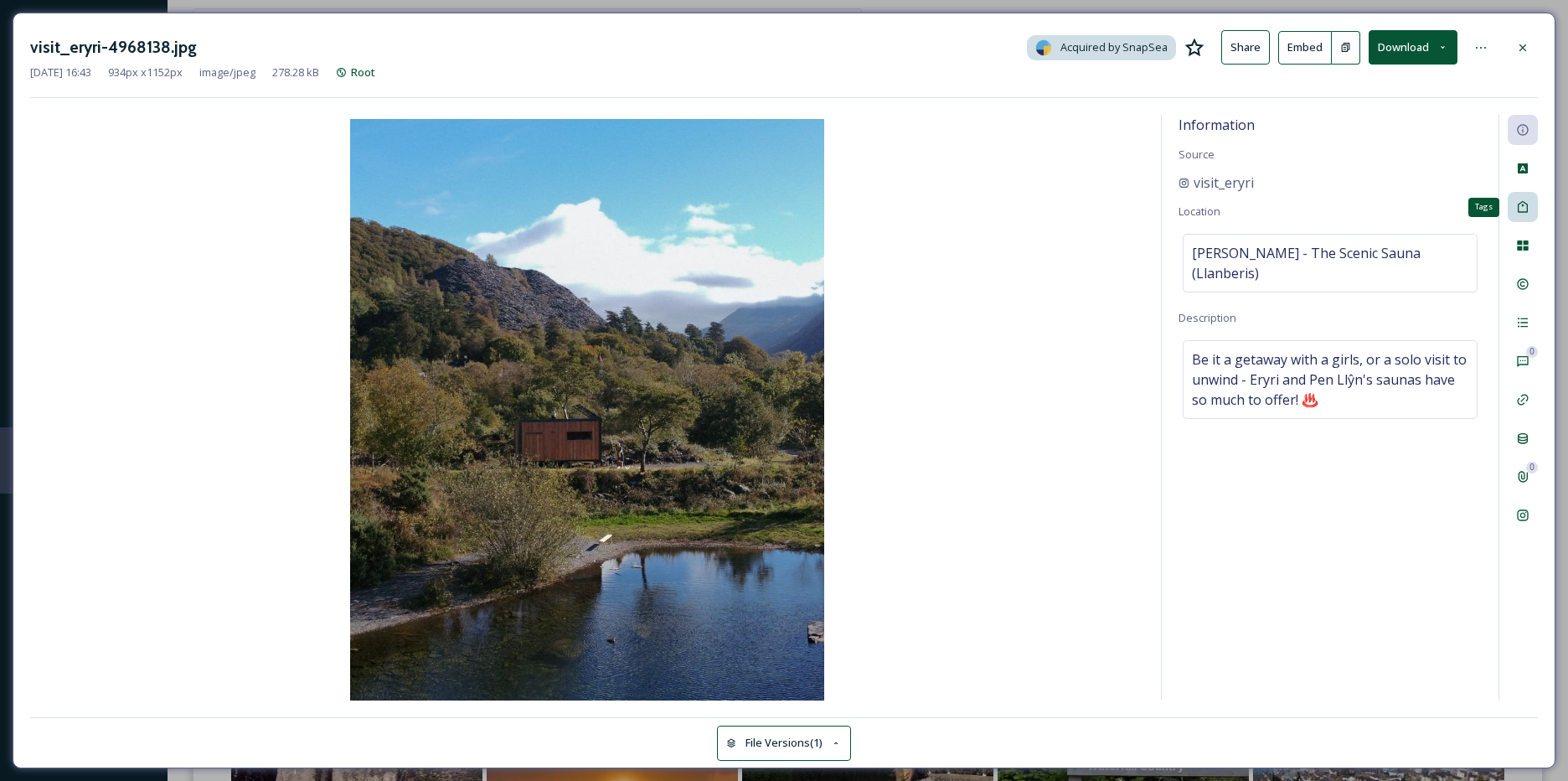
click at [1517, 217] on div "Tags" at bounding box center [1523, 207] width 30 height 30
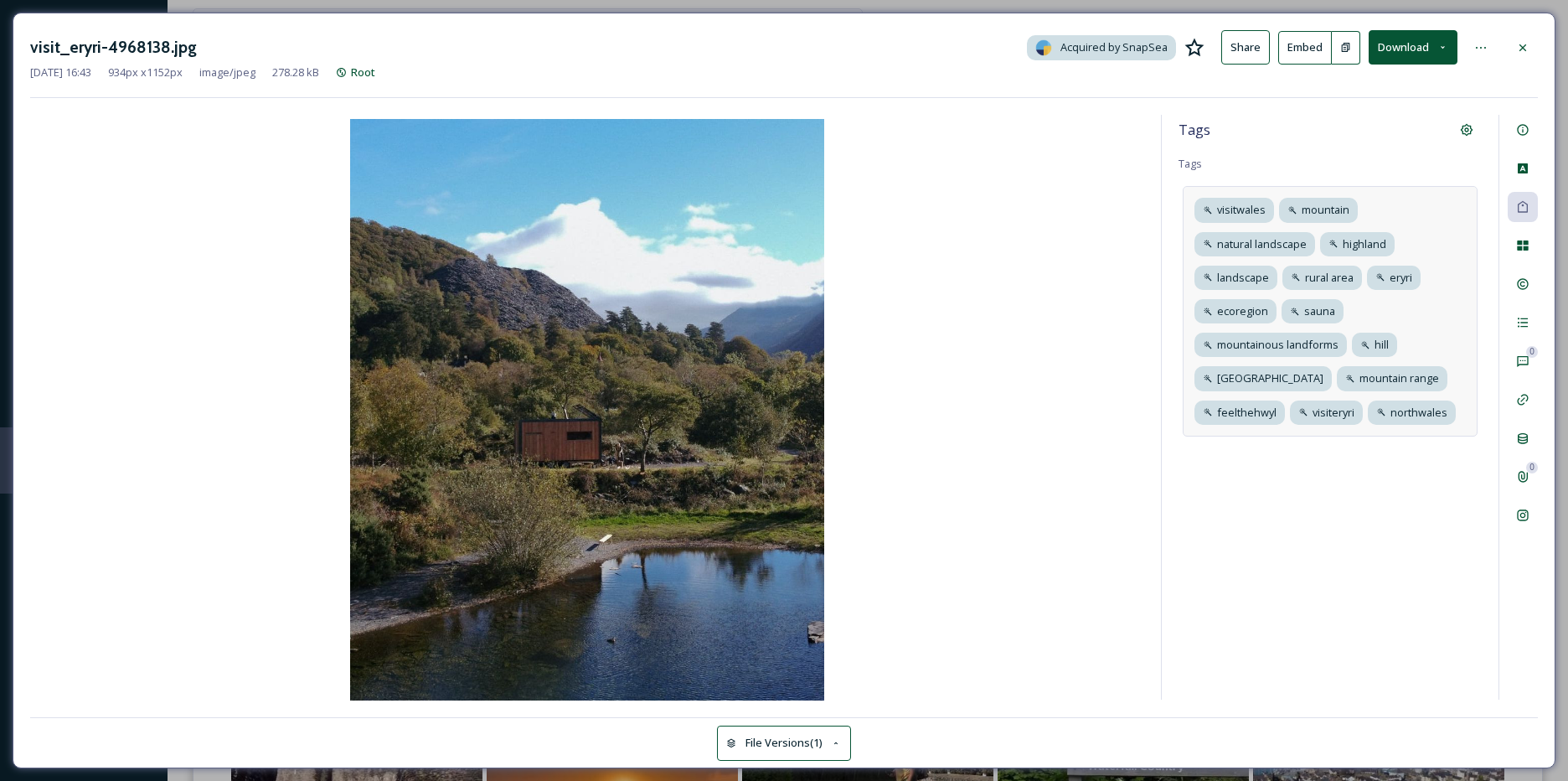
click at [1412, 316] on div "visitwales mountain natural landscape highland landscape rural area eryri ecore…" at bounding box center [1330, 311] width 295 height 249
click at [1388, 243] on icon at bounding box center [1387, 243] width 13 height 13
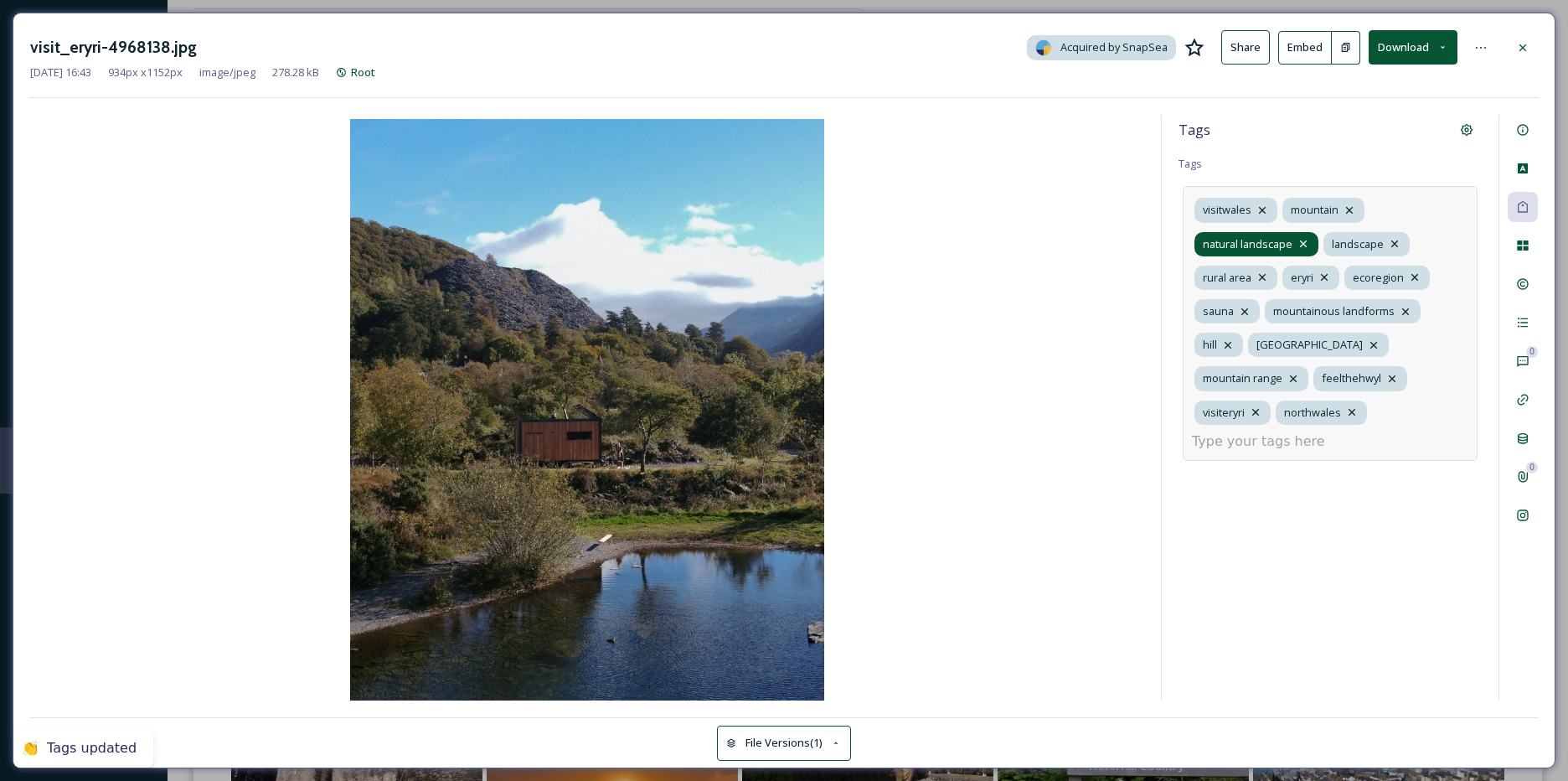
click at [1304, 243] on icon at bounding box center [1303, 243] width 7 height 7
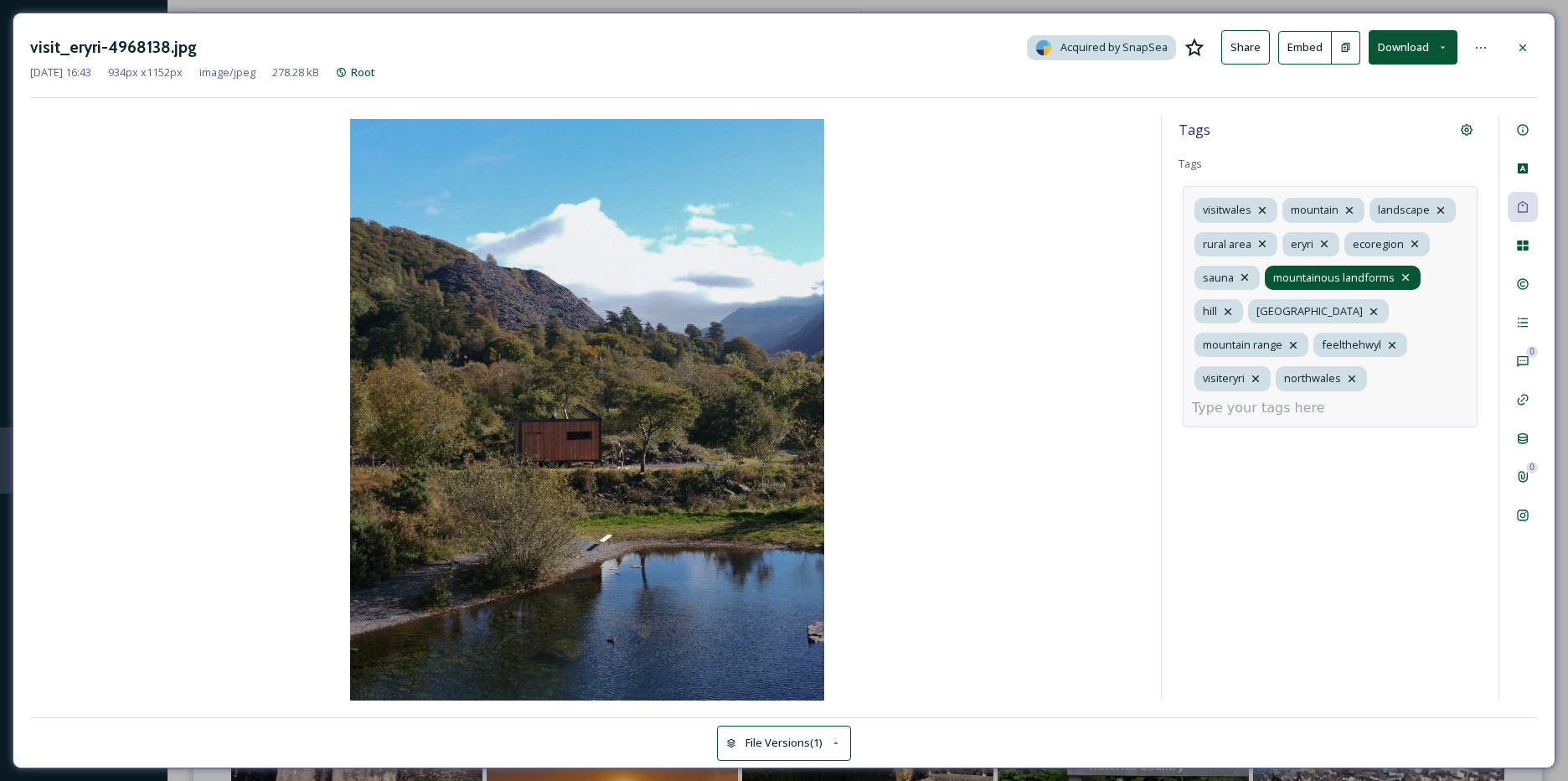
click at [1406, 278] on icon at bounding box center [1405, 277] width 13 height 13
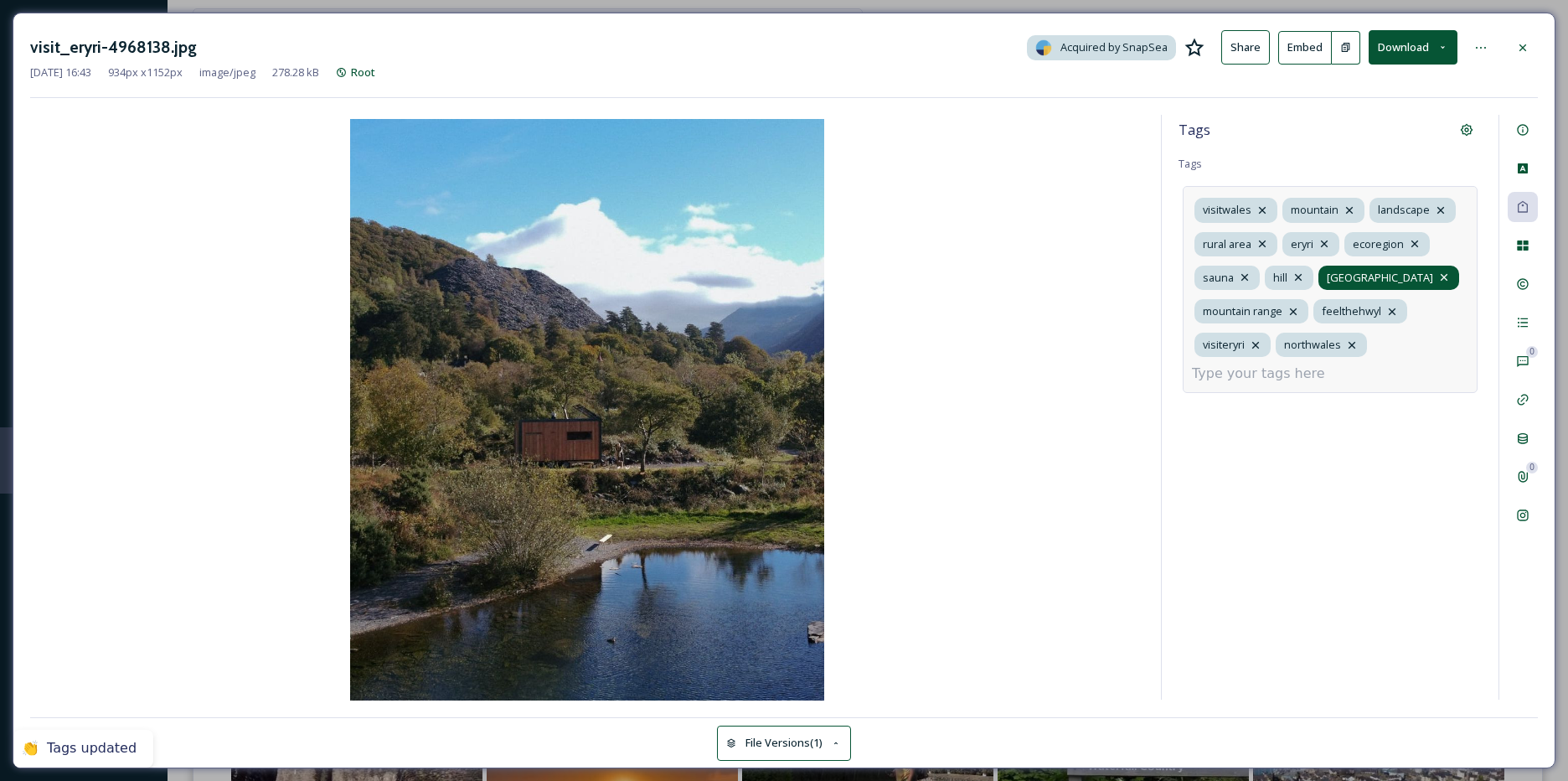
click at [1437, 275] on icon at bounding box center [1444, 277] width 13 height 13
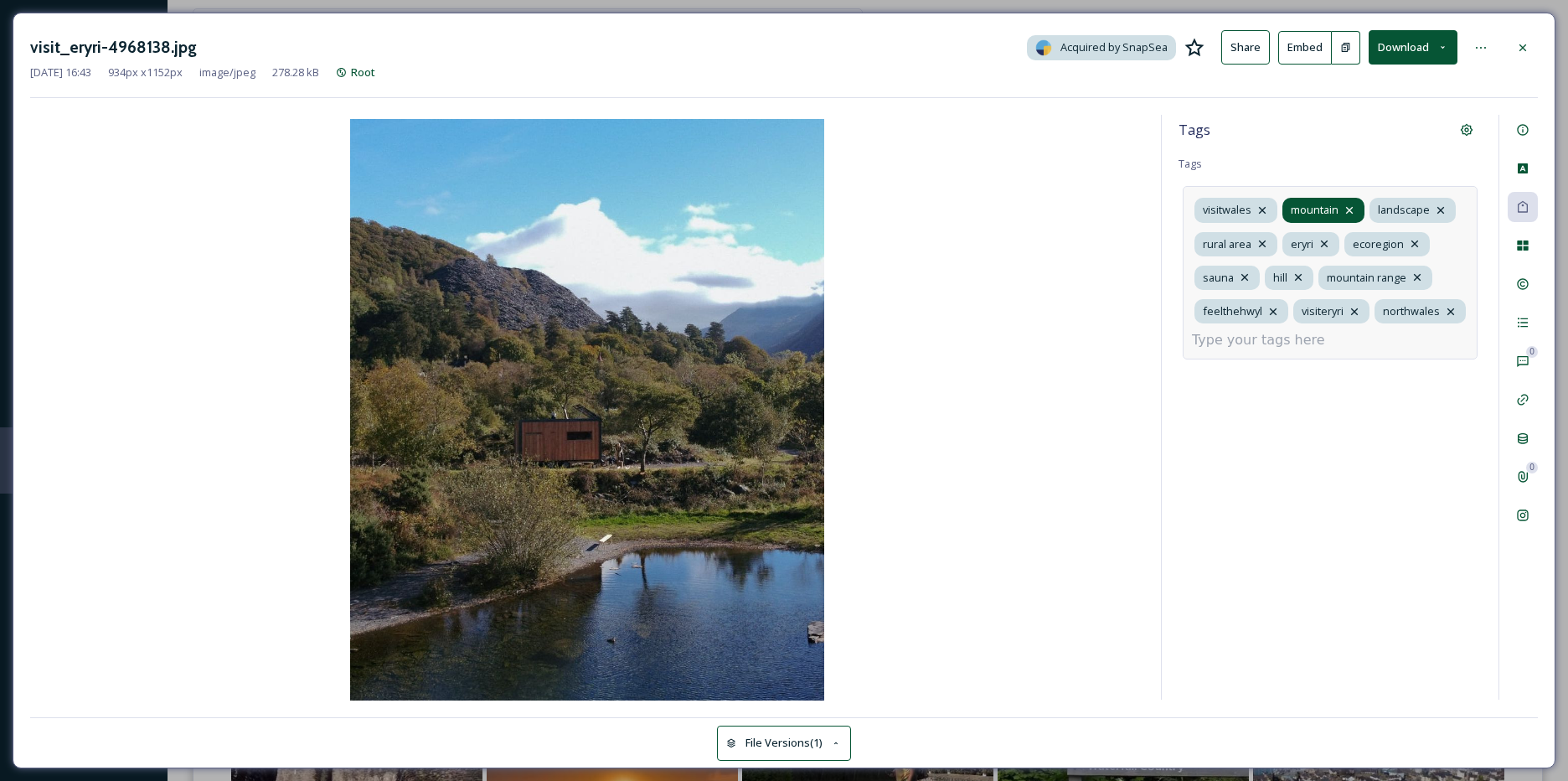
click at [1354, 213] on icon at bounding box center [1350, 211] width 13 height 13
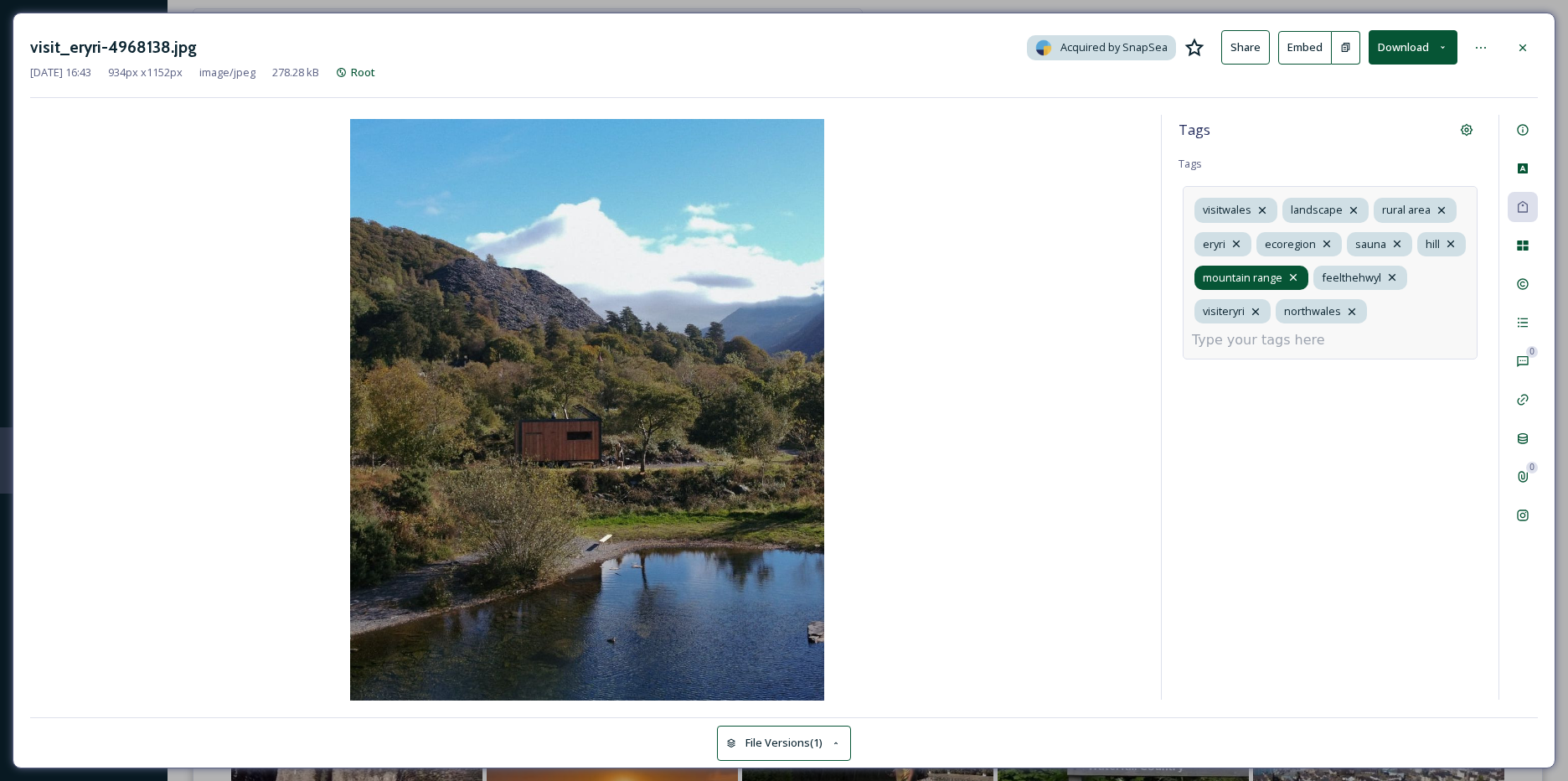
click at [1296, 279] on icon at bounding box center [1293, 277] width 7 height 7
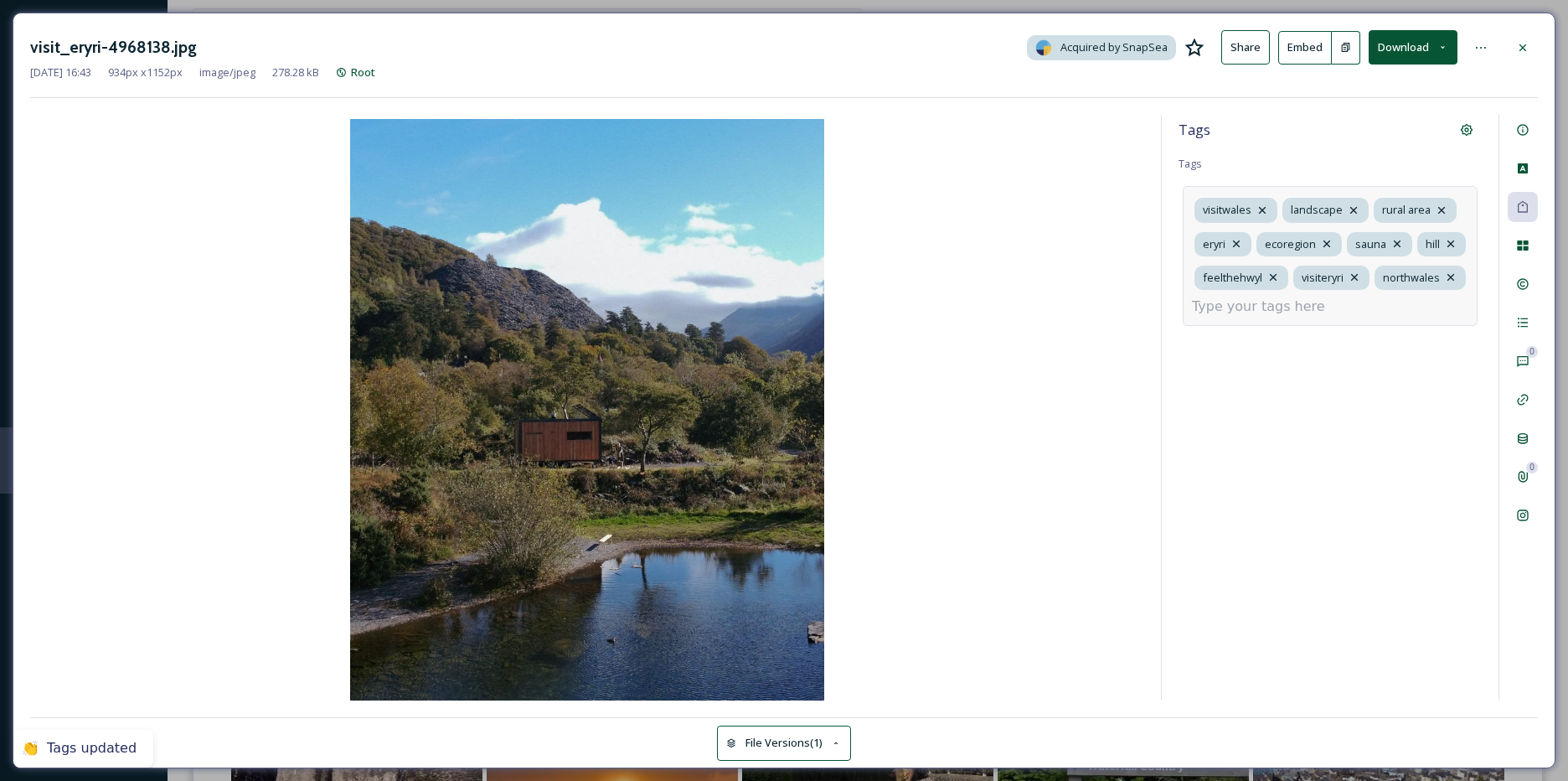
click at [1271, 306] on input at bounding box center [1276, 307] width 168 height 20
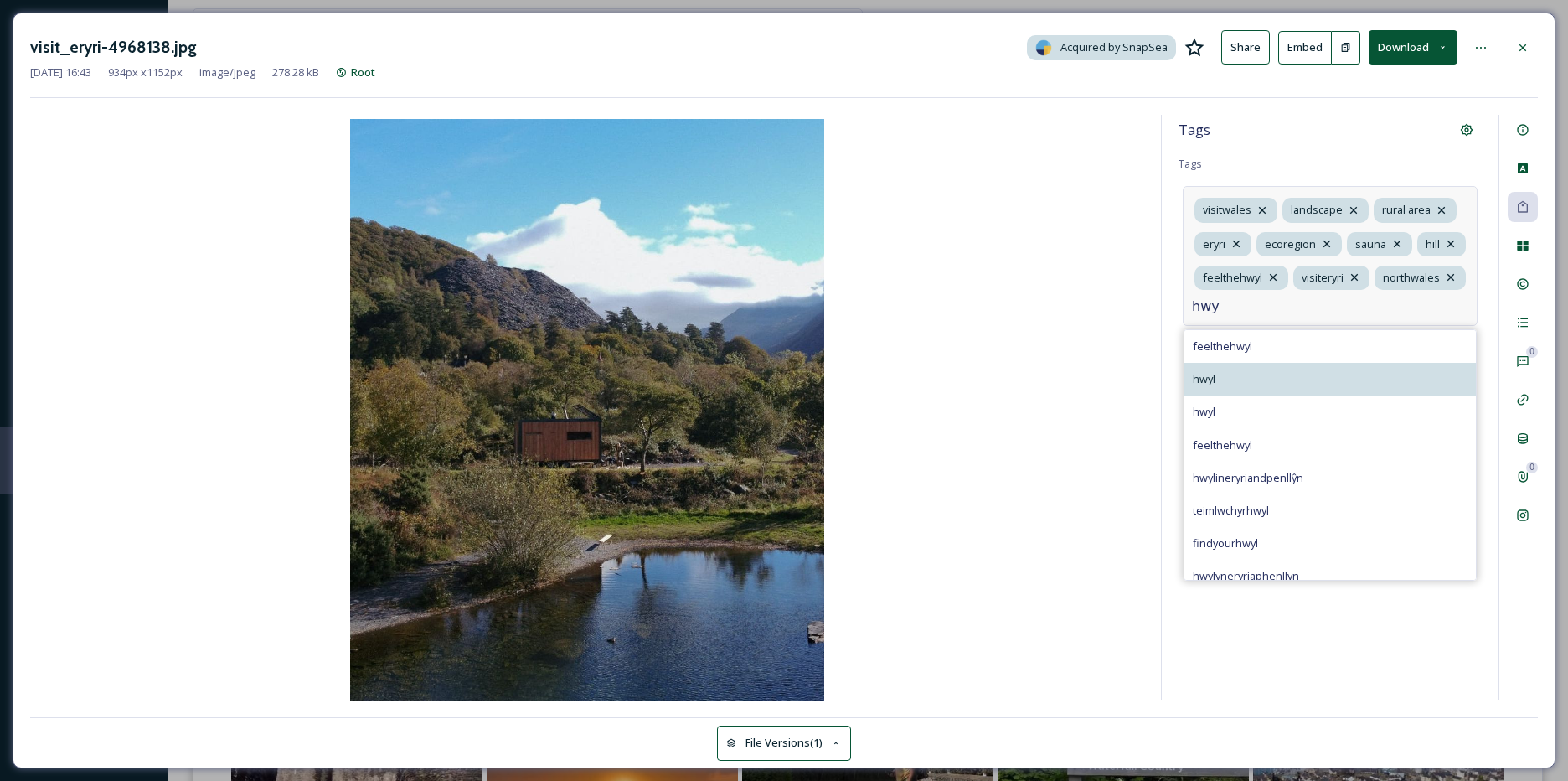
type input "hwy"
click at [1234, 374] on div "hwyl" at bounding box center [1330, 379] width 292 height 33
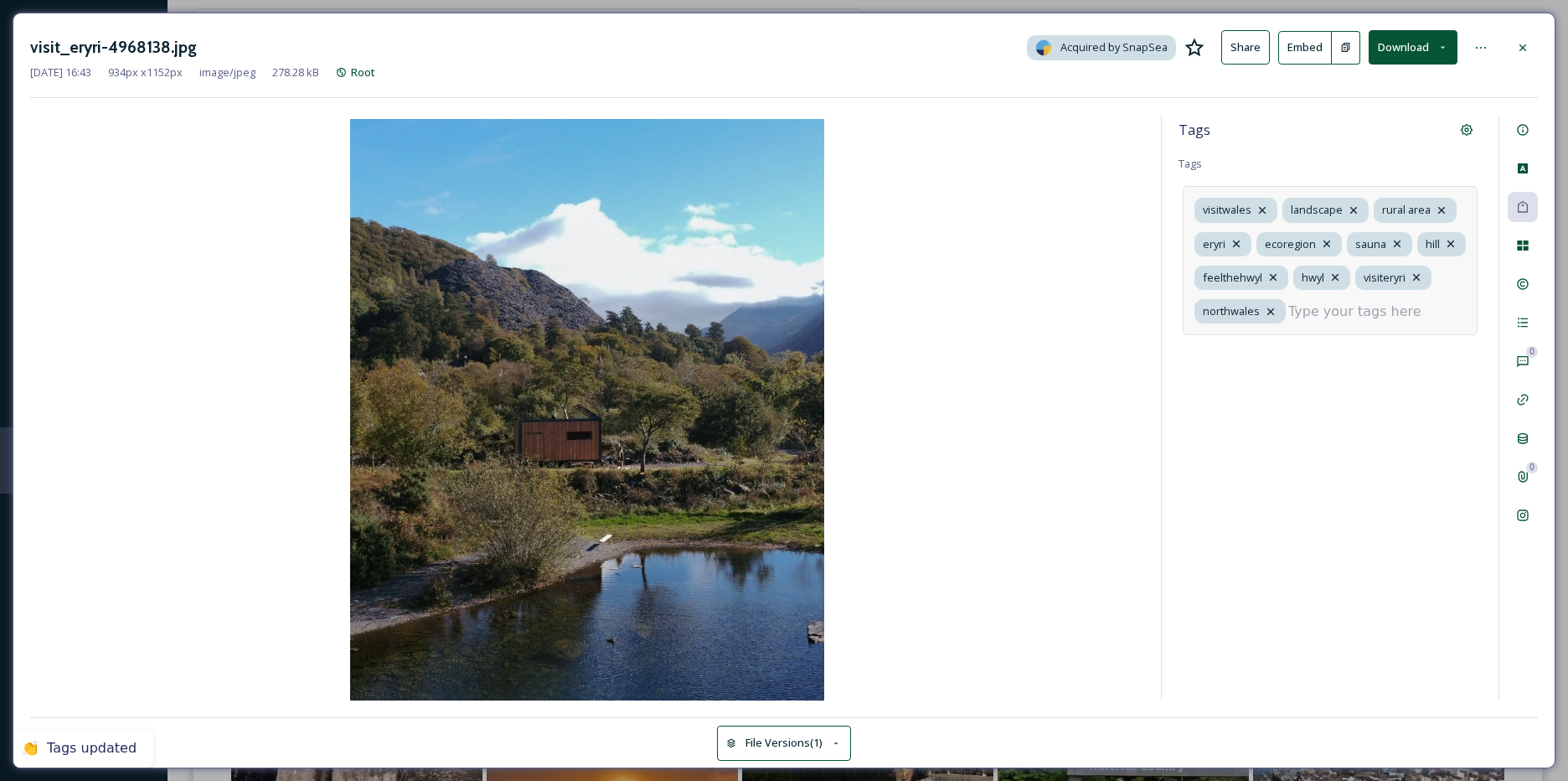
click at [1329, 319] on input at bounding box center [1372, 312] width 168 height 20
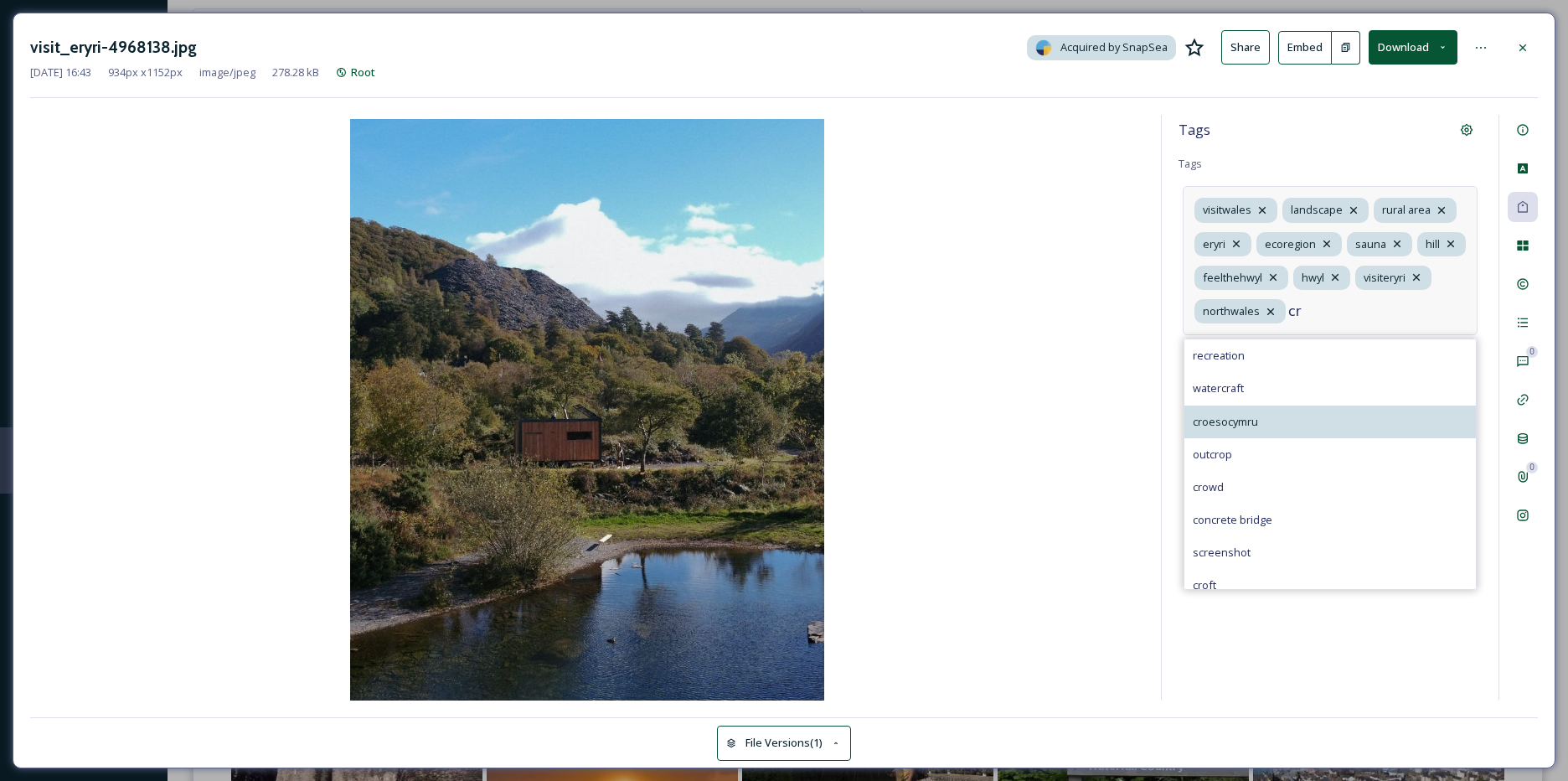
type input "cr"
click at [1271, 416] on div "croesocymru" at bounding box center [1330, 421] width 292 height 33
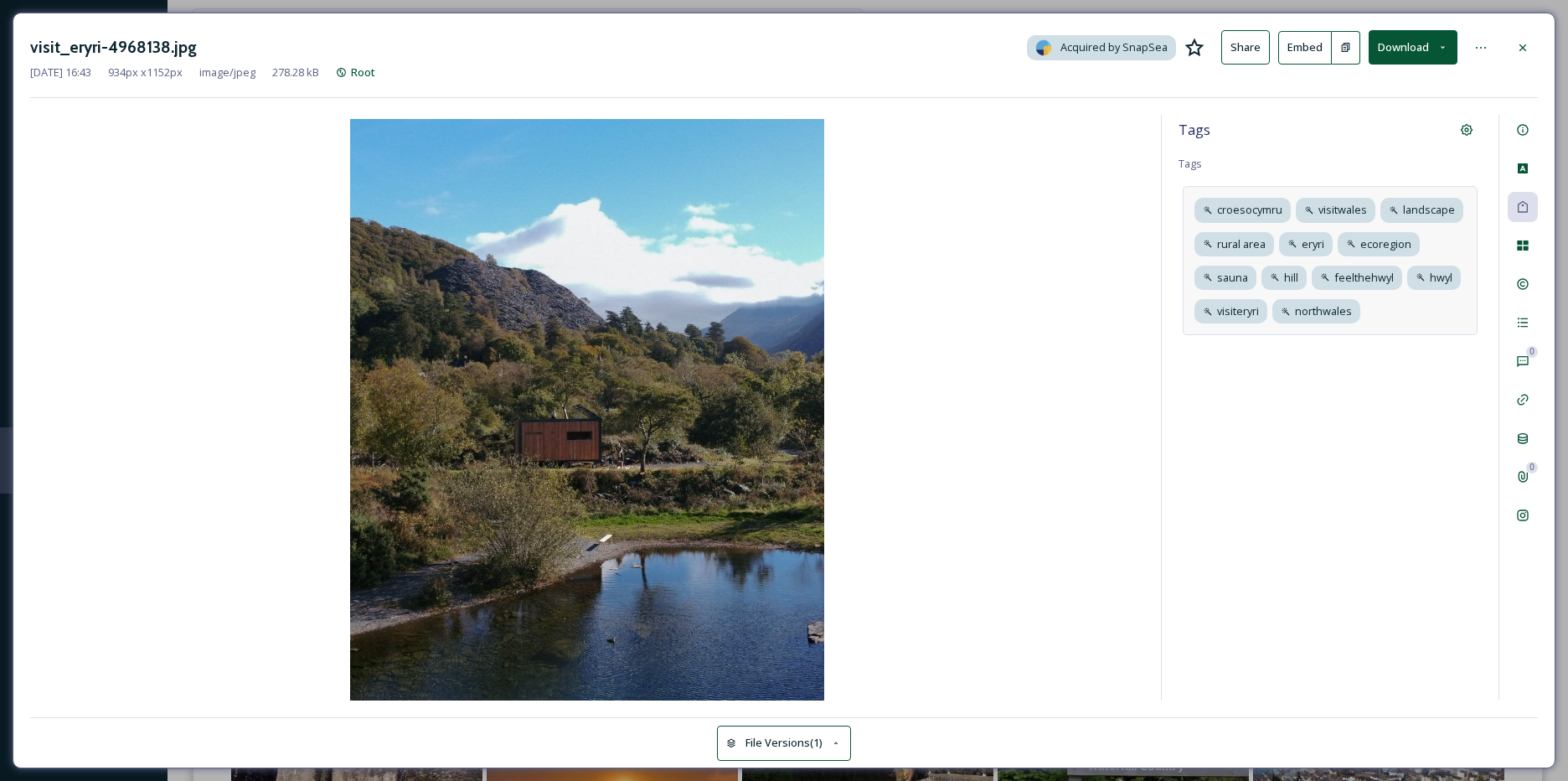
click at [1528, 266] on div "0 0" at bounding box center [1518, 407] width 40 height 585
click at [1529, 275] on div "Rights" at bounding box center [1523, 284] width 30 height 30
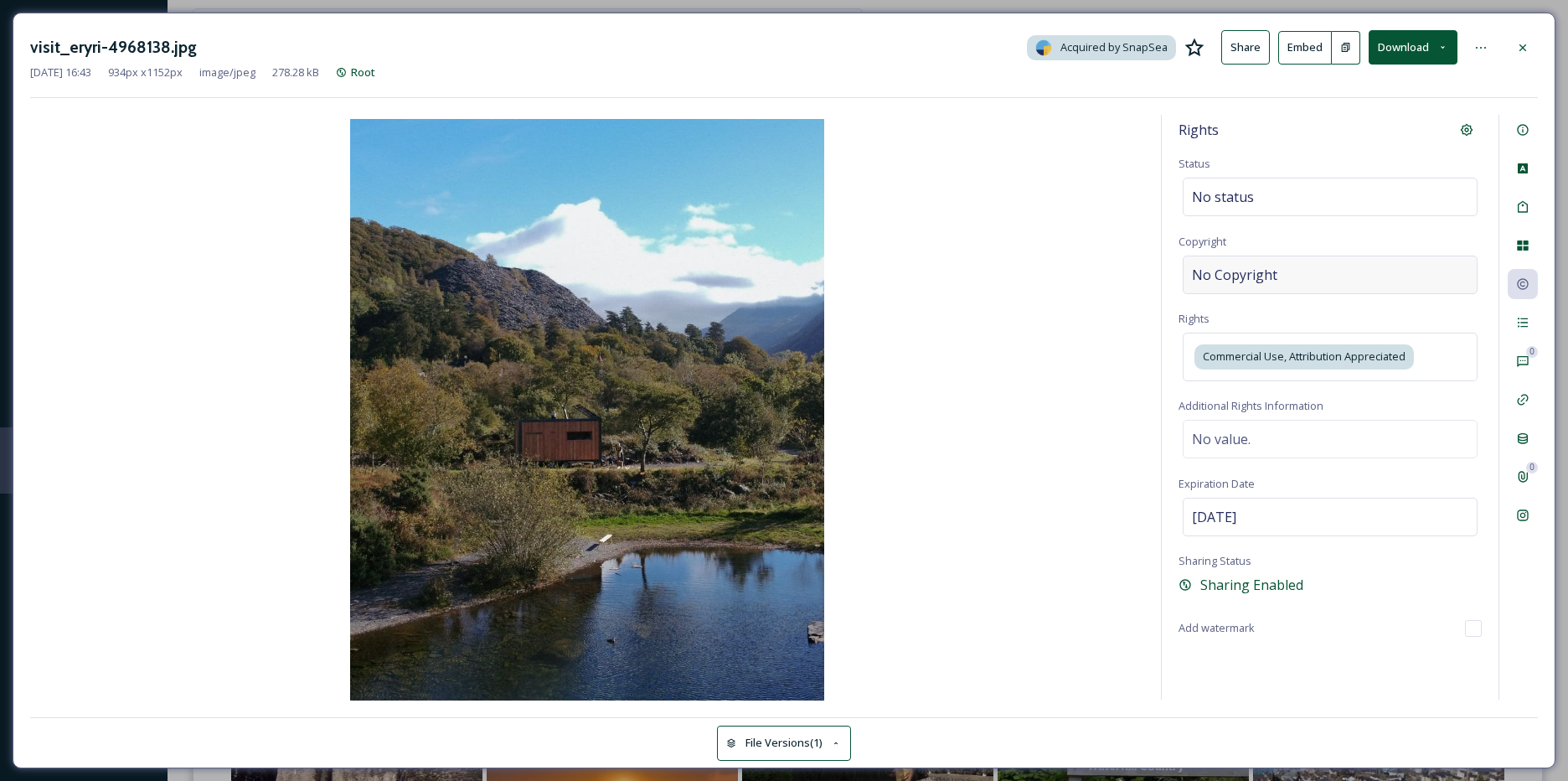
click at [1253, 281] on span "No Copyright" at bounding box center [1234, 275] width 85 height 20
click at [1253, 281] on input at bounding box center [1330, 275] width 303 height 39
type input "visit_eryri"
click at [1517, 58] on div at bounding box center [1523, 48] width 30 height 30
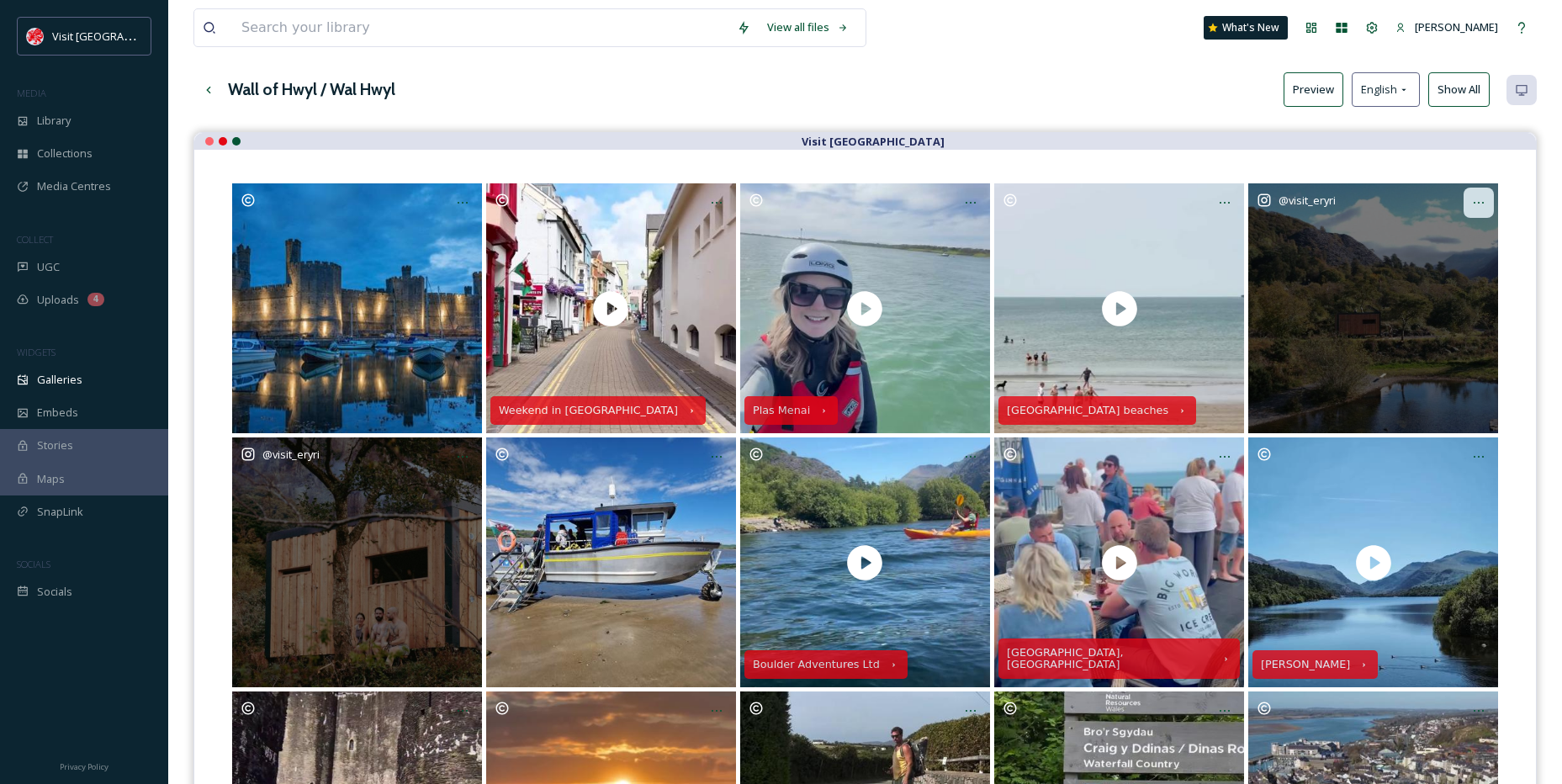
click at [1494, 199] on div at bounding box center [1479, 203] width 30 height 30
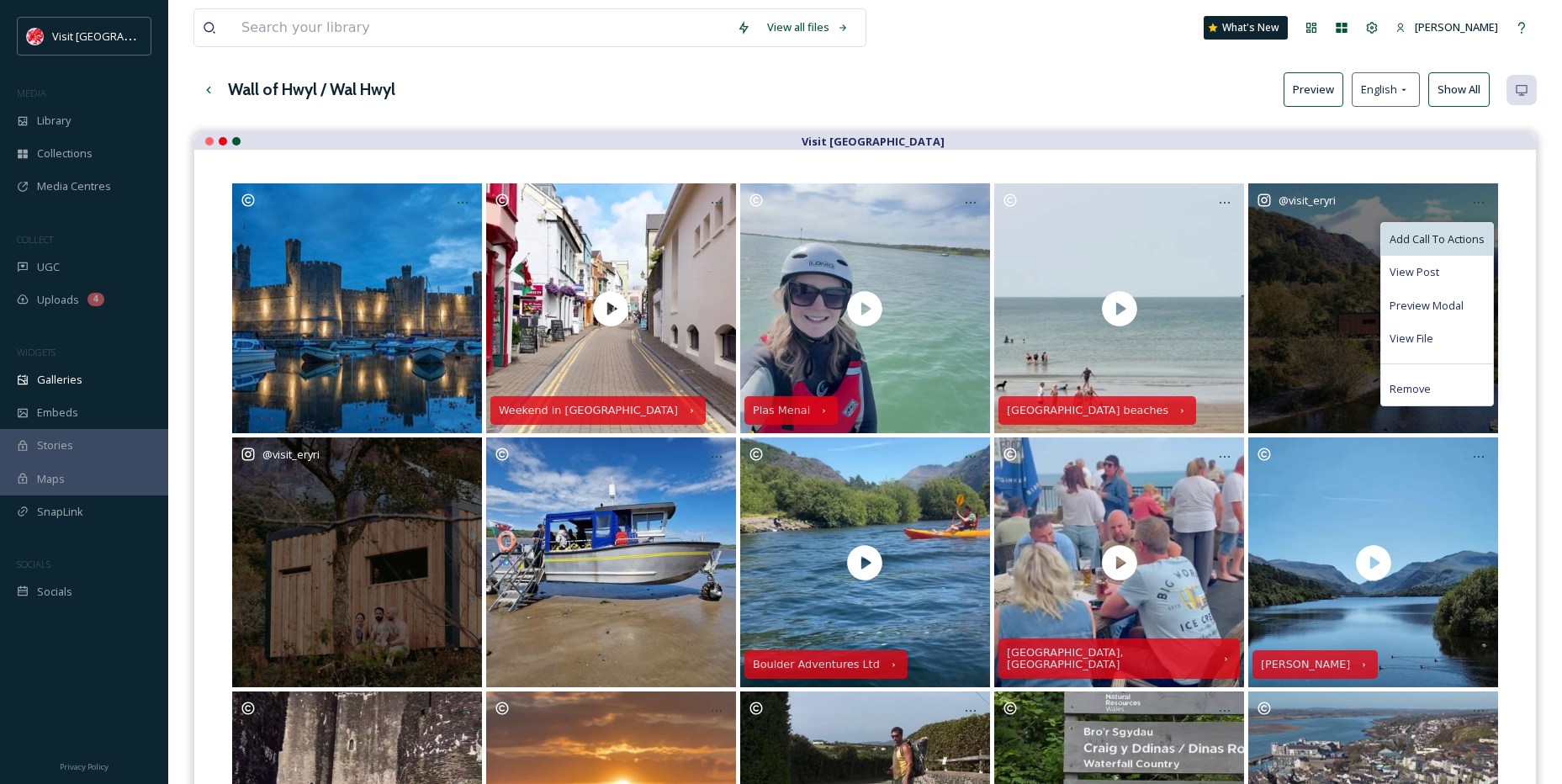
click at [1446, 224] on div "Add Call To Actions" at bounding box center [1438, 238] width 112 height 33
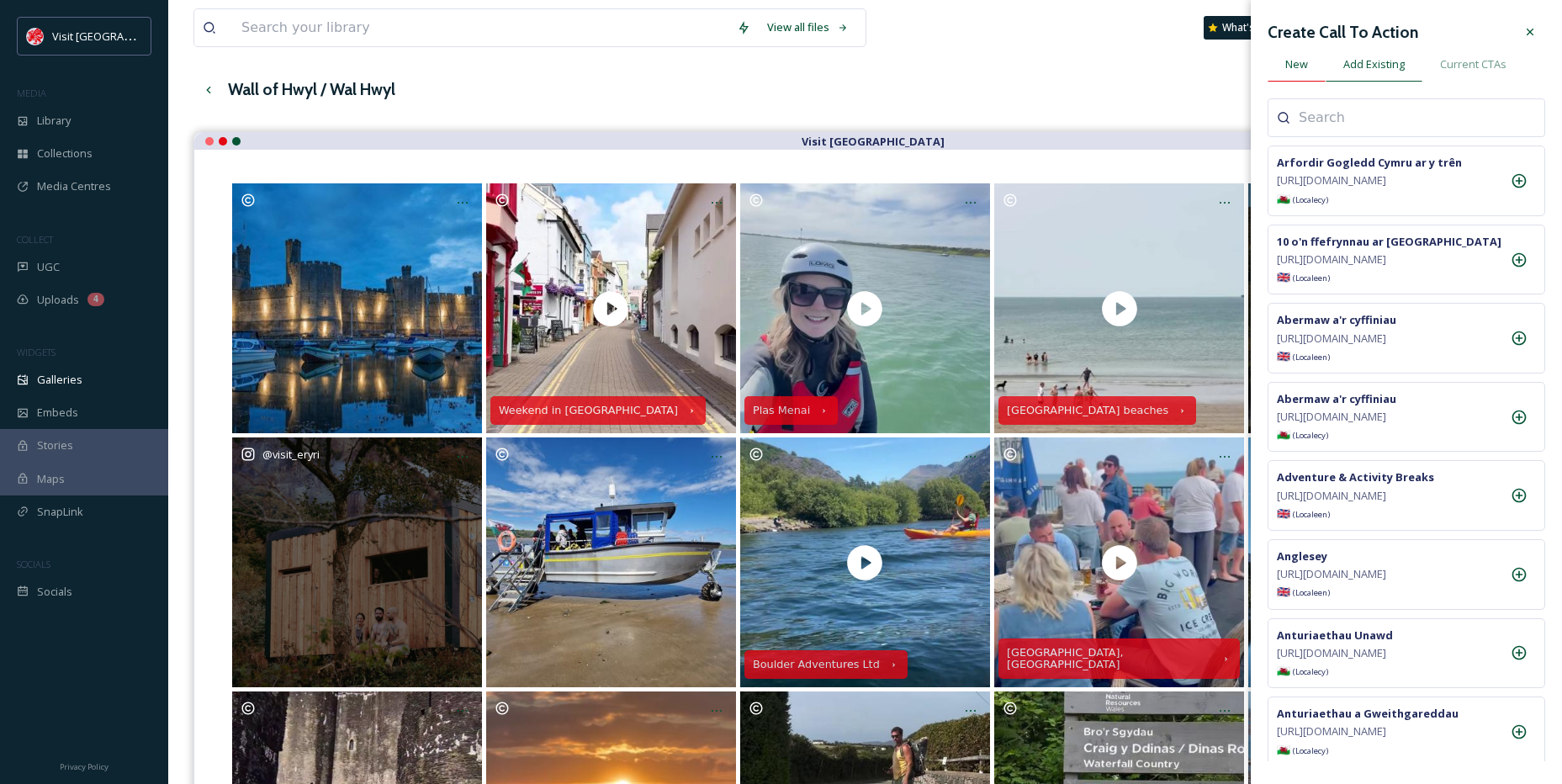
click at [1295, 74] on div "New" at bounding box center [1296, 64] width 58 height 35
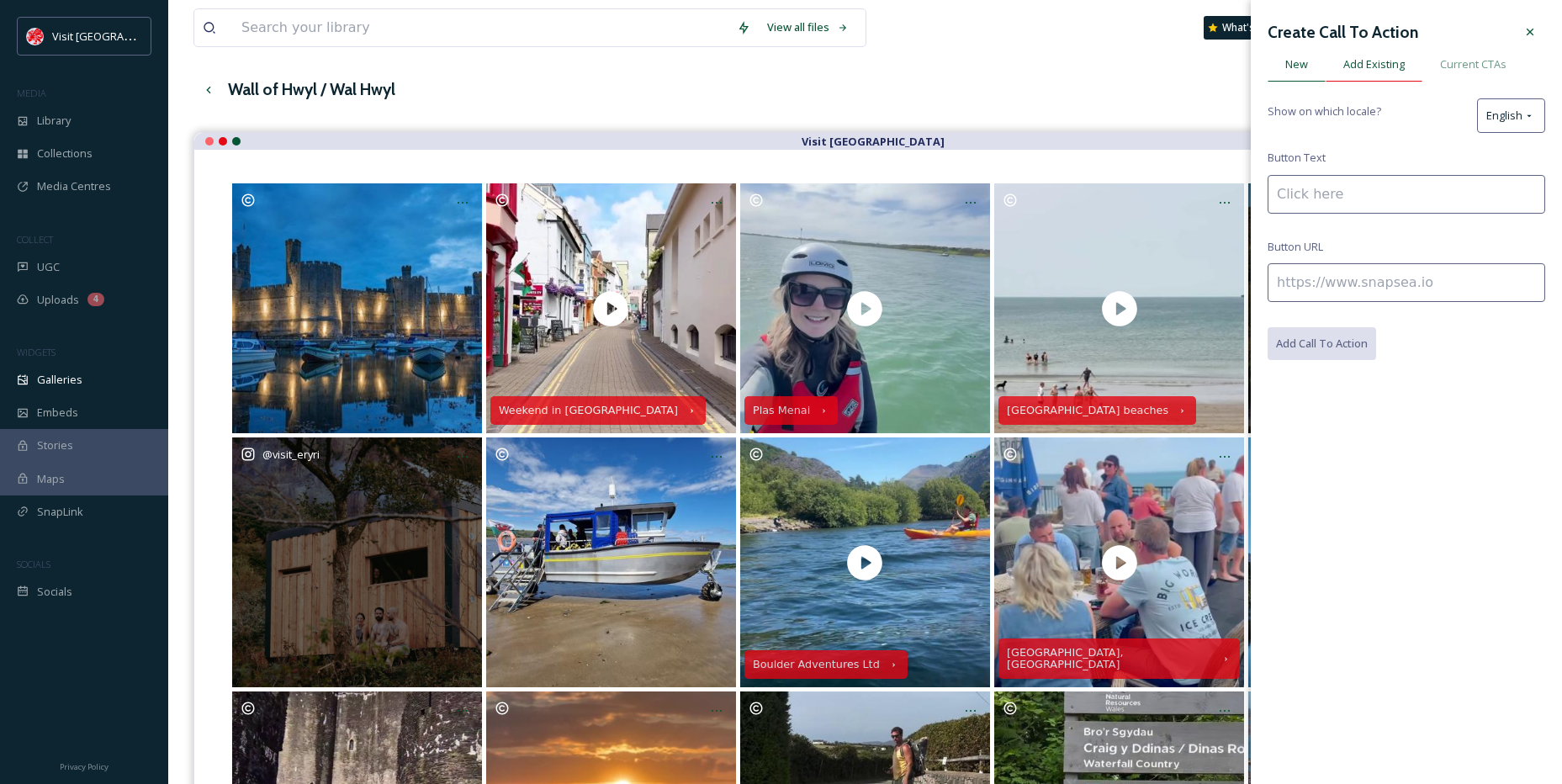
click at [1367, 69] on span "Add Existing" at bounding box center [1374, 64] width 62 height 16
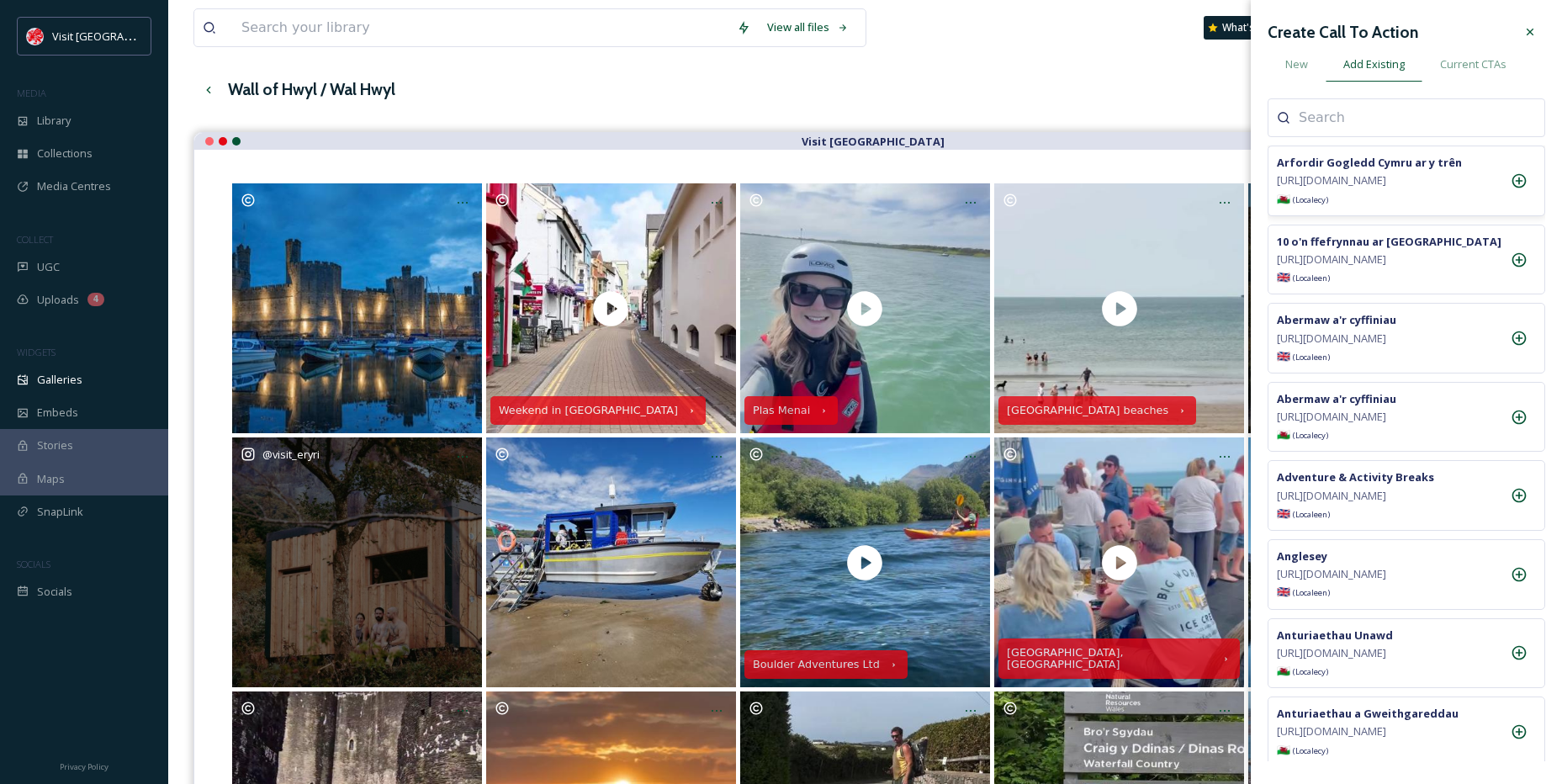
click at [1323, 150] on div "Arfordir Gogledd Cymru ar y trên [URL][DOMAIN_NAME] 🏴󠁧󠁢󠁷󠁬󠁳󠁿 (Locale cy )" at bounding box center [1406, 181] width 278 height 71
drag, startPoint x: 1323, startPoint y: 144, endPoint x: 1317, endPoint y: 130, distance: 15.2
click at [1323, 142] on div "Arfordir Gogledd Cymru ar y trên [URL][DOMAIN_NAME] 🏴󠁧󠁢󠁷󠁬󠁳󠁿 (Locale cy ) 10 o'n…" at bounding box center [1406, 429] width 278 height 662
click at [1317, 129] on div at bounding box center [1406, 118] width 278 height 39
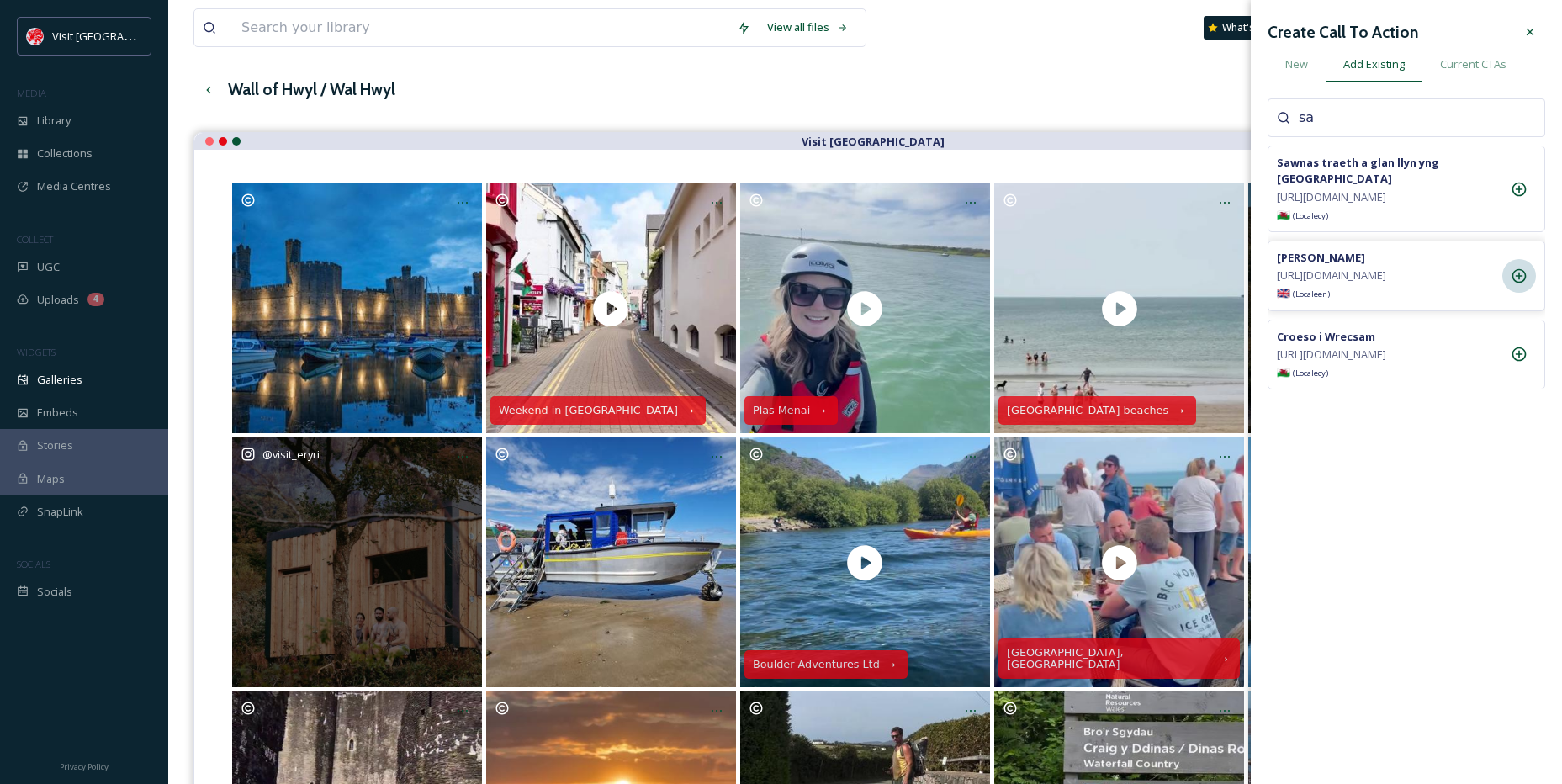
type input "sa"
click at [1517, 282] on icon at bounding box center [1520, 276] width 17 height 17
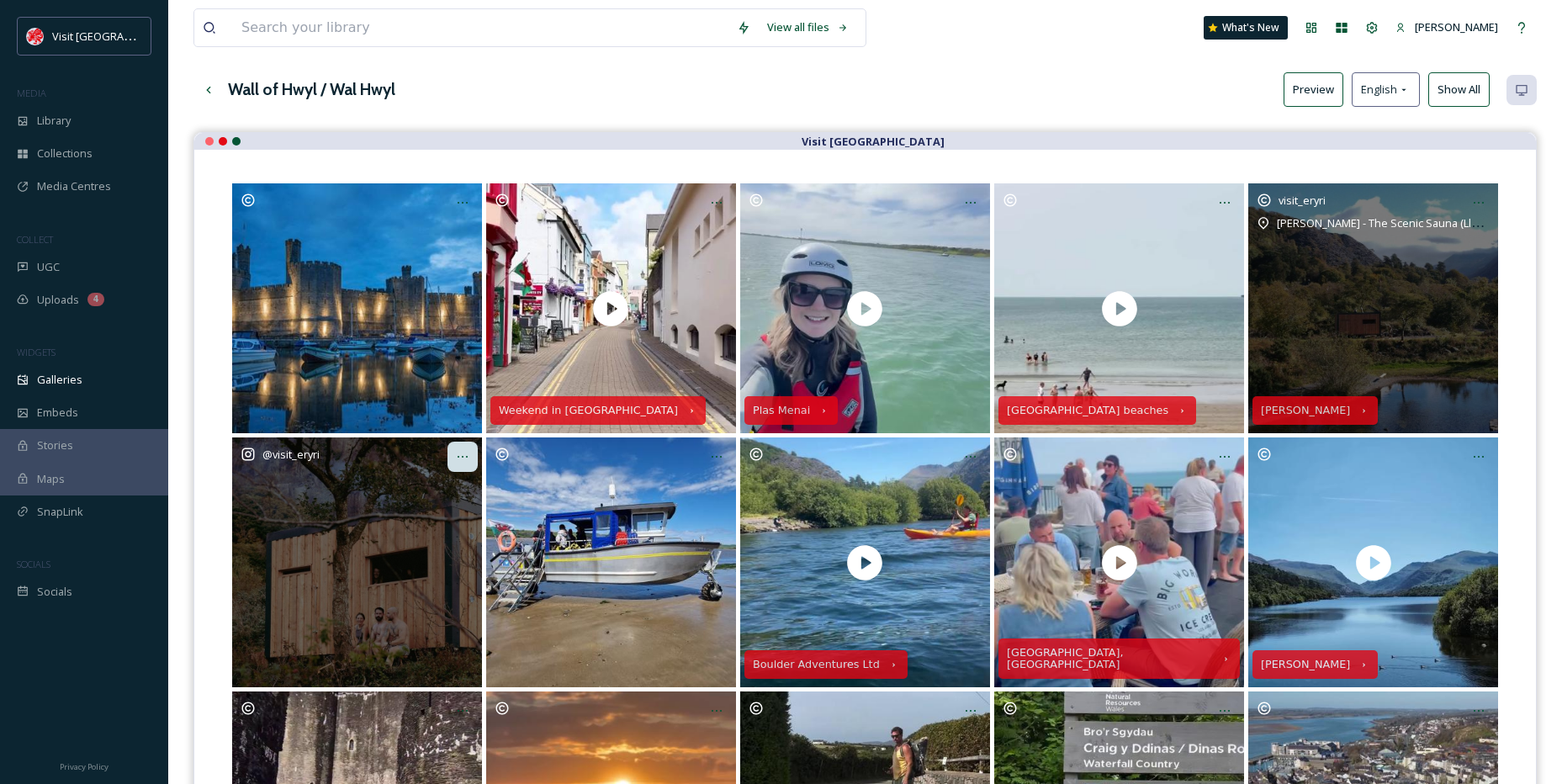
click at [468, 464] on div at bounding box center [463, 457] width 30 height 30
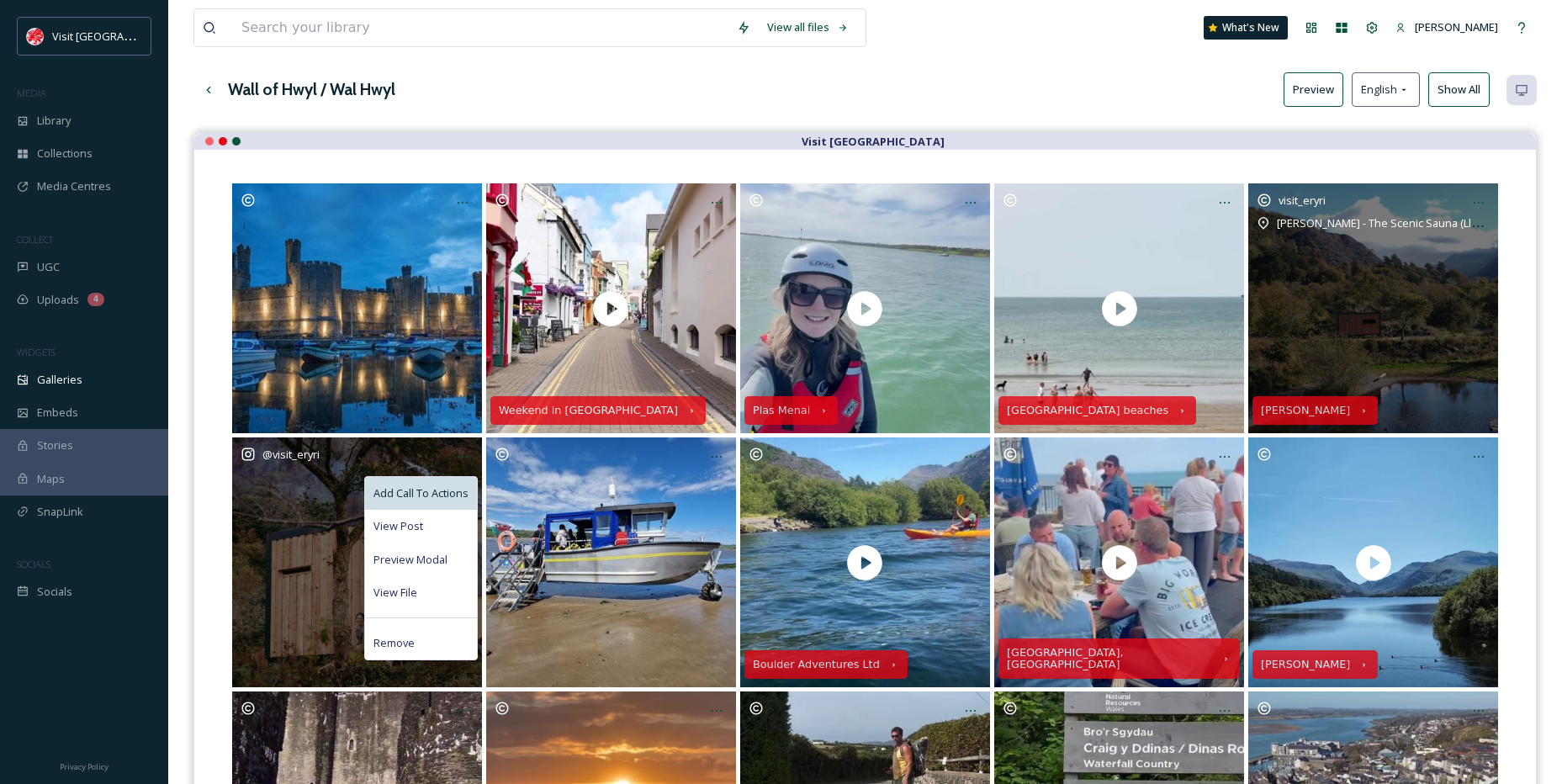
click at [407, 507] on div "Add Call To Actions" at bounding box center [421, 493] width 112 height 33
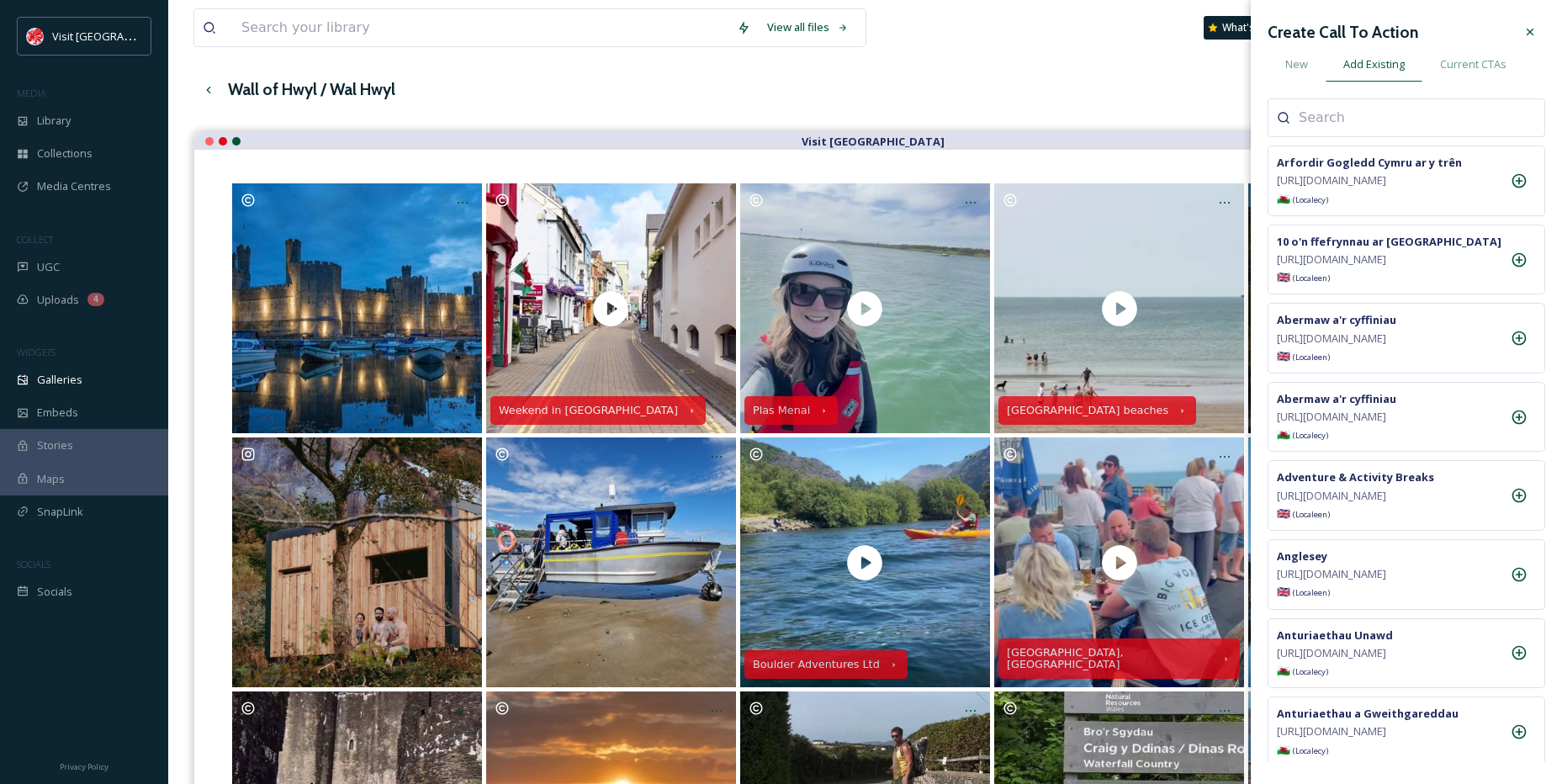
click at [1328, 134] on div at bounding box center [1406, 118] width 278 height 39
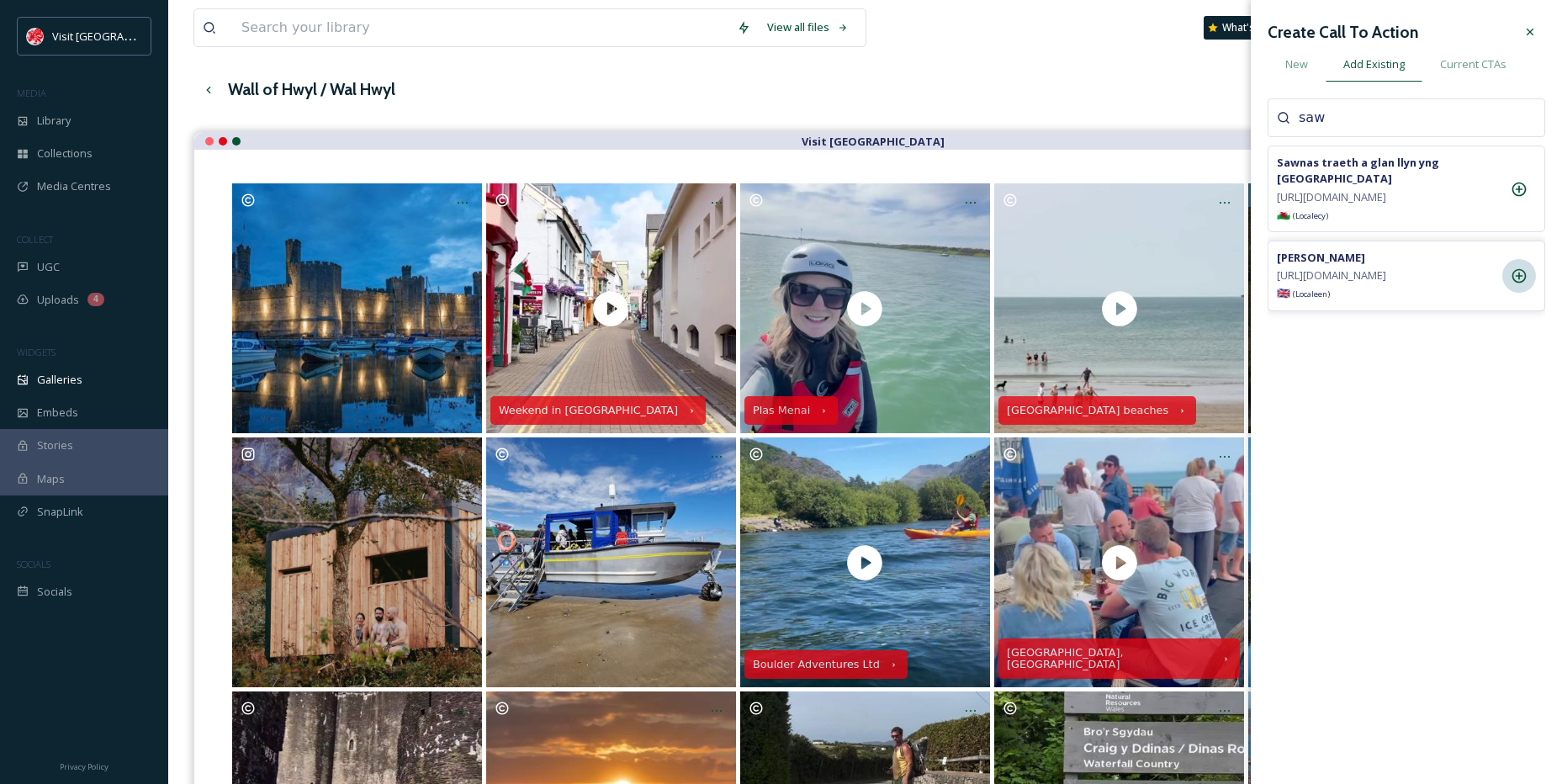
type input "saw"
click at [1524, 293] on div at bounding box center [1520, 276] width 34 height 34
click at [1534, 35] on icon at bounding box center [1531, 32] width 14 height 14
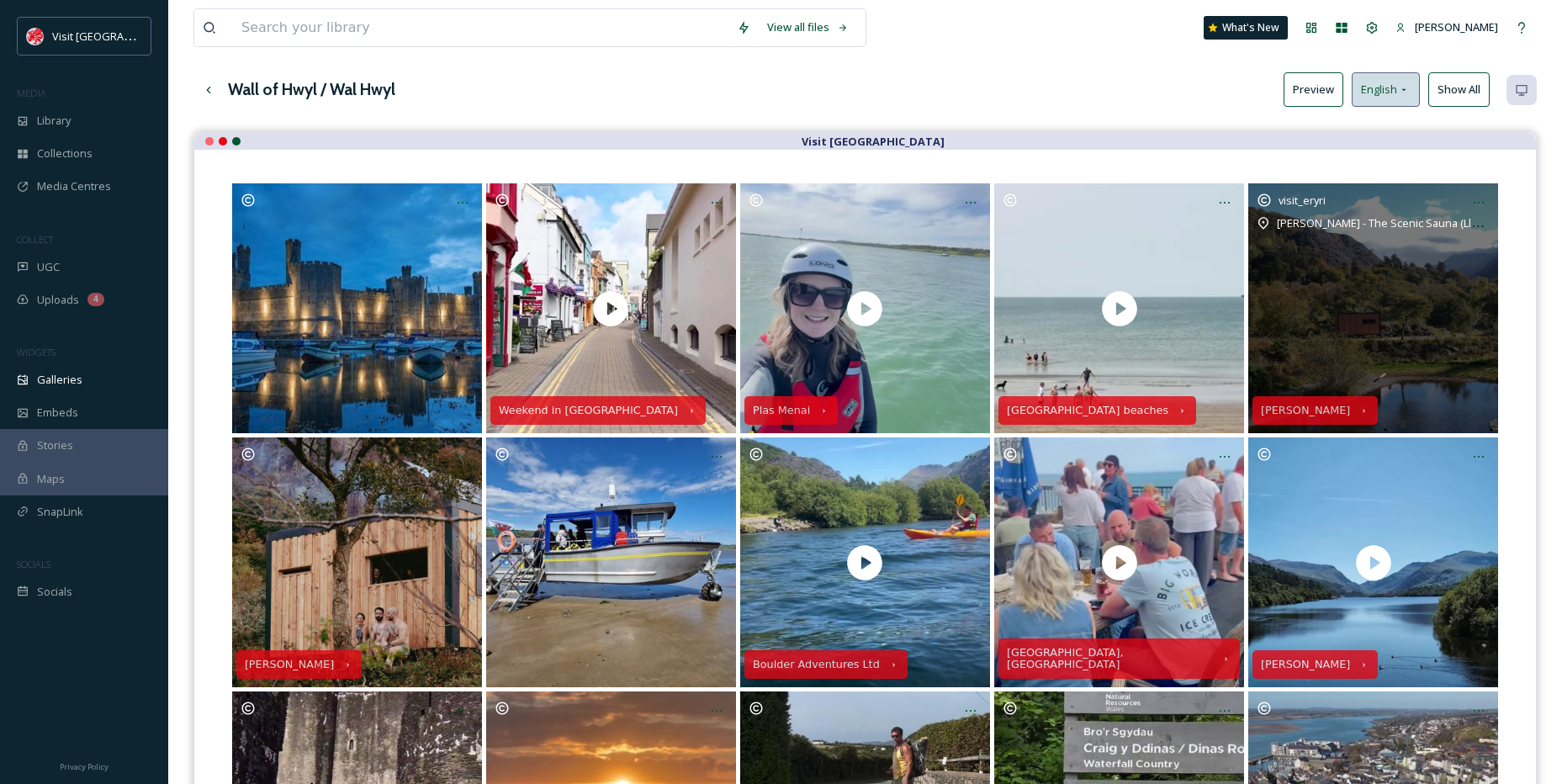
click at [1400, 101] on div "English" at bounding box center [1386, 90] width 69 height 35
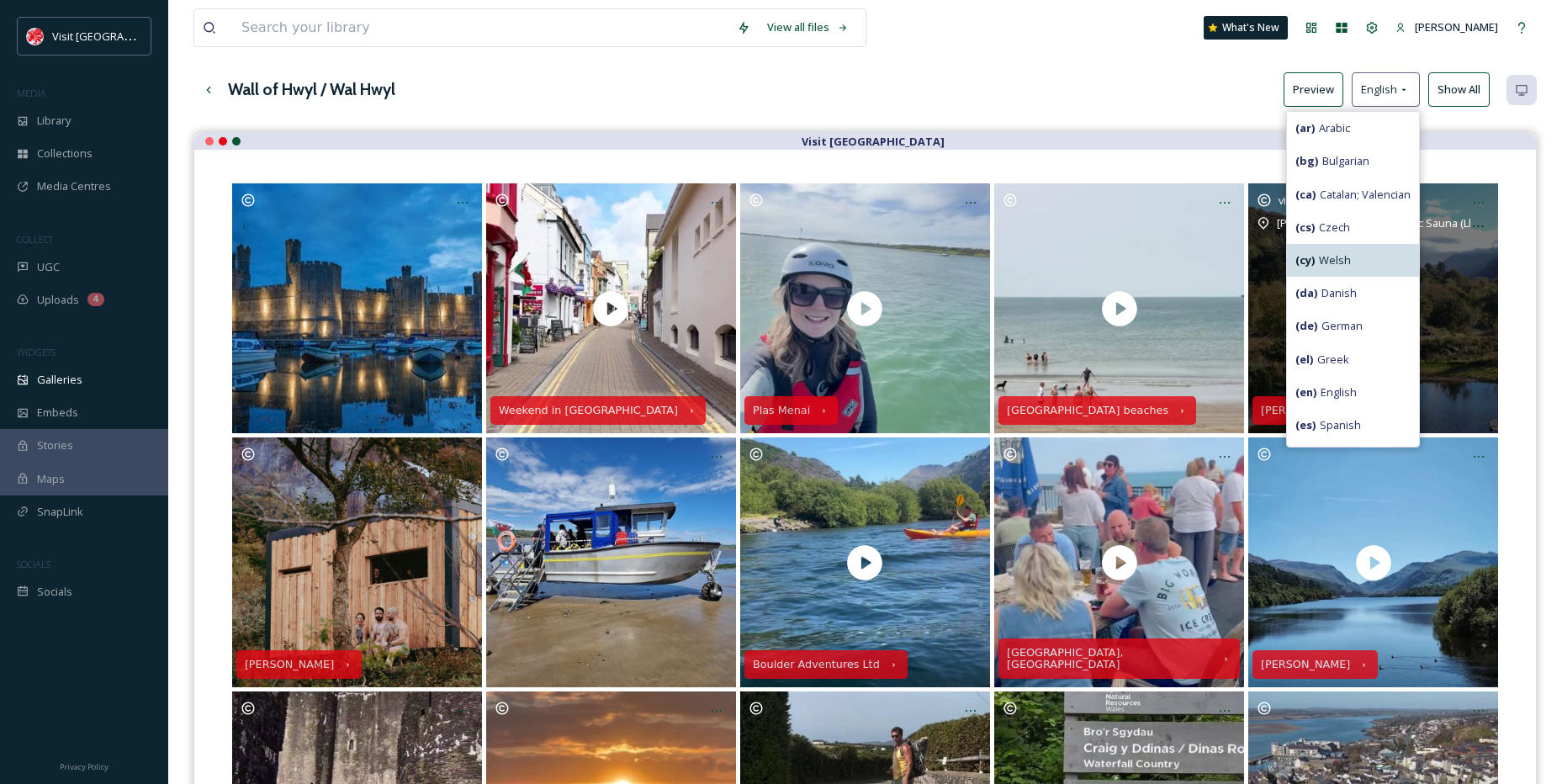
click at [1314, 261] on span "( cy ) Welsh" at bounding box center [1323, 260] width 56 height 16
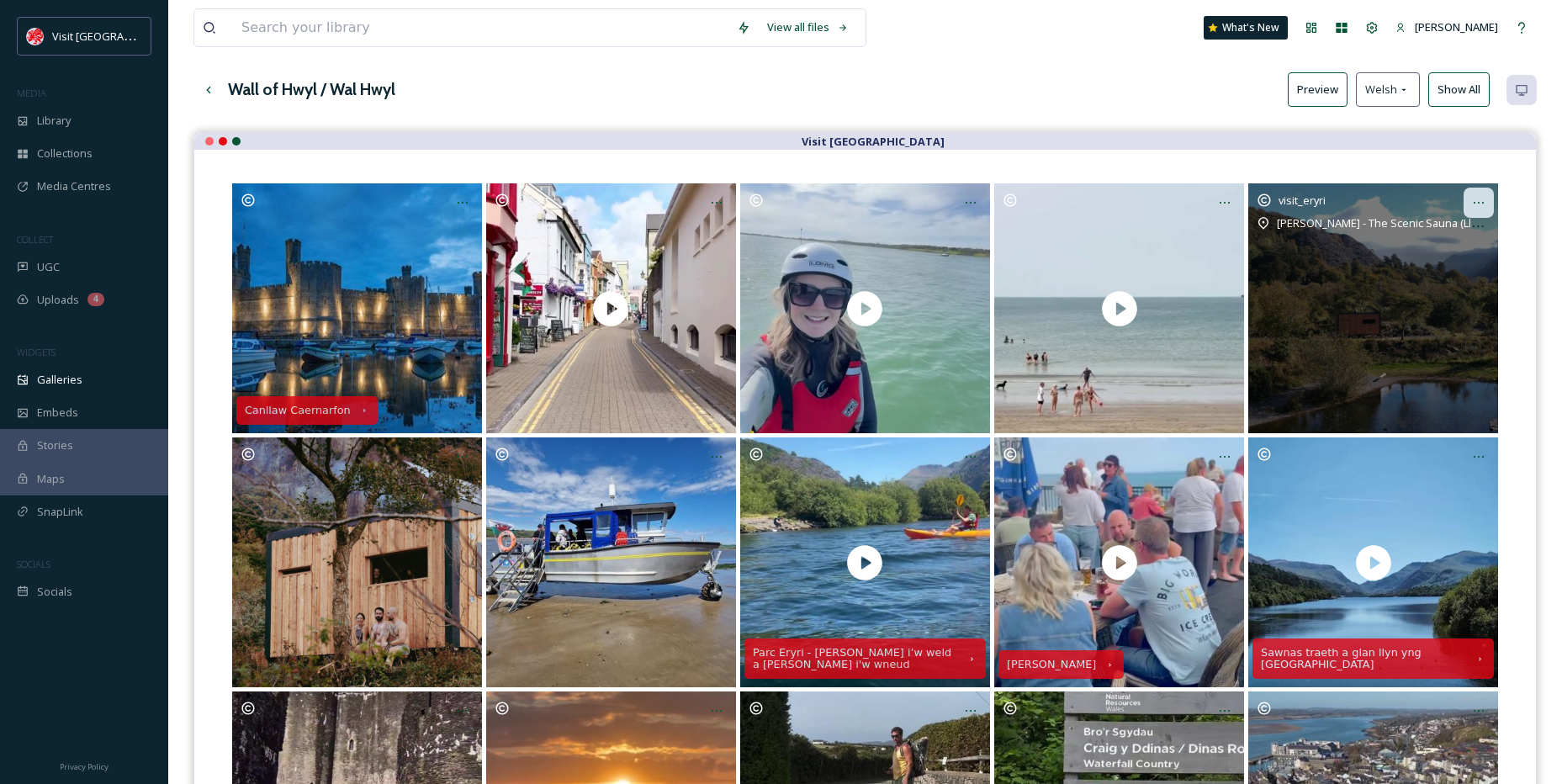
click at [1478, 200] on icon at bounding box center [1479, 203] width 14 height 14
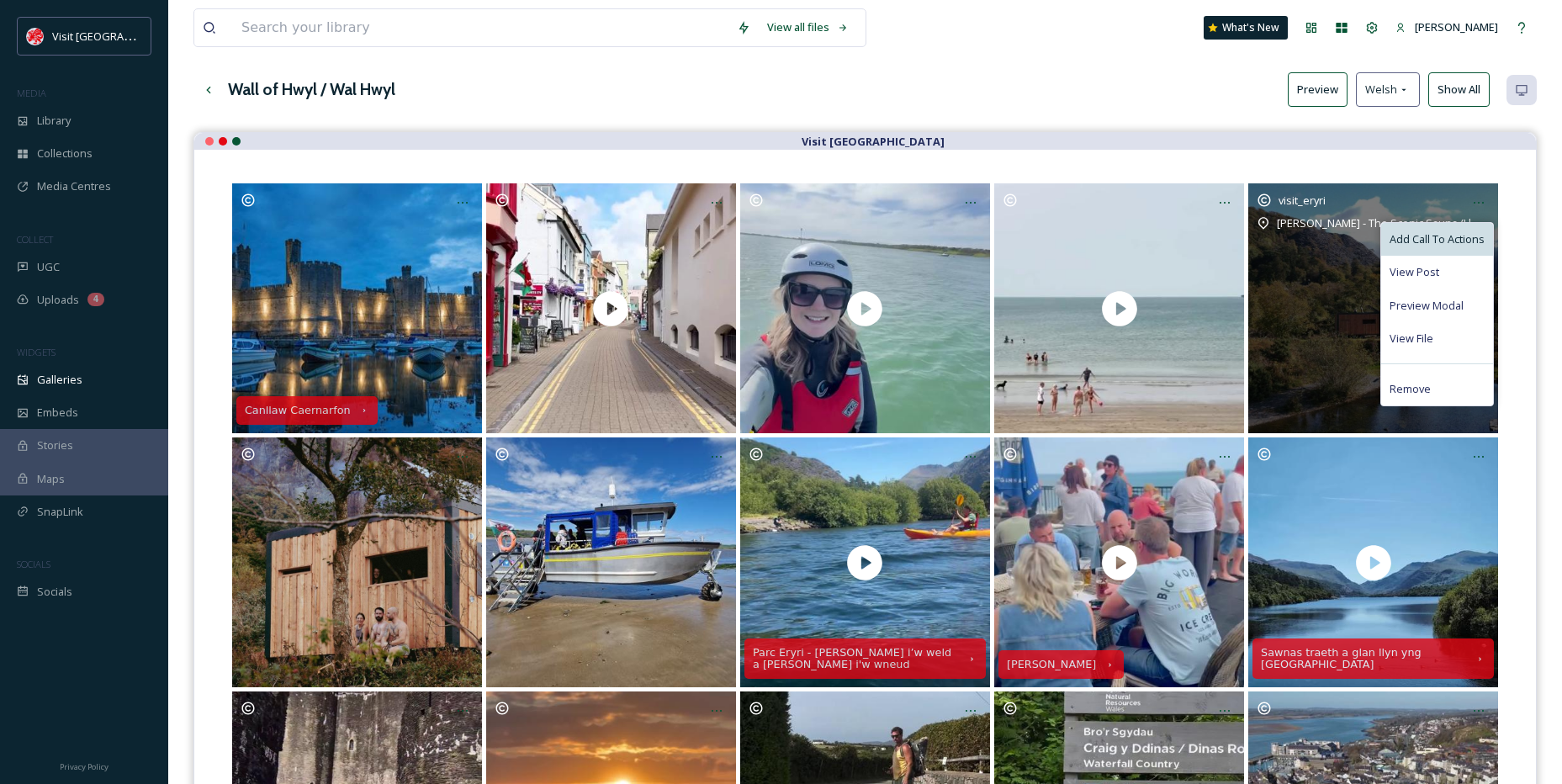
click at [1449, 236] on span "Add Call To Actions" at bounding box center [1438, 238] width 95 height 16
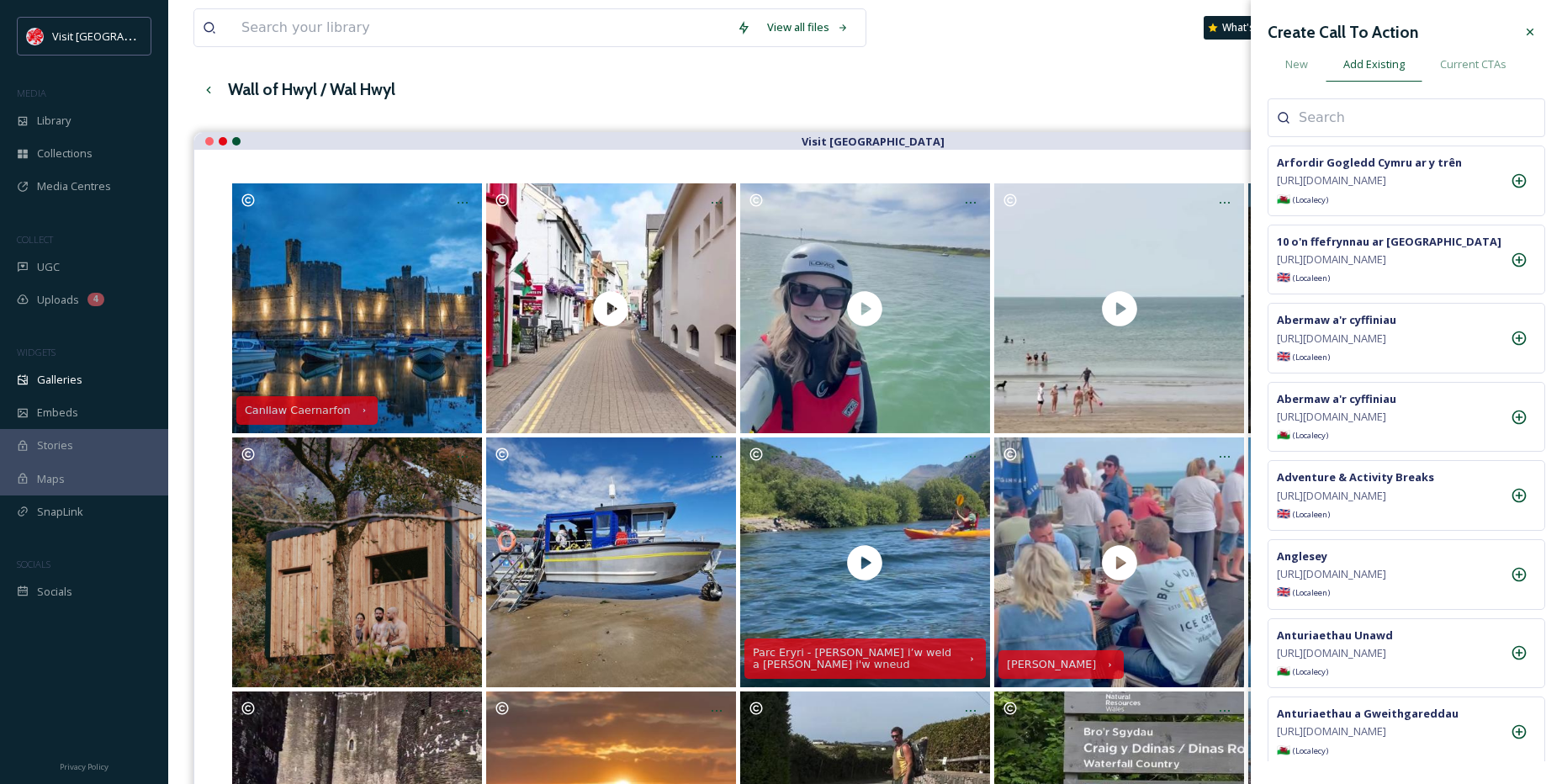
click at [1316, 107] on div at bounding box center [1406, 118] width 278 height 39
click at [1300, 115] on input at bounding box center [1383, 118] width 168 height 20
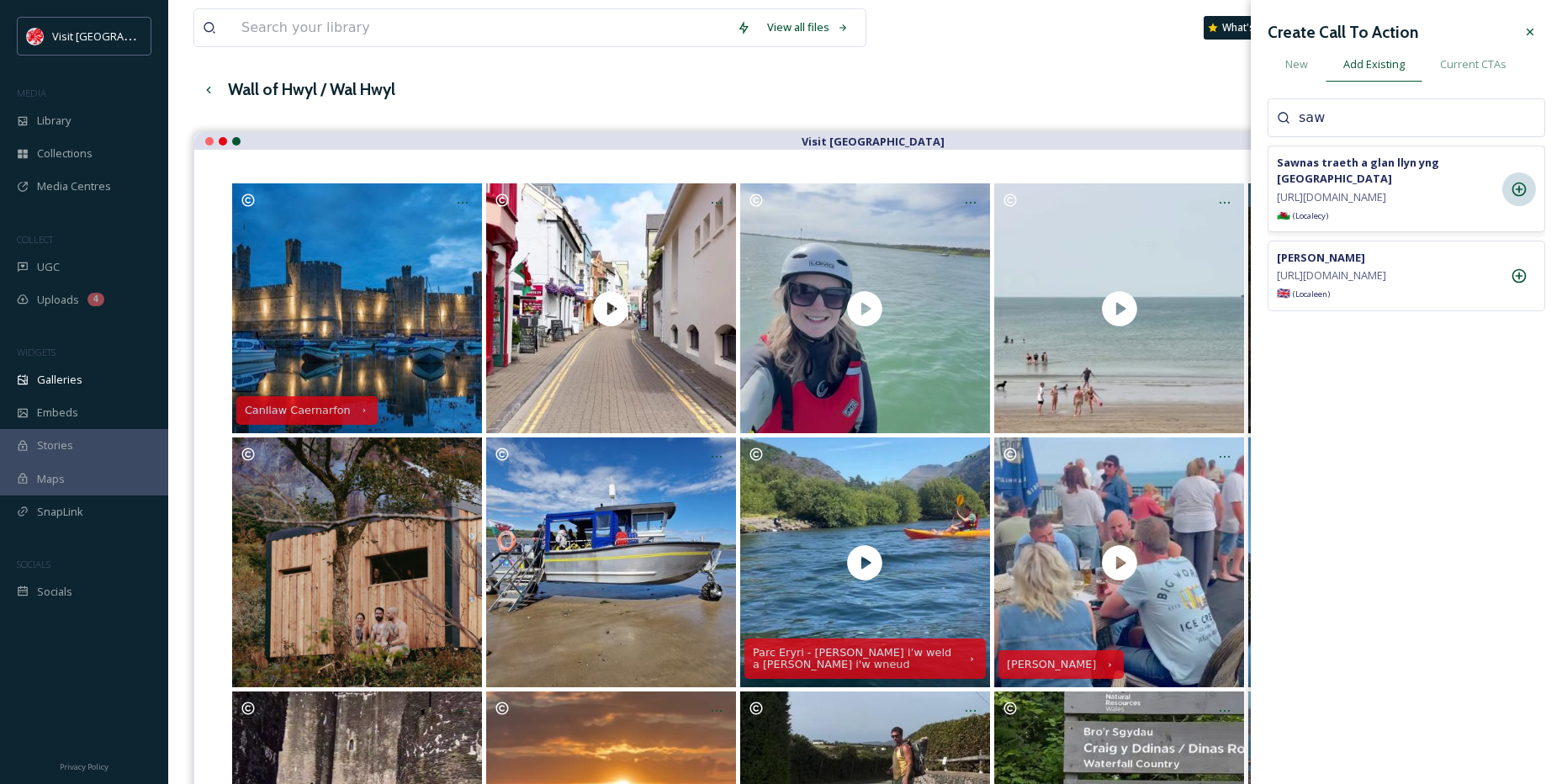
type input "saw"
click at [1521, 181] on icon at bounding box center [1520, 189] width 17 height 17
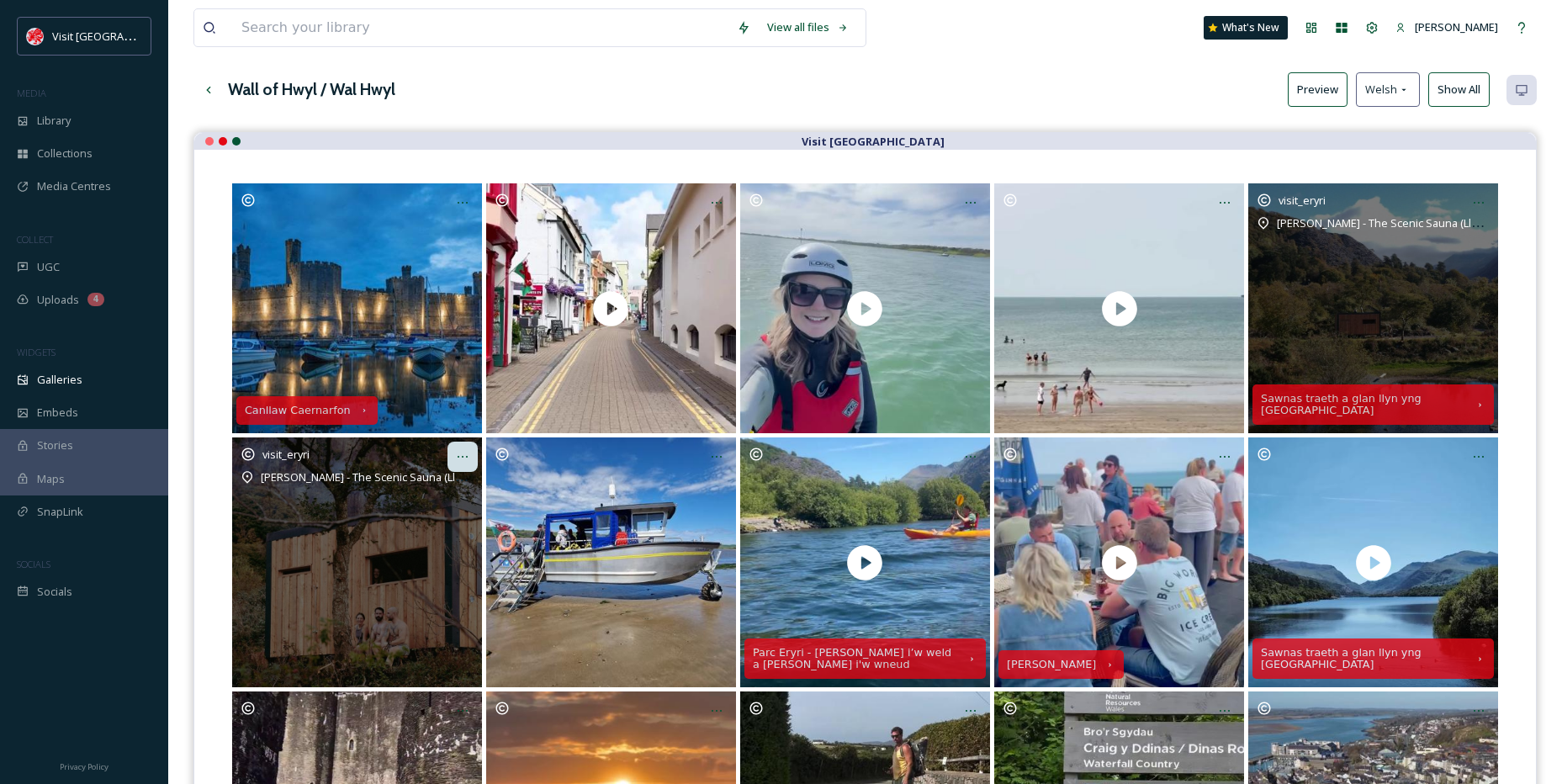
click at [452, 460] on div at bounding box center [463, 457] width 30 height 30
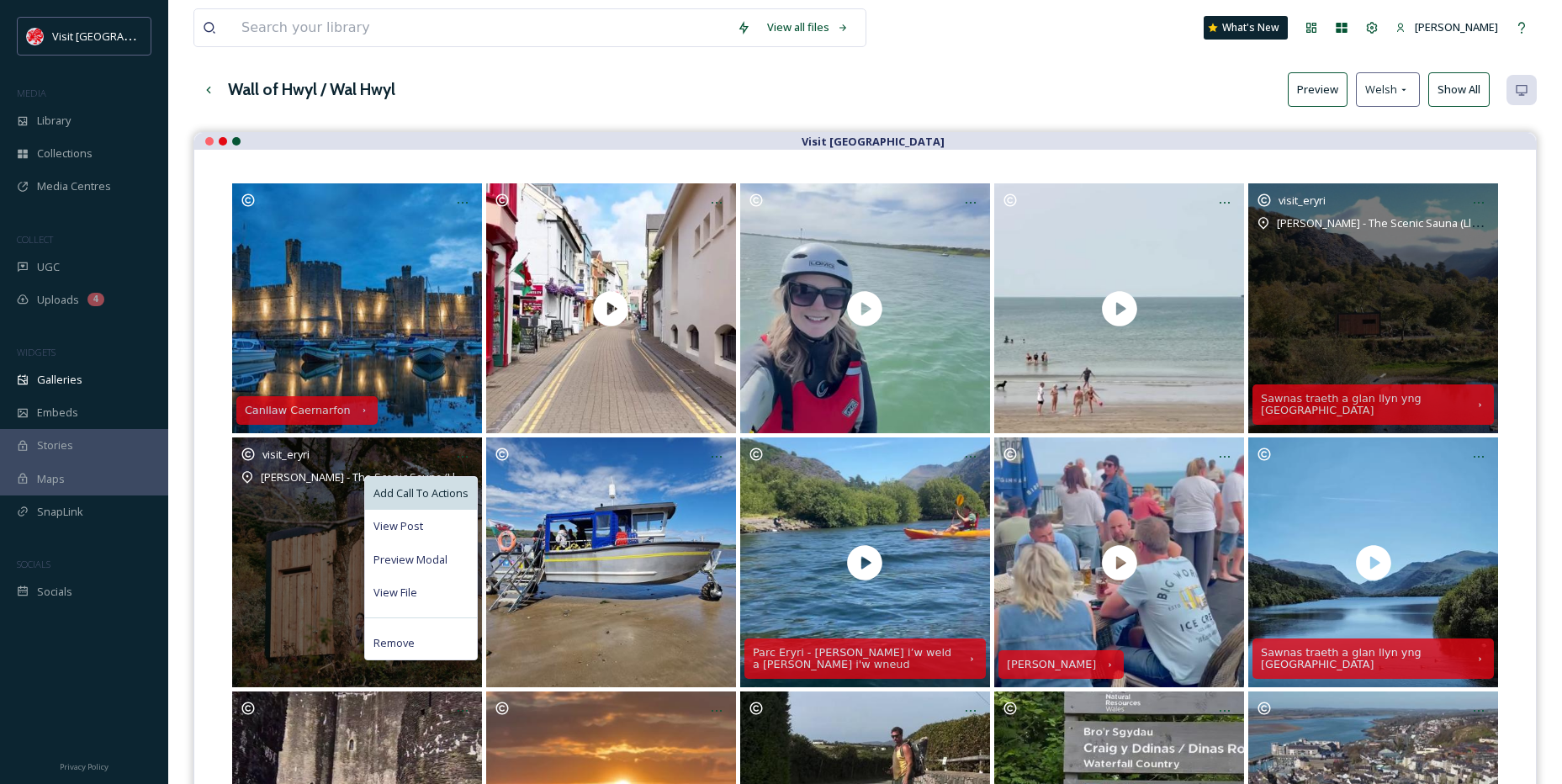
click at [432, 485] on div "Add Call To Actions" at bounding box center [421, 493] width 112 height 33
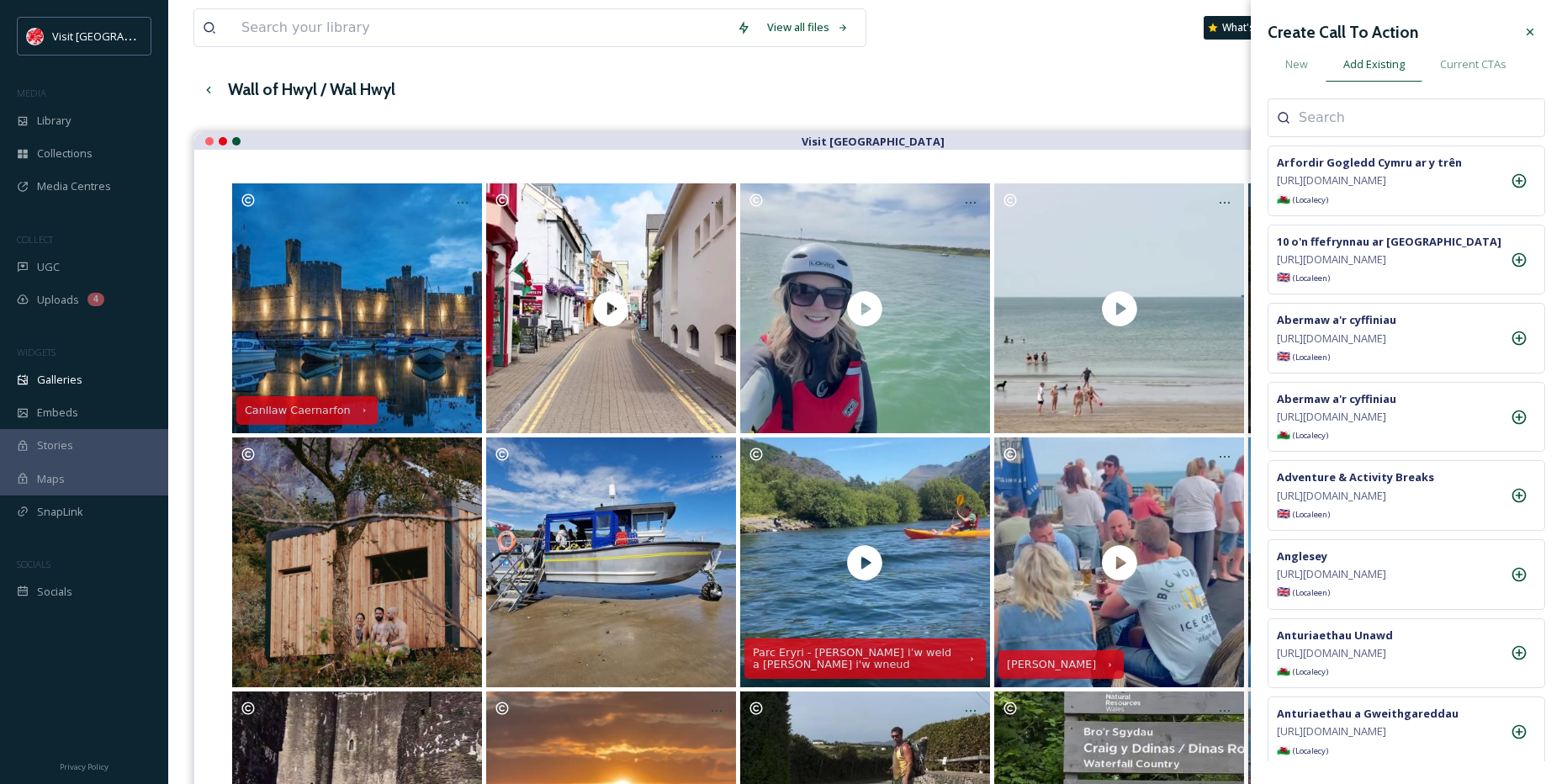
click at [1350, 130] on div at bounding box center [1406, 118] width 278 height 39
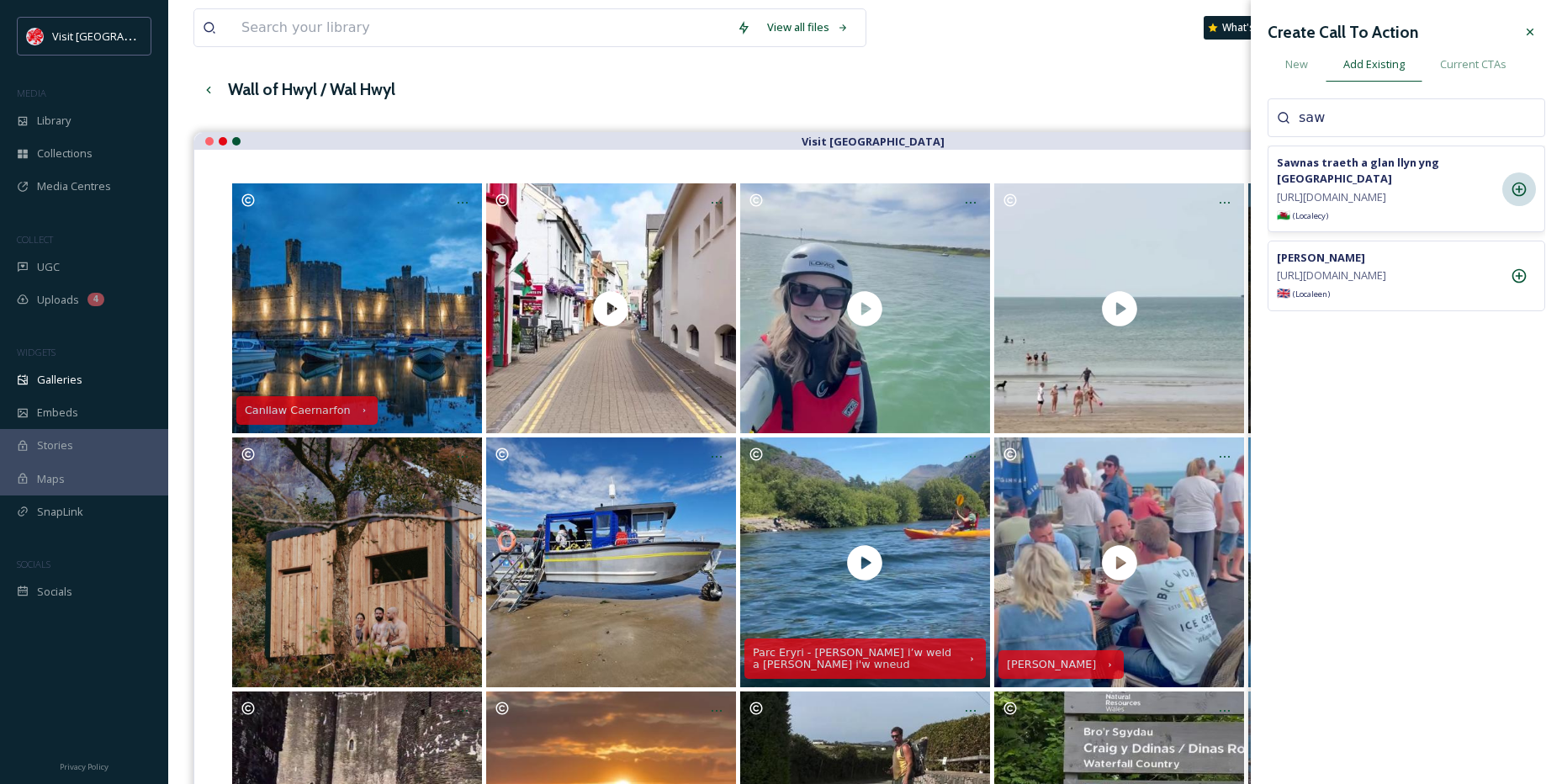
type input "saw"
click at [1514, 195] on icon at bounding box center [1520, 189] width 17 height 17
click at [1530, 44] on div at bounding box center [1531, 32] width 30 height 30
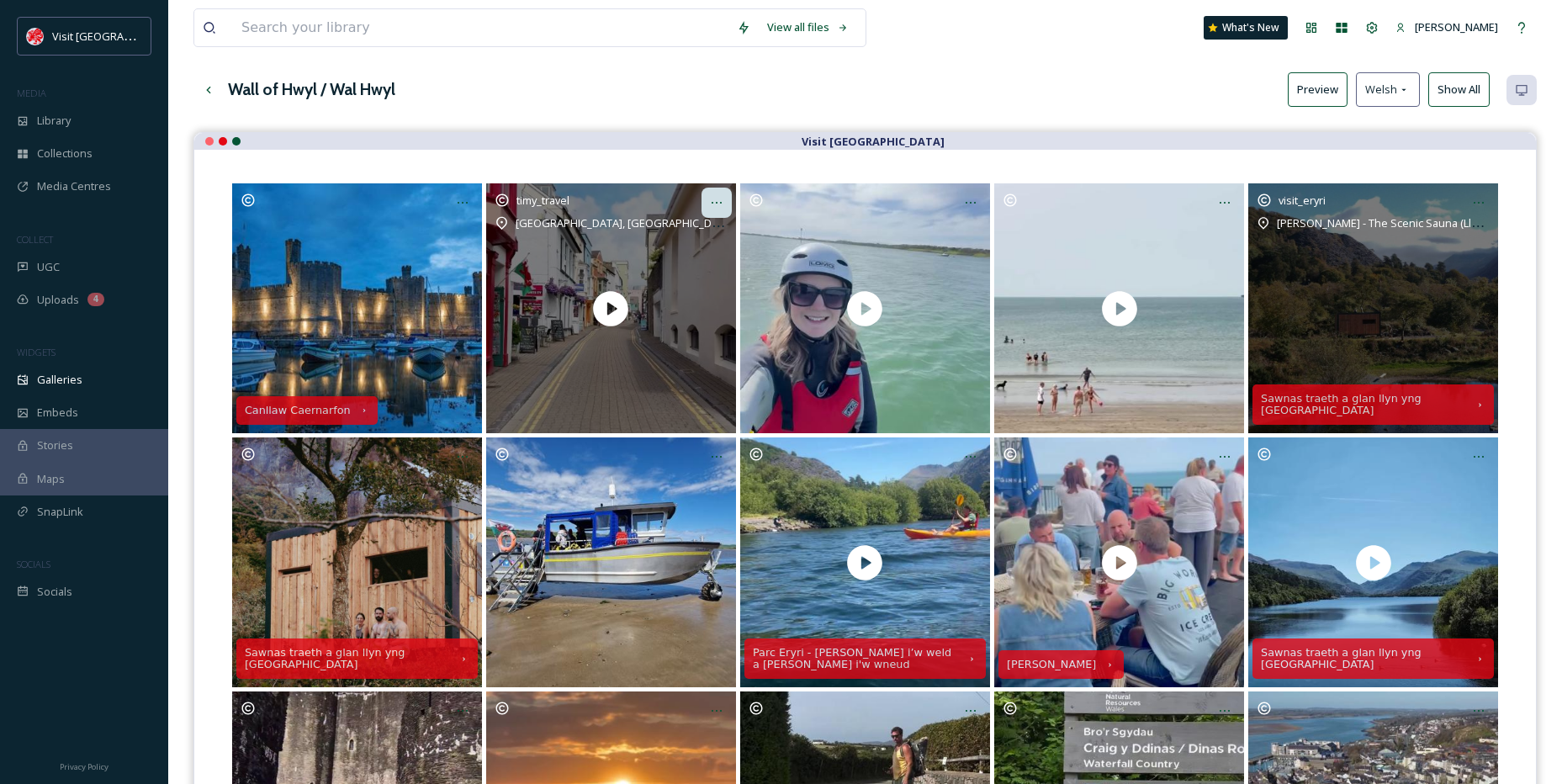
click at [710, 206] on icon at bounding box center [717, 203] width 14 height 14
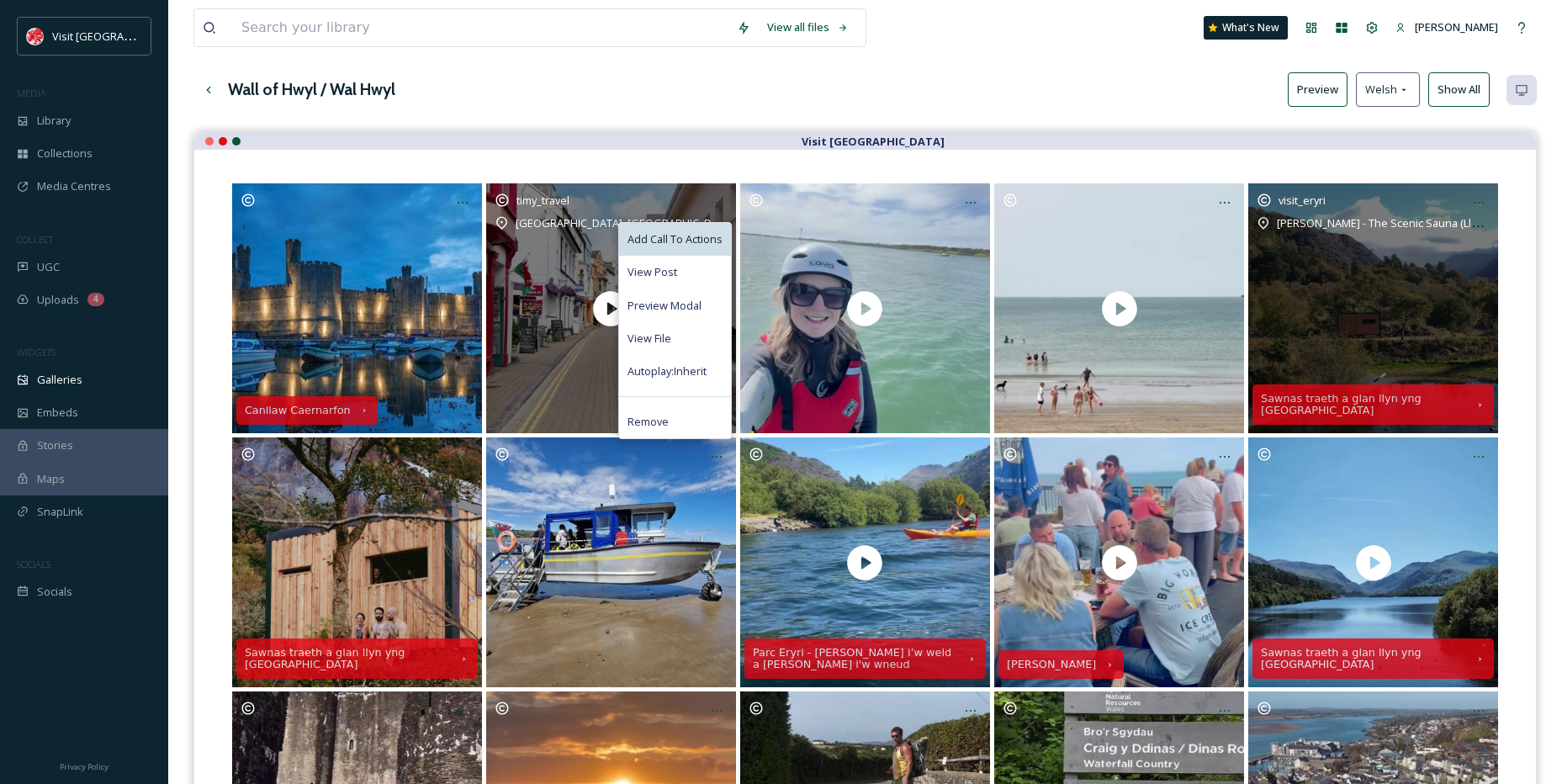
click at [685, 232] on span "Add Call To Actions" at bounding box center [675, 238] width 95 height 16
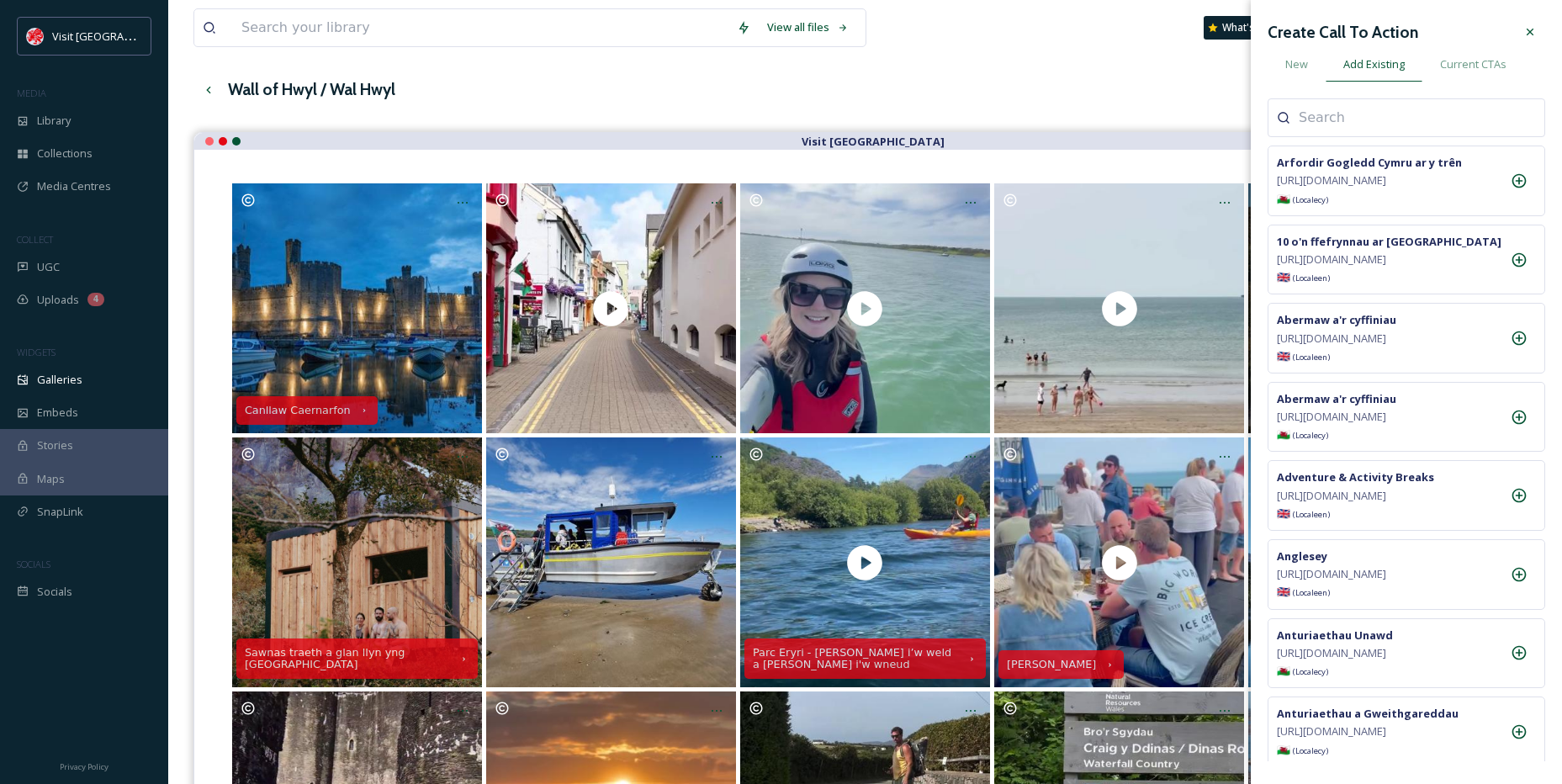
click at [1334, 131] on div at bounding box center [1406, 118] width 278 height 39
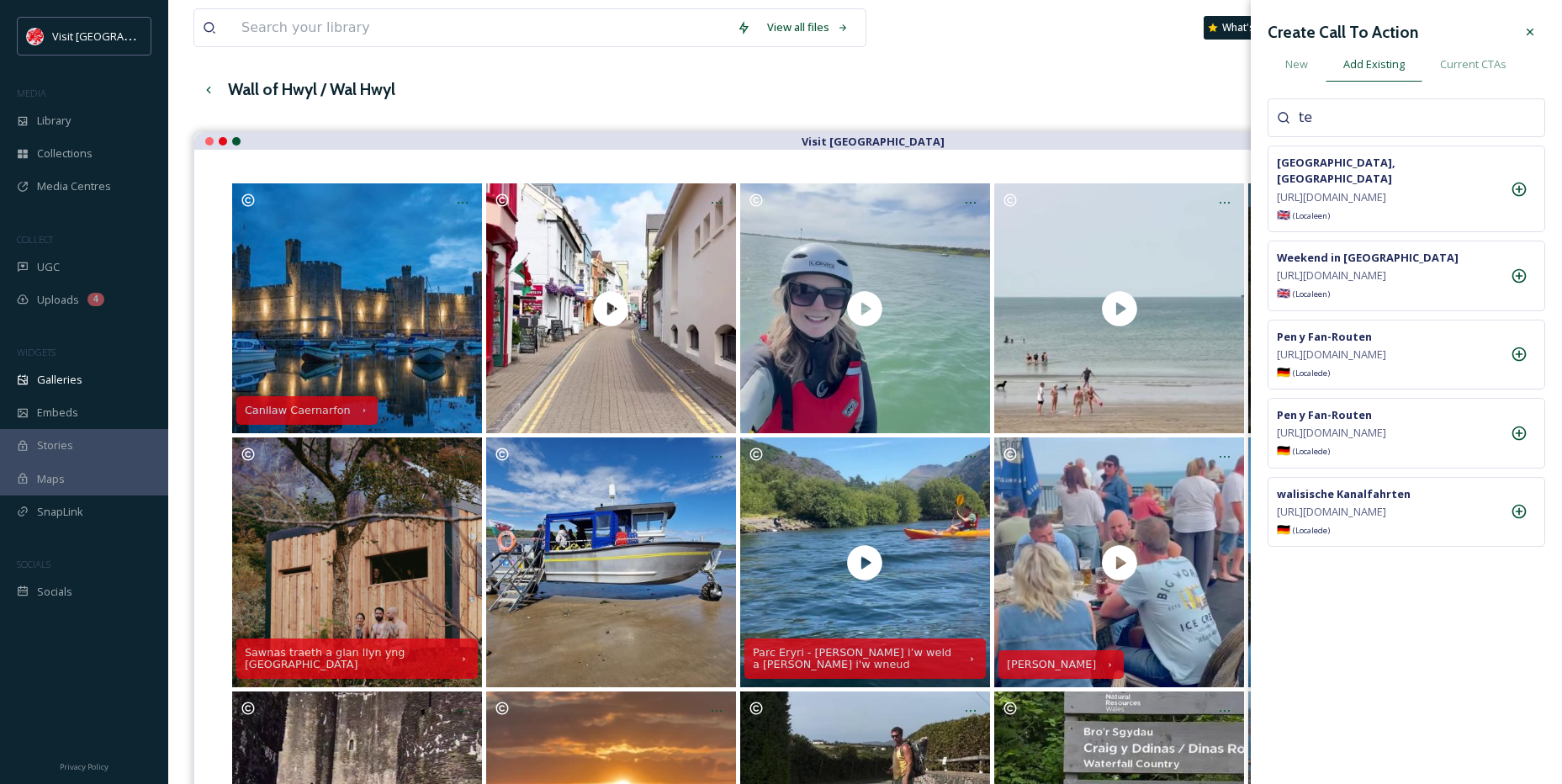
type input "t"
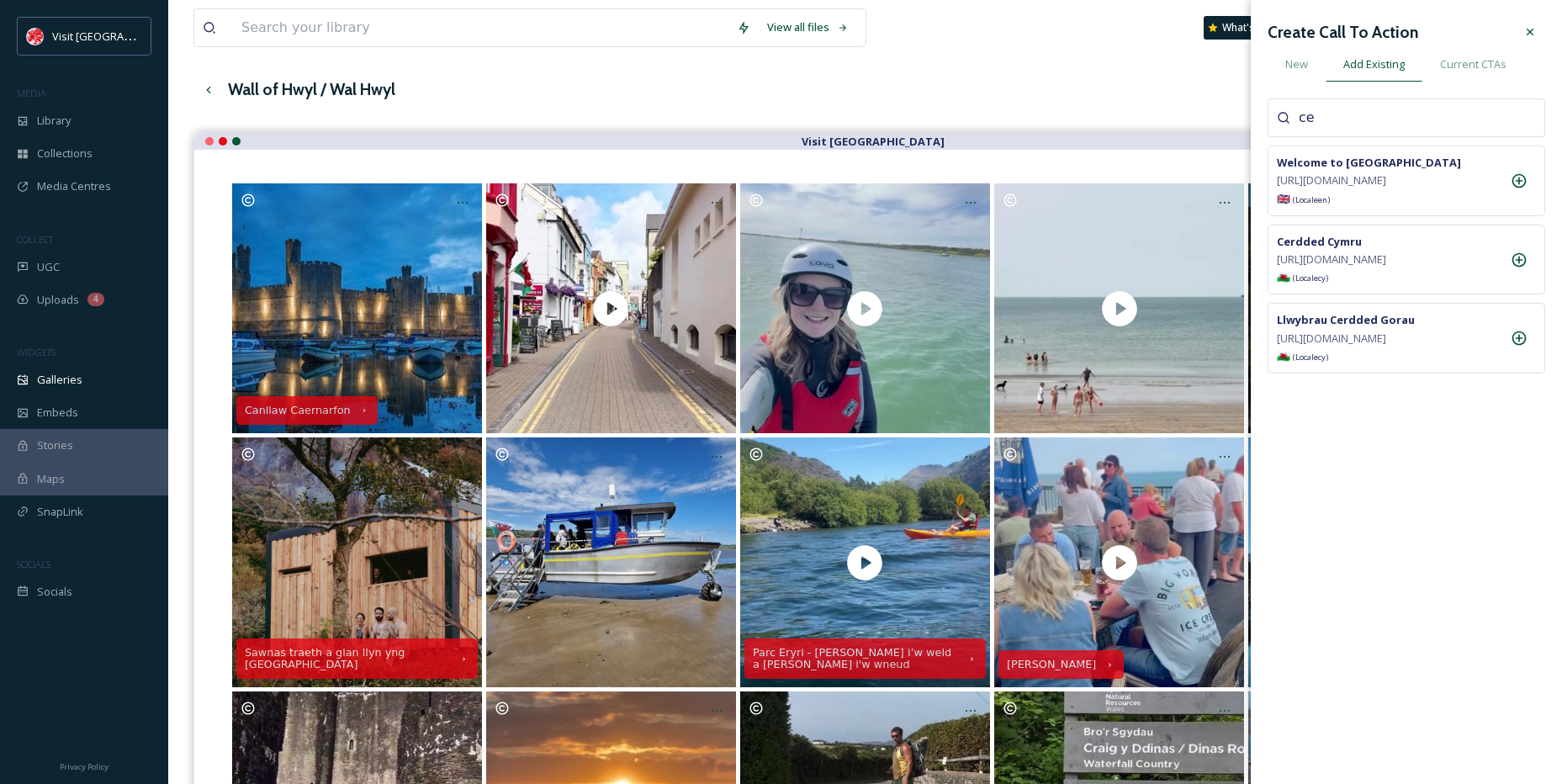
type input "c"
type input "sir"
click at [1335, 249] on strong "Darganfod Sir Gâr" at bounding box center [1328, 241] width 102 height 15
drag, startPoint x: 1405, startPoint y: 194, endPoint x: 1278, endPoint y: 178, distance: 128.0
click at [1278, 178] on span "[URL][DOMAIN_NAME]" at bounding box center [1331, 180] width 109 height 16
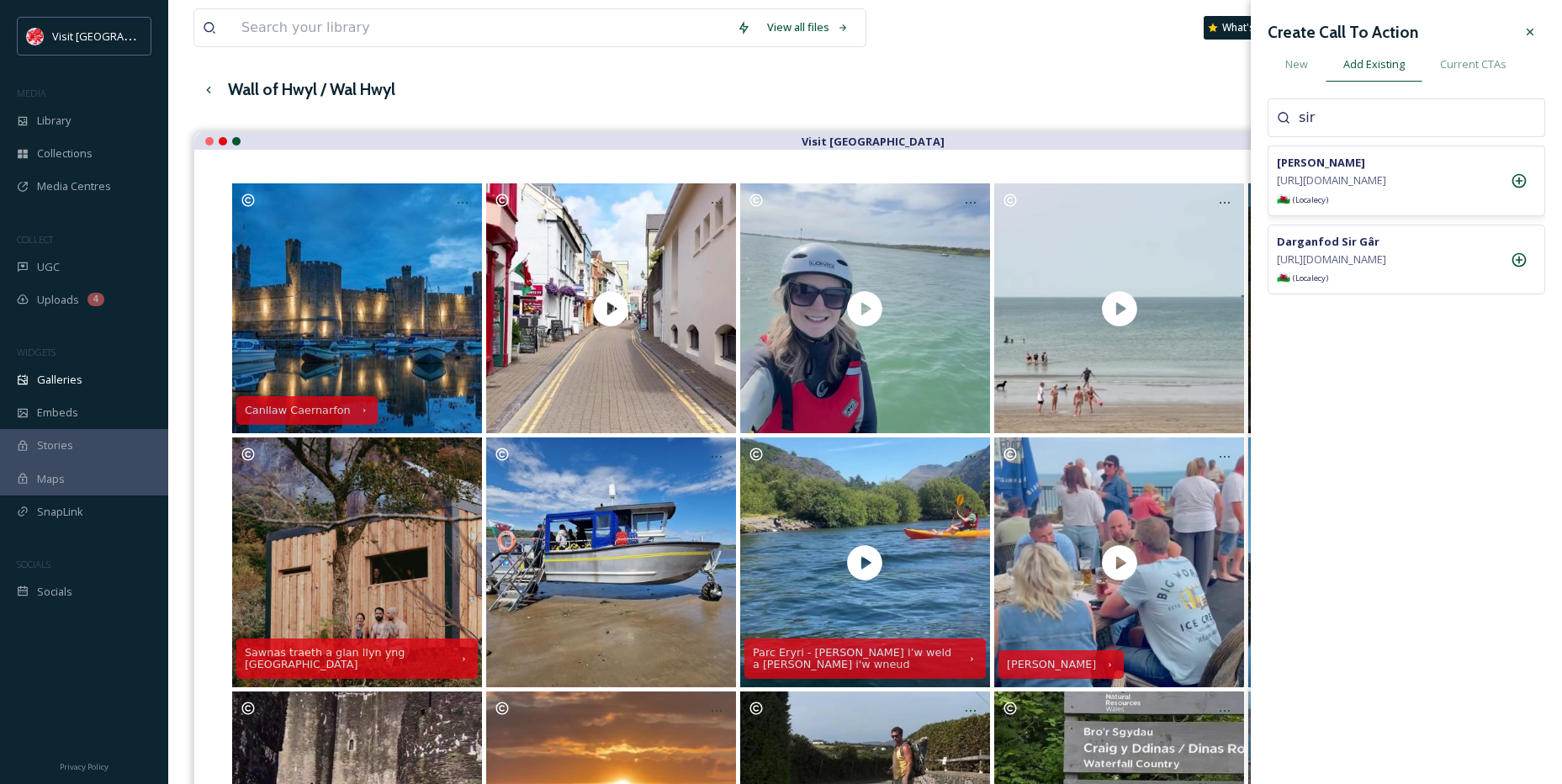
copy span "[URL][DOMAIN_NAME]"
drag, startPoint x: 1401, startPoint y: 293, endPoint x: 1272, endPoint y: 278, distance: 129.9
click at [1272, 278] on div "Darganfod Sir Gâr [URL][DOMAIN_NAME] 🏴󠁧󠁢󠁷󠁬󠁳󠁿 (Locale cy )" at bounding box center [1406, 260] width 278 height 71
copy span "[URL][DOMAIN_NAME]"
click at [1517, 181] on icon at bounding box center [1520, 181] width 17 height 17
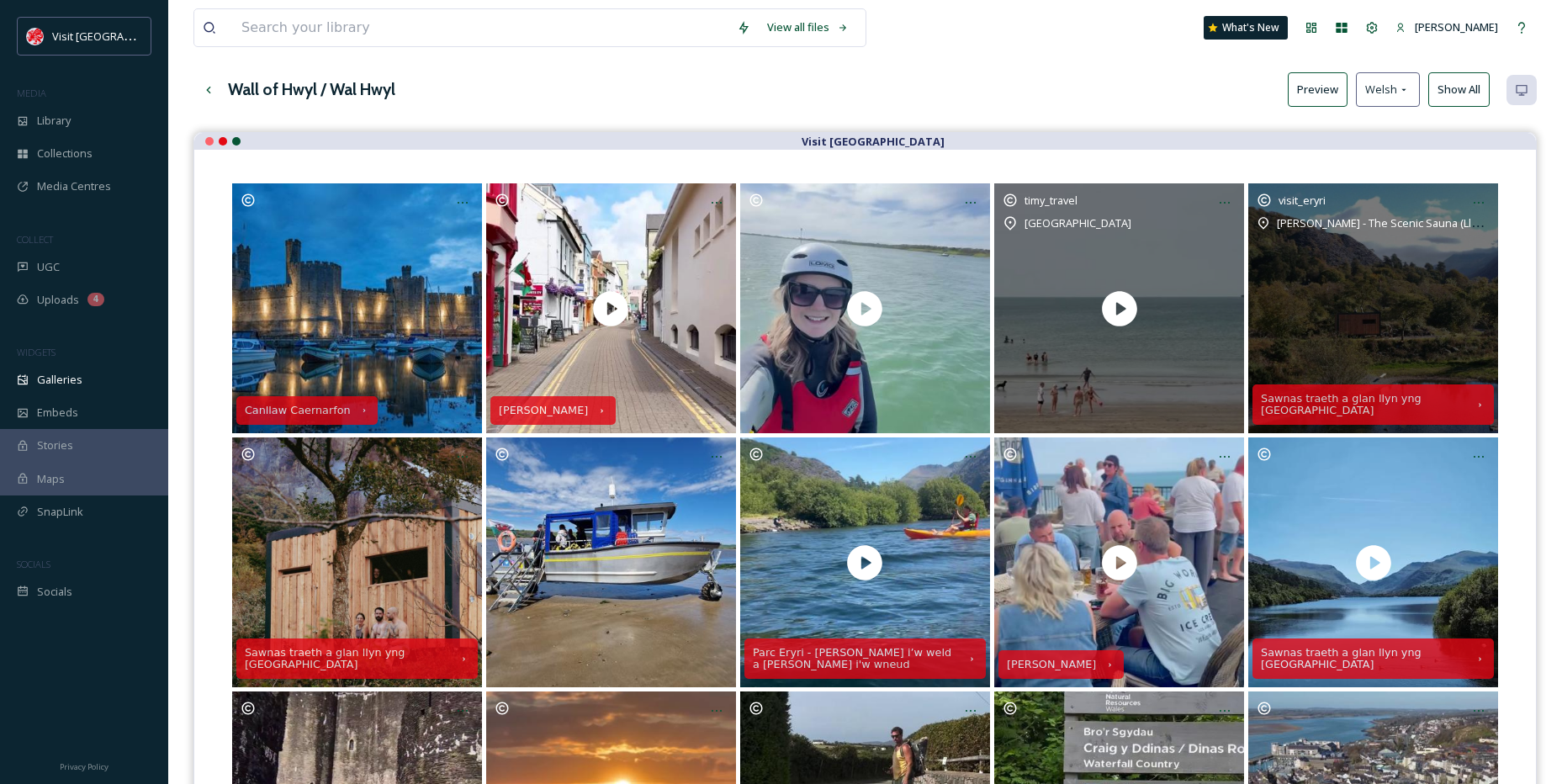
click at [1223, 223] on div "[GEOGRAPHIC_DATA]" at bounding box center [1119, 223] width 233 height 20
click at [1219, 211] on div at bounding box center [1225, 203] width 30 height 30
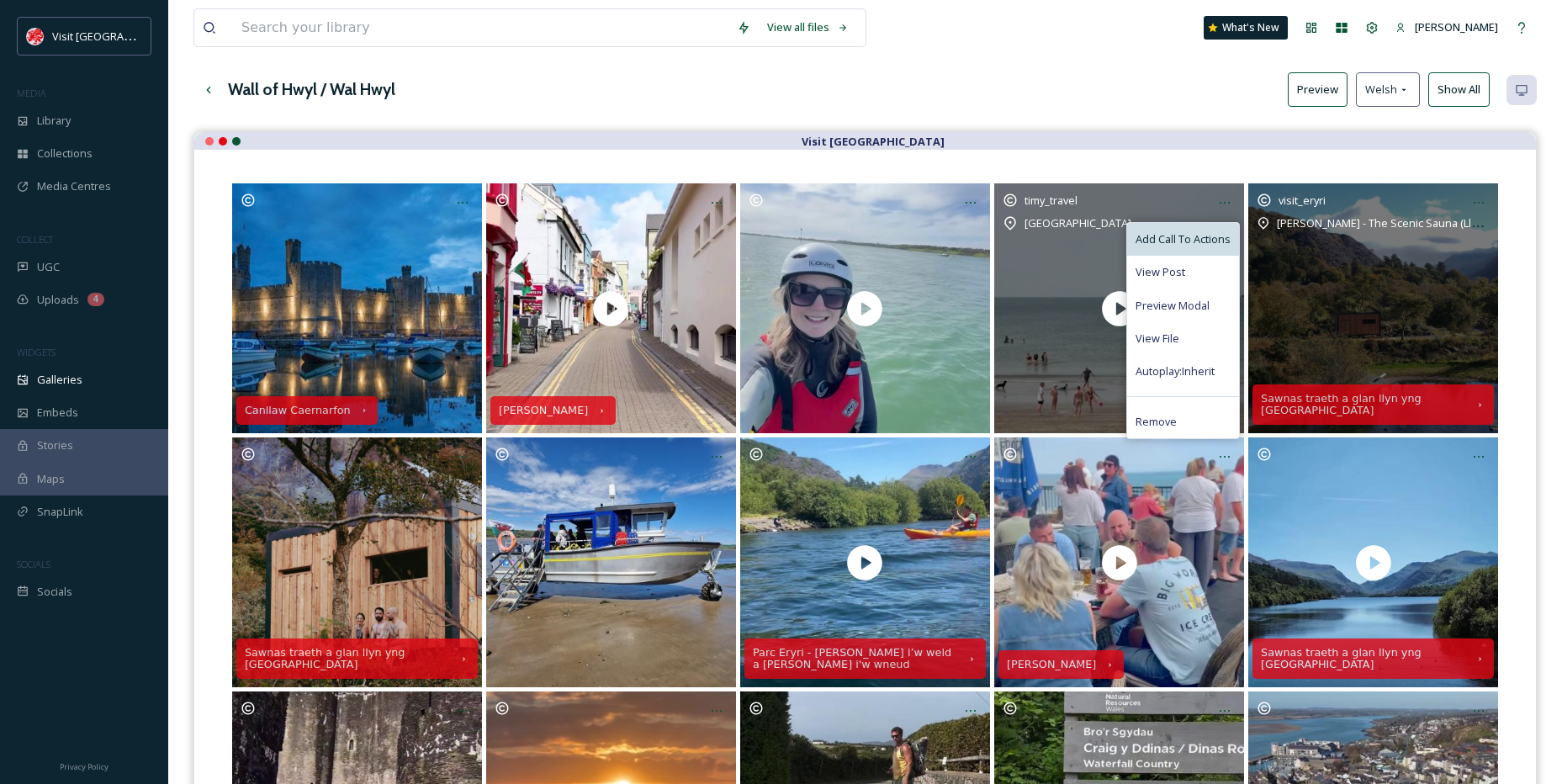
click at [1187, 229] on div "Add Call To Actions" at bounding box center [1183, 238] width 112 height 33
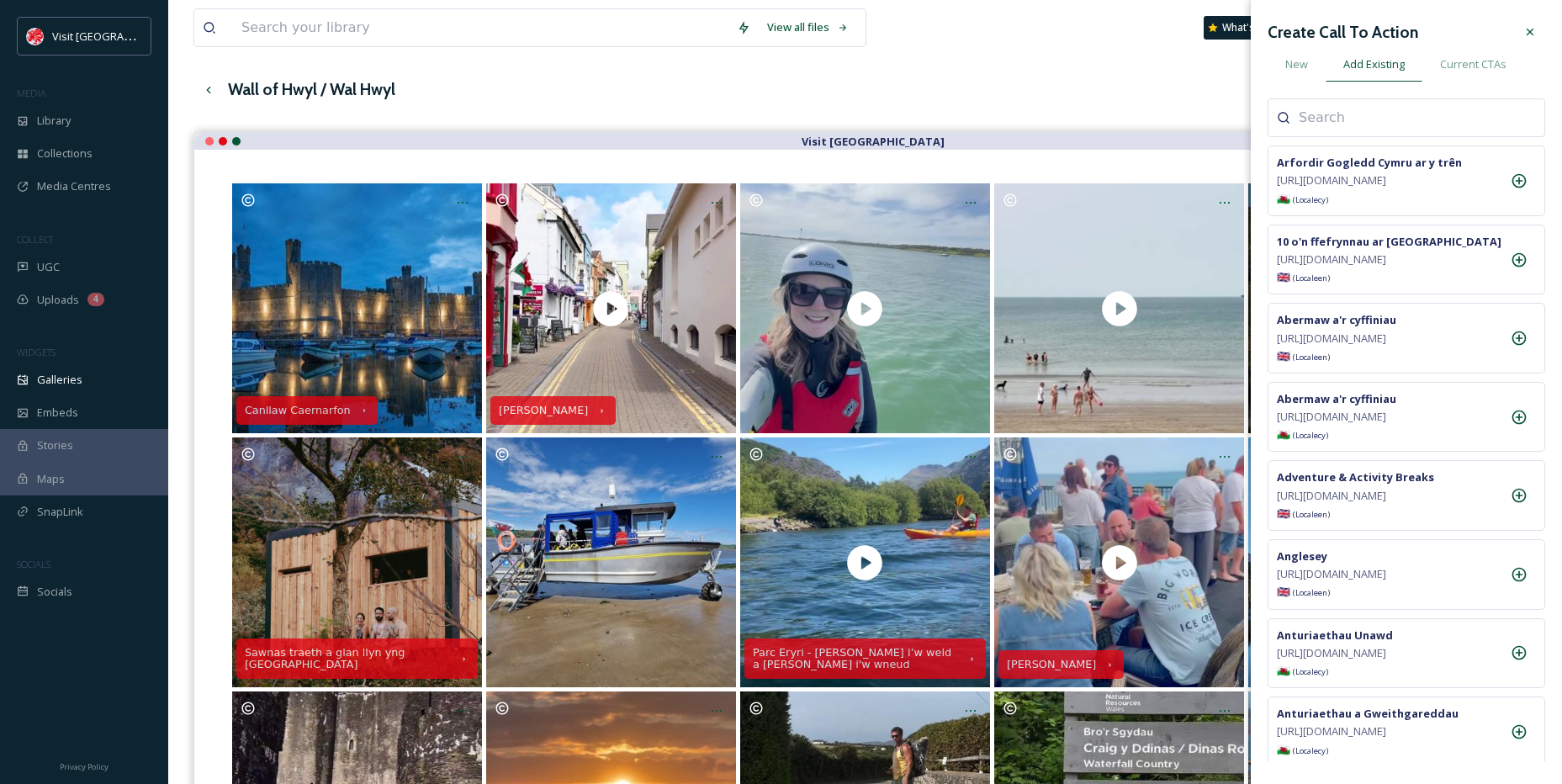
click at [1339, 138] on div "Arfordir Gogledd Cymru ar y trên [URL][DOMAIN_NAME] 🏴󠁧󠁢󠁷󠁬󠁳󠁿 (Locale cy ) 10 o'n…" at bounding box center [1406, 429] width 278 height 662
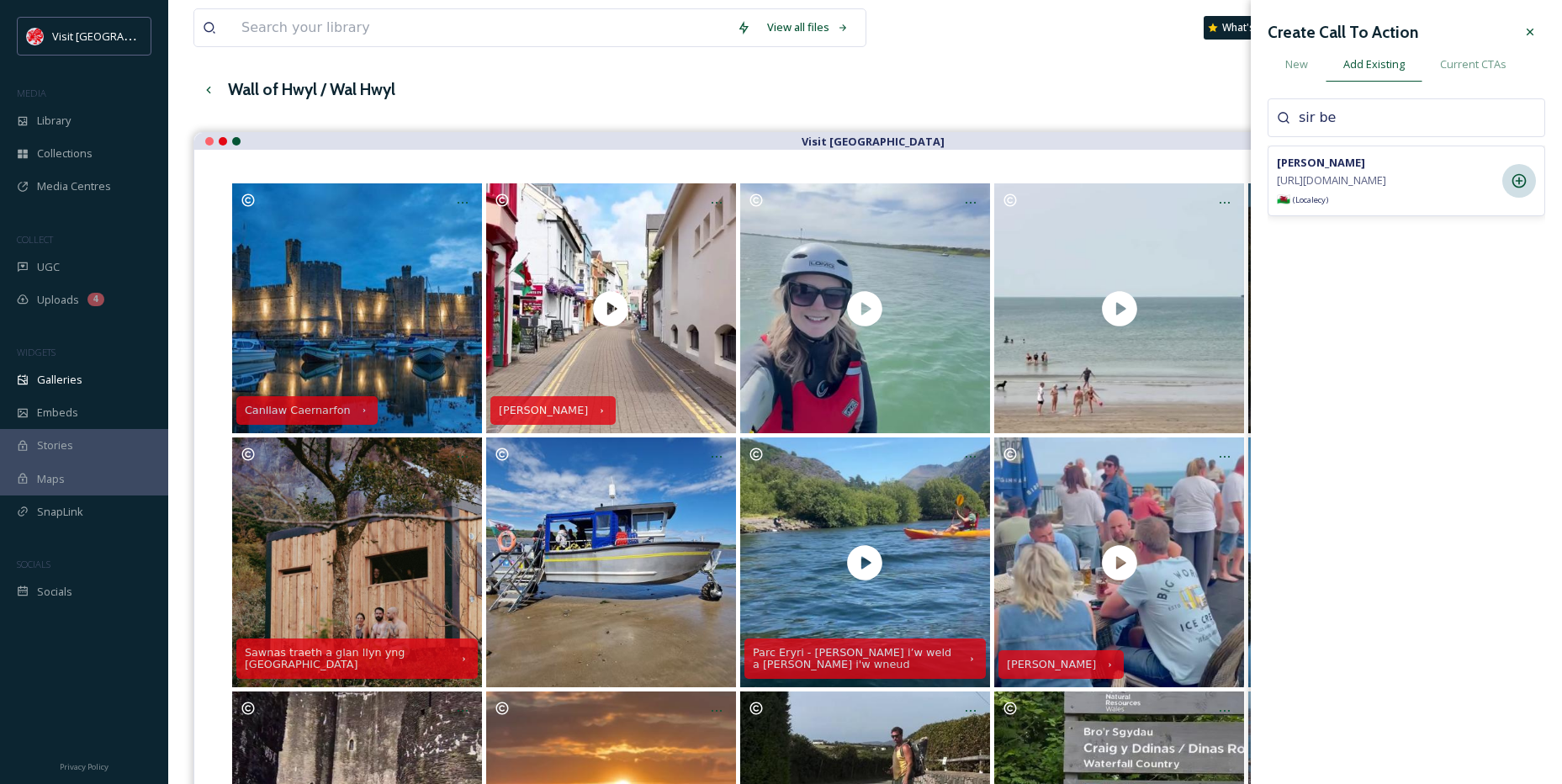
type input "sir be"
click at [1522, 184] on icon at bounding box center [1520, 181] width 14 height 14
click at [1539, 37] on div at bounding box center [1531, 32] width 30 height 30
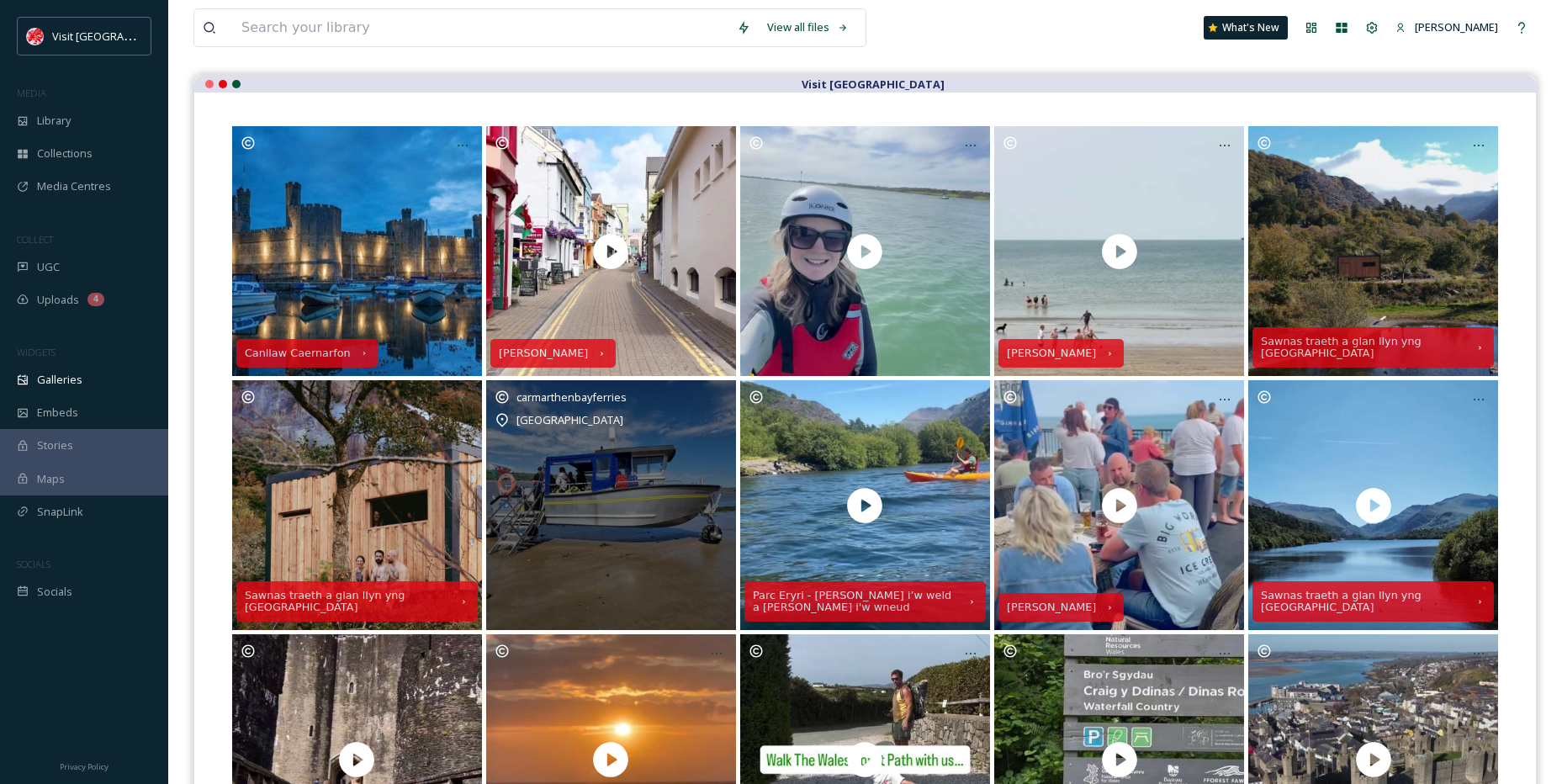
scroll to position [168, 0]
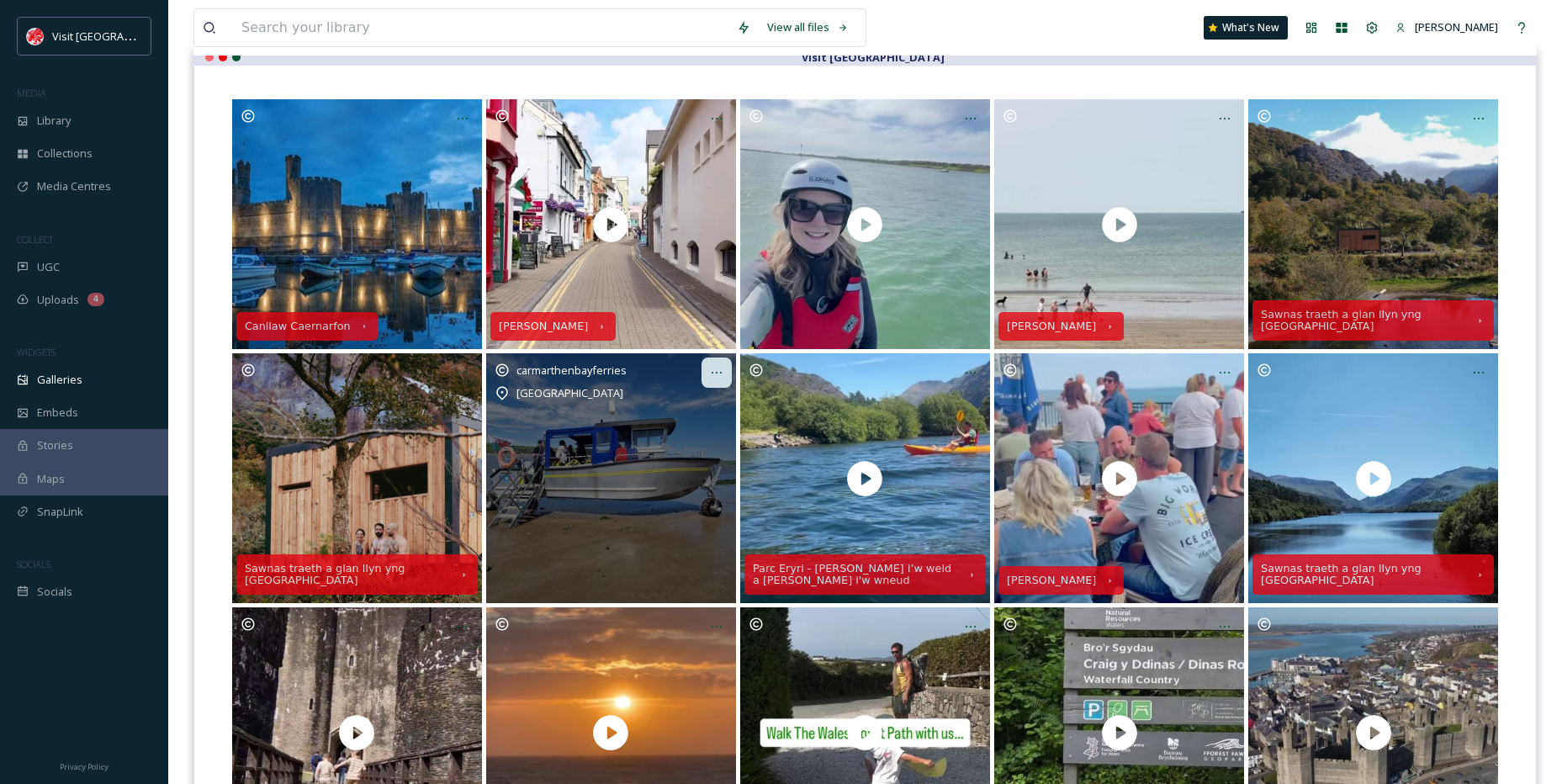
click at [712, 381] on div at bounding box center [717, 373] width 30 height 30
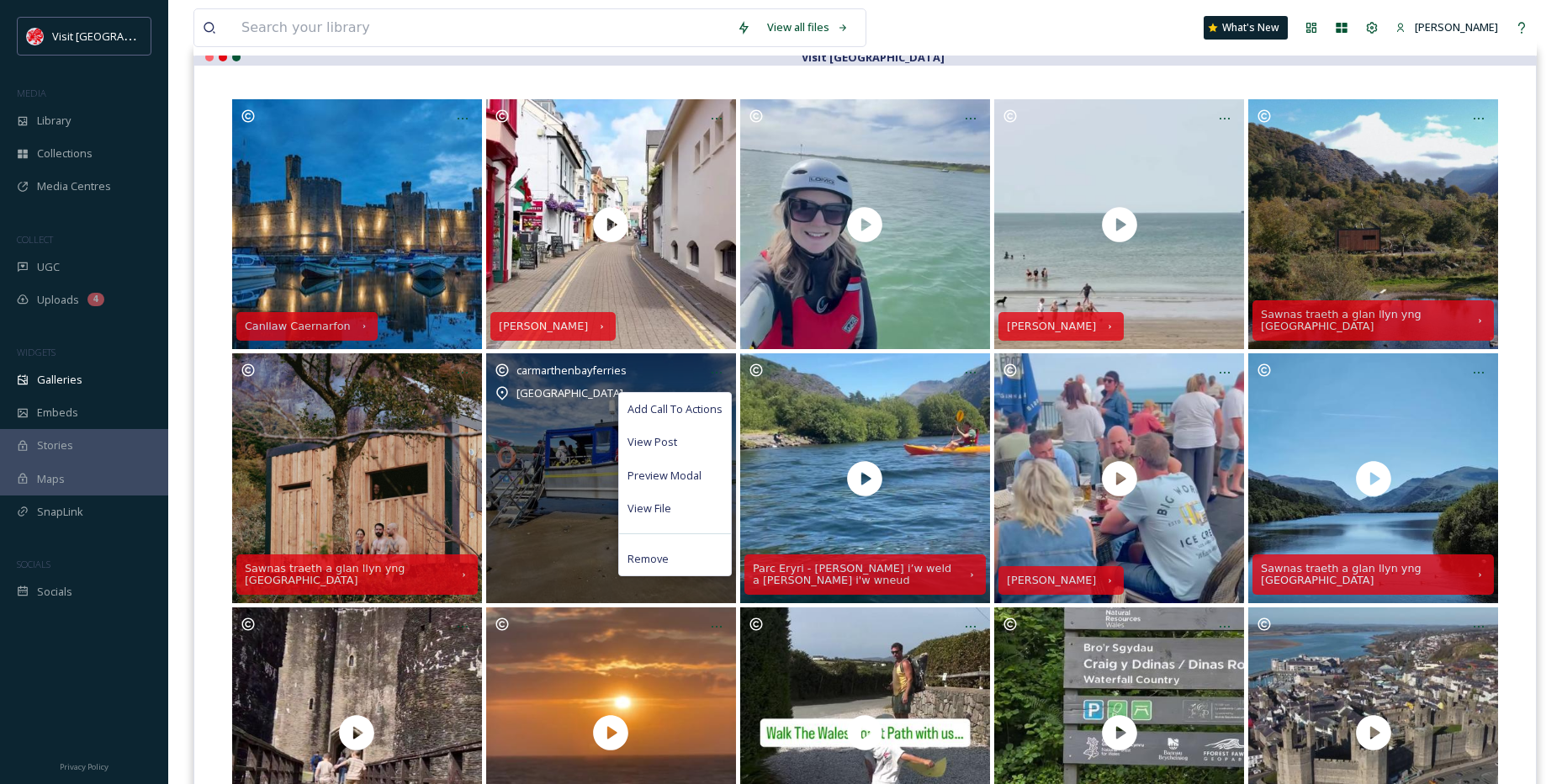
click at [690, 402] on span "Add Call To Actions" at bounding box center [675, 408] width 95 height 16
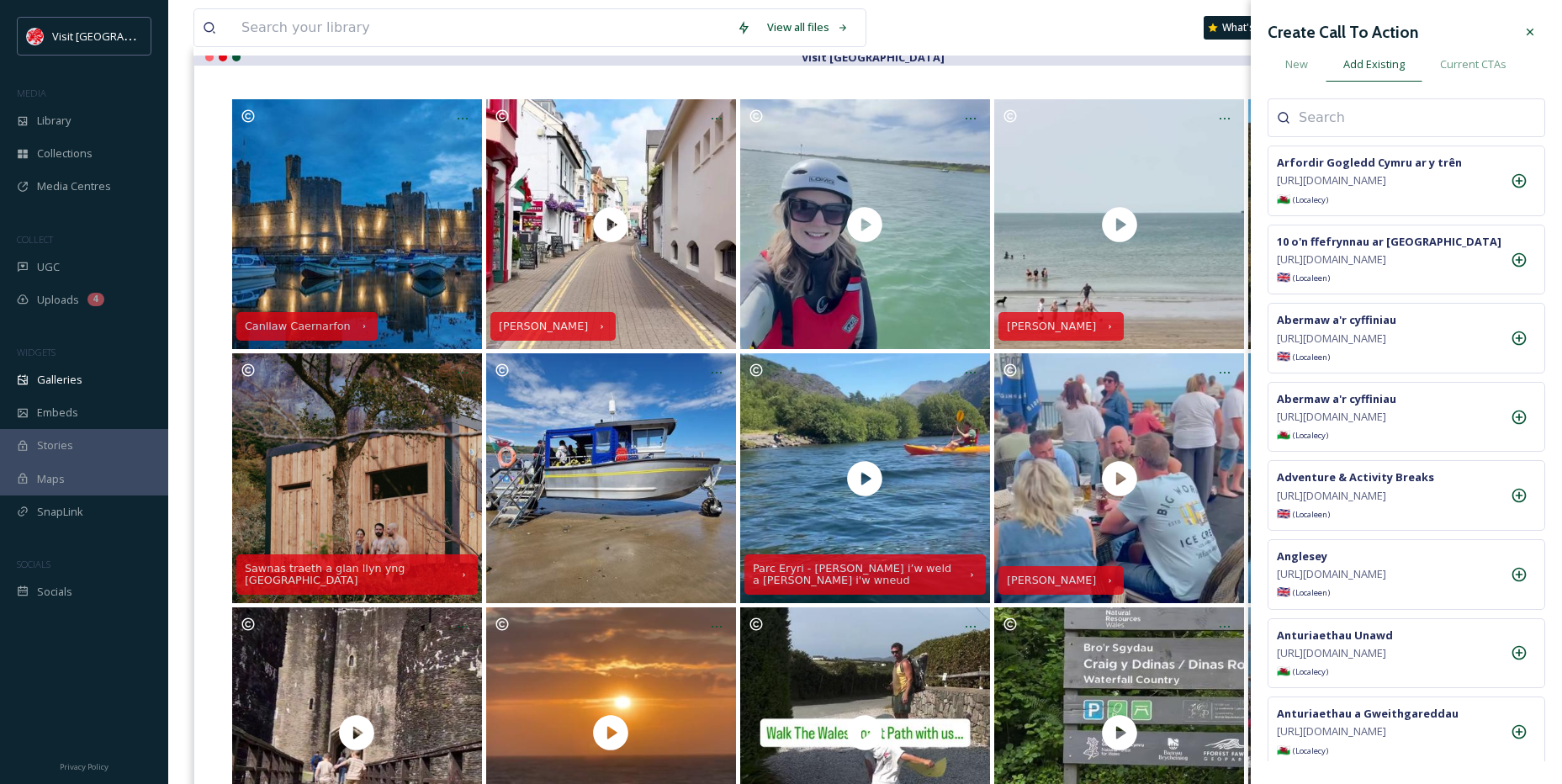
click at [1397, 129] on div at bounding box center [1406, 118] width 278 height 39
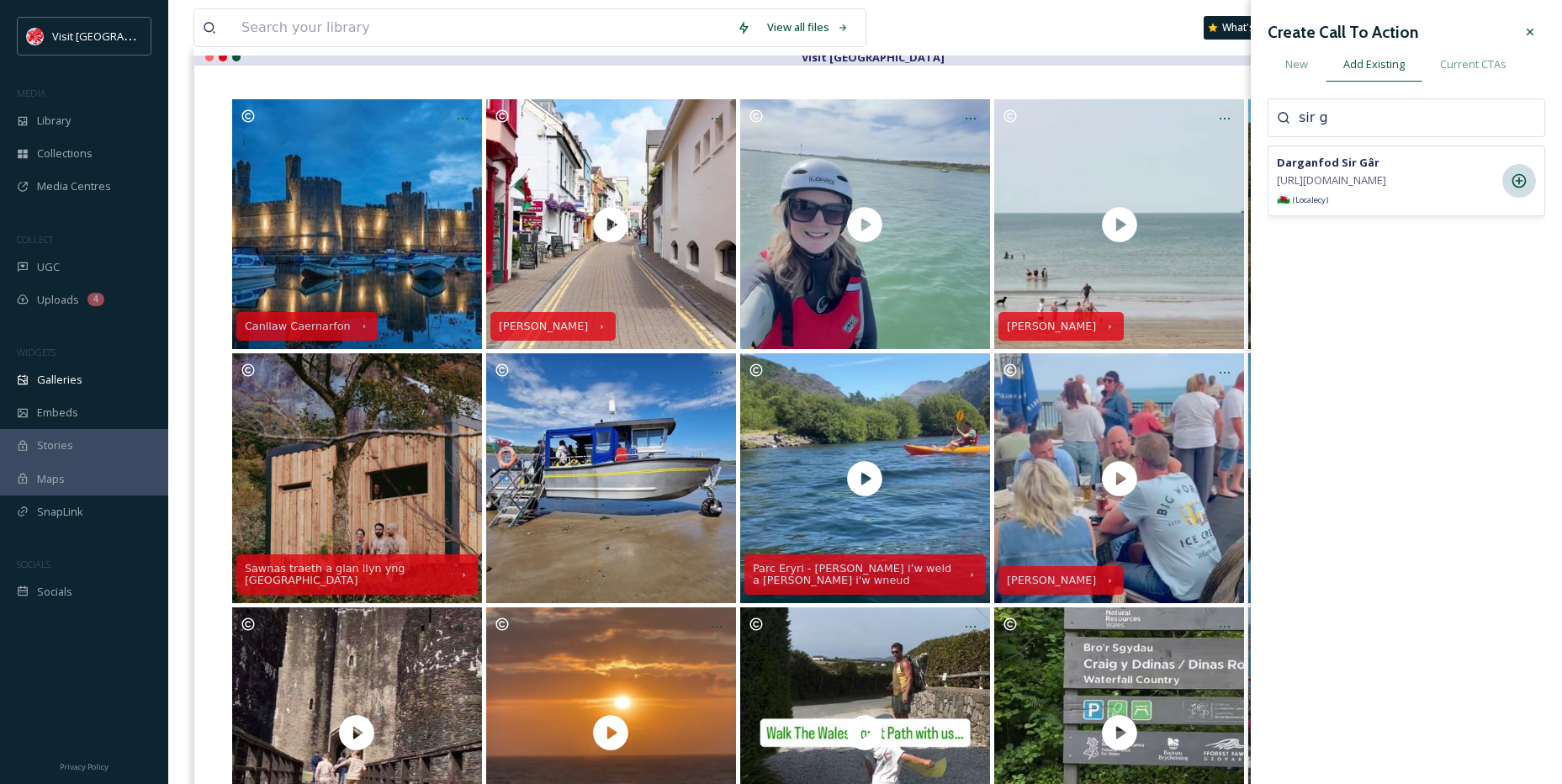
type input "sir g"
click at [1511, 189] on icon at bounding box center [1520, 181] width 17 height 17
click at [1532, 38] on icon at bounding box center [1531, 32] width 14 height 14
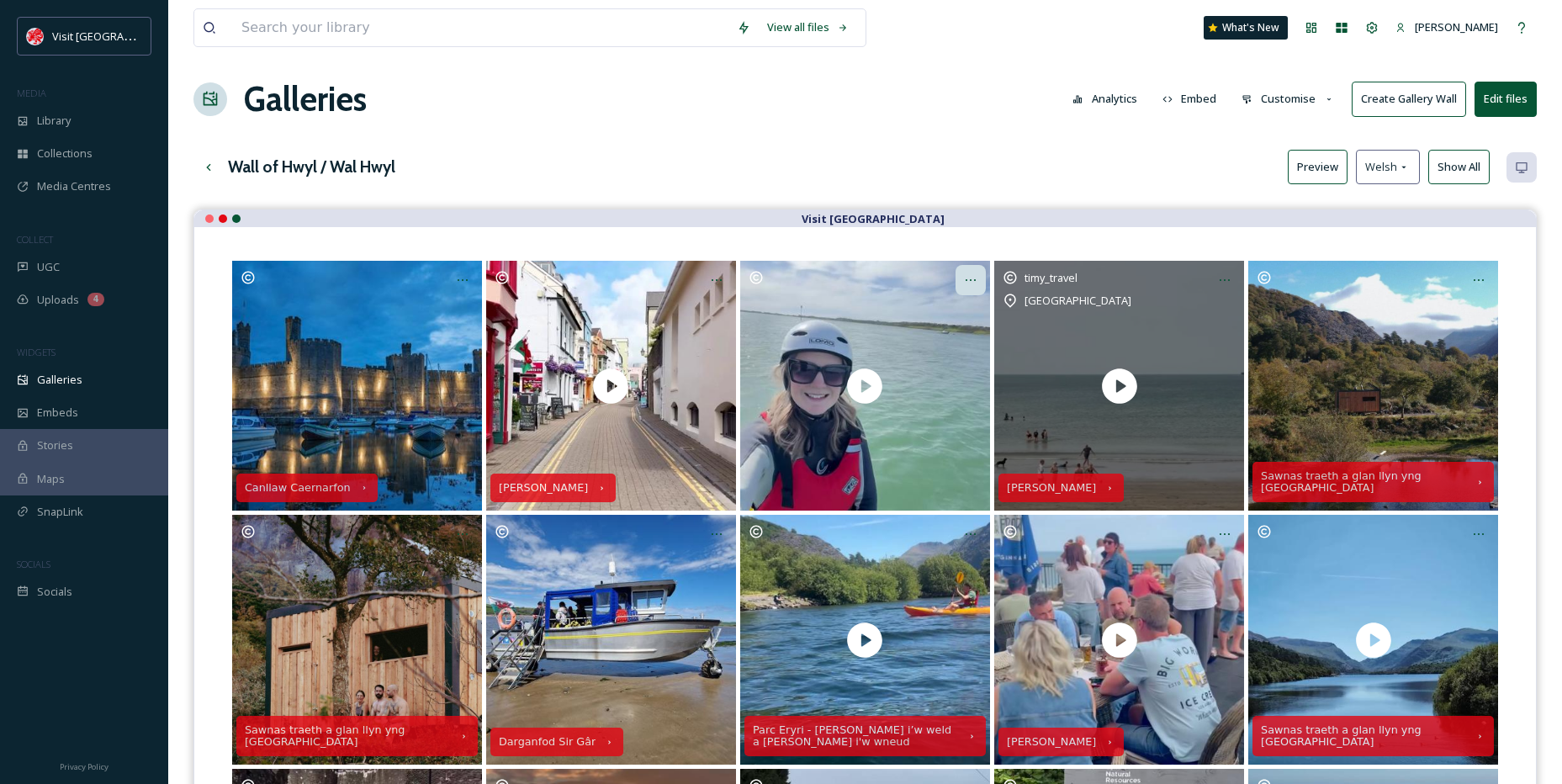
scroll to position [0, 0]
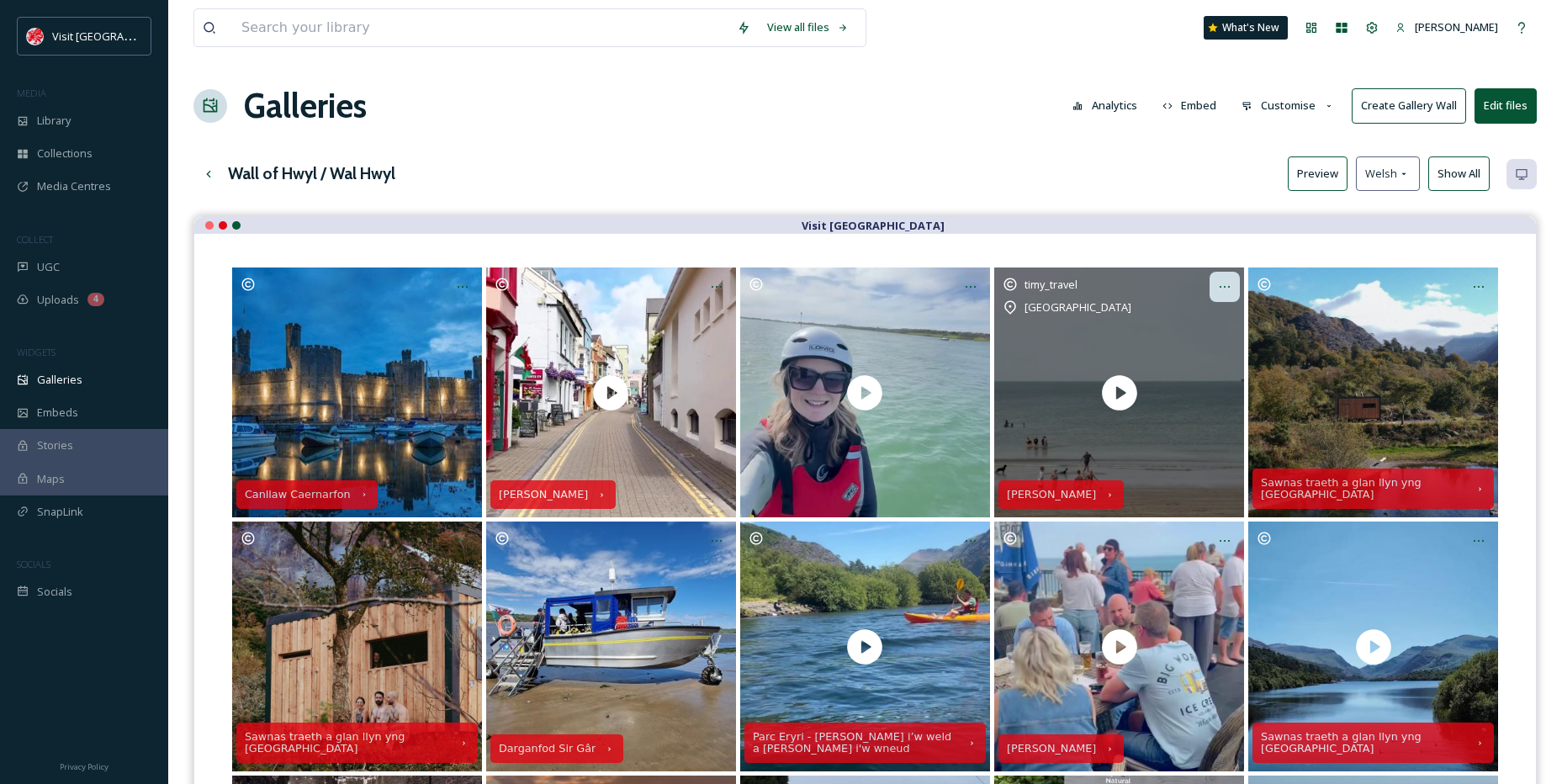
click at [1218, 284] on div at bounding box center [1225, 287] width 30 height 30
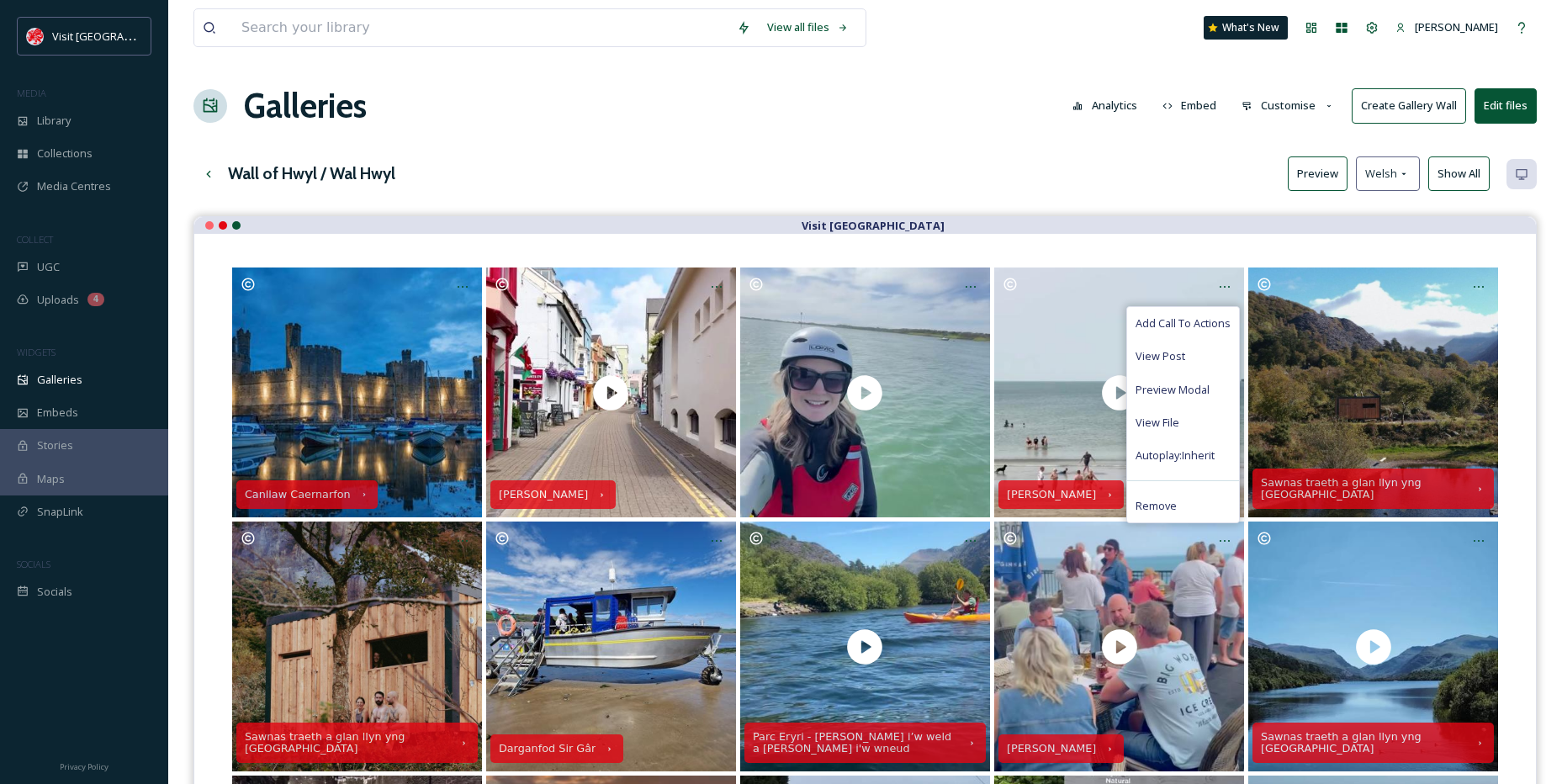
click at [1017, 220] on div "Visit [GEOGRAPHIC_DATA]" at bounding box center [866, 226] width 1342 height 17
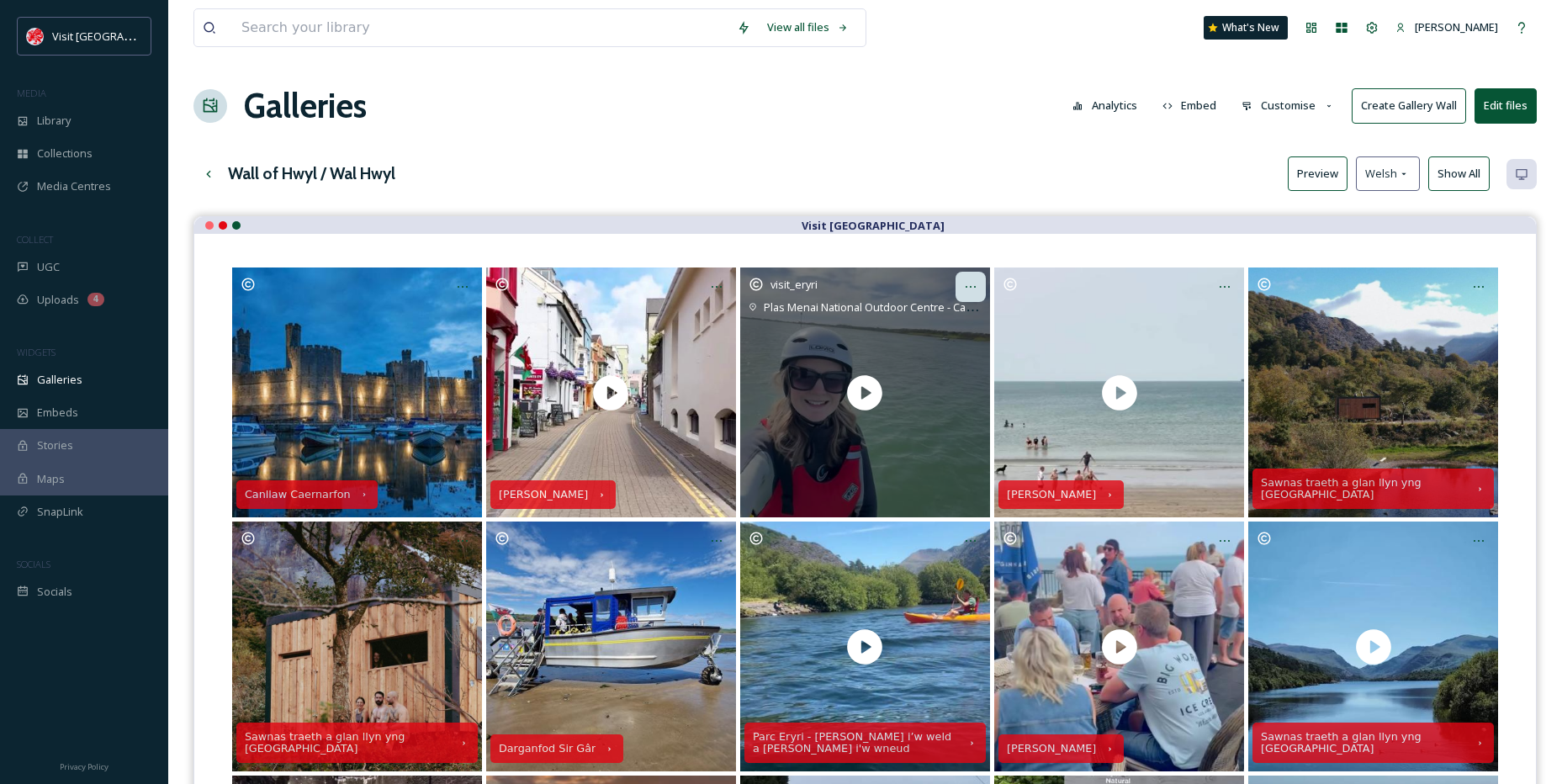
click at [962, 296] on div at bounding box center [971, 287] width 30 height 30
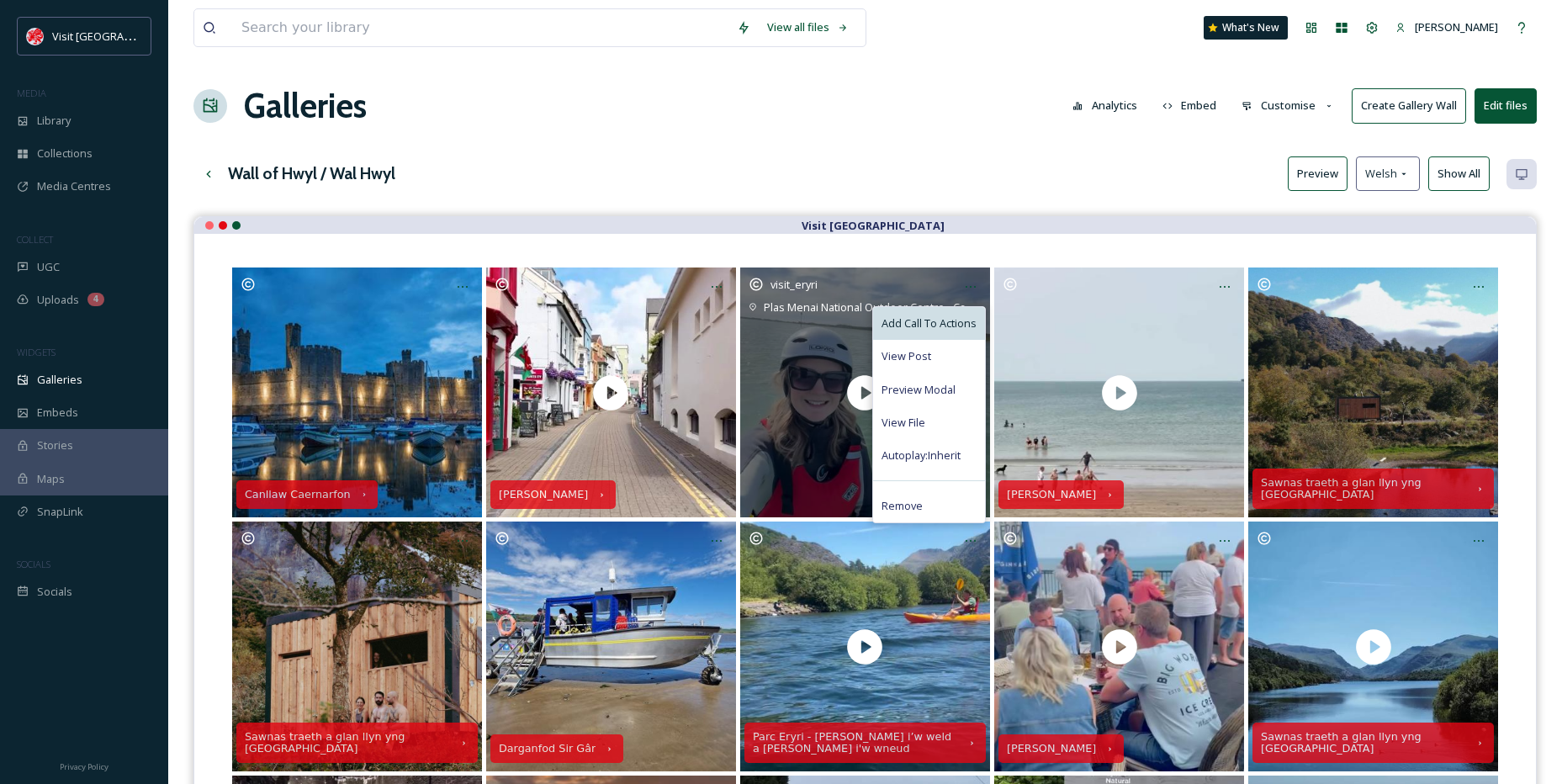
click at [950, 316] on span "Add Call To Actions" at bounding box center [929, 323] width 95 height 16
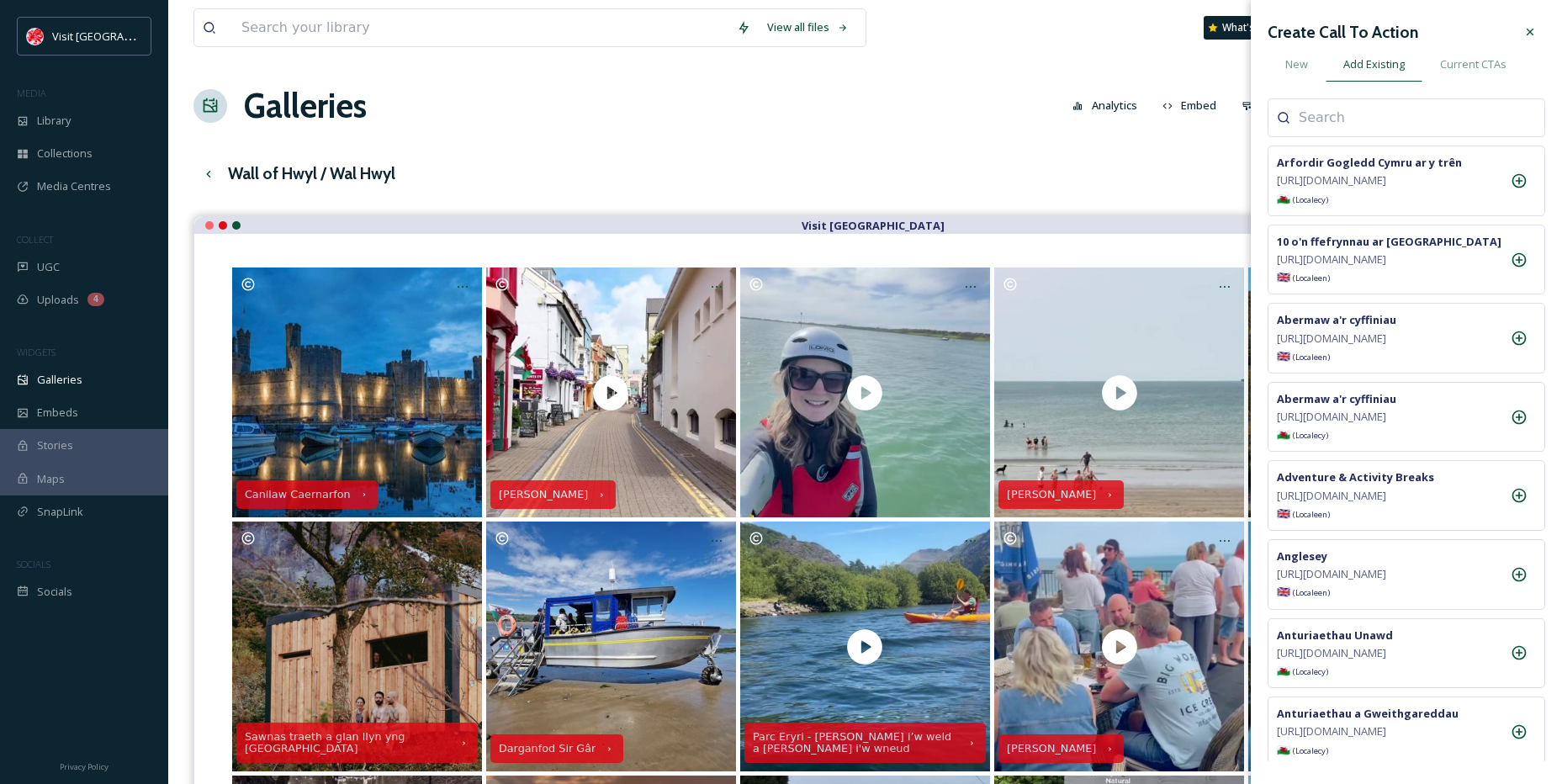
click at [1339, 123] on input at bounding box center [1383, 118] width 168 height 20
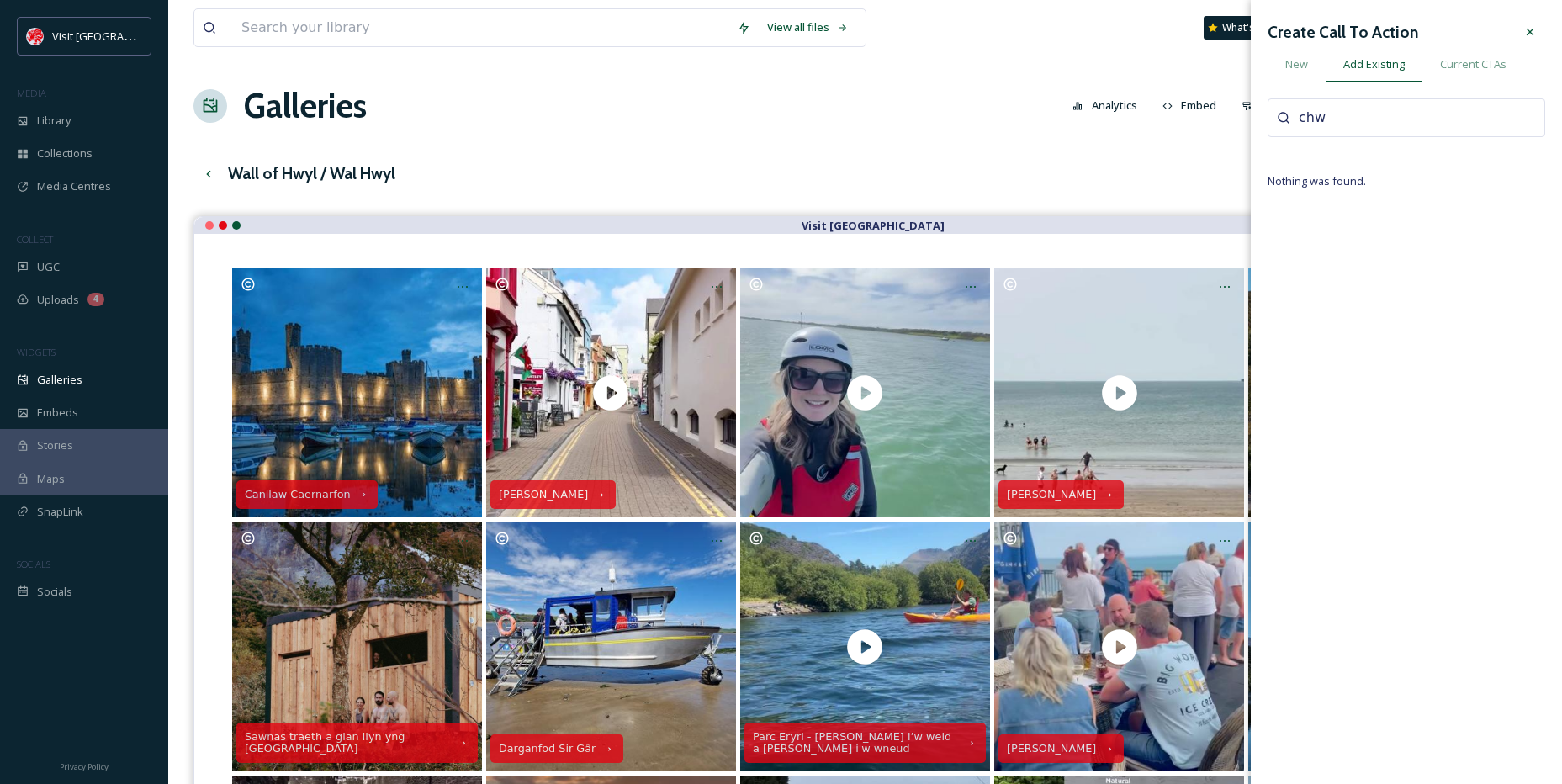
drag, startPoint x: 1339, startPoint y: 123, endPoint x: 1246, endPoint y: 115, distance: 93.3
click at [1246, 115] on div "View all files What's New [PERSON_NAME] Galleries Analytics Embed Customise Cre…" at bounding box center [866, 672] width 1394 height 1343
type input "chw"
click at [1289, 69] on span "New" at bounding box center [1296, 64] width 23 height 16
click at [1342, 180] on input at bounding box center [1406, 195] width 278 height 39
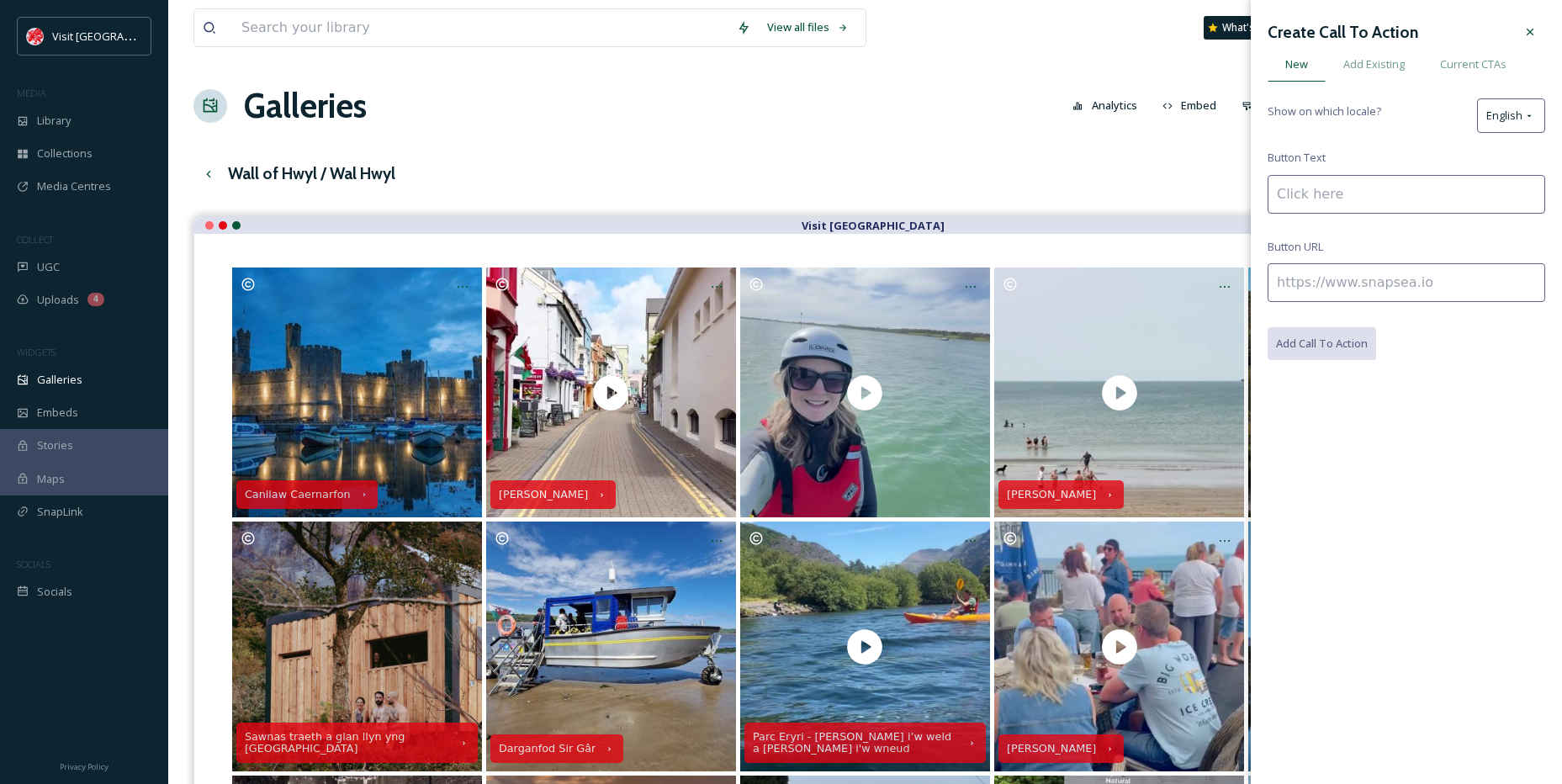
paste input "Chwaraeon dŵr"
type input "Chwaraeon dŵr"
click at [1517, 99] on div "English" at bounding box center [1511, 115] width 69 height 35
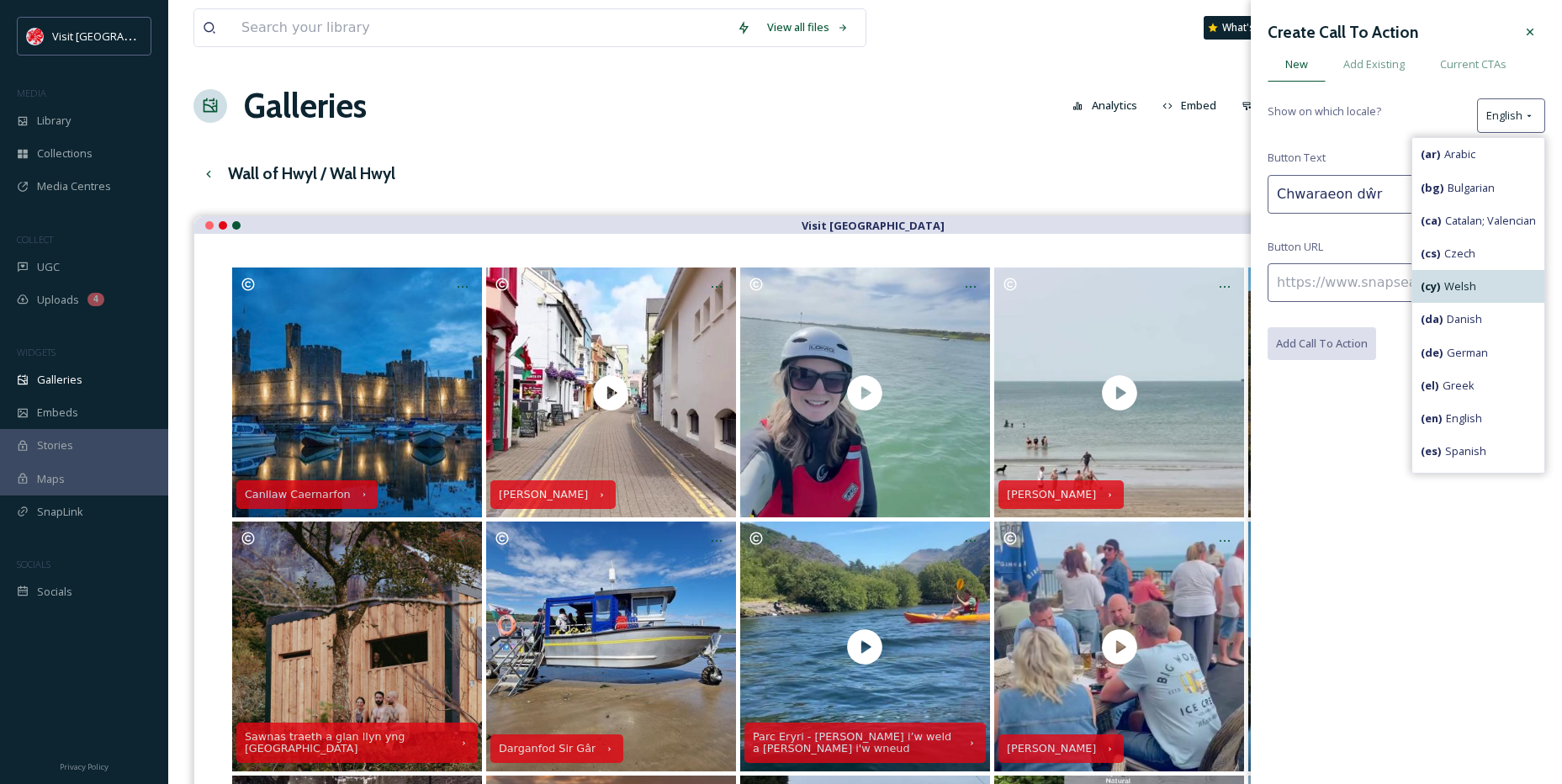
click at [1438, 299] on div "( cy ) Welsh" at bounding box center [1478, 286] width 132 height 33
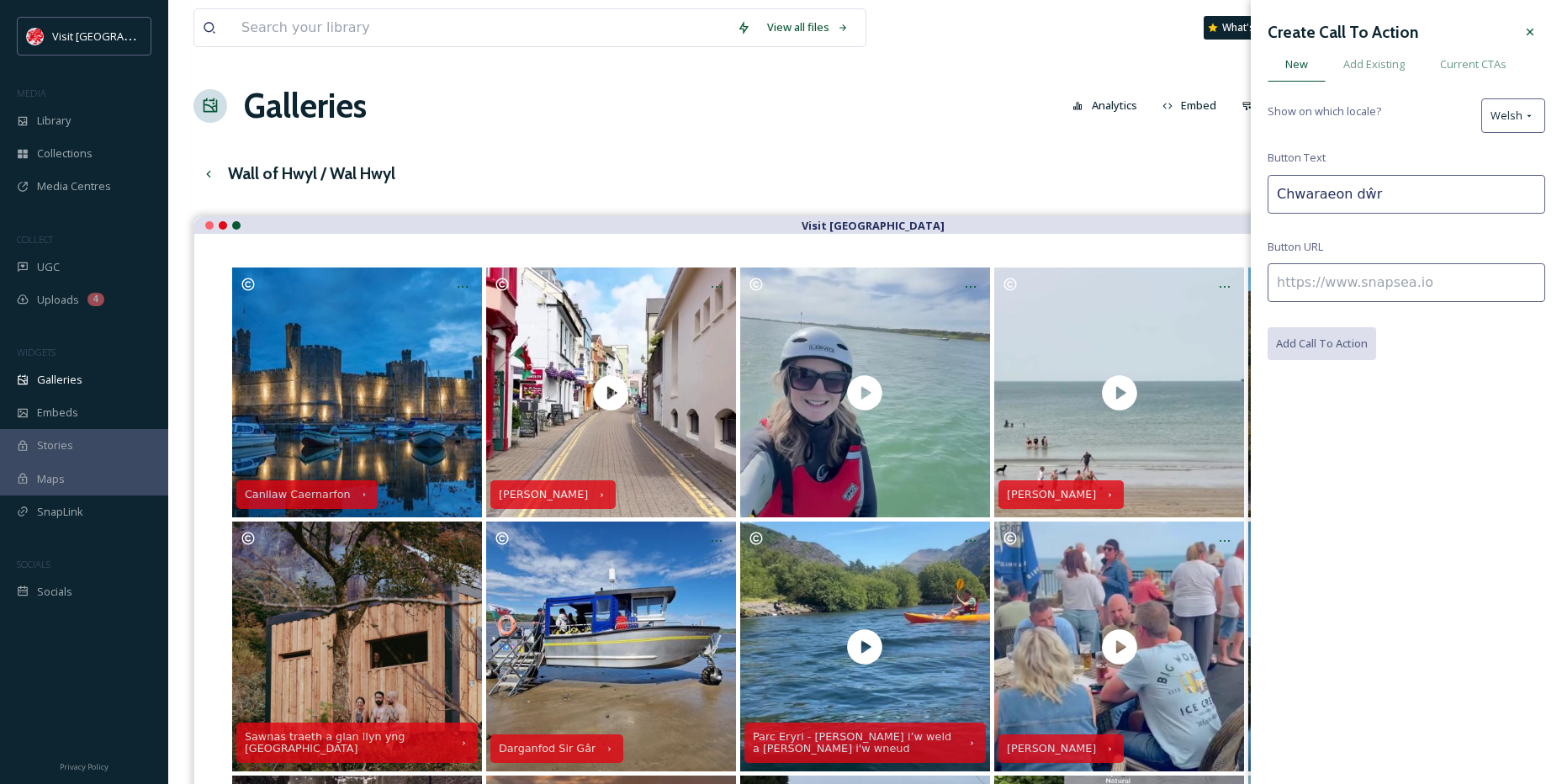
click at [1357, 282] on input at bounding box center [1406, 282] width 278 height 39
paste input "[URL][DOMAIN_NAME]"
type input "[URL][DOMAIN_NAME]"
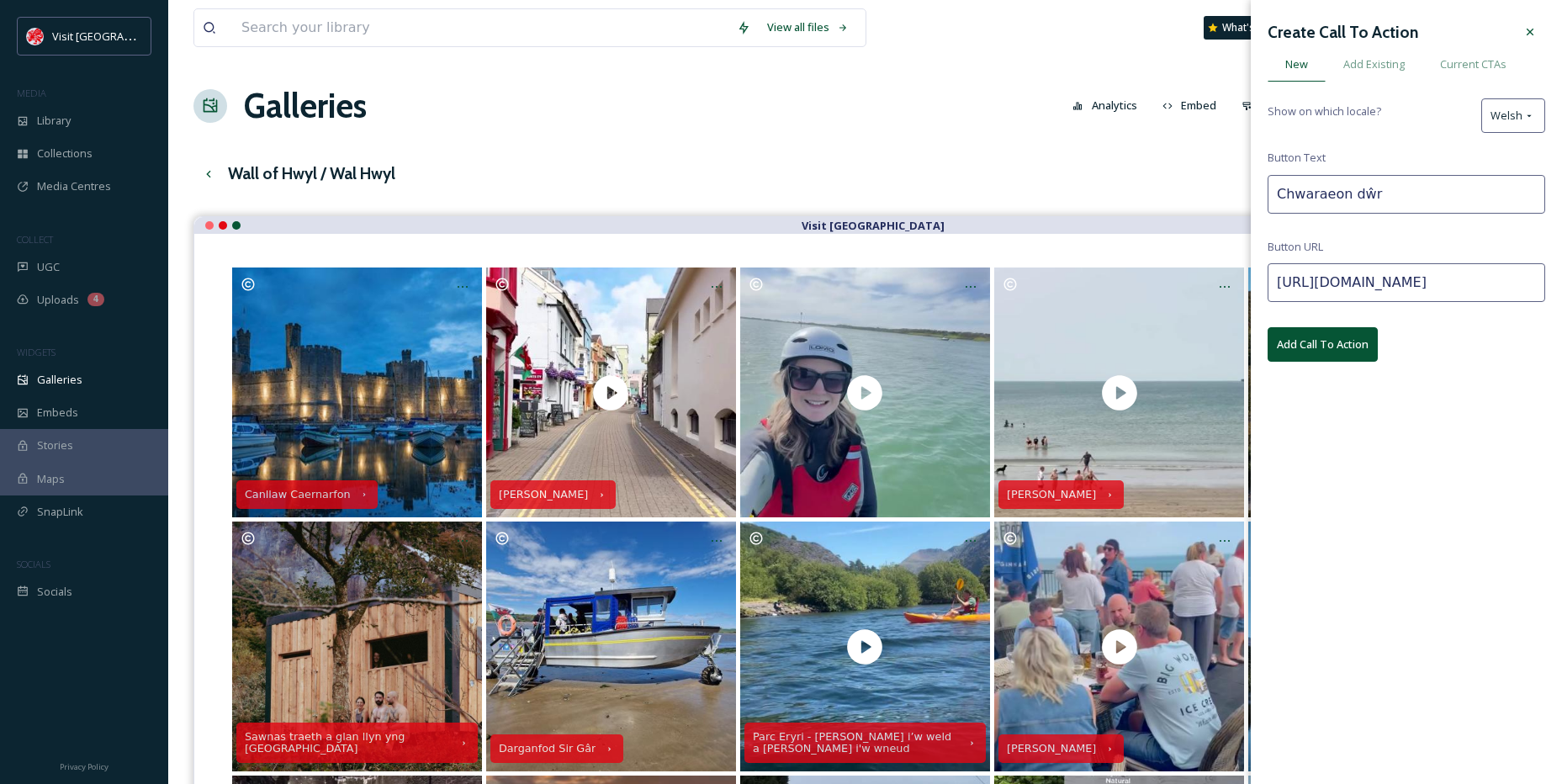
click at [1359, 330] on button "Add Call To Action" at bounding box center [1323, 344] width 110 height 35
click at [1540, 29] on div at bounding box center [1531, 32] width 30 height 30
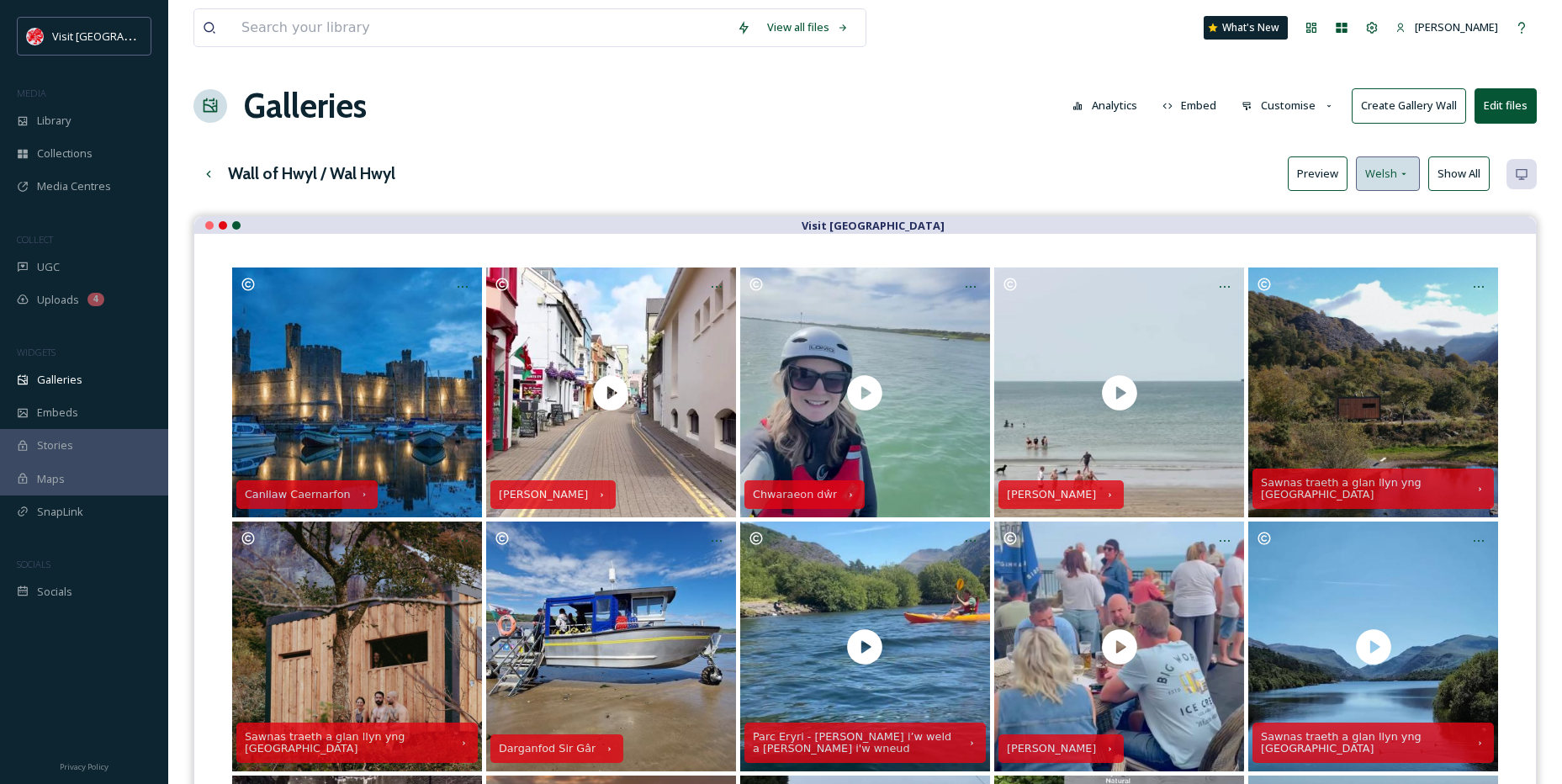
click at [1393, 171] on span "Welsh" at bounding box center [1382, 173] width 32 height 16
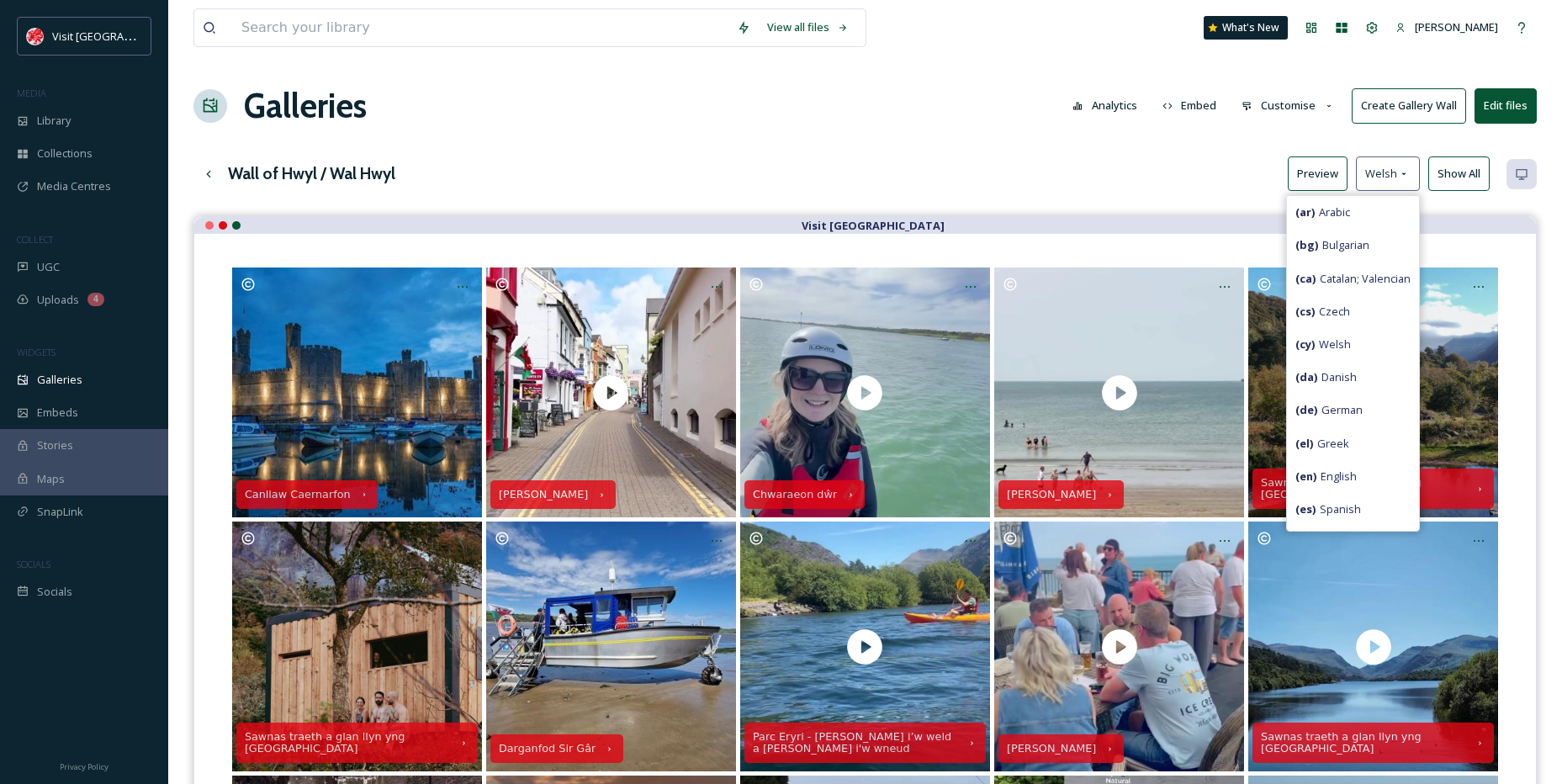
click at [1328, 474] on span "( en ) English" at bounding box center [1326, 476] width 62 height 16
